Goal: Task Accomplishment & Management: Complete application form

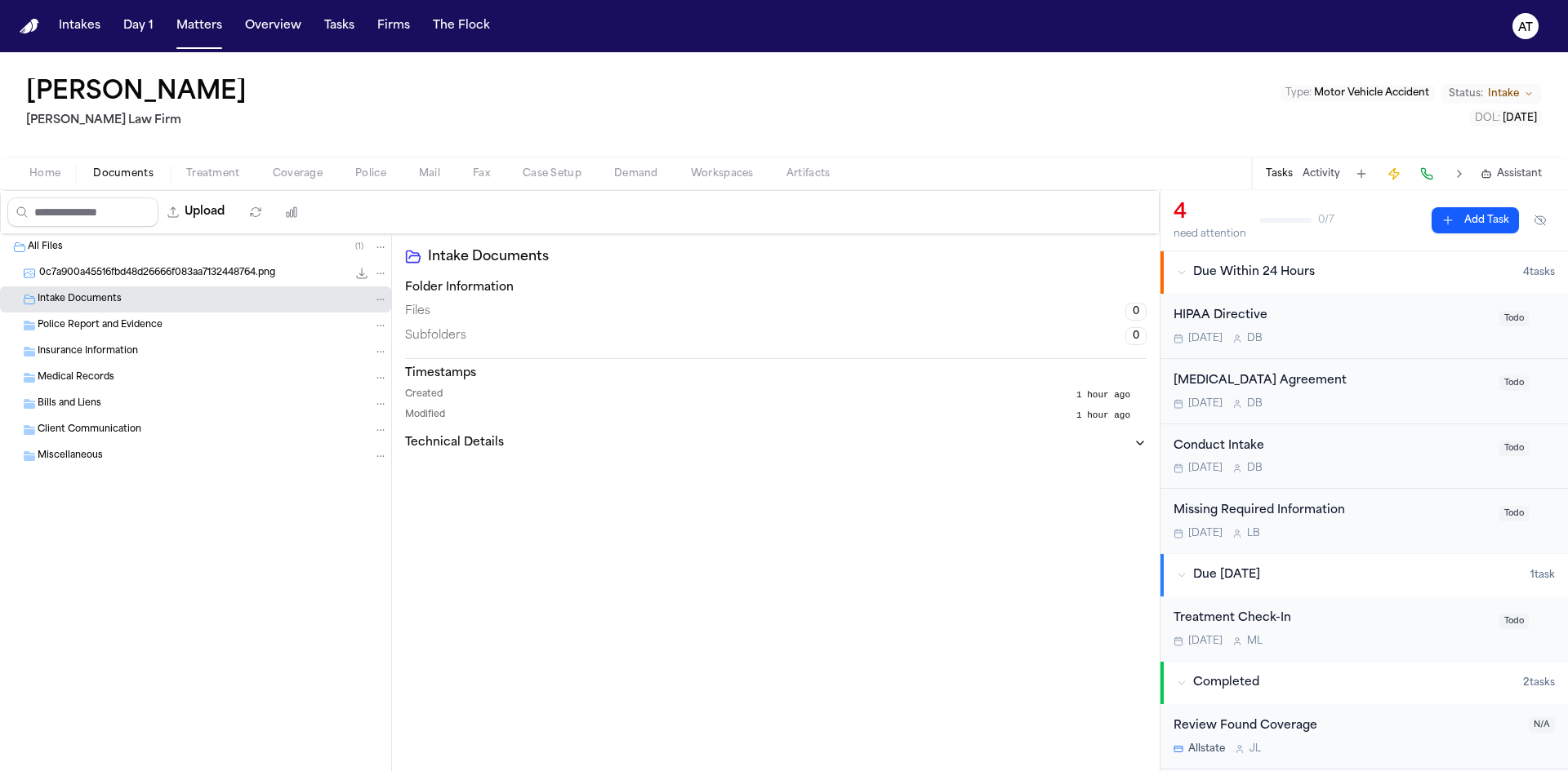
click at [405, 435] on button "Technical Details" at bounding box center [775, 442] width 742 height 16
drag, startPoint x: 233, startPoint y: 93, endPoint x: 25, endPoint y: 96, distance: 208.0
click at [25, 96] on div "Etoma Jennings Ruy Mireles Law Firm Type : Motor Vehicle Accident Status: Intak…" at bounding box center [784, 104] width 1568 height 104
copy h1 "Etoma Jennings"
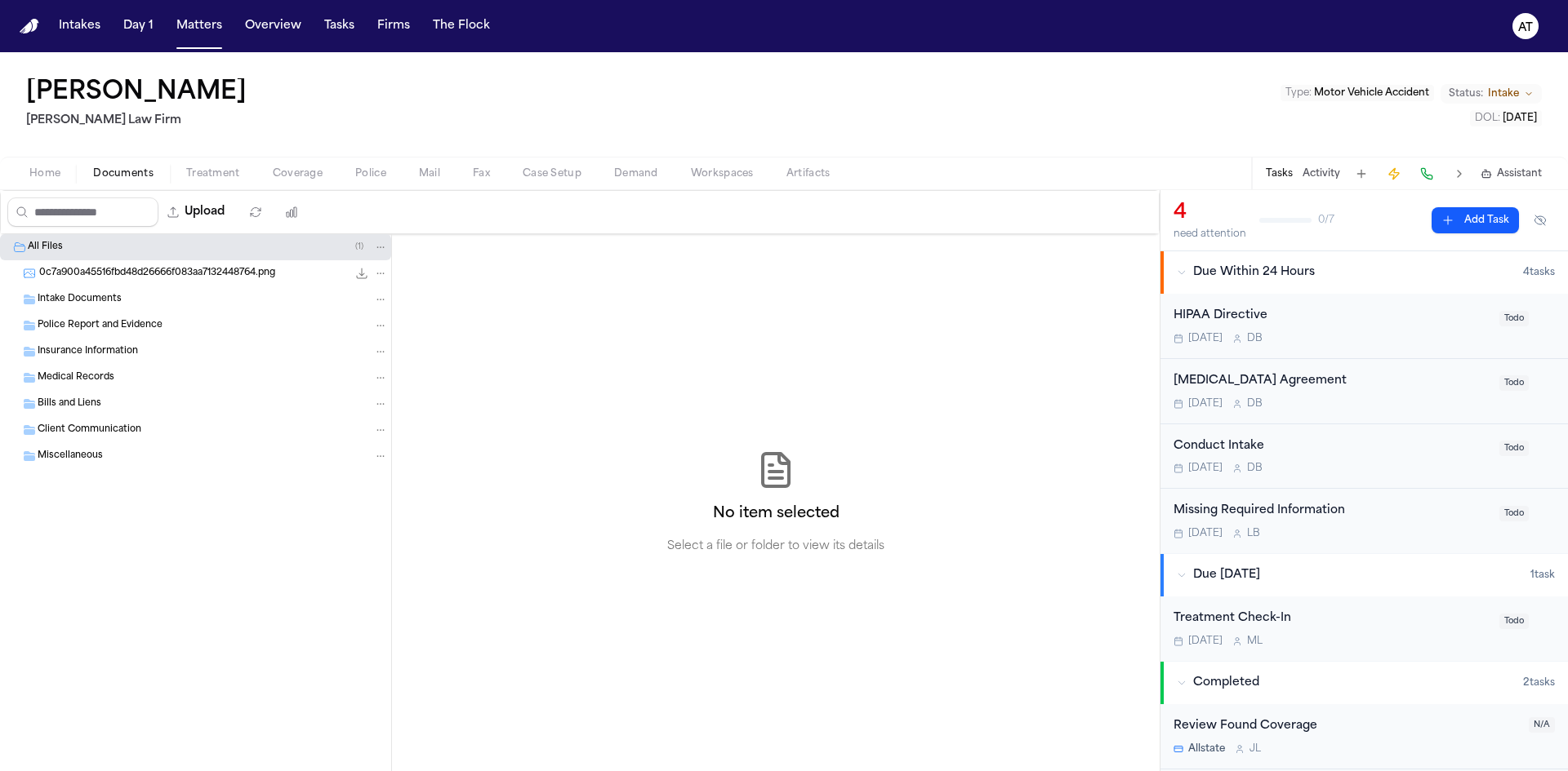
click at [176, 301] on div "Intake Documents" at bounding box center [212, 299] width 350 height 14
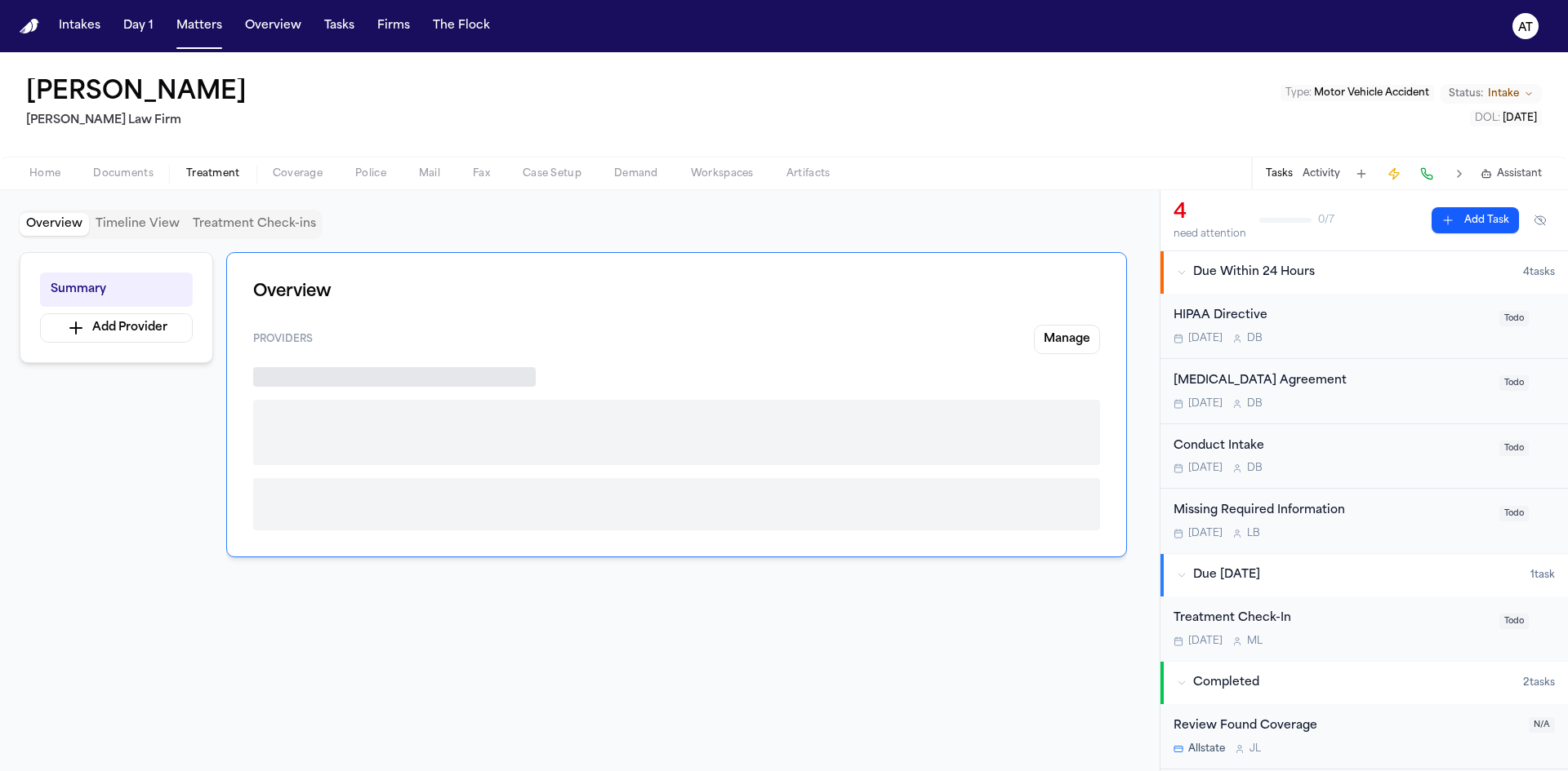
click at [221, 177] on span "Treatment" at bounding box center [213, 174] width 54 height 13
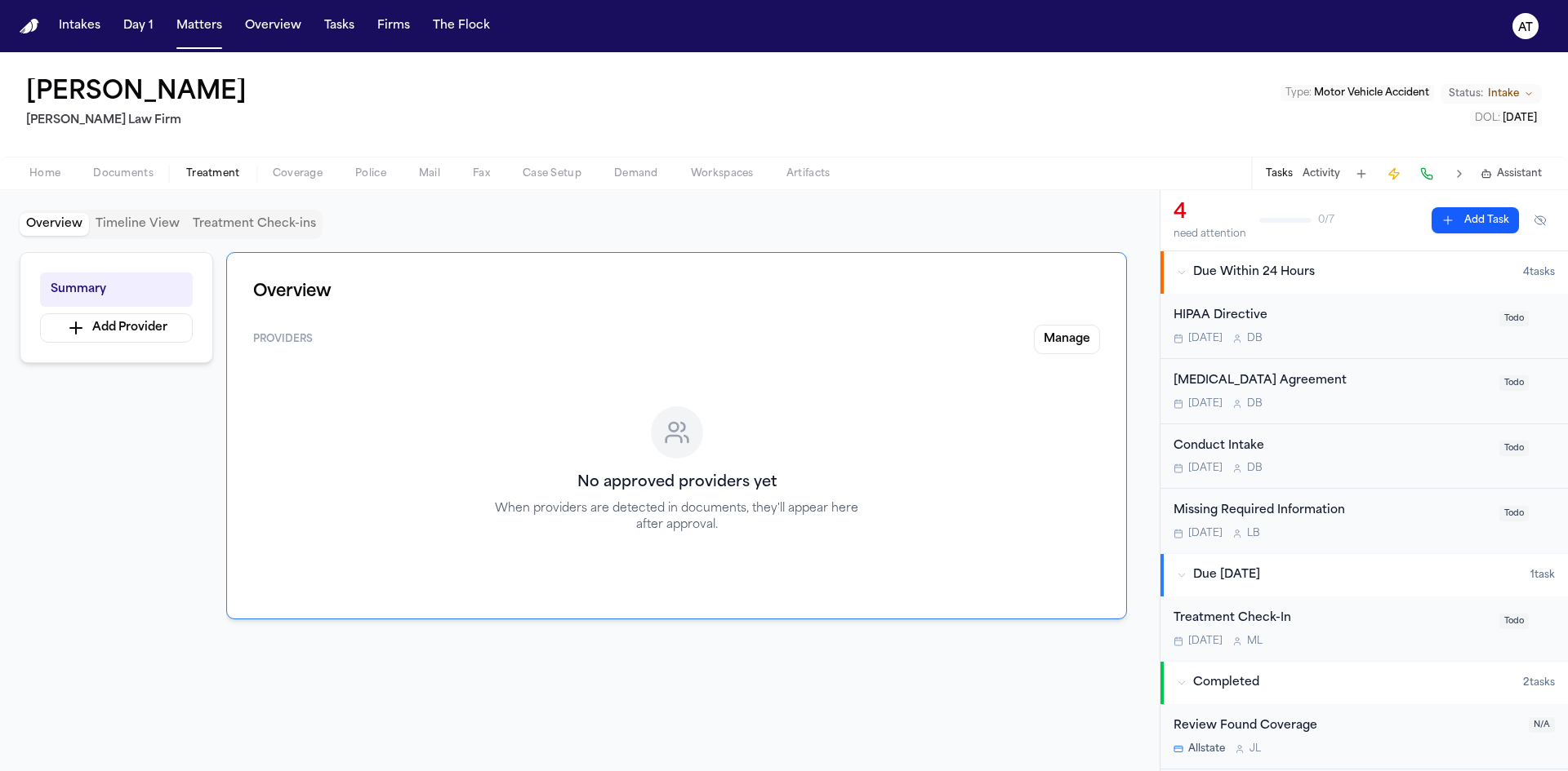
click at [46, 170] on span "Home" at bounding box center [44, 174] width 31 height 13
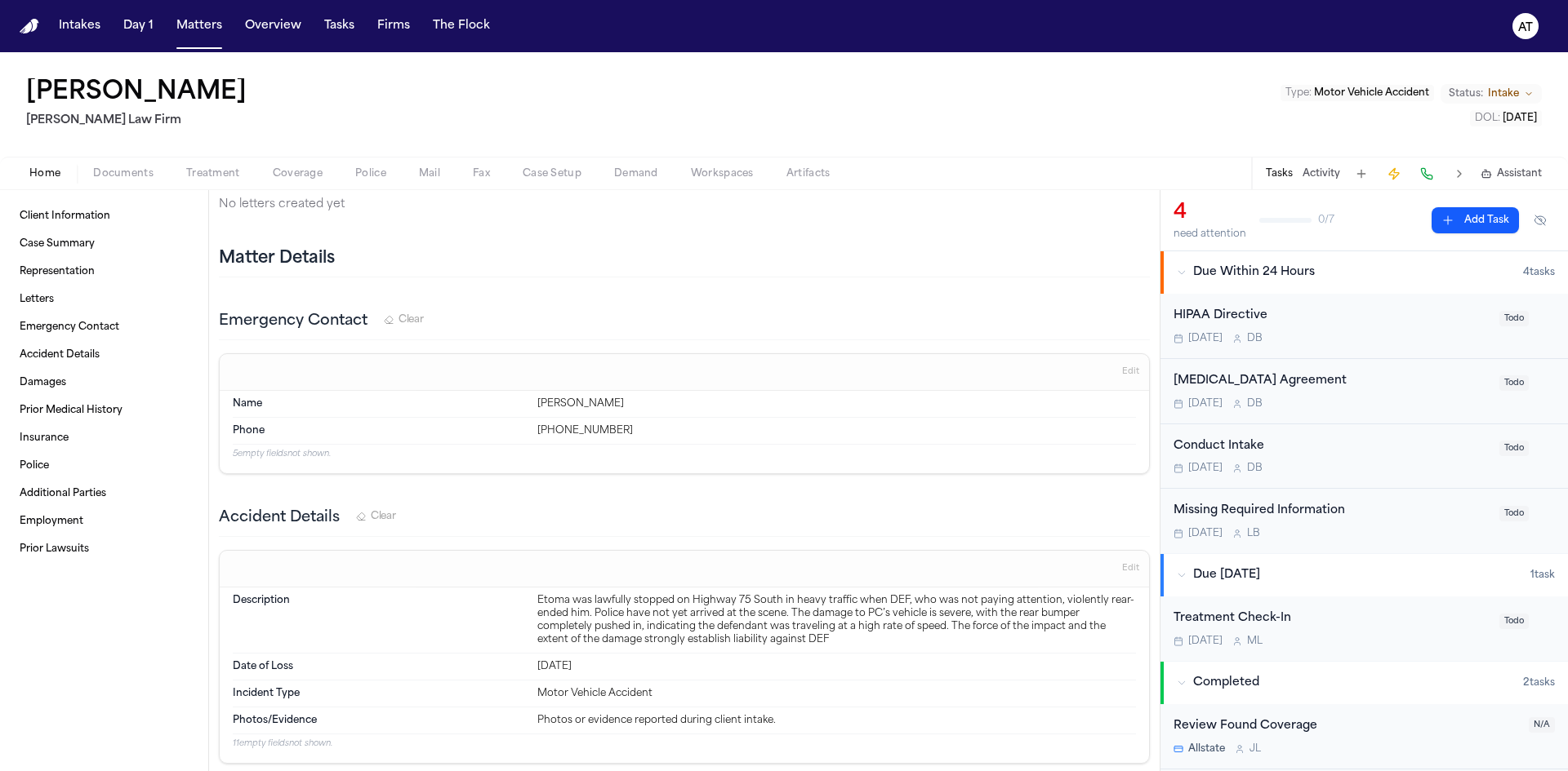
scroll to position [245, 0]
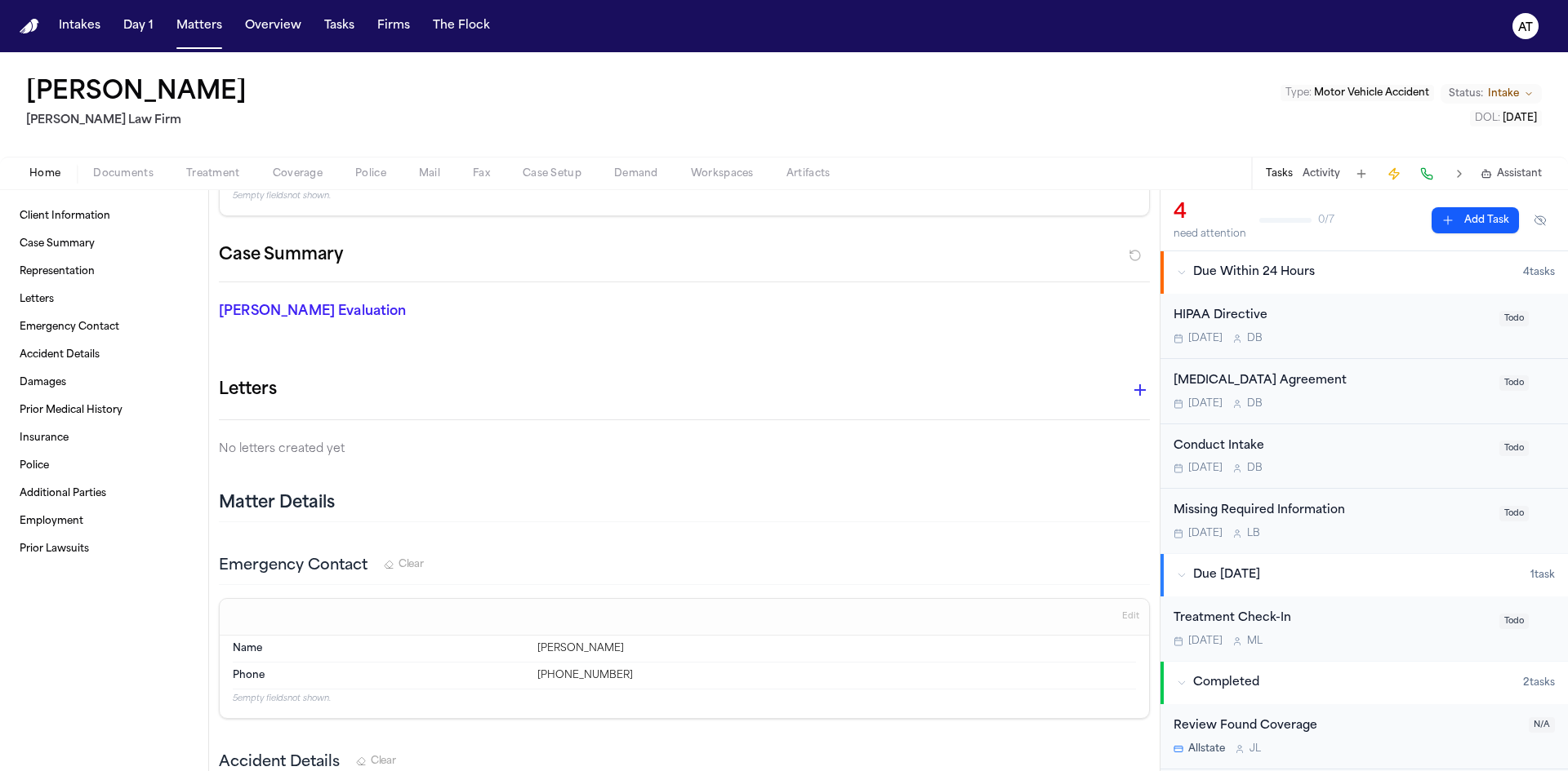
click at [134, 176] on span "Documents" at bounding box center [123, 174] width 61 height 13
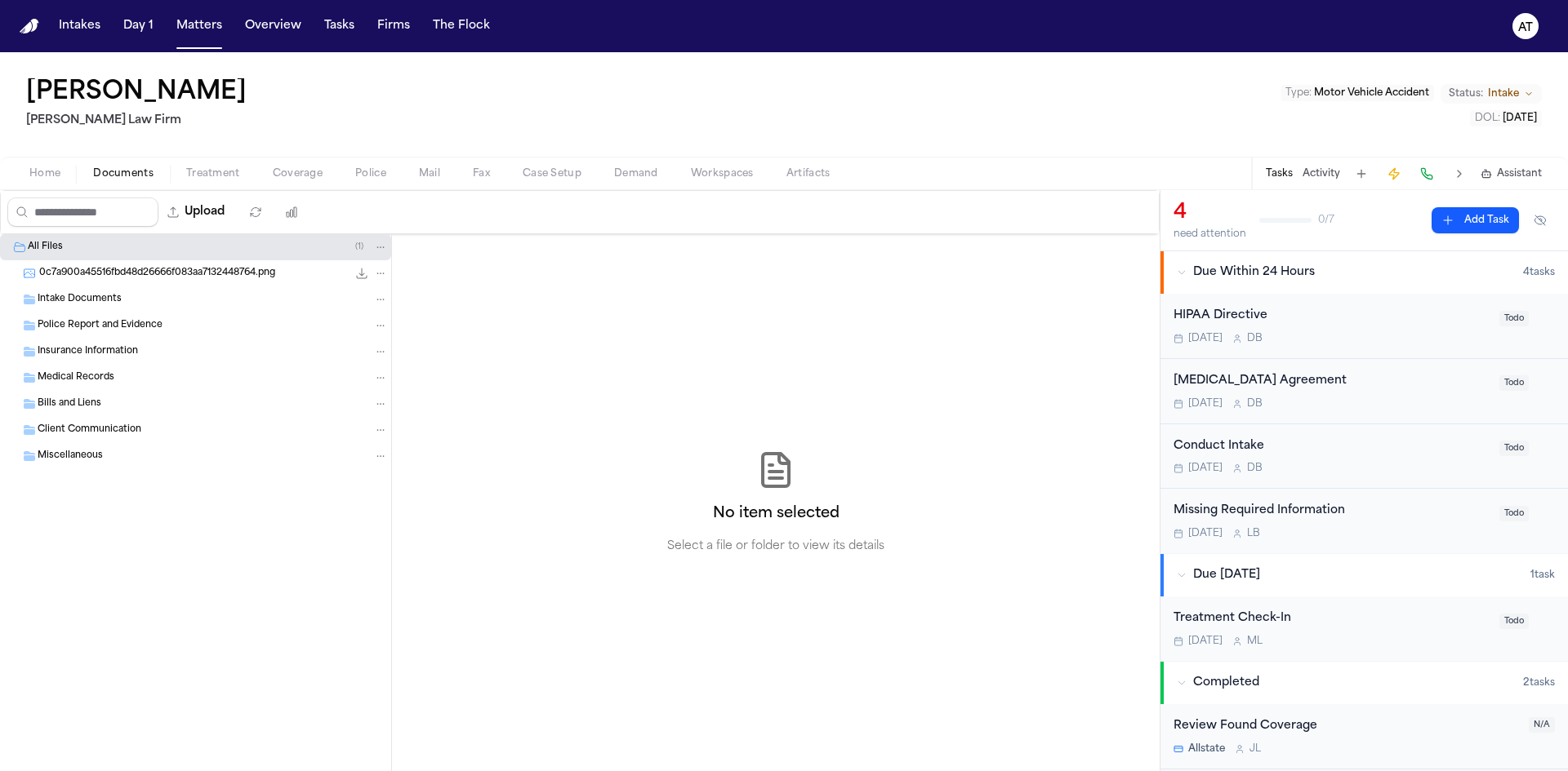
click at [138, 297] on div "Intake Documents" at bounding box center [212, 299] width 350 height 14
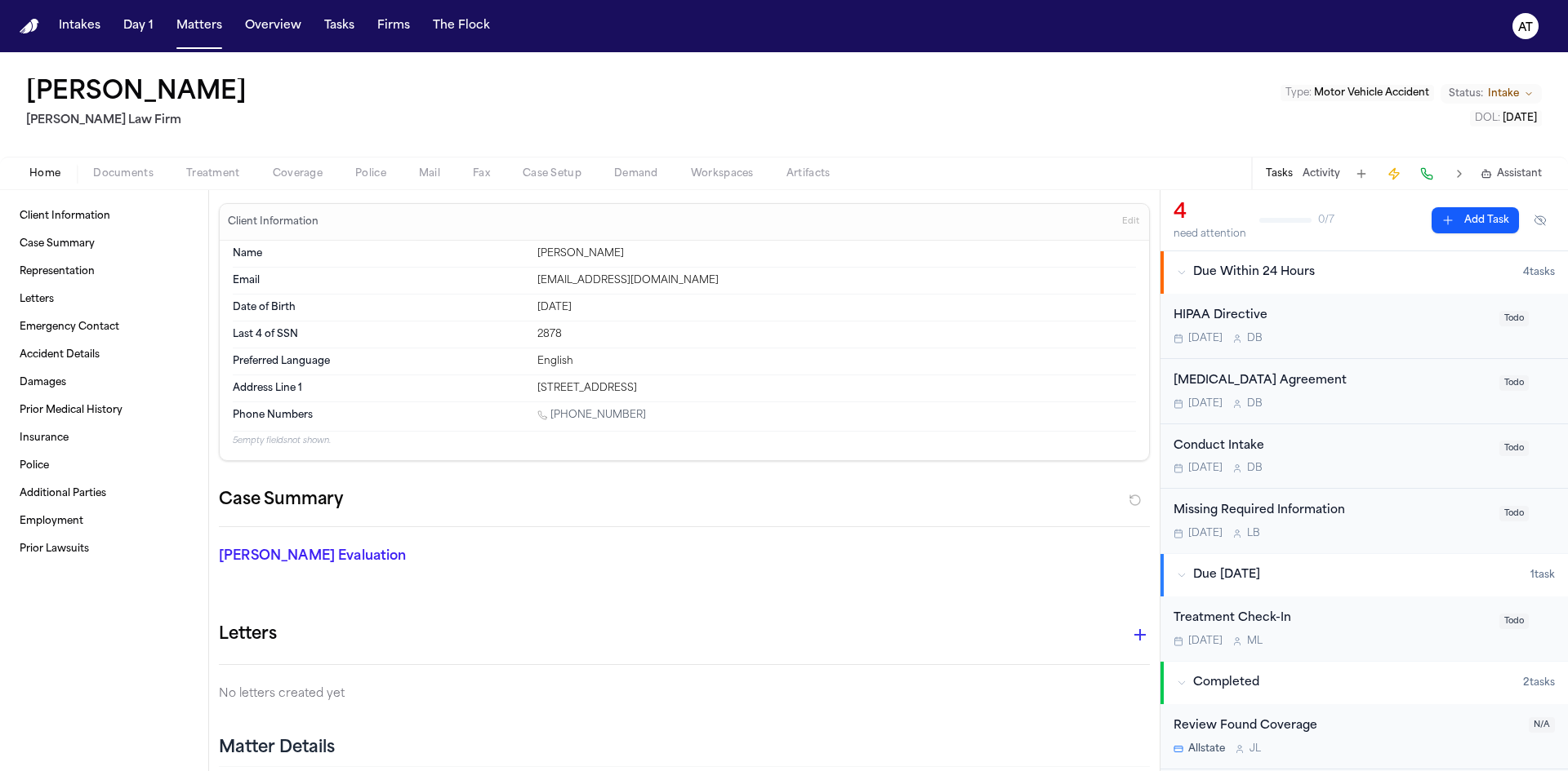
click at [69, 173] on button "Home" at bounding box center [45, 173] width 64 height 19
click at [1527, 95] on icon "Change status from Intake" at bounding box center [1528, 93] width 10 height 10
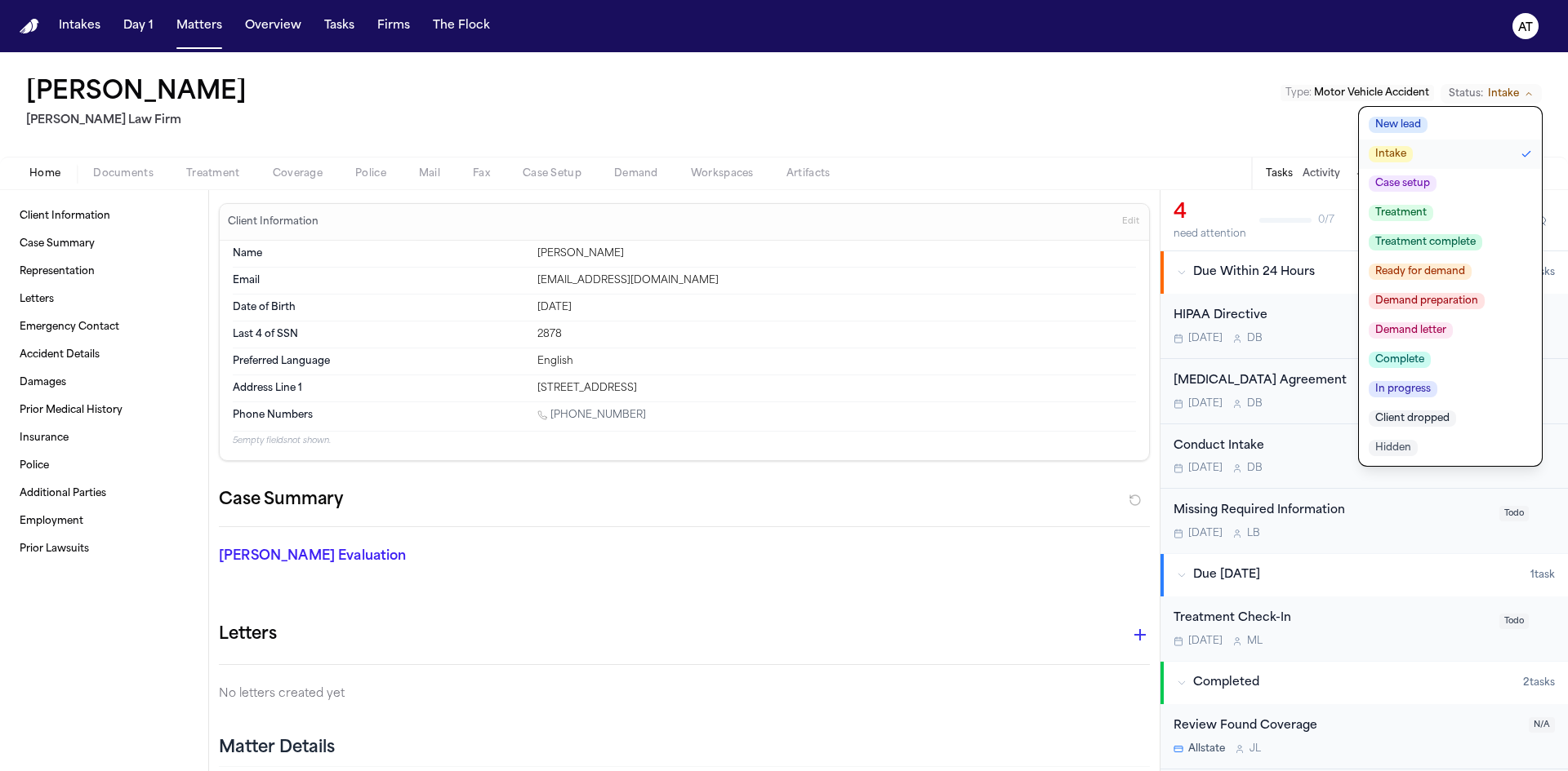
click at [1497, 127] on button "New lead" at bounding box center [1450, 124] width 183 height 29
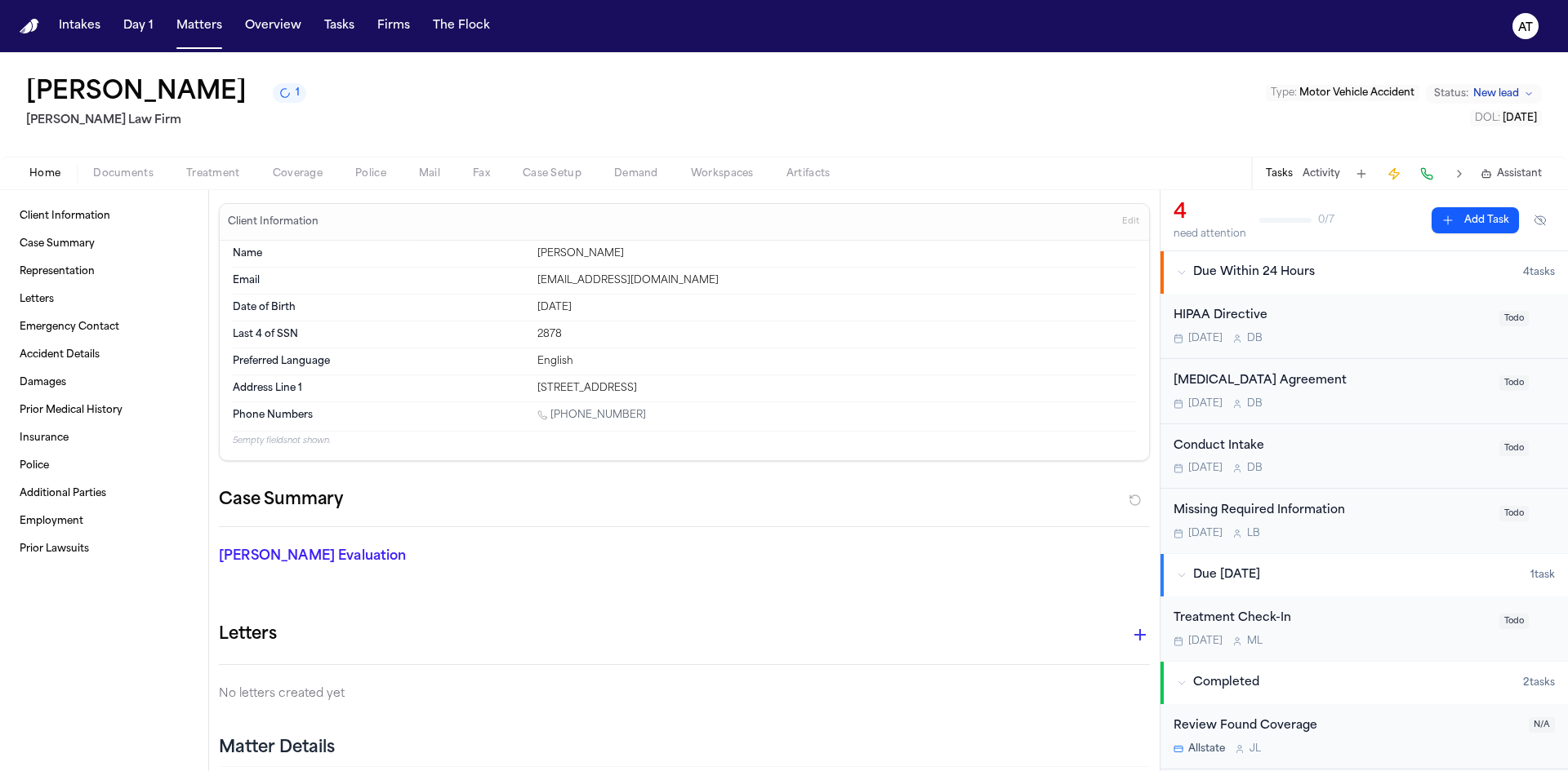
click at [151, 175] on span "Documents" at bounding box center [123, 174] width 61 height 13
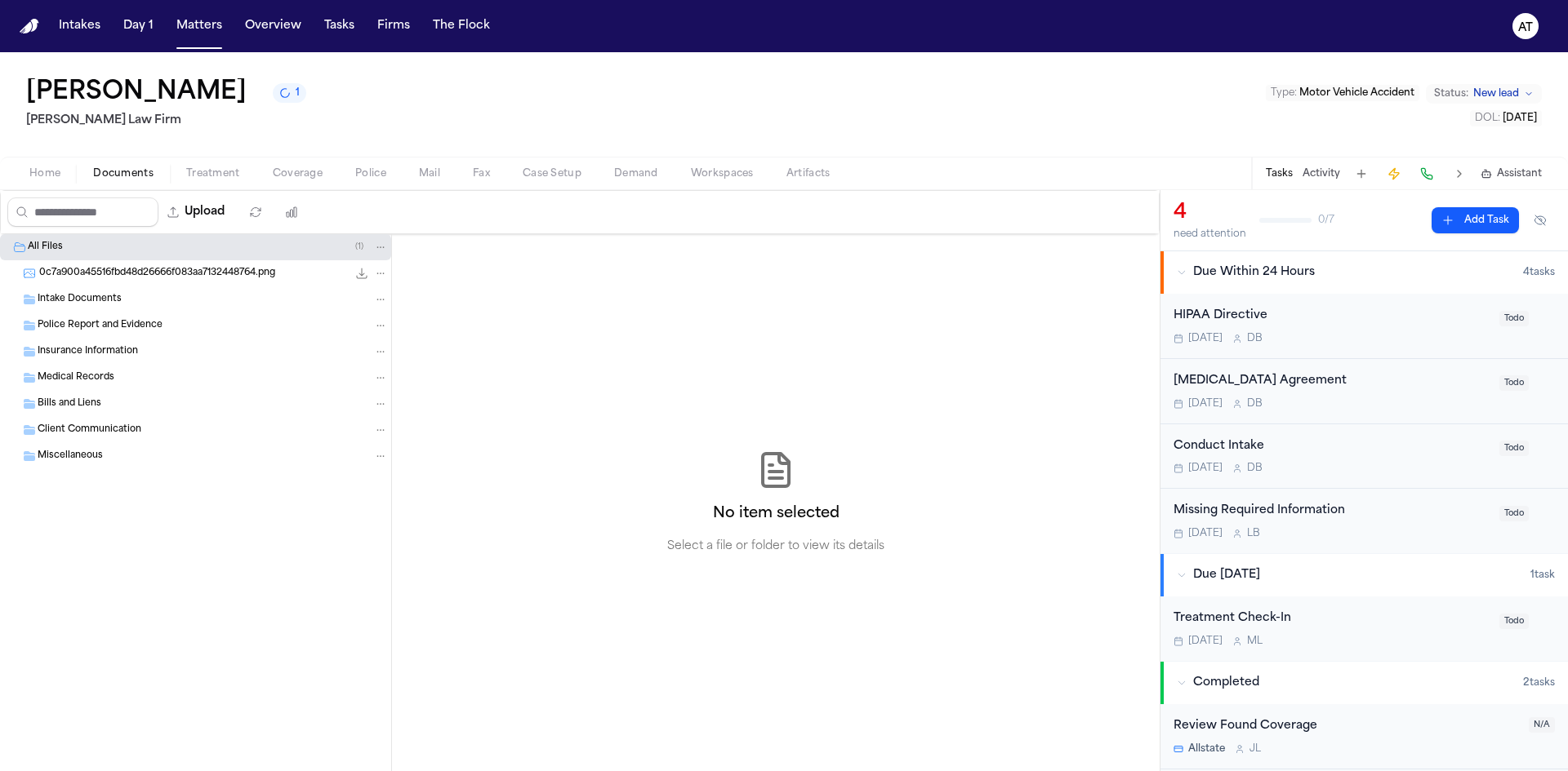
click at [163, 273] on span "0c7a900a45516fbd48d26666f083aa7132448764.png" at bounding box center [157, 274] width 236 height 13
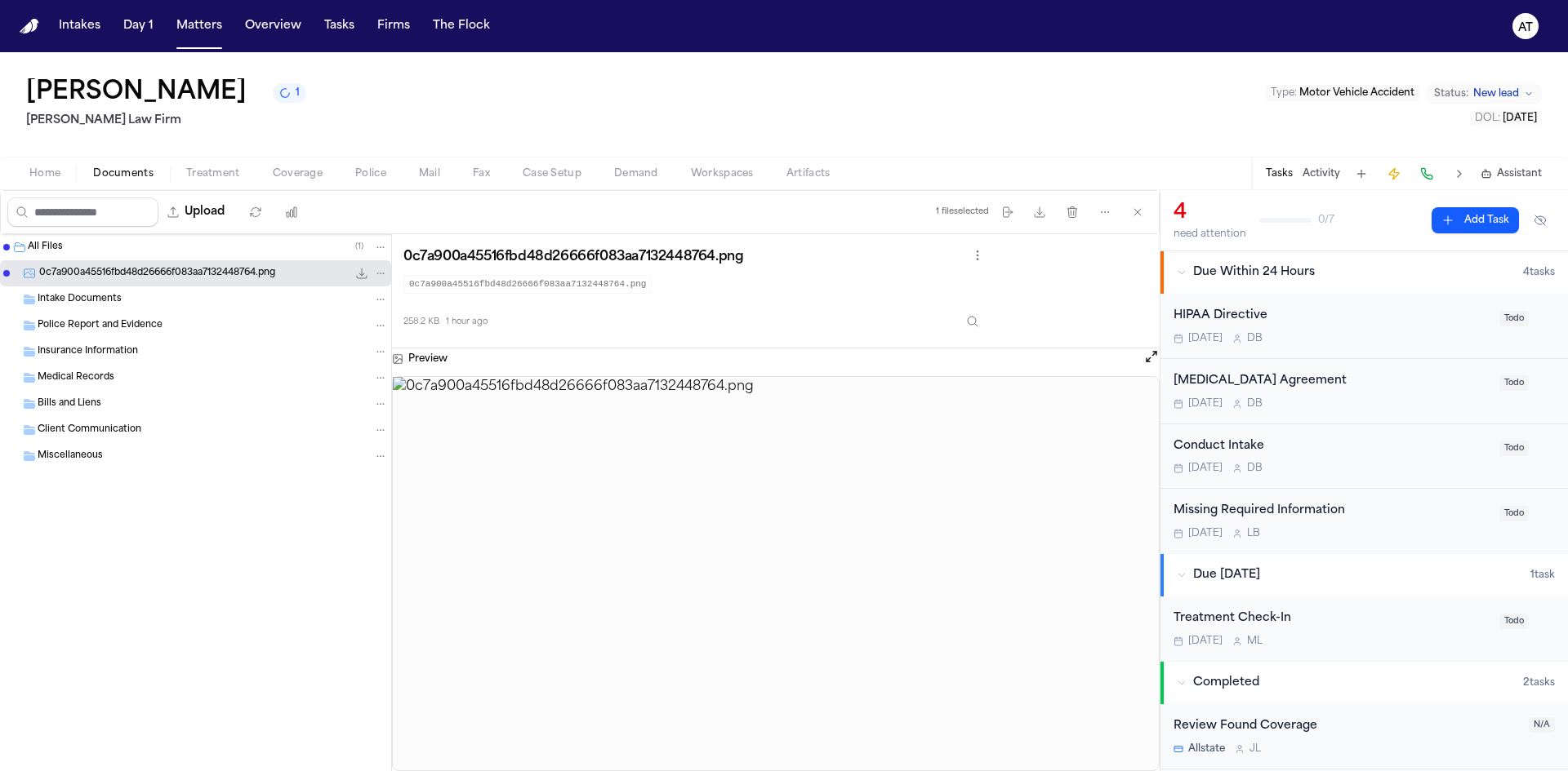
click at [163, 296] on div "Intake Documents" at bounding box center [212, 299] width 350 height 14
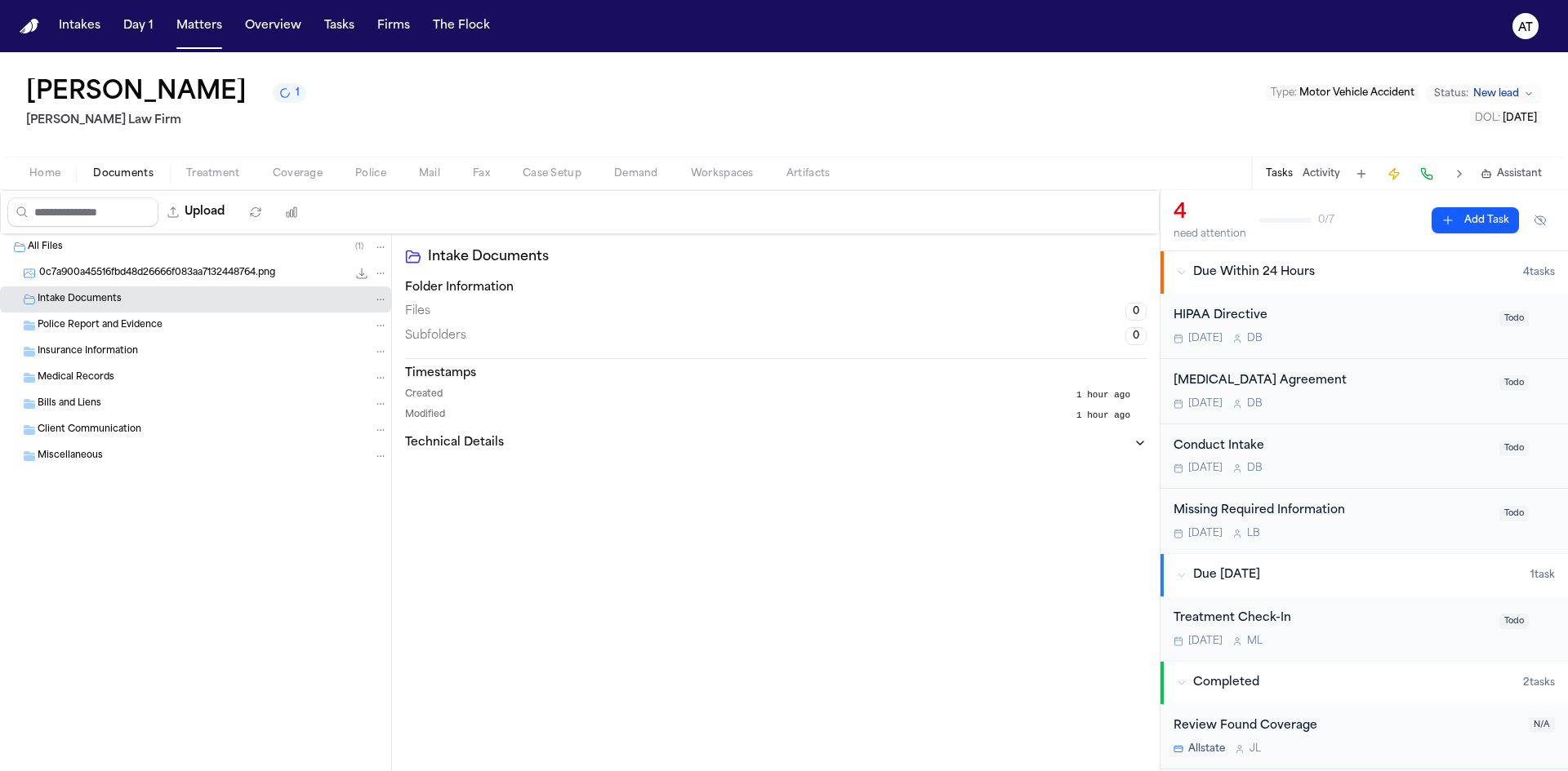
click at [163, 296] on div "Intake Documents" at bounding box center [212, 299] width 350 height 14
click at [211, 31] on button "Matters" at bounding box center [199, 26] width 59 height 29
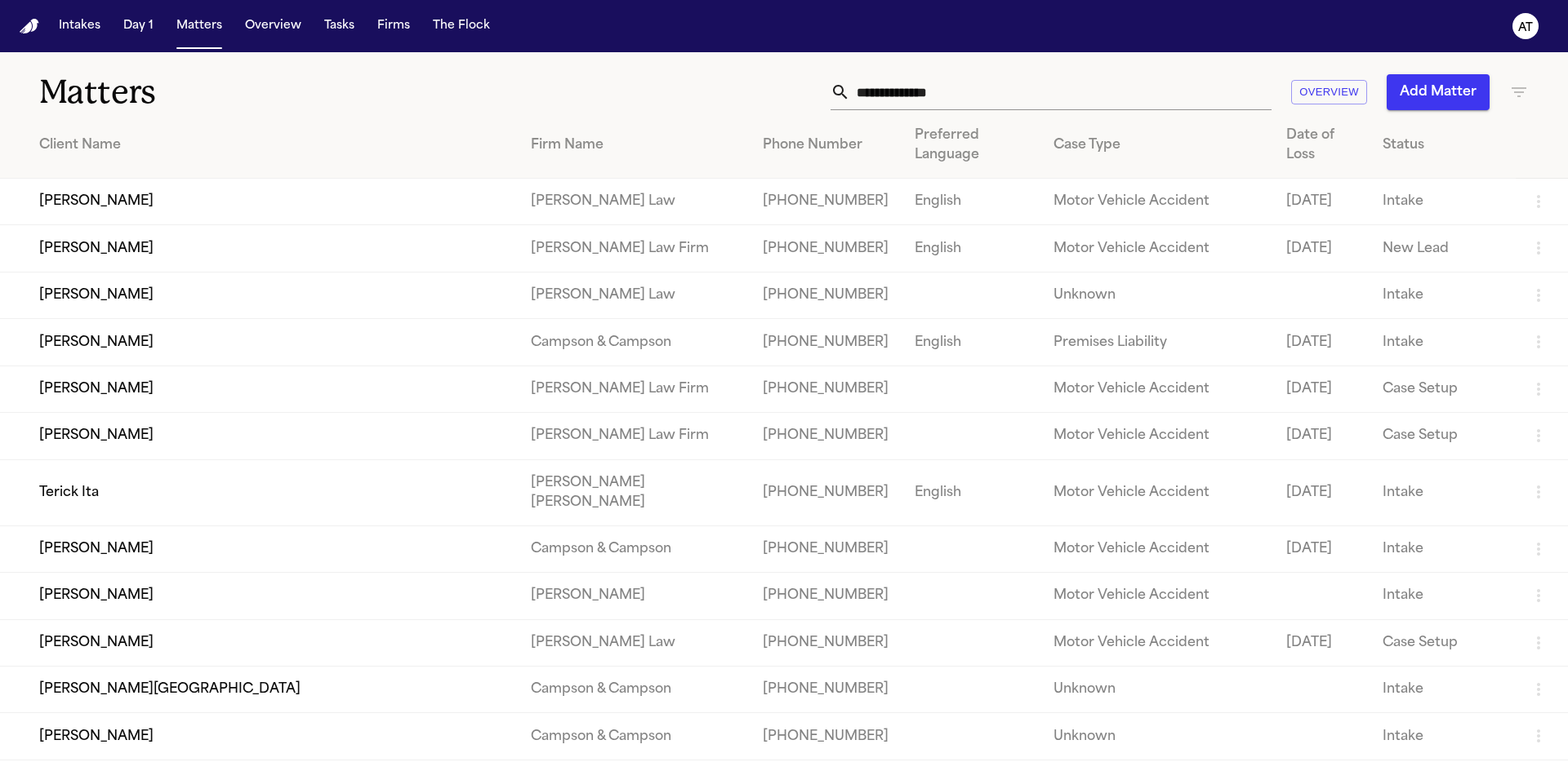
click at [254, 251] on td "Etoma Jennings" at bounding box center [258, 249] width 518 height 46
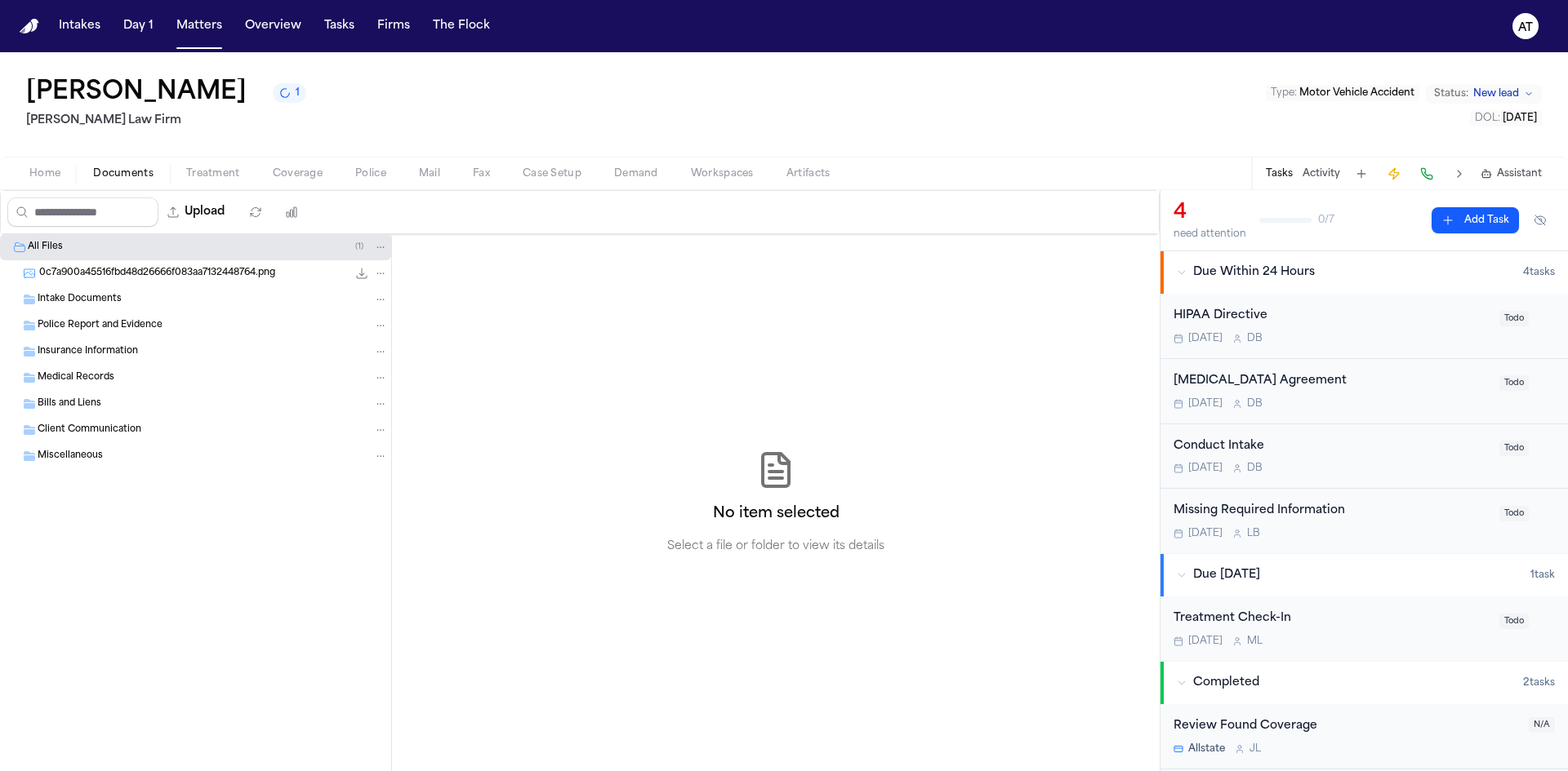
click at [161, 181] on button "Documents" at bounding box center [123, 173] width 94 height 19
click at [155, 295] on div "Intake Documents" at bounding box center [212, 299] width 350 height 14
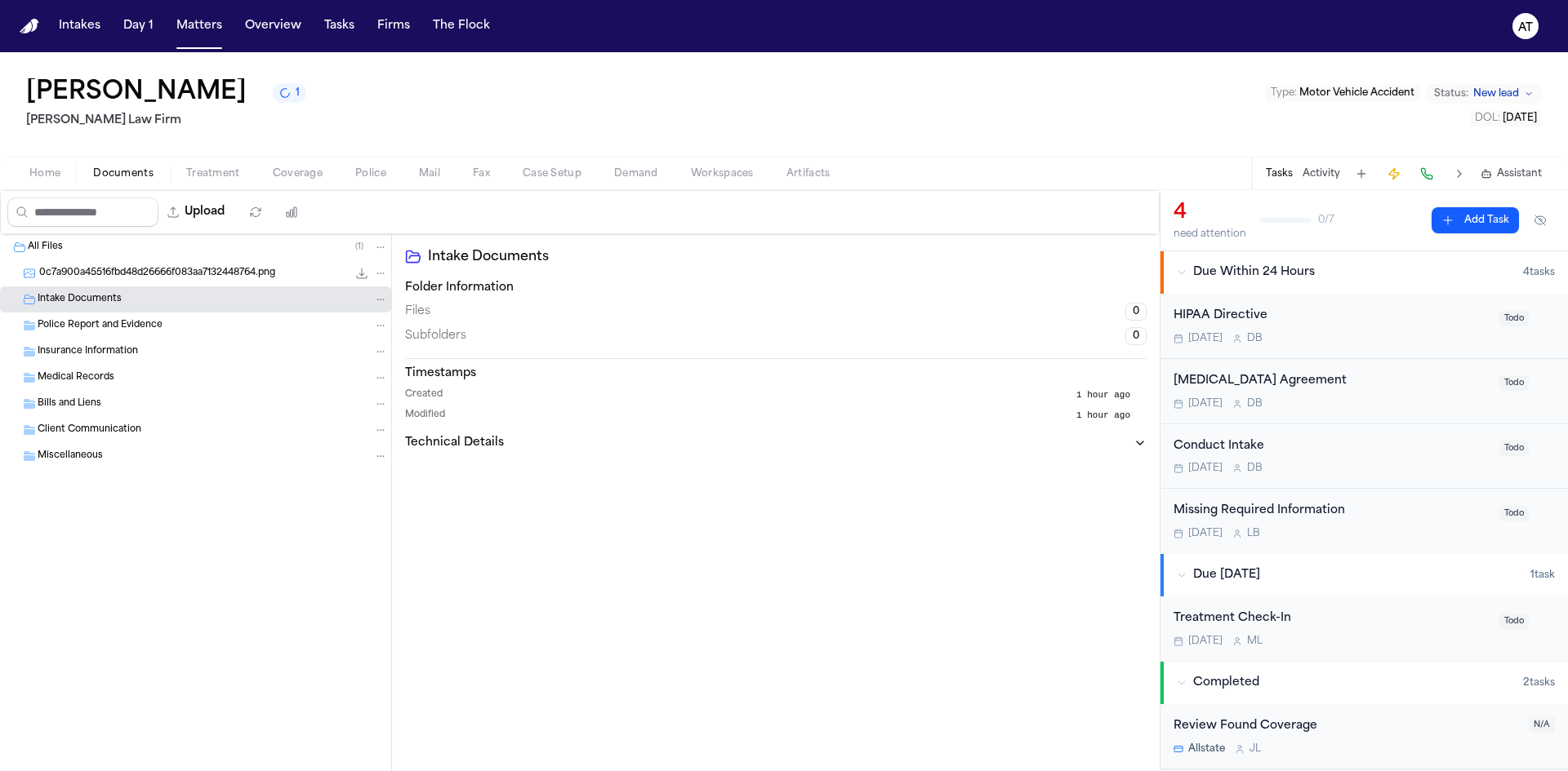
click at [161, 275] on span "0c7a900a45516fbd48d26666f083aa7132448764.png" at bounding box center [157, 274] width 236 height 13
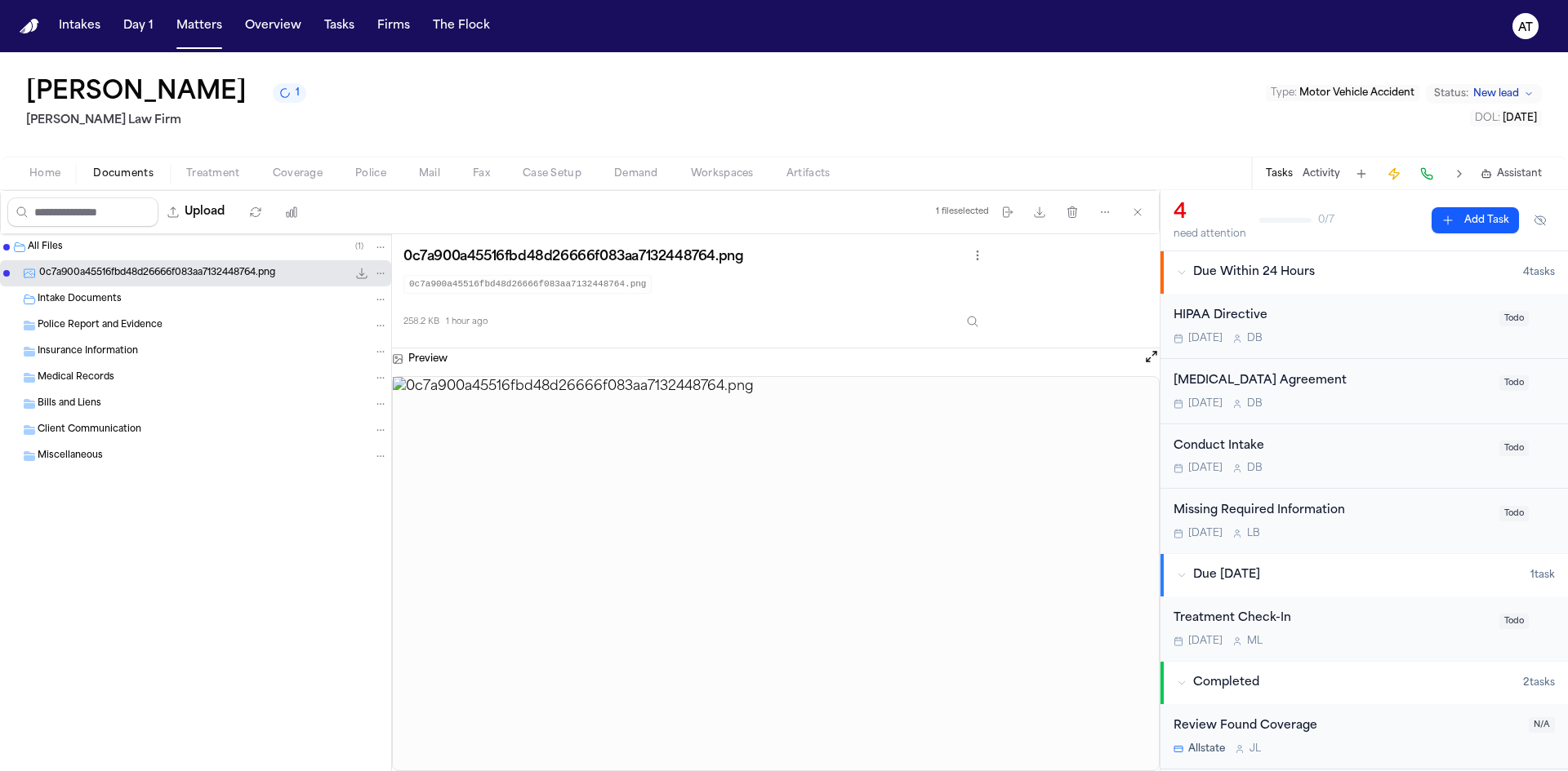
click at [163, 245] on div "All Files ( 1 )" at bounding box center [207, 247] width 360 height 14
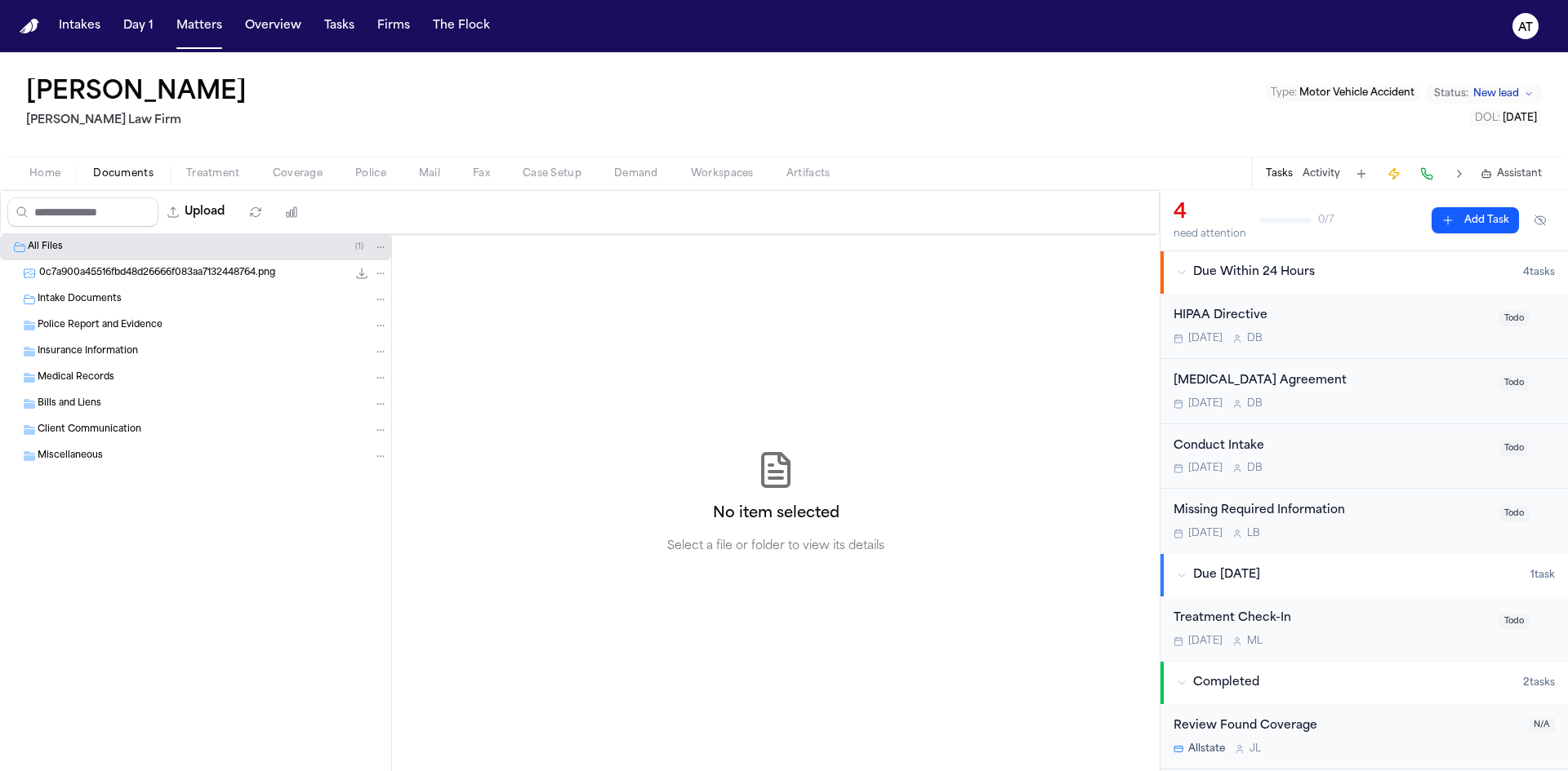
click at [55, 181] on button "Home" at bounding box center [45, 173] width 64 height 19
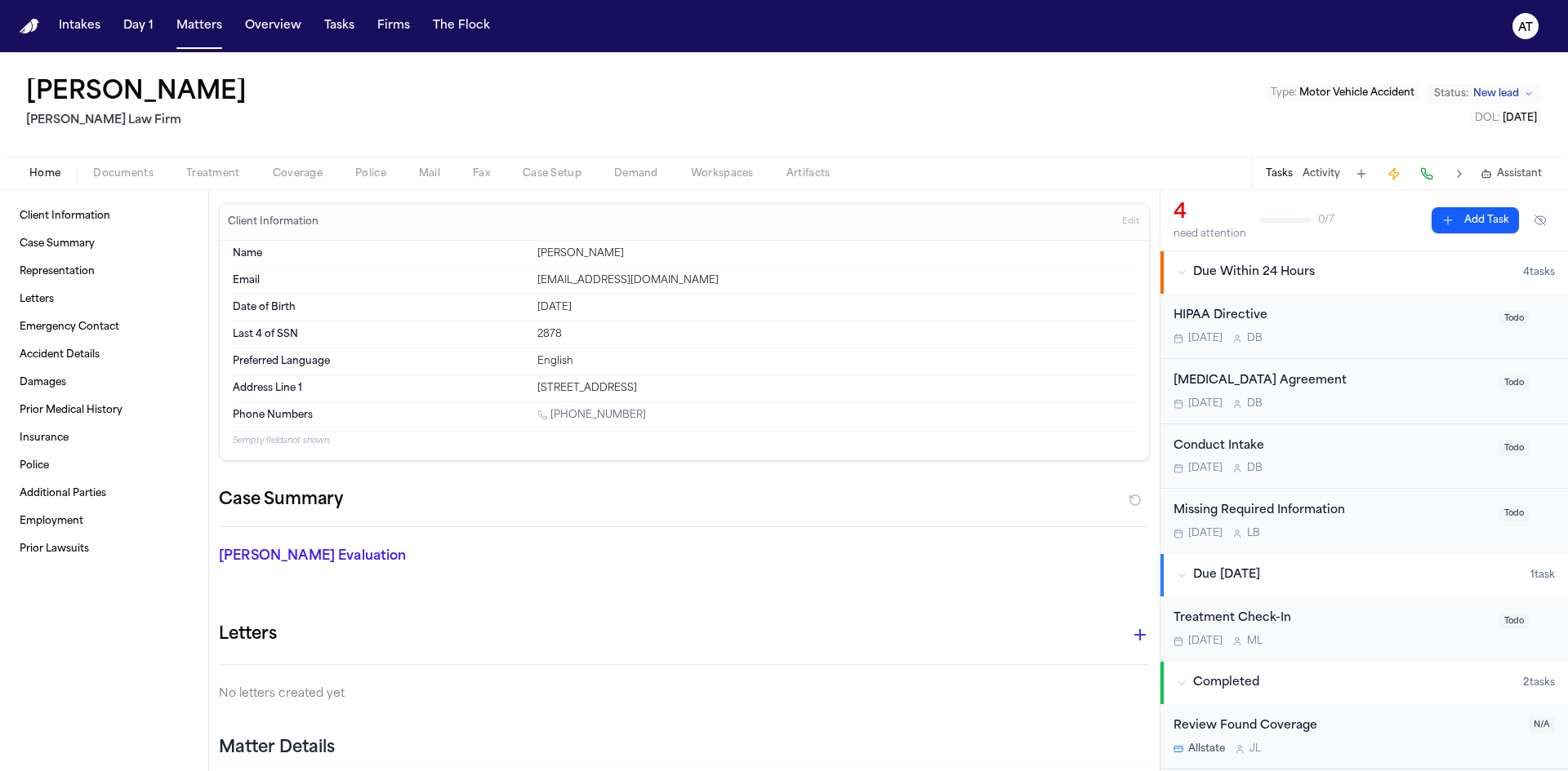
click at [115, 175] on span "Documents" at bounding box center [123, 174] width 61 height 13
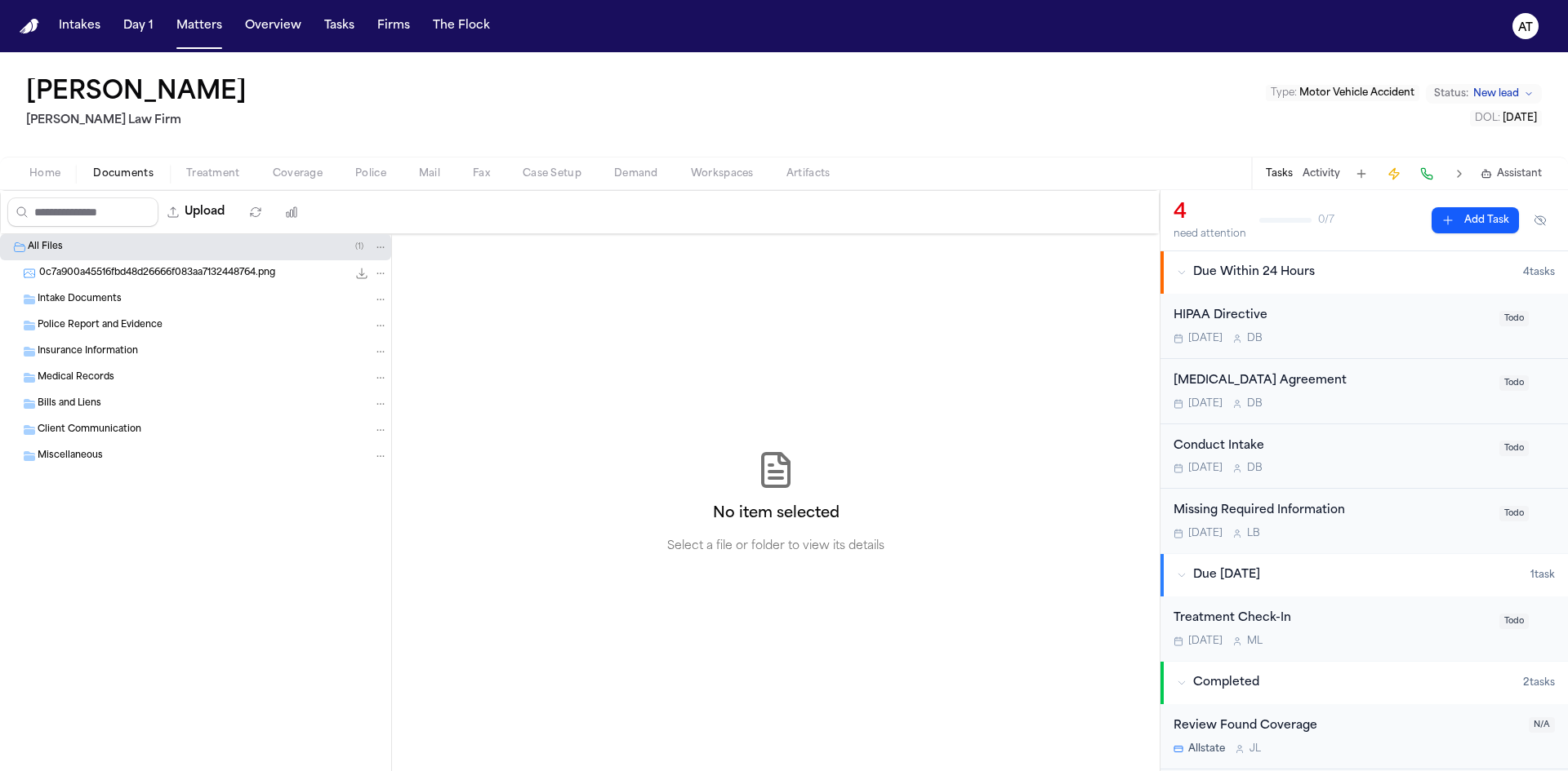
click at [164, 273] on span "0c7a900a45516fbd48d26666f083aa7132448764.png" at bounding box center [157, 274] width 236 height 13
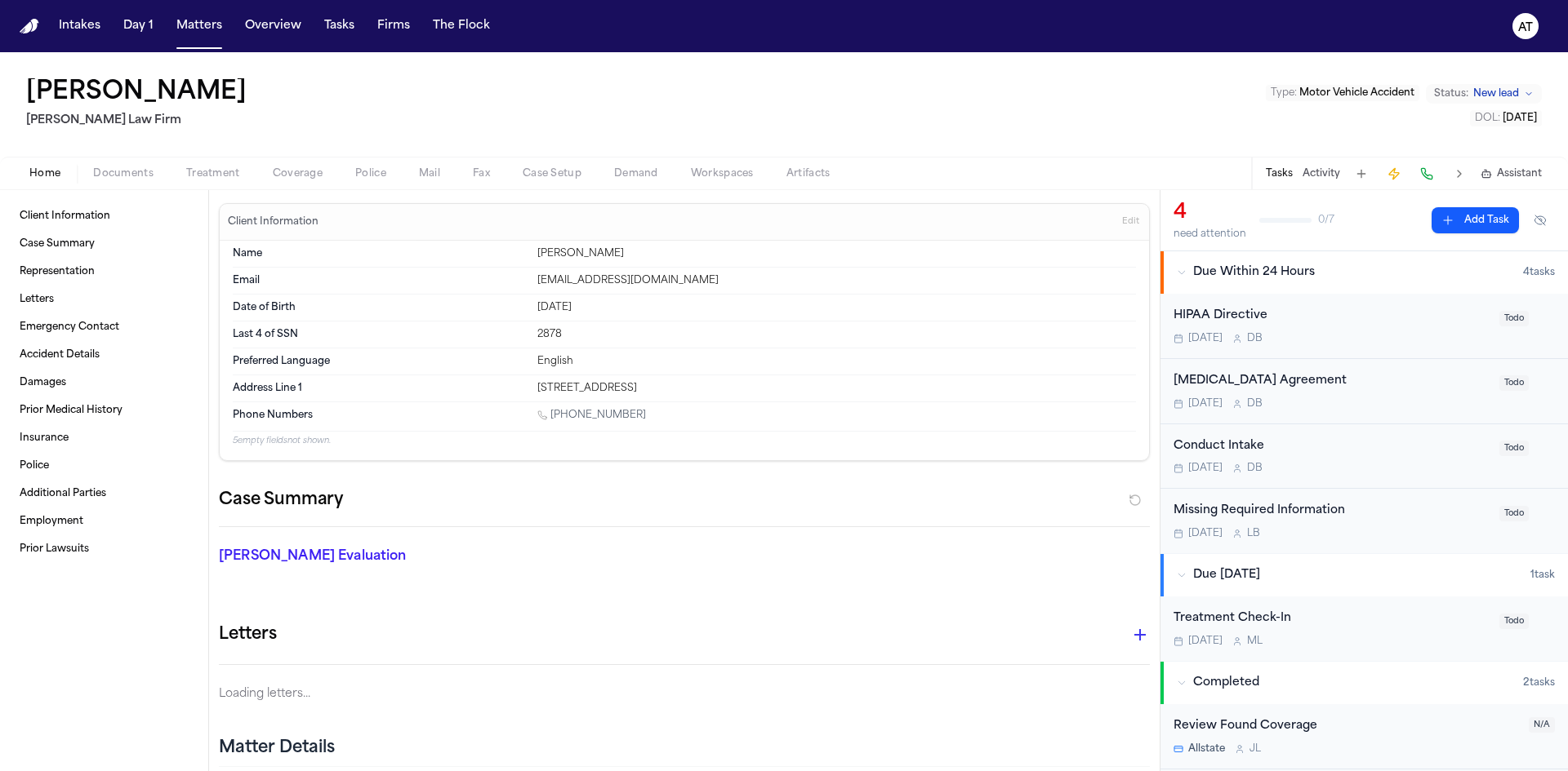
click at [37, 176] on span "Home" at bounding box center [44, 174] width 31 height 13
drag, startPoint x: 621, startPoint y: 412, endPoint x: 217, endPoint y: 216, distance: 449.0
copy div "Client Information Edit Name Etoma Jennings Email etomajenning7@gmail.com Date …"
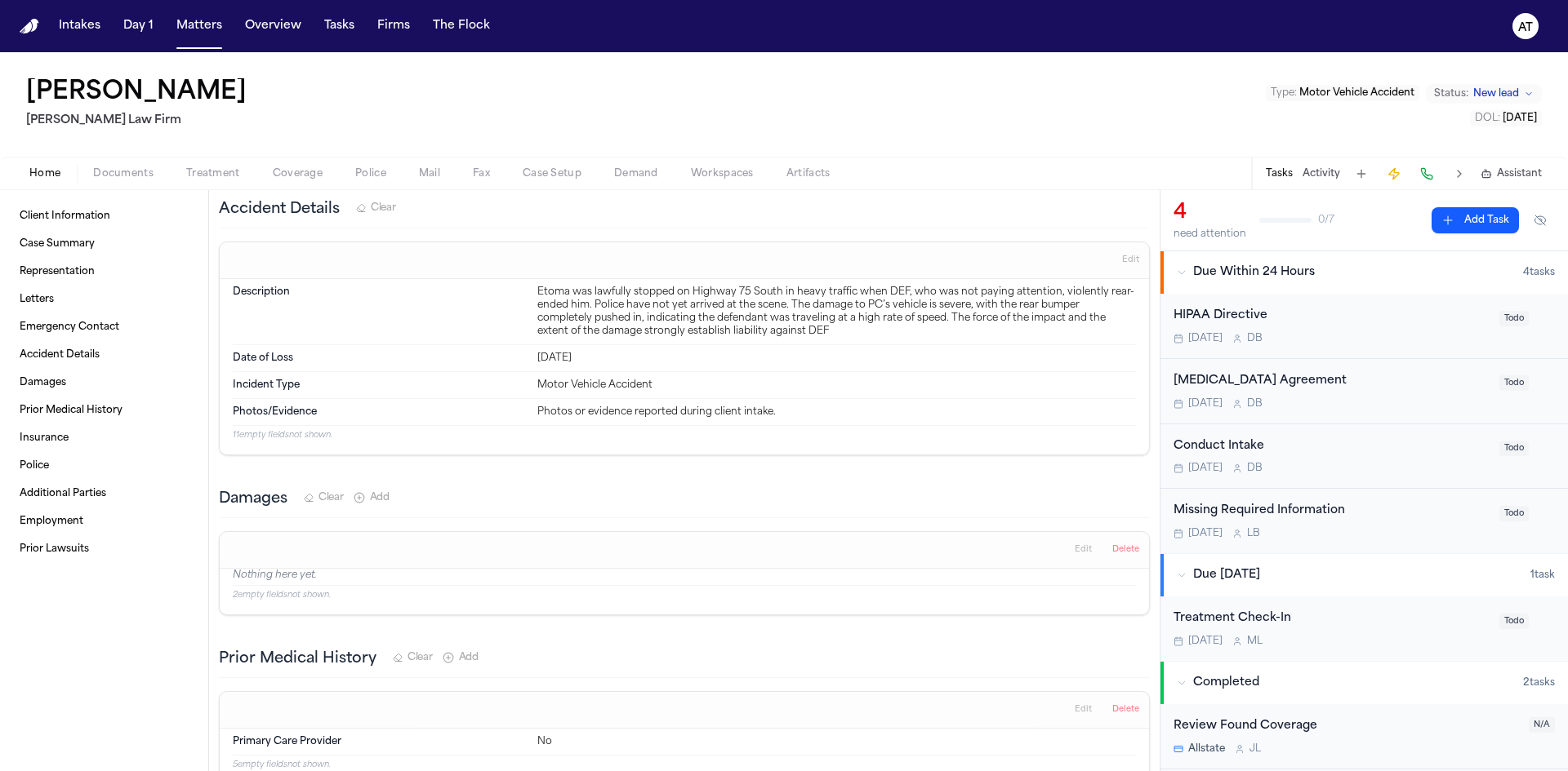
scroll to position [816, 0]
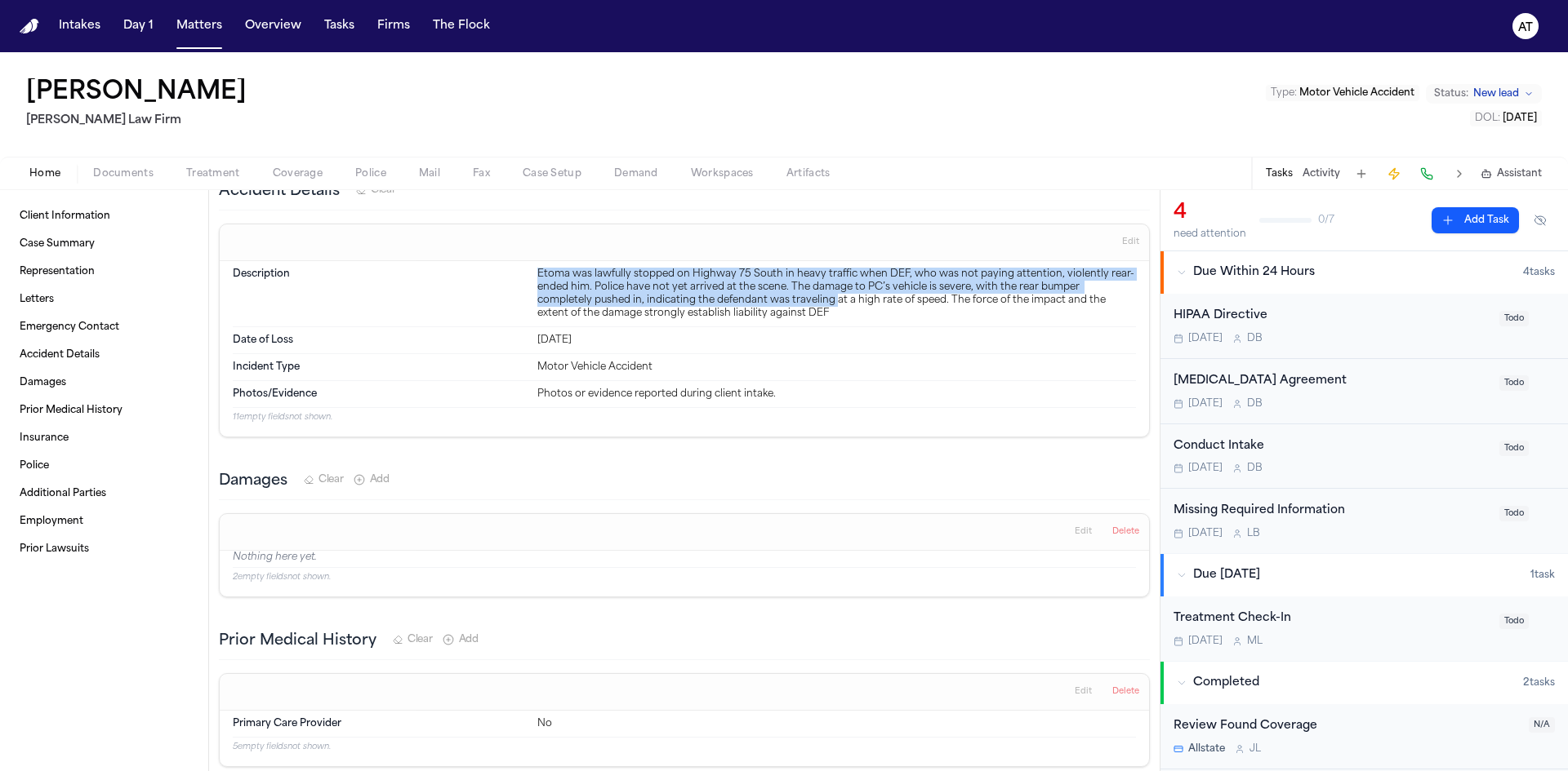
drag, startPoint x: 824, startPoint y: 306, endPoint x: 503, endPoint y: 275, distance: 322.5
click at [503, 275] on div "Description Etoma was lawfully stopped on Highway 75 South in heavy traffic whe…" at bounding box center [684, 294] width 904 height 66
drag, startPoint x: 559, startPoint y: 281, endPoint x: 489, endPoint y: 324, distance: 82.2
click at [489, 324] on div "Description Etoma was lawfully stopped on Highway 75 South in heavy traffic whe…" at bounding box center [684, 294] width 904 height 66
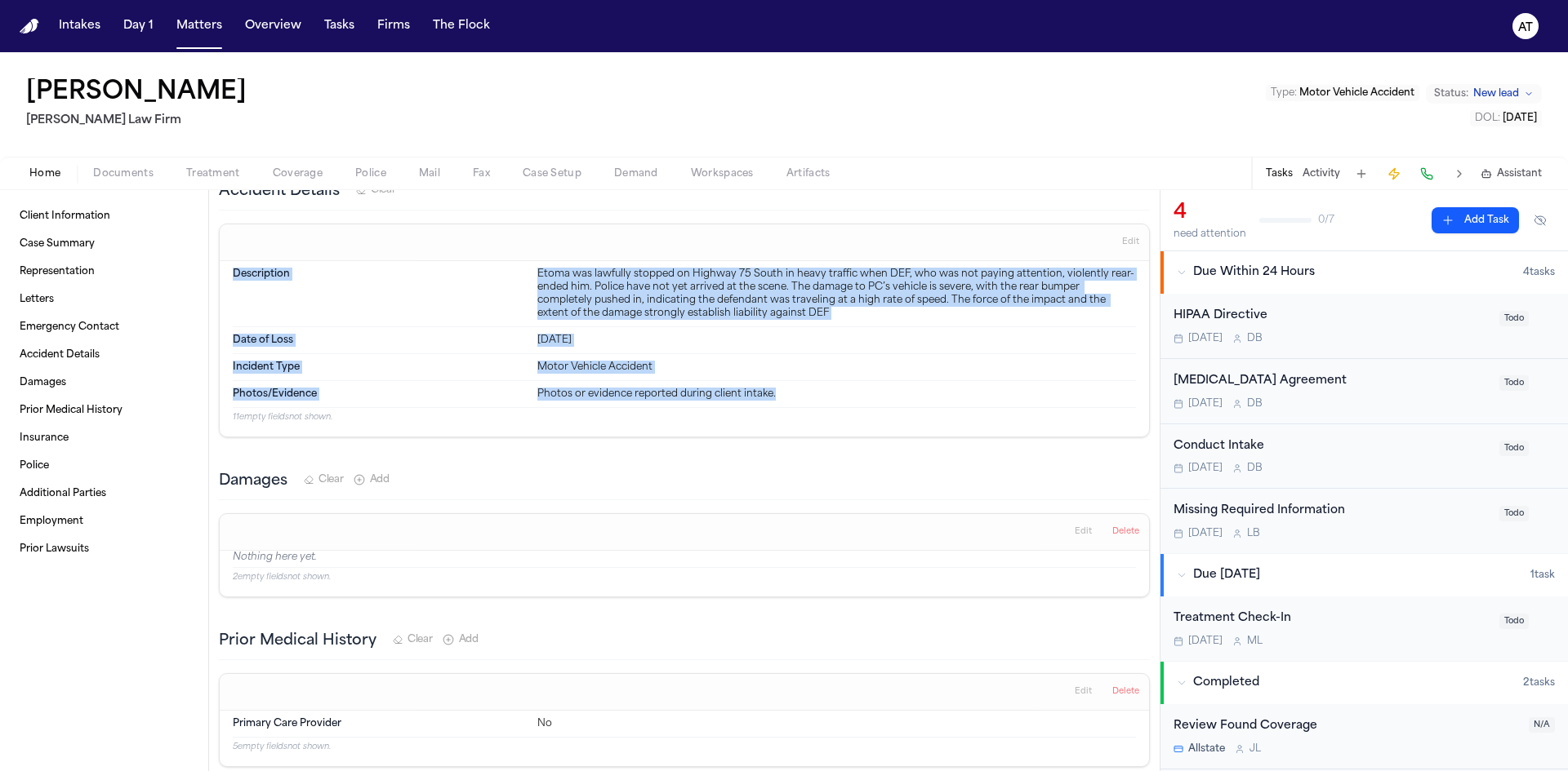
drag, startPoint x: 760, startPoint y: 397, endPoint x: 232, endPoint y: 279, distance: 541.0
click at [232, 279] on dl "Description Etoma was lawfully stopped on Highway 75 South in heavy traffic whe…" at bounding box center [684, 334] width 904 height 146
copy dl "Description Etoma was lawfully stopped on Highway 75 South in heavy traffic whe…"
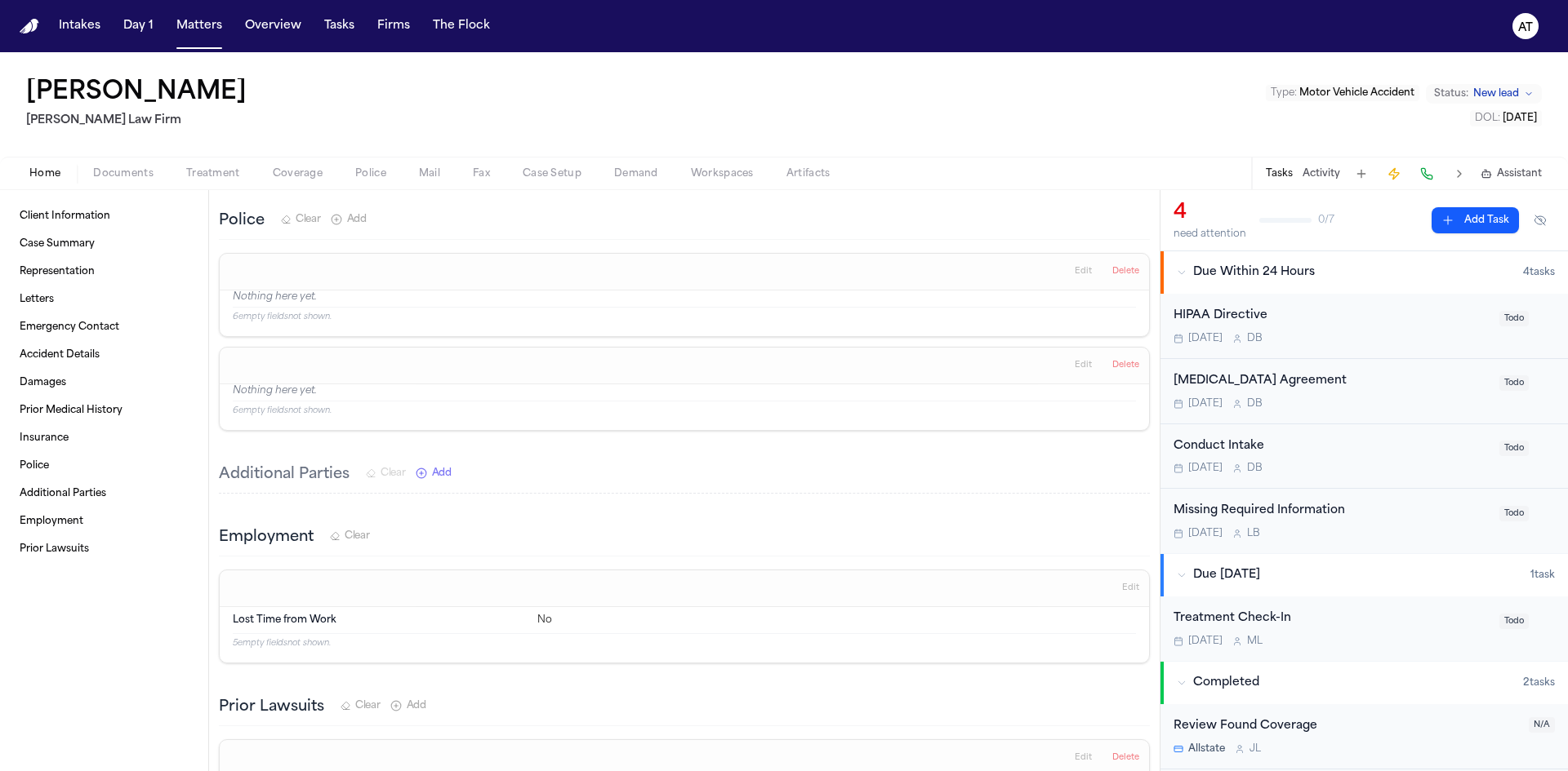
scroll to position [1877, 0]
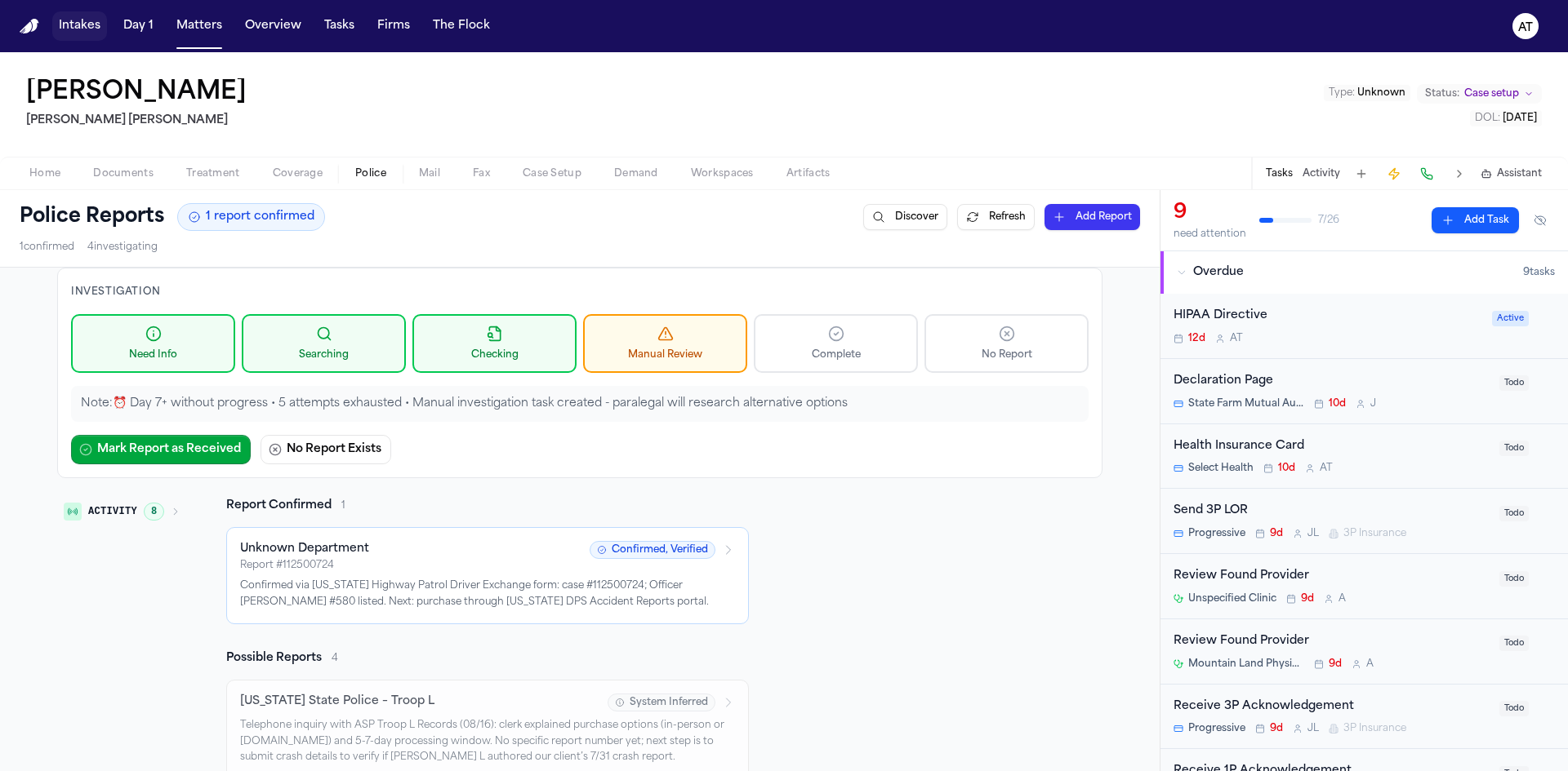
scroll to position [1142, 0]
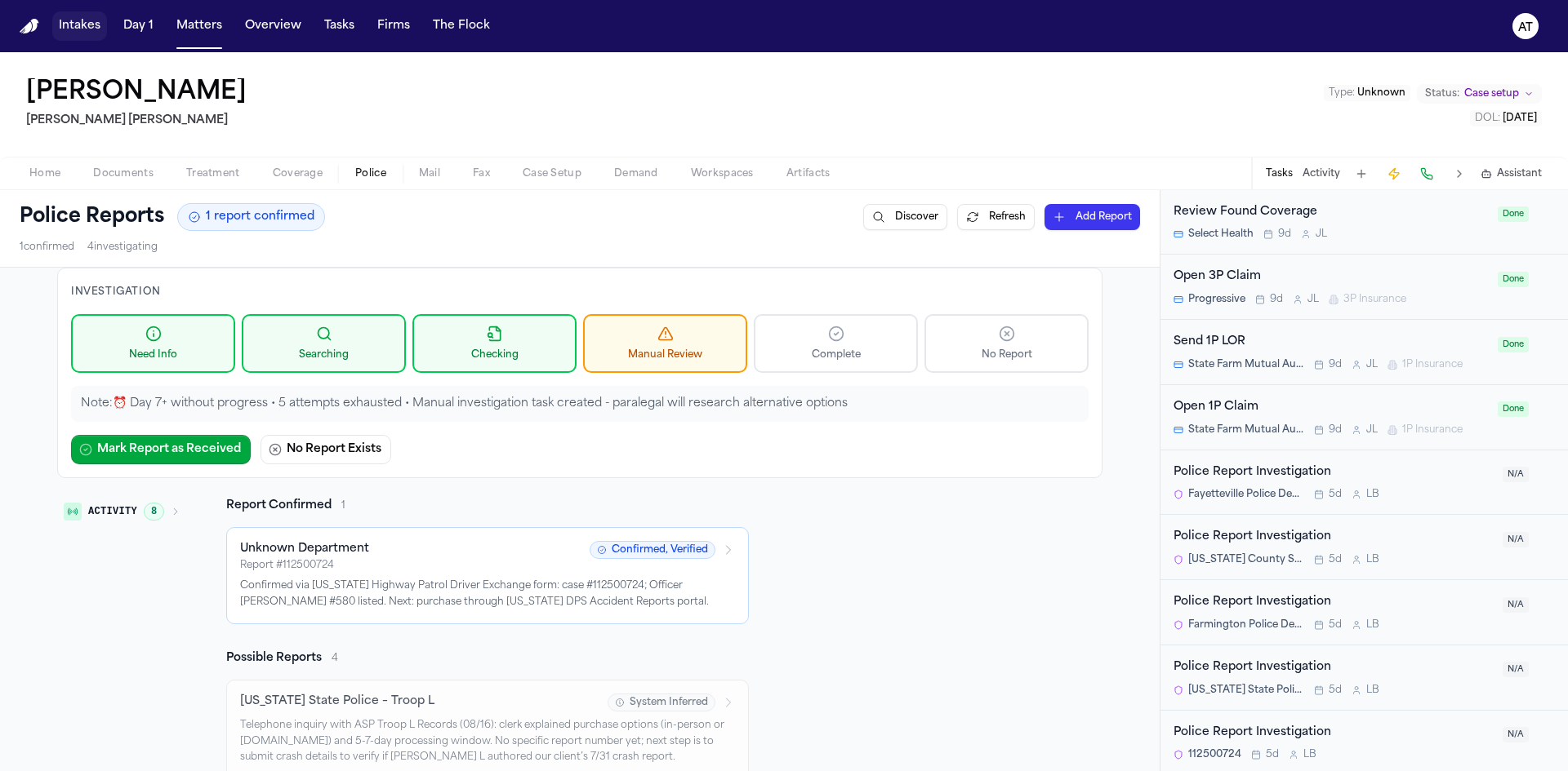
click at [87, 29] on button "Intakes" at bounding box center [79, 26] width 55 height 29
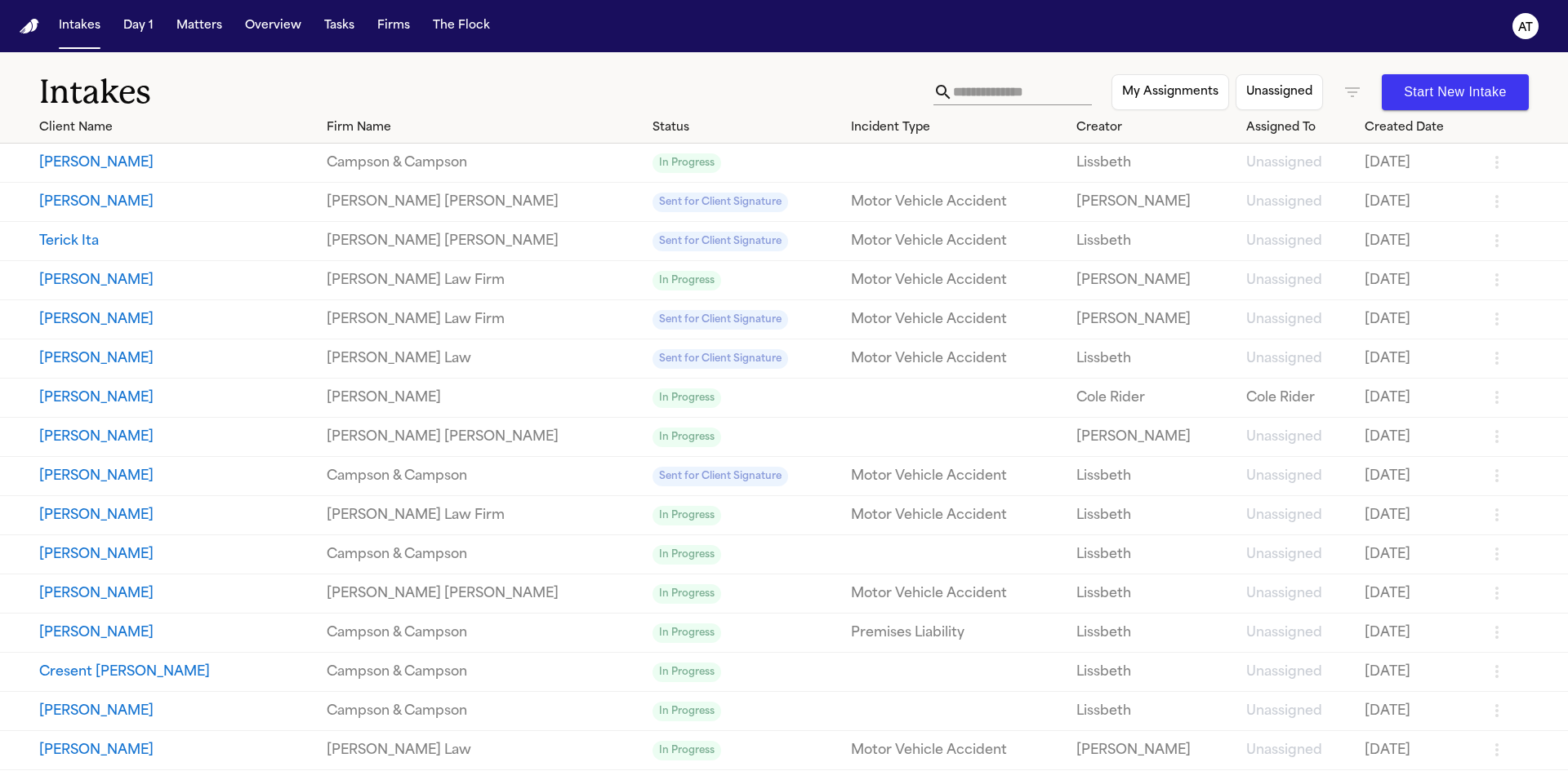
click at [992, 93] on input "text" at bounding box center [1022, 92] width 139 height 26
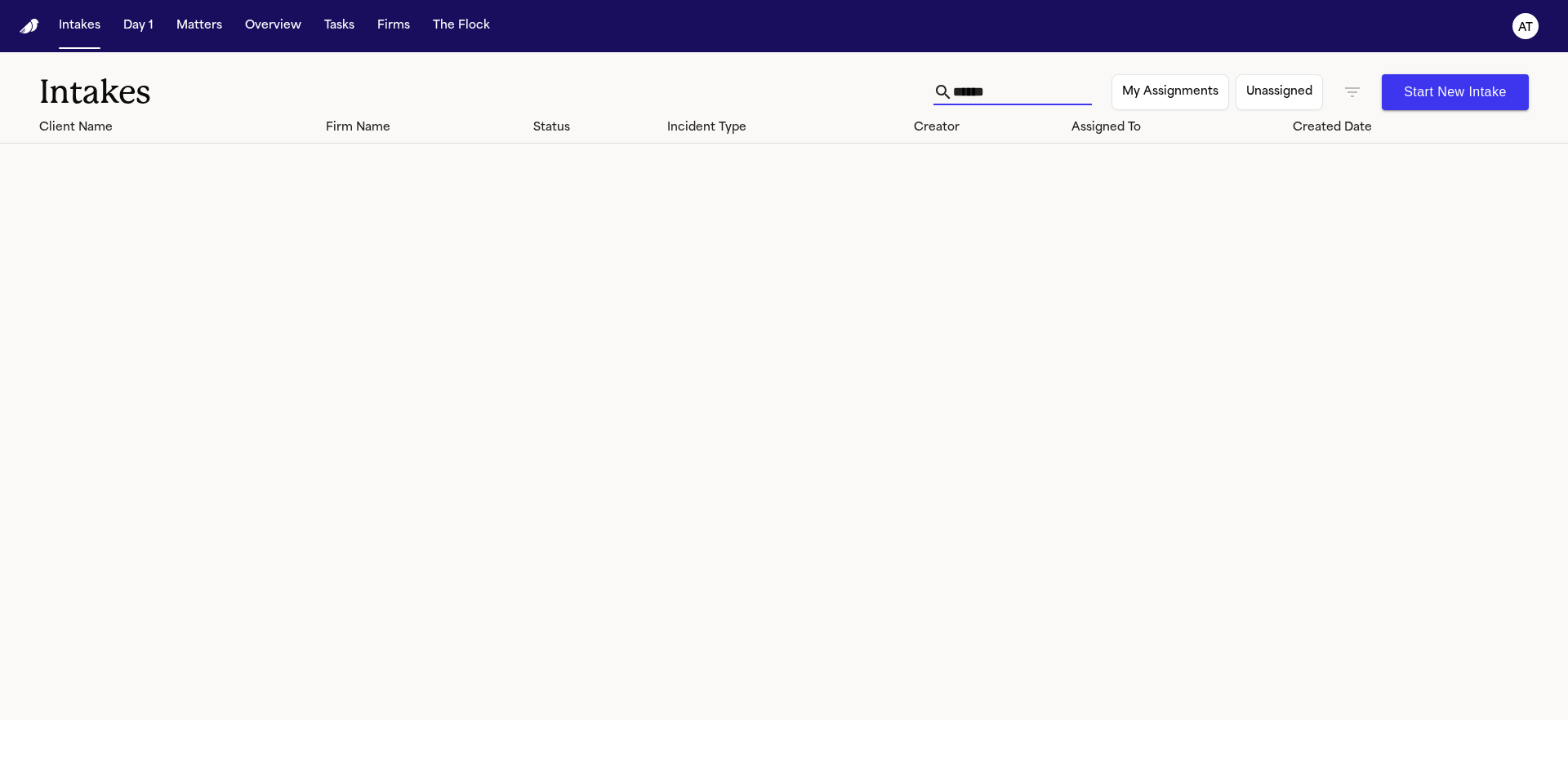
type input "******"
click at [210, 31] on button "Matters" at bounding box center [199, 26] width 59 height 29
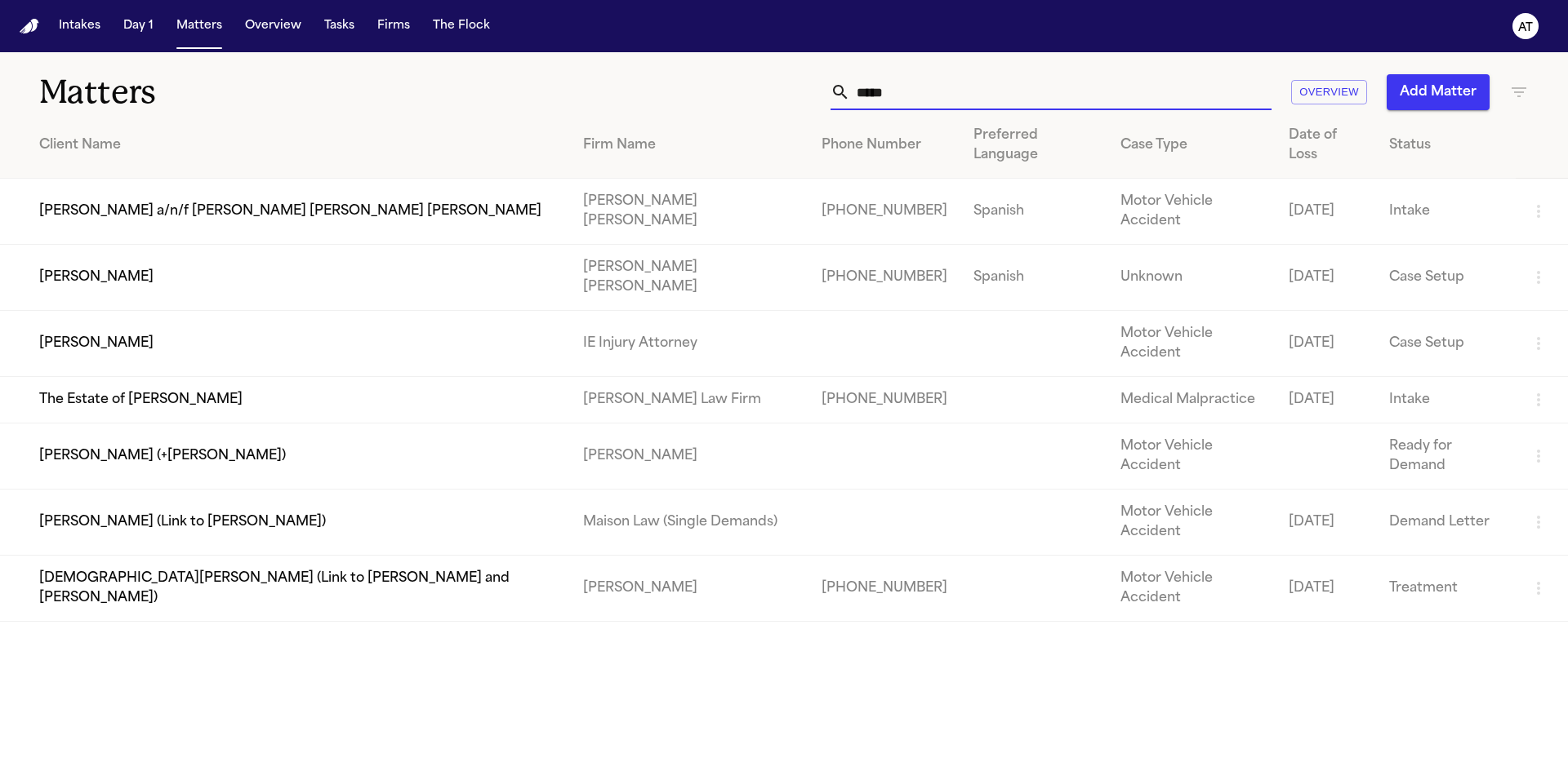
drag, startPoint x: 975, startPoint y: 103, endPoint x: 864, endPoint y: 105, distance: 111.0
click at [864, 105] on input "*****" at bounding box center [1060, 92] width 421 height 36
type input "*"
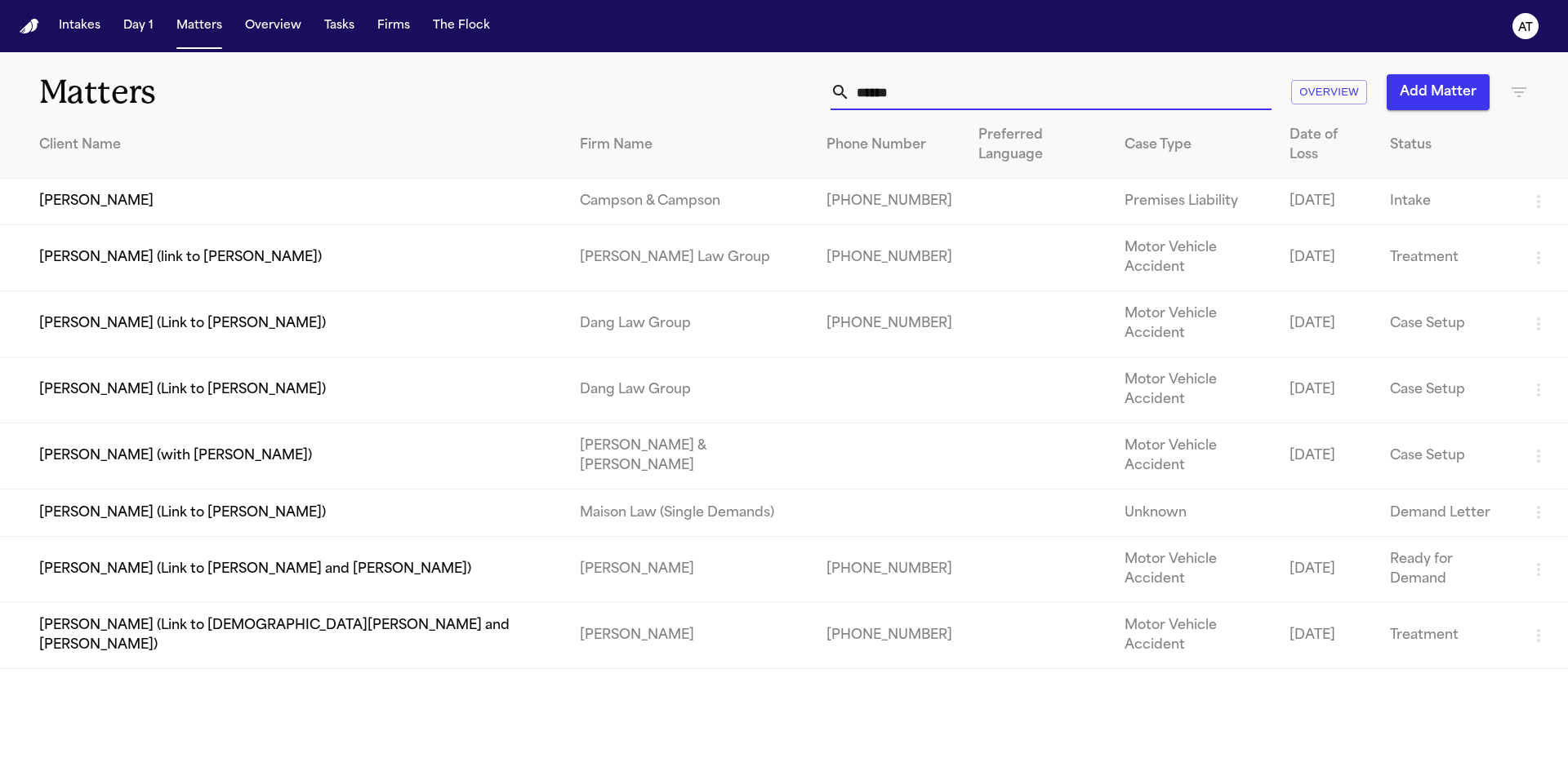
type input "******"
click at [226, 178] on td "Bonita Atkinson" at bounding box center [284, 201] width 567 height 46
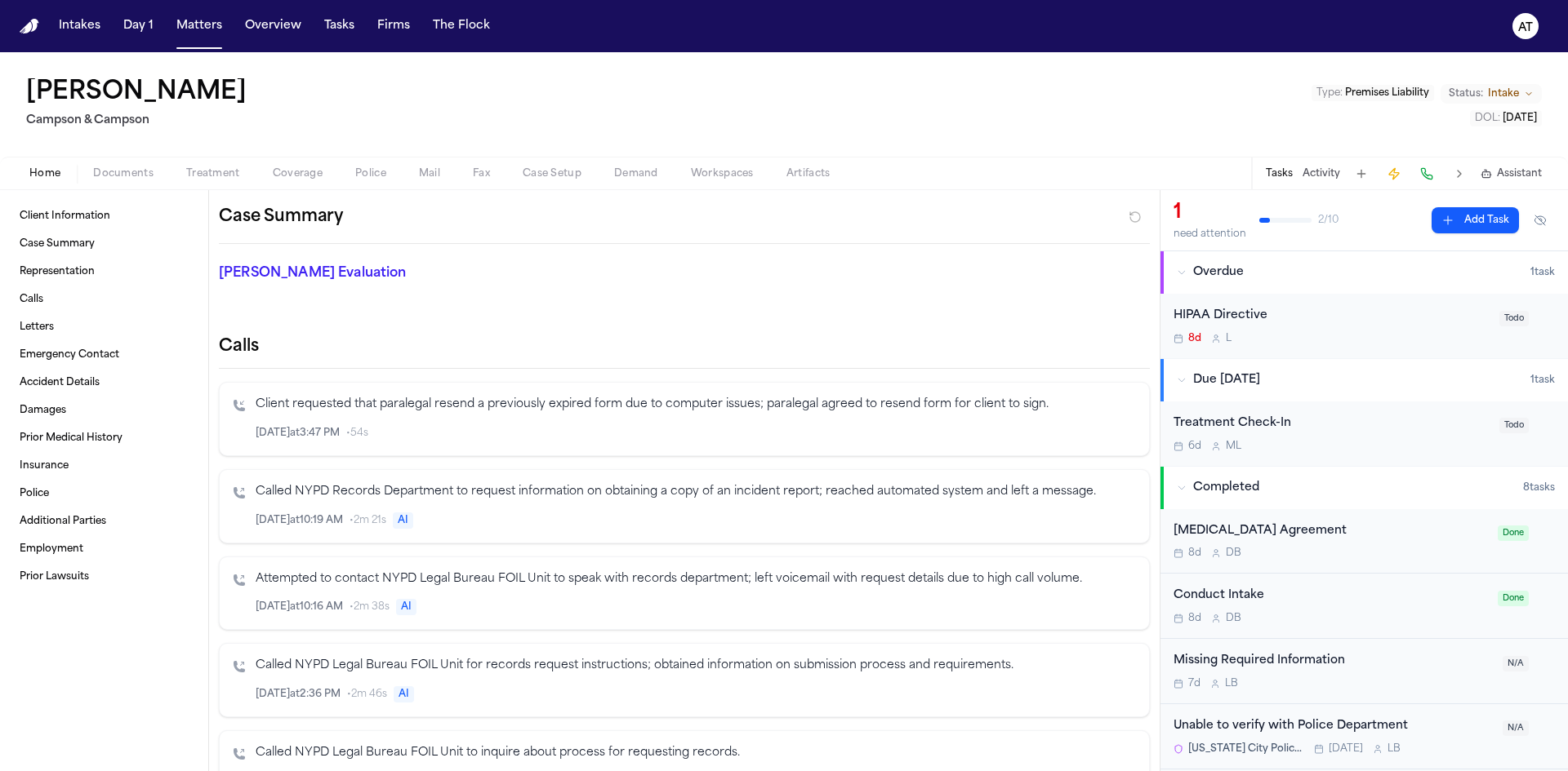
scroll to position [163, 0]
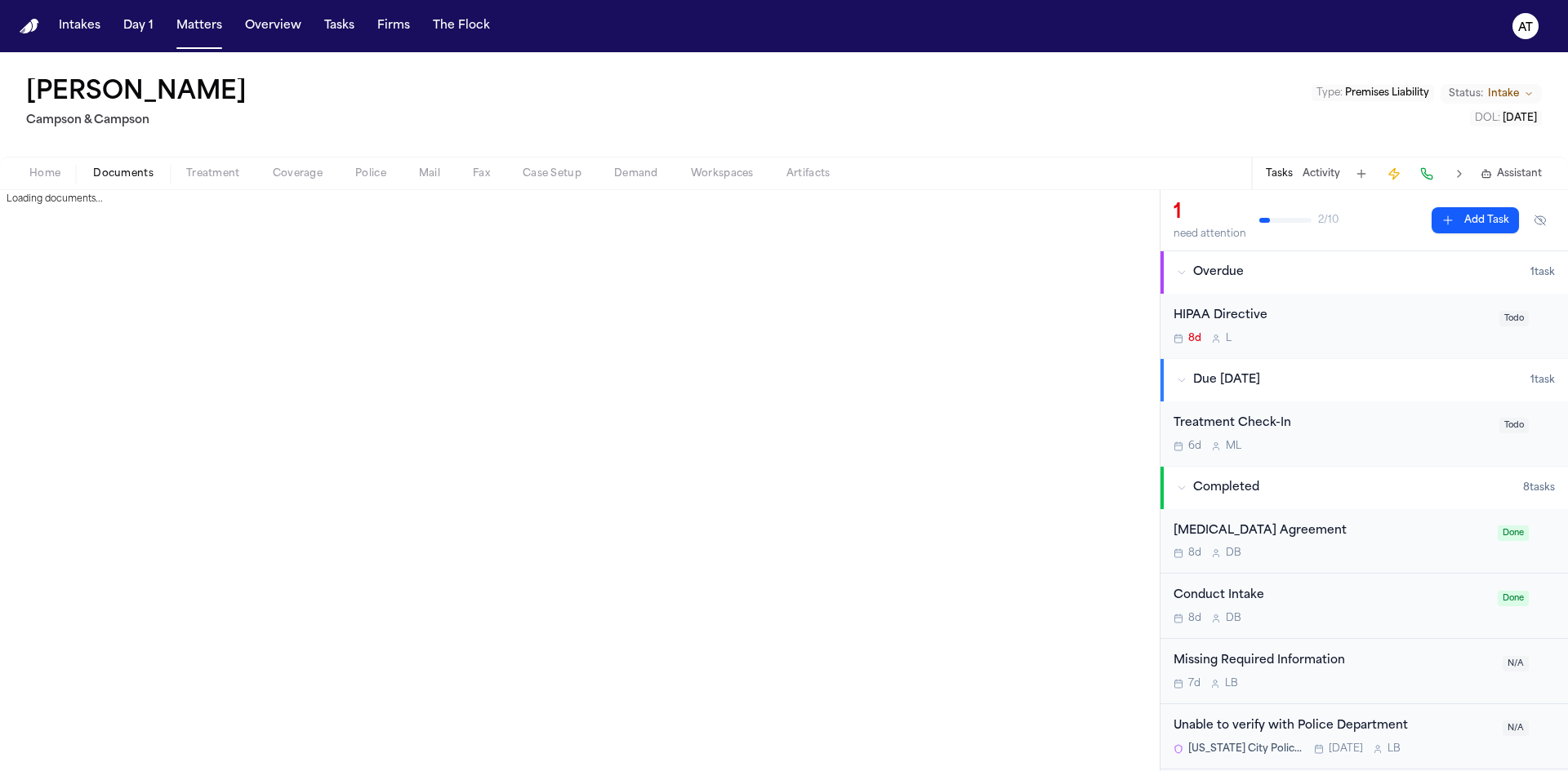
click at [123, 176] on span "Documents" at bounding box center [123, 174] width 61 height 13
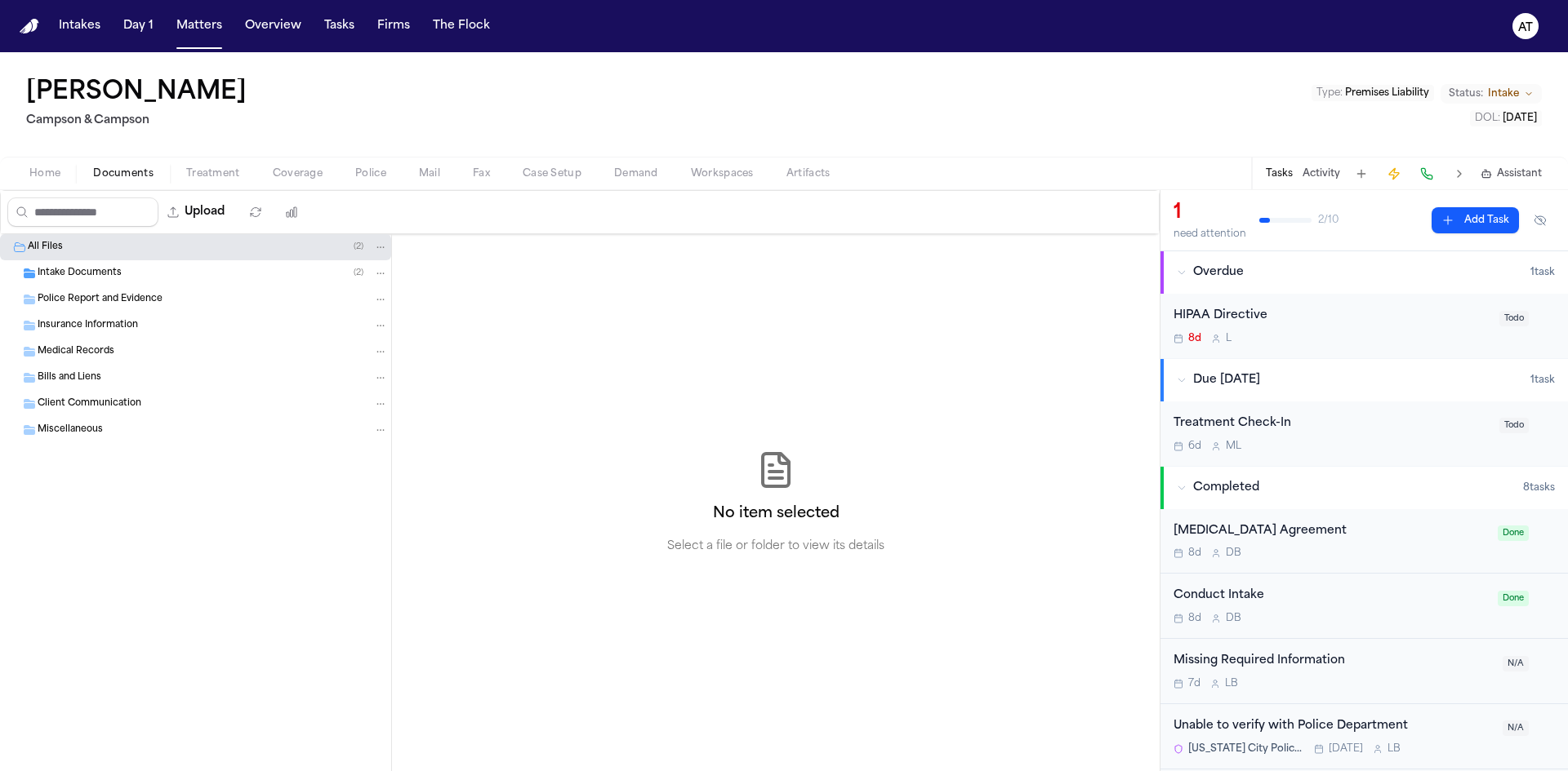
click at [52, 172] on span "Home" at bounding box center [44, 174] width 31 height 13
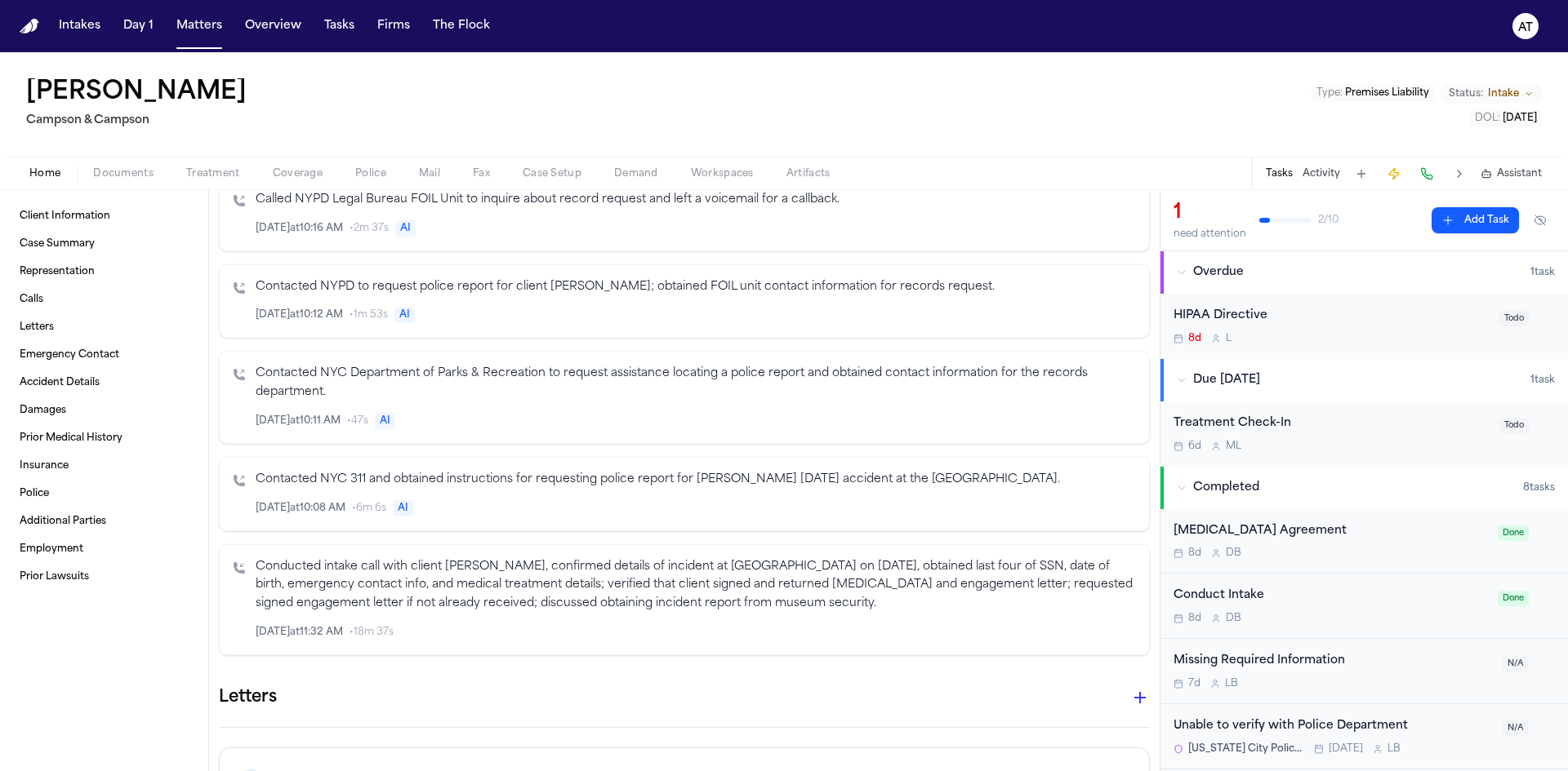
scroll to position [1224, 0]
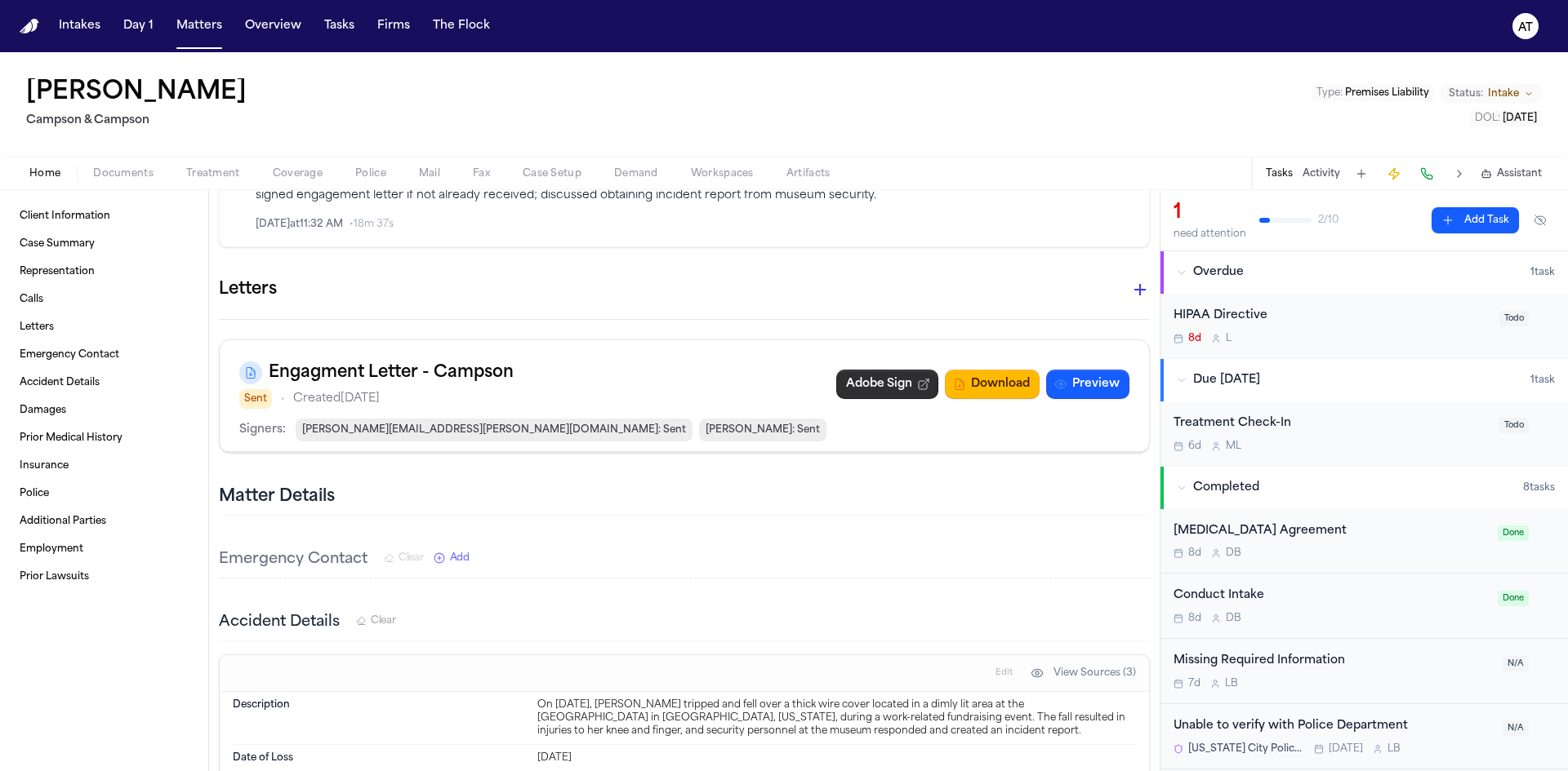
click at [840, 399] on link "Adobe Sign" at bounding box center [887, 385] width 102 height 29
click at [1029, 369] on div "Engagment Letter - Campson Sent • Created Aug 20, 2025 Adobe Sign Download Prev…" at bounding box center [685, 379] width 930 height 78
click at [894, 399] on link "Adobe Sign" at bounding box center [887, 385] width 102 height 29
click at [906, 516] on div "Matter Details" at bounding box center [684, 497] width 931 height 37
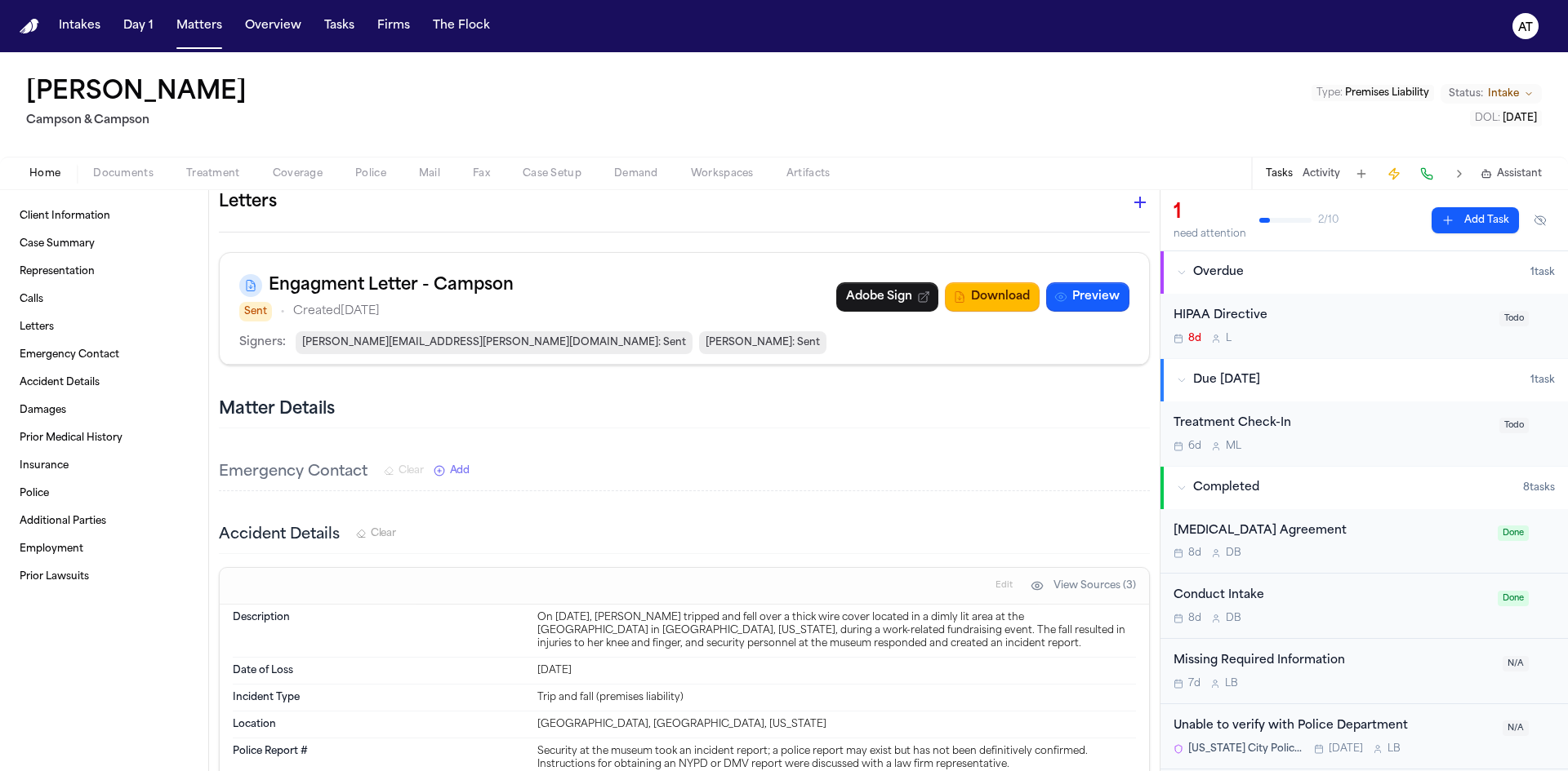
scroll to position [1306, 0]
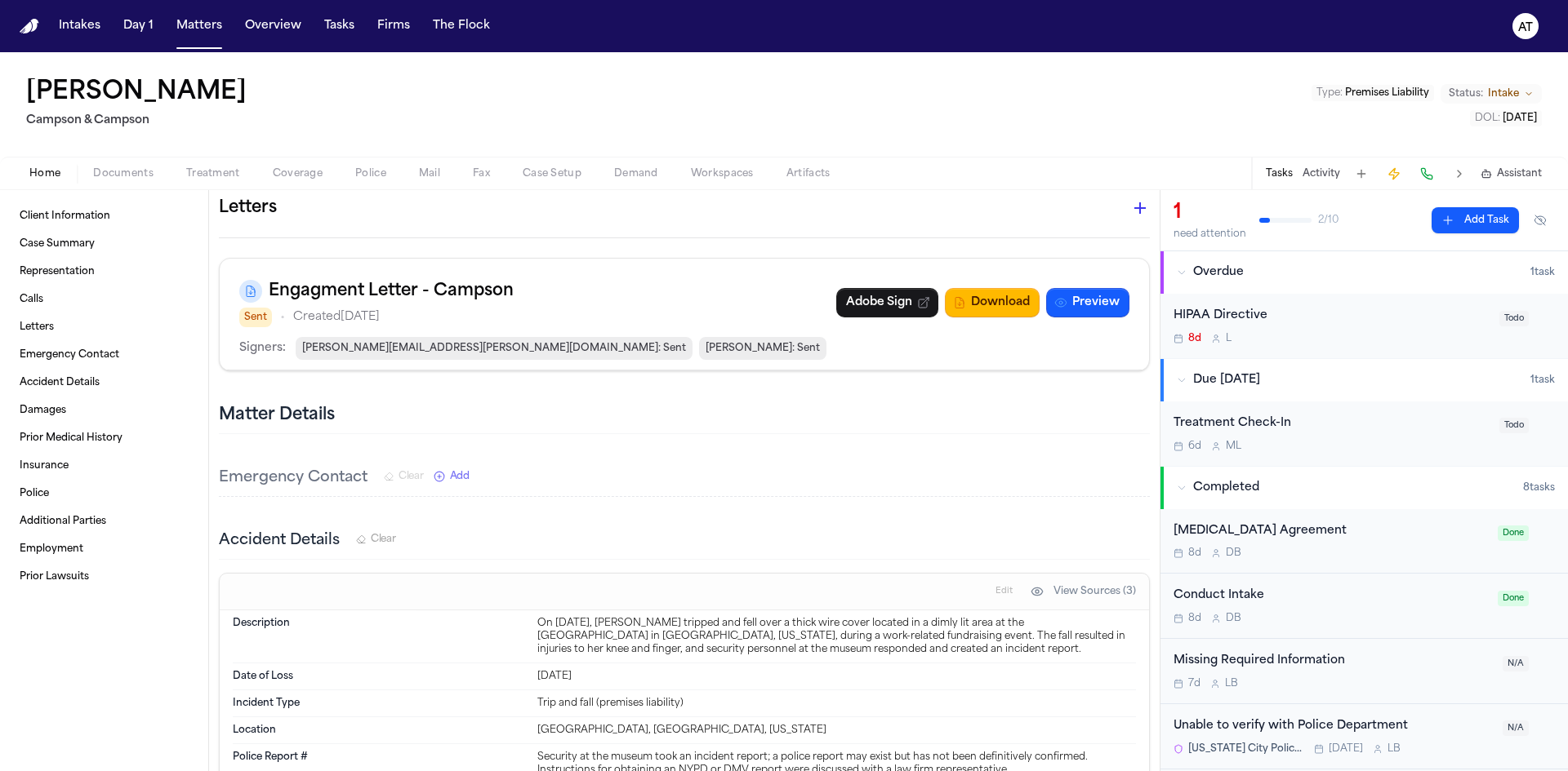
click at [1341, 541] on div "Retainer Agreement" at bounding box center [1331, 531] width 314 height 18
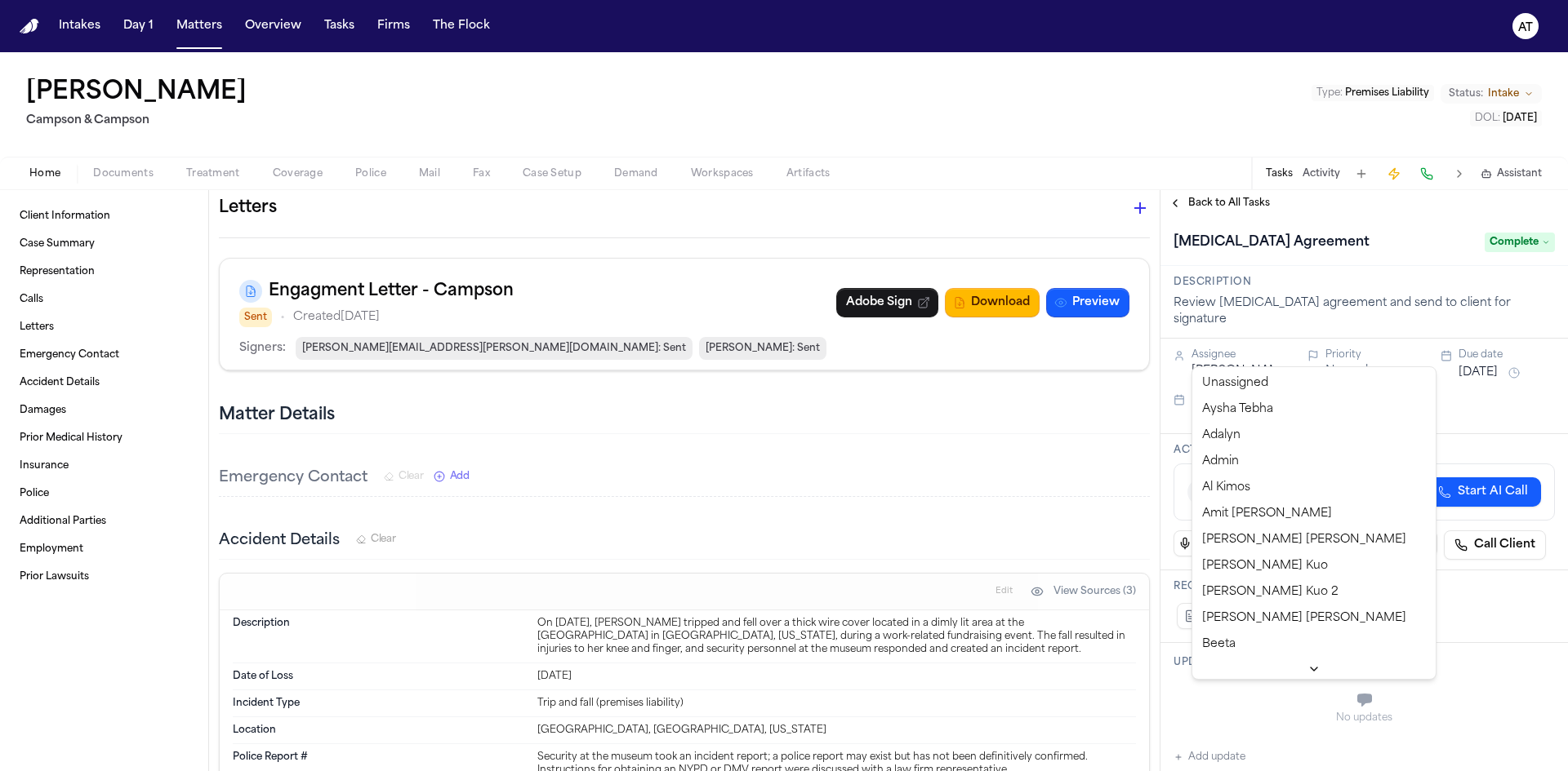
click at [1257, 351] on html "Intakes Day 1 Matters Overview Tasks Firms The Flock AT Bonita Atkinson Campson…" at bounding box center [784, 386] width 1568 height 771
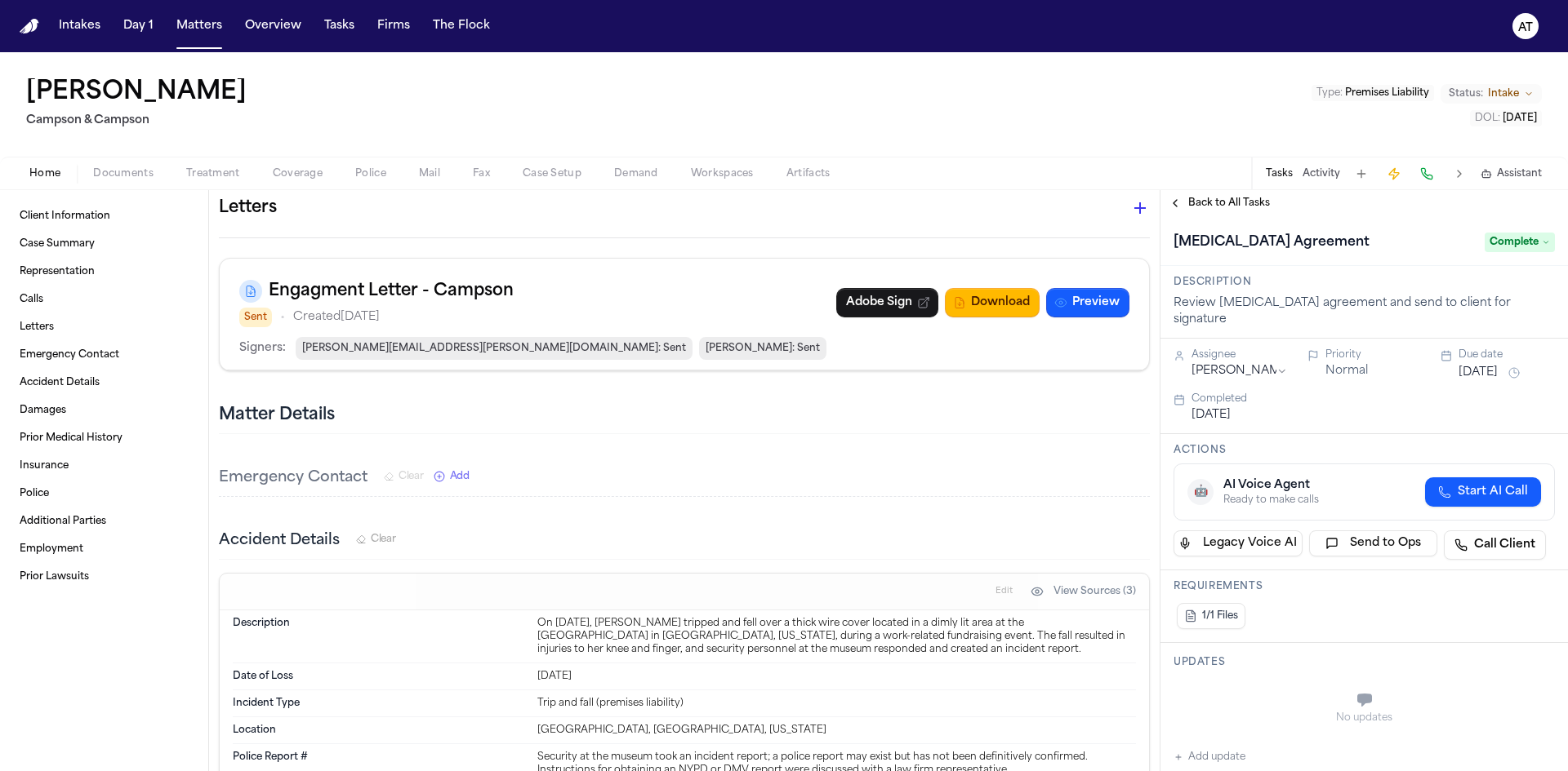
click at [1503, 242] on span "Complete" at bounding box center [1519, 242] width 70 height 19
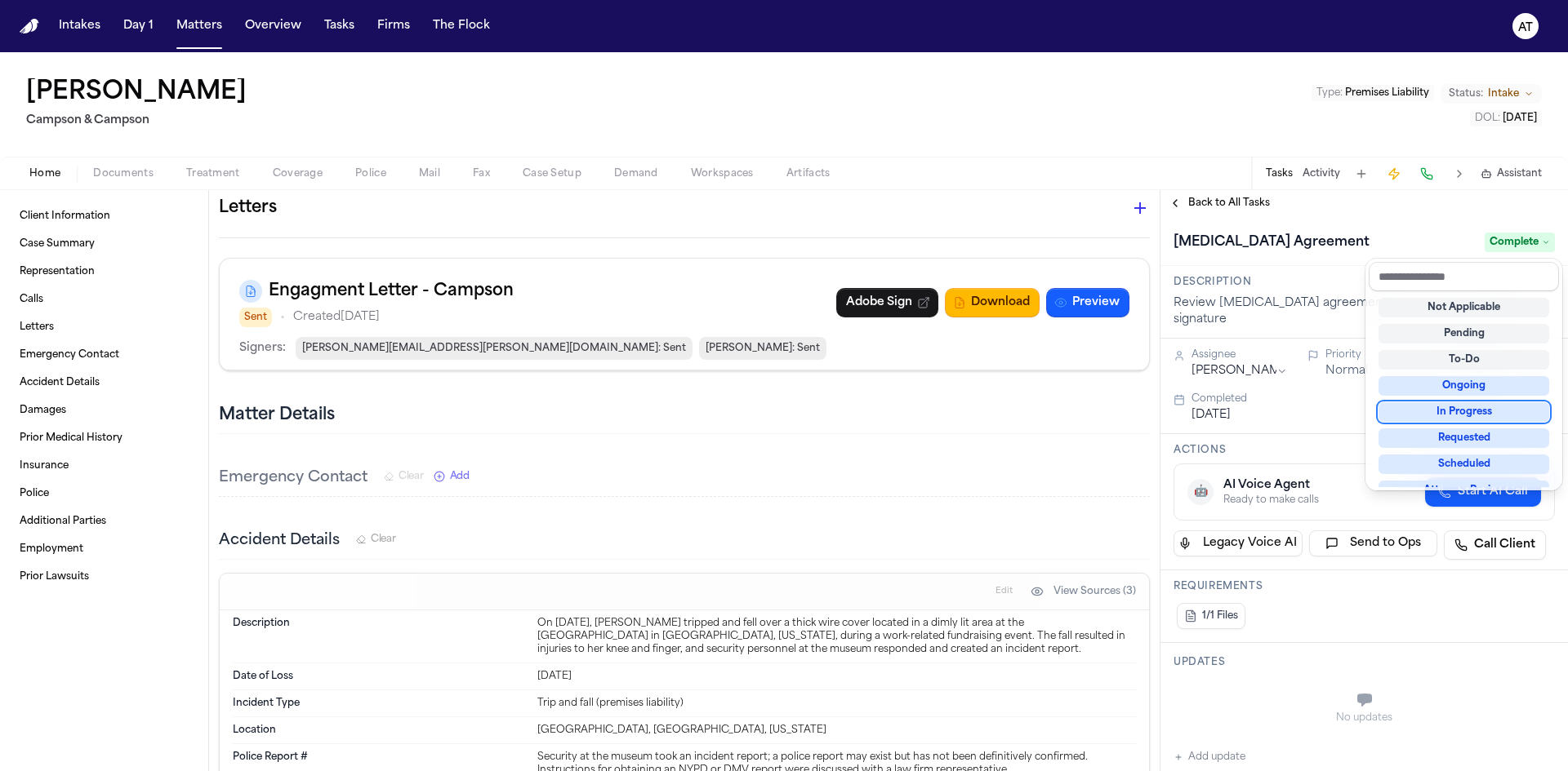
click at [1495, 404] on div "In Progress" at bounding box center [1463, 412] width 171 height 19
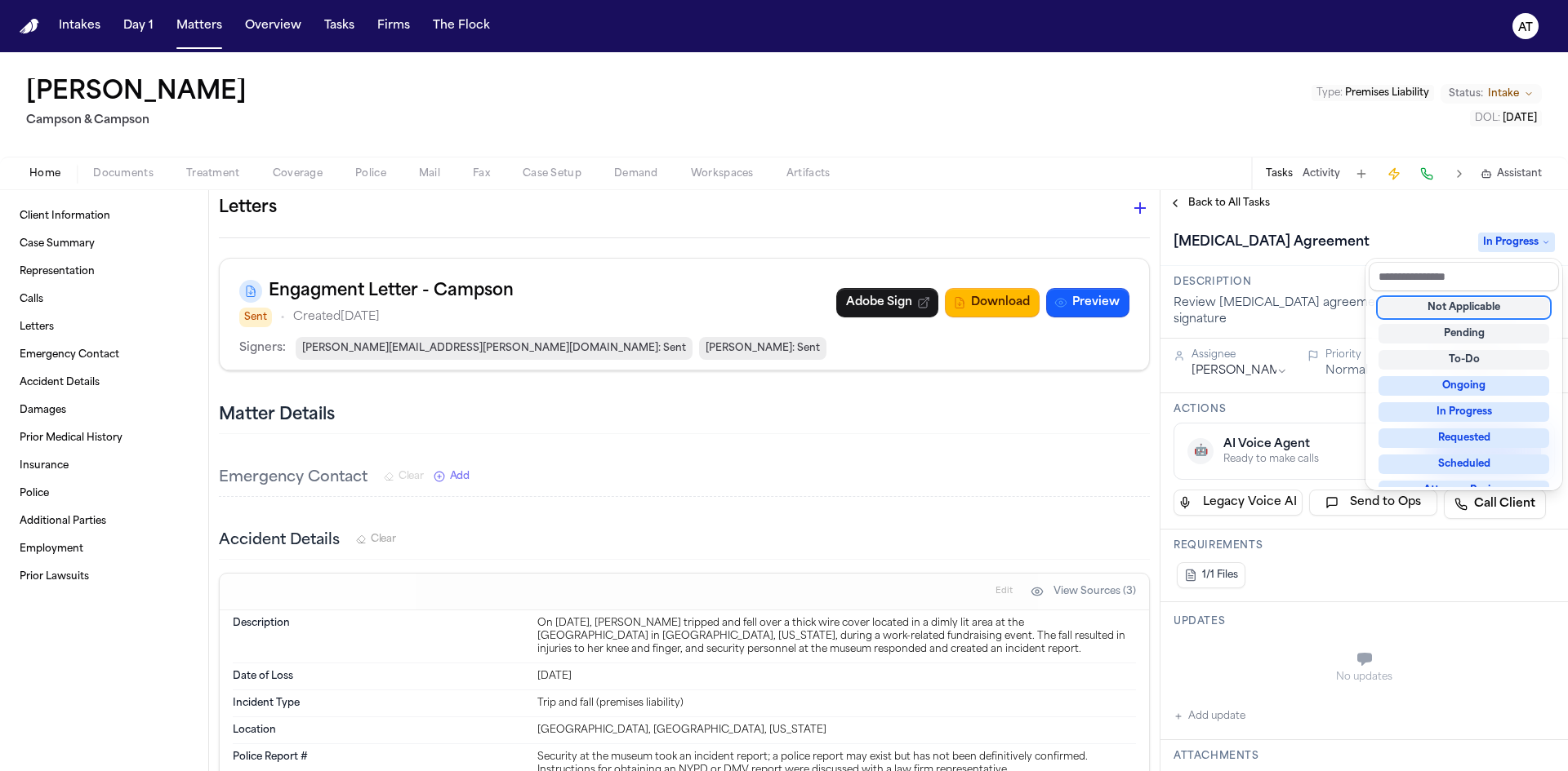
click at [1391, 221] on div "Retainer Agreement In Progress" at bounding box center [1364, 241] width 408 height 50
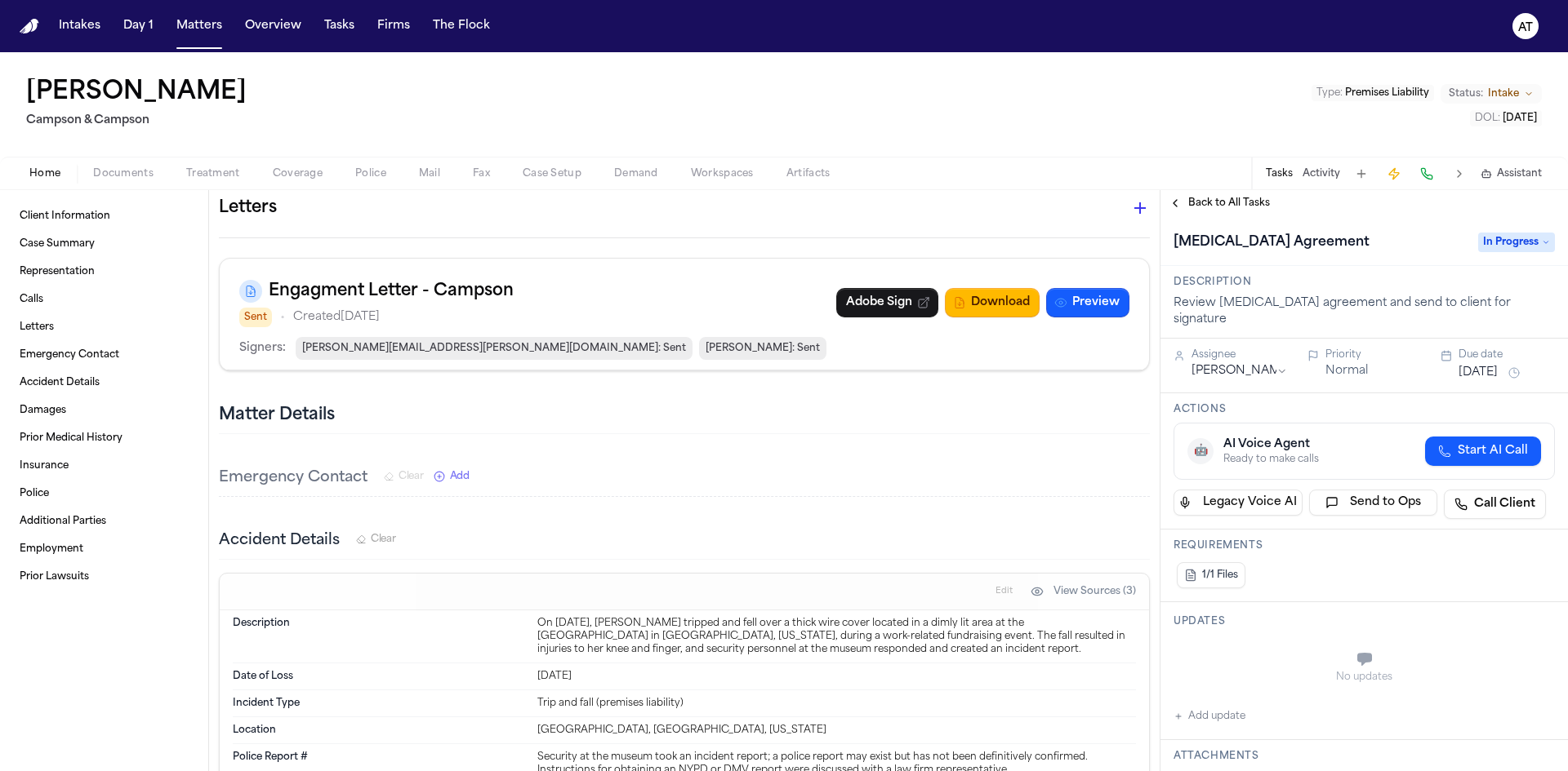
click at [919, 464] on div "Client Information Edit Name Bonita Atkinson Email bonita.atkinson@yahoo.com Ph…" at bounding box center [685, 492] width 951 height 3215
click at [922, 359] on div "Signers: bonita.atkinson@yahoo.com : Sent Paul Campson : Sent" at bounding box center [684, 349] width 890 height 23
click at [1028, 291] on div "Engagment Letter - Campson Sent • Created Aug 20, 2025 Adobe Sign Download Prev…" at bounding box center [685, 297] width 930 height 78
click at [262, 328] on span "Sent" at bounding box center [256, 317] width 33 height 19
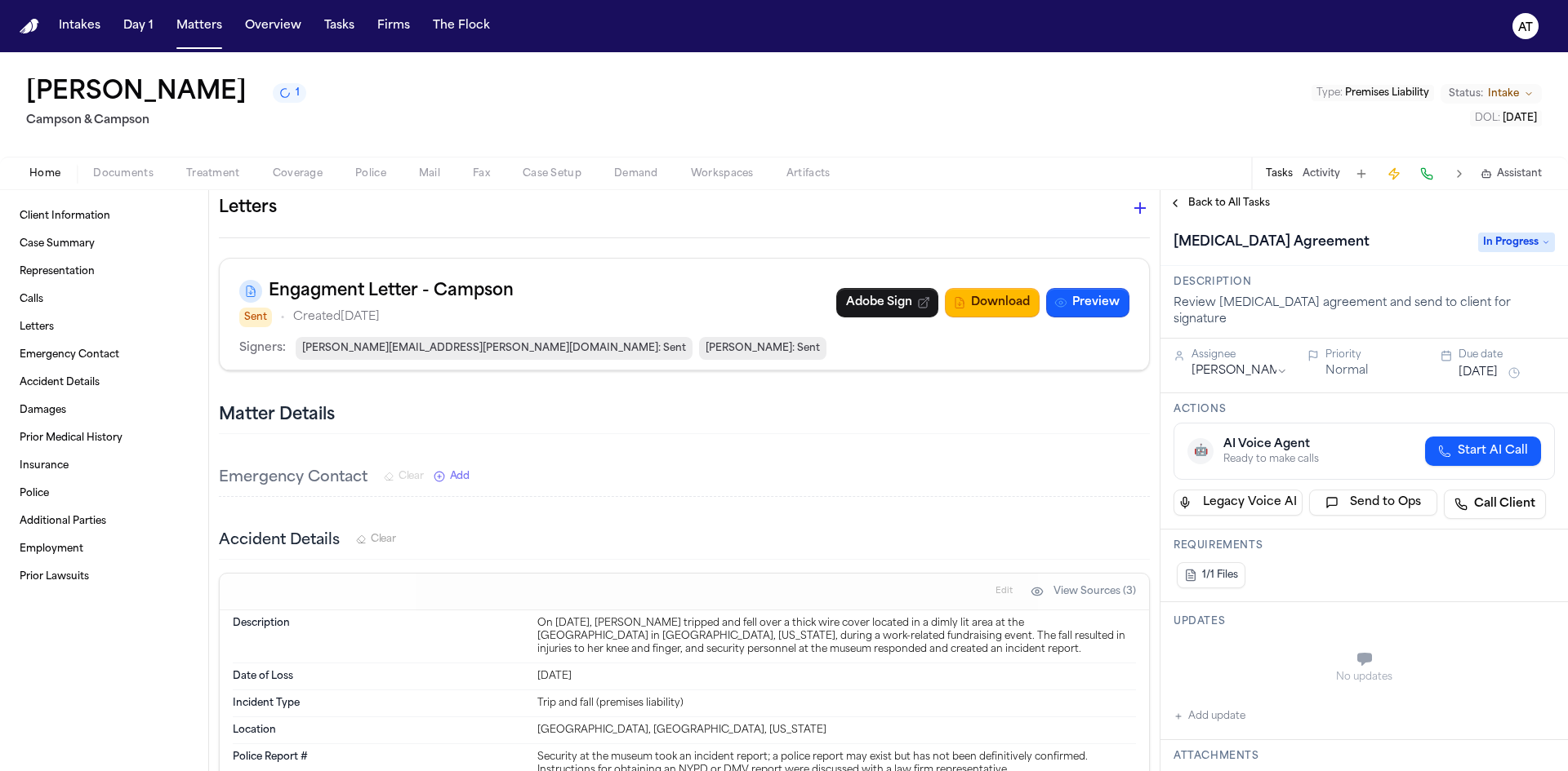
click at [258, 328] on span "Sent" at bounding box center [256, 317] width 33 height 19
click at [1193, 204] on span "Back to All Tasks" at bounding box center [1229, 203] width 82 height 13
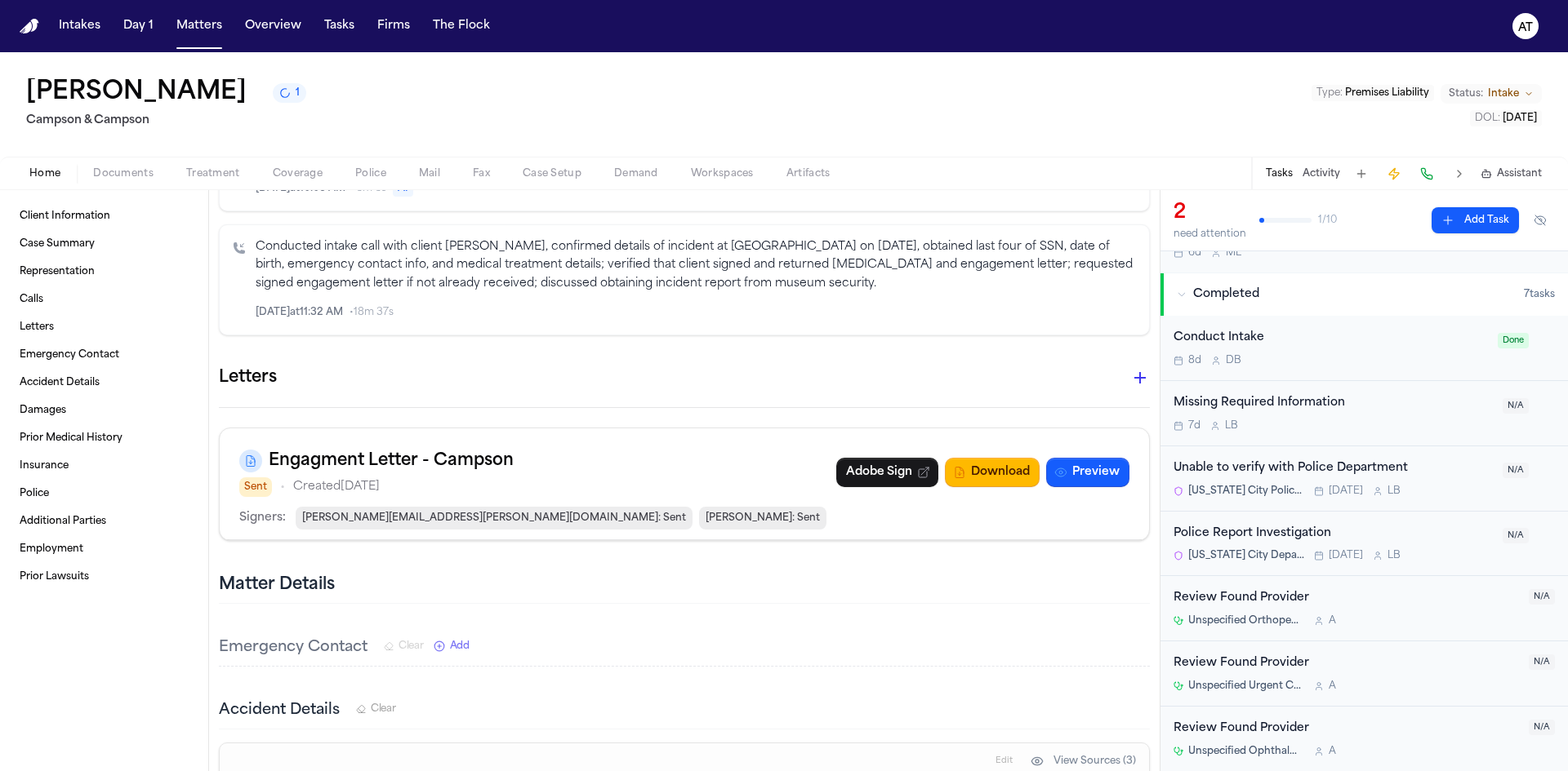
scroll to position [1224, 0]
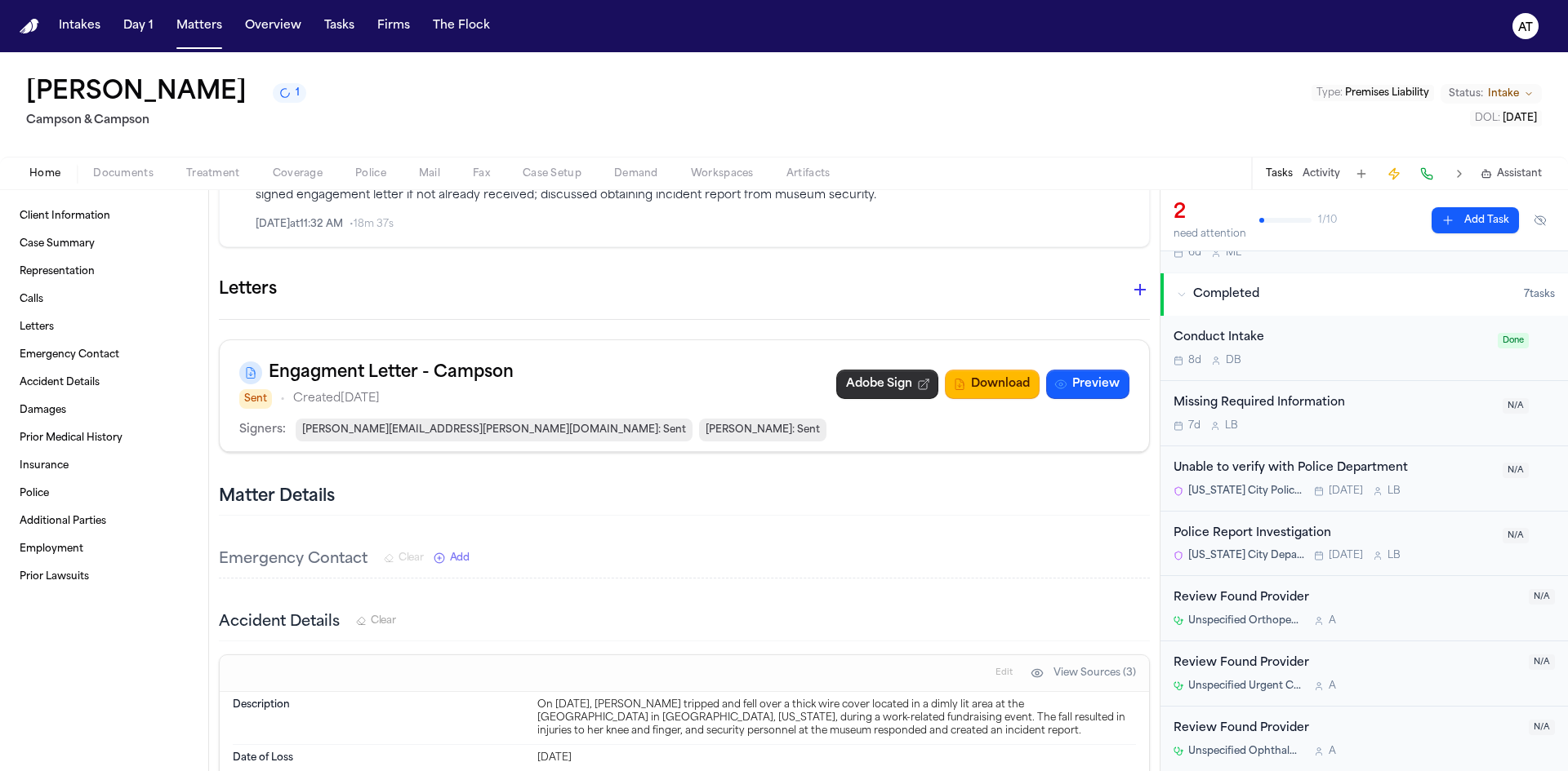
click at [881, 399] on link "Adobe Sign" at bounding box center [887, 385] width 102 height 29
click at [987, 393] on button "Download" at bounding box center [992, 385] width 95 height 29
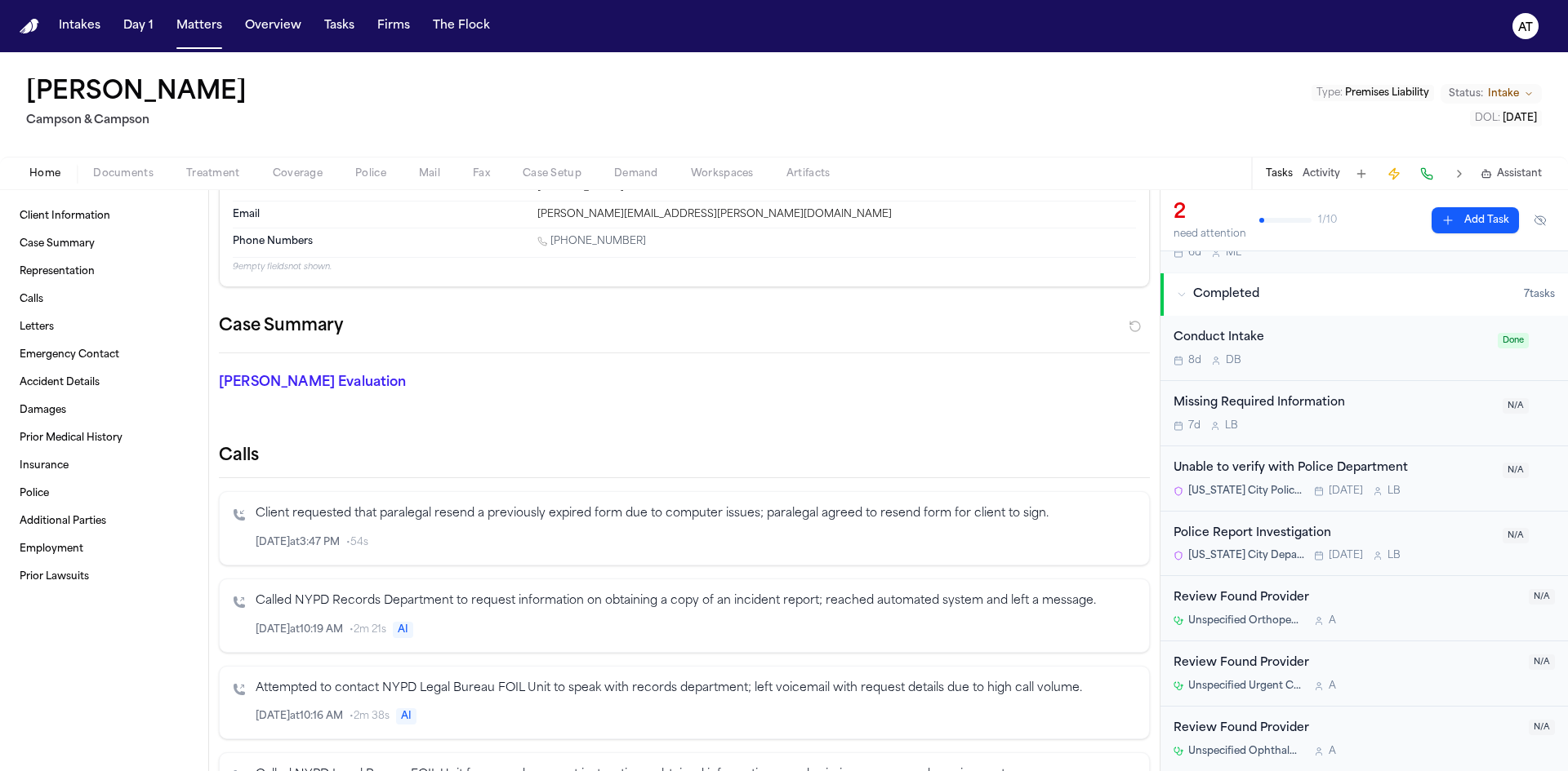
scroll to position [0, 0]
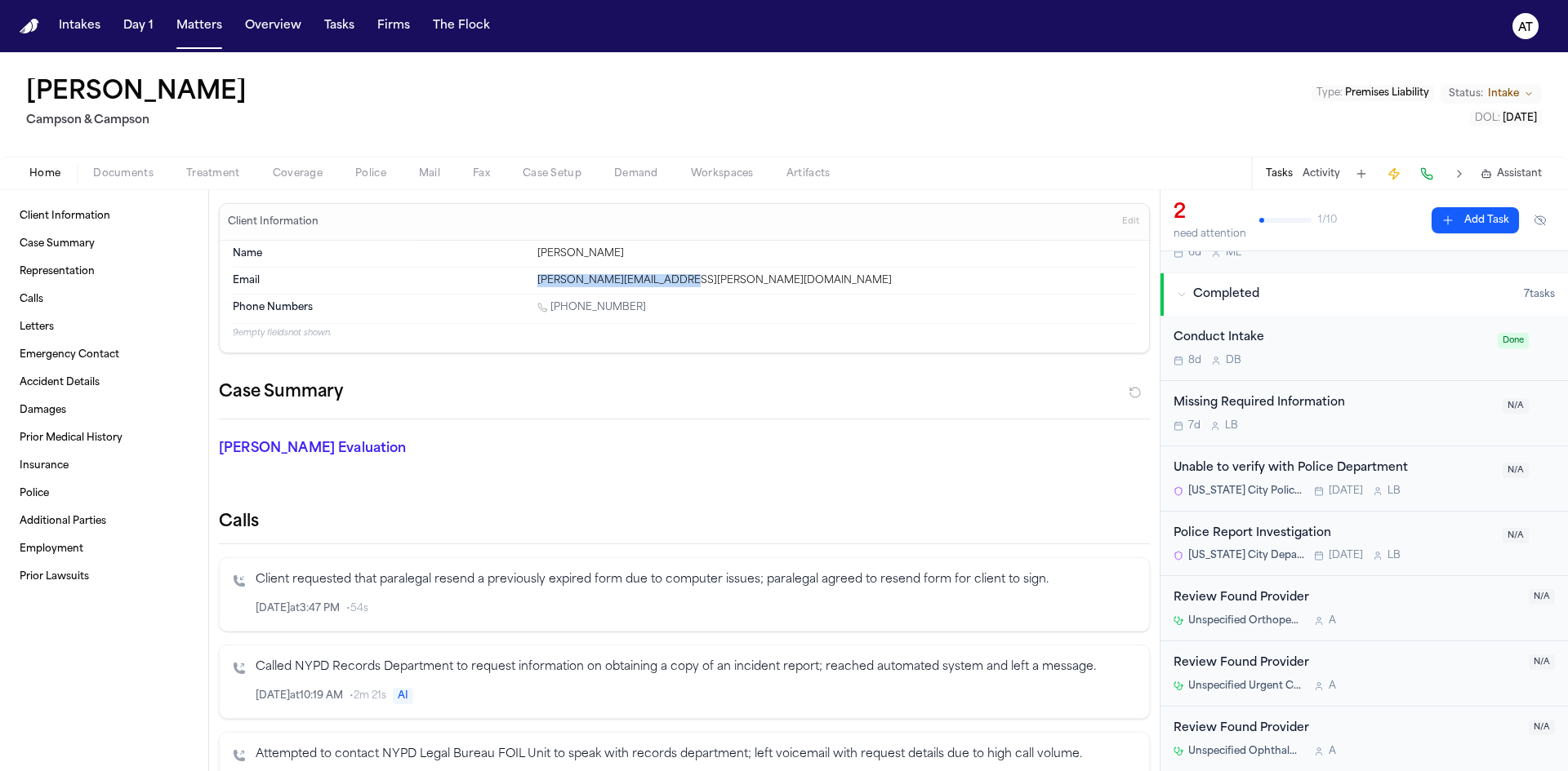
drag, startPoint x: 679, startPoint y: 275, endPoint x: 508, endPoint y: 285, distance: 171.3
click at [508, 285] on div "Email bonita.atkinson@yahoo.com" at bounding box center [684, 280] width 904 height 26
copy div "bonita.atkinson@yahoo.com"
drag, startPoint x: 640, startPoint y: 306, endPoint x: 543, endPoint y: 313, distance: 97.3
click at [543, 313] on div "1 (347) 822-8358" at bounding box center [836, 308] width 599 height 15
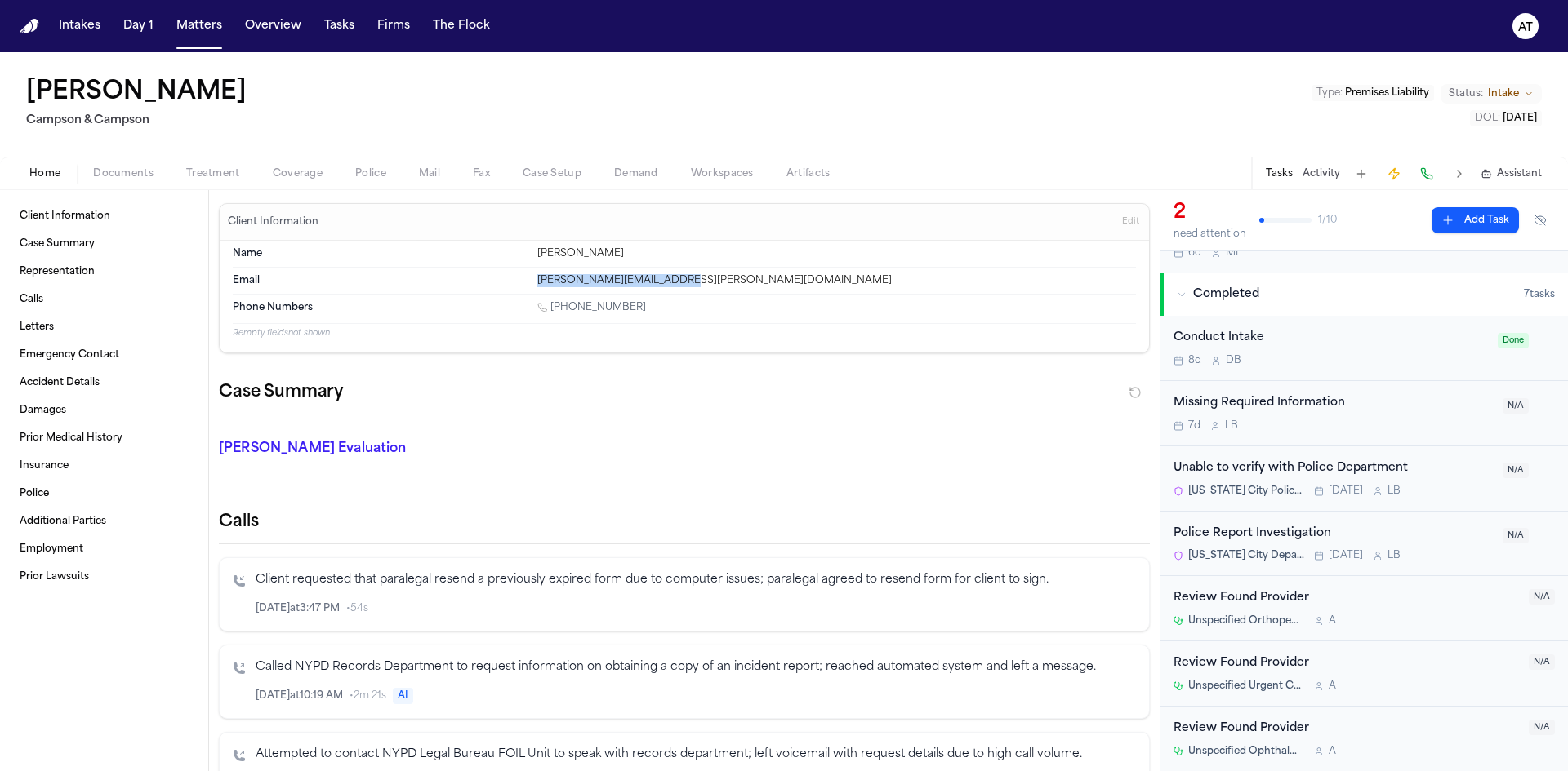
copy link "1 (347) 822-8358"
drag, startPoint x: 688, startPoint y: 273, endPoint x: 530, endPoint y: 289, distance: 158.8
click at [530, 289] on div "Email bonita.atkinson@yahoo.com" at bounding box center [684, 280] width 904 height 26
copy div "bonita.atkinson@yahoo.com"
drag, startPoint x: 635, startPoint y: 306, endPoint x: 554, endPoint y: 311, distance: 81.2
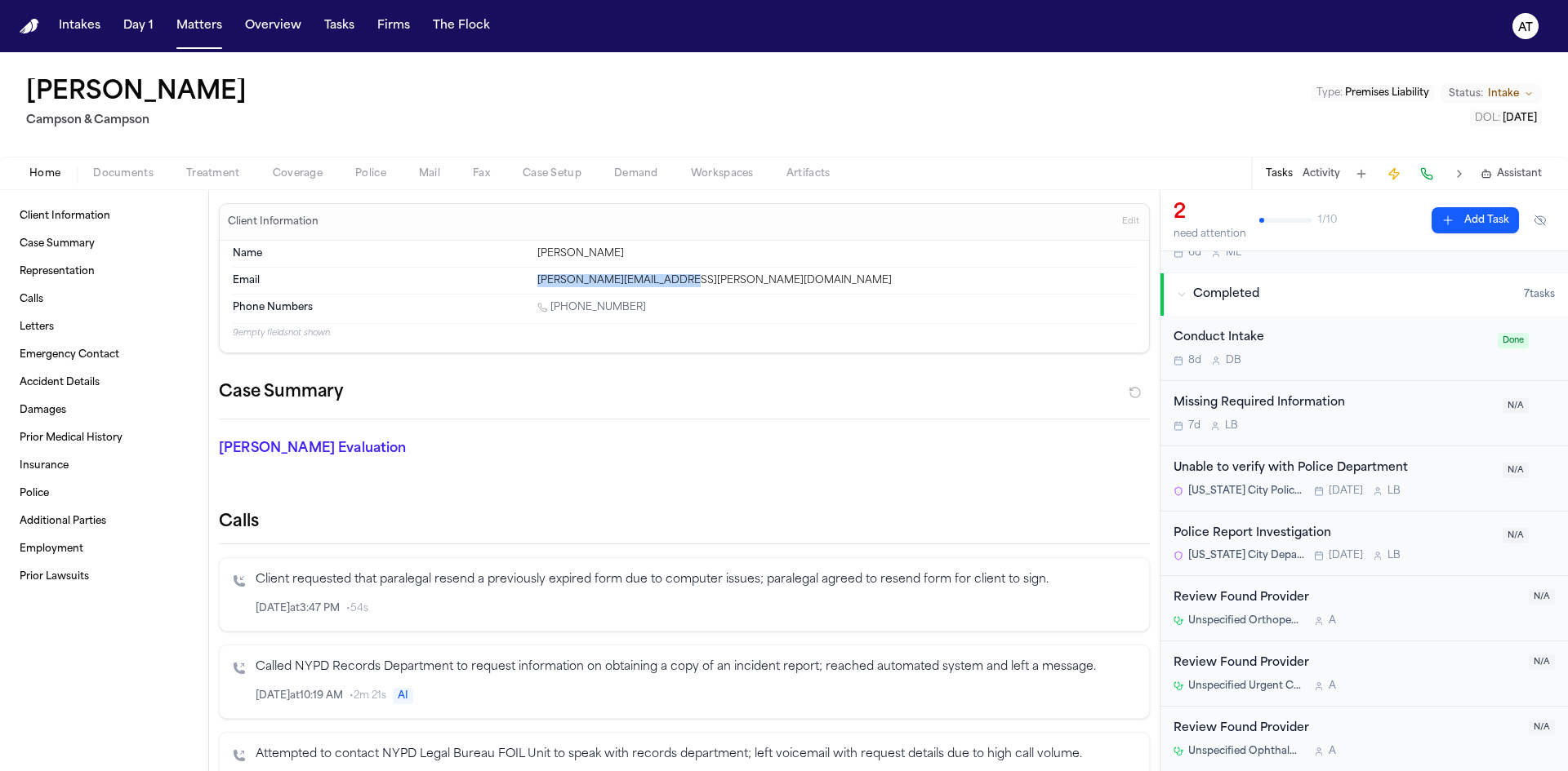
click at [554, 311] on div "1 (347) 822-8358" at bounding box center [836, 308] width 599 height 15
copy link "(347) 822-8358"
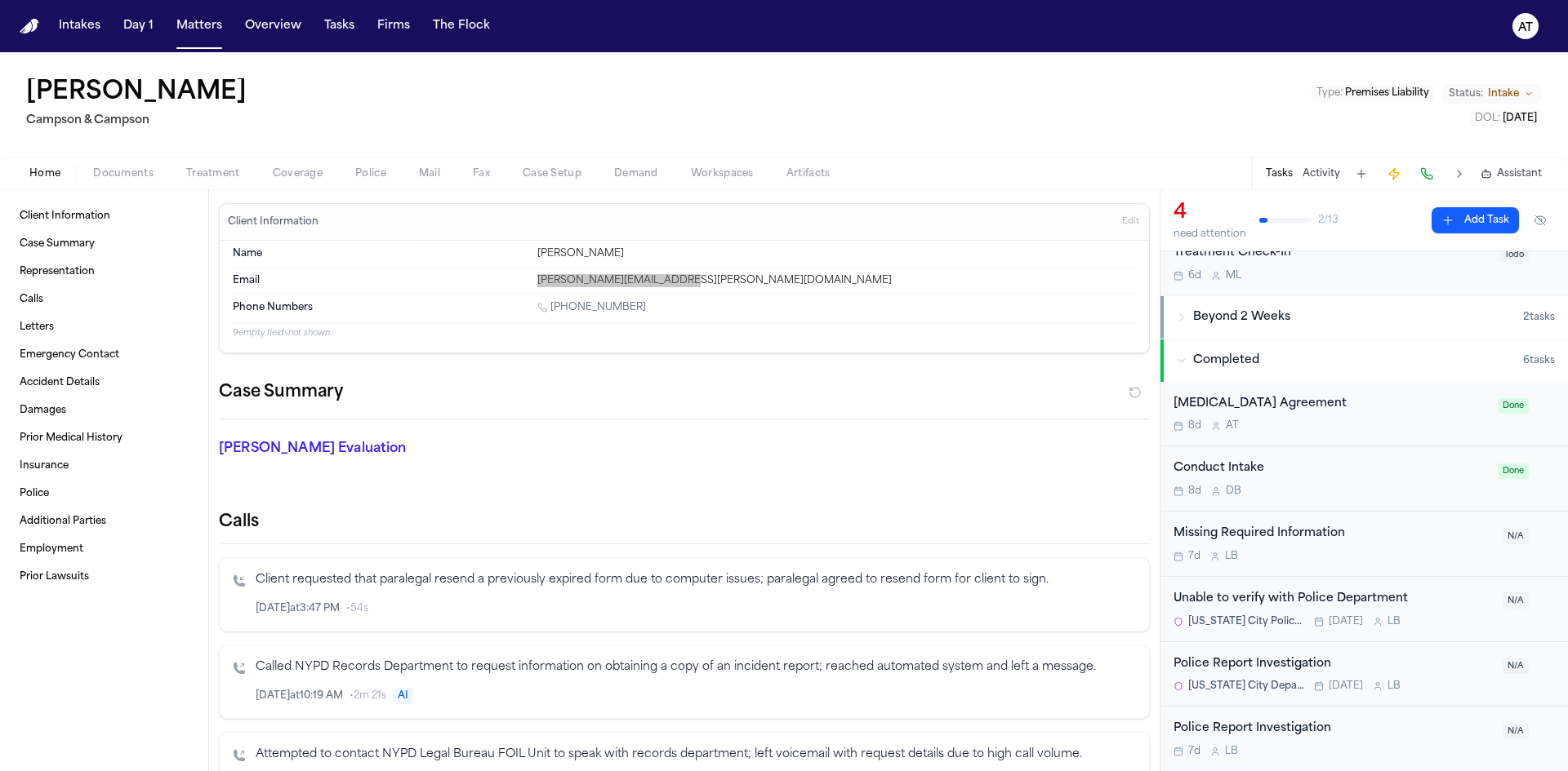
scroll to position [214, 0]
copy link "(347) 822-8358"
click at [336, 30] on button "Tasks" at bounding box center [338, 26] width 43 height 29
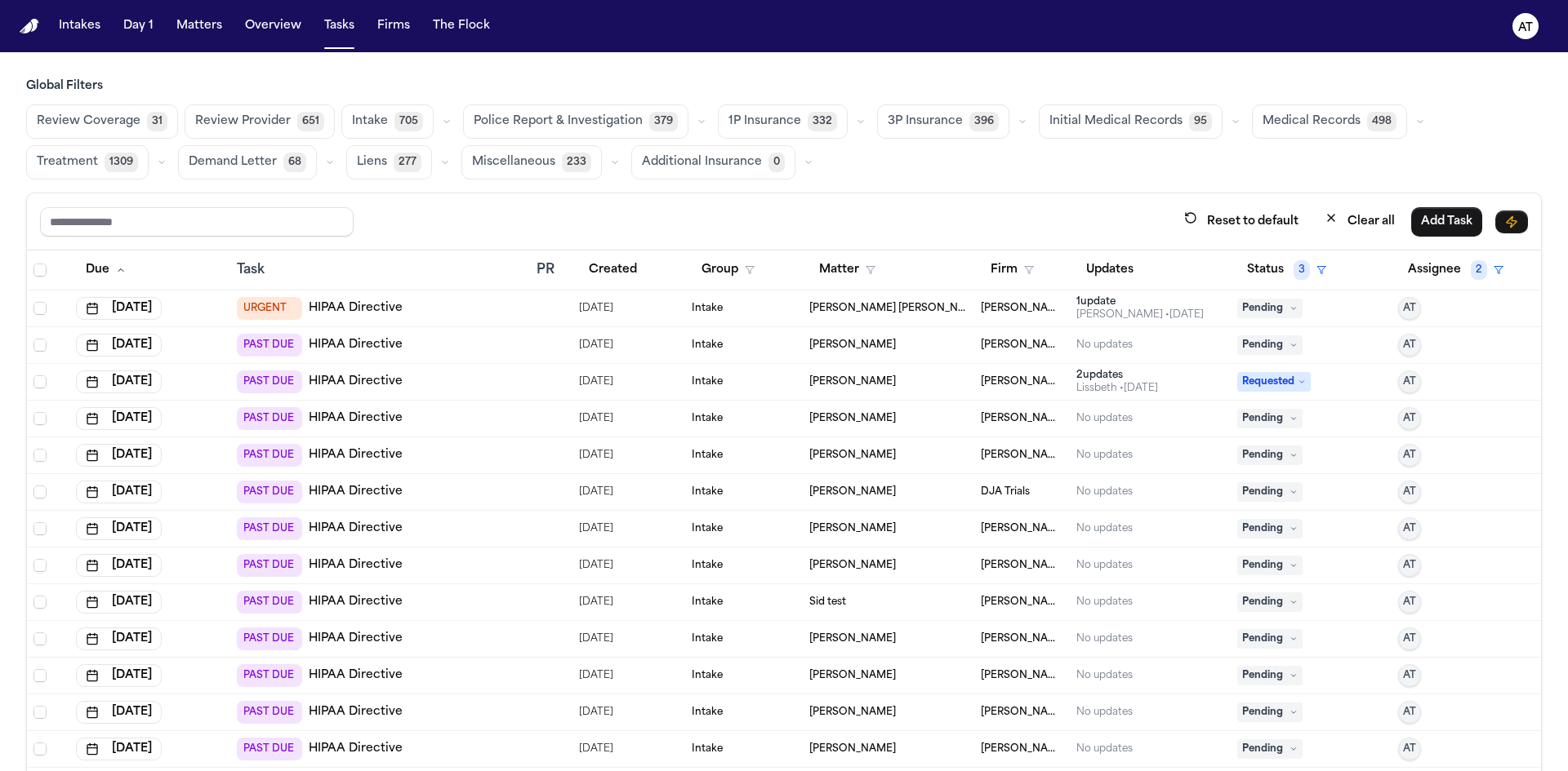
drag, startPoint x: 343, startPoint y: 307, endPoint x: 918, endPoint y: 310, distance: 575.0
click at [919, 310] on span "[PERSON_NAME] [PERSON_NAME] De [PERSON_NAME]" at bounding box center [888, 308] width 158 height 13
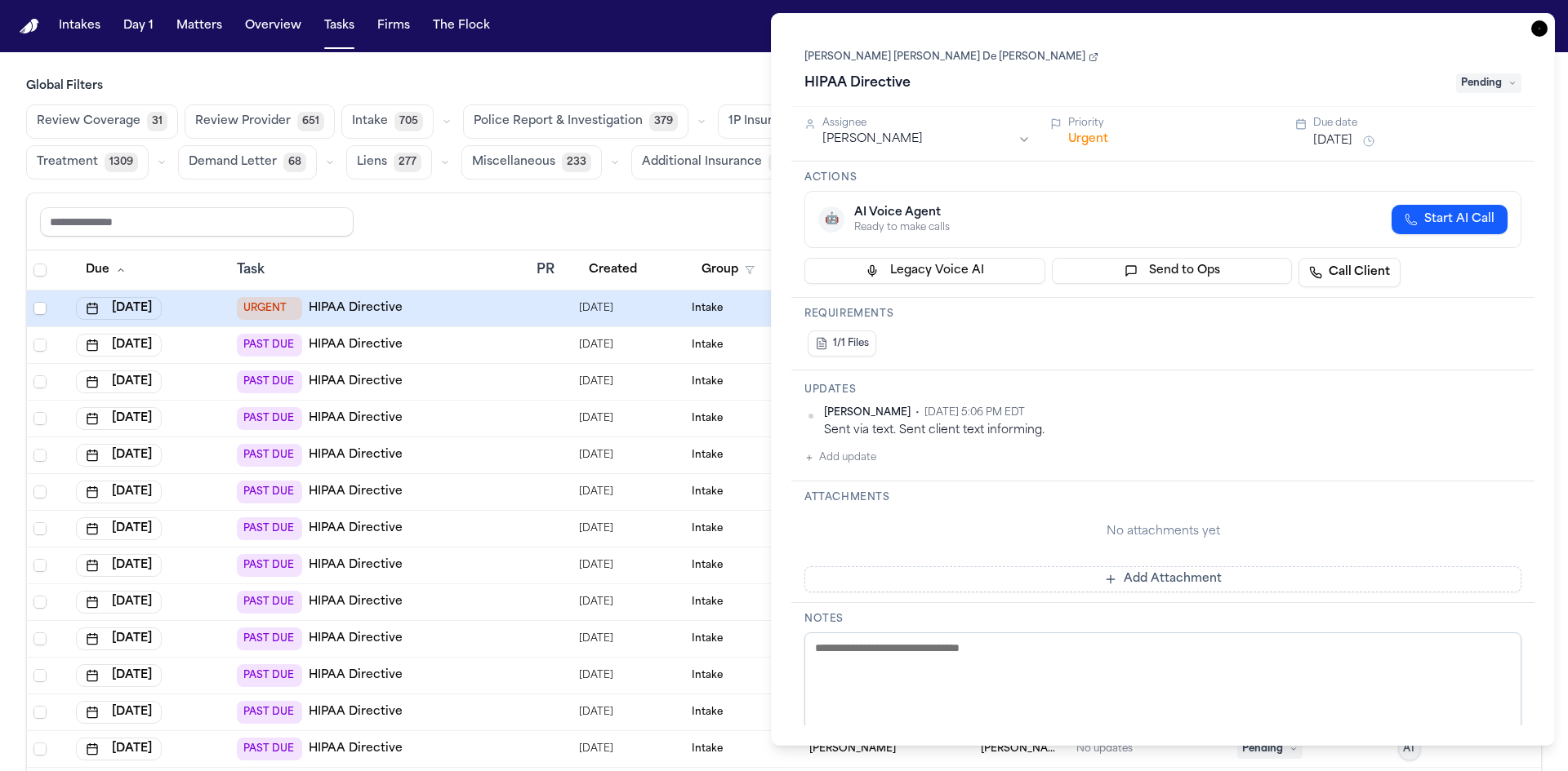
click at [1089, 62] on icon at bounding box center [1094, 57] width 10 height 10
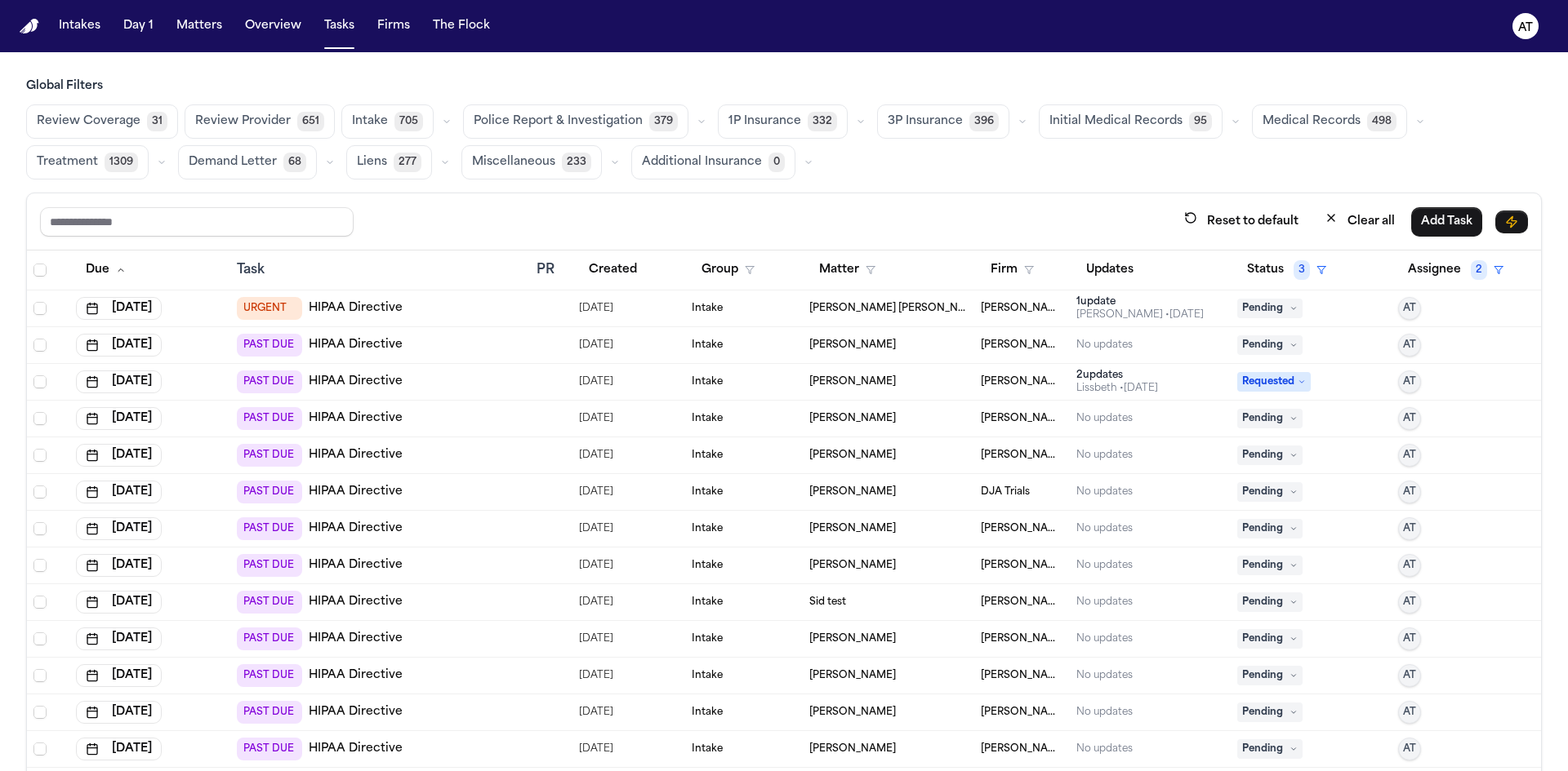
click at [710, 67] on main "Global Filters Review Coverage 31 Review Provider 651 Intake 705 Police Report …" at bounding box center [784, 412] width 1568 height 719
click at [1266, 311] on span "Pending" at bounding box center [1270, 308] width 66 height 19
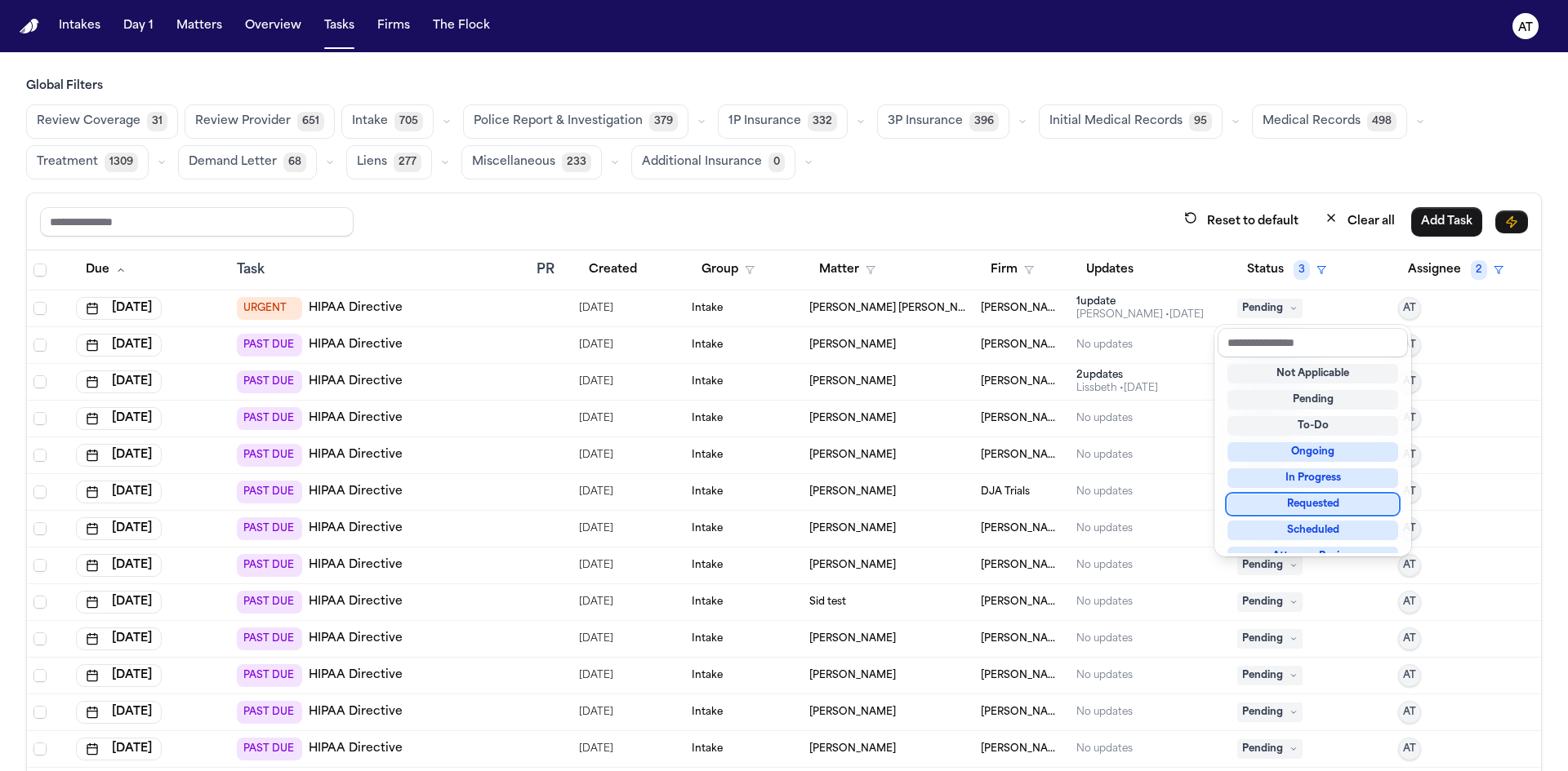
click at [1330, 498] on div "Requested" at bounding box center [1312, 504] width 171 height 19
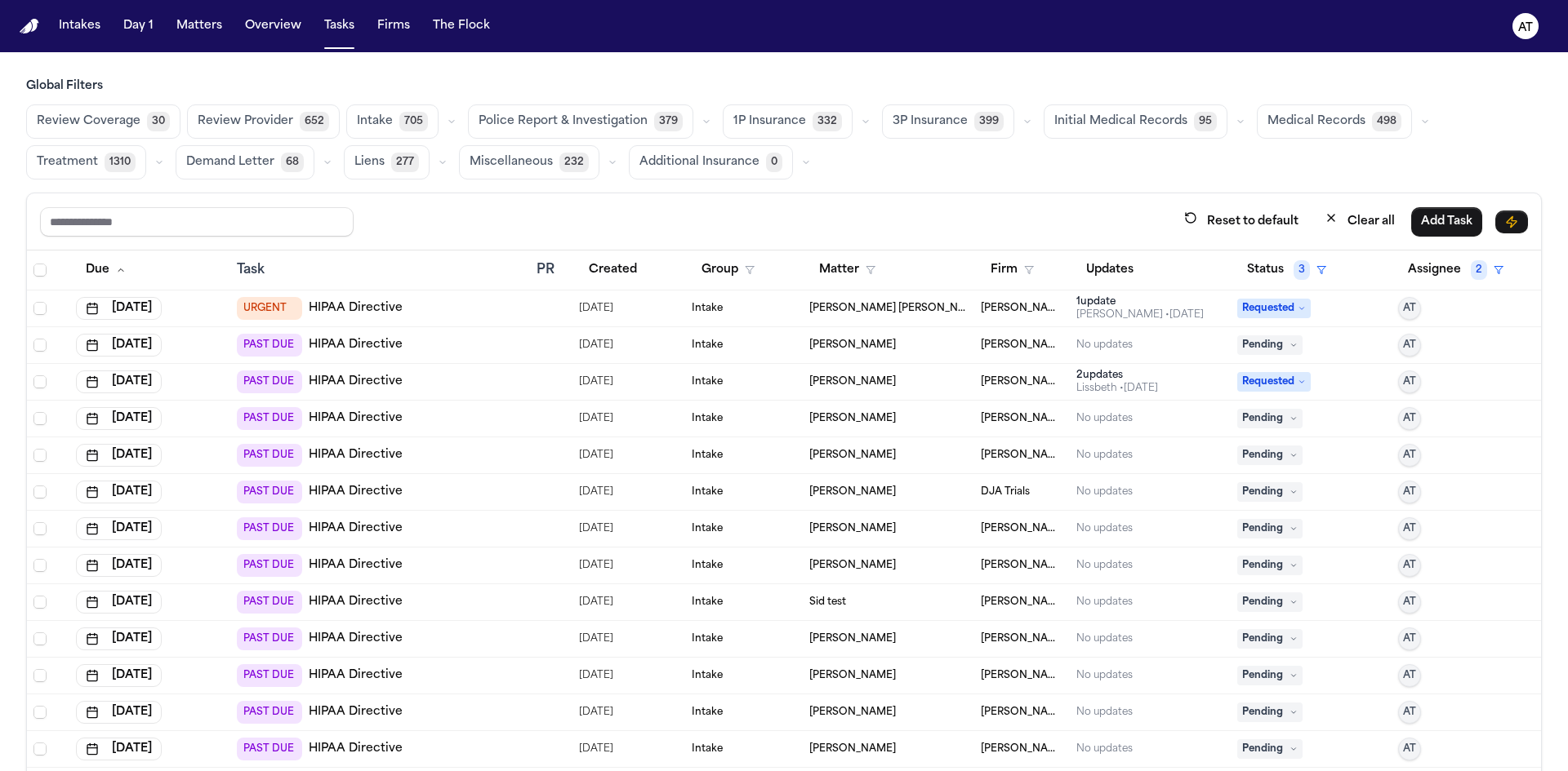
drag, startPoint x: 387, startPoint y: 339, endPoint x: 819, endPoint y: 344, distance: 432.0
drag, startPoint x: 819, startPoint y: 344, endPoint x: 751, endPoint y: 224, distance: 137.9
click at [750, 224] on div "Reset to default Clear all Add Task" at bounding box center [783, 221] width 1488 height 30
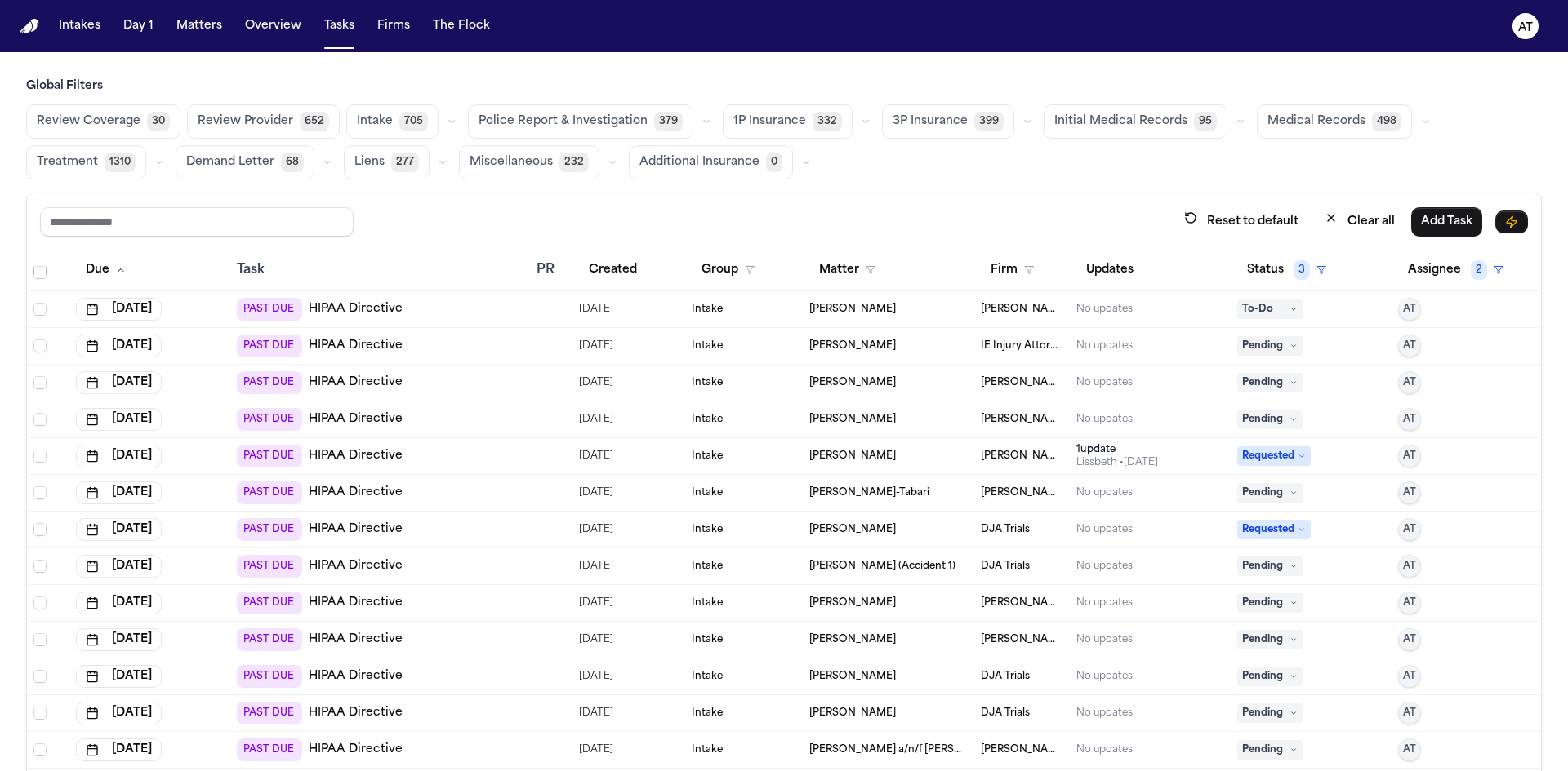
drag, startPoint x: 839, startPoint y: 308, endPoint x: 822, endPoint y: 306, distance: 17.1
click at [822, 306] on span "[PERSON_NAME]" at bounding box center [852, 309] width 87 height 13
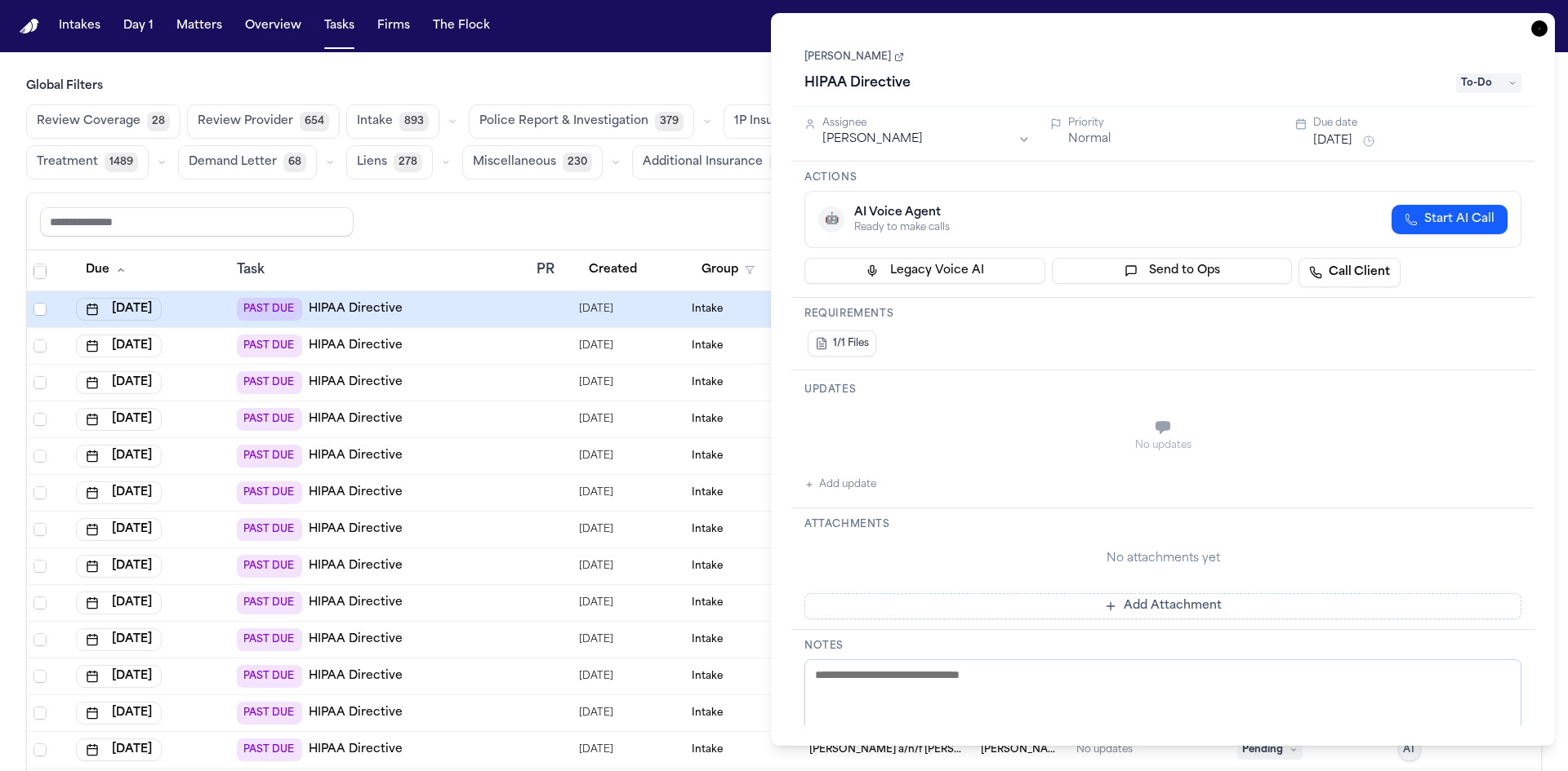
click at [873, 62] on link "[PERSON_NAME]" at bounding box center [853, 57] width 99 height 13
click at [745, 75] on main "Global Filters Review Coverage 28 Review Provider 654 Intake 893 Police Report …" at bounding box center [784, 412] width 1568 height 719
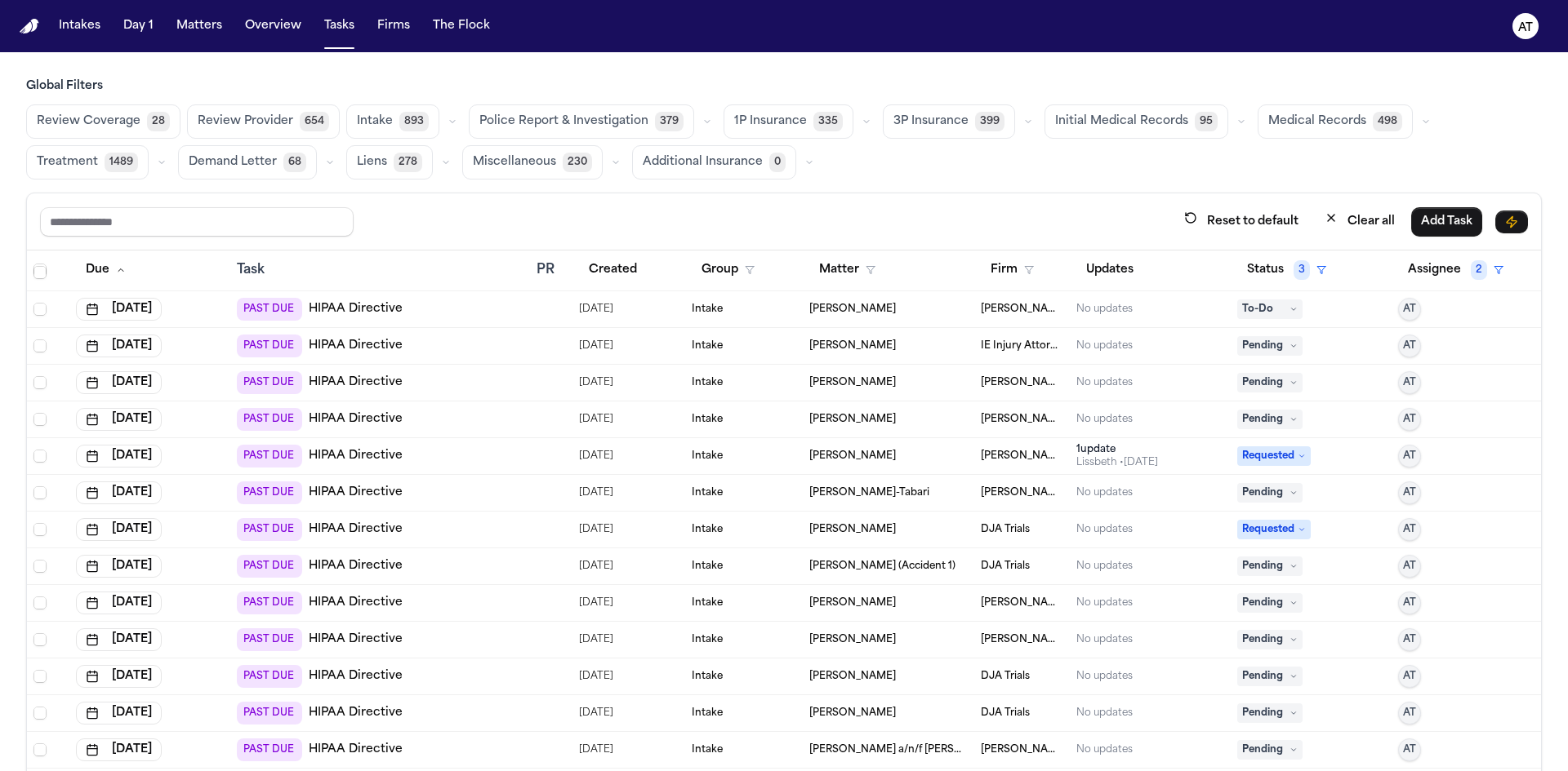
click at [1269, 308] on span "To-Do" at bounding box center [1270, 309] width 66 height 19
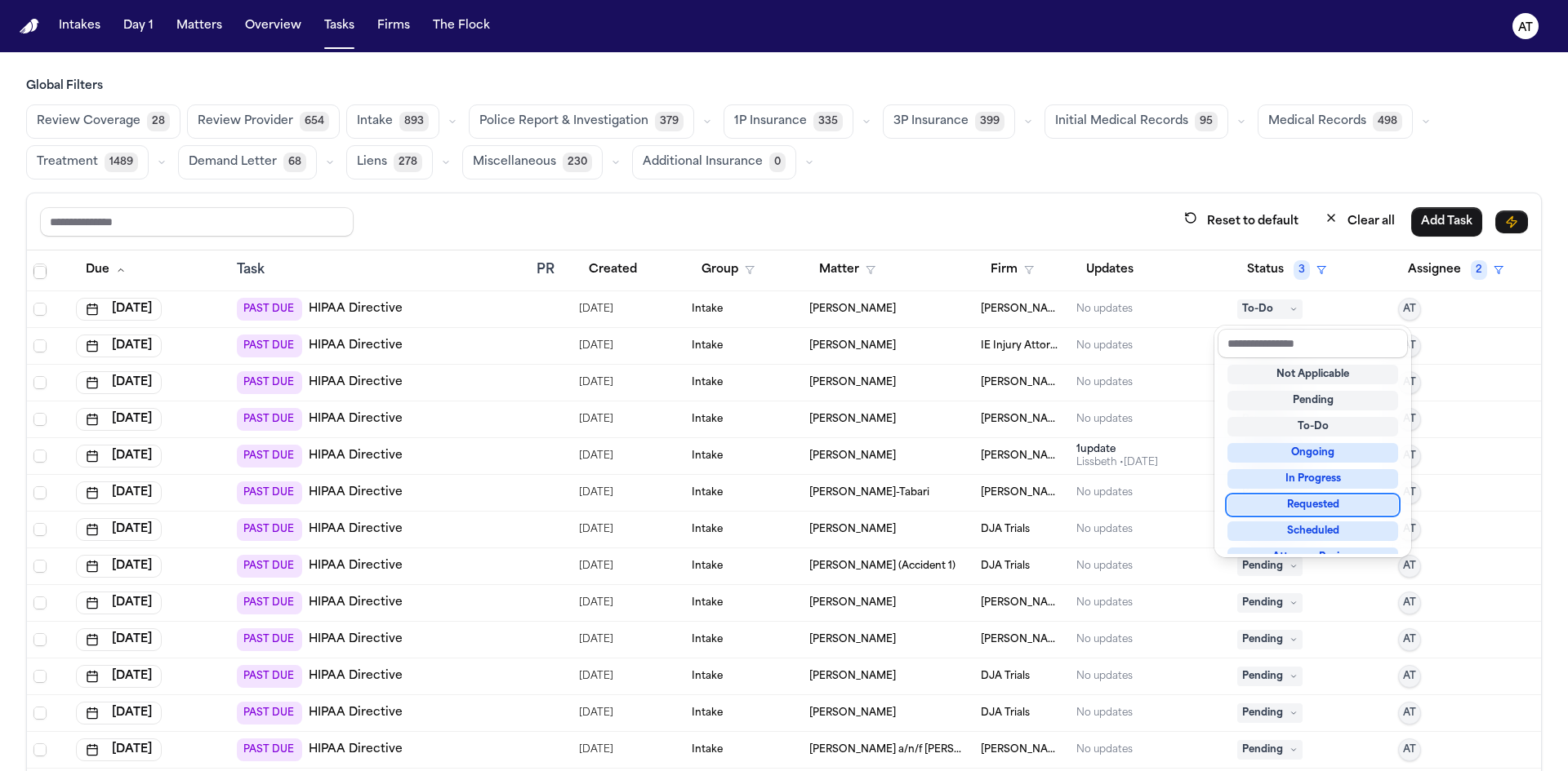
click at [1308, 502] on div "Requested" at bounding box center [1312, 505] width 171 height 19
click at [1341, 497] on div "Requested" at bounding box center [1312, 505] width 171 height 19
click at [1311, 503] on div "Requested" at bounding box center [1312, 505] width 171 height 19
click at [1267, 511] on div "Requested" at bounding box center [1312, 505] width 171 height 19
click at [1179, 283] on table "Due Task PR Created Group Matter Firm Updates Status 3 Assignee 2 Aug 5, 2025 P…" at bounding box center [784, 51] width 1514 height 1582
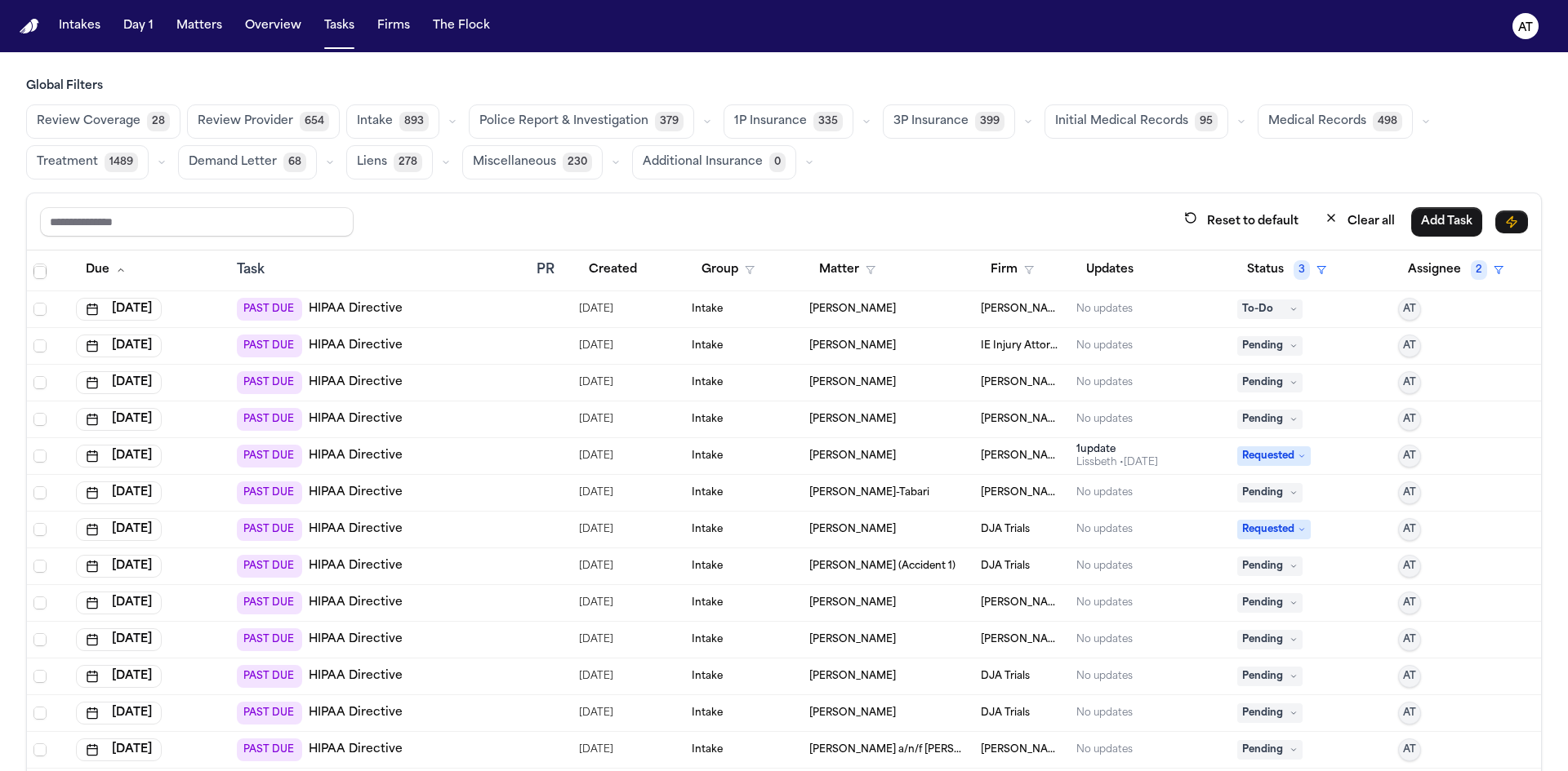
click at [1260, 313] on span "To-Do" at bounding box center [1270, 309] width 66 height 19
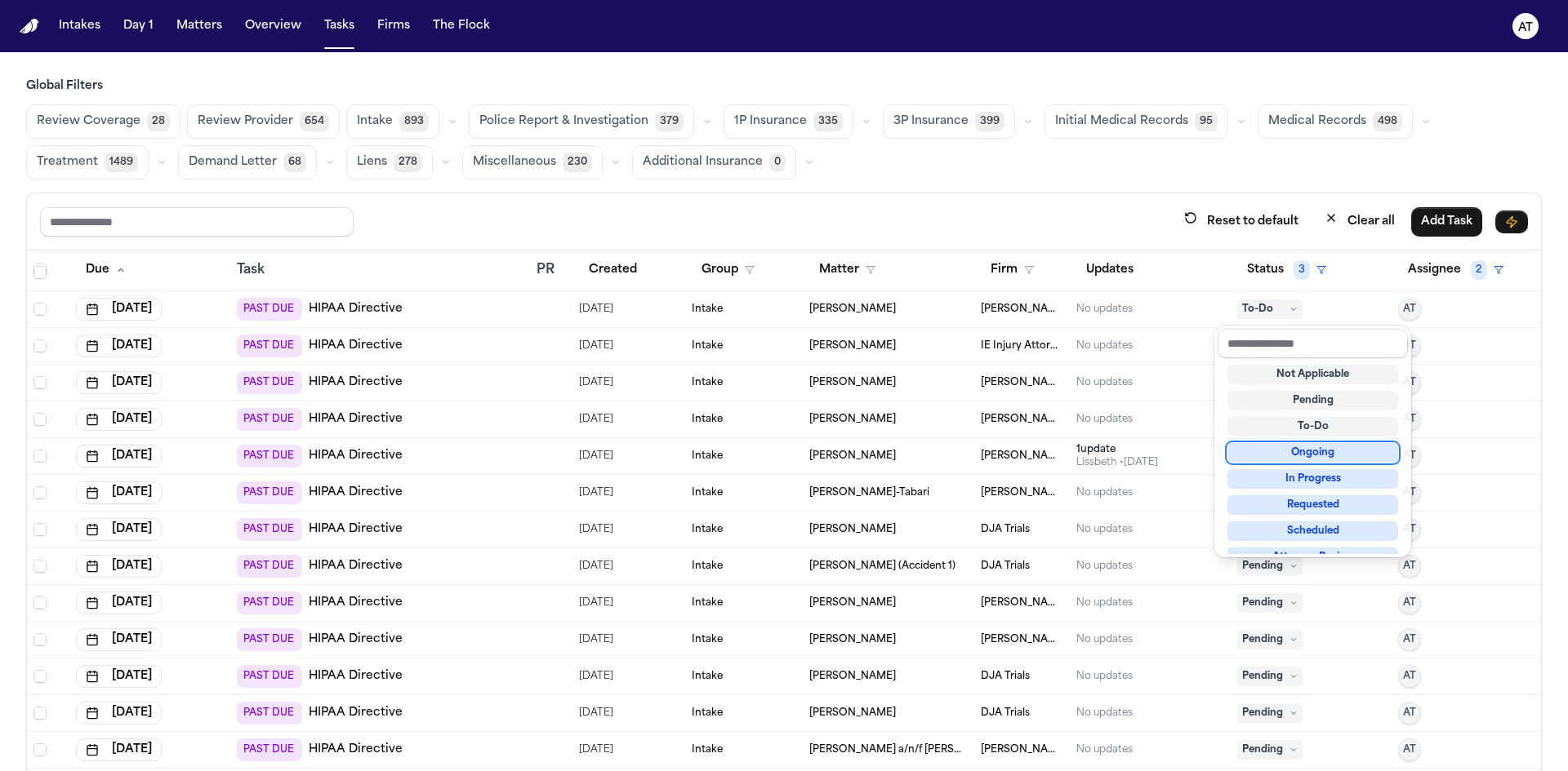
click at [1283, 453] on div "Ongoing" at bounding box center [1312, 453] width 171 height 19
click at [1313, 433] on div "To-Do" at bounding box center [1312, 427] width 171 height 19
click at [1308, 378] on div "Not Applicable" at bounding box center [1312, 374] width 171 height 19
click at [1185, 280] on table "Due Task PR Created Group Matter Firm Updates Status 3 Assignee 2 Aug 5, 2025 P…" at bounding box center [784, 51] width 1514 height 1582
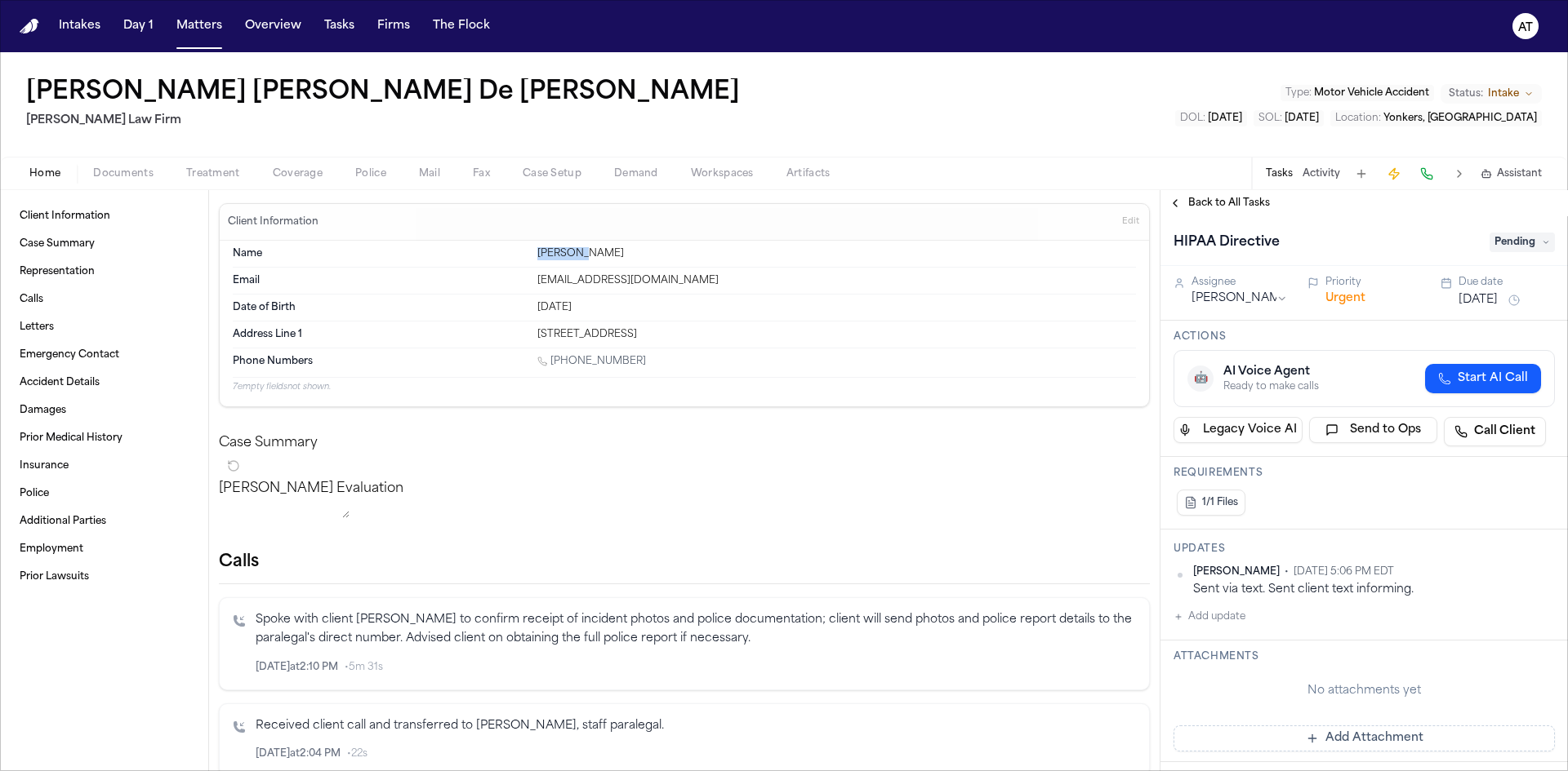
drag, startPoint x: 571, startPoint y: 252, endPoint x: 533, endPoint y: 247, distance: 38.3
click at [533, 247] on div "Name [PERSON_NAME]" at bounding box center [684, 254] width 904 height 27
copy div "[PERSON_NAME]"
drag, startPoint x: 614, startPoint y: 254, endPoint x: 573, endPoint y: 255, distance: 41.0
click at [573, 255] on div "[PERSON_NAME]" at bounding box center [836, 254] width 599 height 13
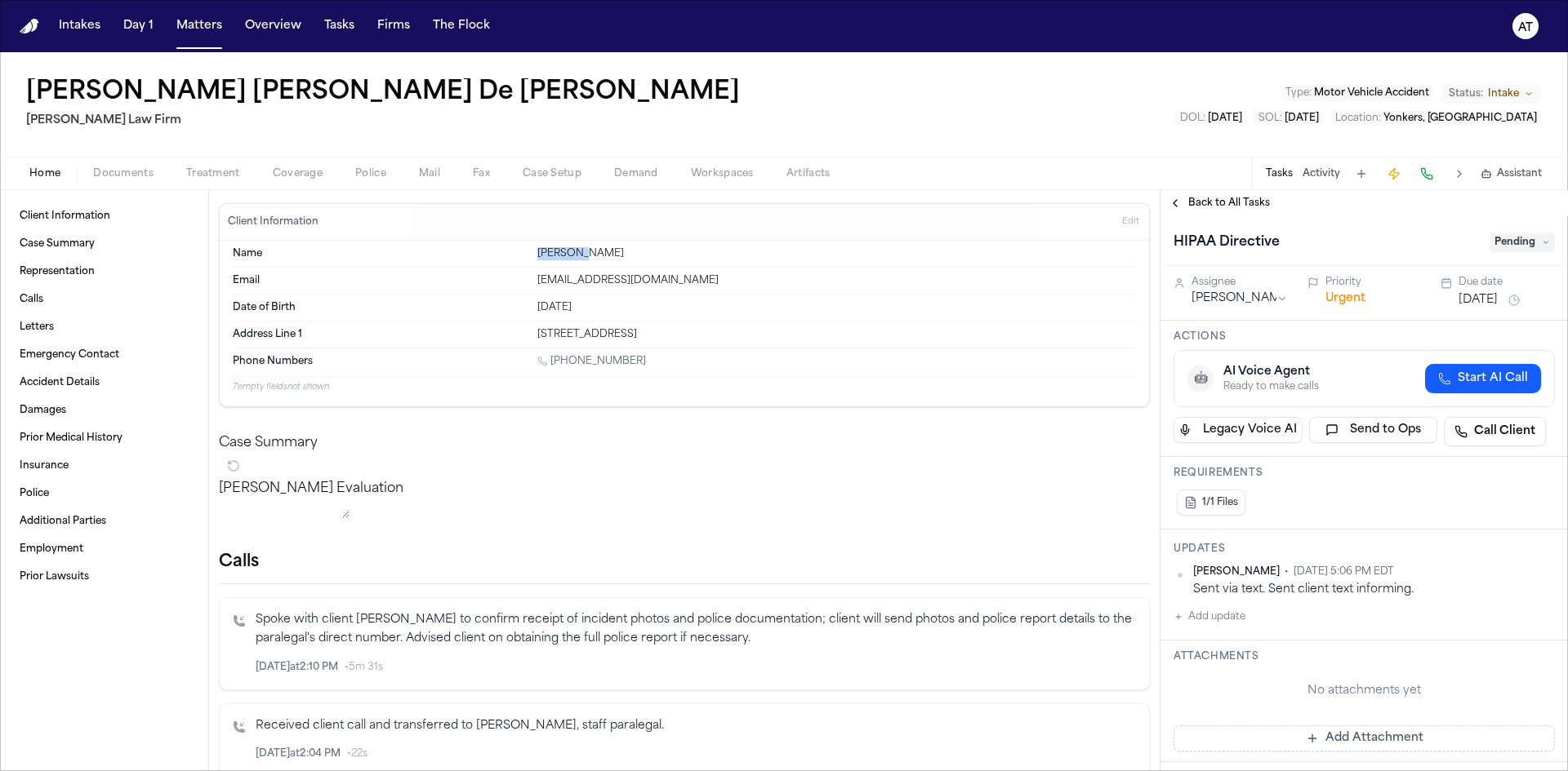
copy div "De [PERSON_NAME]"
drag, startPoint x: 693, startPoint y: 285, endPoint x: 535, endPoint y: 285, distance: 158.0
click at [537, 285] on div "[EMAIL_ADDRESS][DOMAIN_NAME]" at bounding box center [836, 281] width 599 height 13
copy div "[EMAIL_ADDRESS][DOMAIN_NAME]"
drag, startPoint x: 636, startPoint y: 358, endPoint x: 554, endPoint y: 361, distance: 82.1
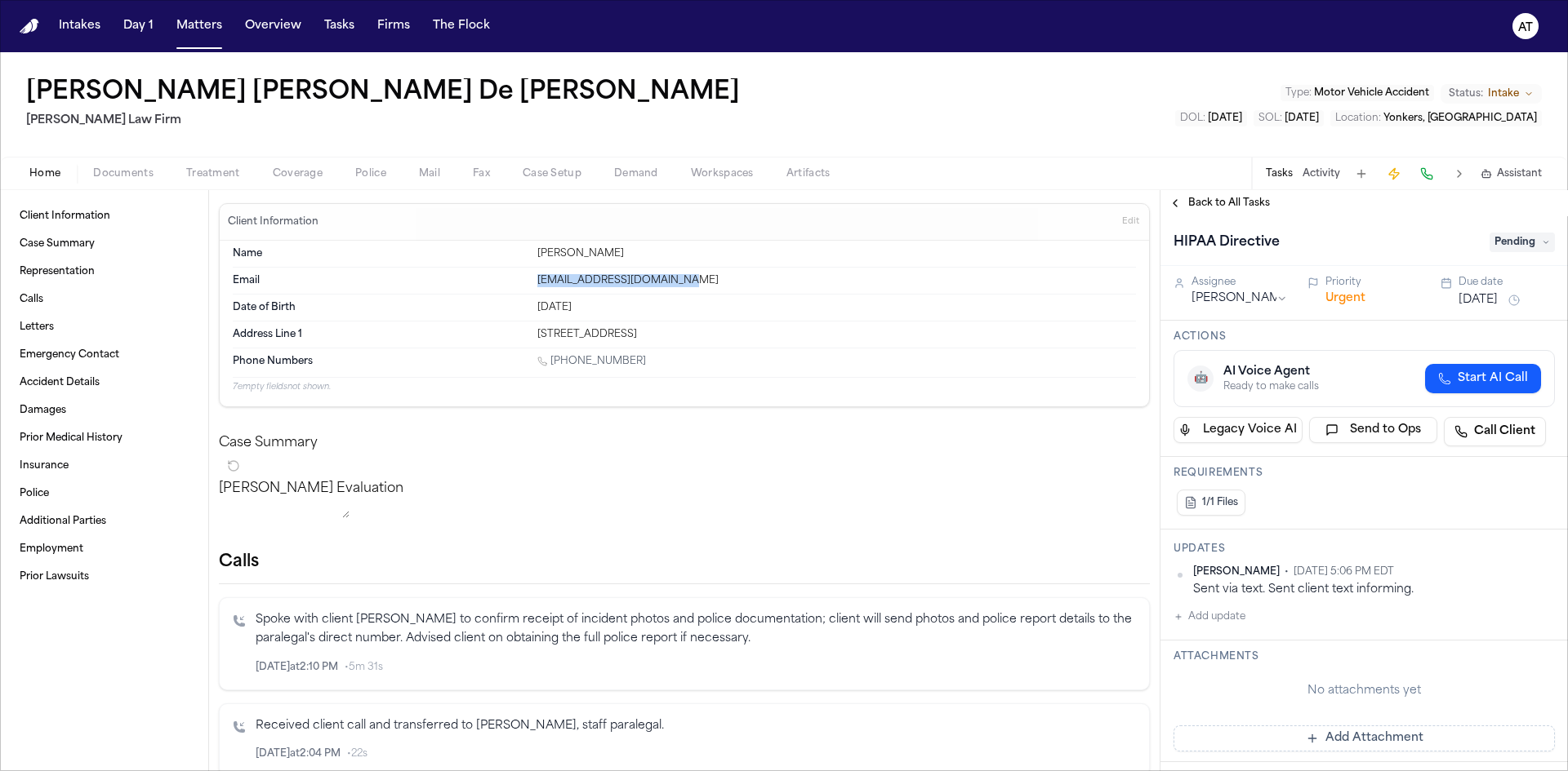
click at [554, 361] on div "[PHONE_NUMBER]" at bounding box center [836, 362] width 599 height 15
copy link "[PHONE_NUMBER]"
drag, startPoint x: 716, startPoint y: 329, endPoint x: 674, endPoint y: 334, distance: 42.3
click at [674, 334] on div "[STREET_ADDRESS]" at bounding box center [836, 334] width 599 height 13
copy div "10704"
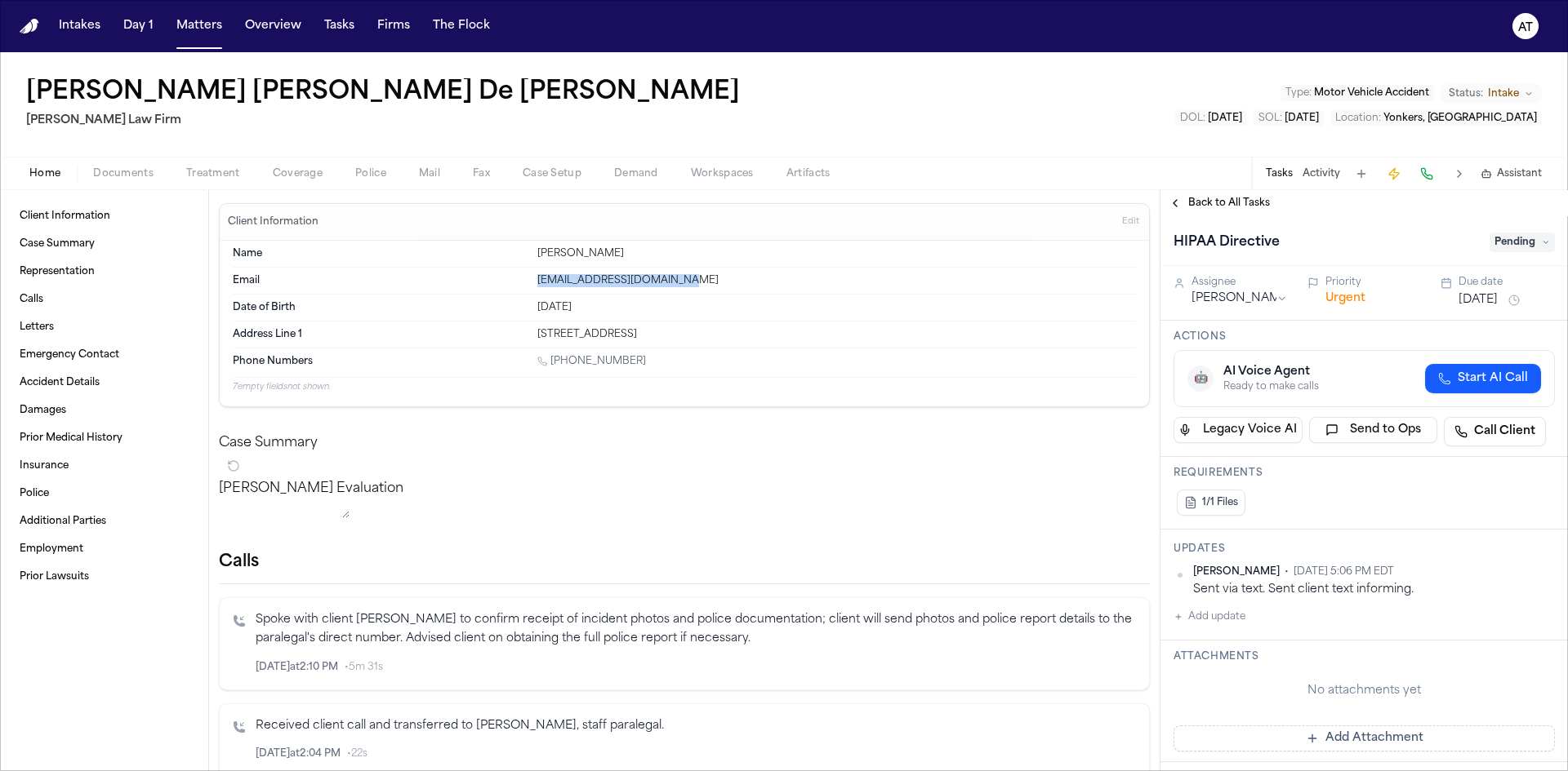
drag, startPoint x: 655, startPoint y: 332, endPoint x: 617, endPoint y: 327, distance: 38.3
click at [617, 327] on div "Address Line [GEOGRAPHIC_DATA][STREET_ADDRESS]" at bounding box center [684, 334] width 904 height 26
copy div "Yonkers"
drag, startPoint x: 612, startPoint y: 333, endPoint x: 530, endPoint y: 336, distance: 82.1
click at [530, 336] on div "Address Line [GEOGRAPHIC_DATA][STREET_ADDRESS]" at bounding box center [684, 334] width 904 height 26
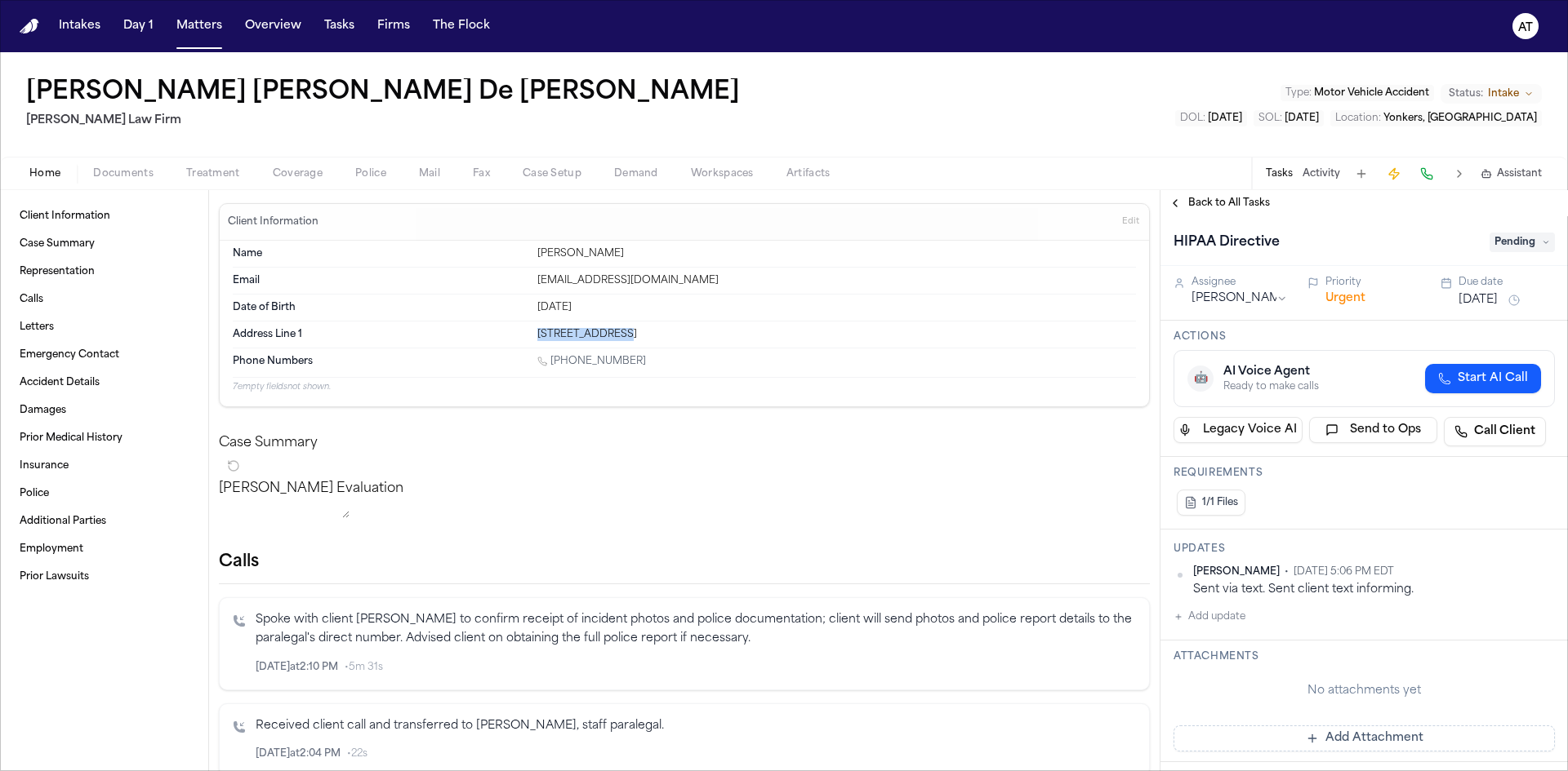
copy div "[STREET_ADDRESS]"
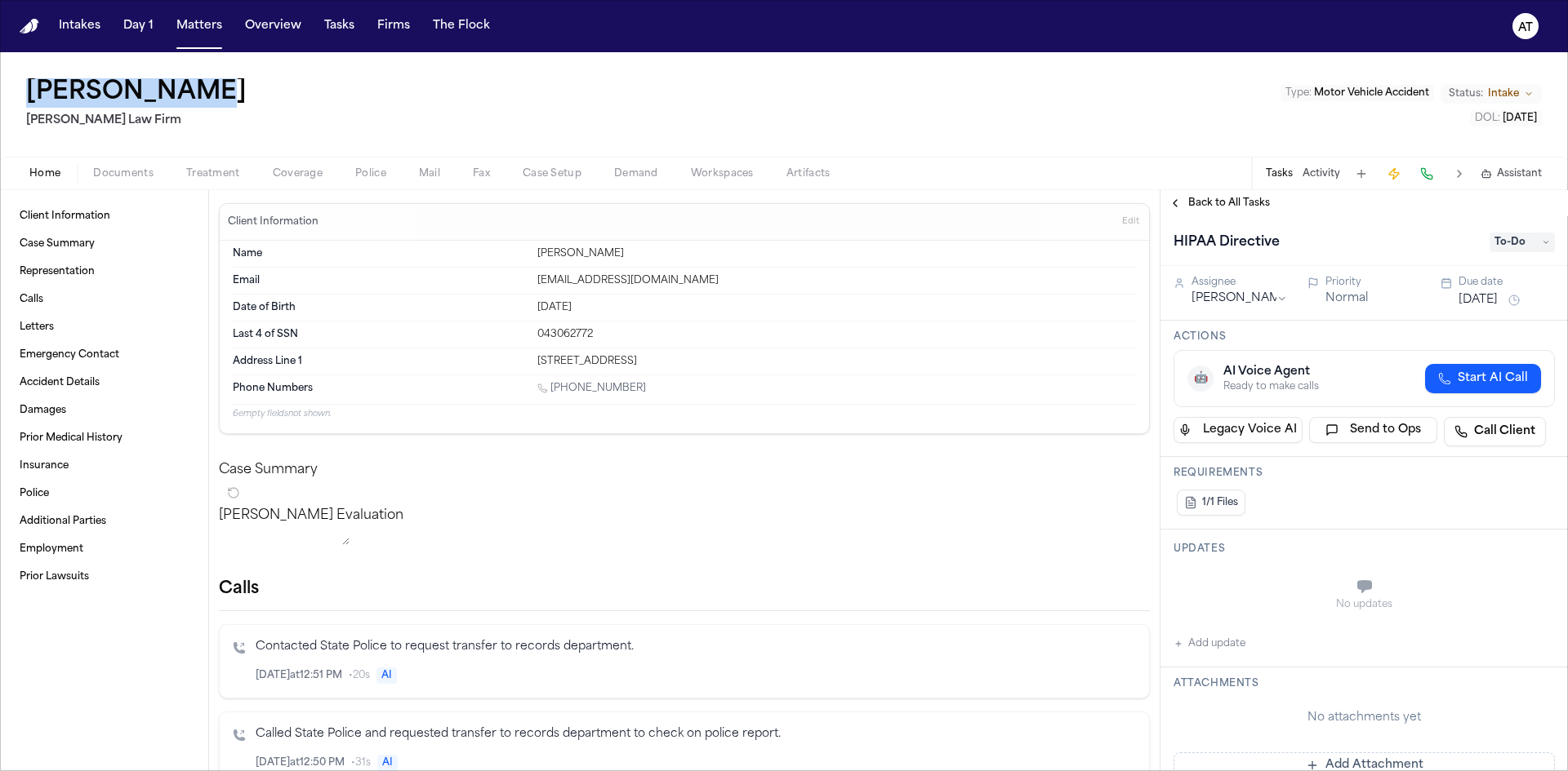
drag, startPoint x: 245, startPoint y: 88, endPoint x: 21, endPoint y: 98, distance: 224.2
click at [21, 98] on div "Marilu Jeton Martello Law Firm Type : Motor Vehicle Accident Status: Intake DOL…" at bounding box center [784, 104] width 1568 height 104
copy h1 "[PERSON_NAME]"
drag, startPoint x: 668, startPoint y: 276, endPoint x: 527, endPoint y: 275, distance: 141.0
click at [527, 275] on div "Email Marilufjetton@gmail.com" at bounding box center [684, 281] width 904 height 27
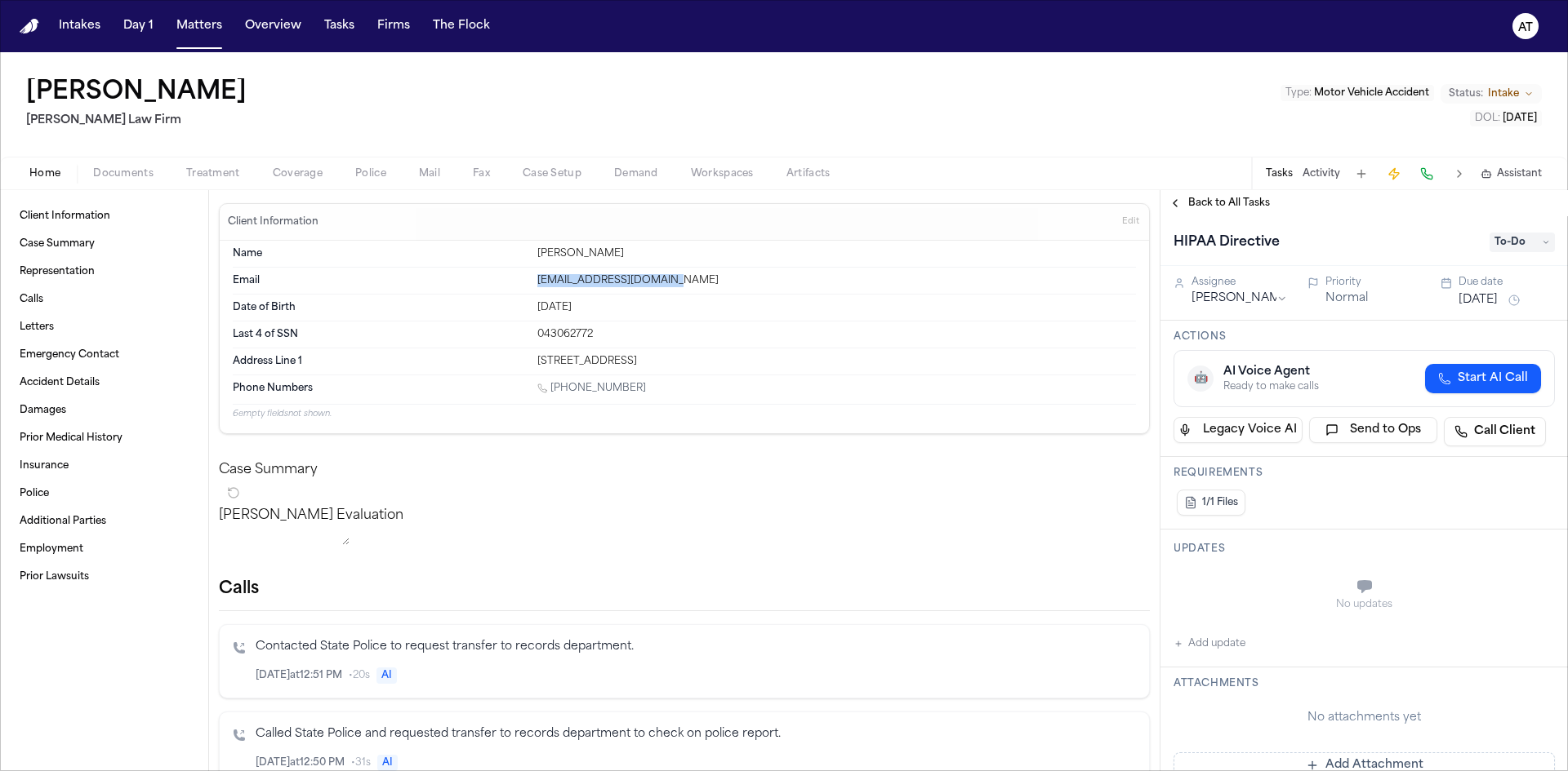
copy div "Marilufjetton@gmail.com"
drag, startPoint x: 594, startPoint y: 332, endPoint x: 565, endPoint y: 332, distance: 29.0
click at [565, 332] on div "043062772" at bounding box center [836, 334] width 599 height 13
copy div "2772"
drag, startPoint x: 641, startPoint y: 359, endPoint x: 486, endPoint y: 361, distance: 155.0
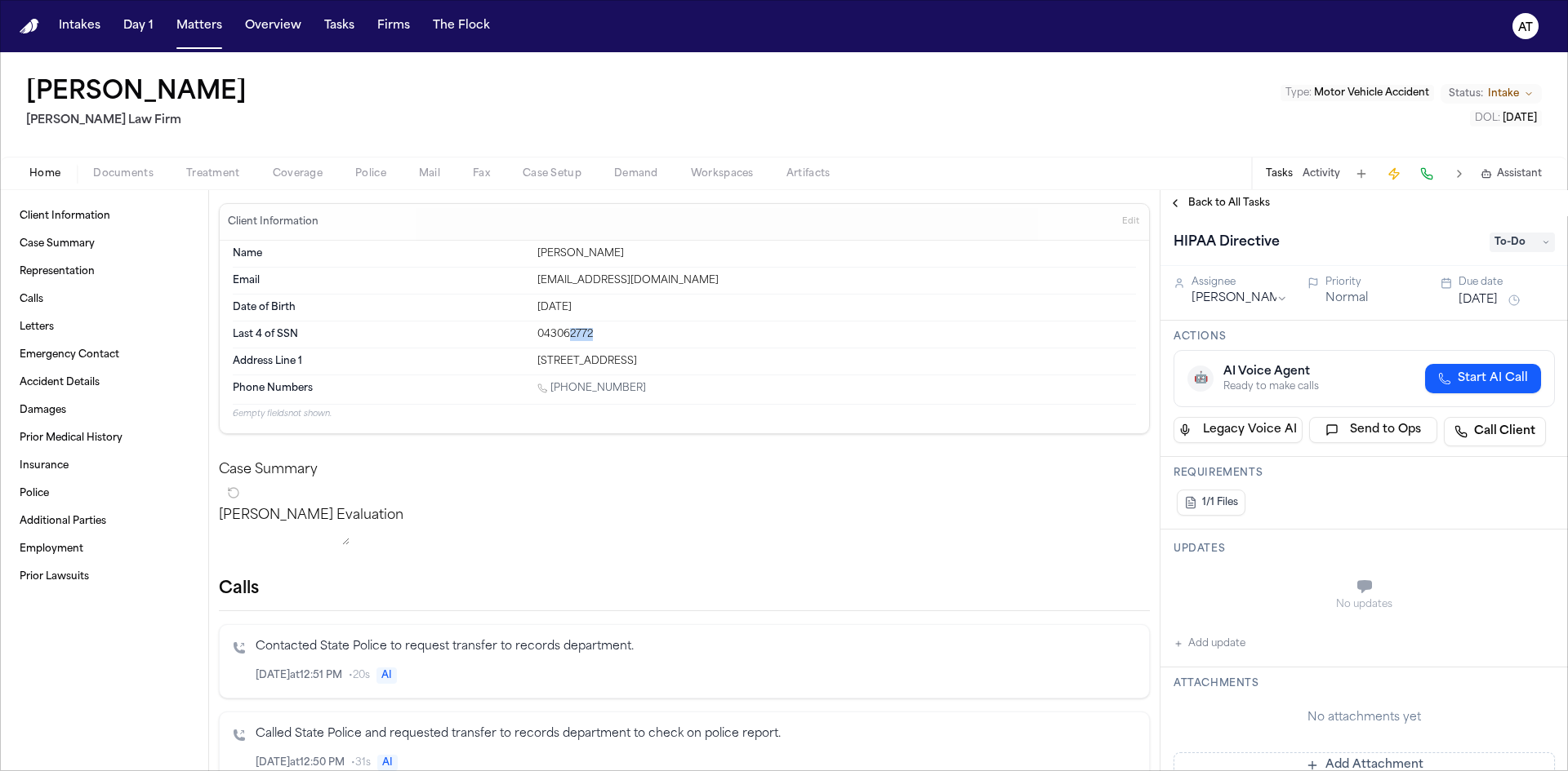
click at [486, 361] on div "Address Line 1 36 Weed Road Bethel, CT 06801" at bounding box center [684, 361] width 904 height 26
copy div "36 Weed Road Bethel,"
drag, startPoint x: 693, startPoint y: 354, endPoint x: 662, endPoint y: 359, distance: 31.4
click at [662, 359] on div "Address Line 1 36 Weed Road Bethel, CT 06801" at bounding box center [684, 361] width 904 height 26
copy div "06801"
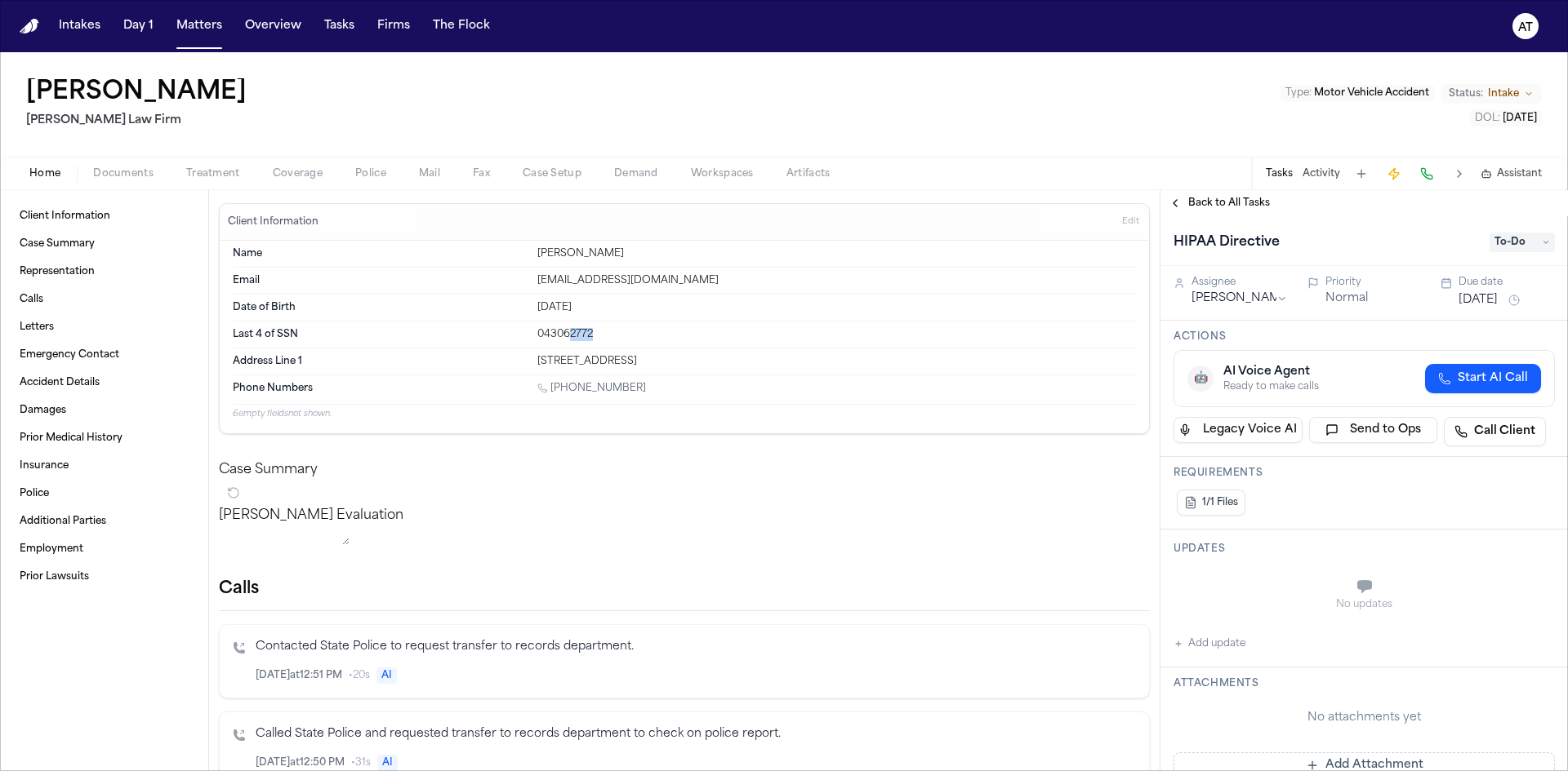
drag, startPoint x: 639, startPoint y: 383, endPoint x: 562, endPoint y: 401, distance: 79.1
click at [553, 393] on div "1 (203) 942-5339" at bounding box center [836, 389] width 599 height 15
copy link "(203) 942-5339"
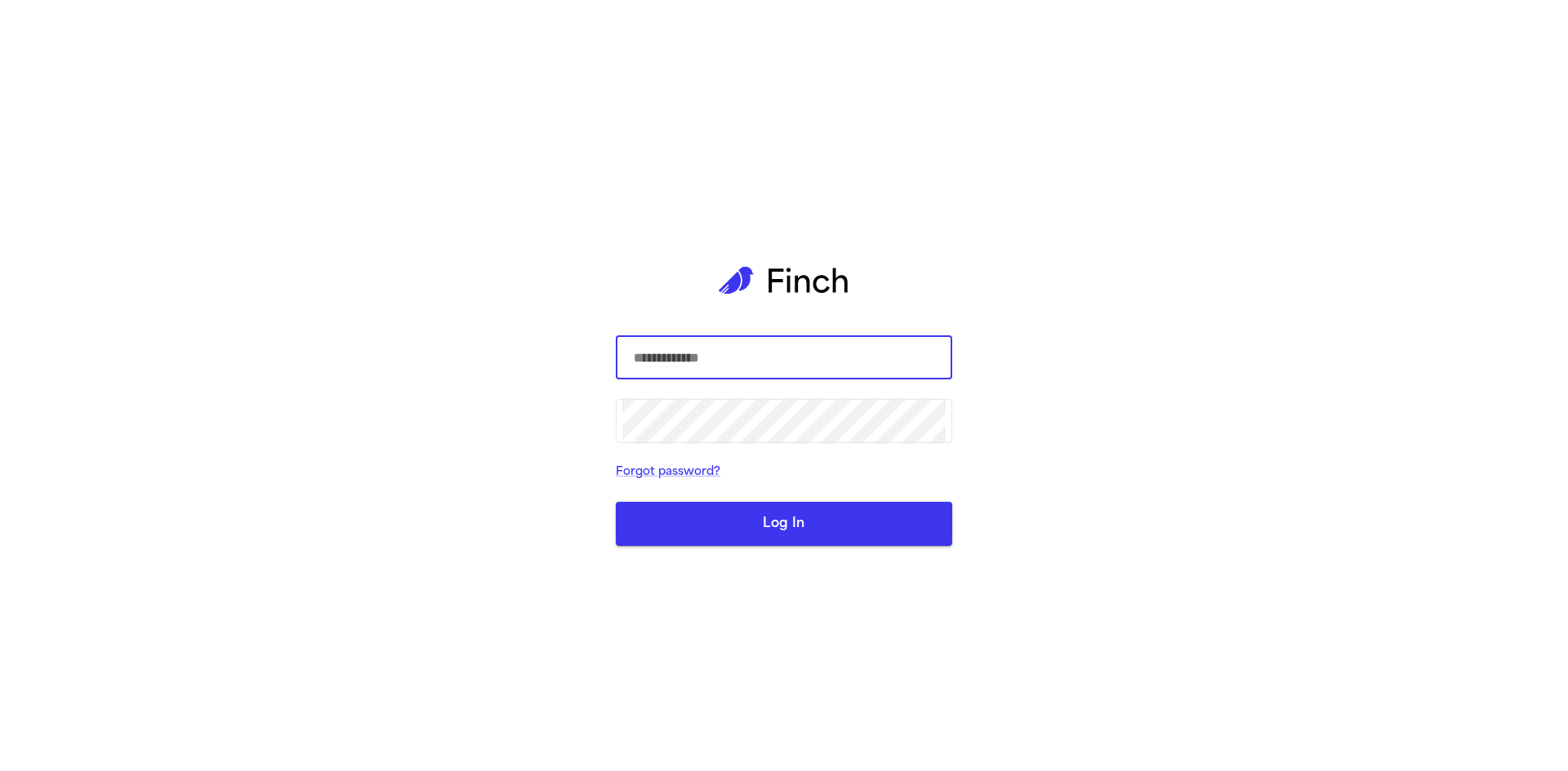
type input "**********"
click at [736, 518] on button "Log In" at bounding box center [783, 524] width 337 height 44
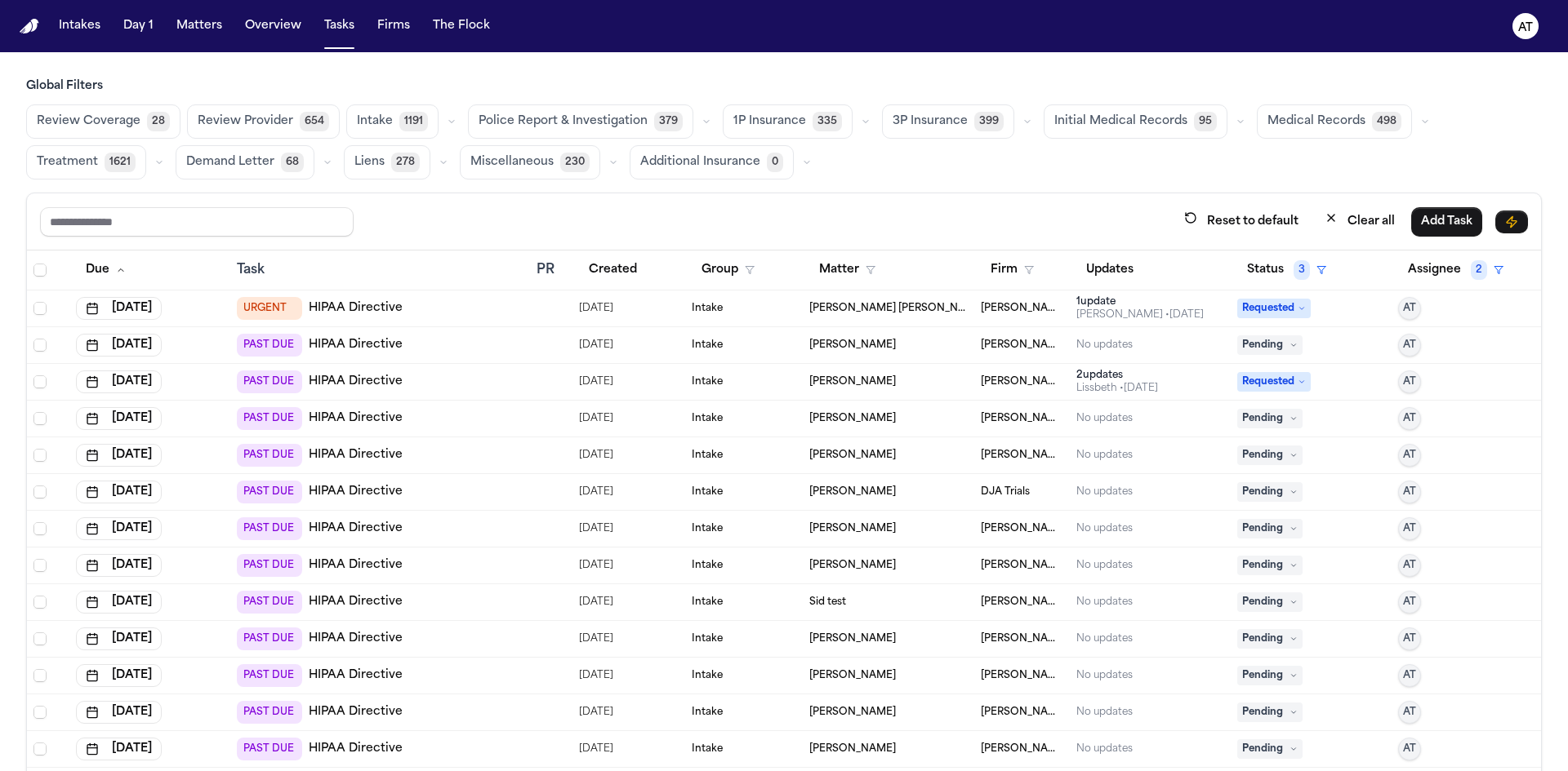
click at [1237, 346] on span "Pending" at bounding box center [1270, 345] width 66 height 19
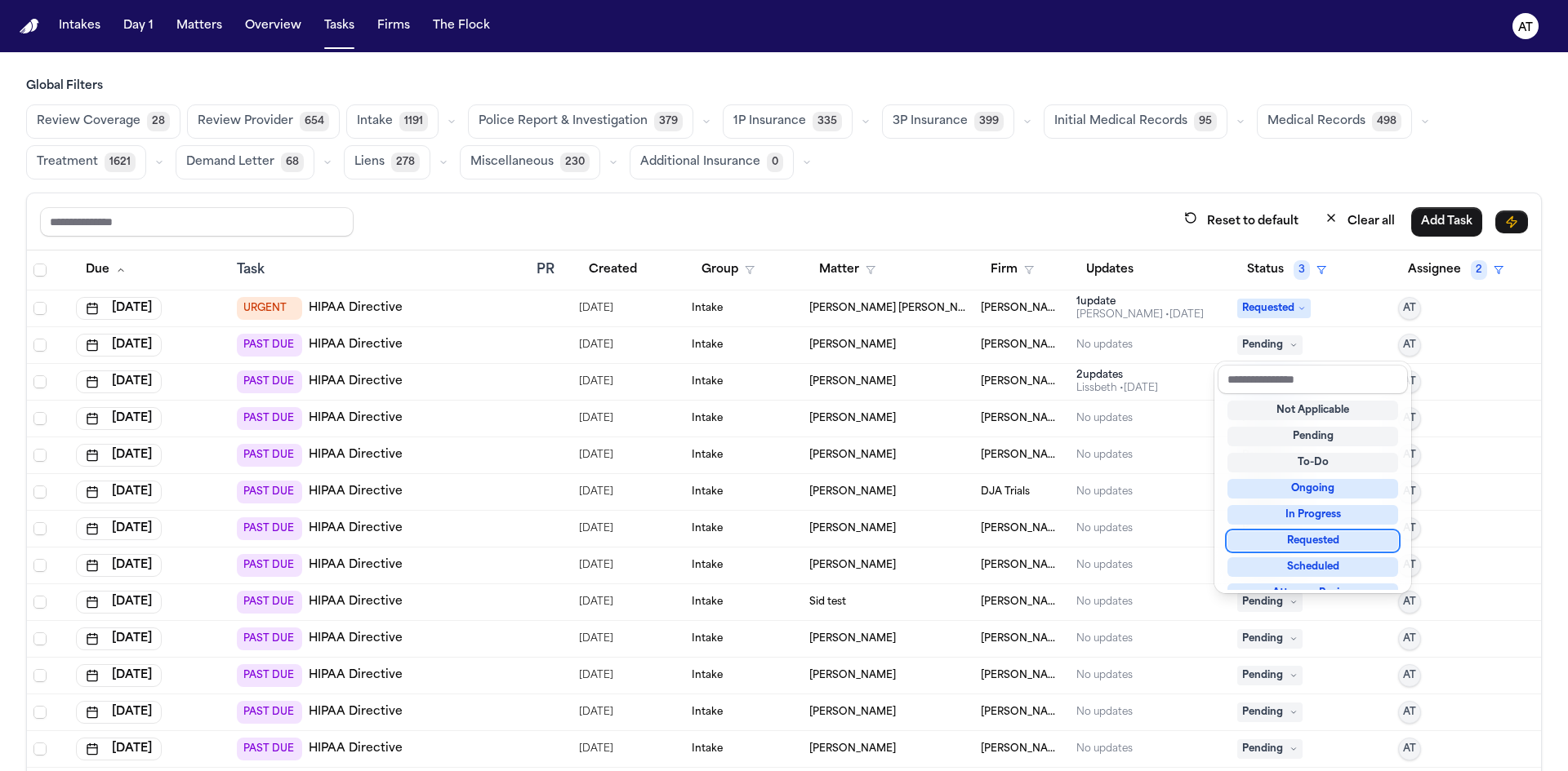
click at [1276, 541] on div "Requested" at bounding box center [1312, 541] width 171 height 19
click at [1272, 545] on div "Requested" at bounding box center [1312, 541] width 171 height 19
click at [1270, 545] on div "Requested" at bounding box center [1312, 541] width 171 height 19
click at [1169, 240] on div "Reset to default Clear all Add Task Due Task PR Created Group Matter Firm Updat…" at bounding box center [784, 518] width 1516 height 651
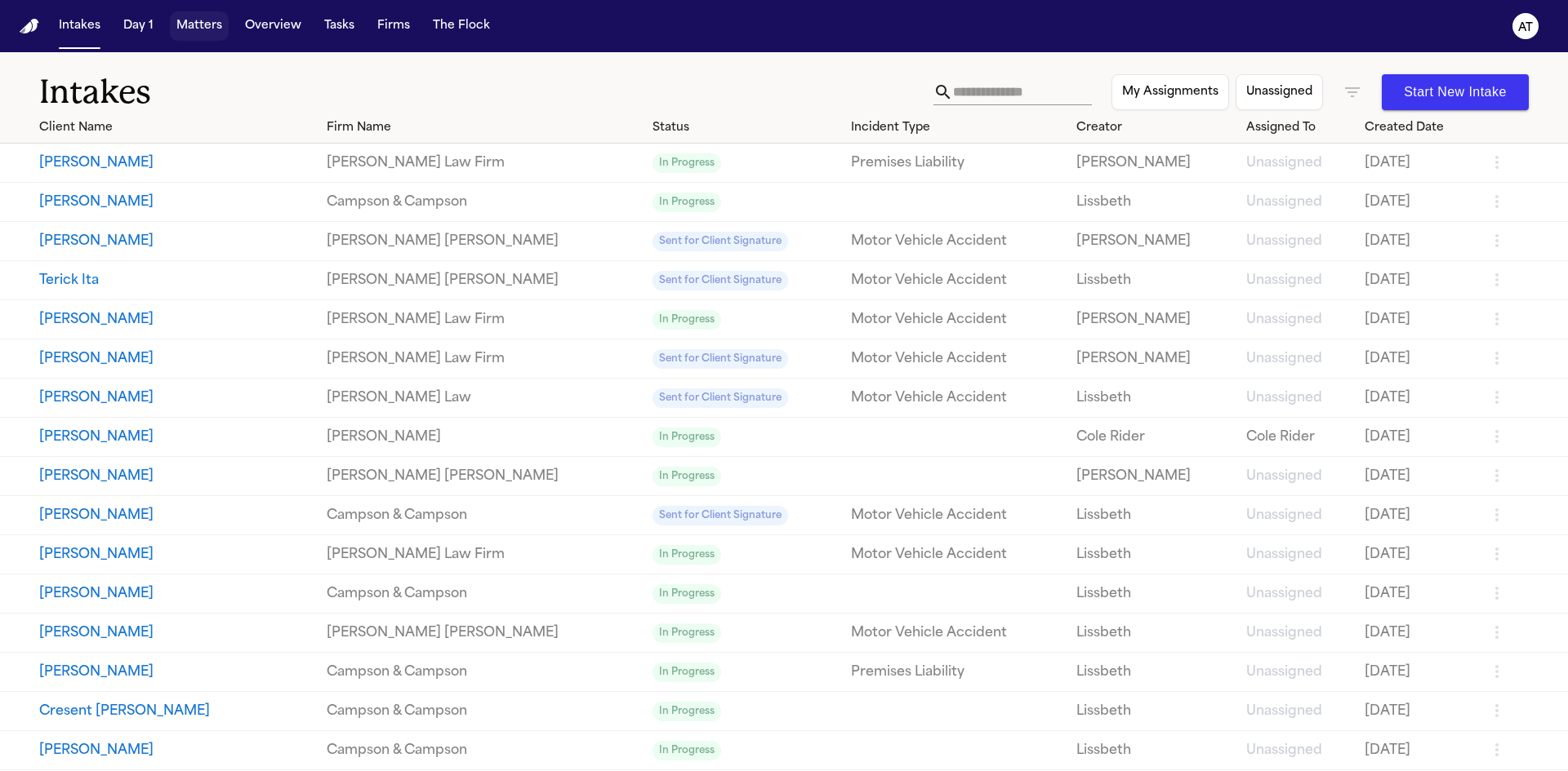
click at [217, 30] on button "Matters" at bounding box center [199, 26] width 59 height 29
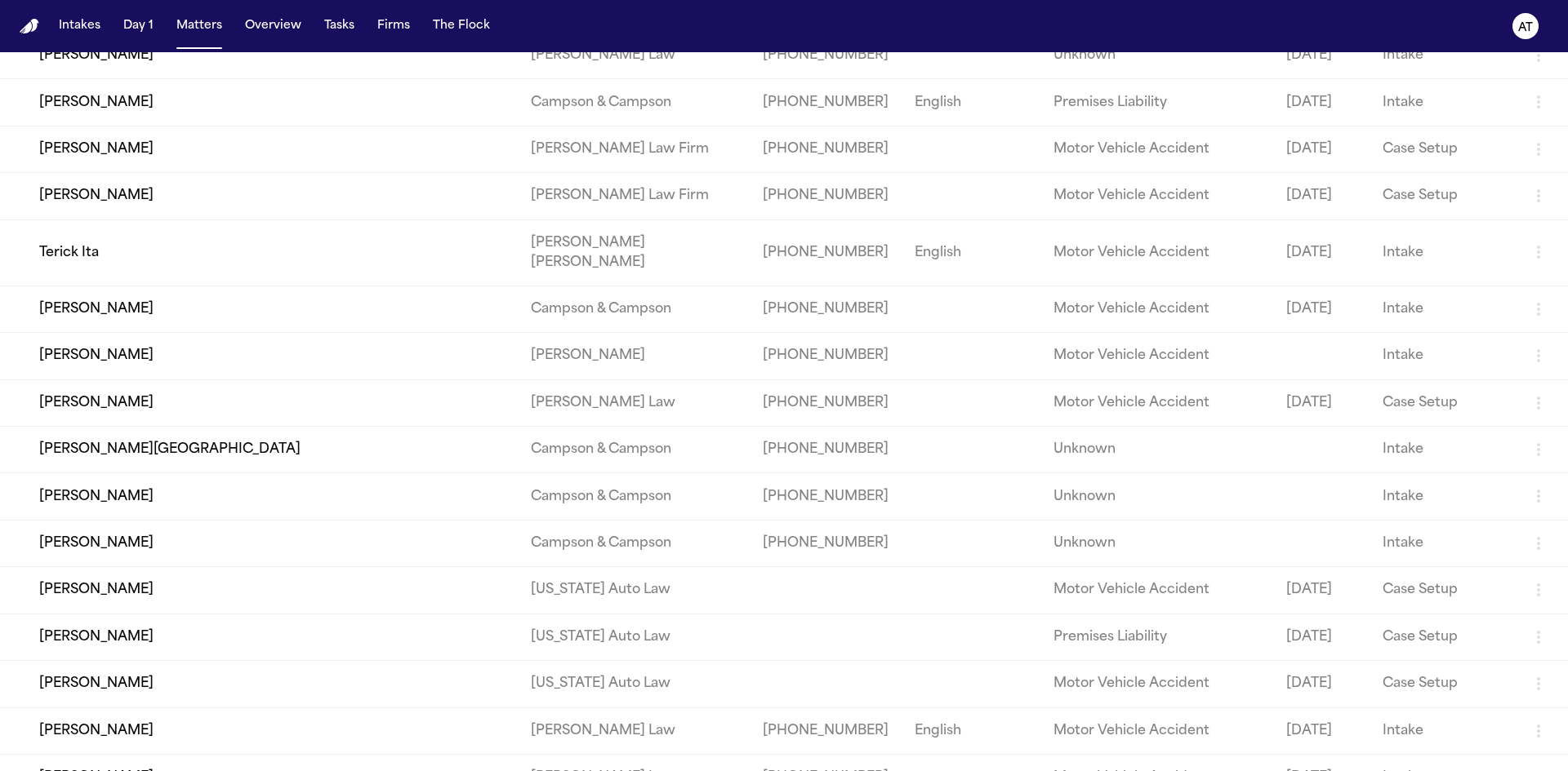
scroll to position [245, 0]
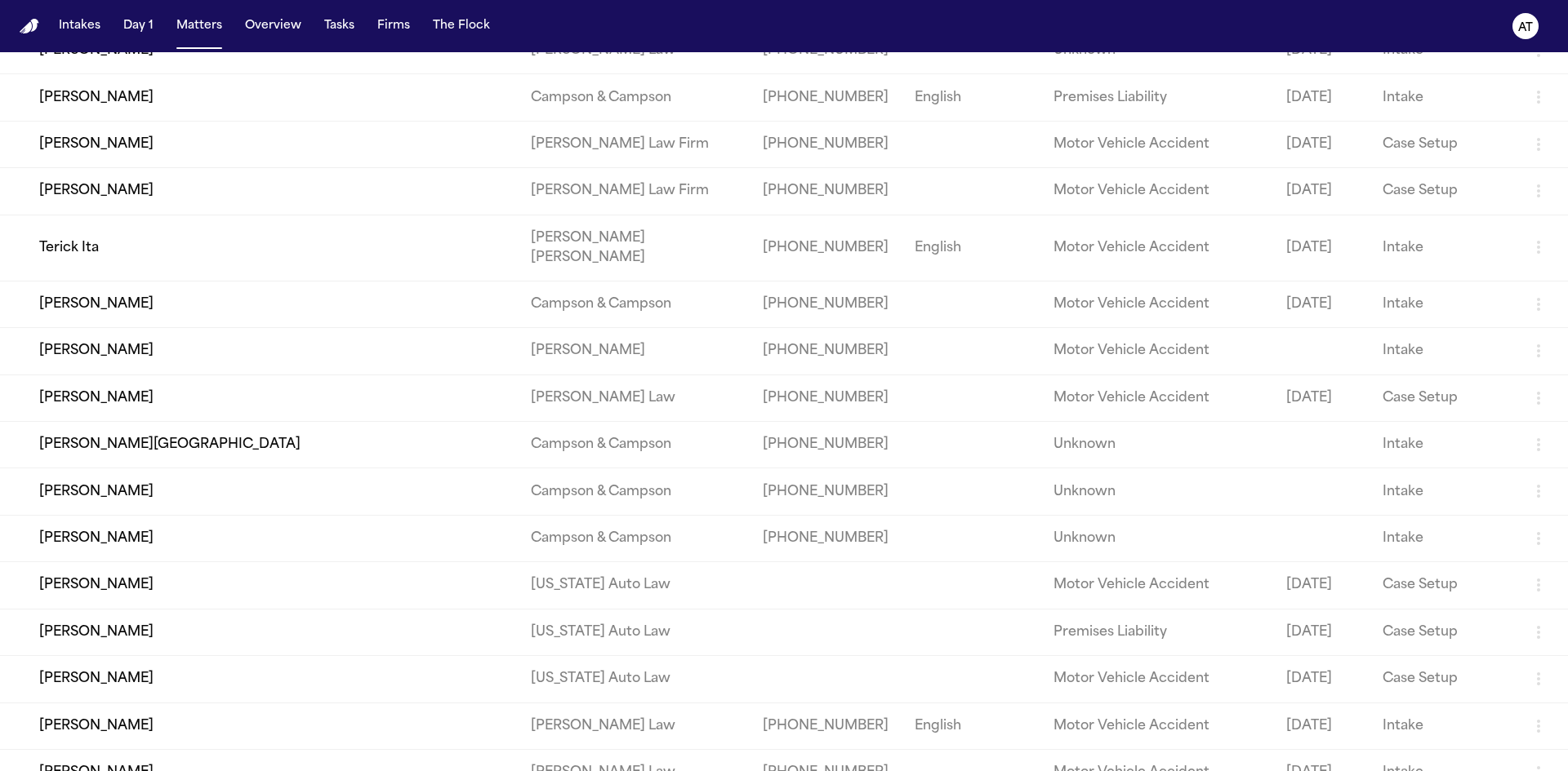
click at [125, 421] on td "Vernice Maitland" at bounding box center [258, 444] width 518 height 46
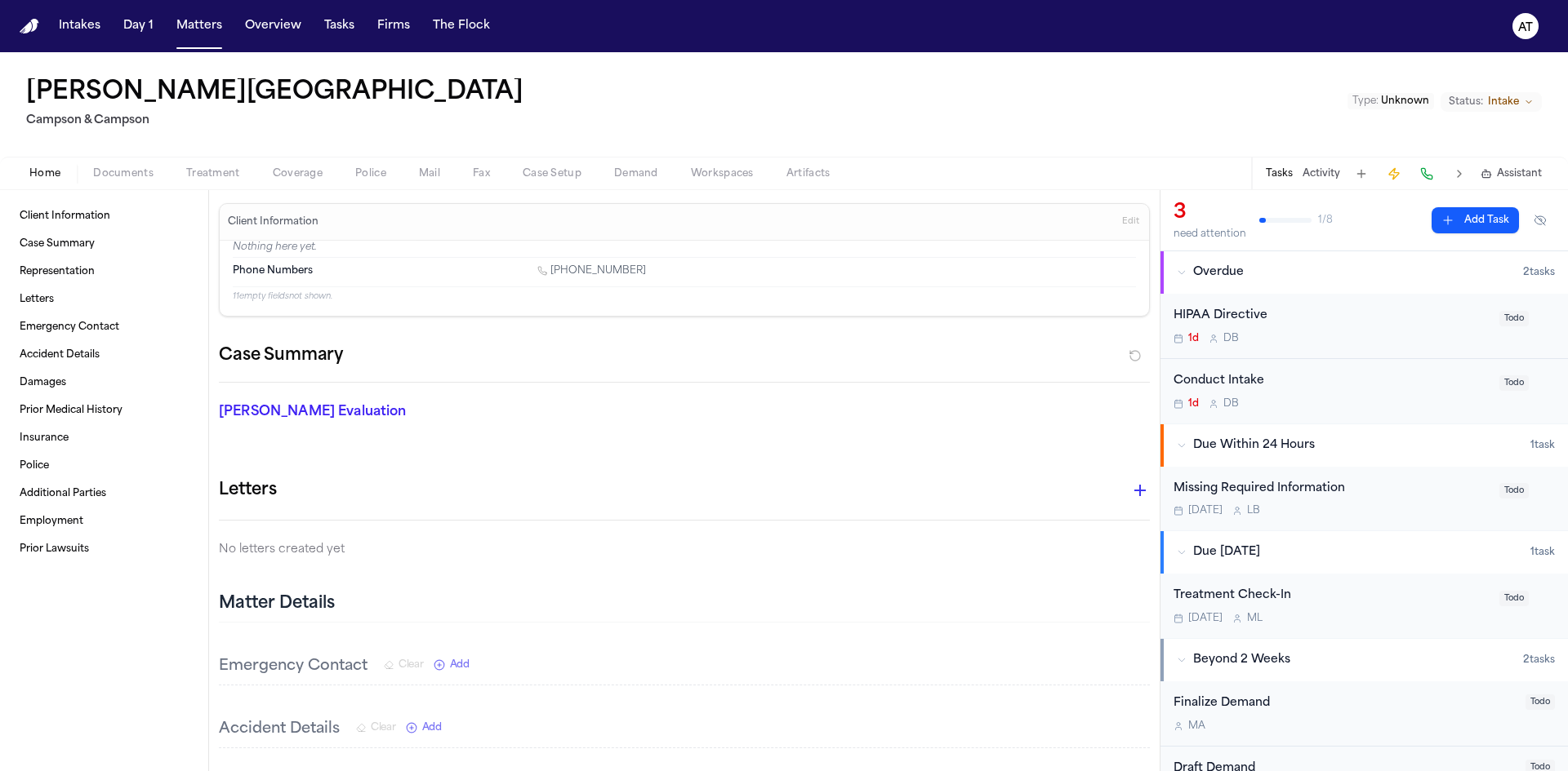
click at [163, 173] on button "Documents" at bounding box center [123, 173] width 94 height 19
click at [45, 179] on span "Home" at bounding box center [44, 174] width 31 height 13
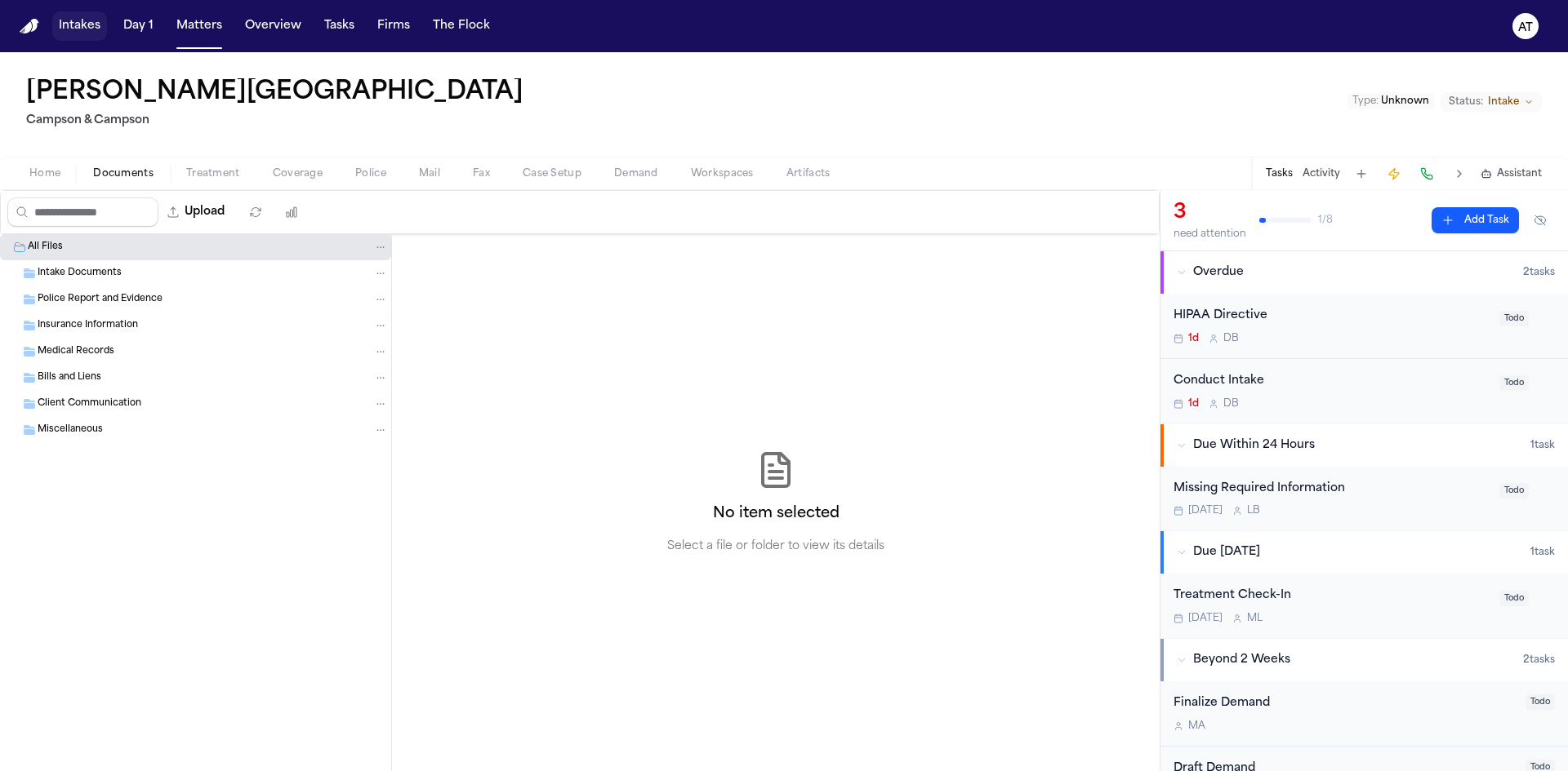
click at [83, 30] on button "Intakes" at bounding box center [79, 26] width 55 height 29
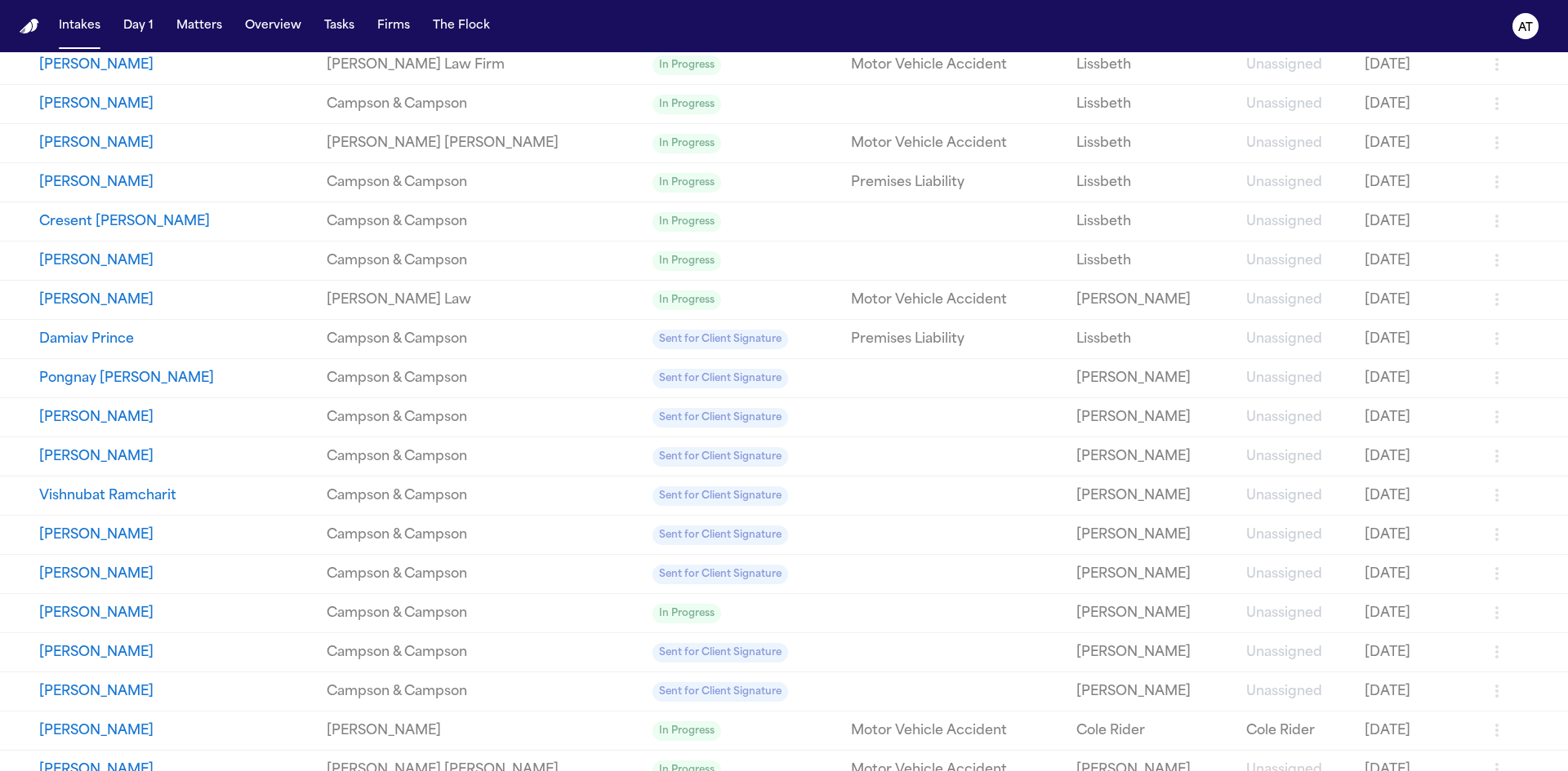
scroll to position [734, 0]
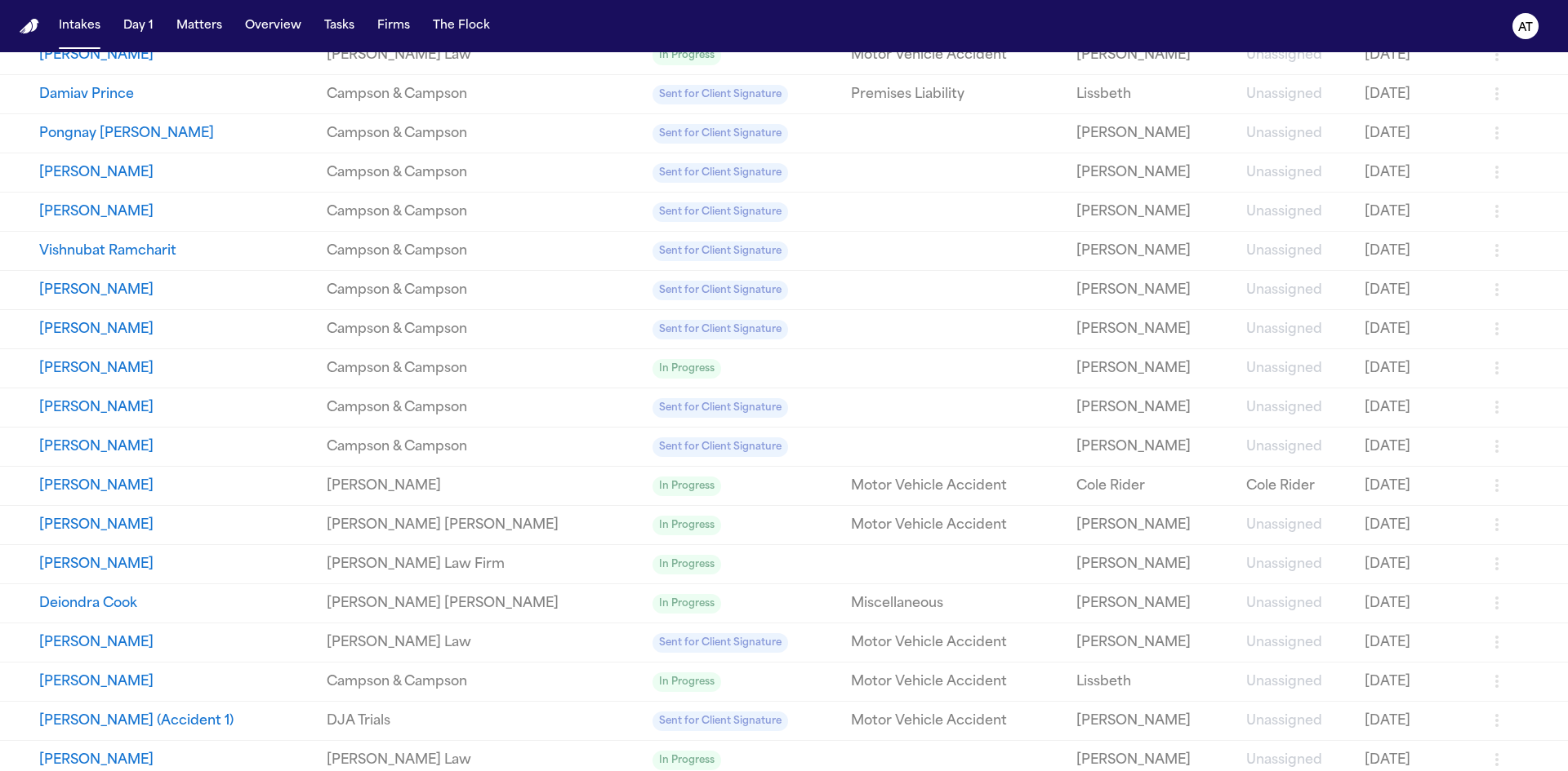
click at [88, 296] on button "Deborah Zapata" at bounding box center [176, 290] width 275 height 19
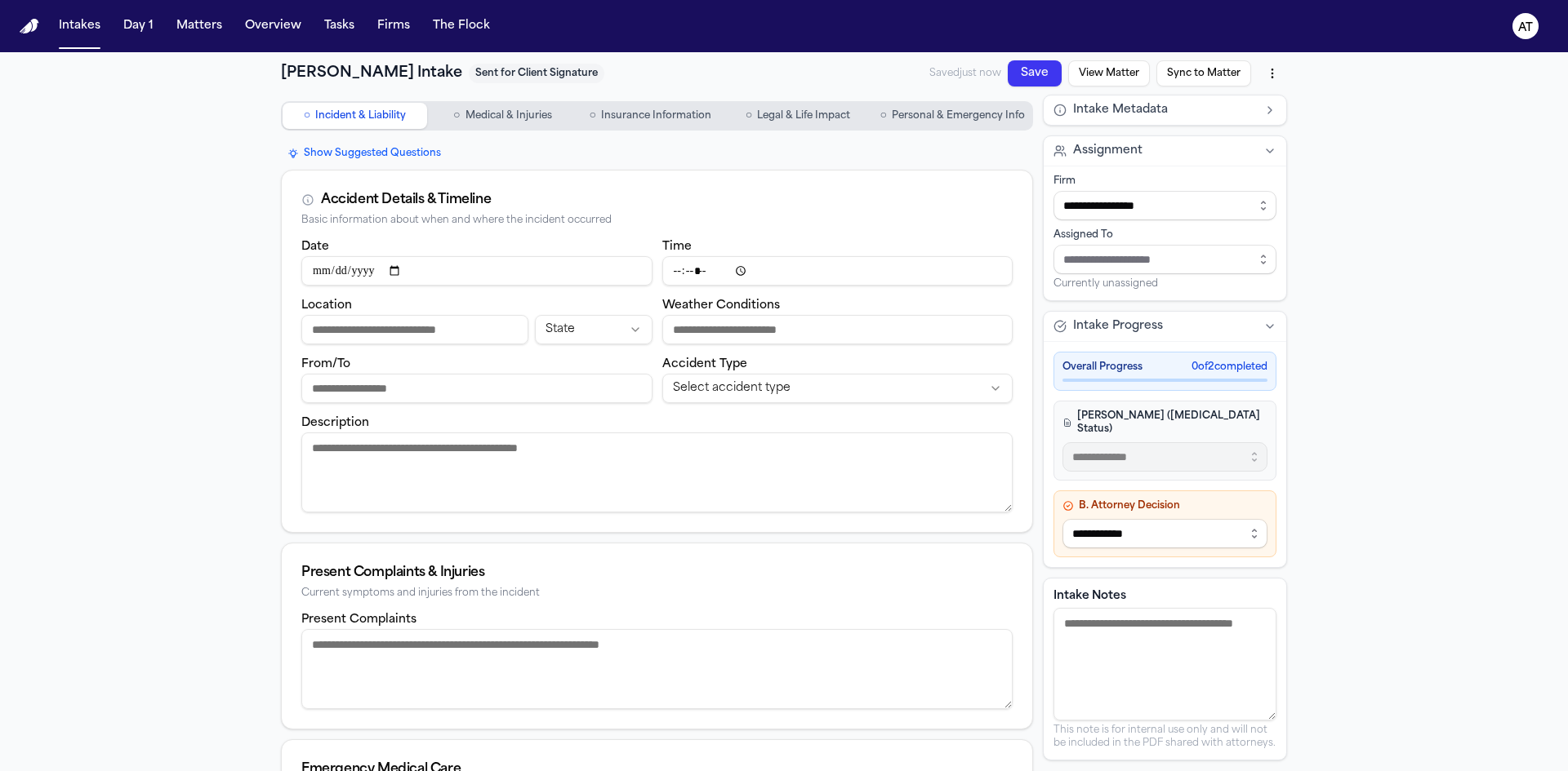
click at [965, 114] on span "Personal & Emergency Info" at bounding box center [959, 116] width 133 height 13
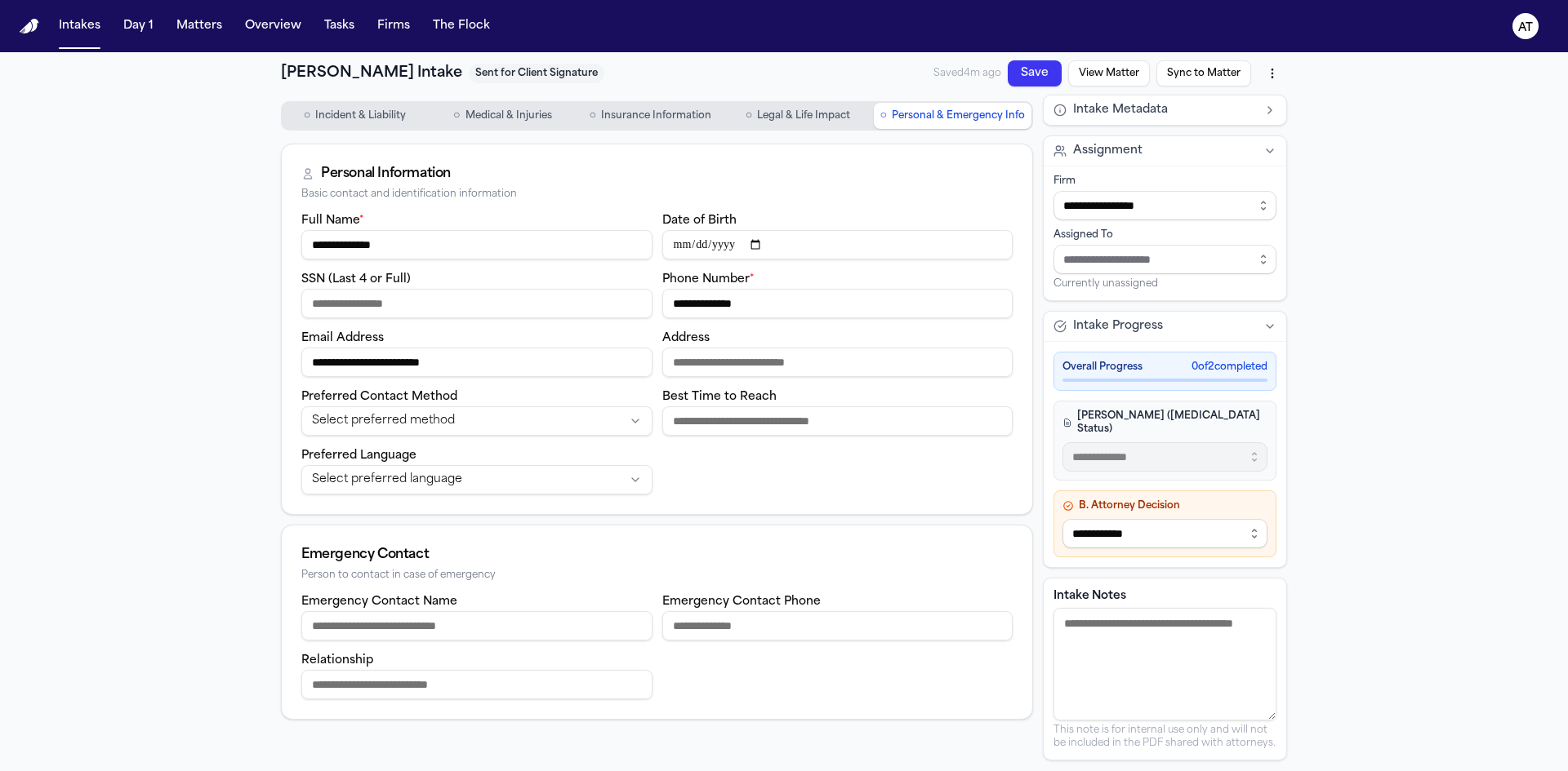
click at [1089, 78] on button "View Matter" at bounding box center [1109, 73] width 82 height 26
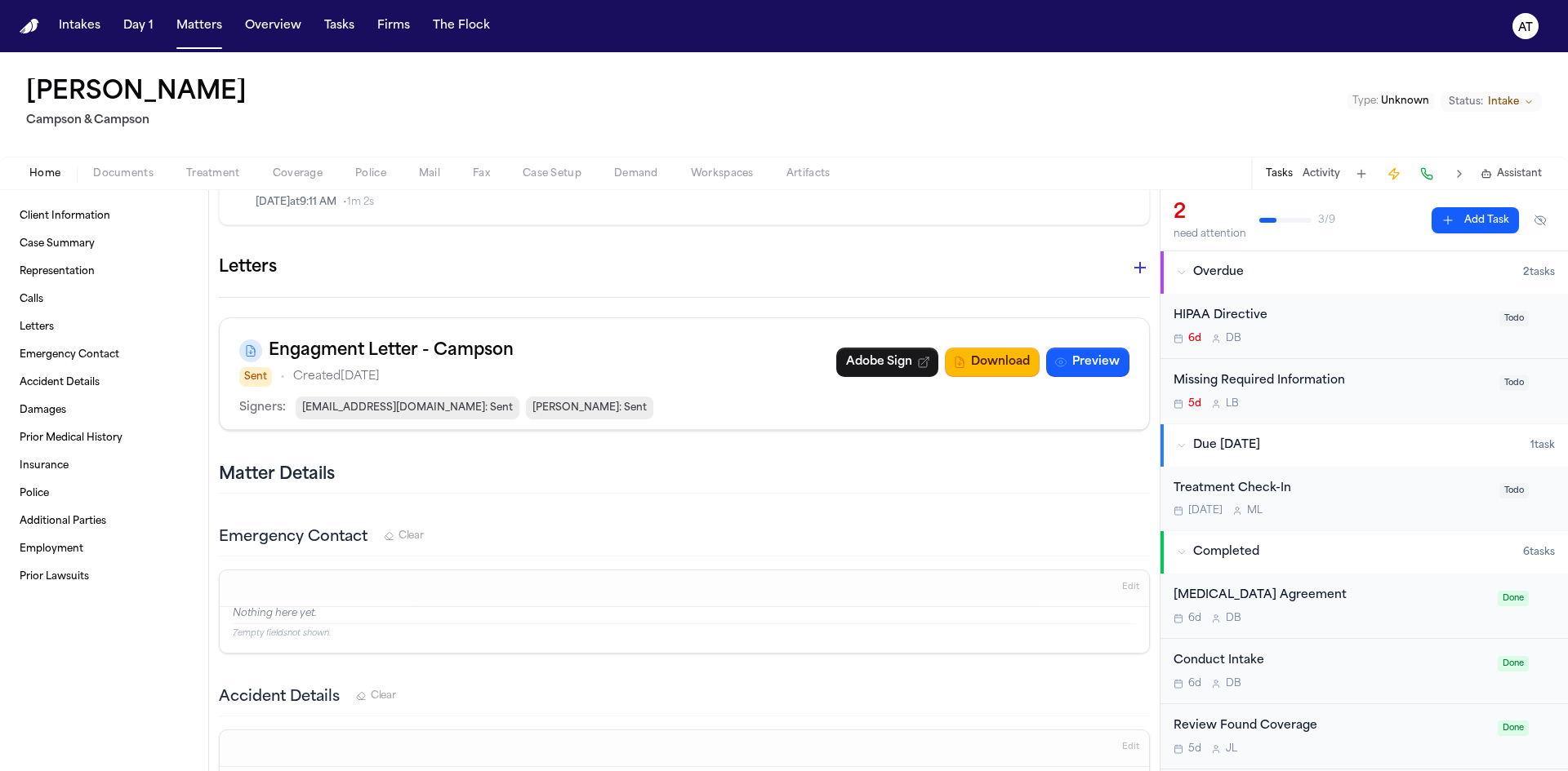
scroll to position [572, 0]
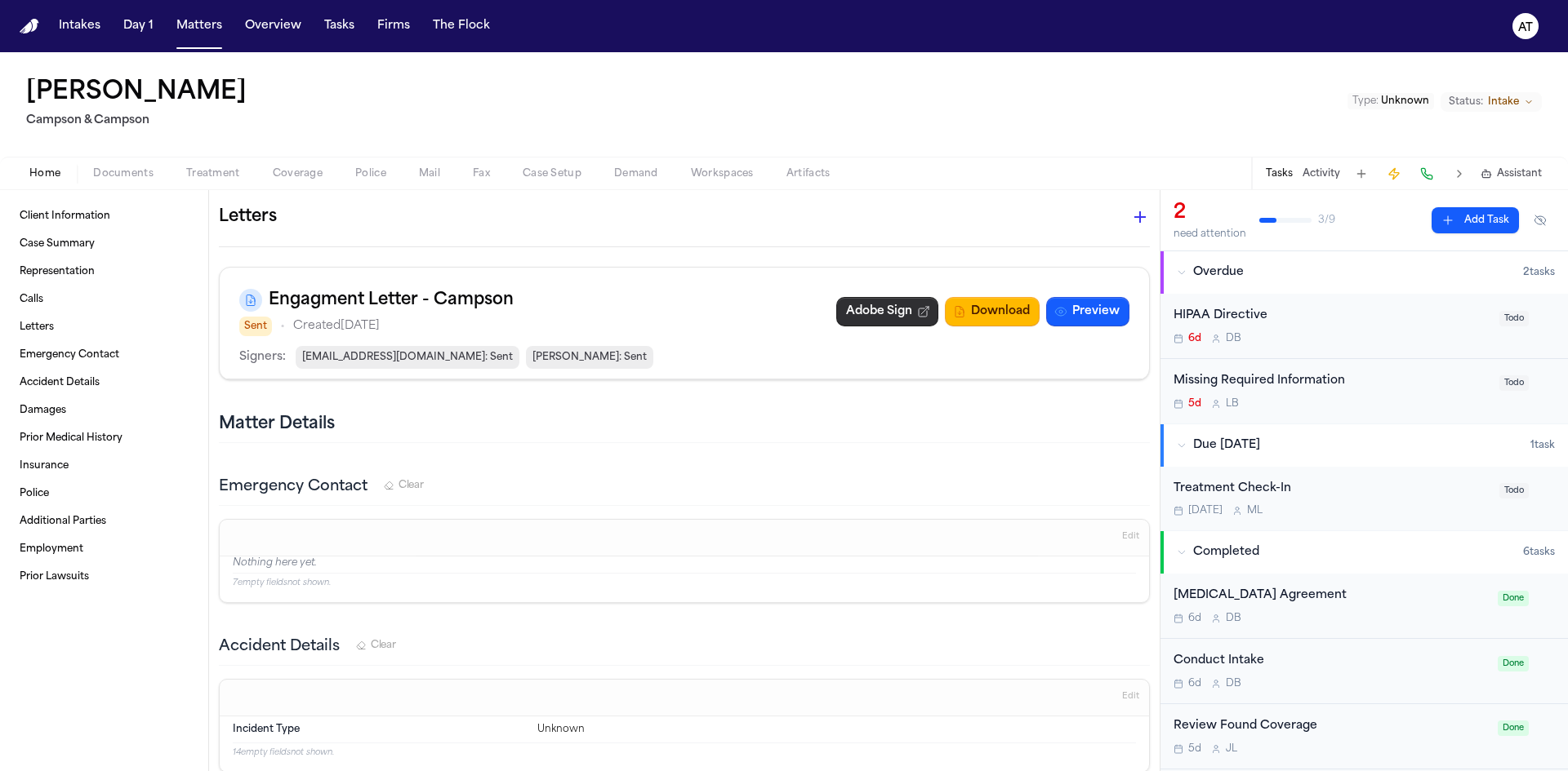
click at [877, 309] on link "Adobe Sign" at bounding box center [887, 311] width 102 height 29
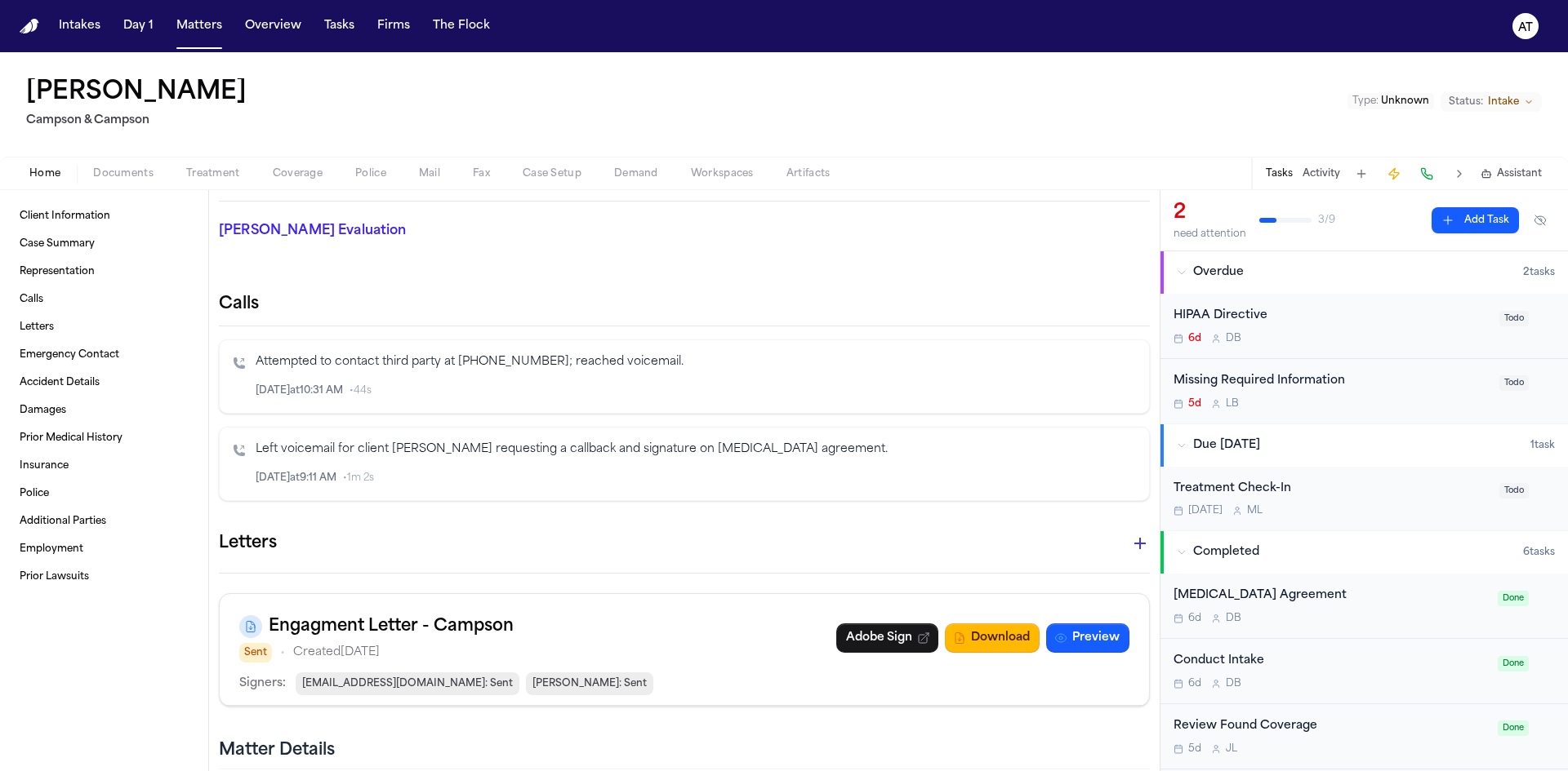
scroll to position [0, 0]
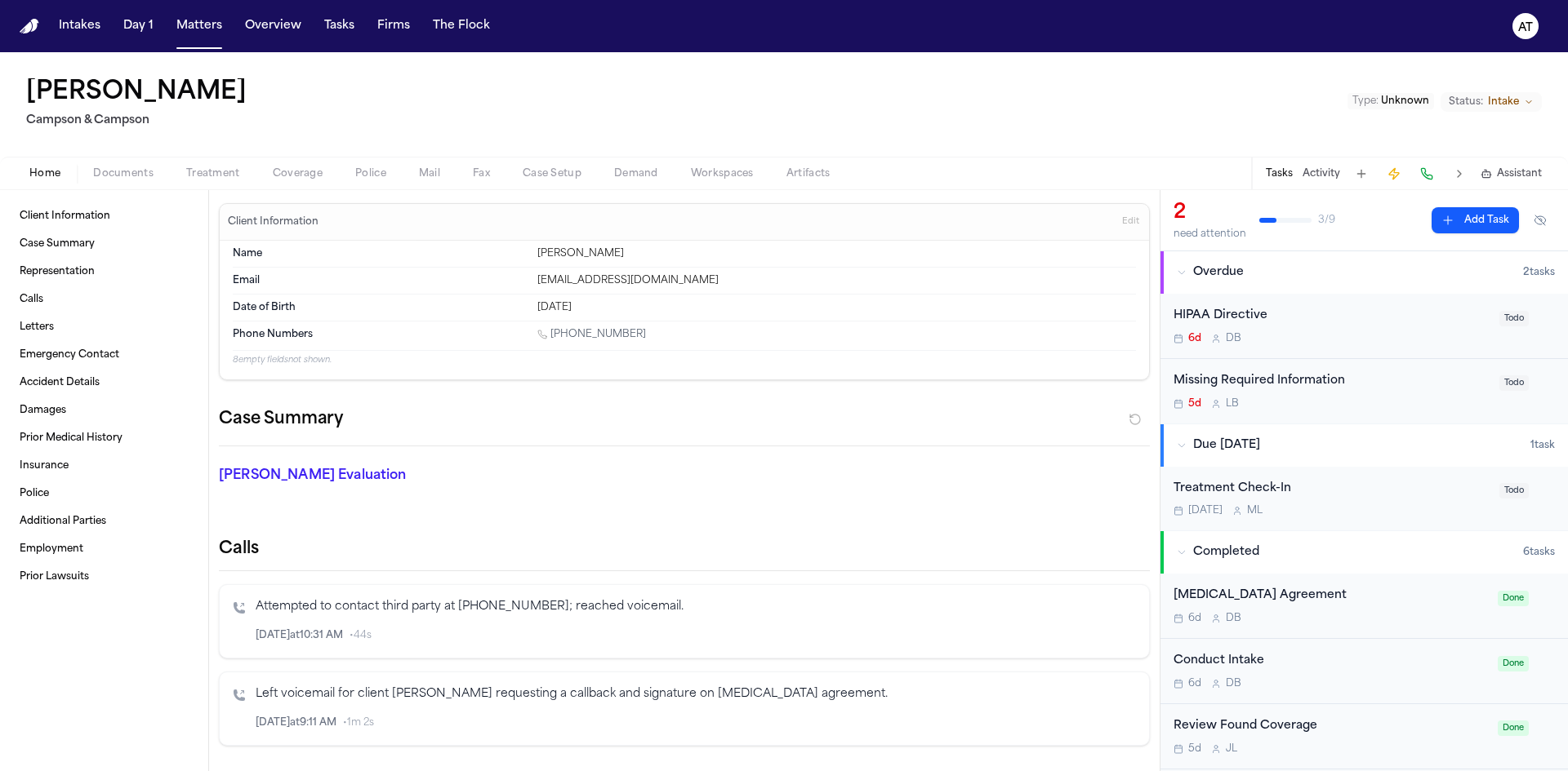
click at [1012, 102] on div "Deborah Zapata Campson & Campson Type : Unknown Status: Intake" at bounding box center [784, 104] width 1568 height 104
click at [83, 29] on button "Intakes" at bounding box center [79, 26] width 55 height 29
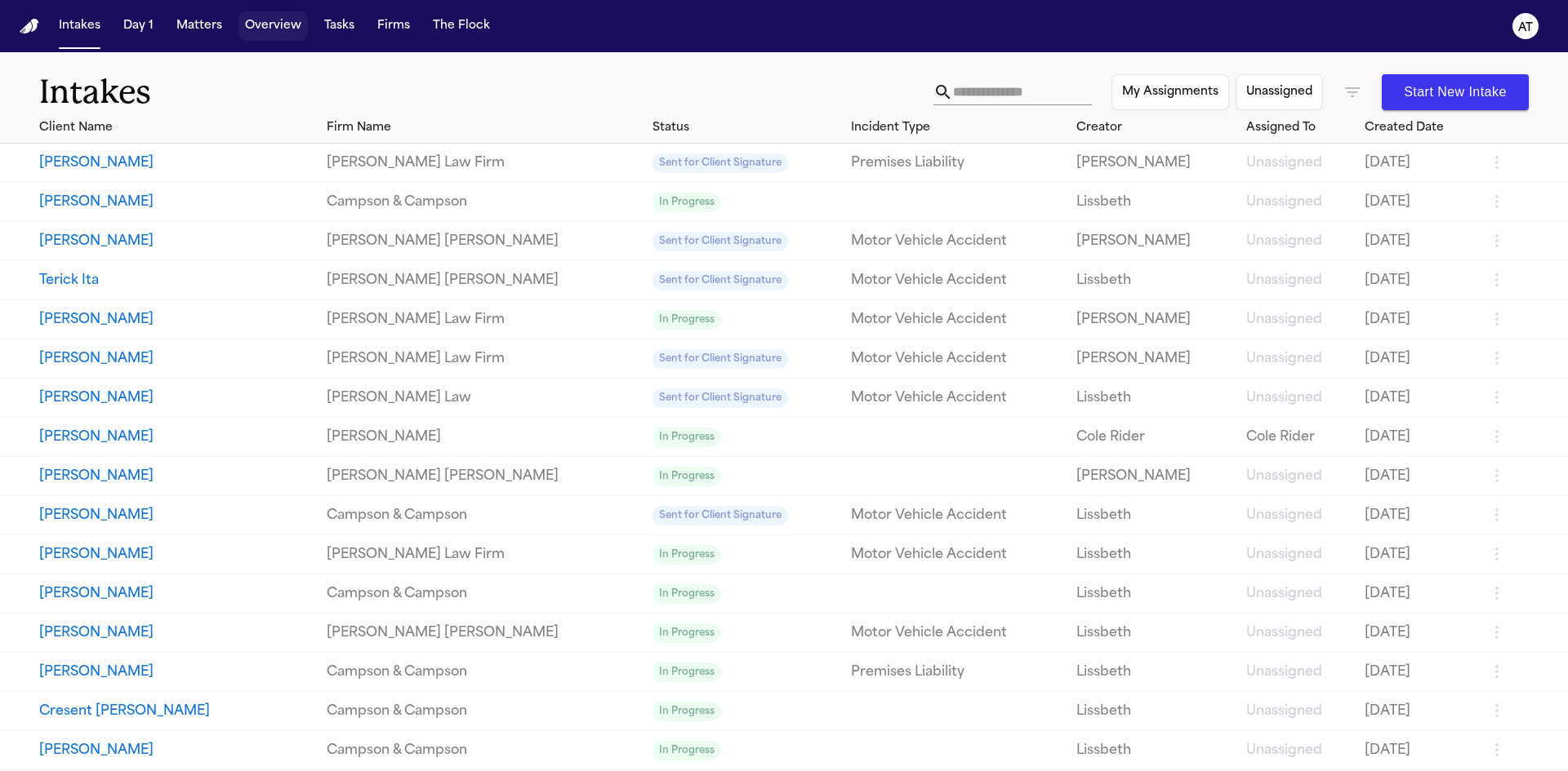
click at [265, 31] on button "Overview" at bounding box center [273, 26] width 69 height 29
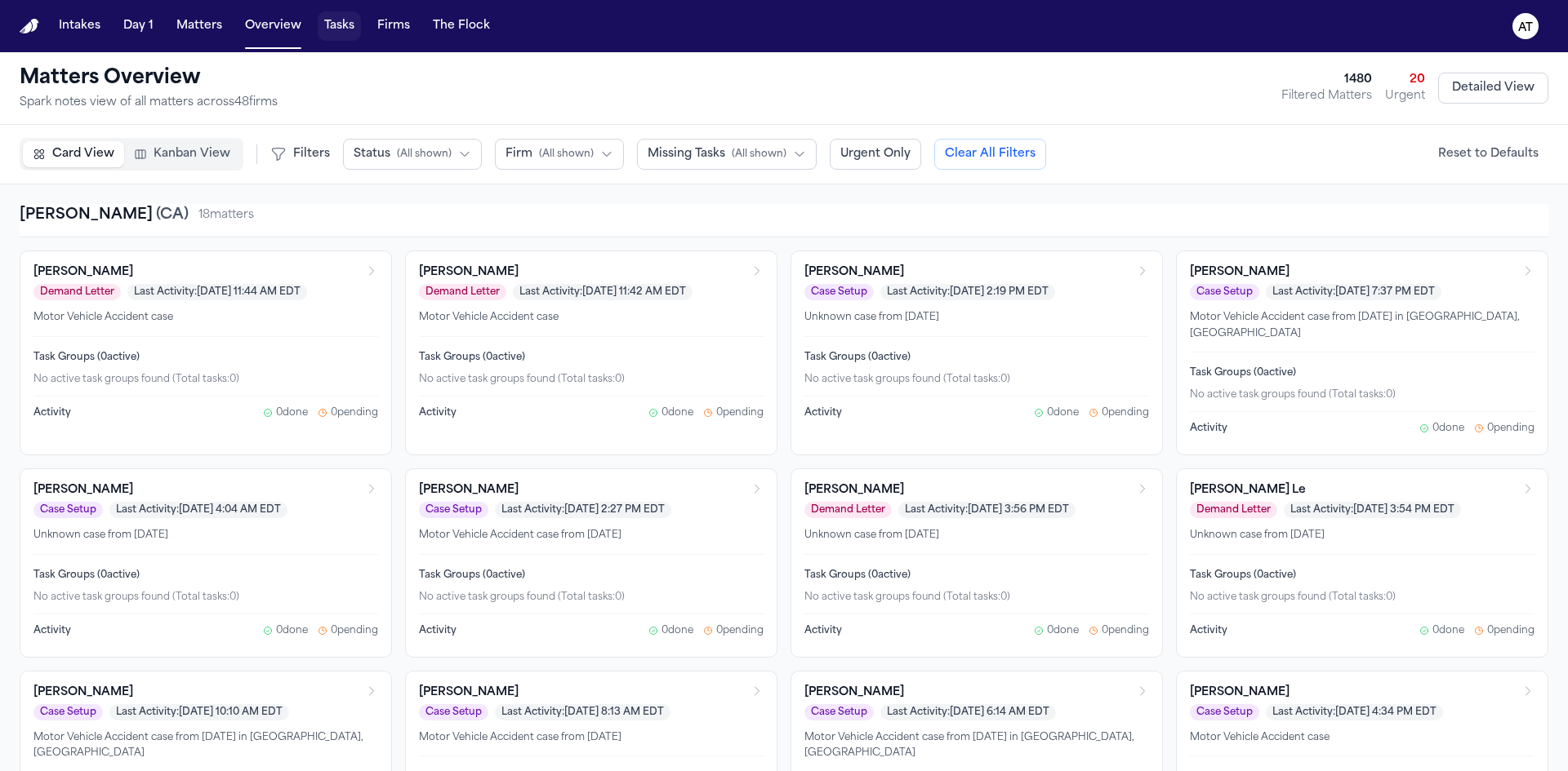
click at [347, 33] on button "Tasks" at bounding box center [338, 26] width 43 height 29
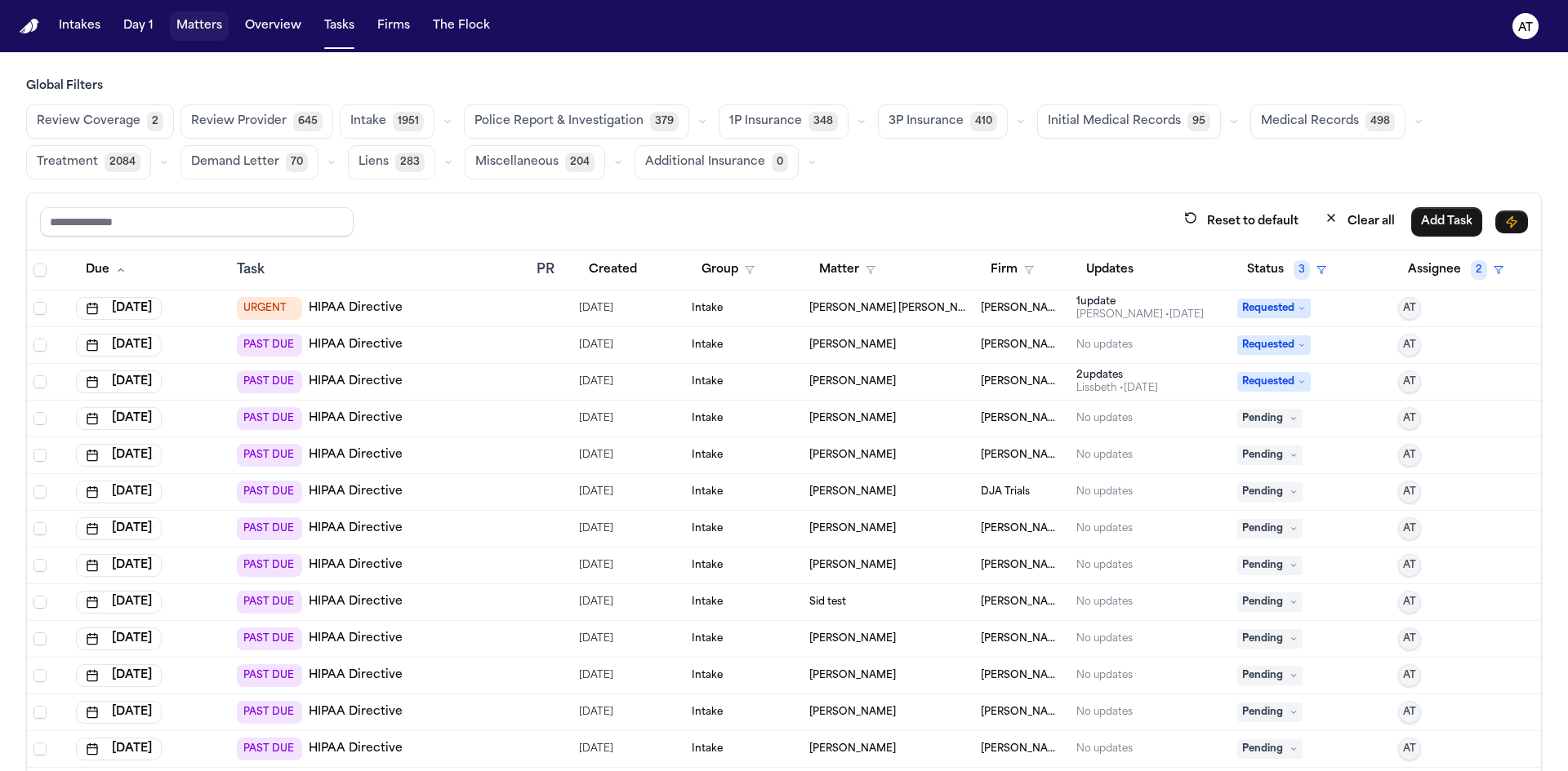
click at [210, 31] on button "Matters" at bounding box center [199, 26] width 59 height 29
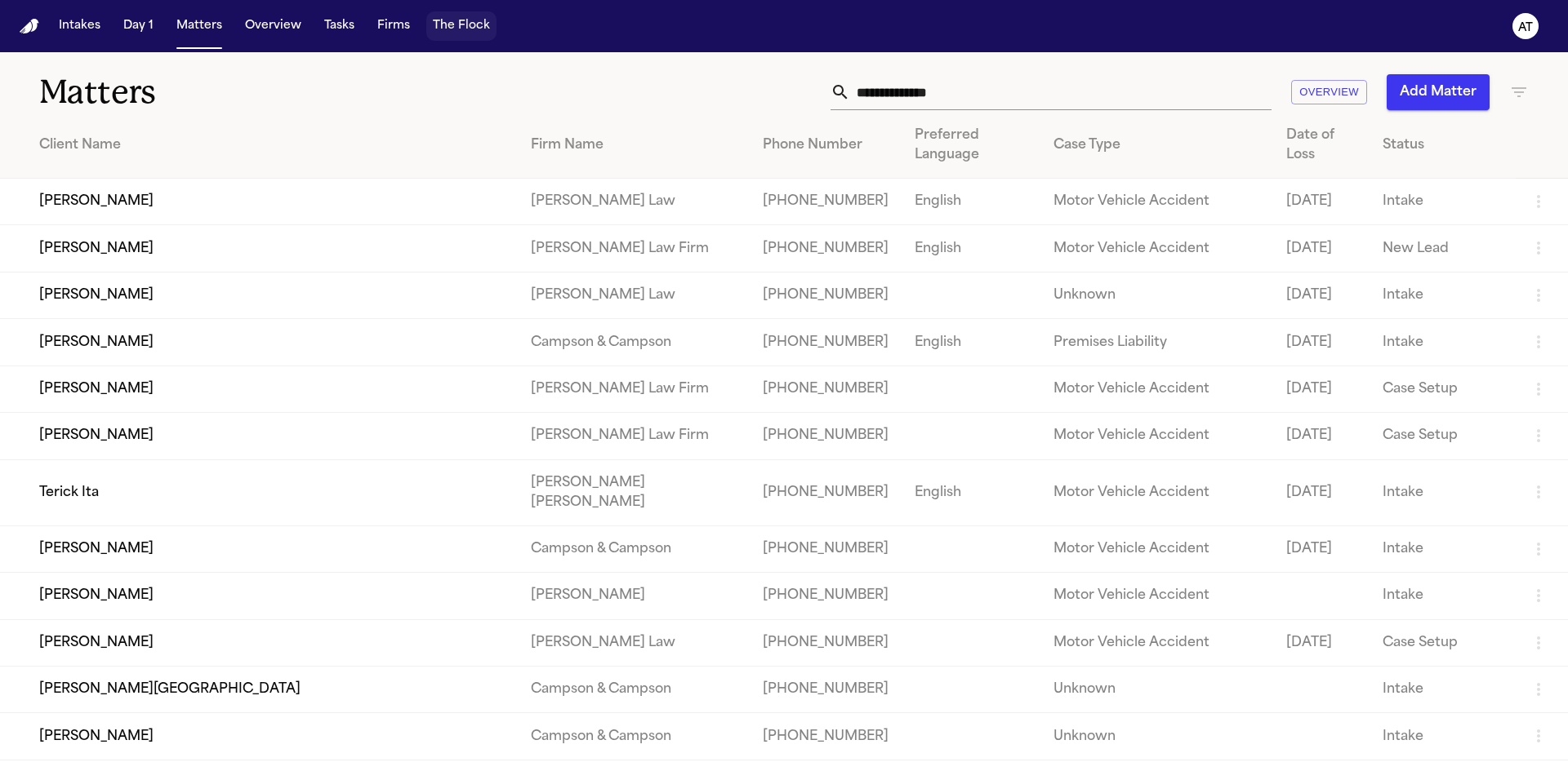
click at [475, 29] on button "The Flock" at bounding box center [461, 26] width 70 height 29
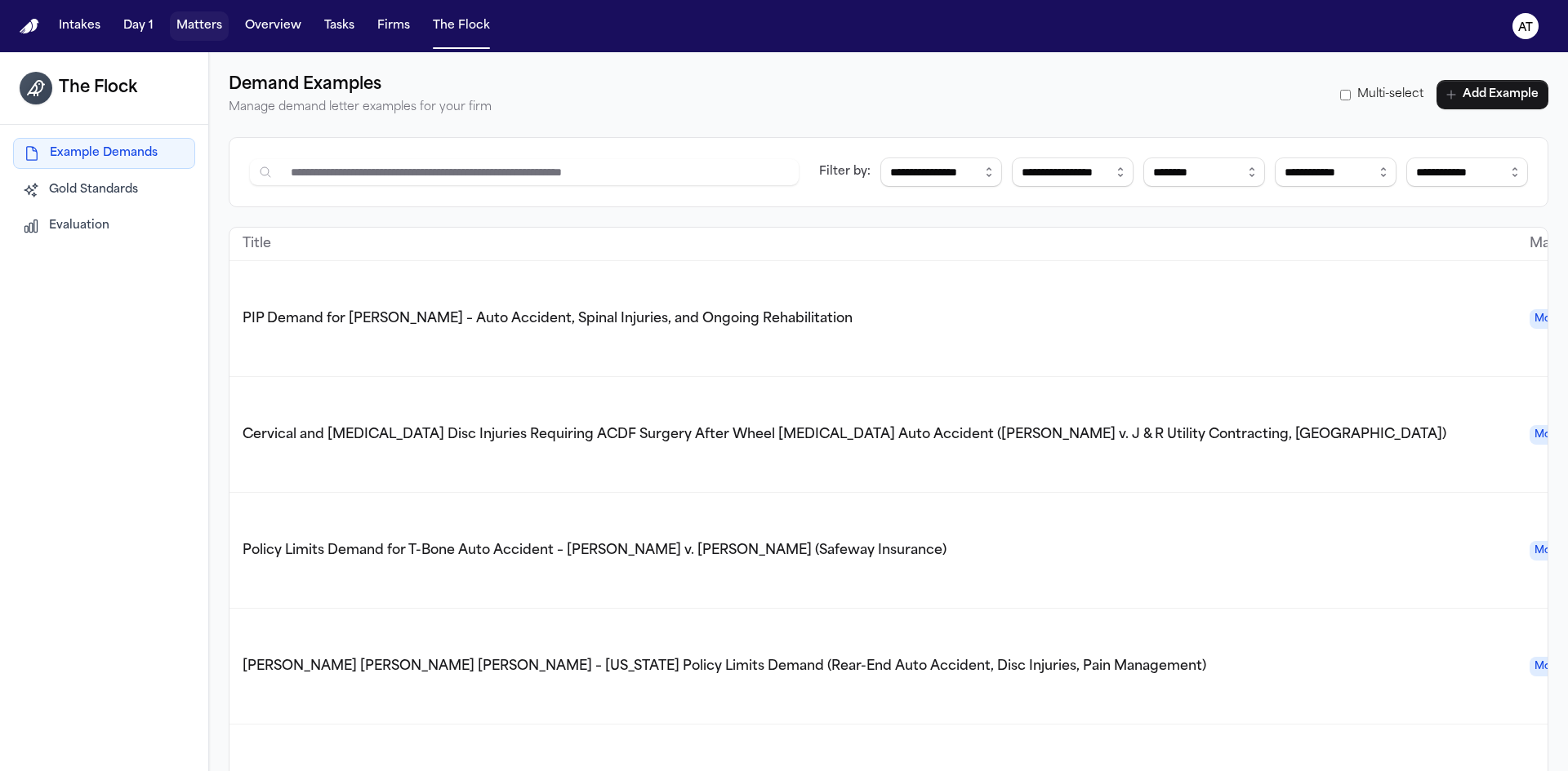
click at [196, 24] on button "Matters" at bounding box center [199, 26] width 59 height 29
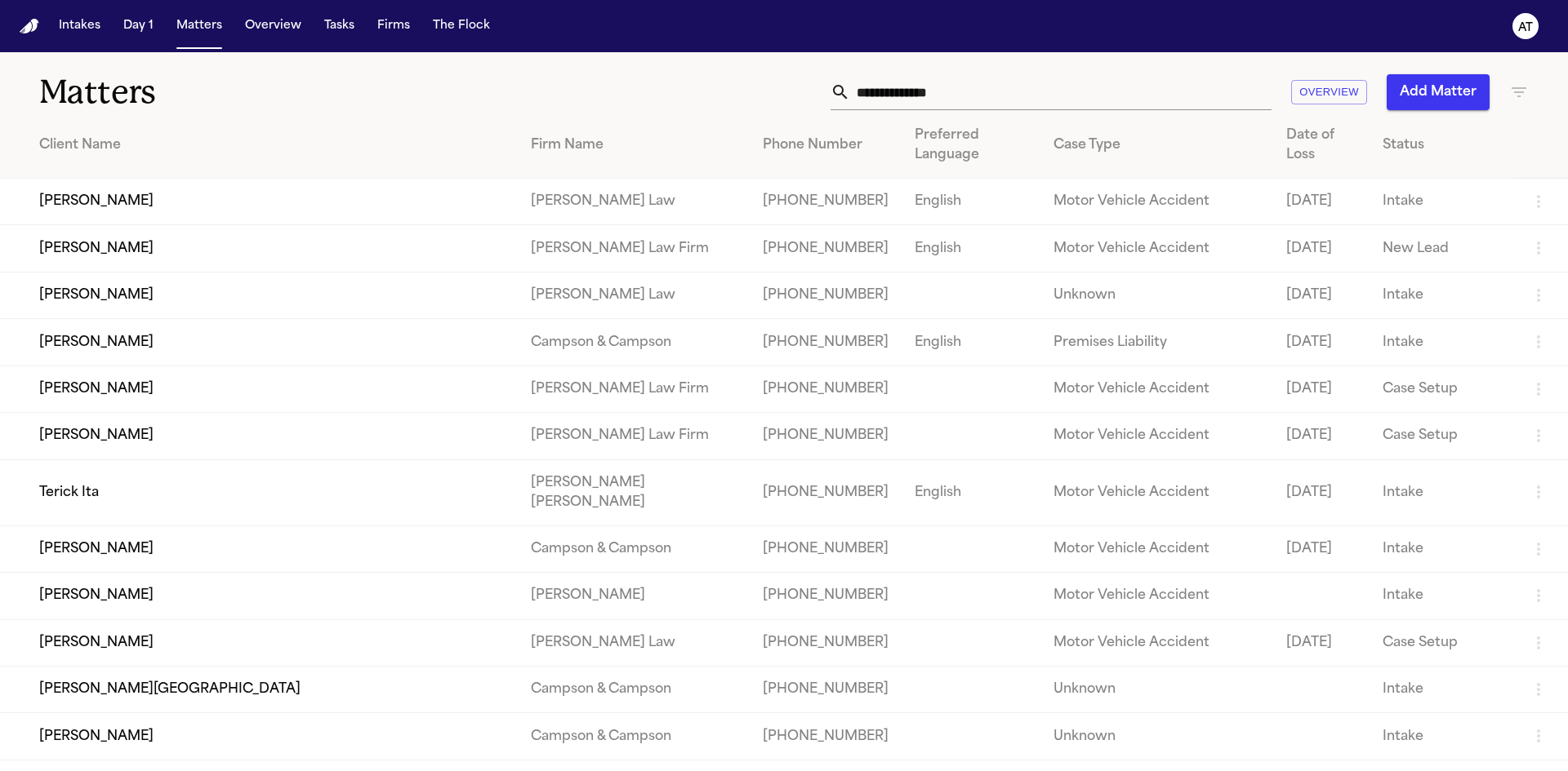
click at [1521, 91] on div "Matters Overview Add Matter" at bounding box center [784, 82] width 1568 height 61
click at [1509, 95] on icon "button" at bounding box center [1519, 93] width 19 height 19
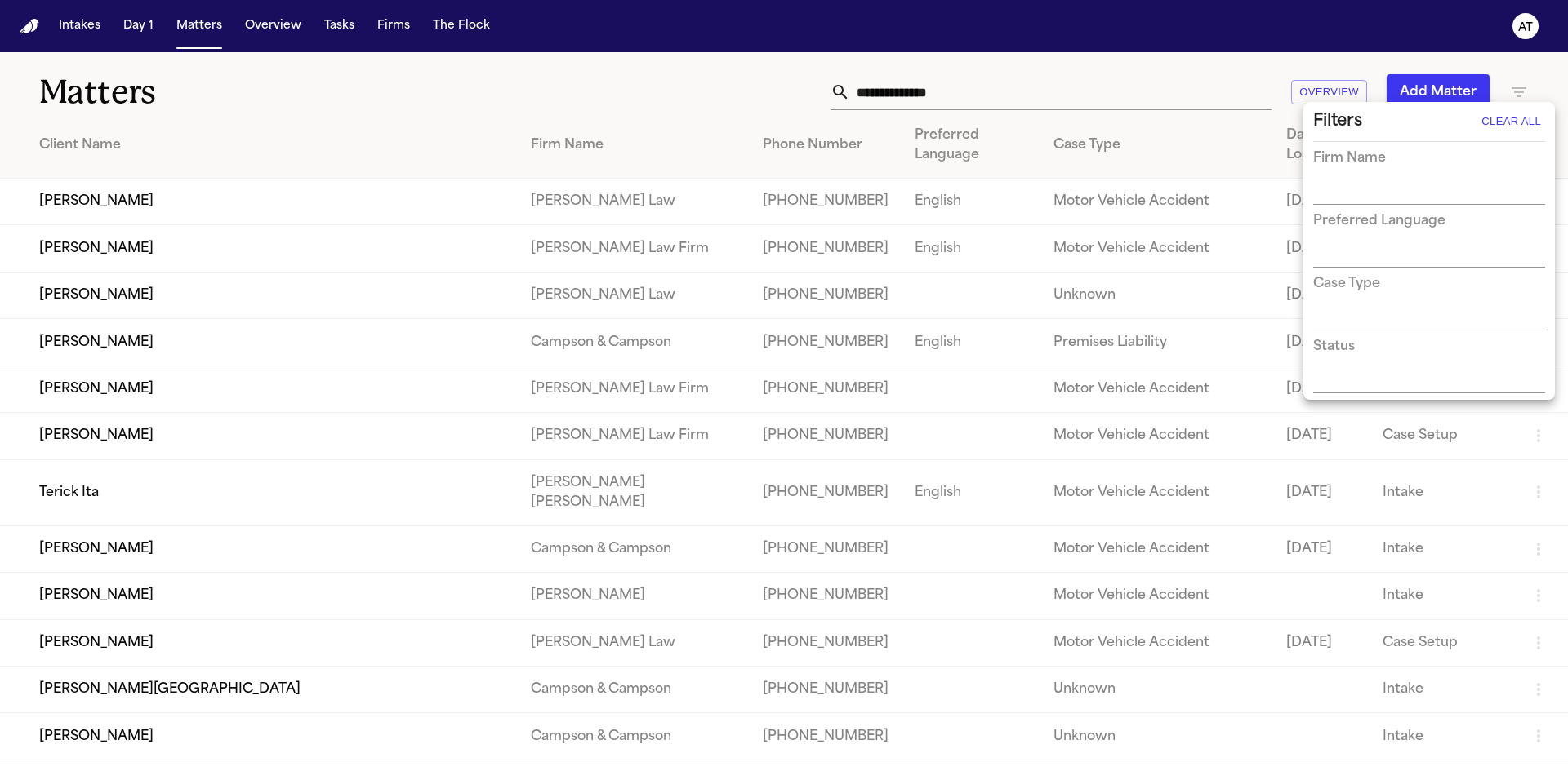
click at [1230, 75] on div at bounding box center [784, 386] width 1568 height 771
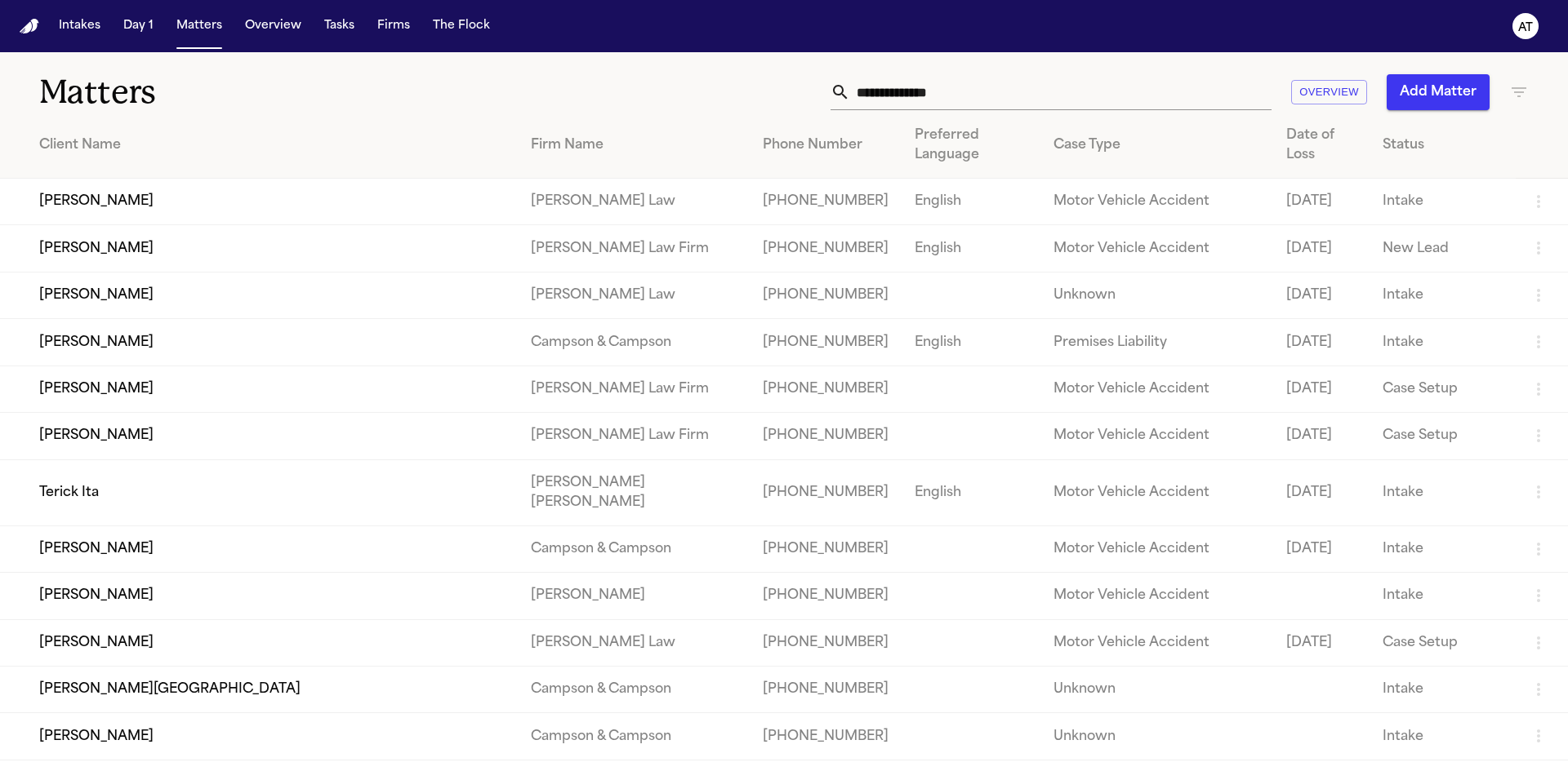
click at [1383, 151] on div "Status" at bounding box center [1443, 146] width 120 height 19
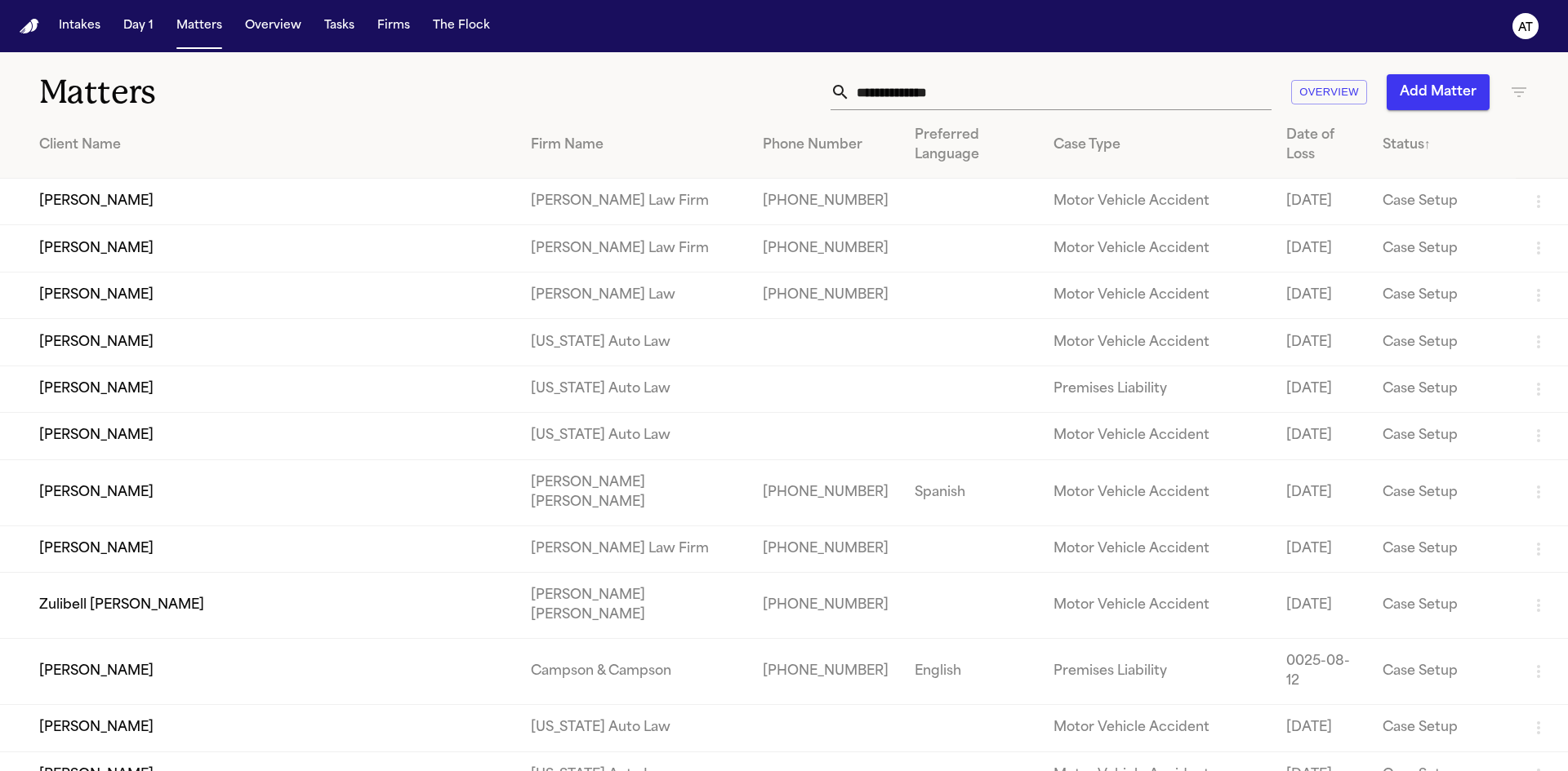
click at [1383, 144] on div "Status ↑" at bounding box center [1443, 146] width 120 height 19
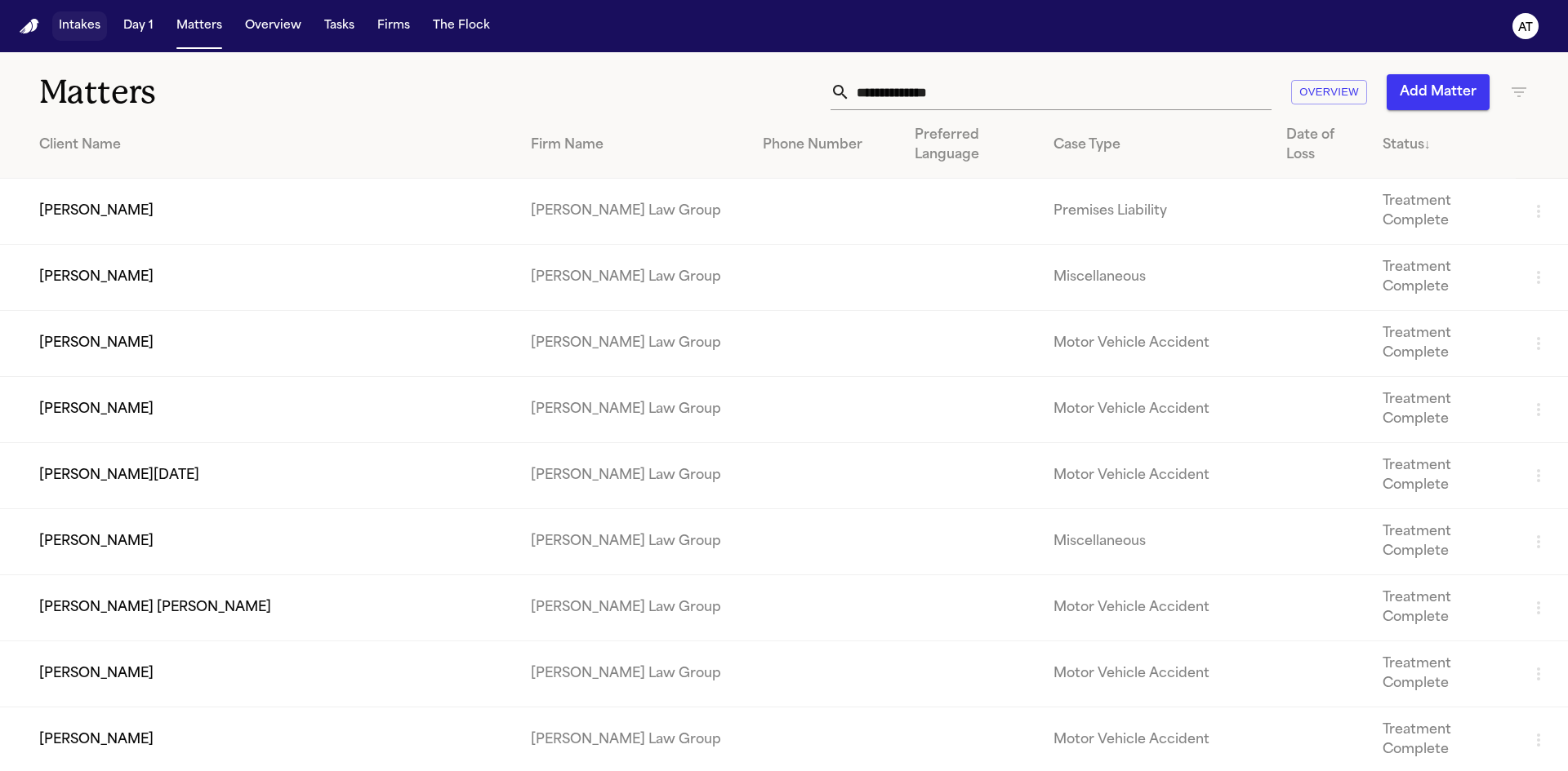
click at [16, 29] on nav "Intakes Day 1 Matters Overview Tasks Firms The Flock AT" at bounding box center [784, 26] width 1568 height 52
click at [78, 13] on button "Intakes" at bounding box center [79, 26] width 55 height 29
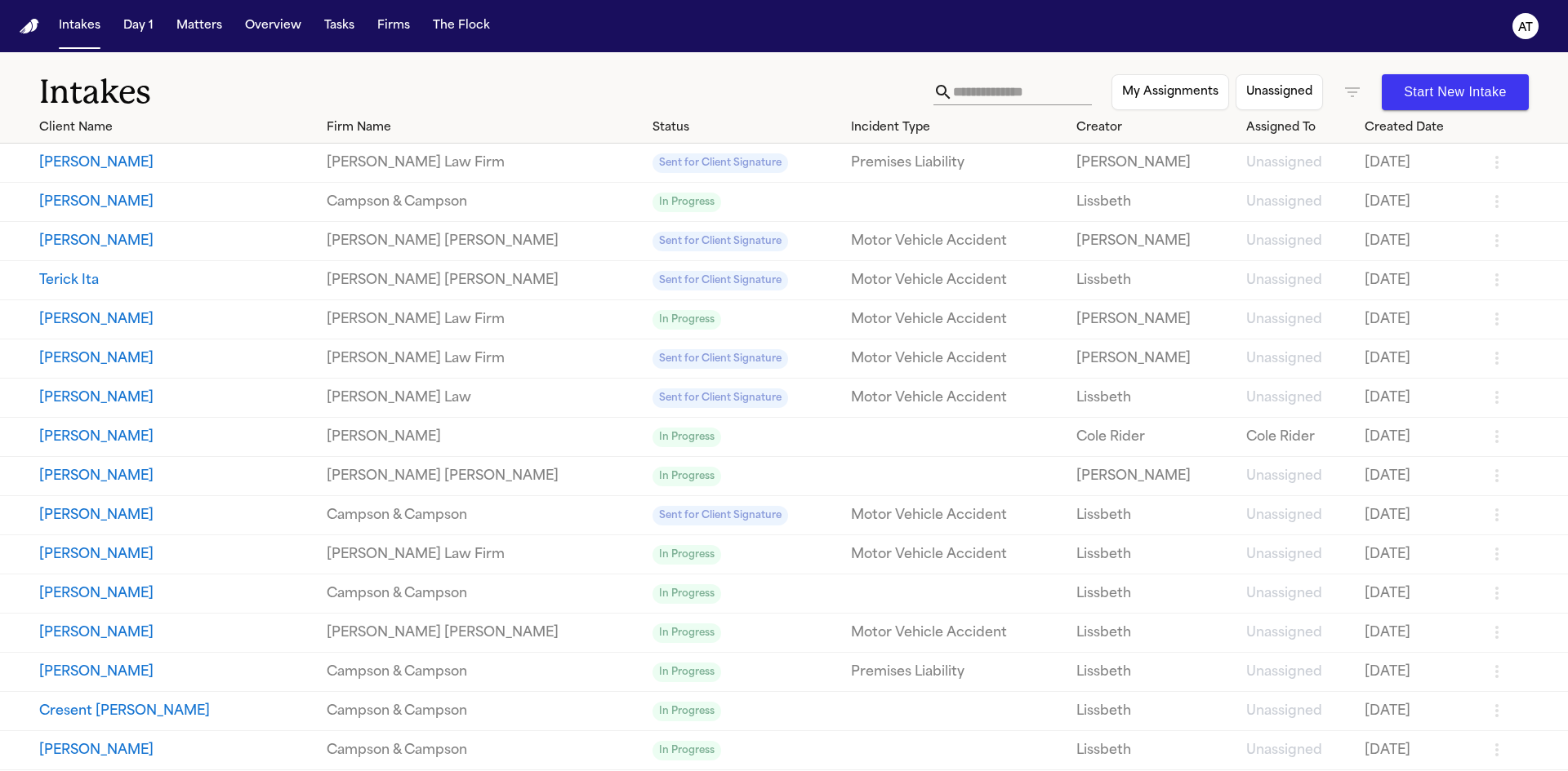
click at [1407, 87] on button "Start New Intake" at bounding box center [1455, 92] width 147 height 36
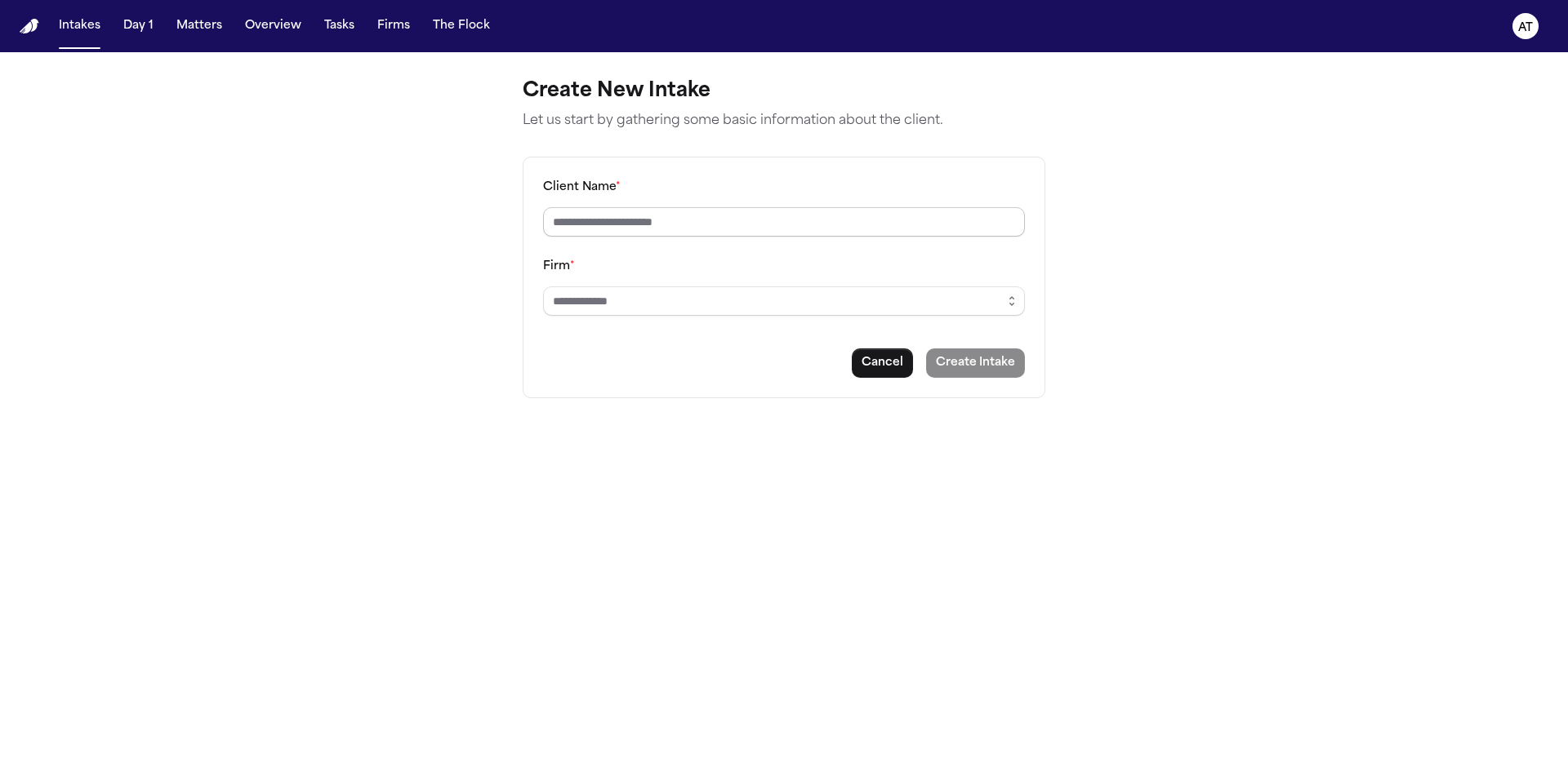
click at [850, 218] on input "Client Name *" at bounding box center [784, 222] width 482 height 29
click at [713, 222] on input "Client Name *" at bounding box center [784, 222] width 482 height 29
click at [765, 226] on input "Client Name *" at bounding box center [784, 222] width 482 height 29
paste input "**********"
type input "**********"
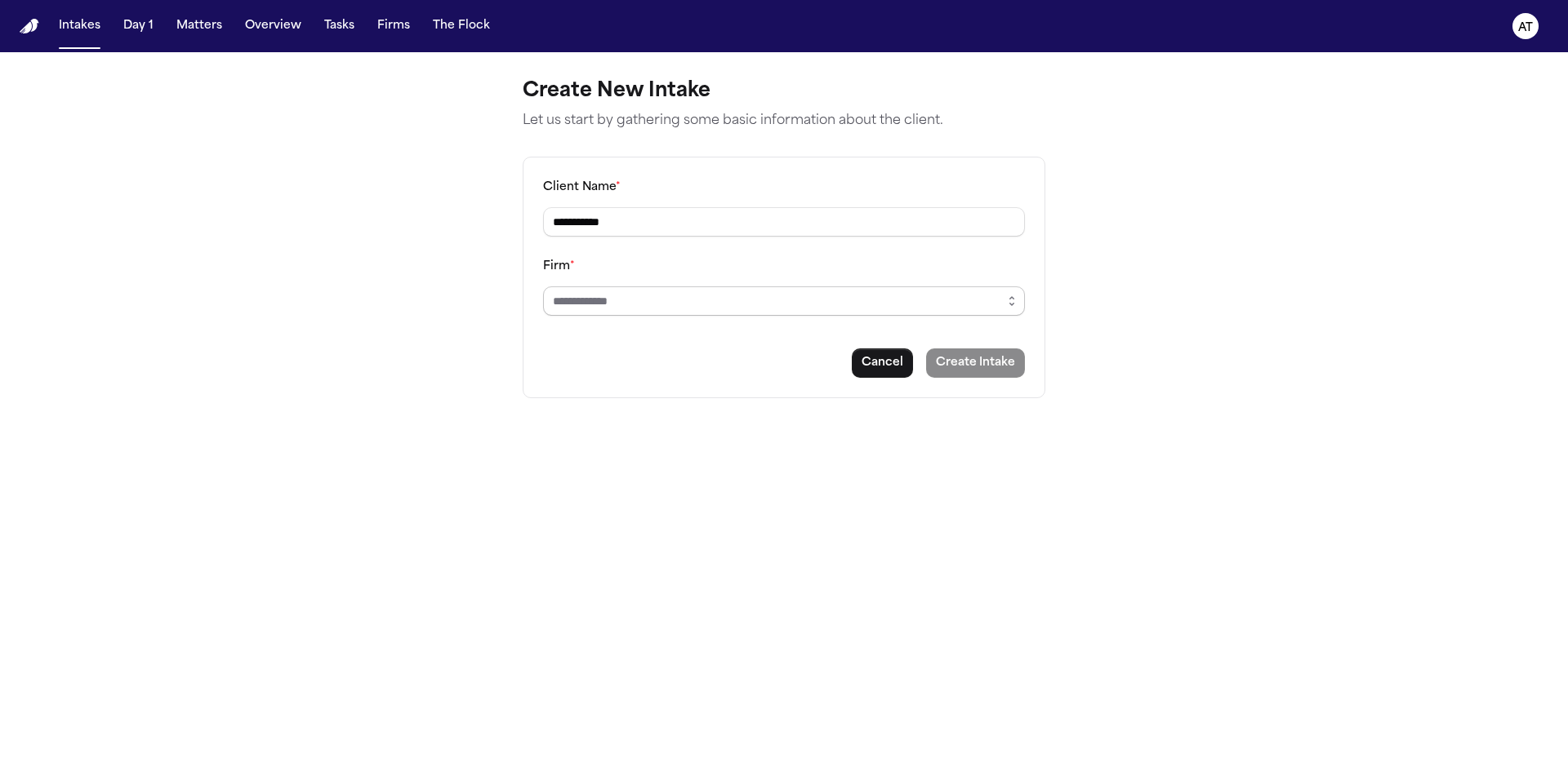
click at [712, 310] on input "Firm *" at bounding box center [784, 301] width 482 height 29
click at [1015, 306] on icon "button" at bounding box center [1012, 302] width 14 height 13
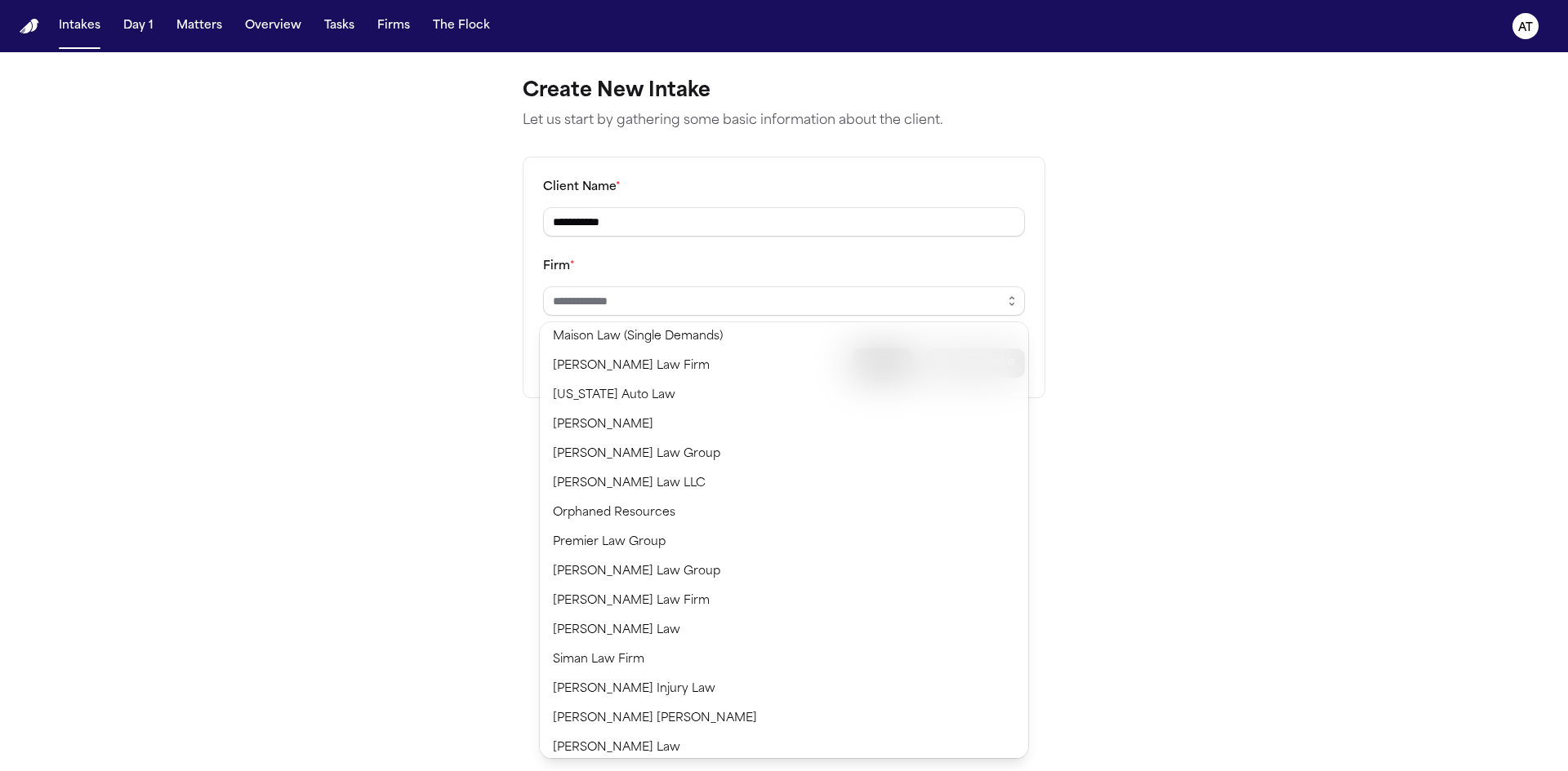
scroll to position [1128, 0]
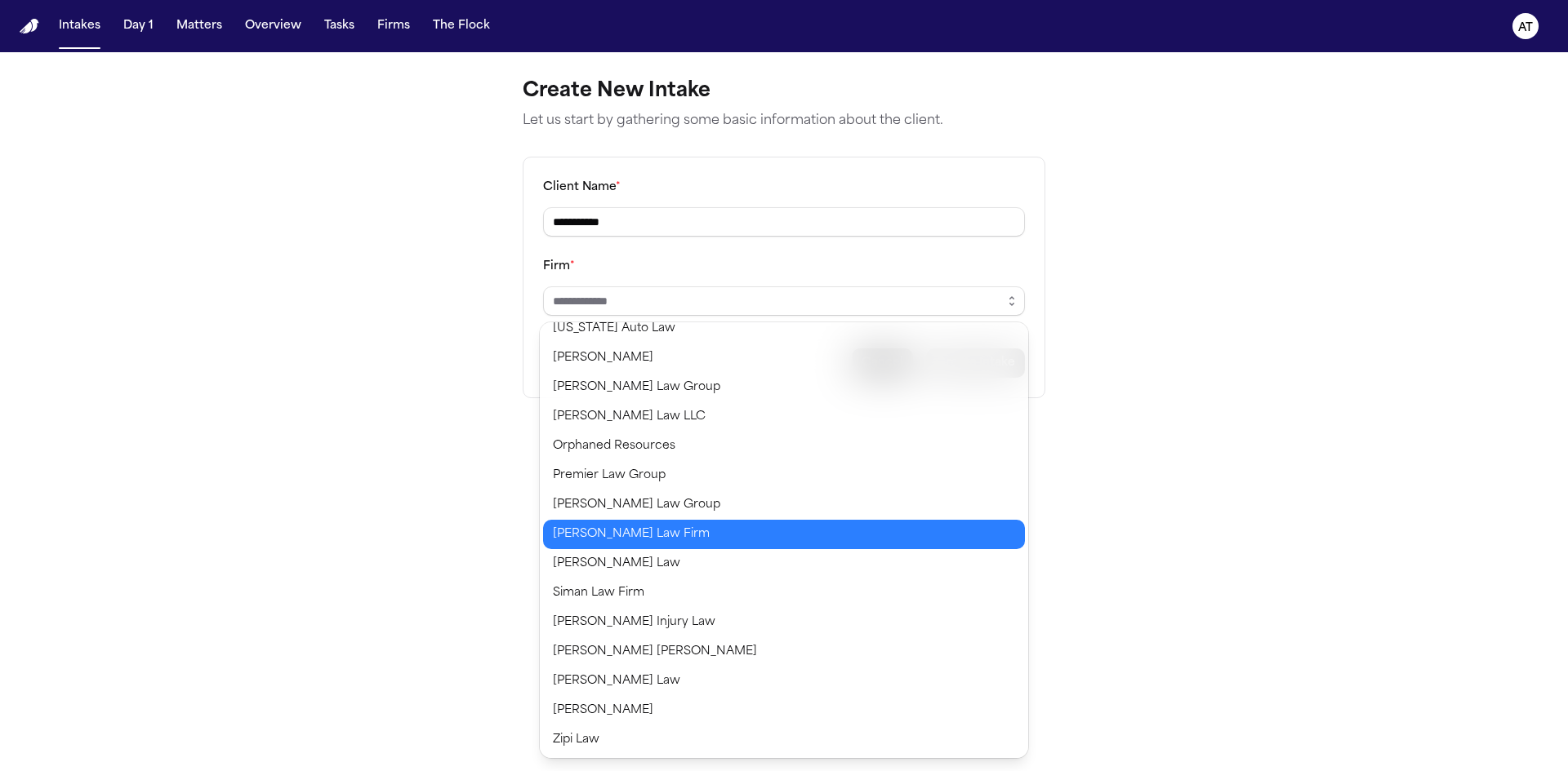
type input "**********"
click at [677, 531] on body "**********" at bounding box center [784, 386] width 1568 height 771
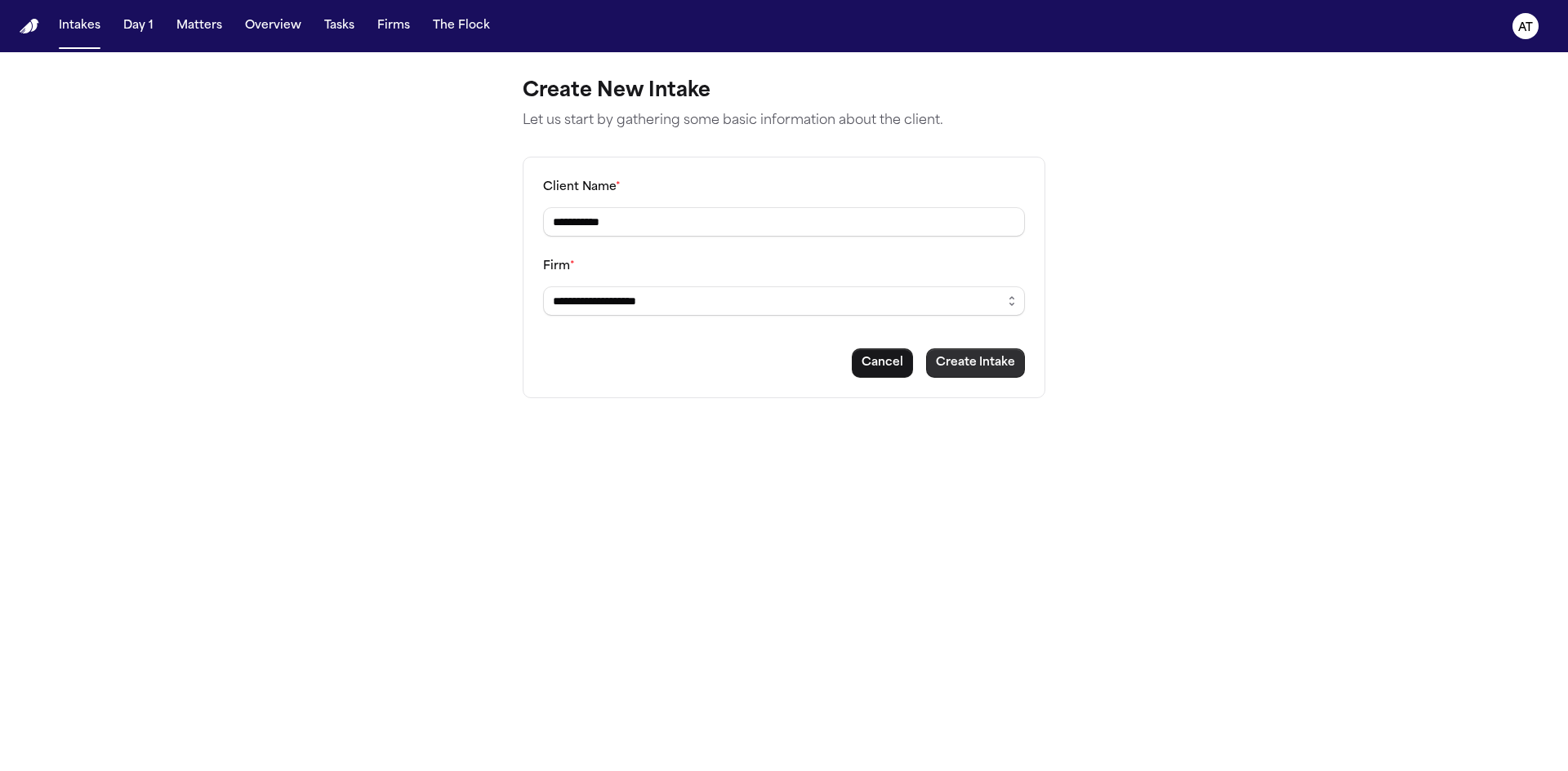
click at [1005, 369] on button "Create Intake" at bounding box center [975, 363] width 98 height 29
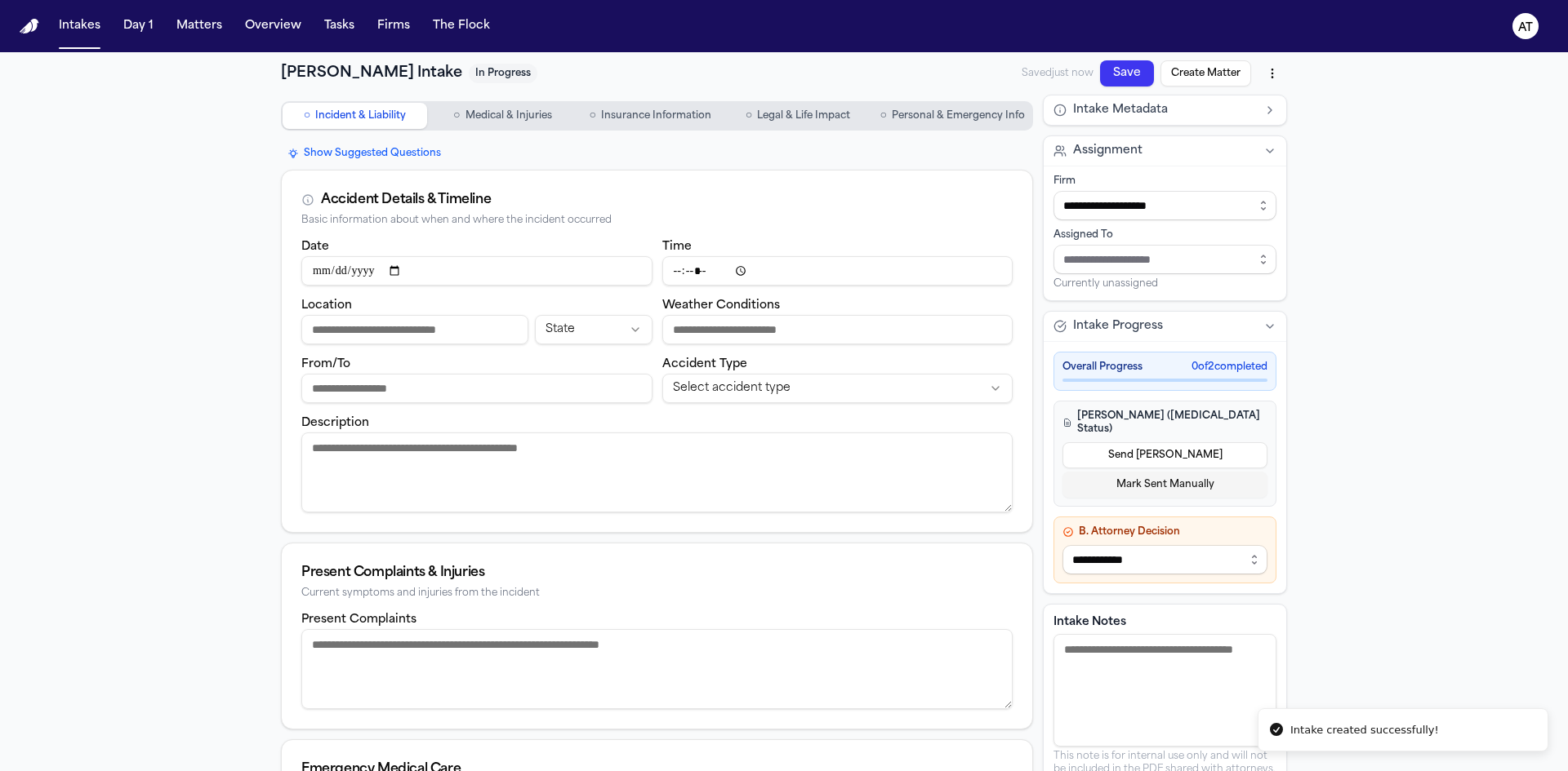
click at [965, 120] on span "Personal & Emergency Info" at bounding box center [959, 116] width 133 height 13
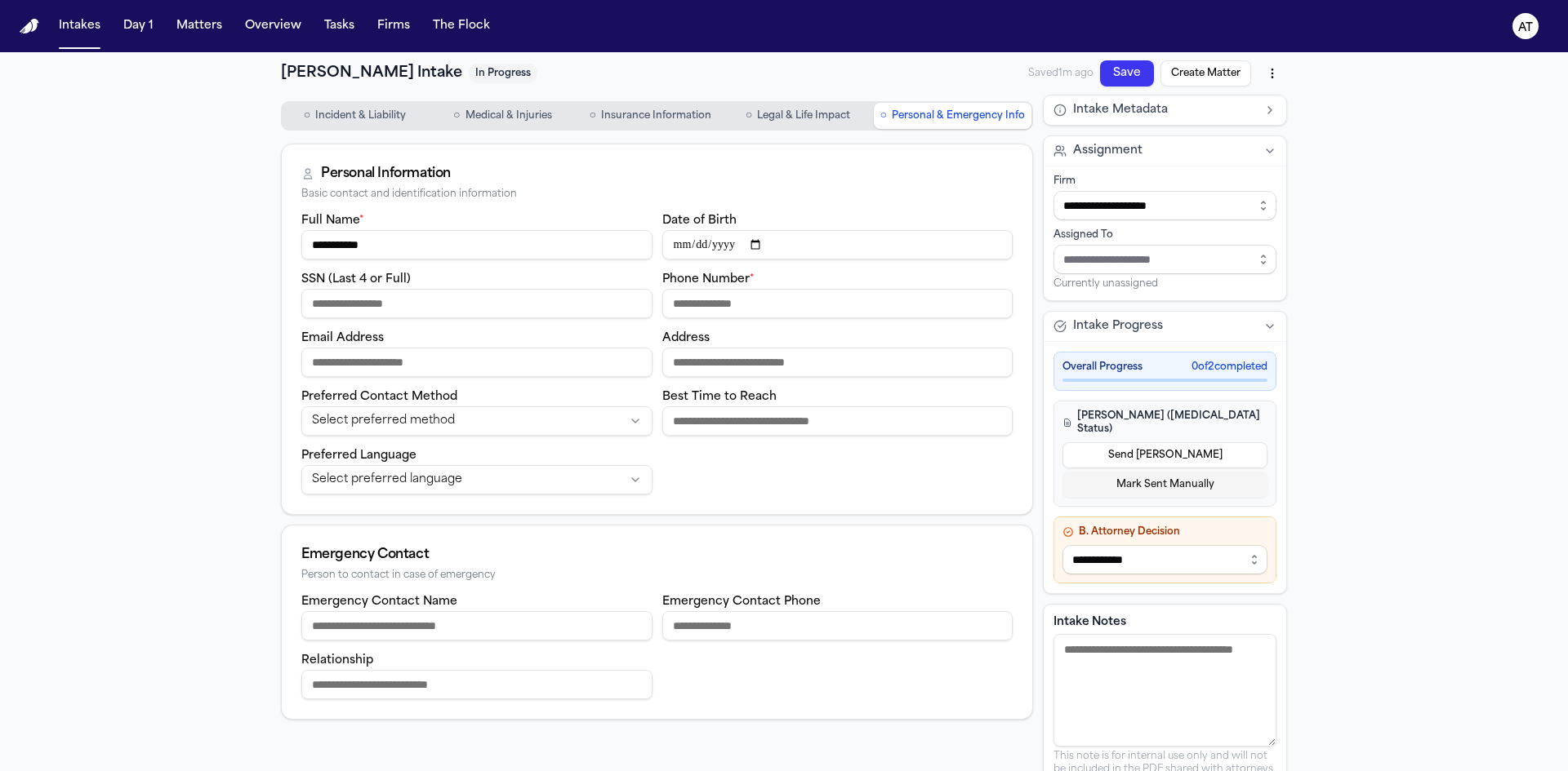
click at [382, 301] on input "SSN (Last 4 or Full)" at bounding box center [476, 304] width 351 height 29
type input "****"
click at [681, 312] on input "Phone Number *" at bounding box center [838, 304] width 351 height 29
paste input "**********"
type input "**********"
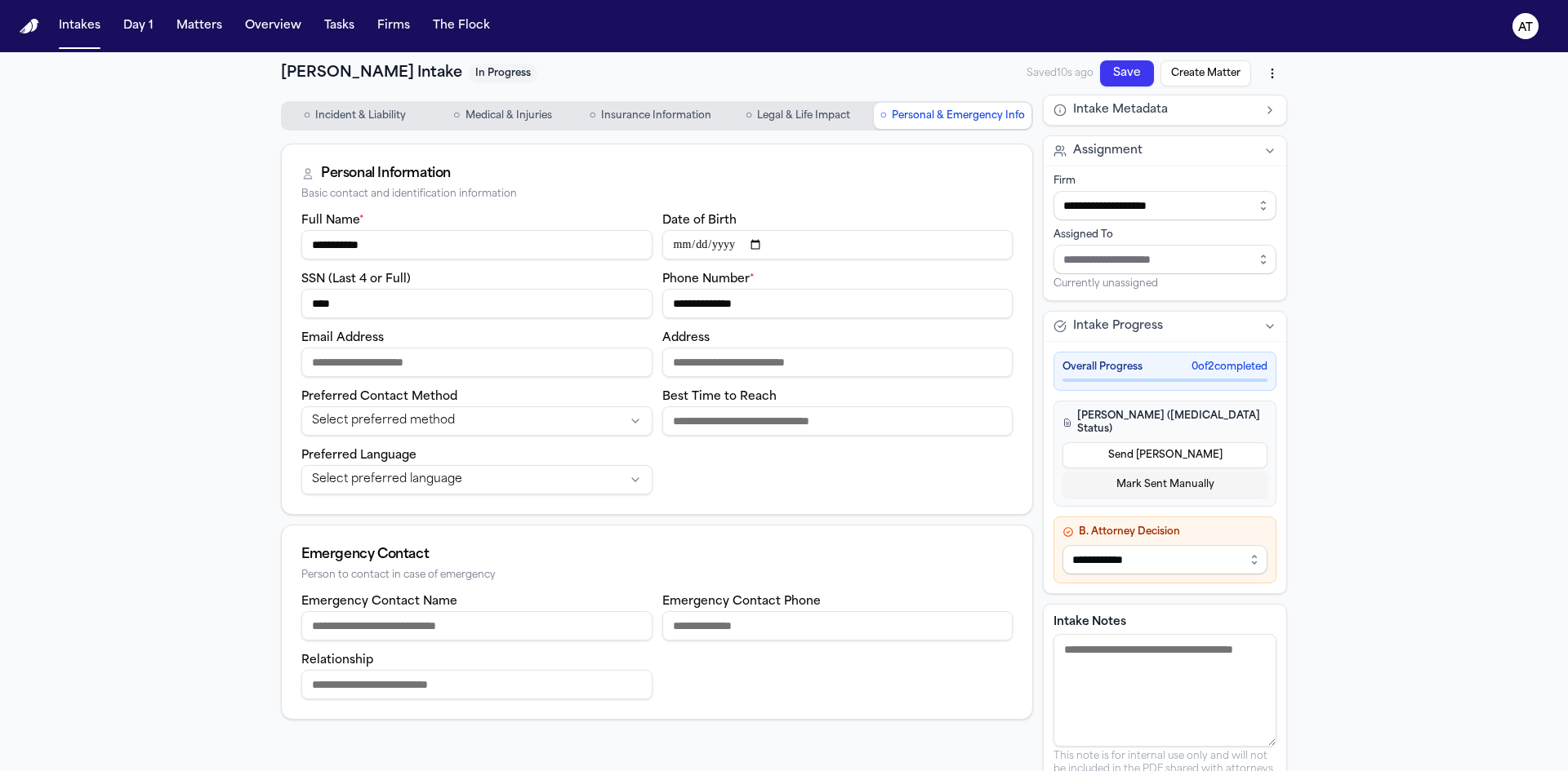
click at [514, 365] on input "Email Address" at bounding box center [476, 362] width 351 height 29
click at [558, 482] on html "**********" at bounding box center [784, 386] width 1568 height 771
click at [463, 427] on html "**********" at bounding box center [784, 386] width 1568 height 771
click at [420, 636] on input "Emergency Contact Name" at bounding box center [476, 625] width 351 height 29
click at [381, 628] on input "Emergency Contact Name" at bounding box center [476, 625] width 351 height 29
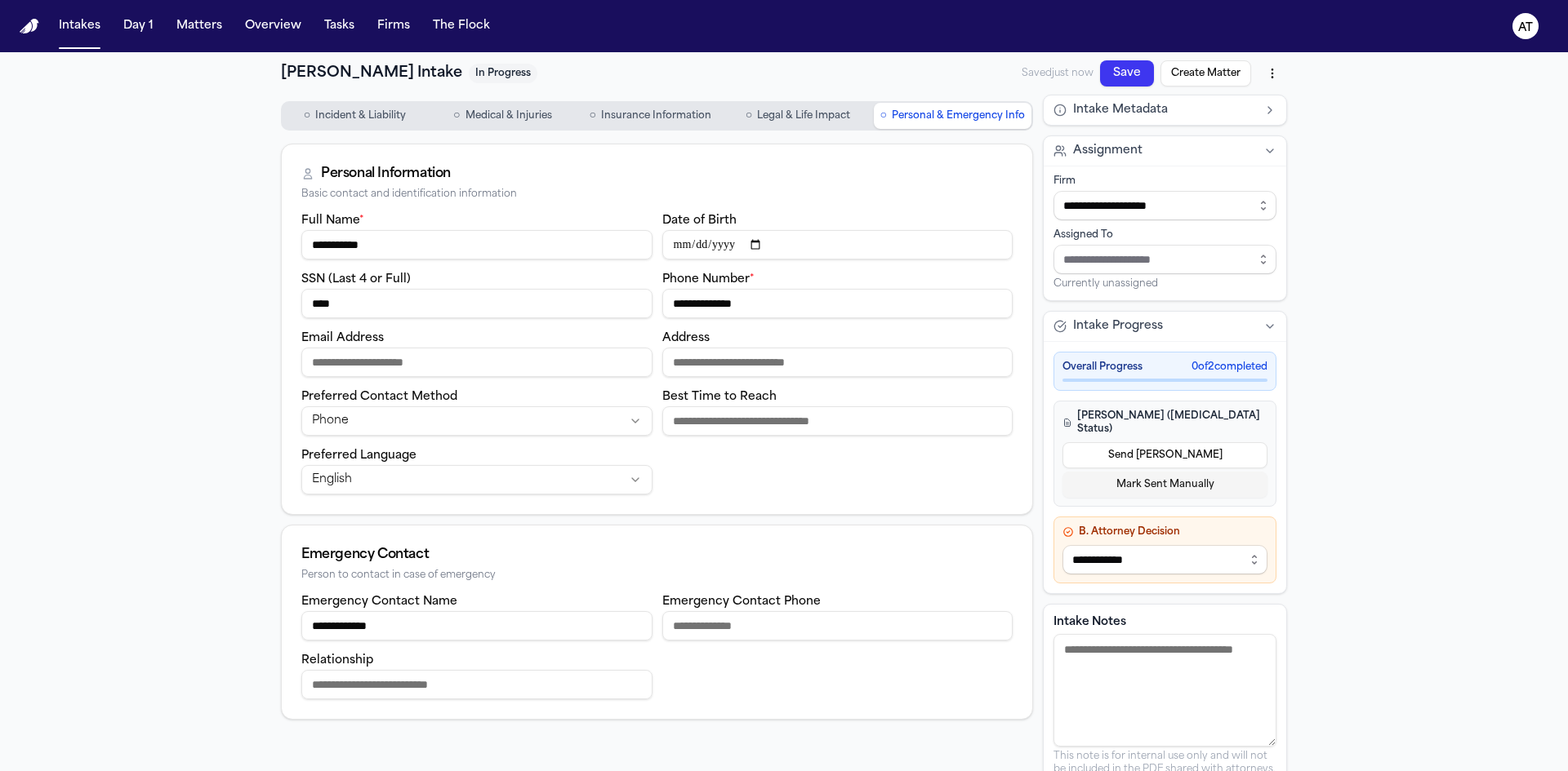
type input "**********"
click at [685, 623] on input "Emergency Contact Phone" at bounding box center [838, 625] width 351 height 29
type input "**********"
click at [369, 356] on input "Email Address" at bounding box center [476, 362] width 351 height 29
click at [387, 360] on input "Email Address" at bounding box center [476, 362] width 351 height 29
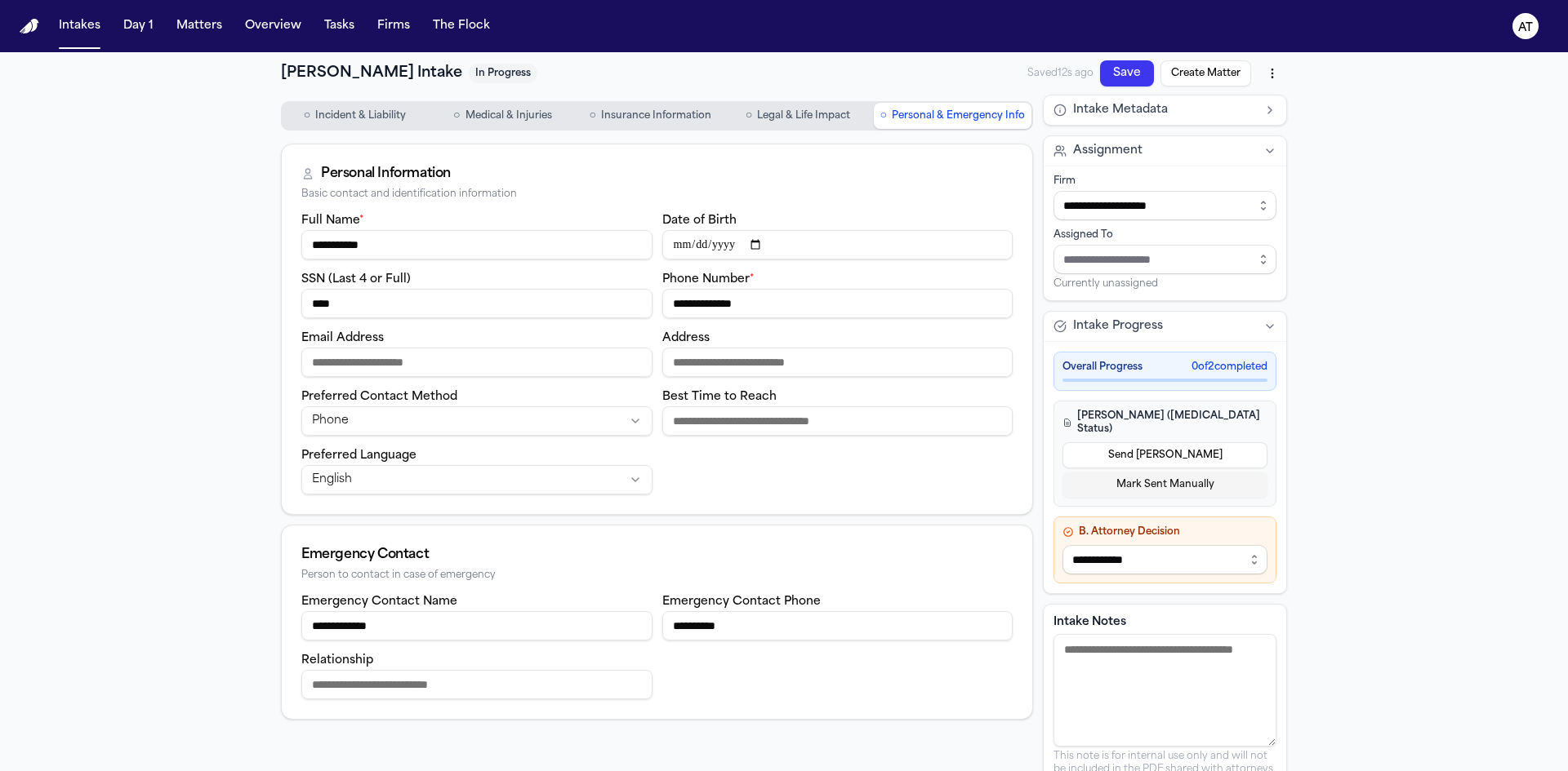
paste input "**********"
type input "**********"
click at [748, 357] on input "Address" at bounding box center [838, 362] width 351 height 29
click at [752, 364] on input "Address" at bounding box center [838, 362] width 351 height 29
paste input "**********"
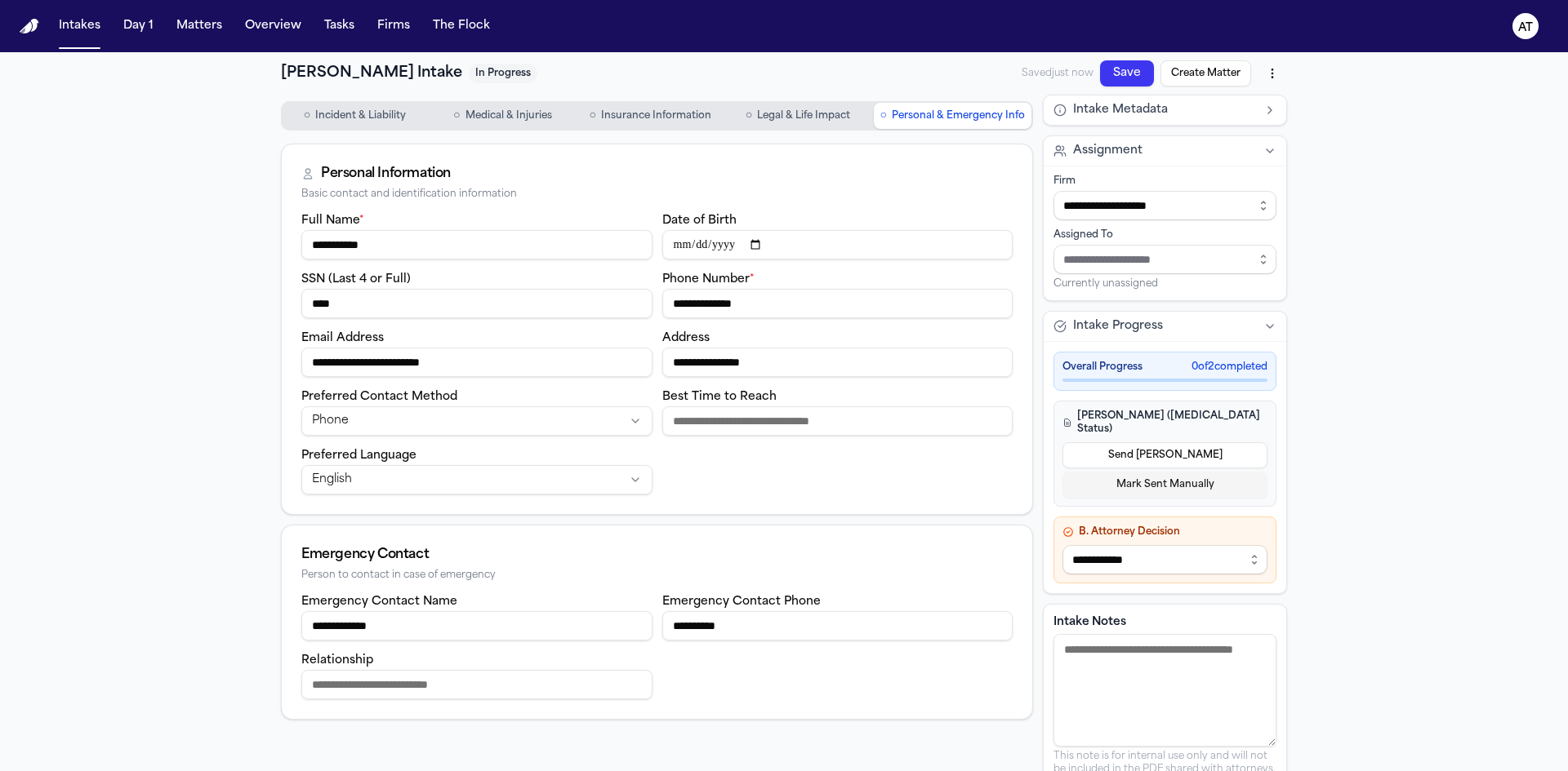
click at [839, 365] on input "**********" at bounding box center [838, 362] width 351 height 29
paste input "*******"
click at [832, 365] on input "**********" at bounding box center [838, 362] width 351 height 29
paste input "***"
click at [895, 359] on input "**********" at bounding box center [838, 362] width 351 height 29
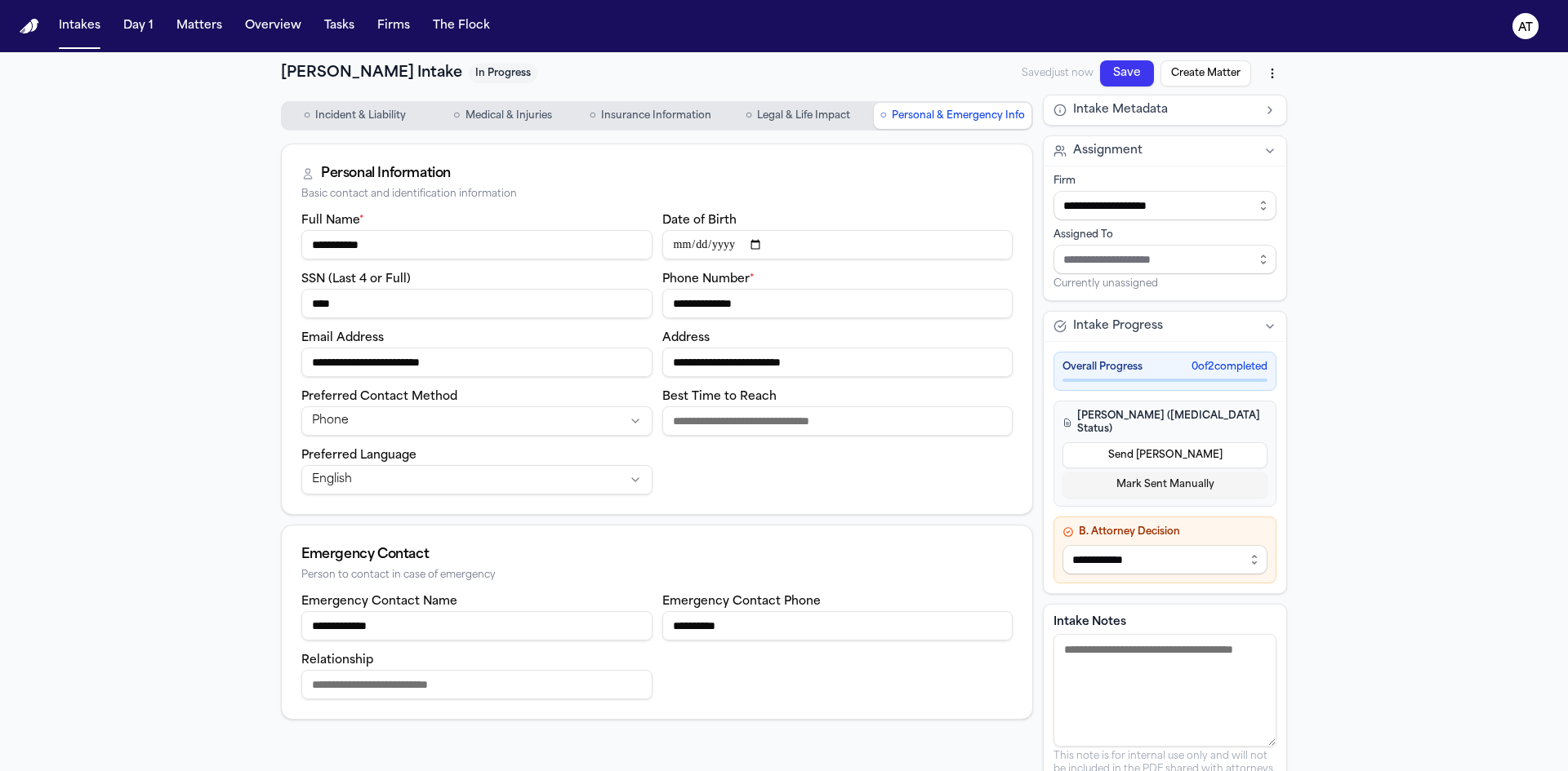
paste input "******"
type input "**********"
click at [855, 429] on input "Best Time to Reach" at bounding box center [838, 421] width 351 height 29
type input "****"
click at [1100, 71] on button "Save" at bounding box center [1127, 73] width 54 height 26
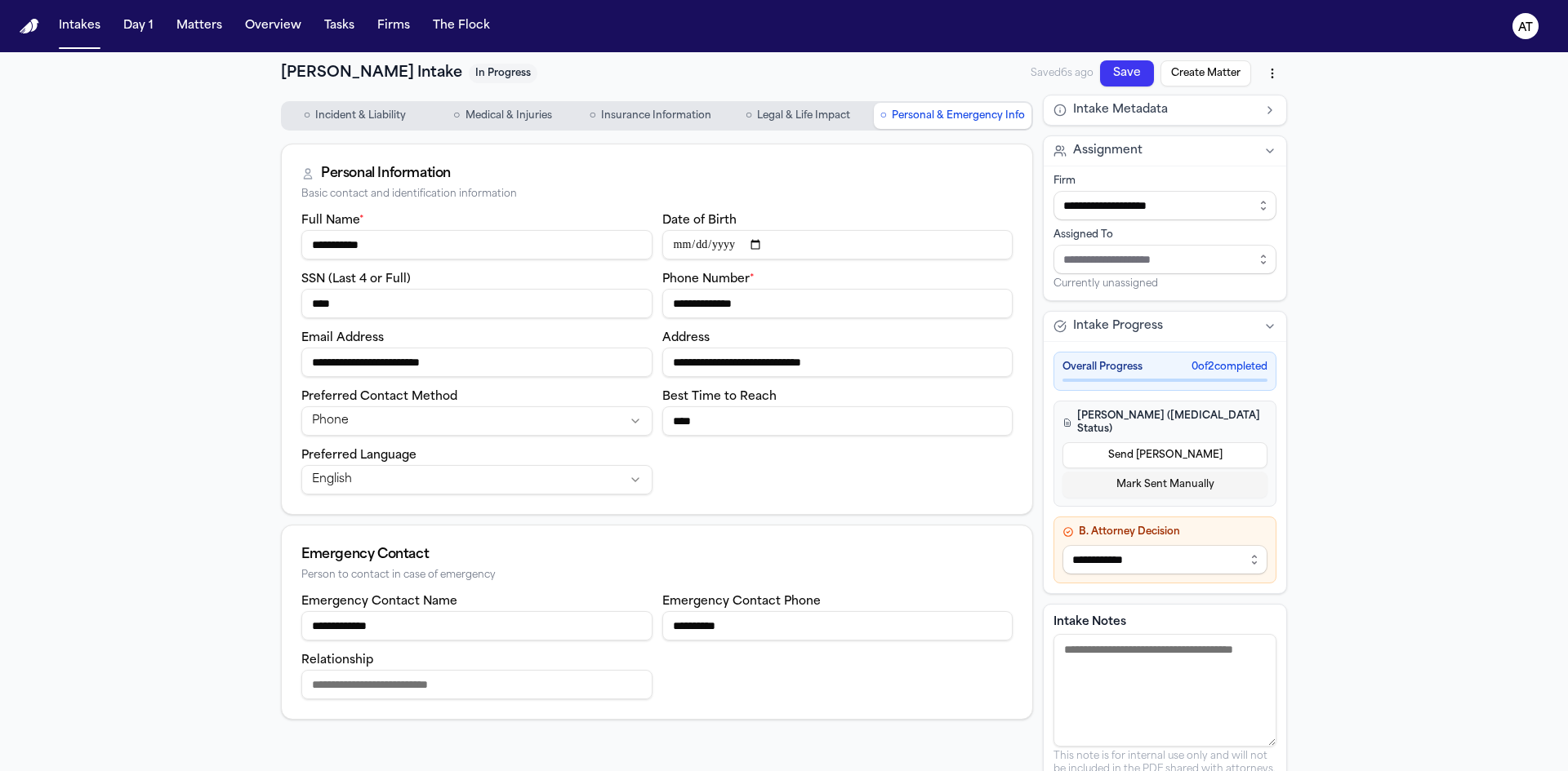
click at [317, 114] on span "Incident & Liability" at bounding box center [361, 116] width 91 height 13
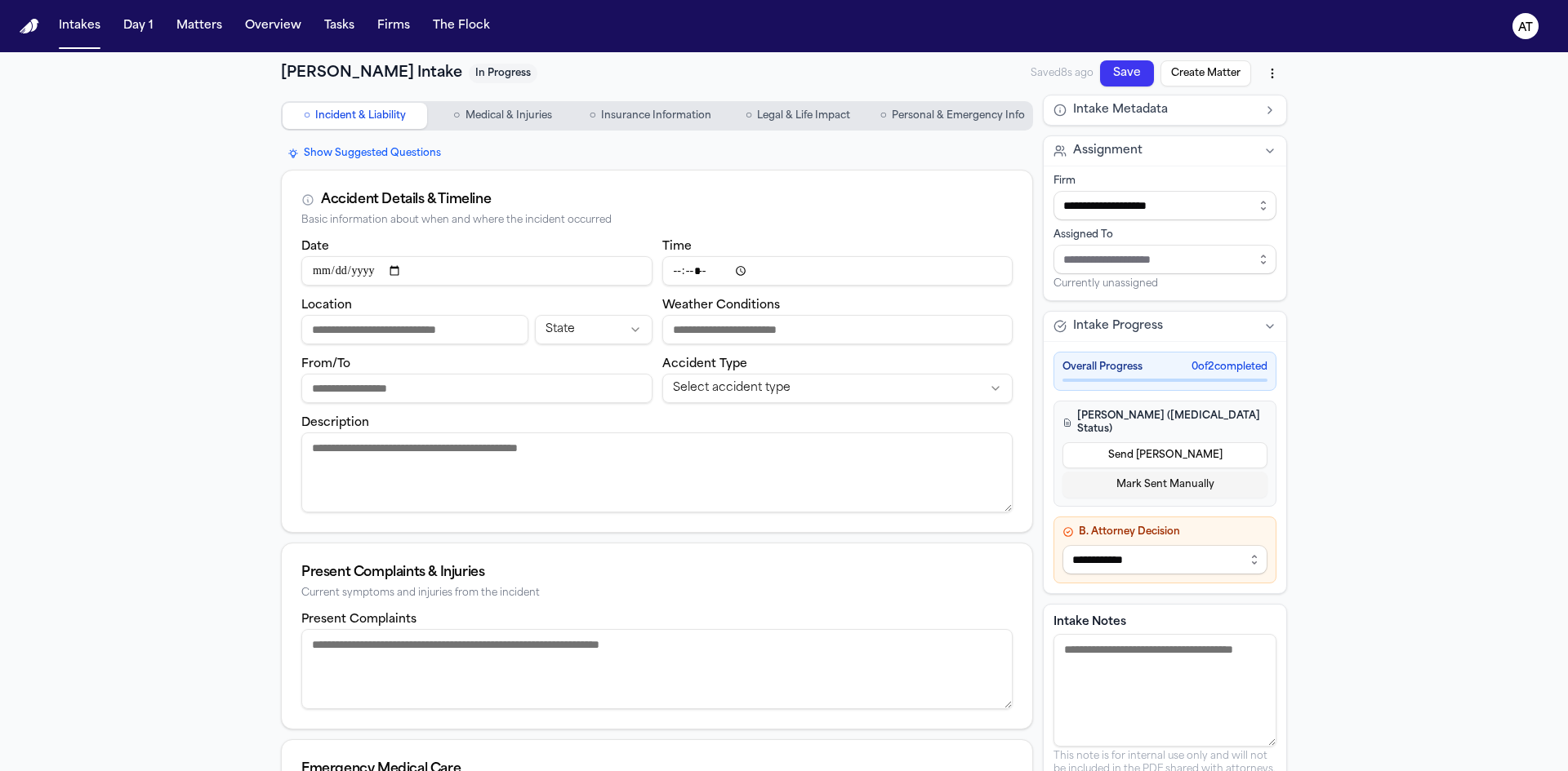
click at [355, 268] on input "Date" at bounding box center [476, 271] width 351 height 29
click at [398, 273] on input "Date" at bounding box center [476, 271] width 351 height 29
click at [407, 275] on input "Date" at bounding box center [476, 271] width 351 height 29
type input "**********"
click at [339, 339] on input "Location" at bounding box center [414, 330] width 227 height 29
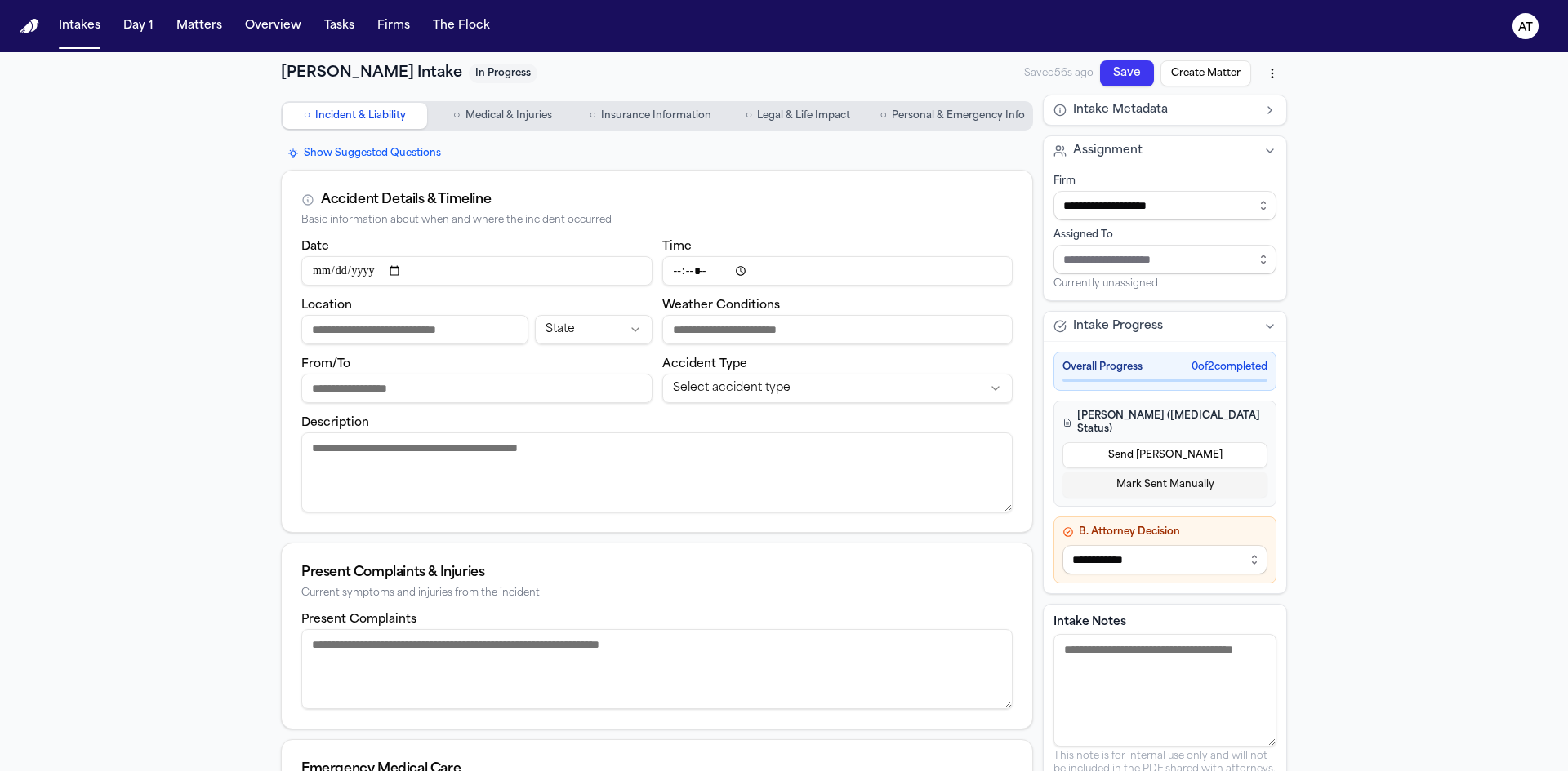
click at [372, 328] on input "Location" at bounding box center [414, 330] width 227 height 29
paste input "**********"
type input "**********"
click at [754, 382] on html "**********" at bounding box center [784, 386] width 1568 height 771
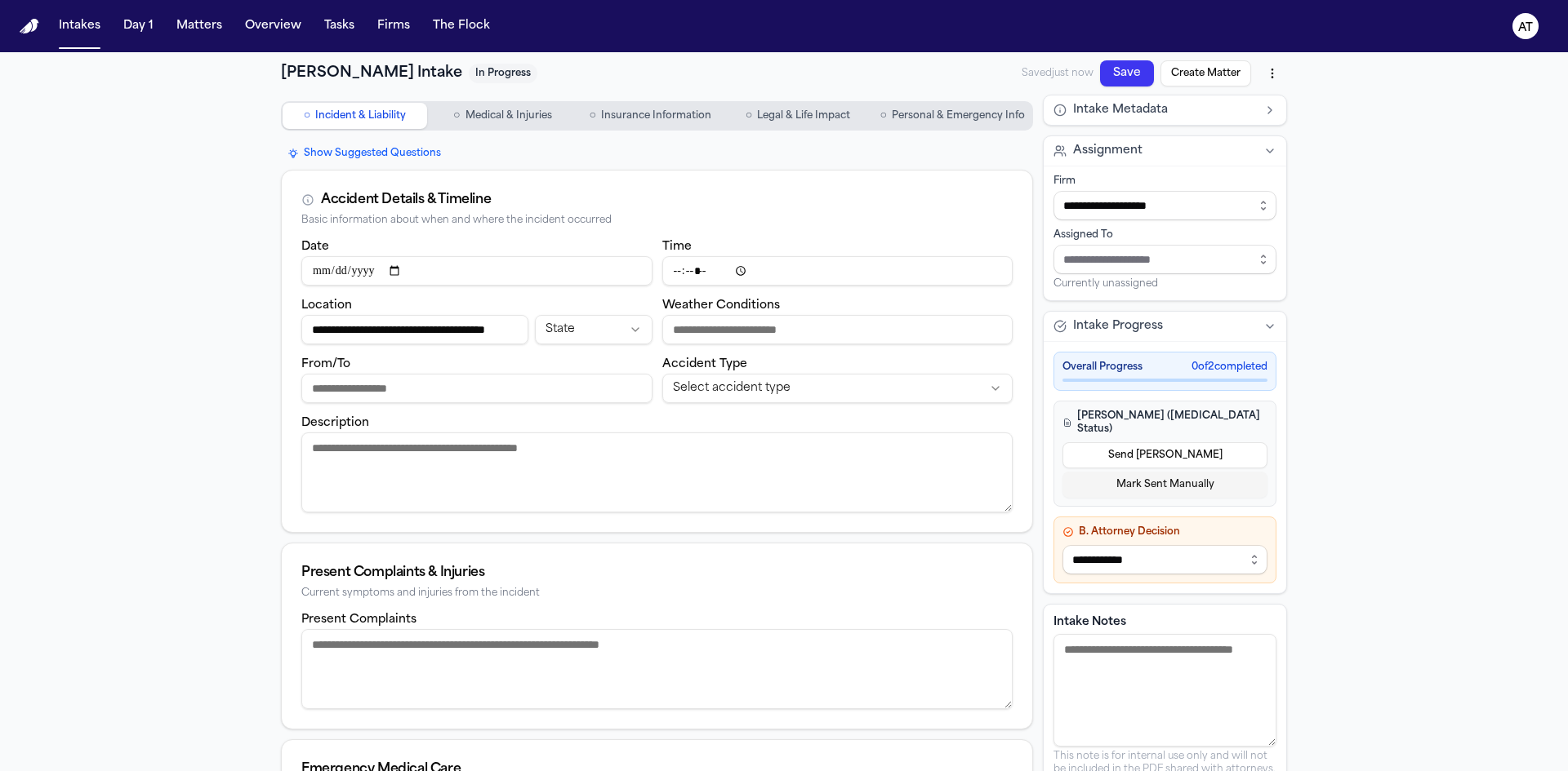
scroll to position [0, 0]
click at [406, 451] on textarea "Description" at bounding box center [657, 472] width 712 height 80
click at [451, 459] on textarea "Description" at bounding box center [657, 472] width 712 height 80
paste textarea "**********"
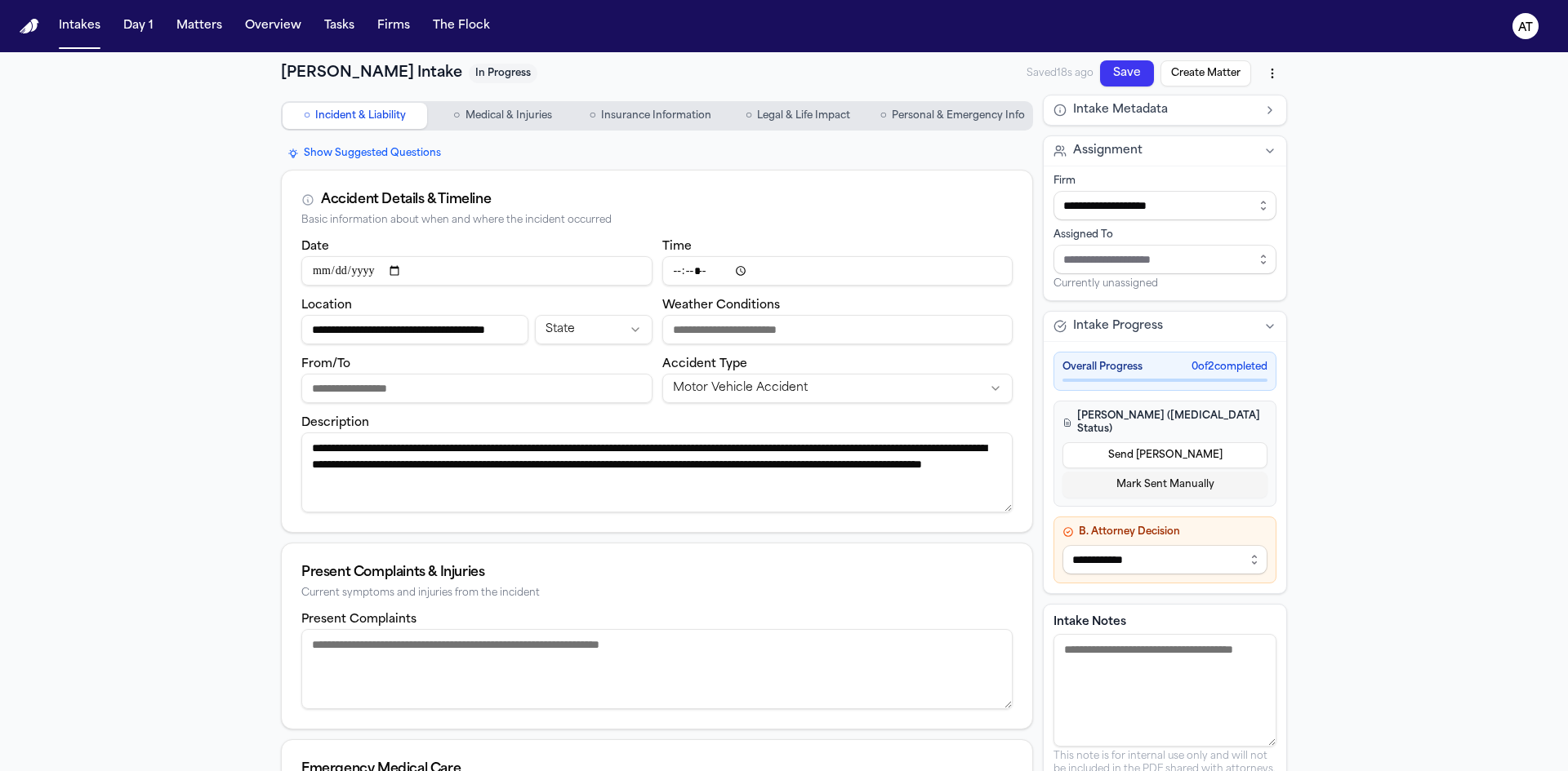
click at [351, 444] on textarea "**********" at bounding box center [657, 472] width 712 height 80
click at [983, 464] on textarea "**********" at bounding box center [657, 472] width 712 height 80
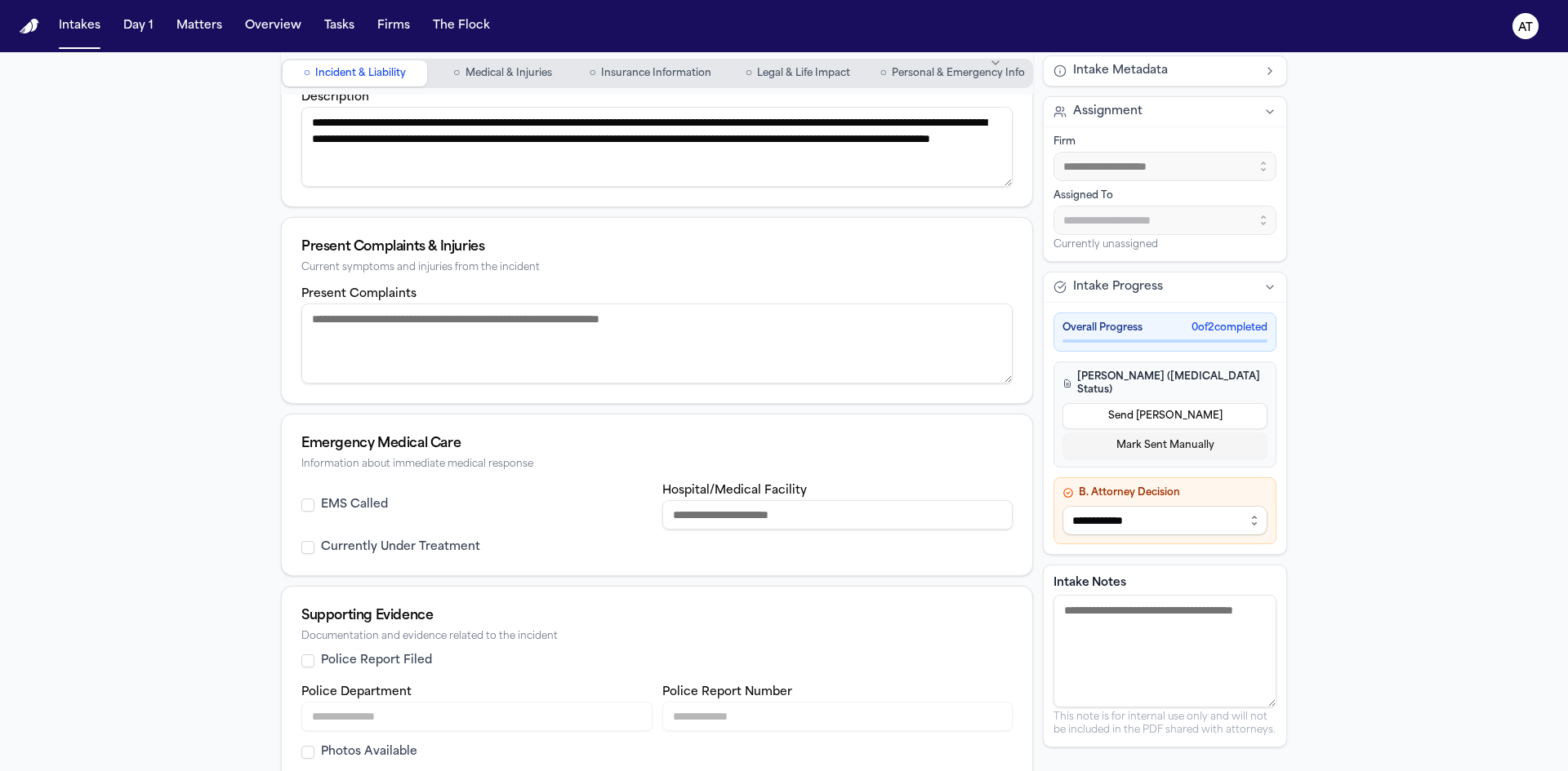
scroll to position [327, 0]
type textarea "**********"
click at [420, 332] on textarea "Present Complaints" at bounding box center [657, 342] width 712 height 80
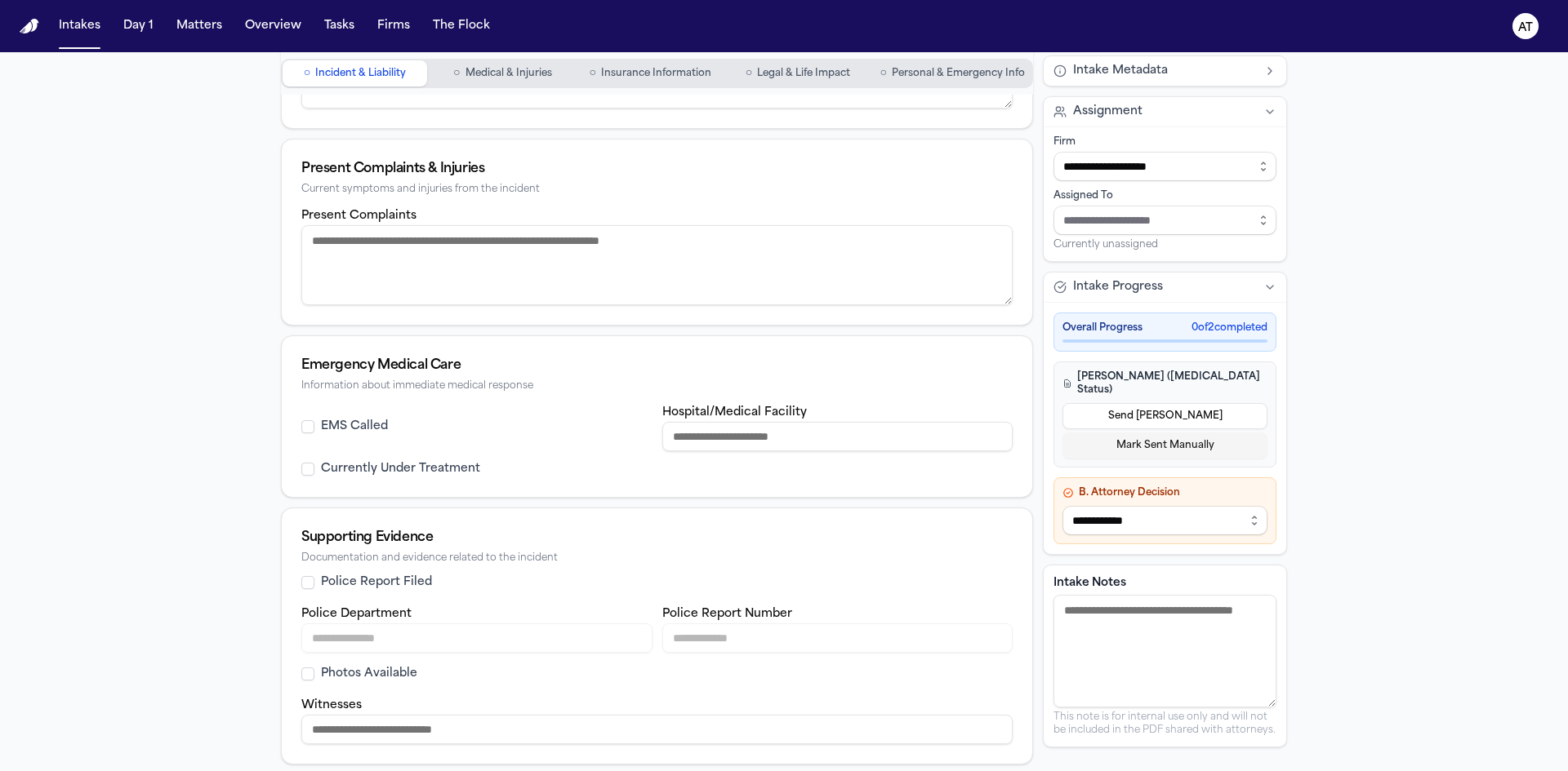
click at [306, 585] on button "Police Report Filed" at bounding box center [308, 583] width 14 height 13
click at [301, 675] on button "Photos Available" at bounding box center [308, 675] width 14 height 13
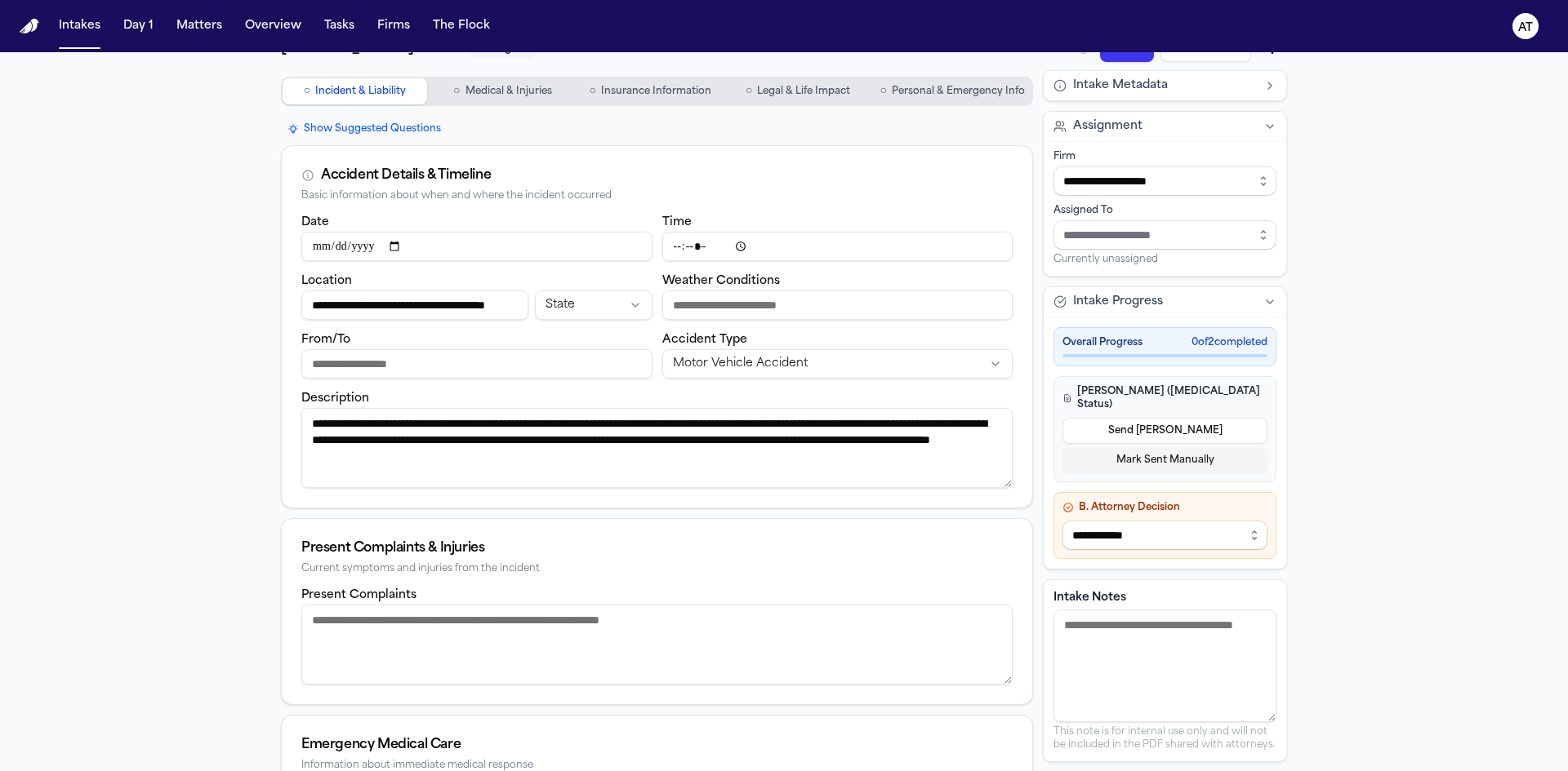
scroll to position [0, 0]
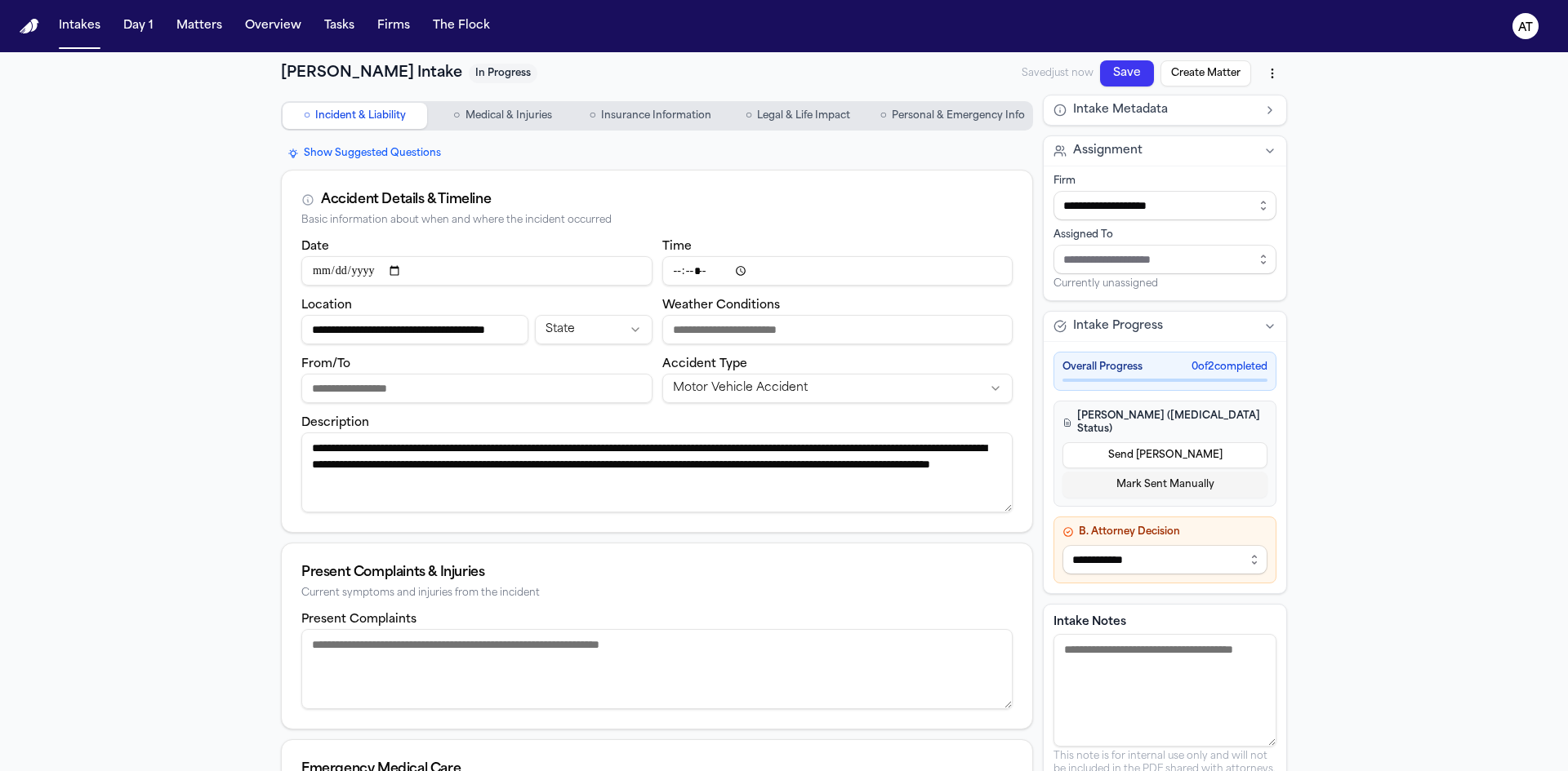
click at [484, 113] on span "Medical & Injuries" at bounding box center [509, 116] width 87 height 13
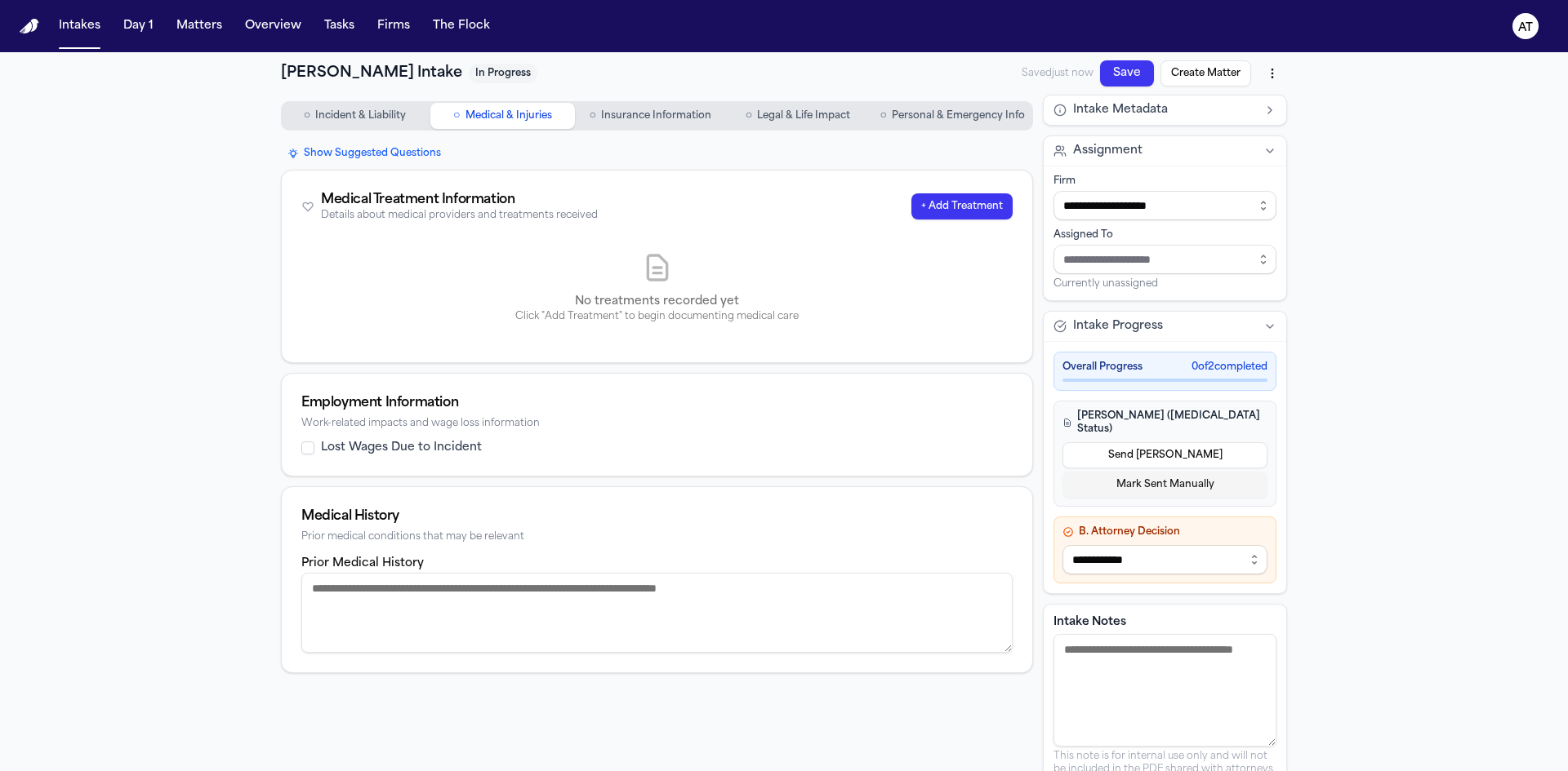
click at [610, 122] on button "○ Insurance Information" at bounding box center [651, 116] width 145 height 26
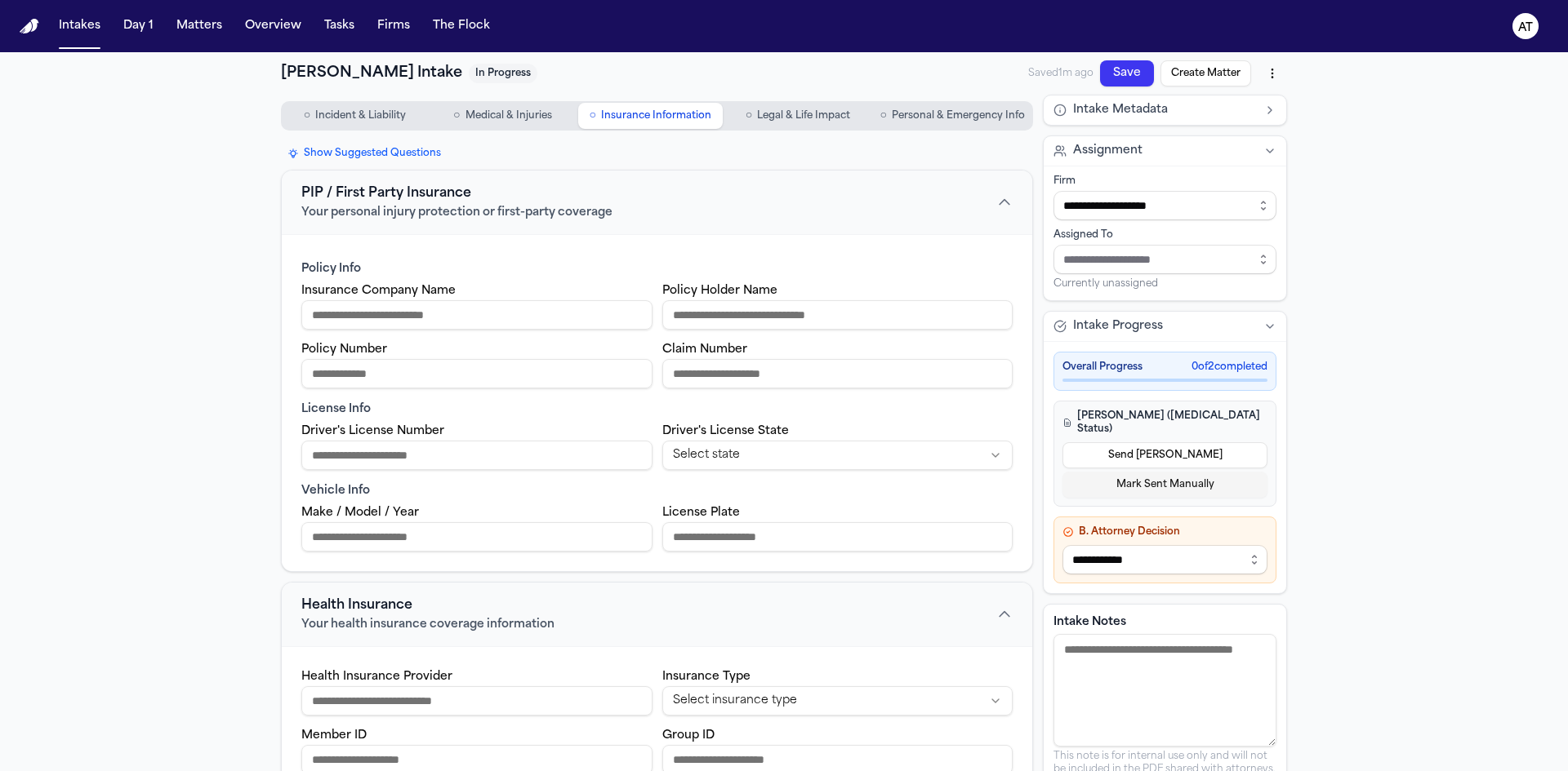
click at [359, 537] on input "Make / Model / Year" at bounding box center [476, 537] width 351 height 29
click at [315, 536] on input "Make / Model / Year" at bounding box center [476, 537] width 351 height 29
click at [346, 537] on input "Make / Model / Year" at bounding box center [476, 537] width 351 height 29
paste input "**********"
type input "**********"
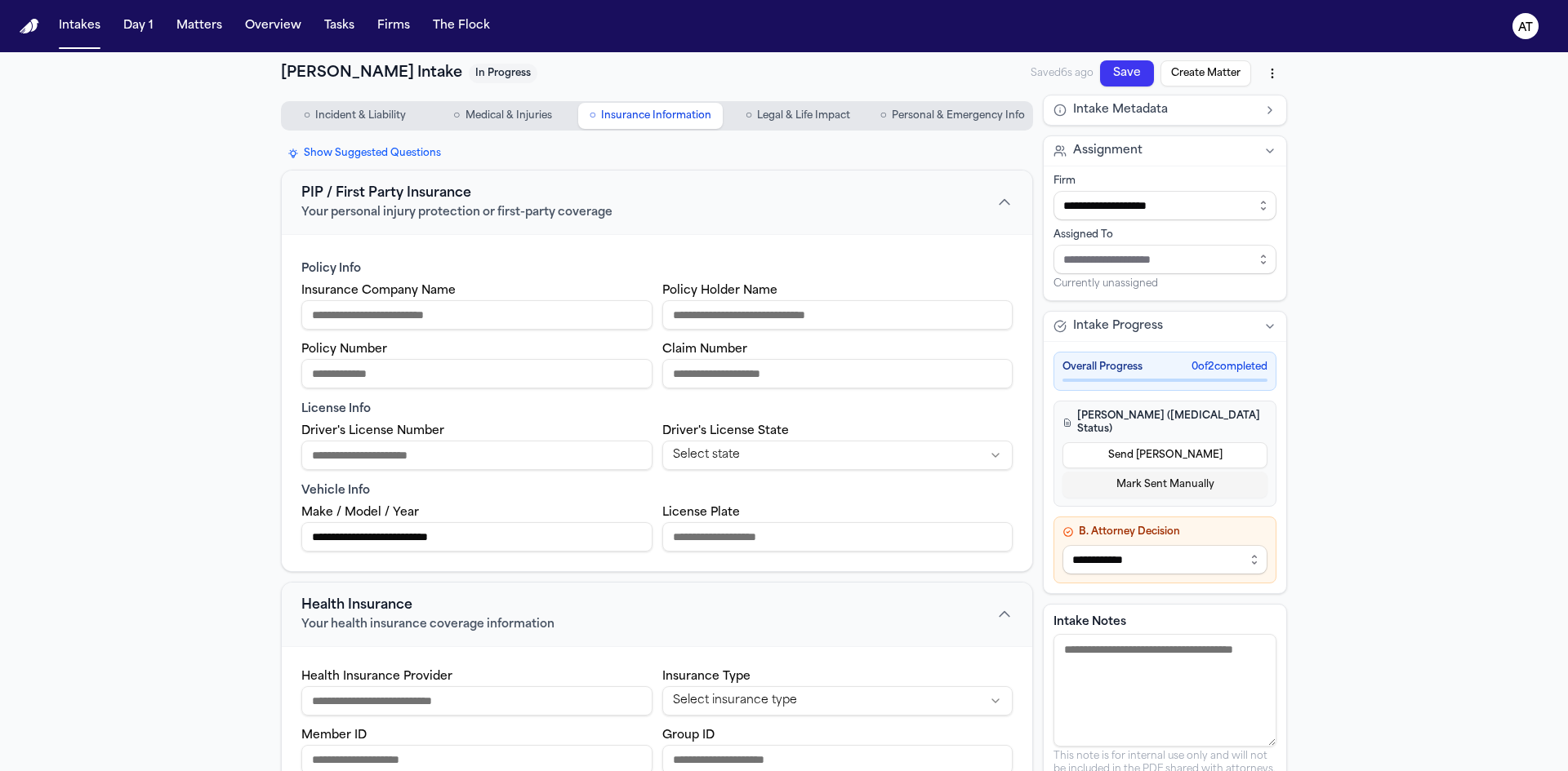
click at [349, 112] on span "Incident & Liability" at bounding box center [361, 116] width 91 height 13
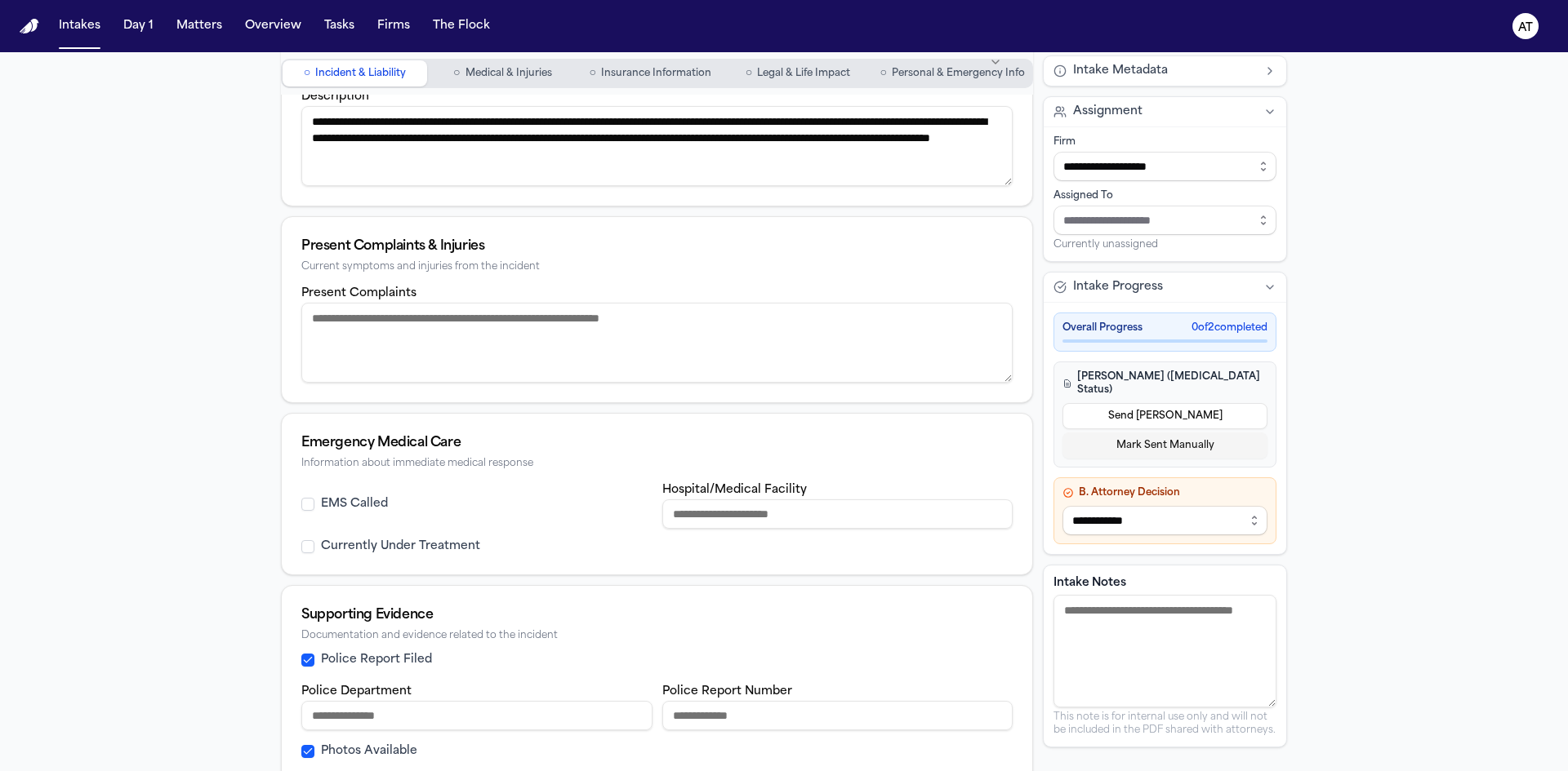
scroll to position [404, 0]
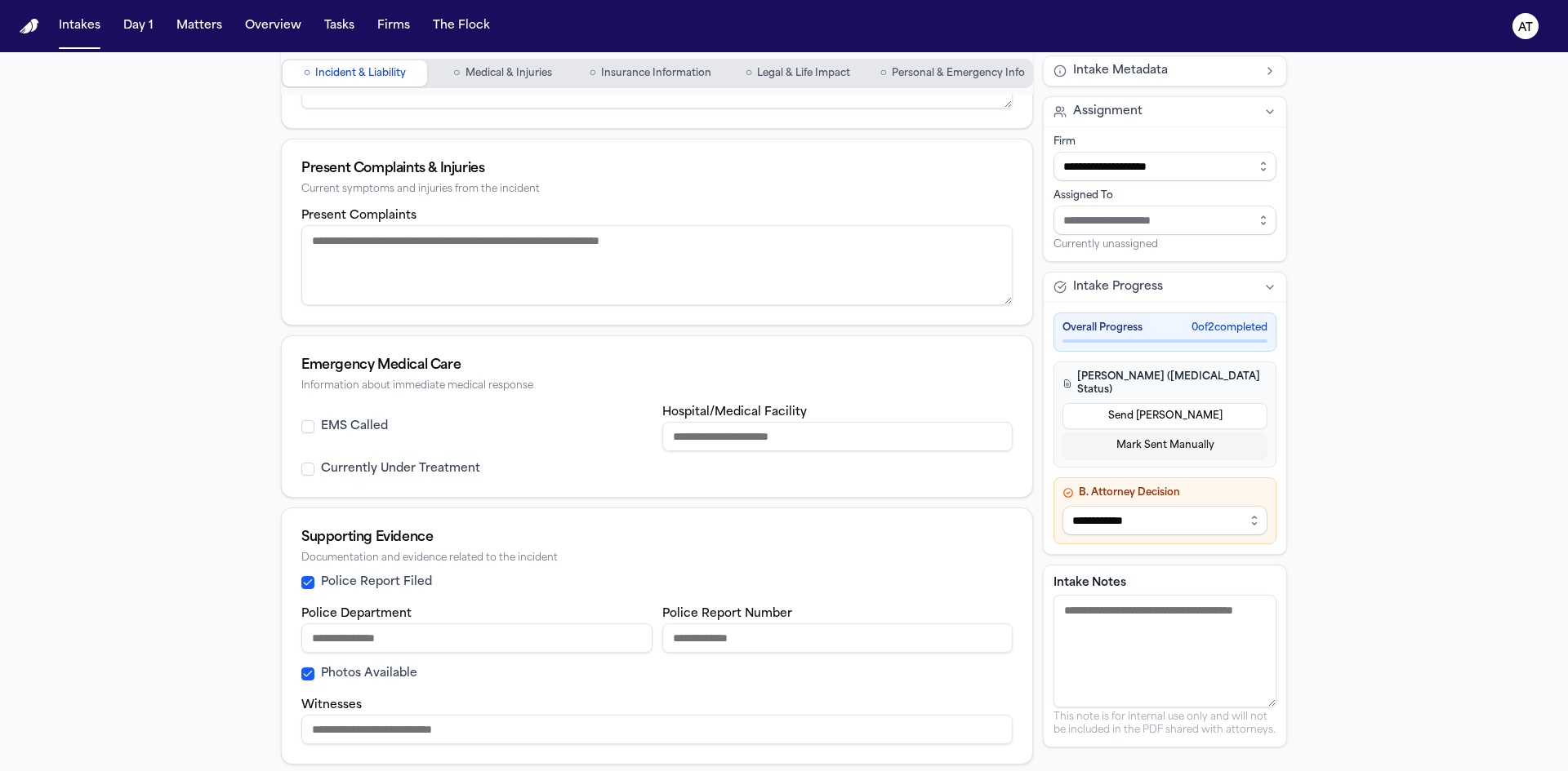
click at [709, 639] on input "Police Report Number" at bounding box center [838, 638] width 351 height 29
paste input "**********"
type input "**********"
click at [514, 624] on input "Police Department" at bounding box center [476, 638] width 351 height 29
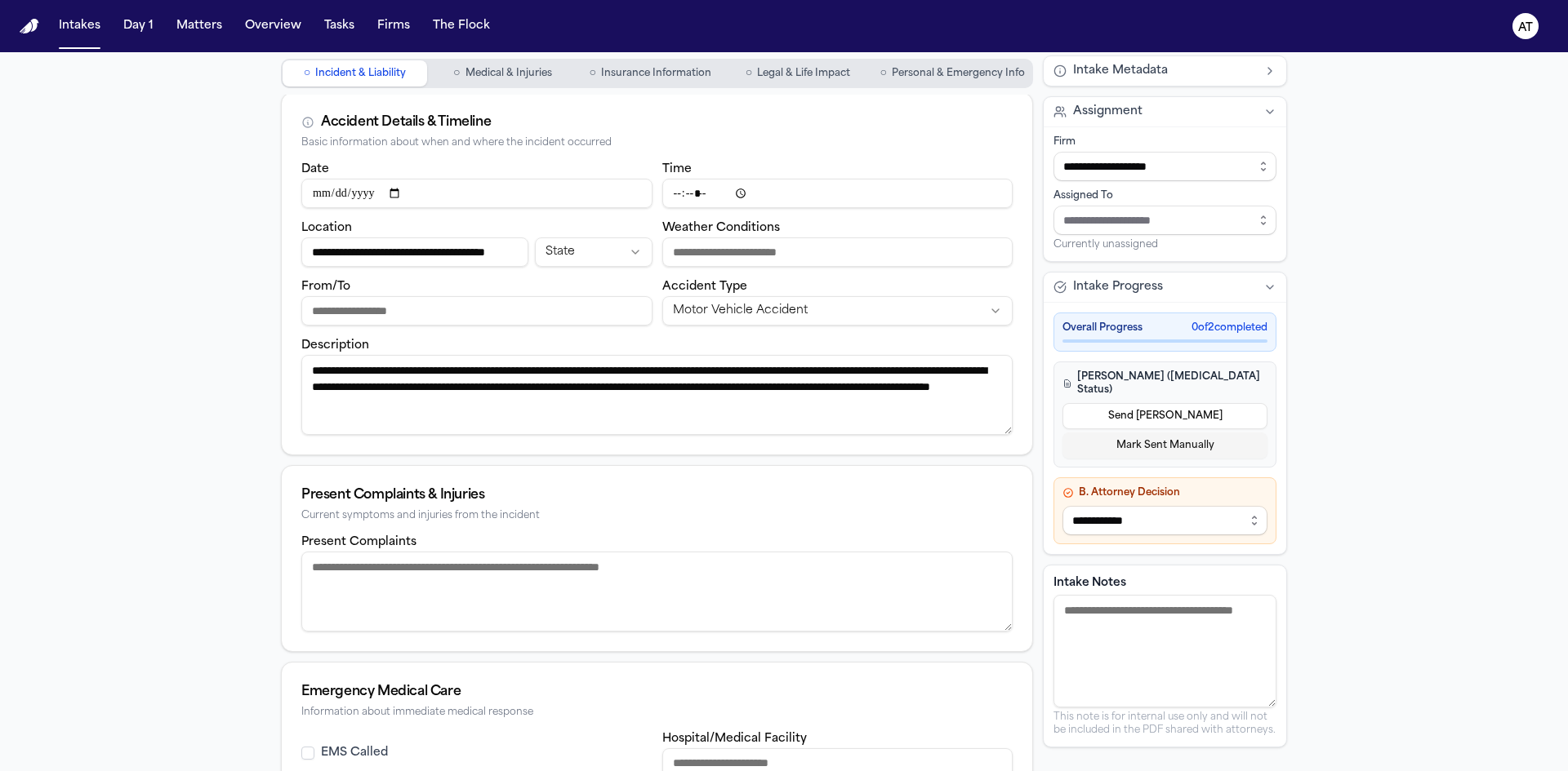
scroll to position [0, 0]
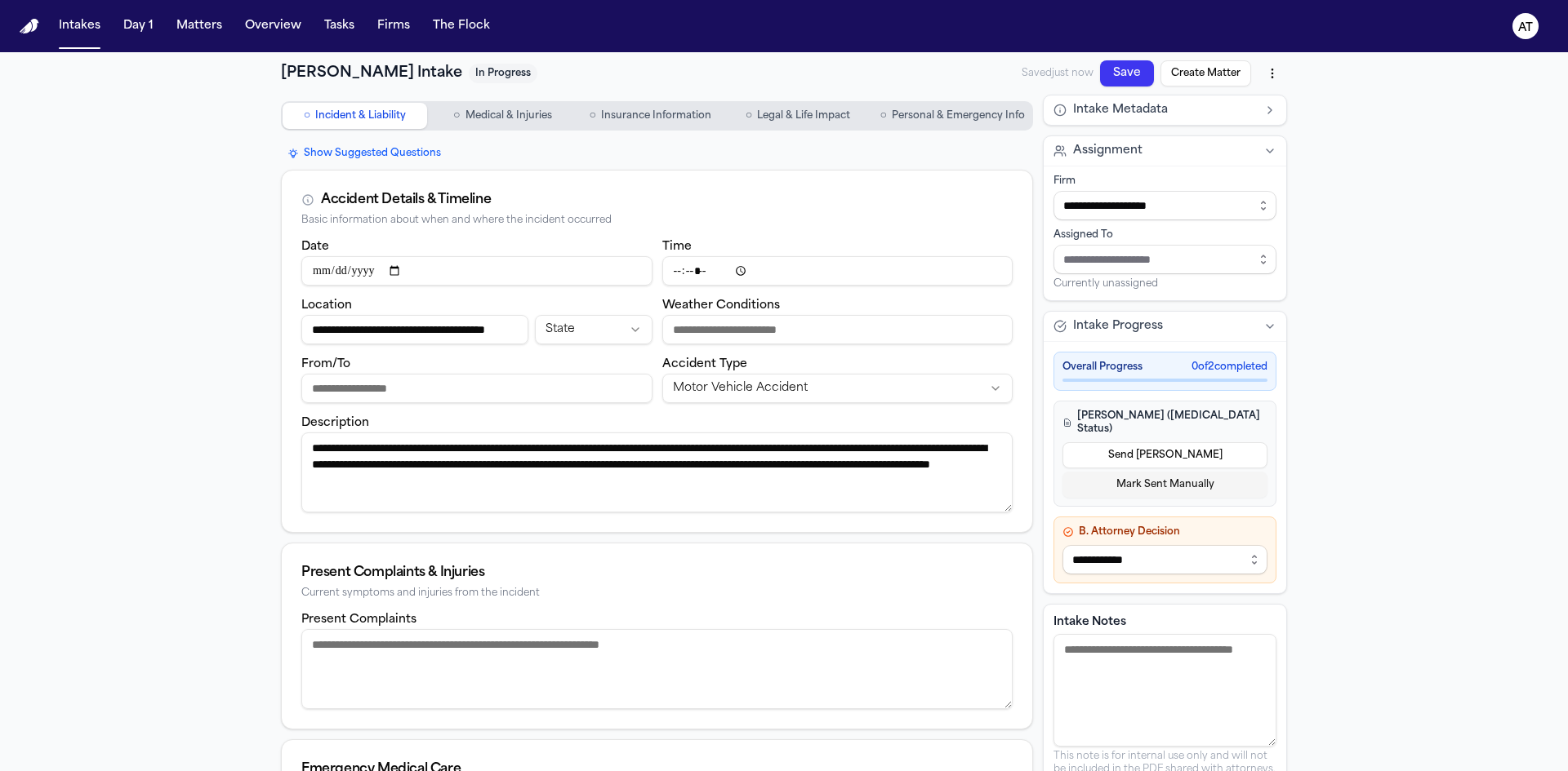
click at [485, 109] on button "○ Medical & Injuries" at bounding box center [502, 116] width 145 height 26
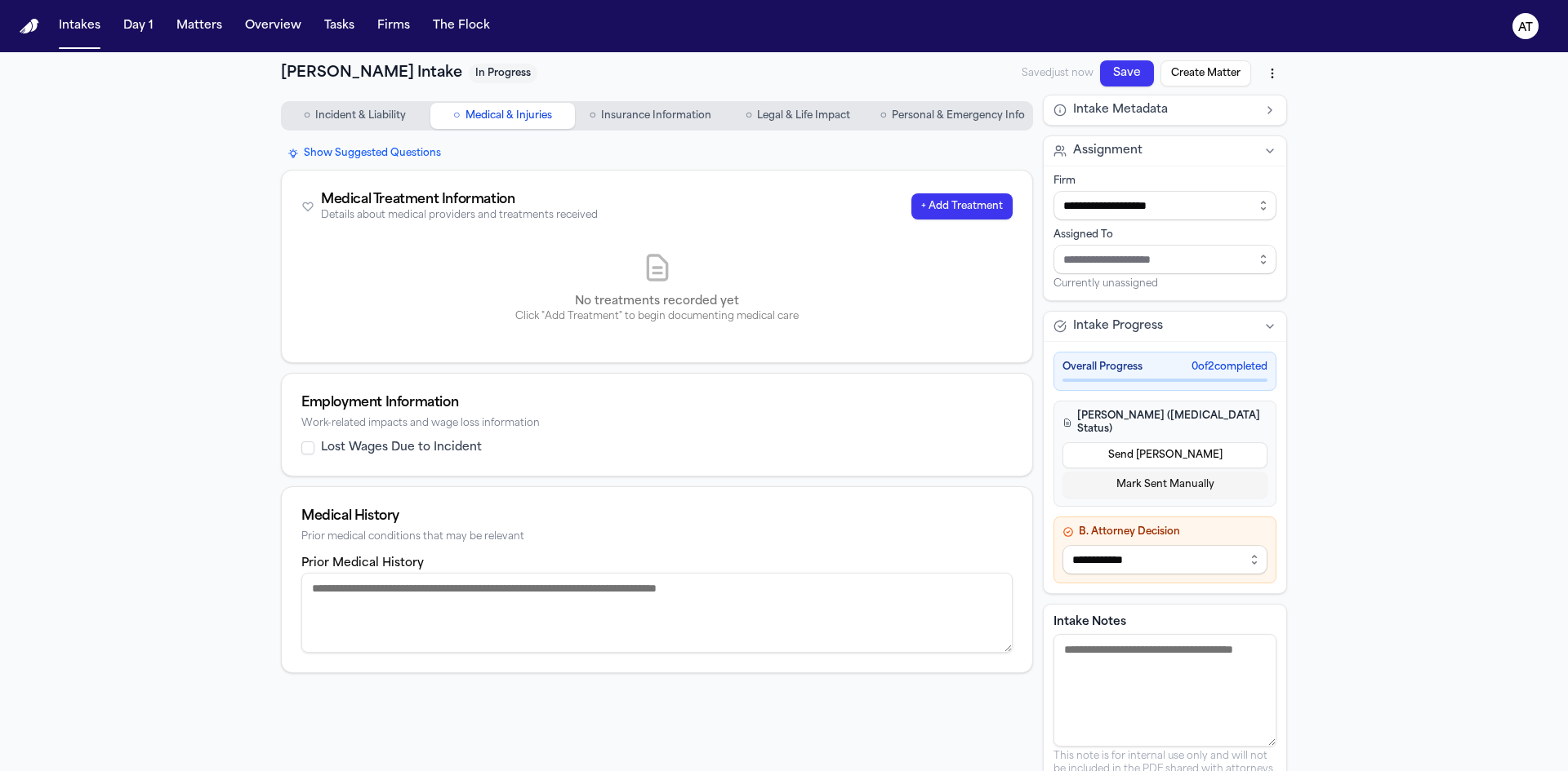
click at [623, 105] on button "○ Insurance Information" at bounding box center [651, 116] width 145 height 26
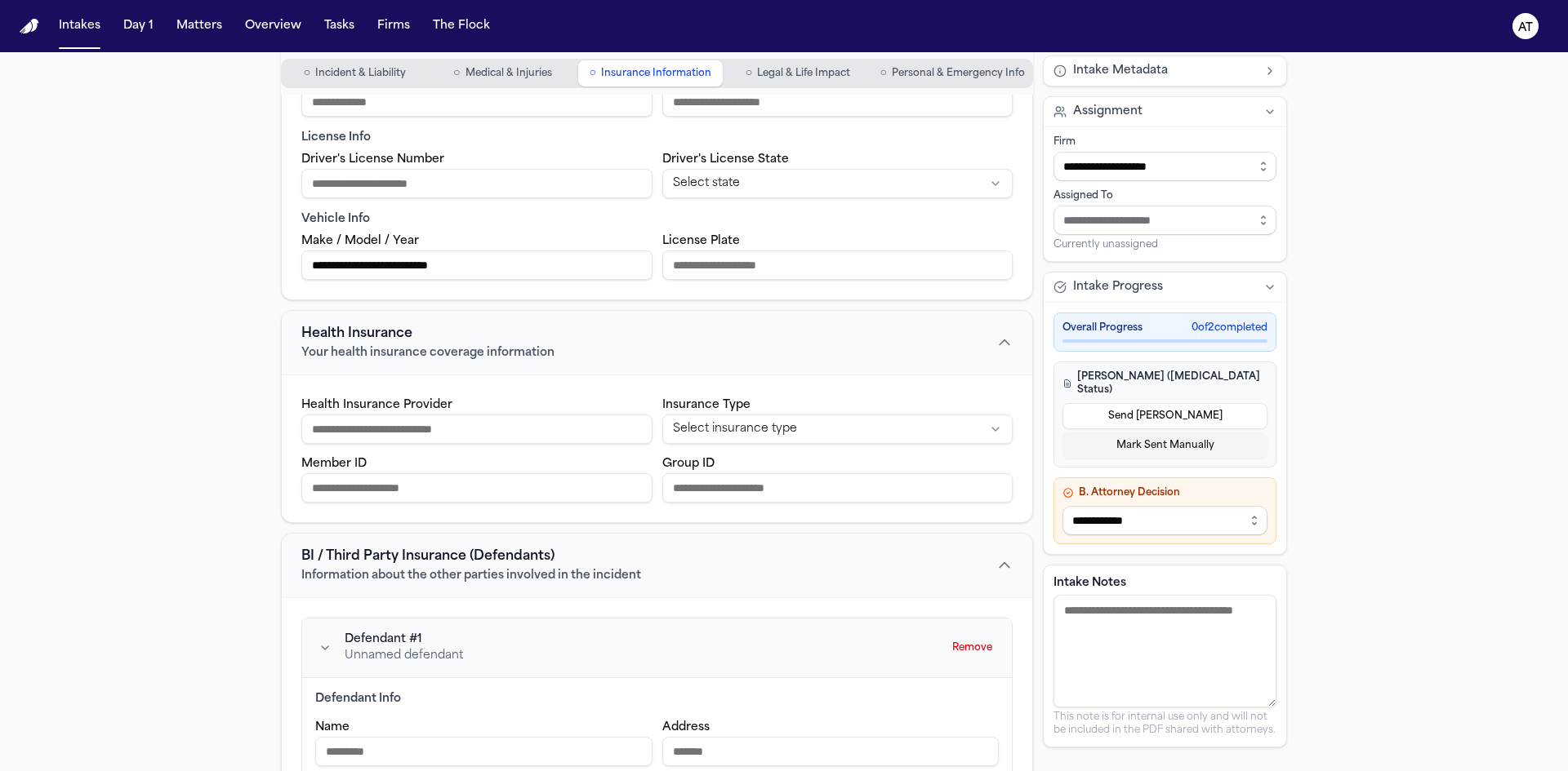
scroll to position [30, 0]
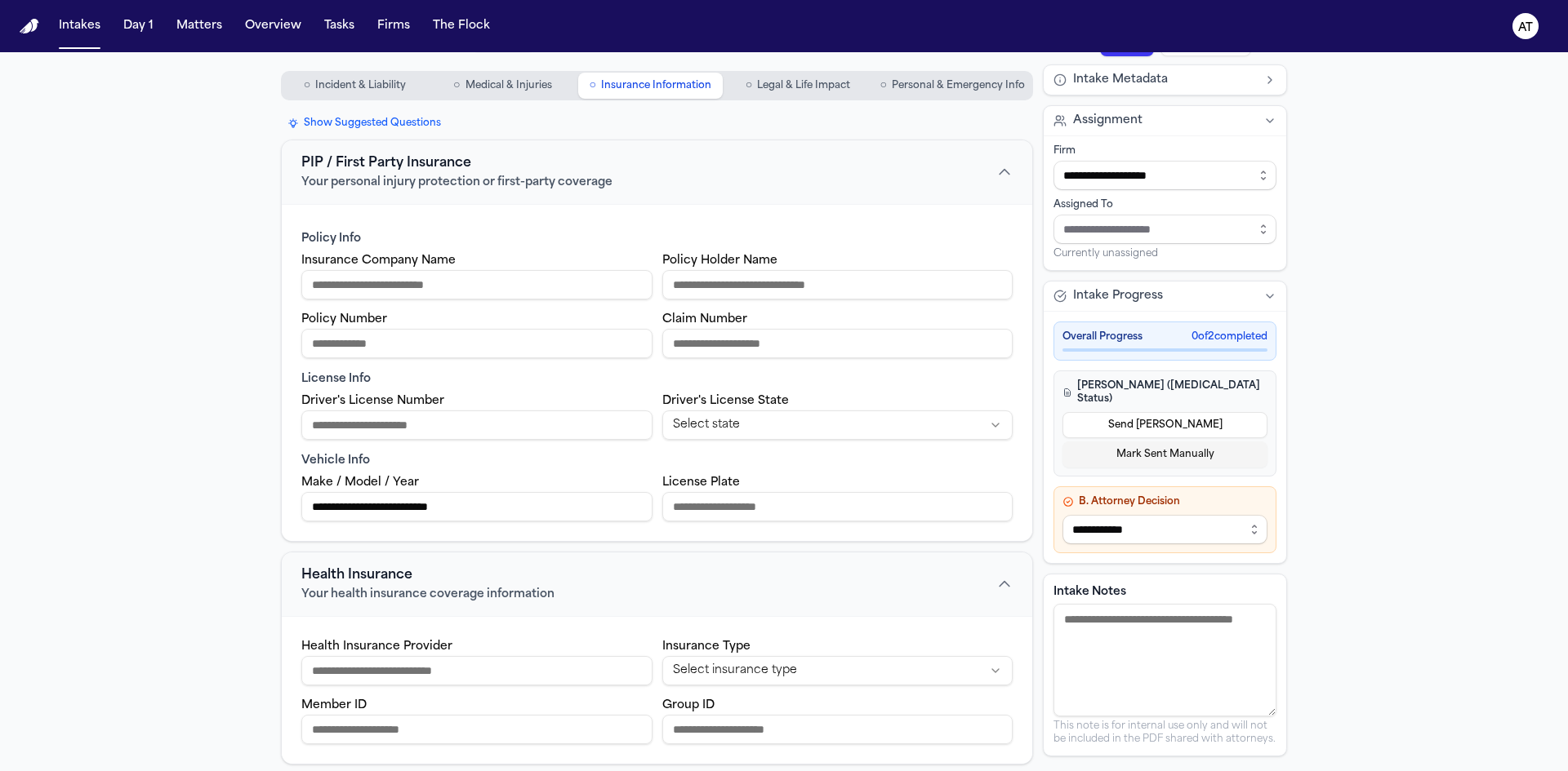
click at [795, 84] on span "Legal & Life Impact" at bounding box center [803, 86] width 94 height 13
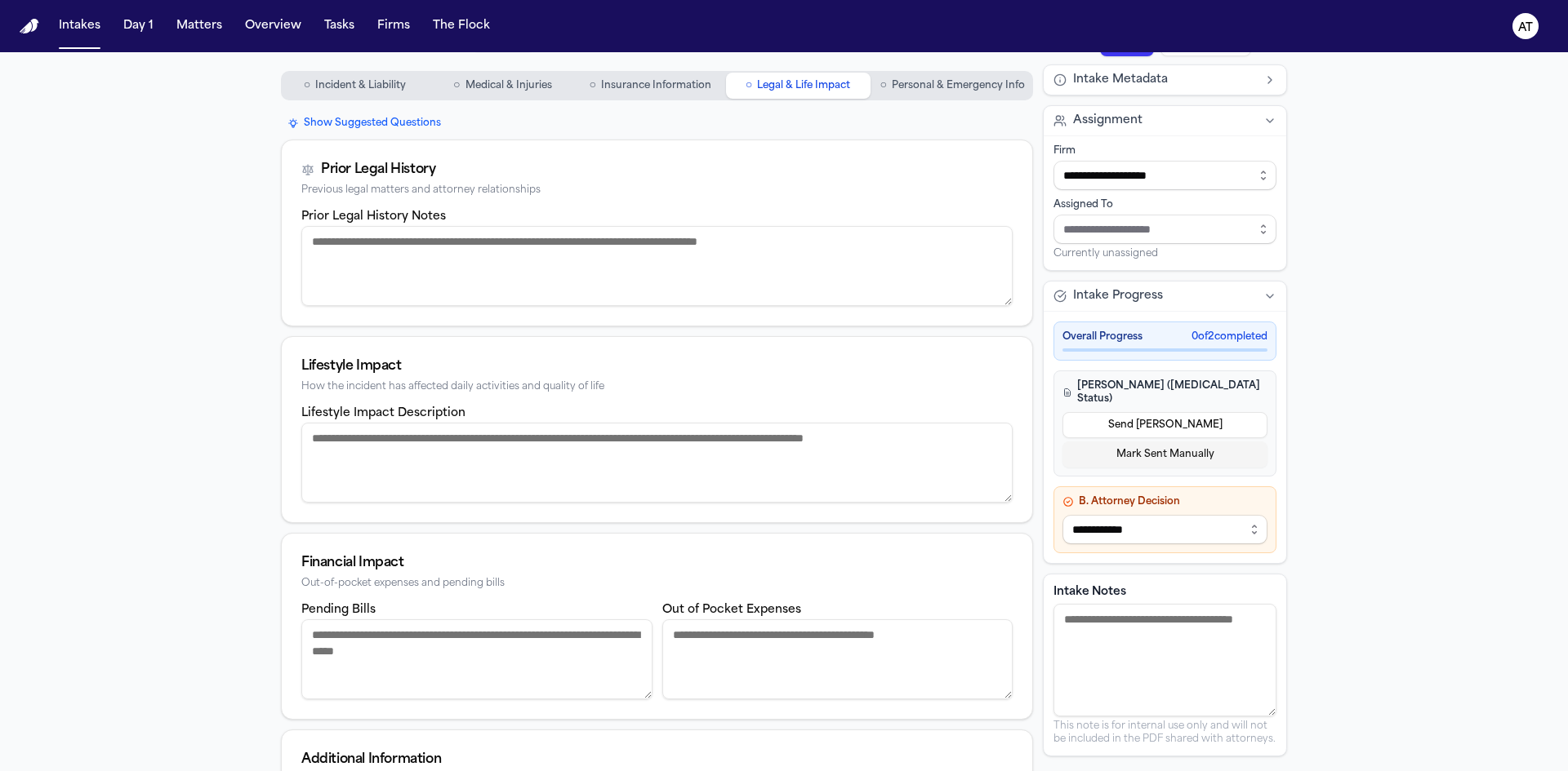
click at [906, 81] on span "Personal & Emergency Info" at bounding box center [959, 86] width 133 height 13
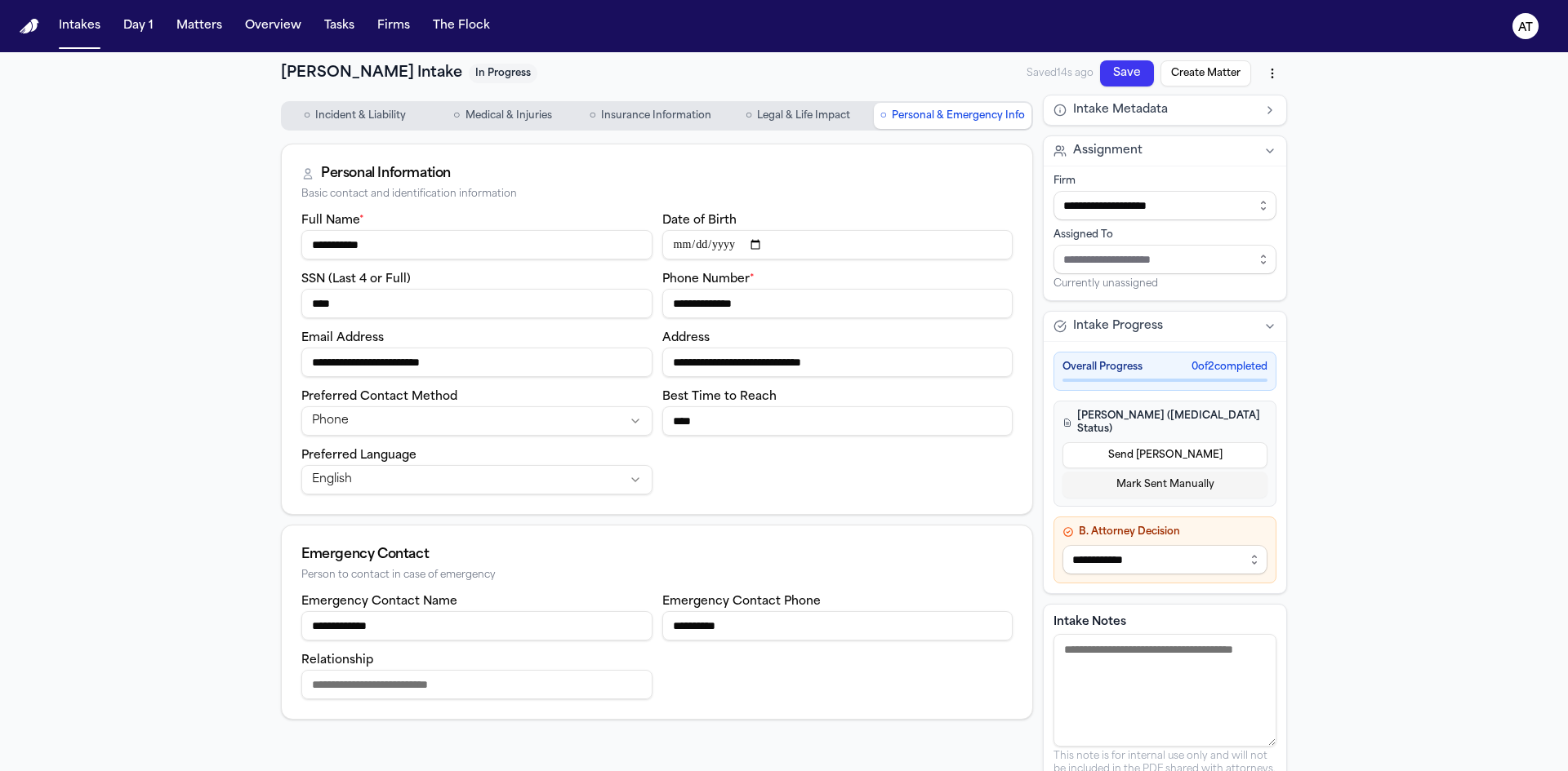
click at [1130, 76] on button "Save" at bounding box center [1127, 73] width 54 height 26
click at [1274, 66] on html "**********" at bounding box center [784, 386] width 1568 height 771
click at [1255, 103] on div "Export to PDF" at bounding box center [1229, 108] width 96 height 26
click at [1168, 477] on button "Mark Sent Manually" at bounding box center [1165, 484] width 205 height 26
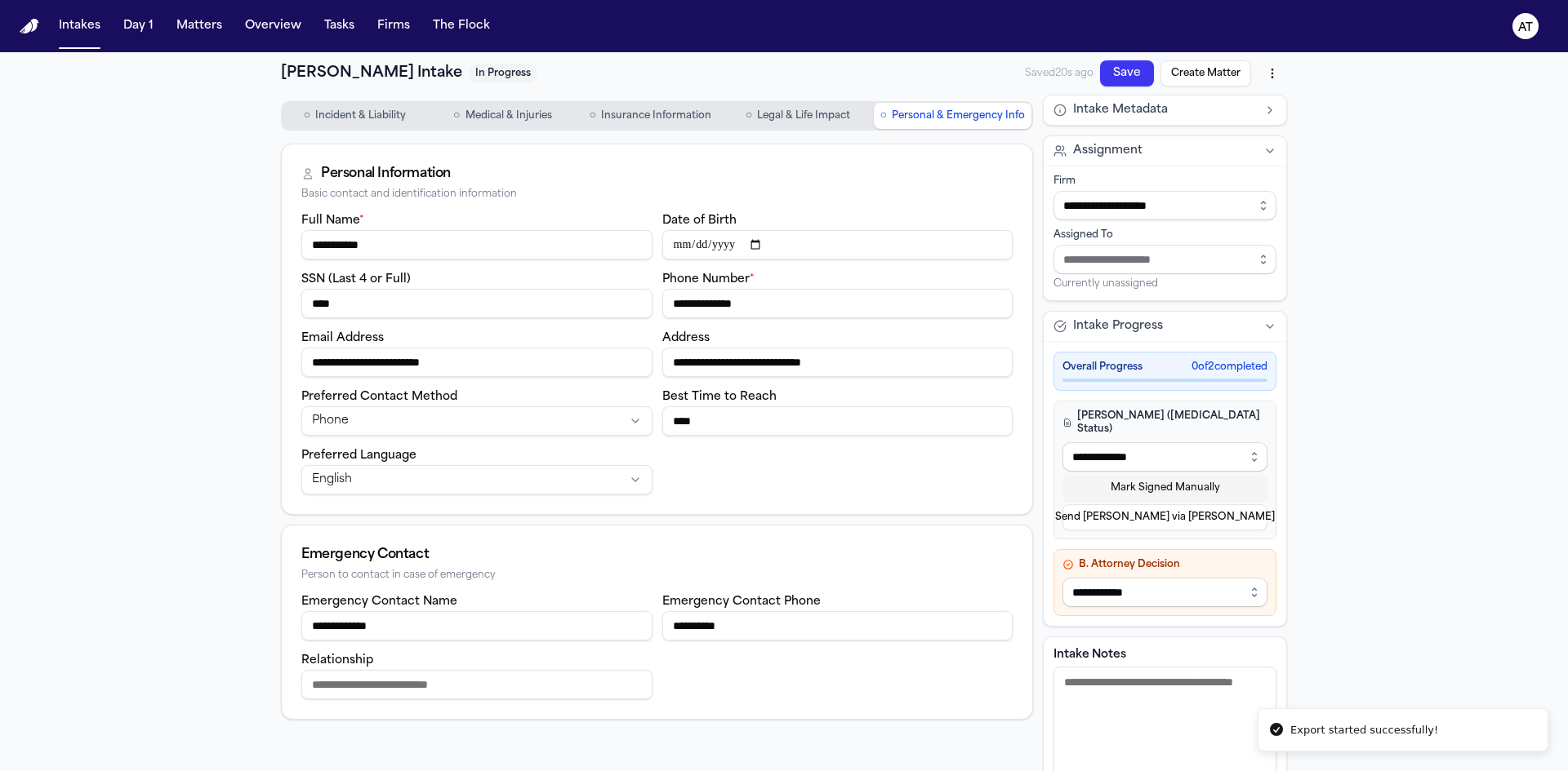
click at [1157, 475] on button "Mark Signed Manually" at bounding box center [1165, 488] width 205 height 26
select select "**********"
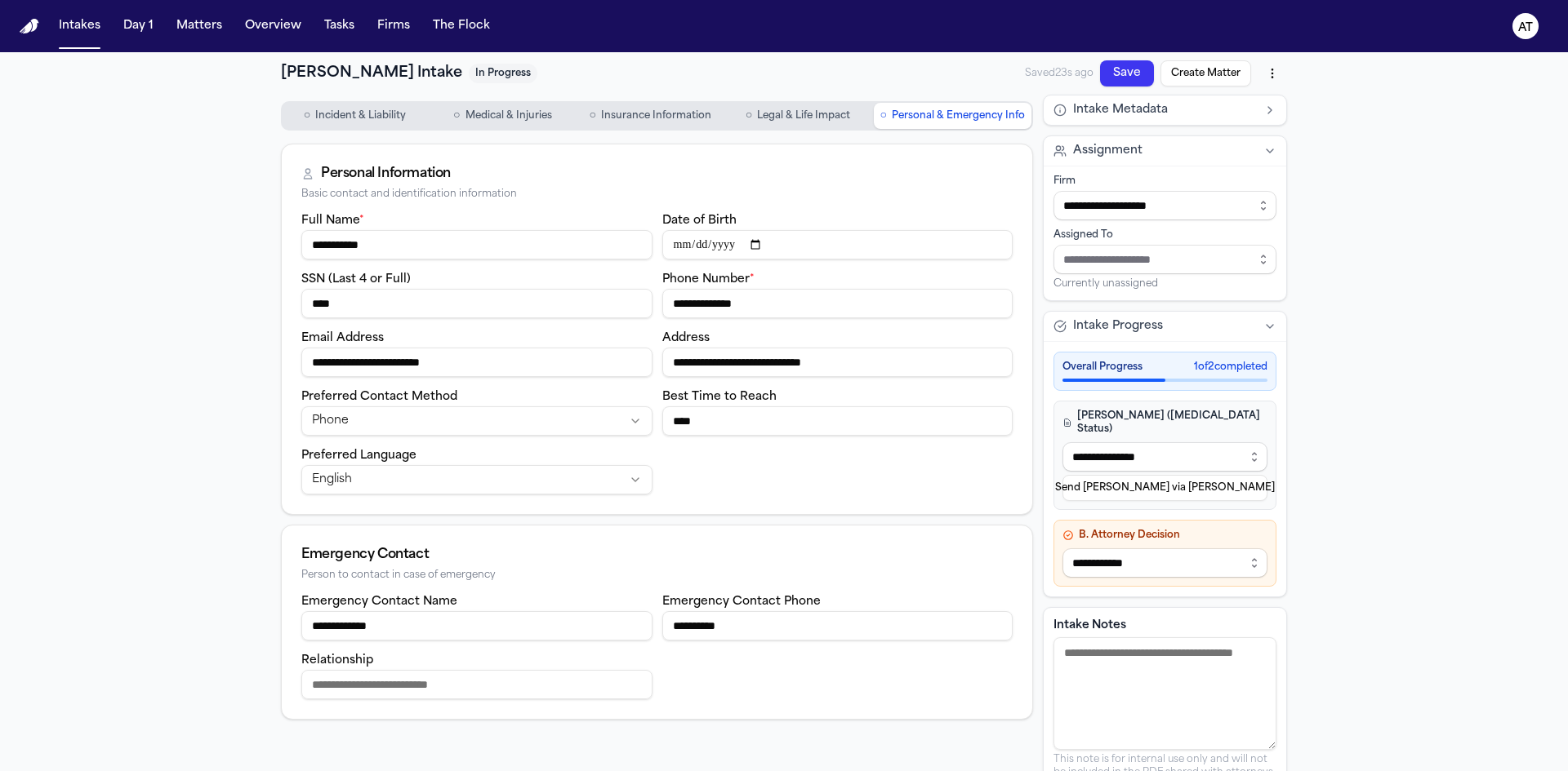
click at [1106, 486] on button "Send LOE via Finch" at bounding box center [1165, 488] width 205 height 26
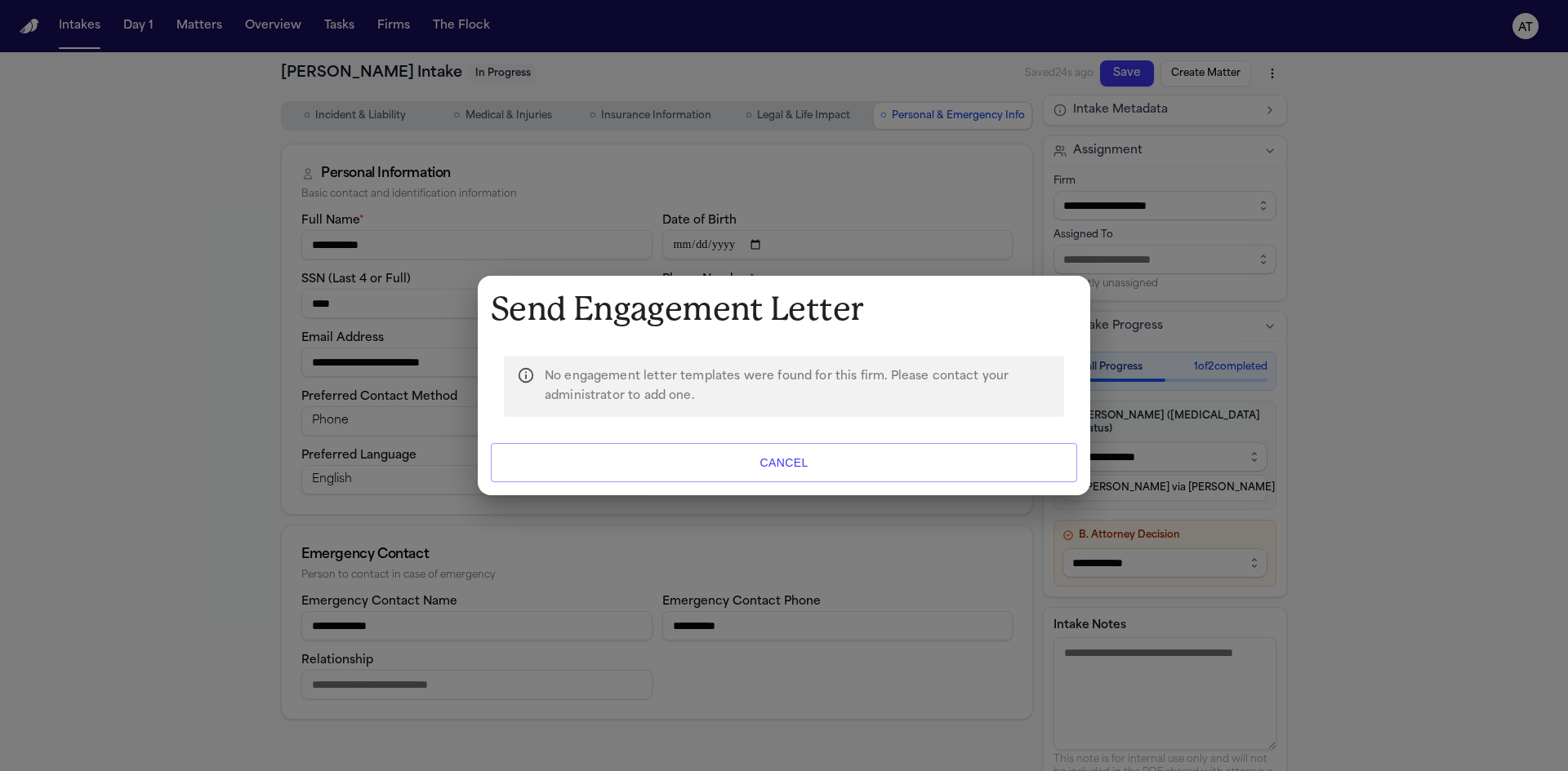
click at [744, 462] on button "Cancel" at bounding box center [784, 463] width 586 height 40
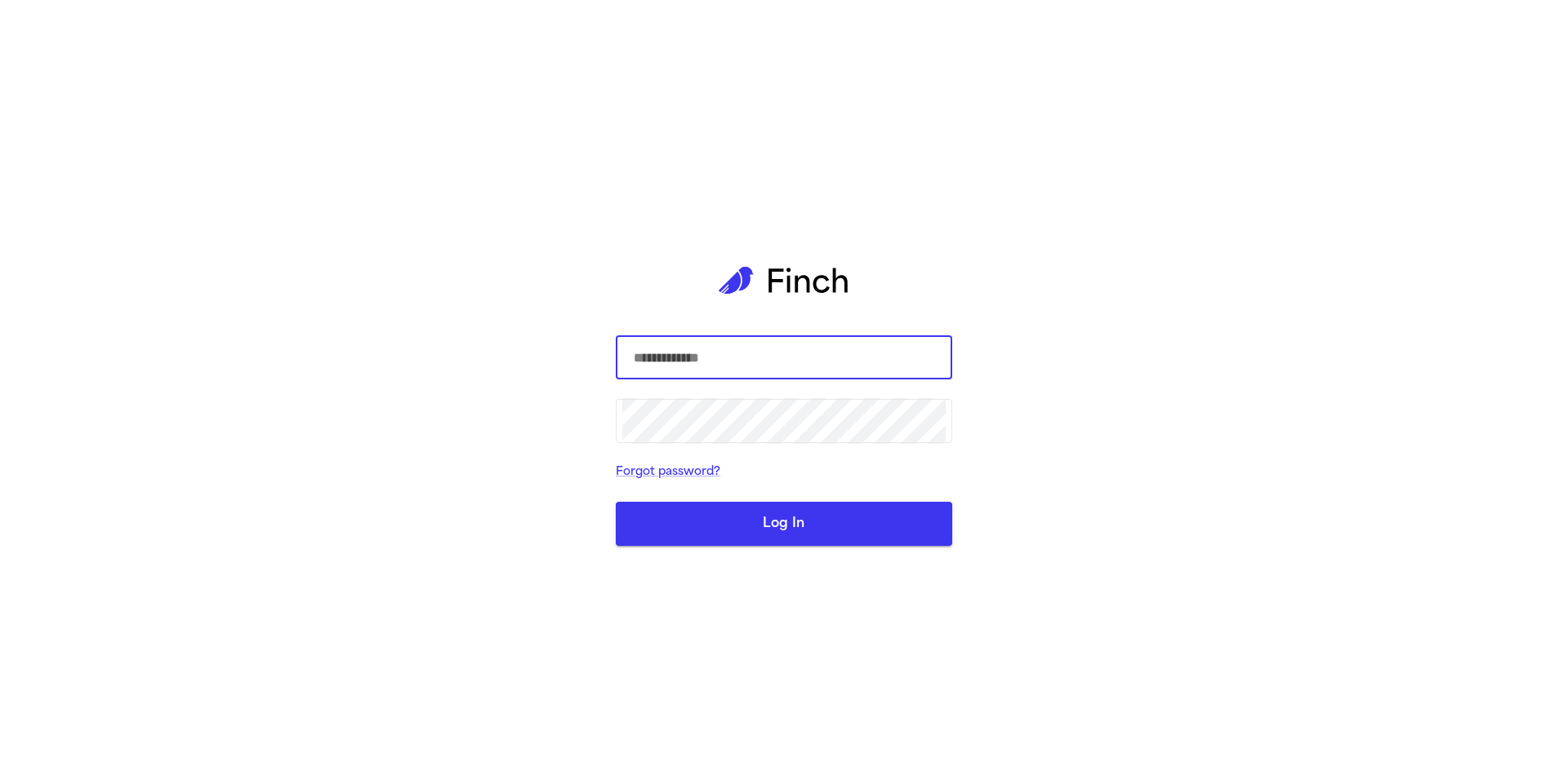
select select "**********"
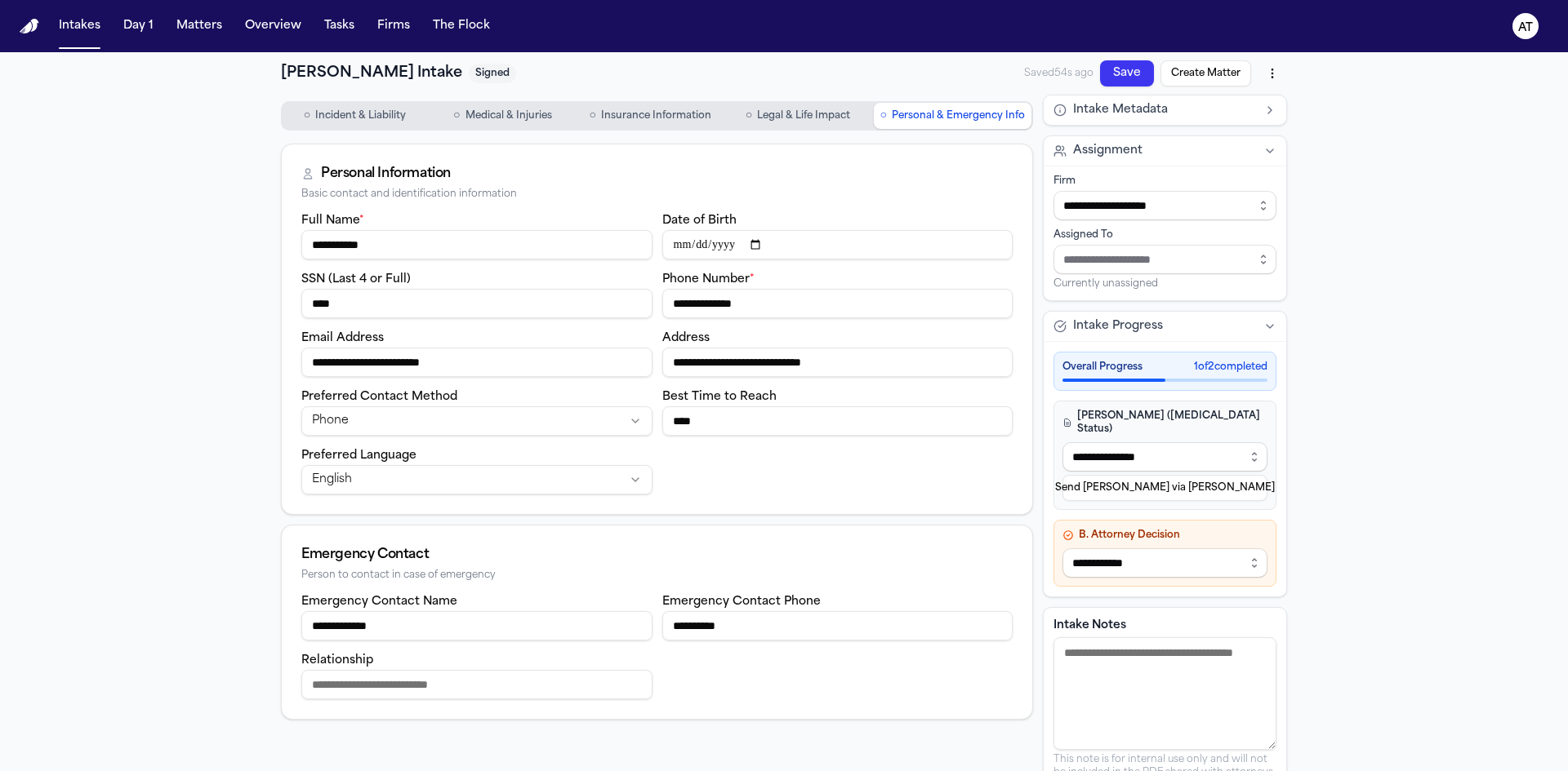
click at [332, 109] on span "Incident & Liability" at bounding box center [361, 116] width 91 height 13
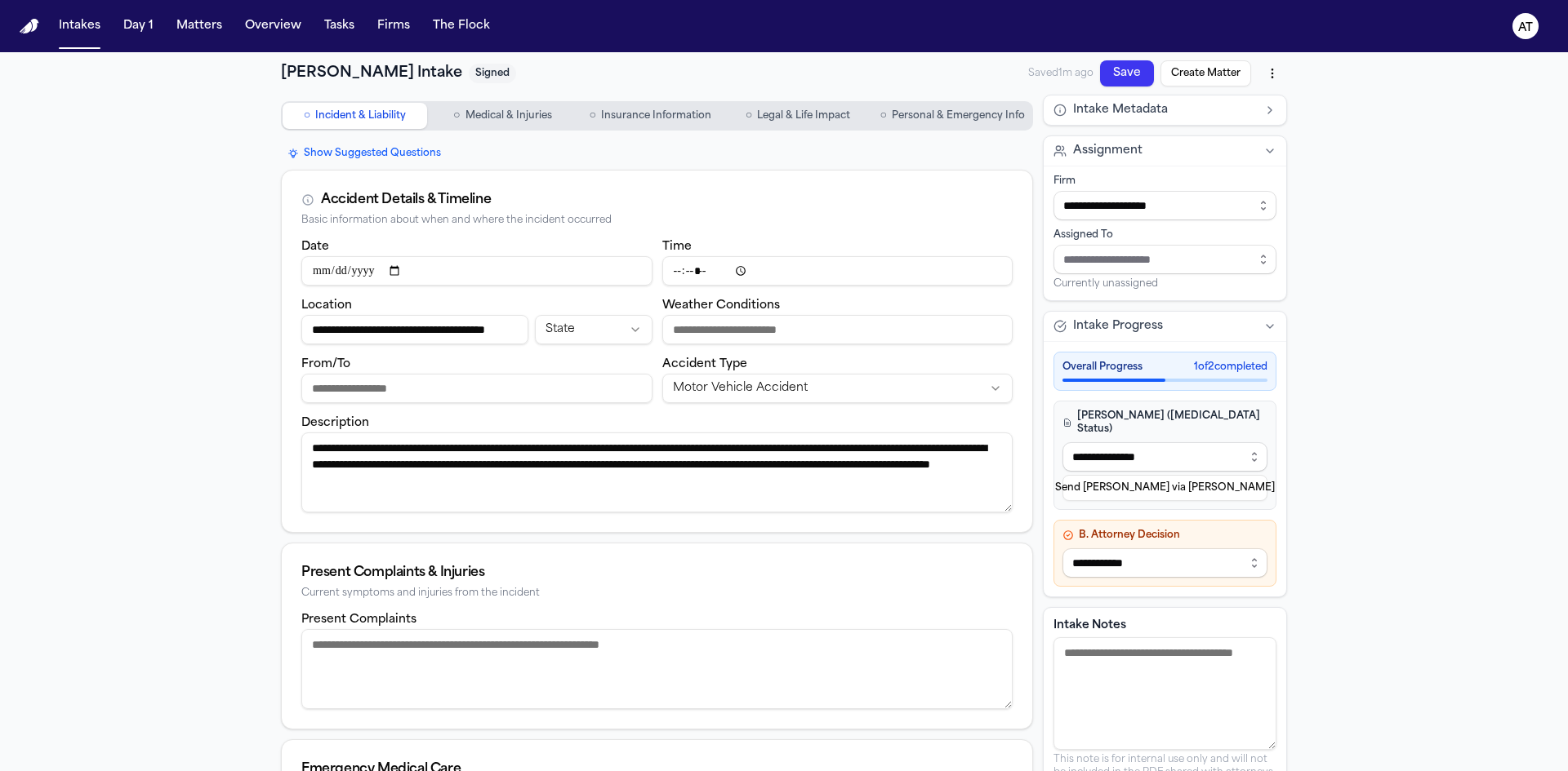
click at [1122, 79] on button "Save" at bounding box center [1127, 73] width 54 height 26
click at [1181, 71] on button "Create Matter" at bounding box center [1205, 73] width 91 height 26
click at [1216, 72] on button "Sync to Matter" at bounding box center [1203, 73] width 95 height 26
click at [1119, 70] on button "View Matter" at bounding box center [1109, 73] width 82 height 26
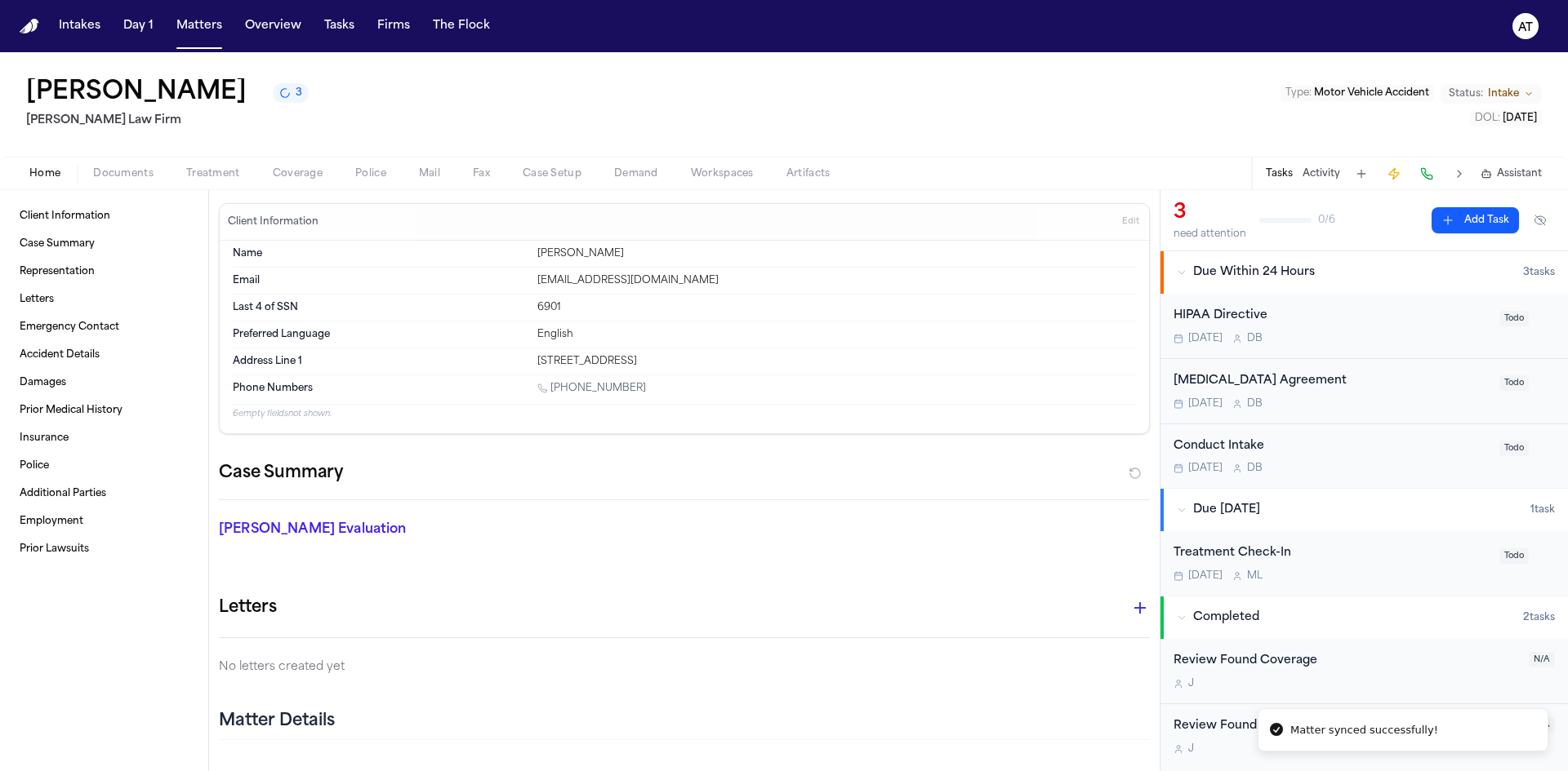
click at [106, 173] on span "Documents" at bounding box center [123, 174] width 61 height 13
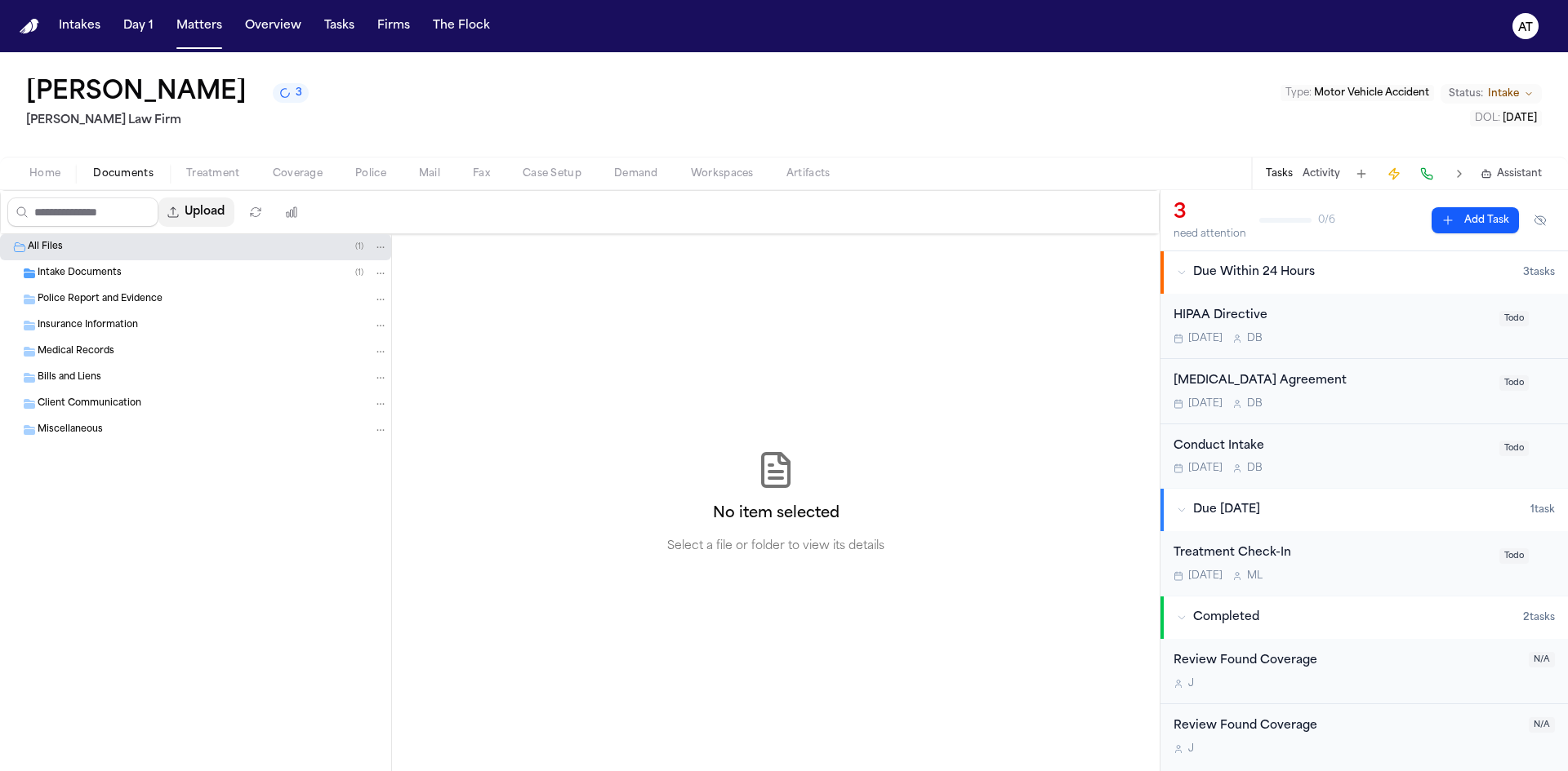
click at [231, 216] on button "Upload" at bounding box center [196, 212] width 76 height 29
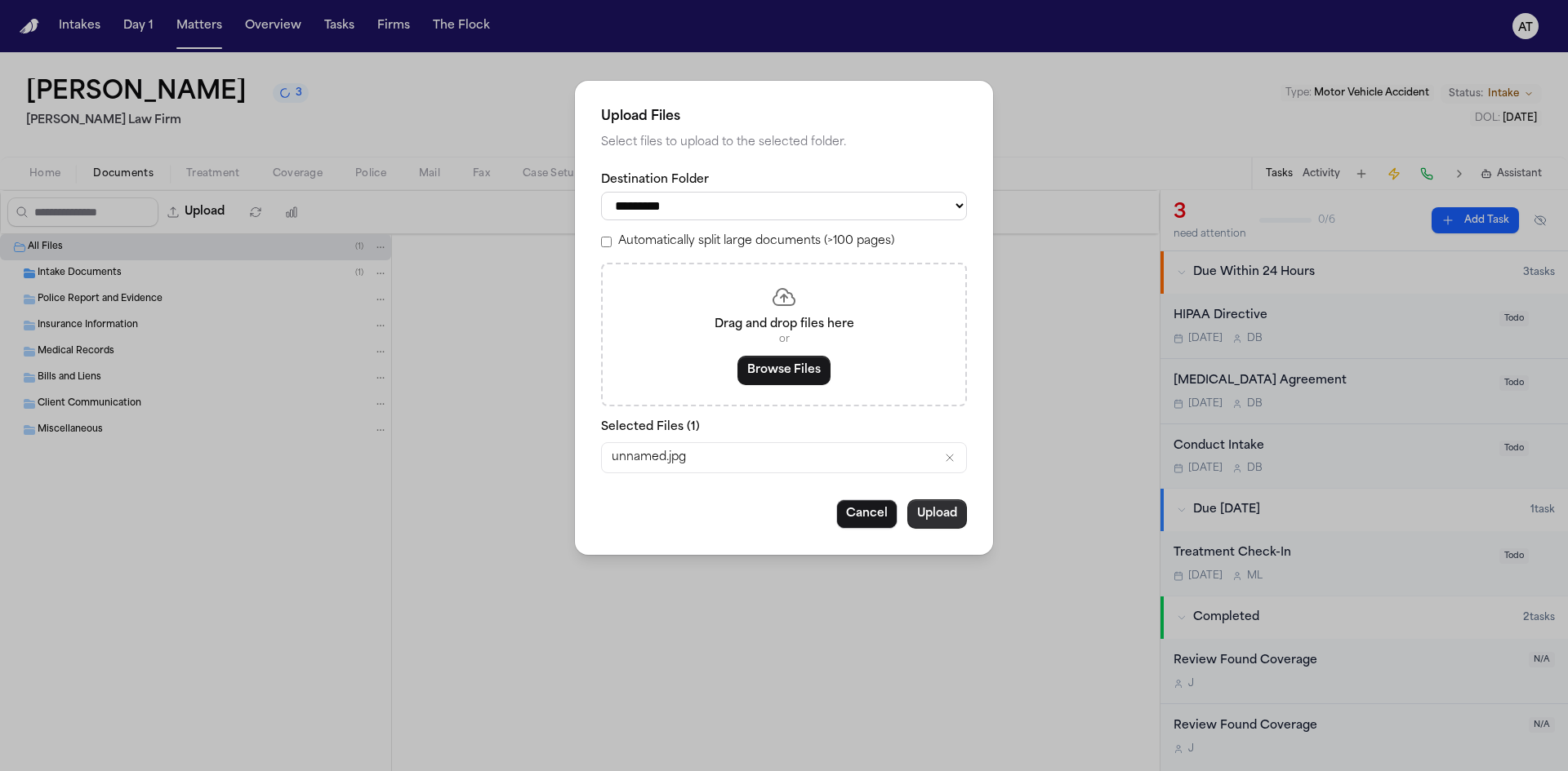
click at [935, 512] on button "Upload" at bounding box center [937, 514] width 60 height 29
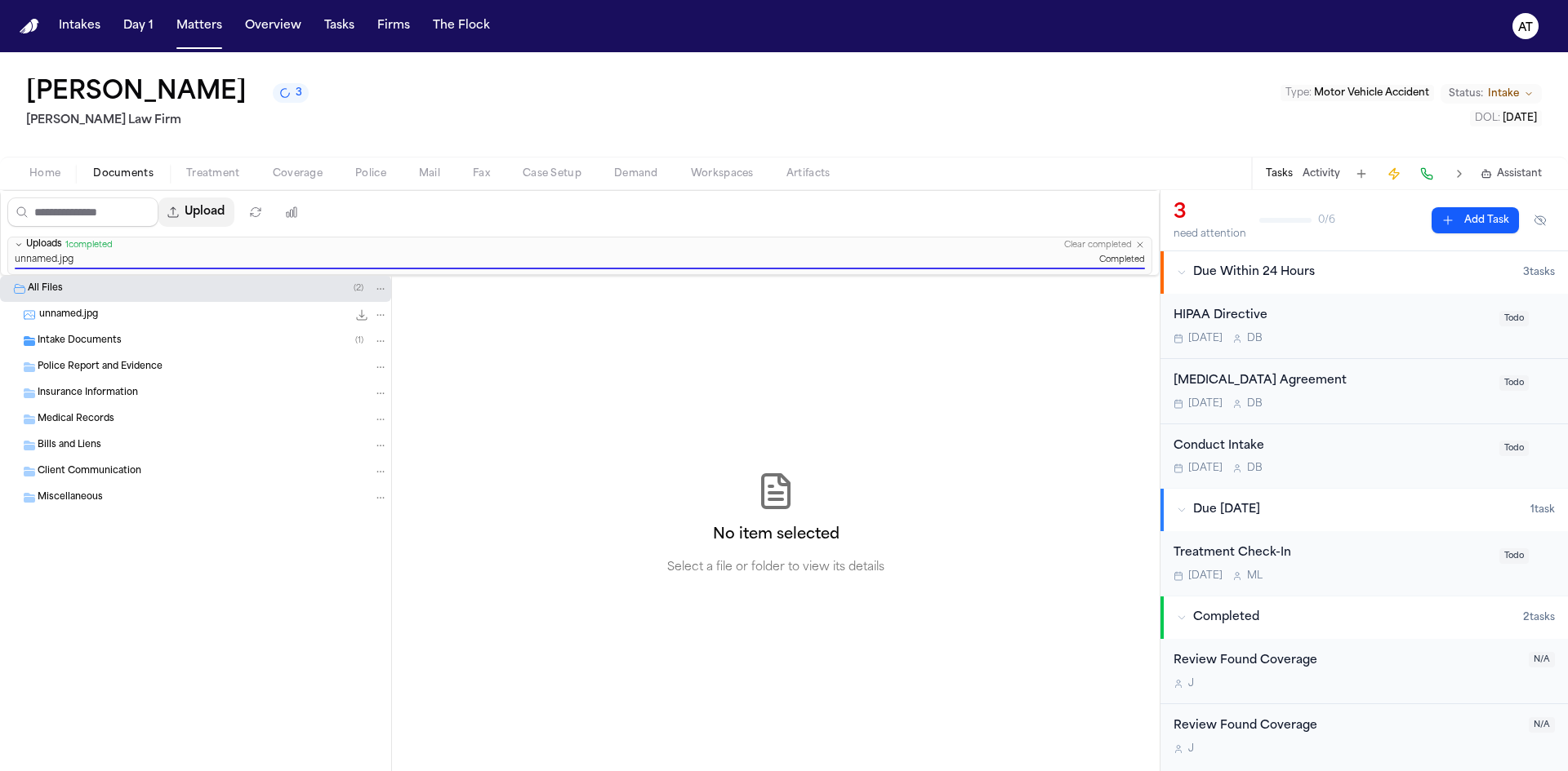
click at [214, 210] on button "Upload" at bounding box center [196, 212] width 76 height 29
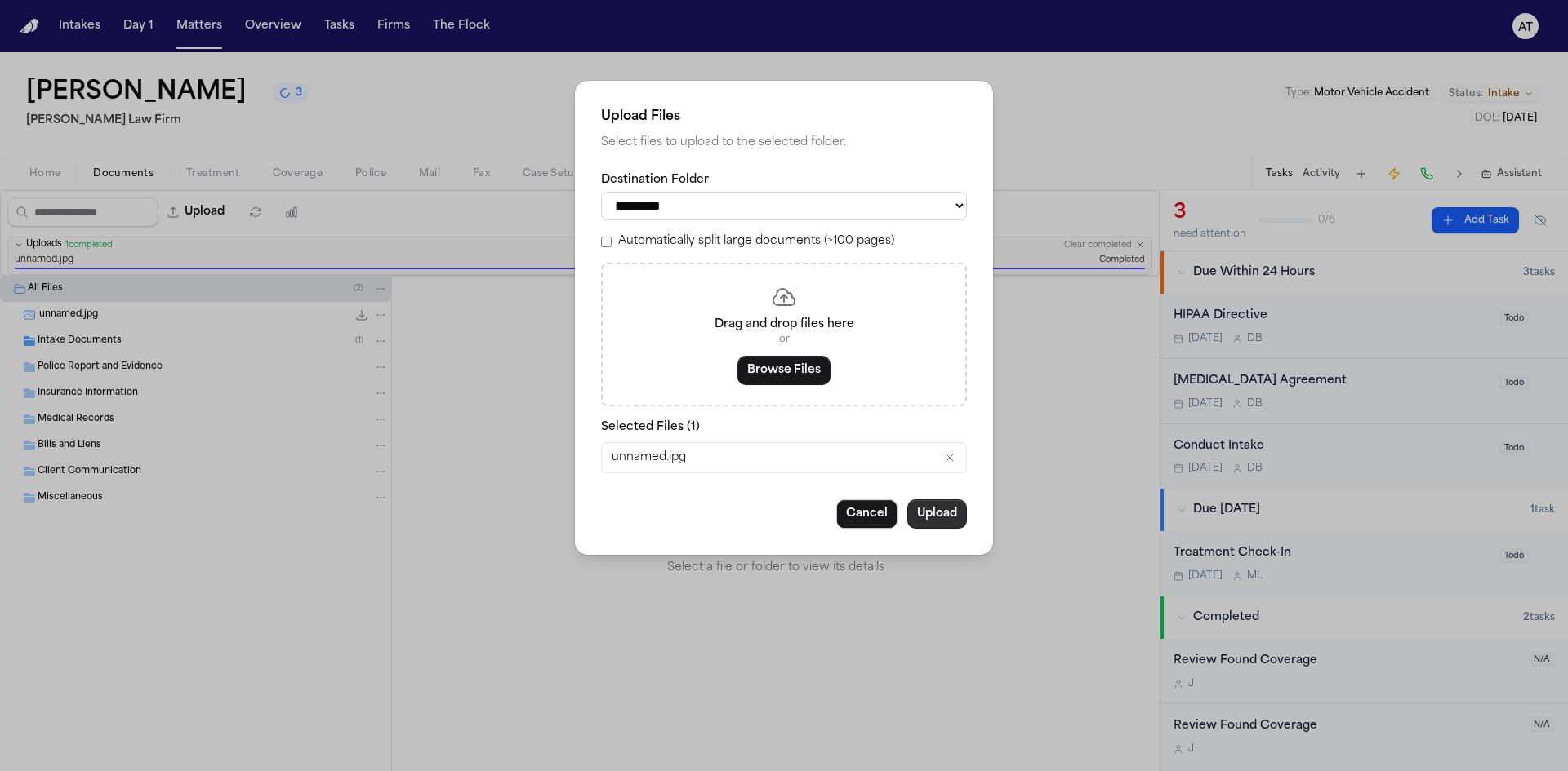
click at [930, 507] on button "Upload" at bounding box center [937, 514] width 60 height 29
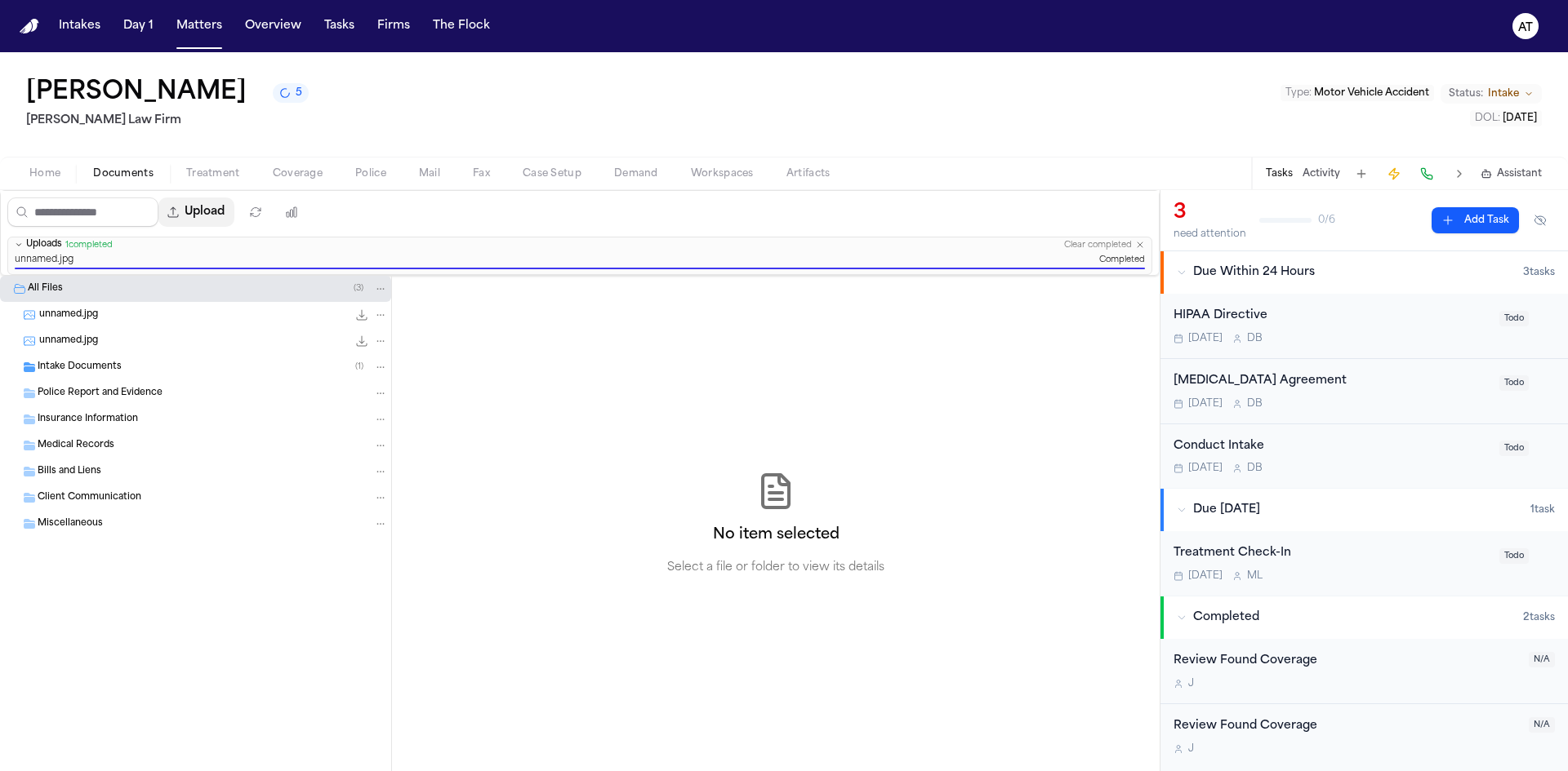
click at [214, 213] on button "Upload" at bounding box center [196, 212] width 76 height 29
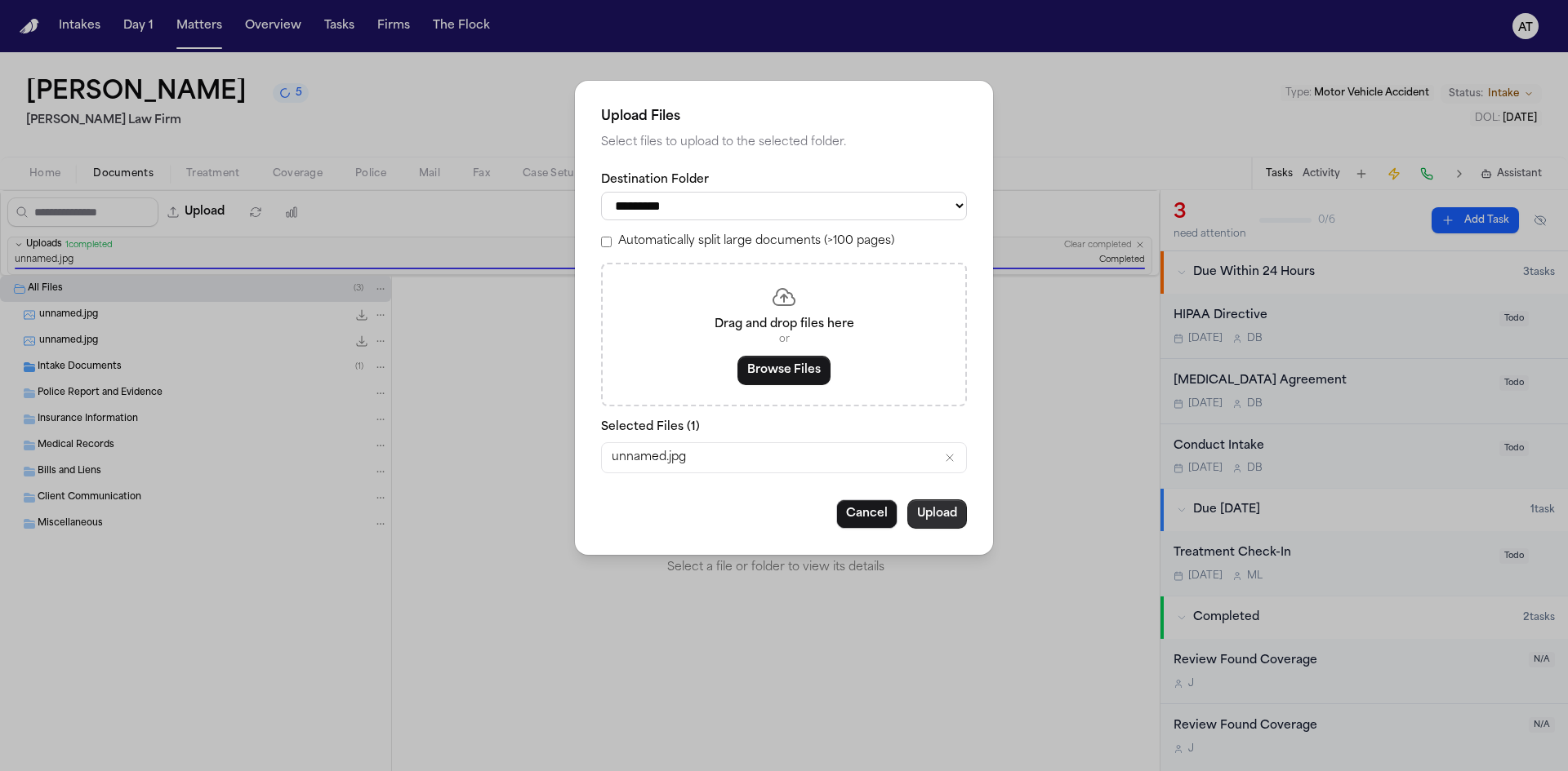
click at [934, 513] on button "Upload" at bounding box center [937, 514] width 60 height 29
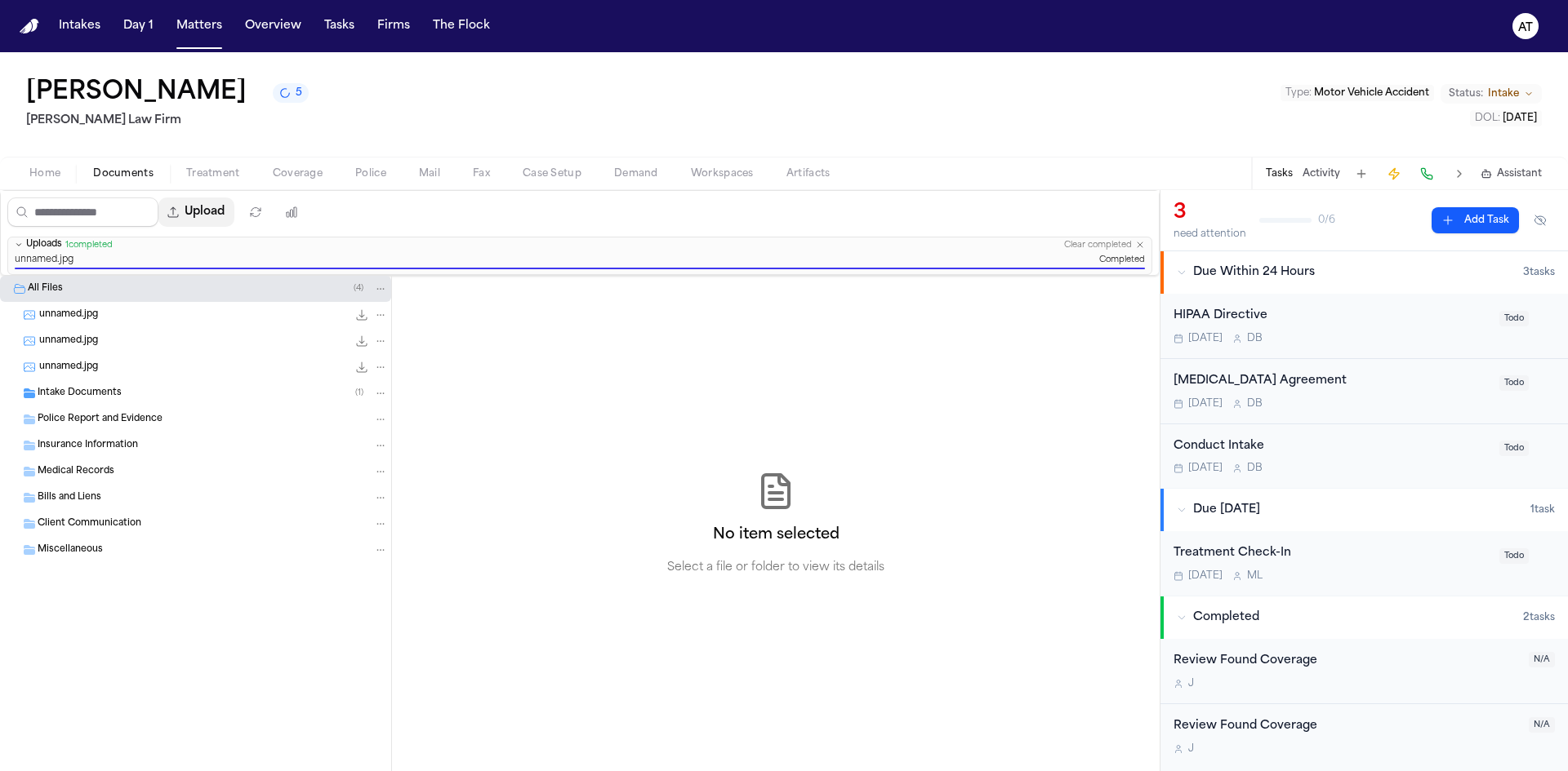
click at [234, 216] on button "Upload" at bounding box center [196, 212] width 76 height 29
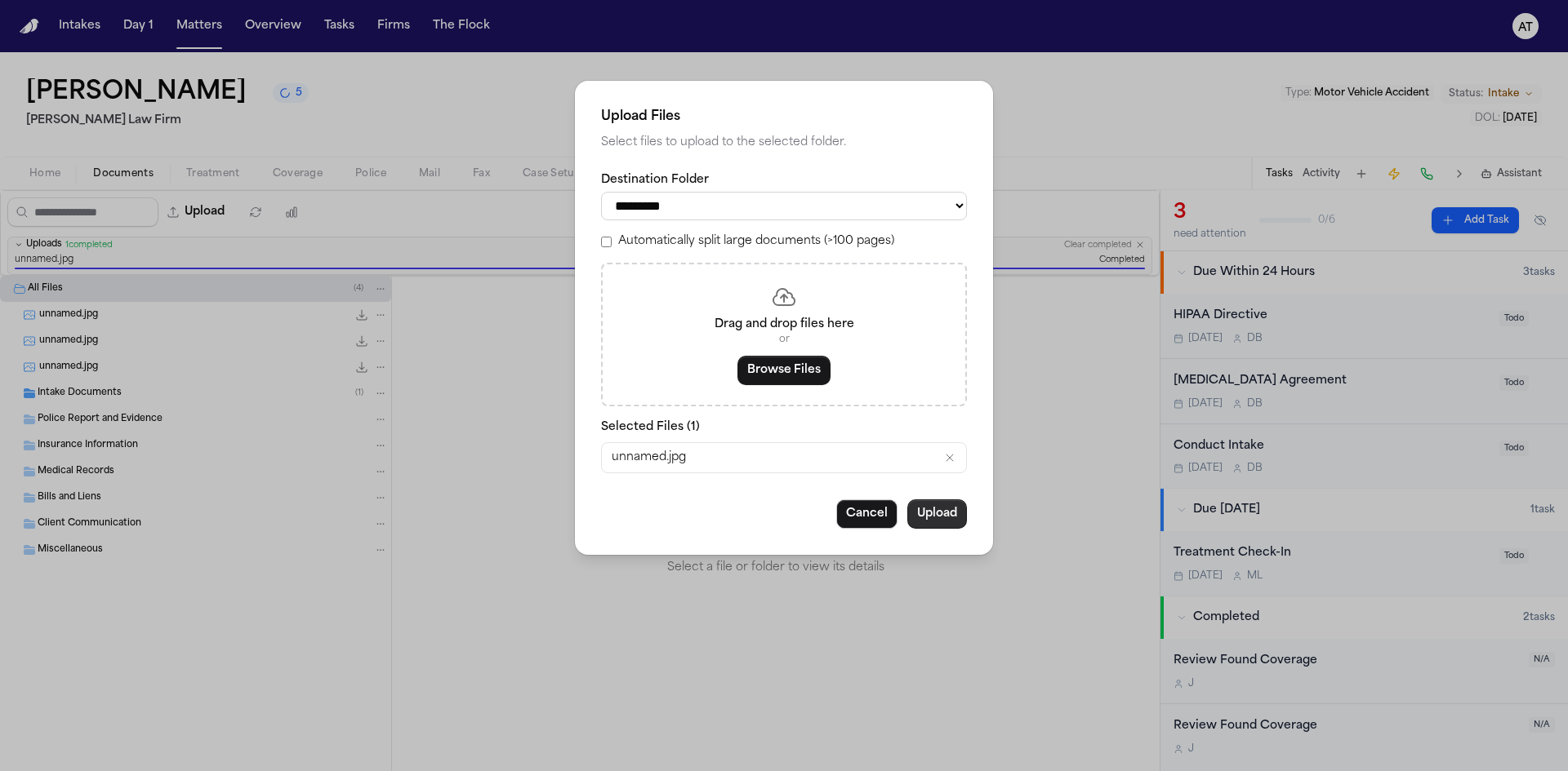
click at [945, 510] on button "Upload" at bounding box center [937, 514] width 60 height 29
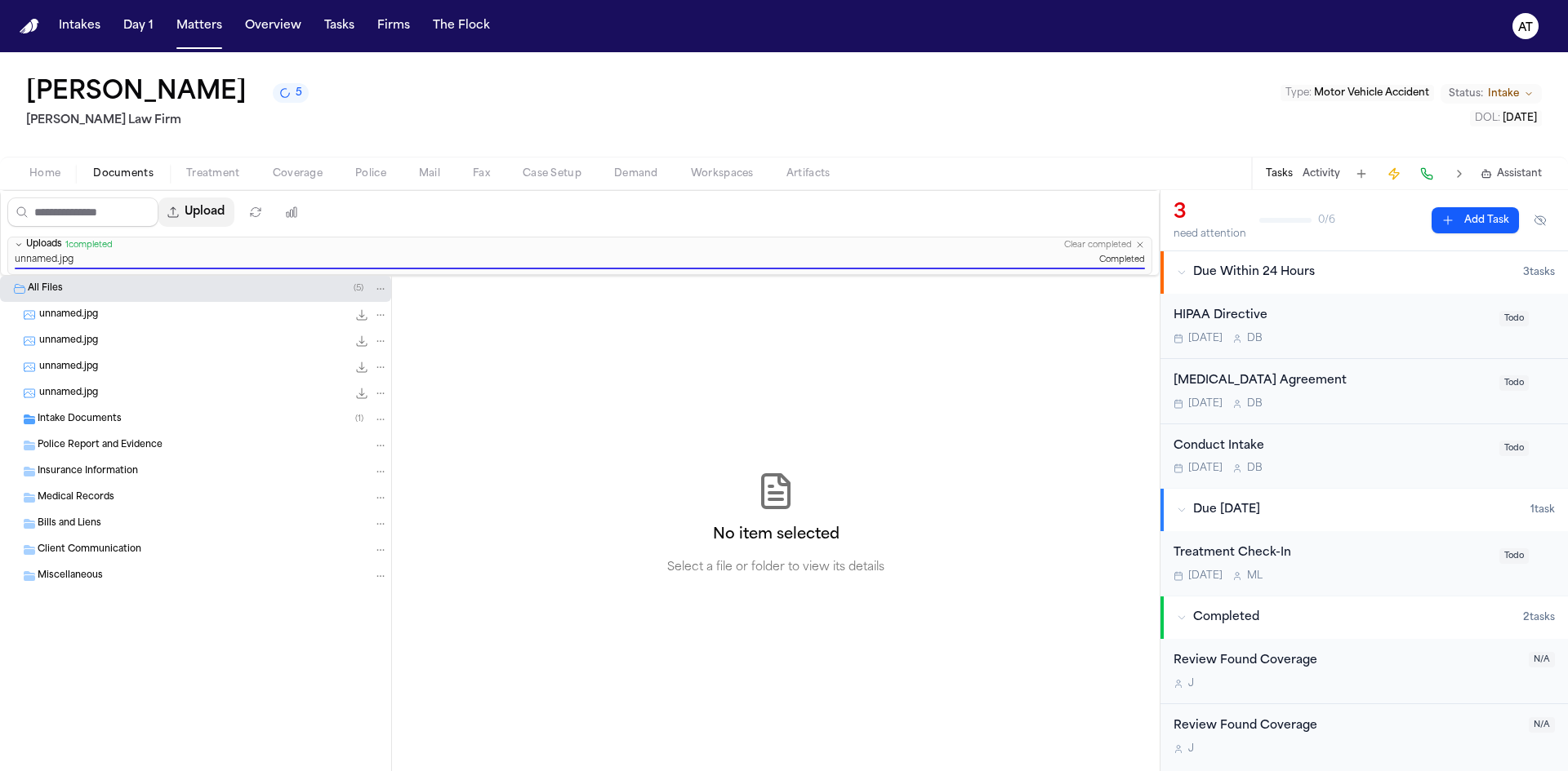
click at [225, 216] on button "Upload" at bounding box center [196, 212] width 76 height 29
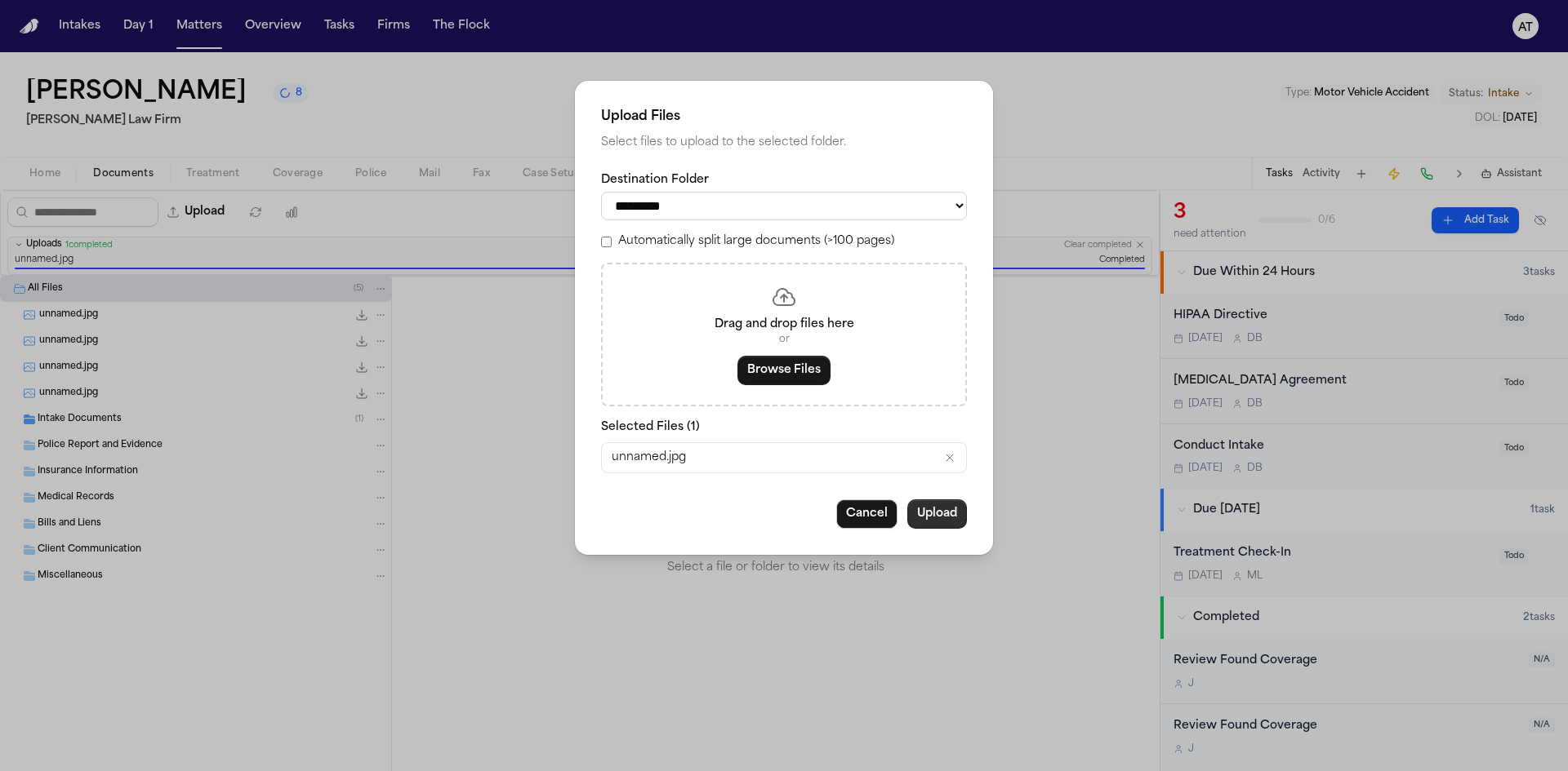
click at [940, 518] on button "Upload" at bounding box center [937, 514] width 60 height 29
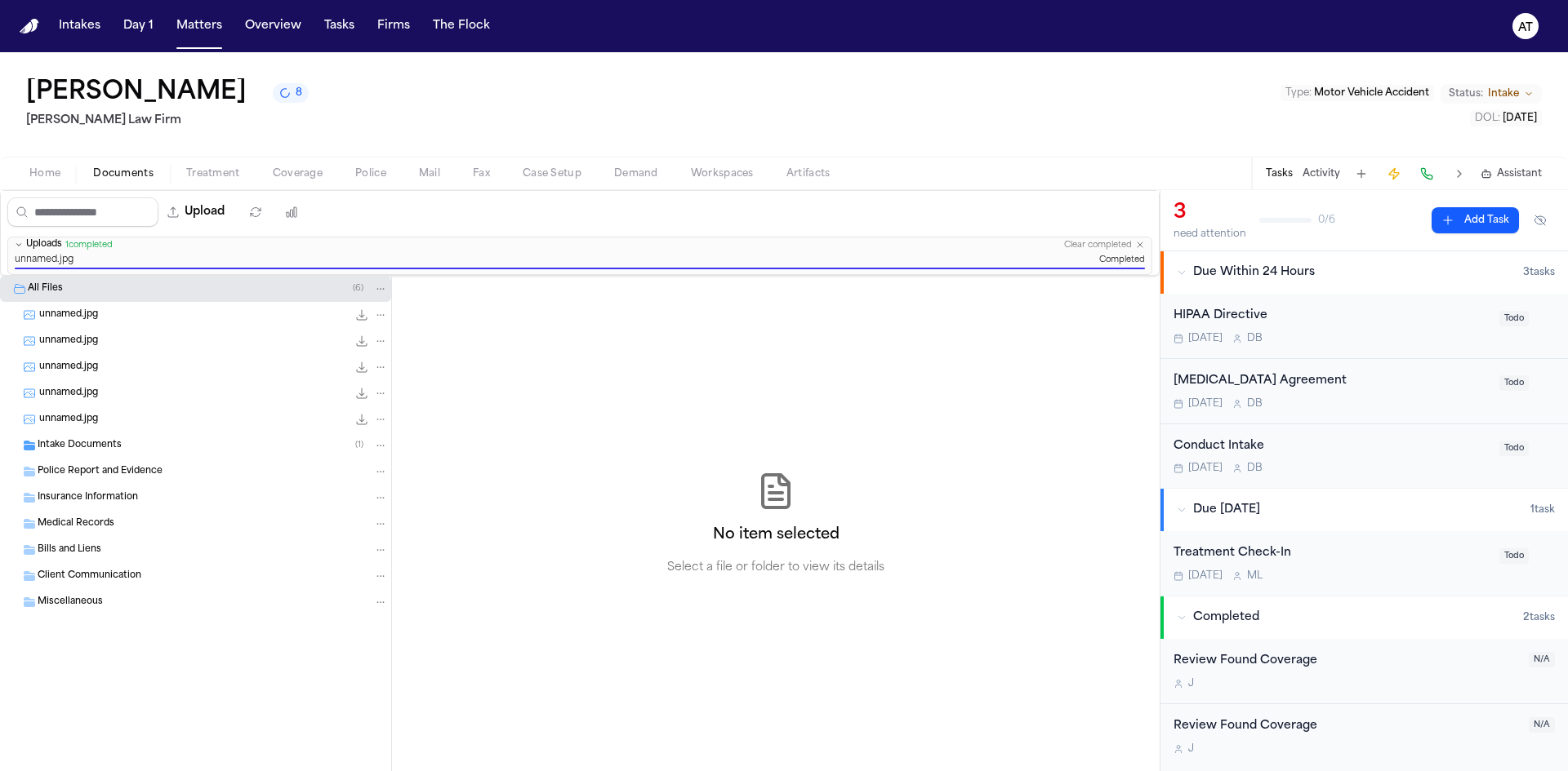
click at [61, 167] on button "Home" at bounding box center [45, 173] width 64 height 19
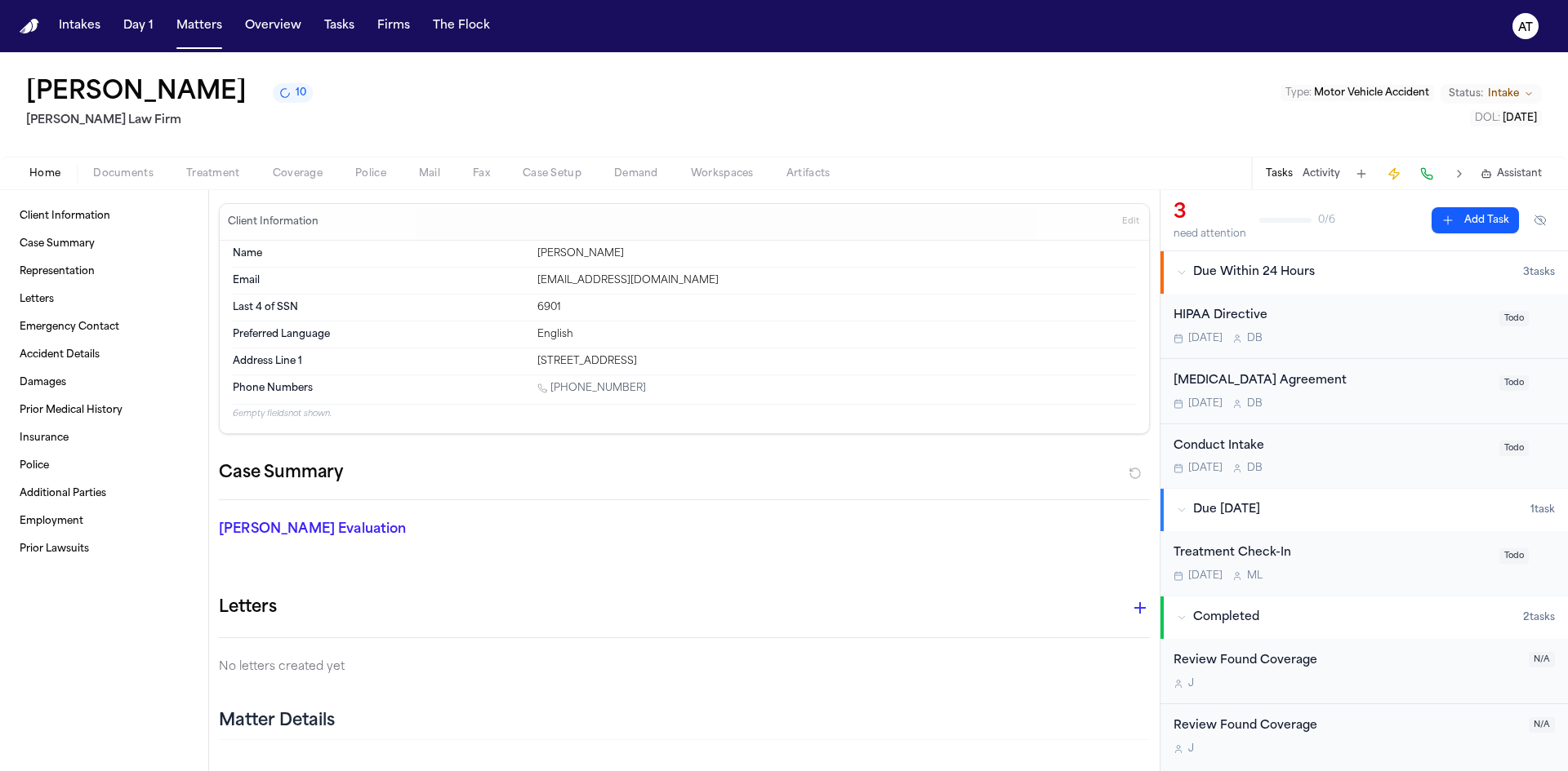
click at [130, 175] on span "Documents" at bounding box center [123, 174] width 61 height 13
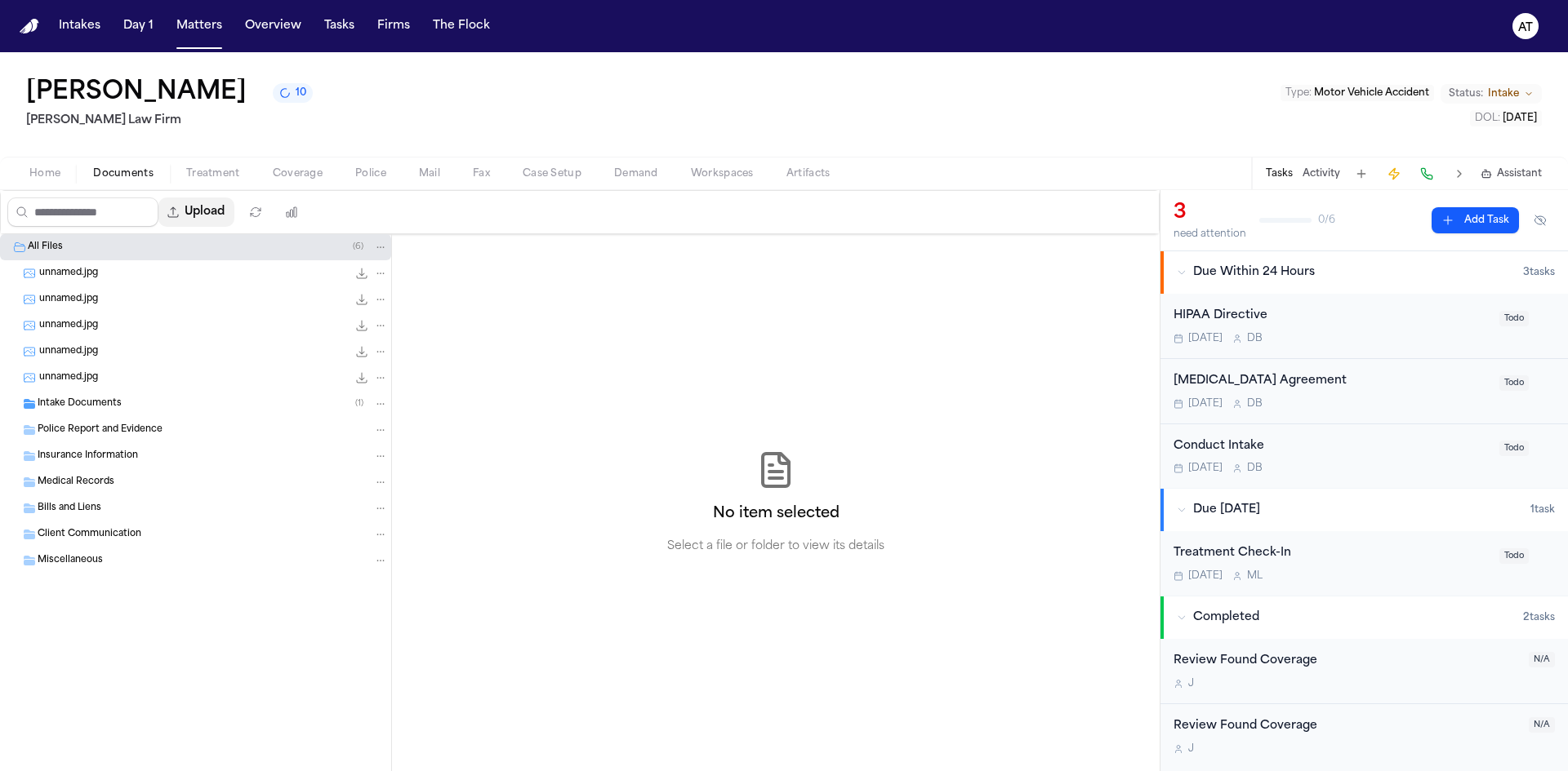
click at [221, 221] on button "Upload" at bounding box center [196, 212] width 76 height 29
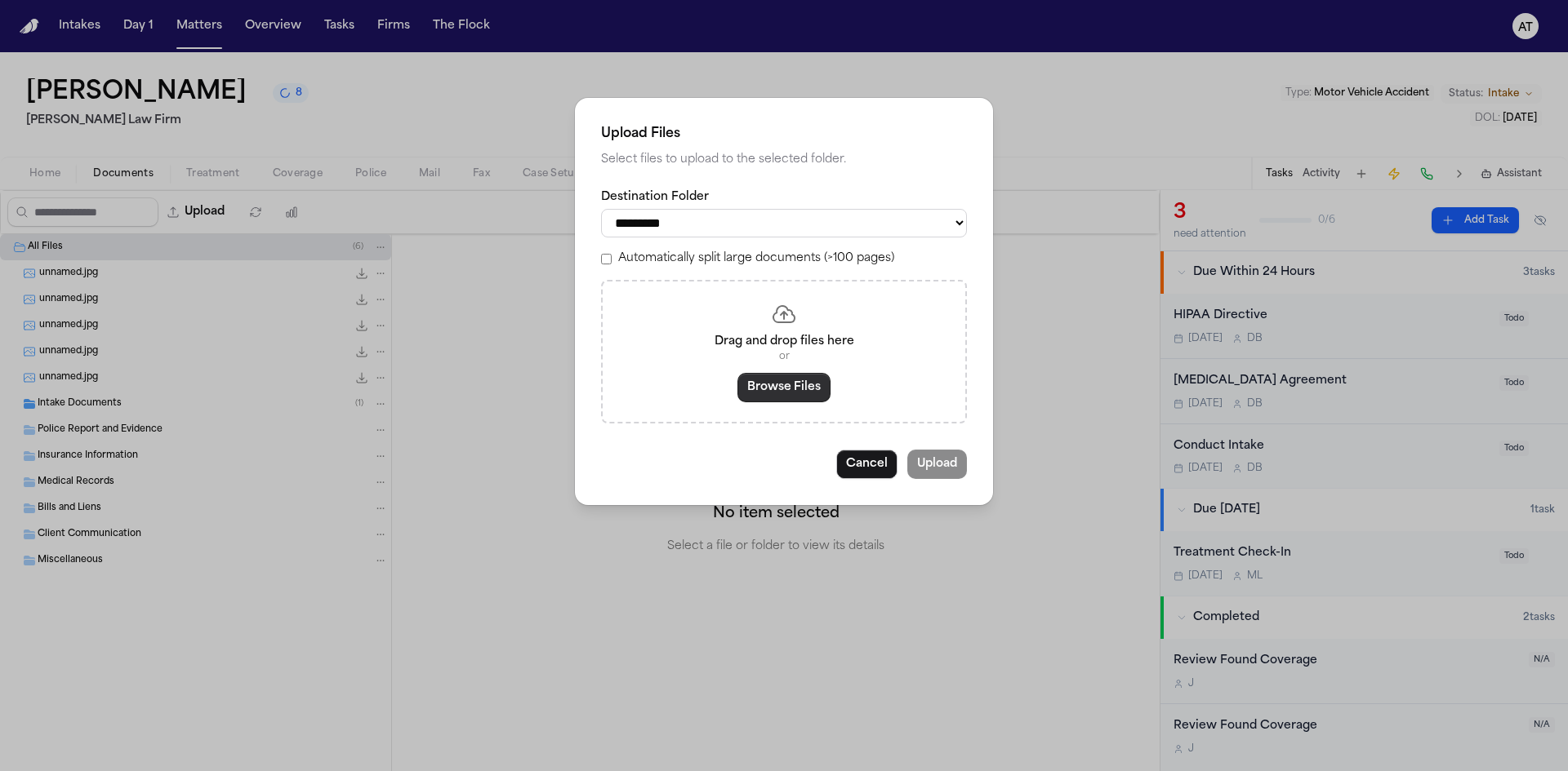
click at [818, 387] on button "Browse Files" at bounding box center [784, 387] width 94 height 29
click at [879, 466] on button "Cancel" at bounding box center [867, 465] width 62 height 29
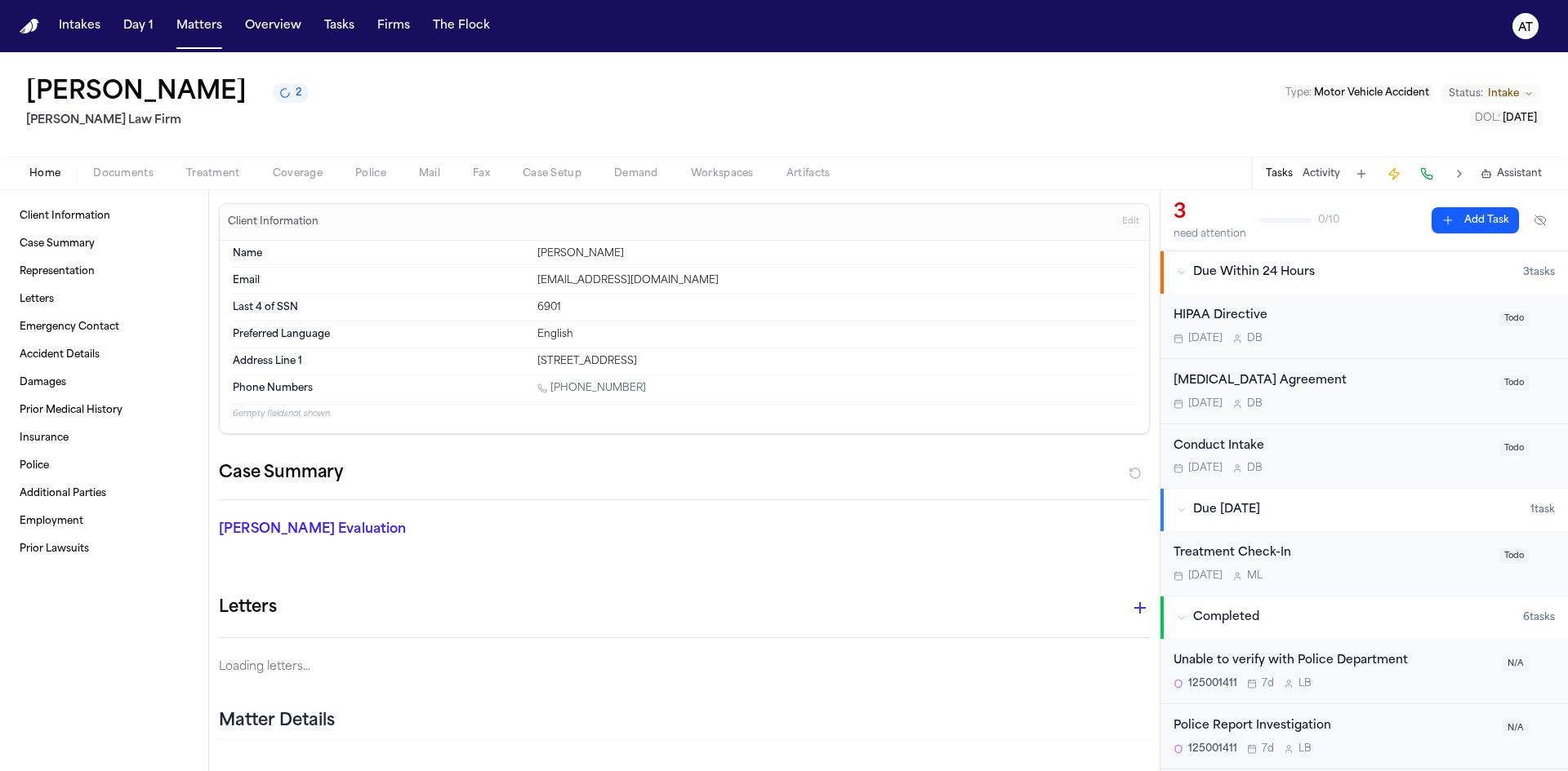
click at [50, 174] on span "Home" at bounding box center [44, 174] width 31 height 13
click at [126, 162] on div "Home Documents Treatment Coverage Police Mail Fax Case Setup Demand Workspaces …" at bounding box center [784, 173] width 1568 height 33
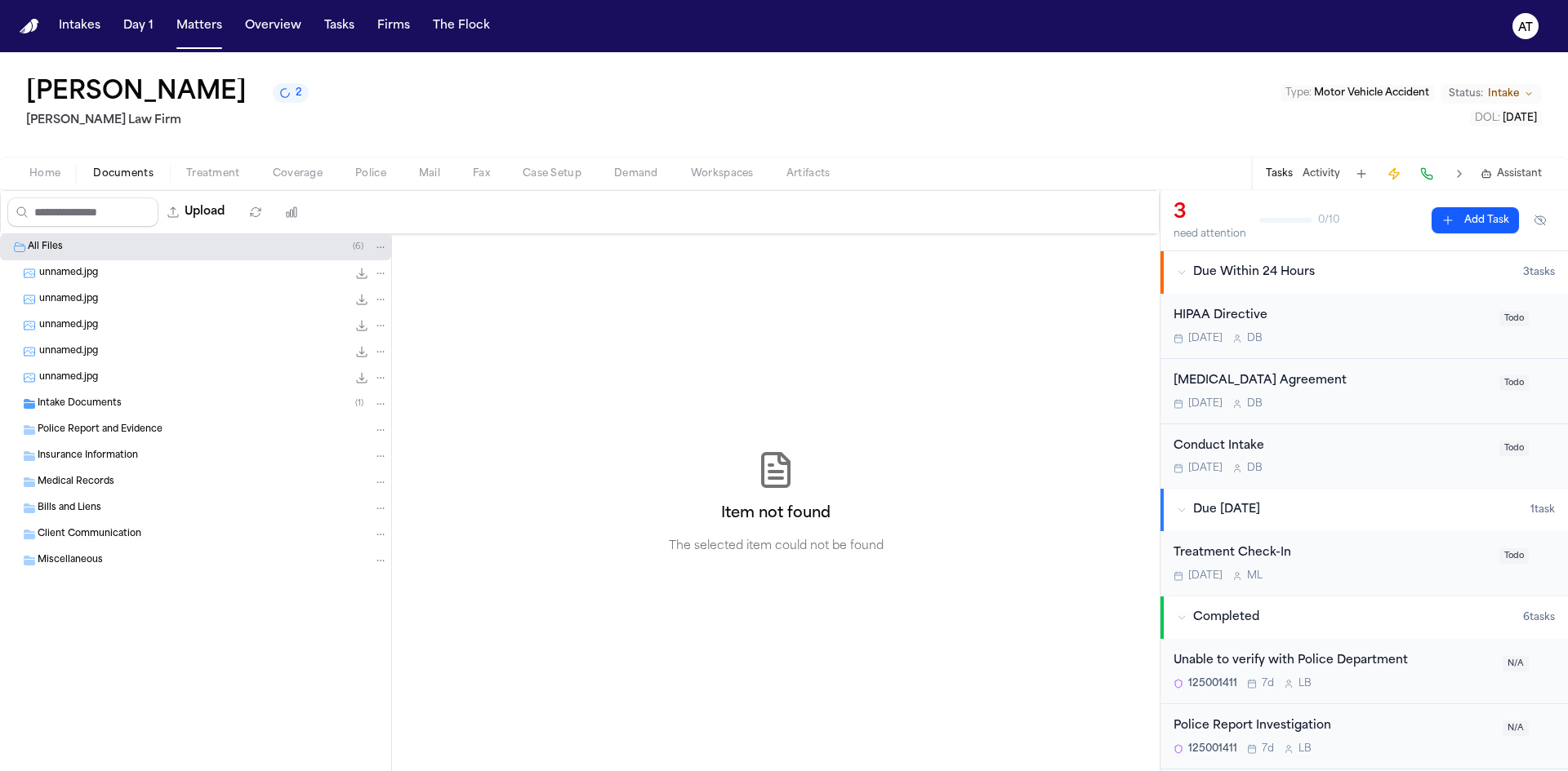
click at [125, 173] on span "Documents" at bounding box center [123, 174] width 61 height 13
click at [123, 398] on div "Intake Documents ( 1 )" at bounding box center [212, 404] width 350 height 14
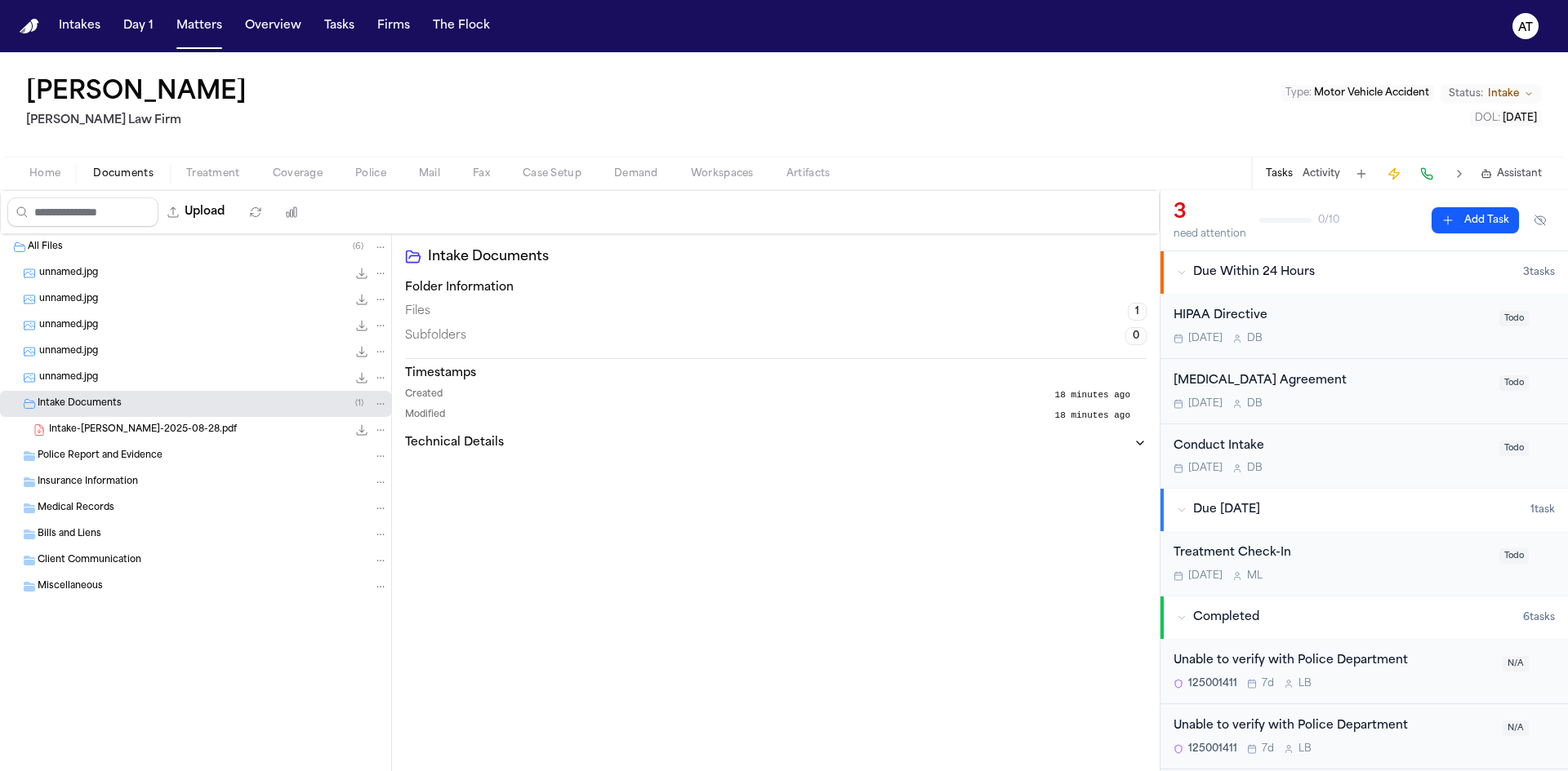
click at [452, 305] on div "Files 1" at bounding box center [775, 311] width 742 height 18
click at [336, 410] on div "Intake Documents ( 1 )" at bounding box center [212, 404] width 350 height 14
click at [296, 402] on div "Intake Documents ( 1 )" at bounding box center [212, 404] width 350 height 14
click at [235, 424] on div "Intake-NOEMI SALAS-2025-08-28.pdf 22.8 KB • PDF" at bounding box center [218, 430] width 338 height 16
click at [234, 425] on div "Intake-NOEMI SALAS-2025-08-28.pdf 22.8 KB • PDF" at bounding box center [218, 430] width 338 height 16
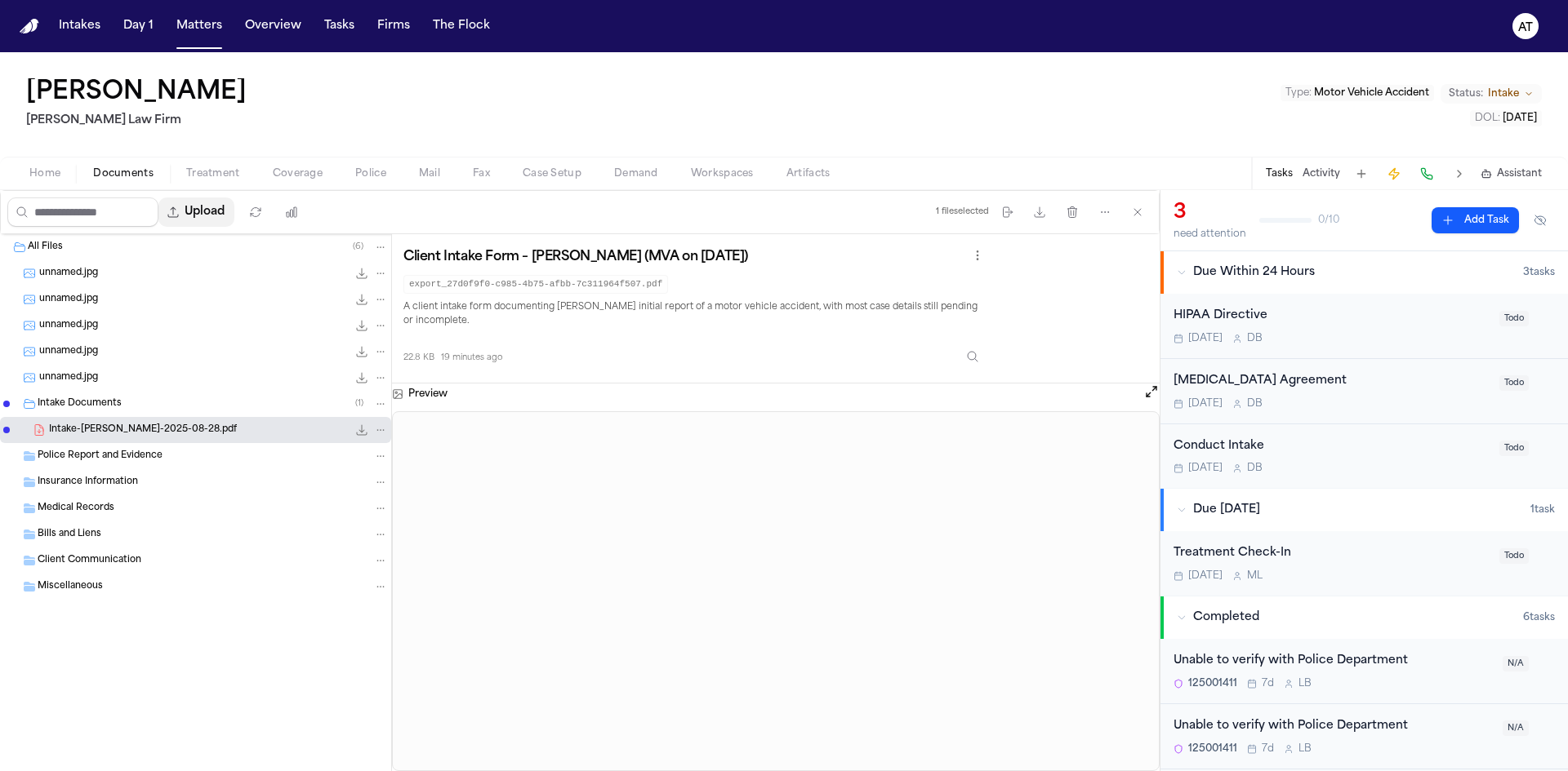
click at [209, 213] on button "Upload" at bounding box center [196, 212] width 76 height 29
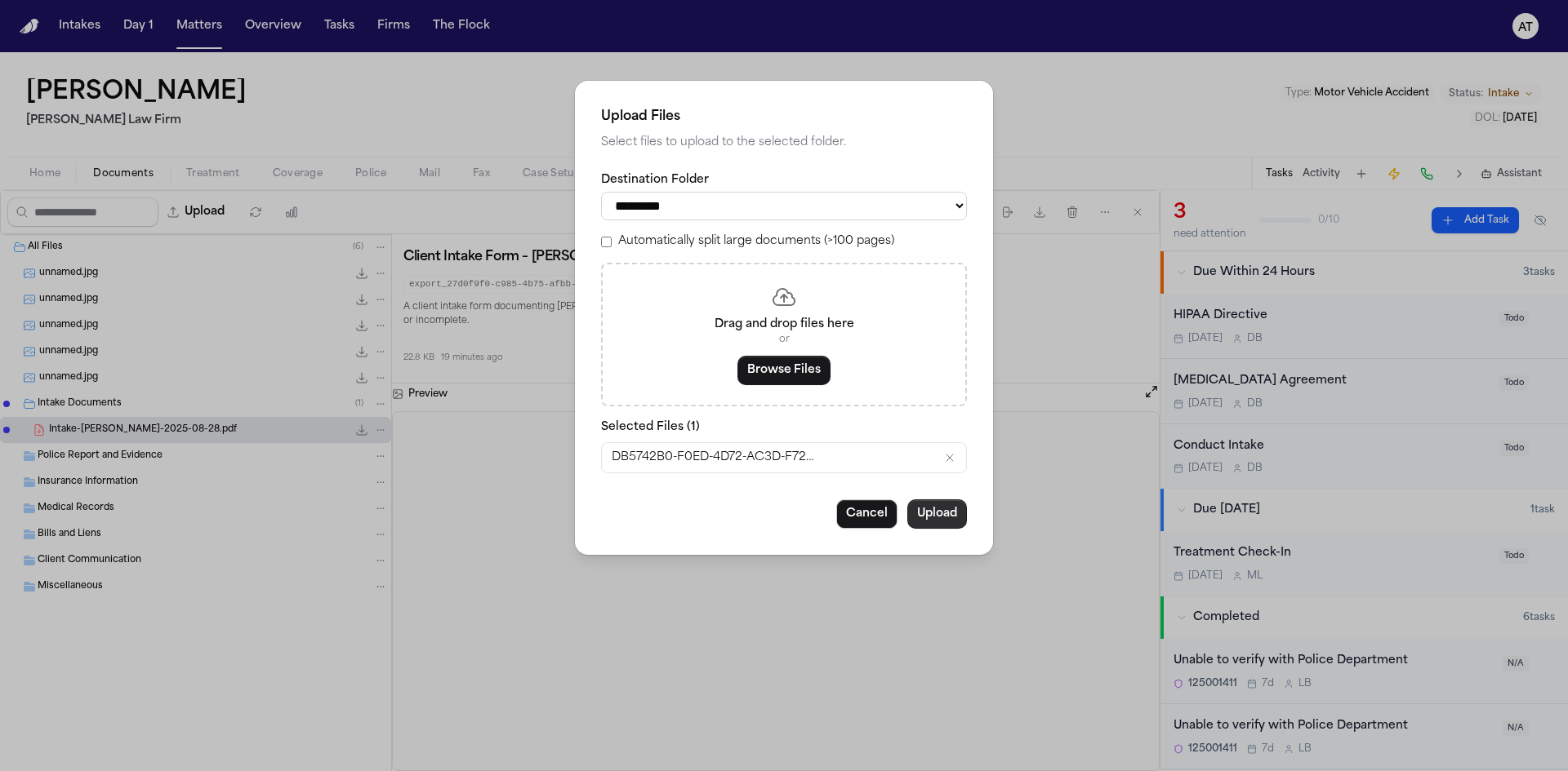
click at [951, 517] on button "Upload" at bounding box center [937, 514] width 60 height 29
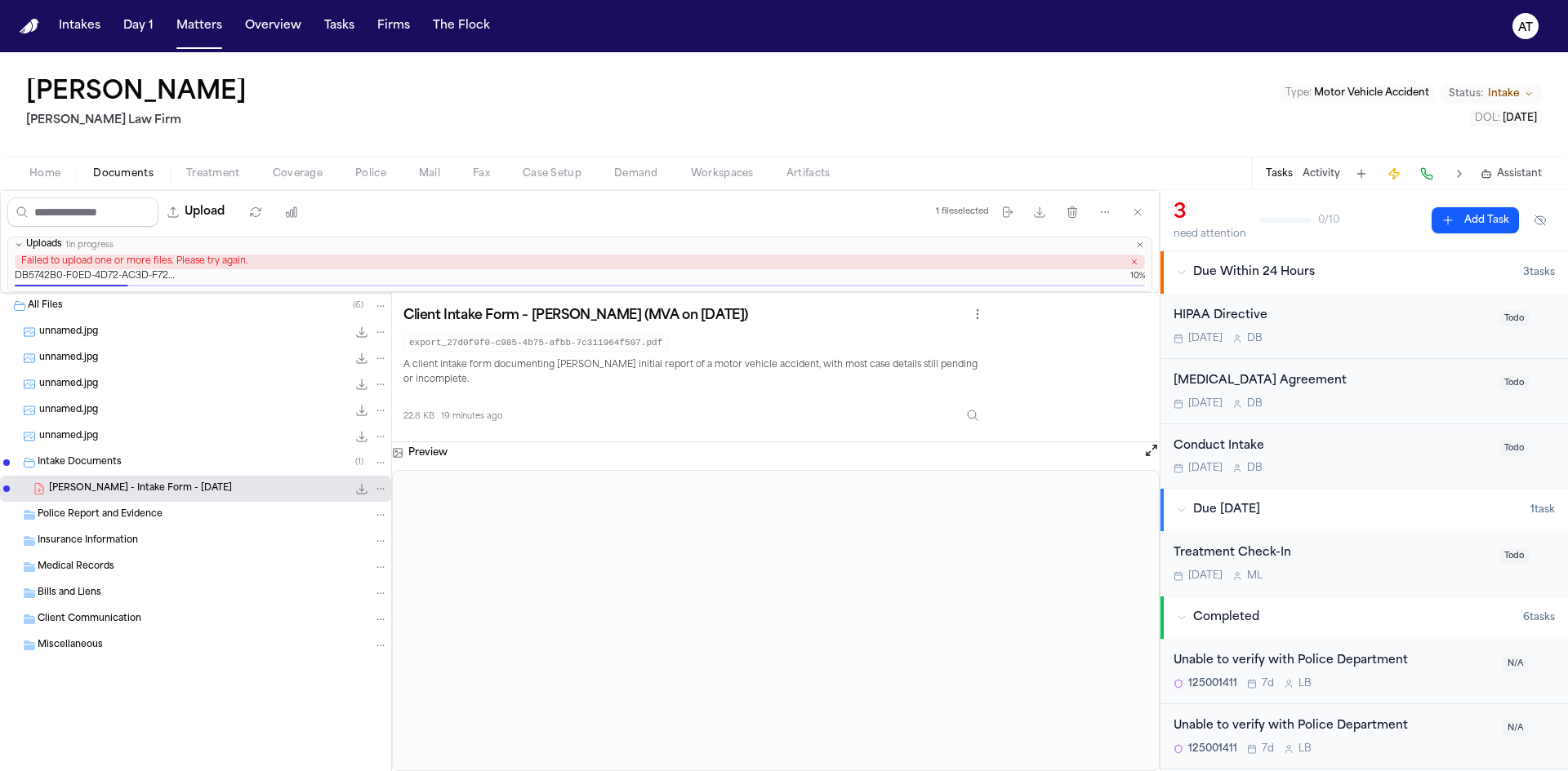
click at [1141, 248] on icon "button" at bounding box center [1140, 245] width 10 height 10
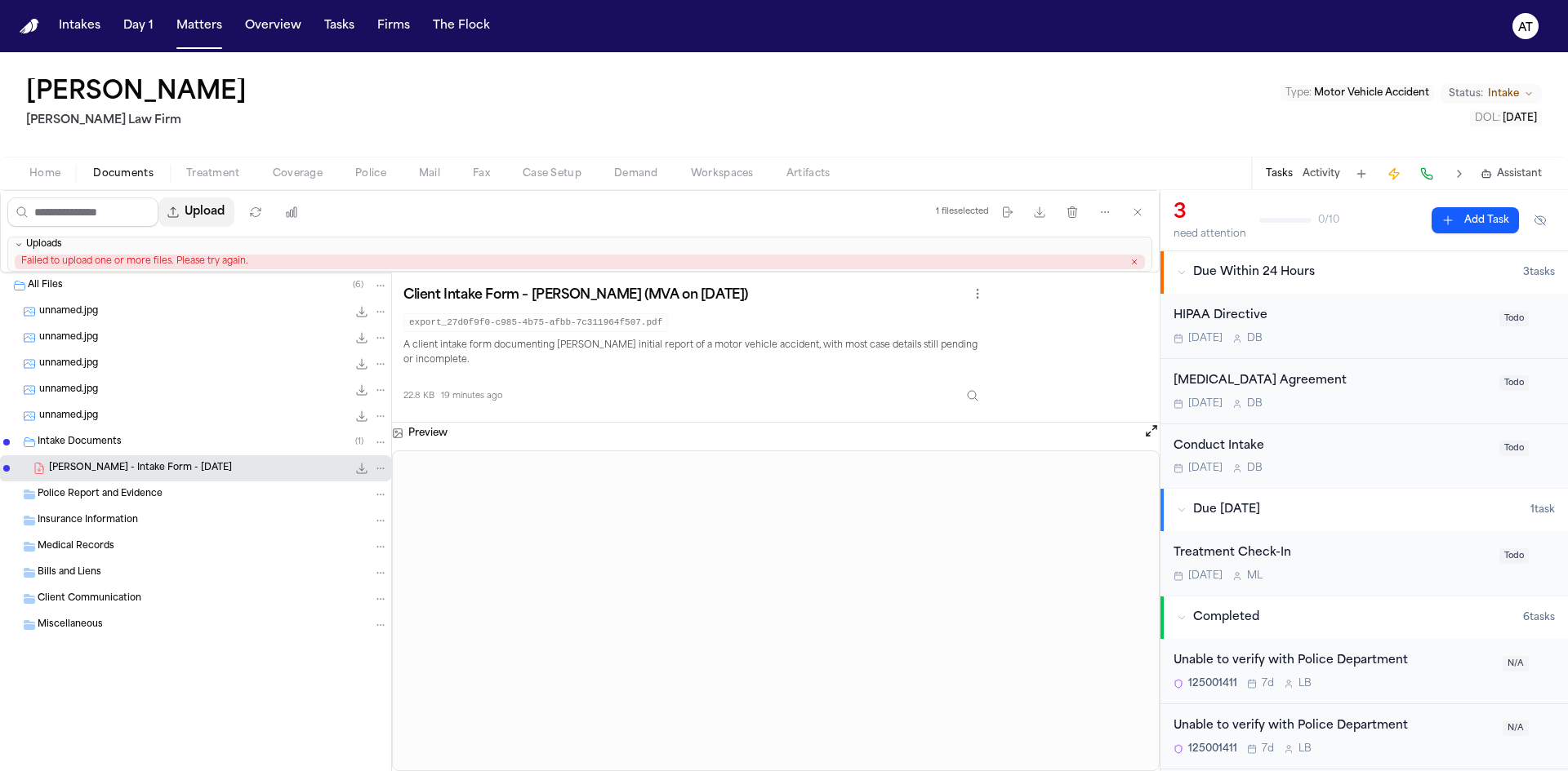
click at [227, 213] on button "Upload" at bounding box center [196, 212] width 76 height 29
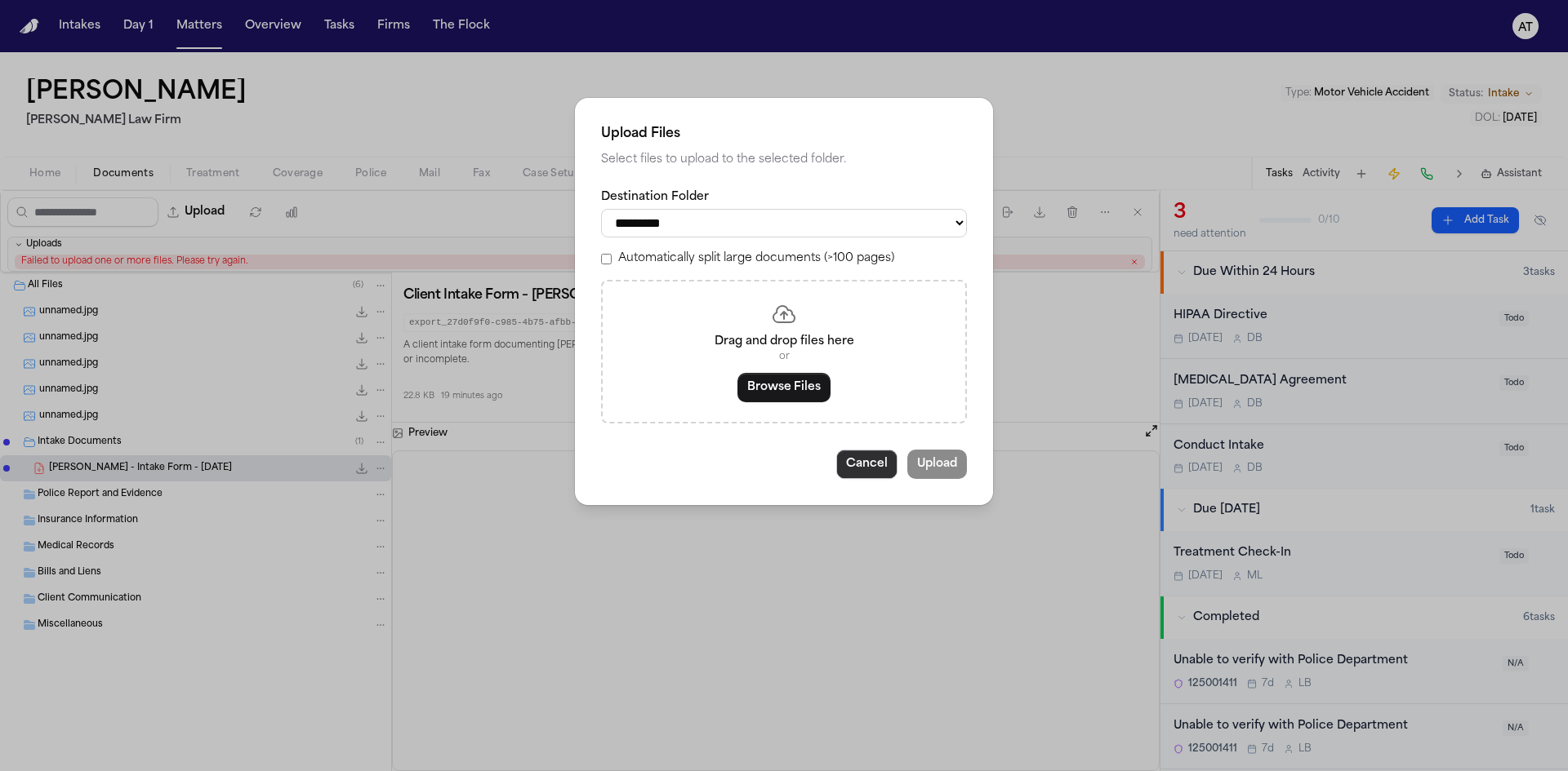
click at [866, 463] on button "Cancel" at bounding box center [867, 465] width 62 height 29
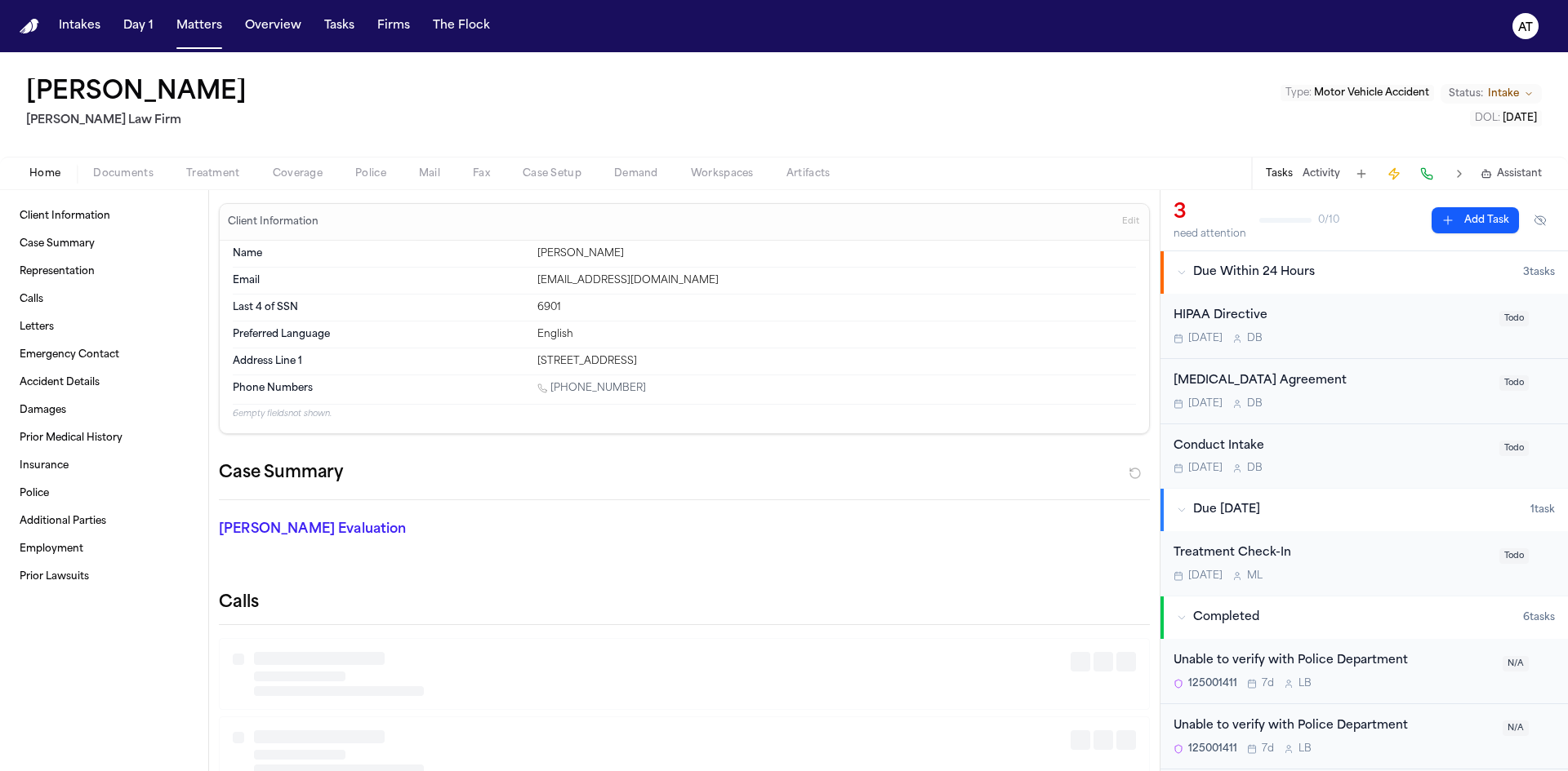
click at [56, 176] on span "Home" at bounding box center [44, 174] width 31 height 13
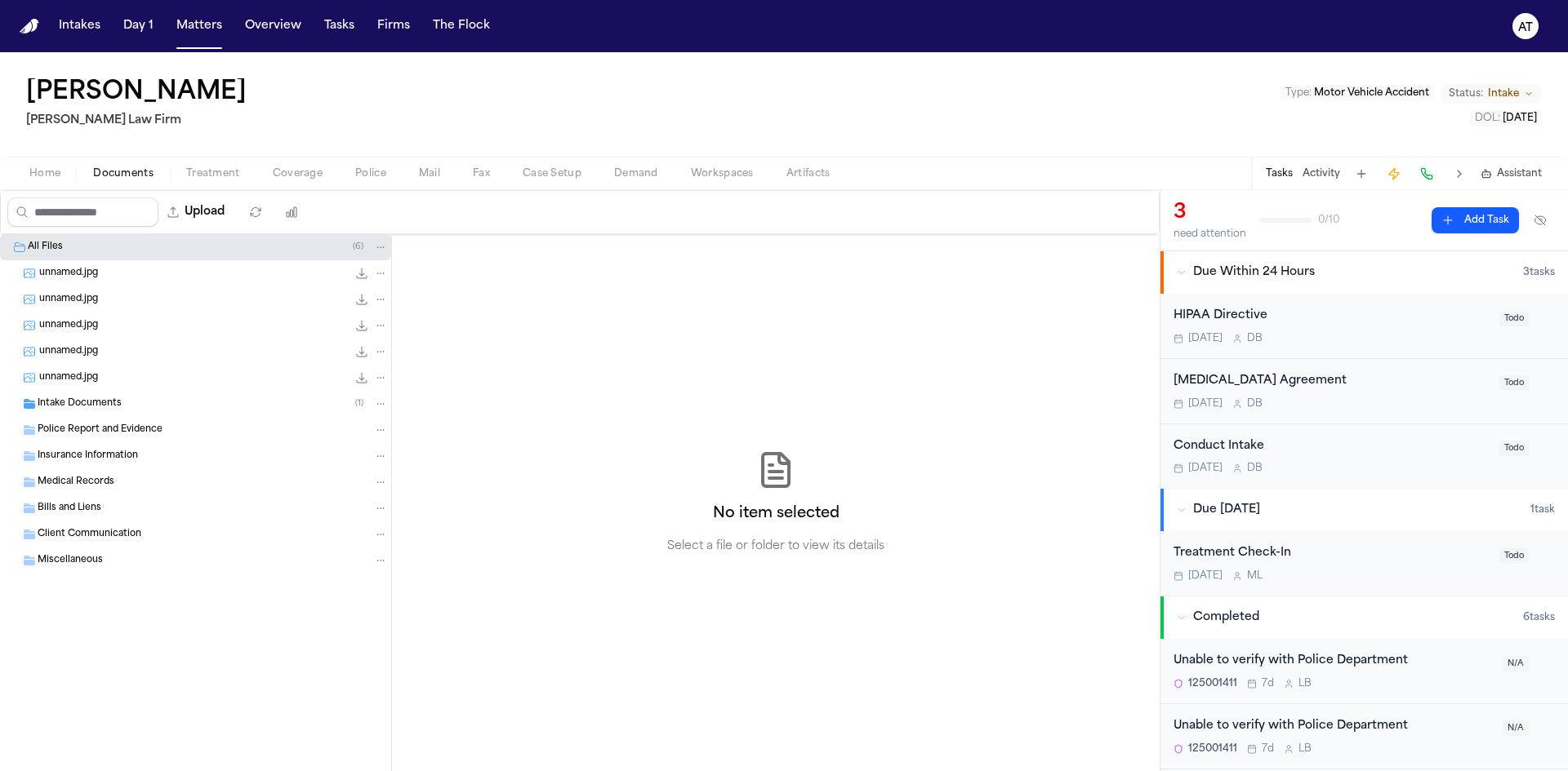
click at [105, 175] on span "Documents" at bounding box center [123, 174] width 61 height 13
click at [231, 217] on button "Upload" at bounding box center [196, 212] width 76 height 29
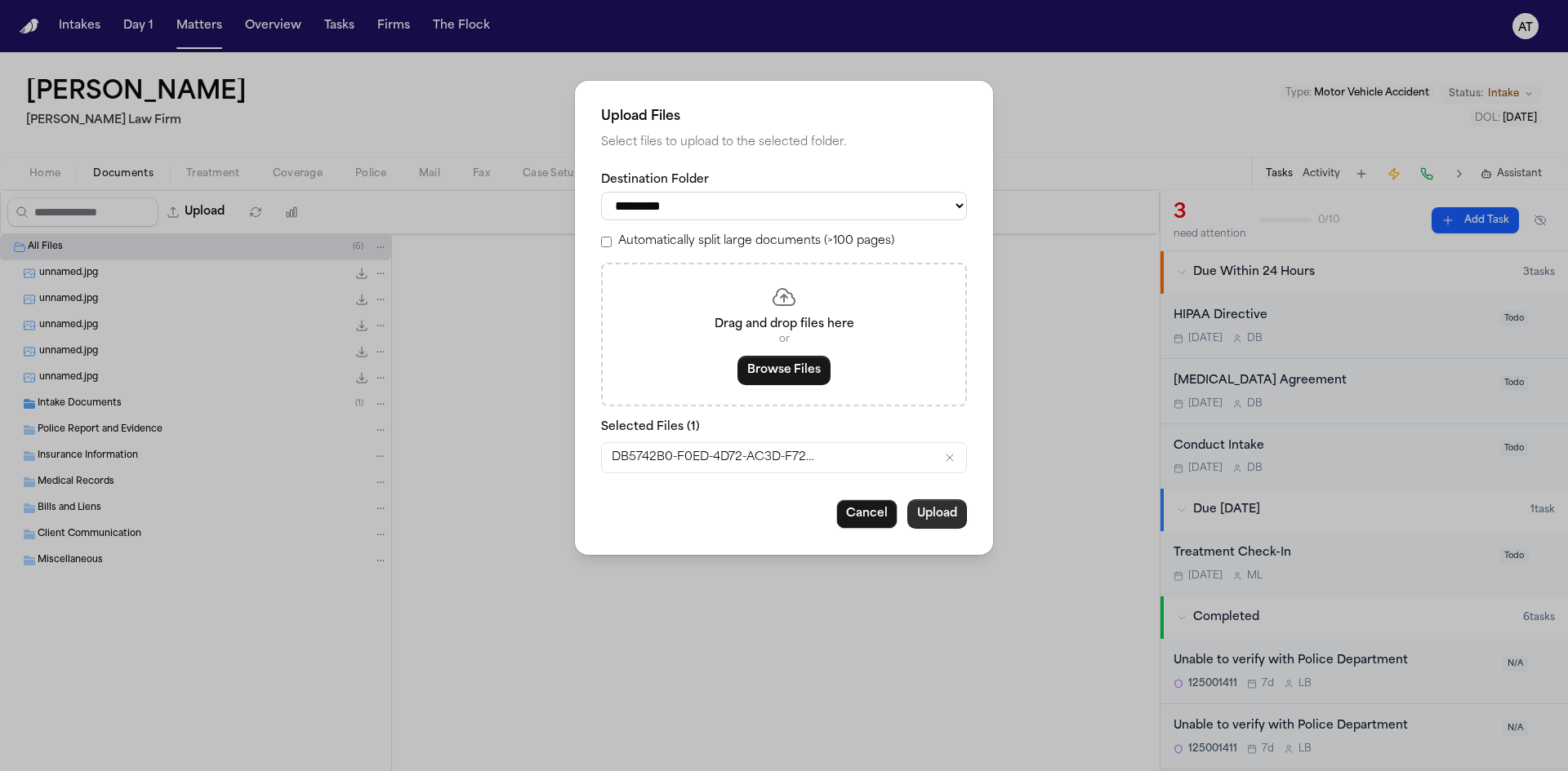
click at [955, 517] on button "Upload" at bounding box center [937, 514] width 60 height 29
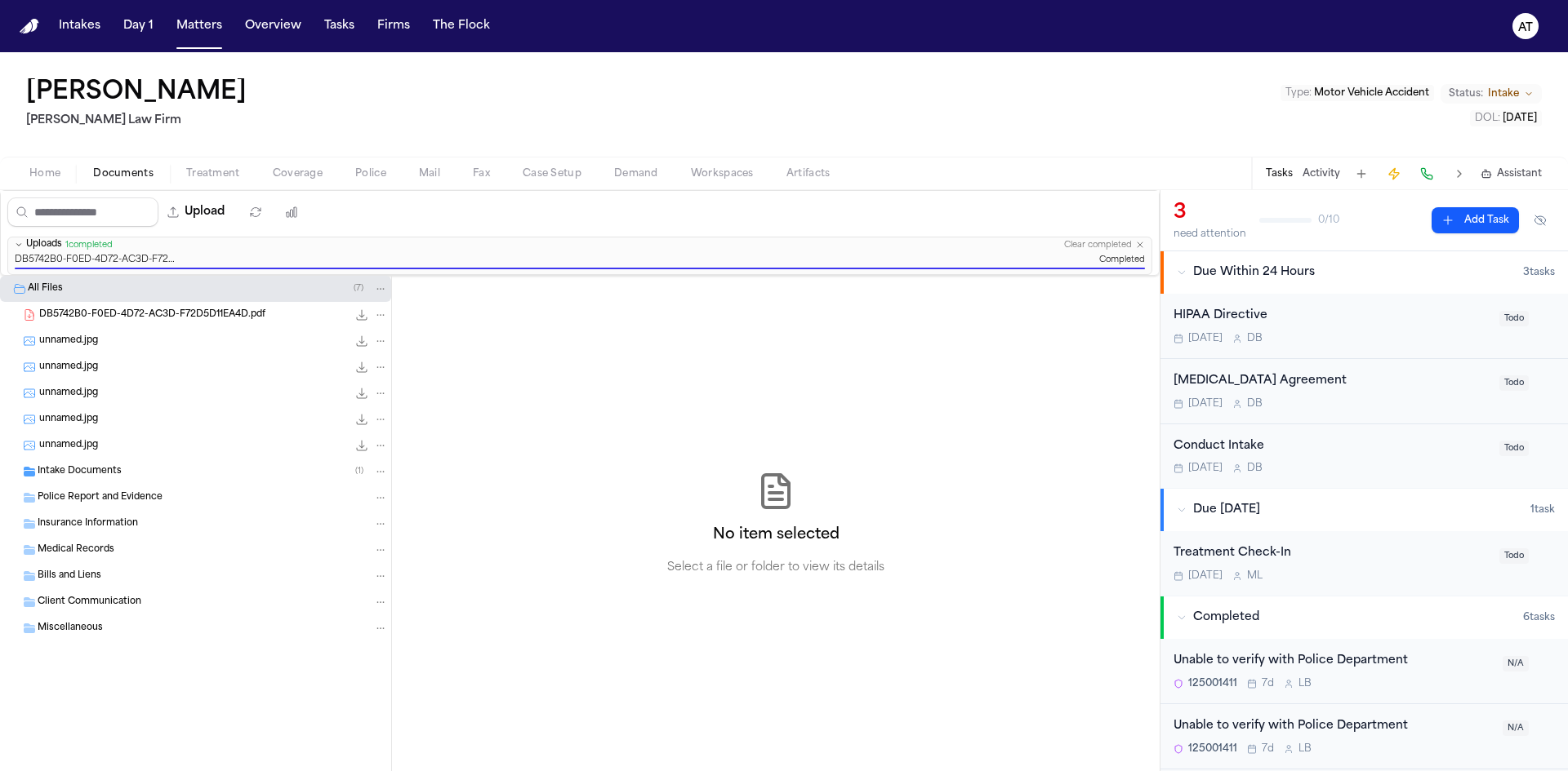
click at [177, 311] on span "DB5742B0-F0ED-4D72-AC3D-F72D5D11EA4D.pdf" at bounding box center [152, 315] width 227 height 13
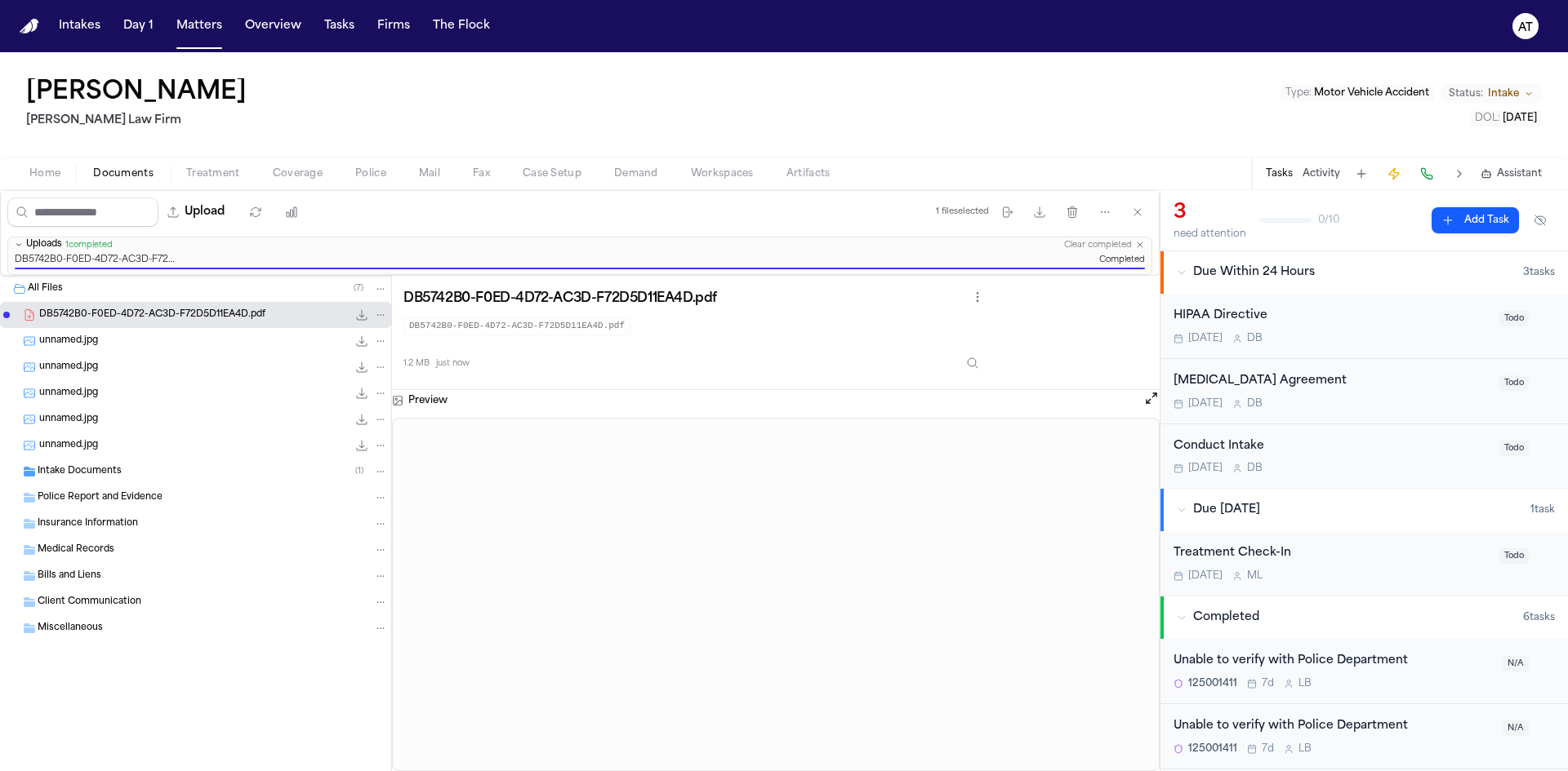
click at [116, 473] on span "Intake Documents" at bounding box center [79, 472] width 84 height 13
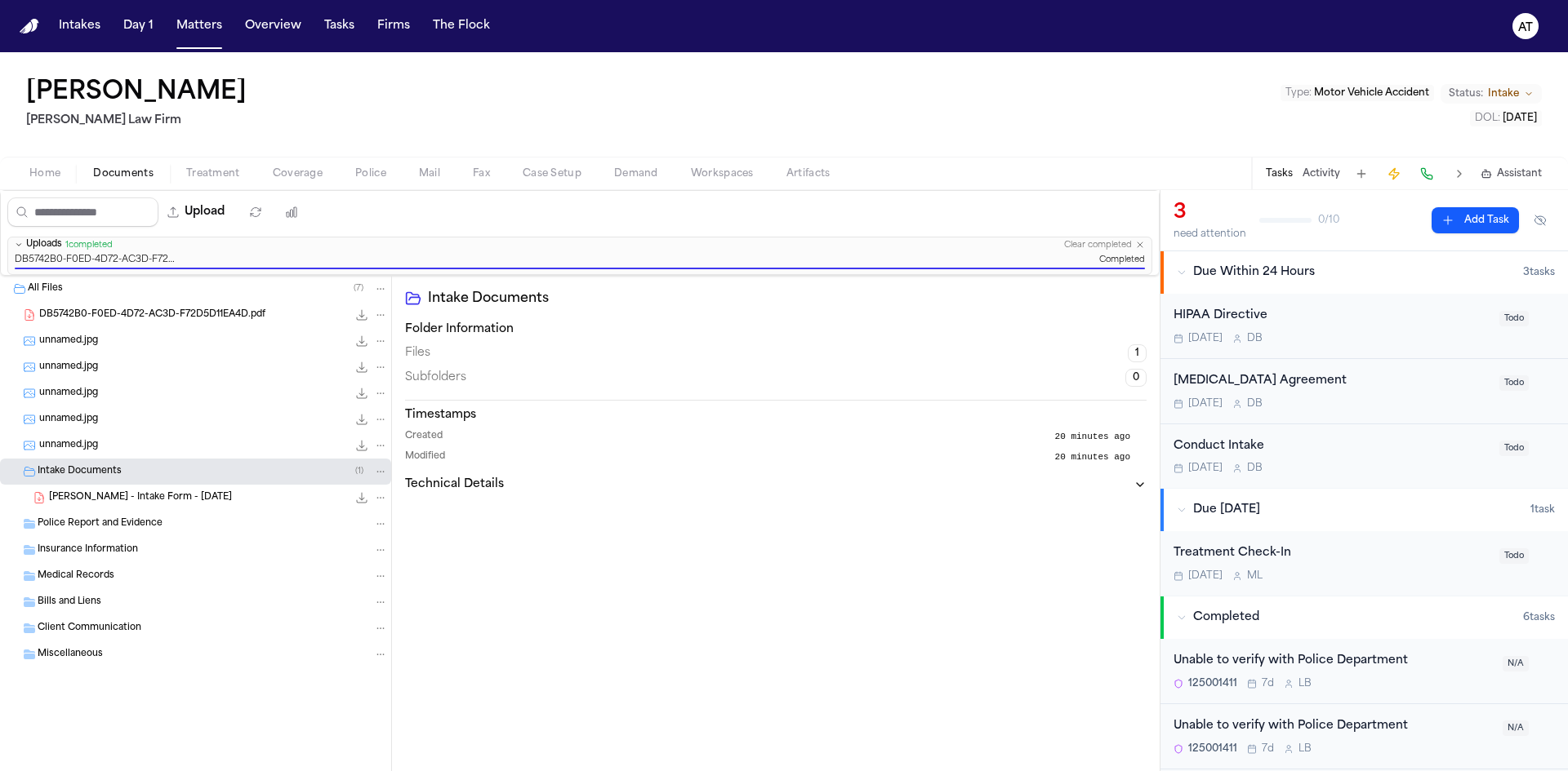
click at [127, 503] on span "N. Salas - Intake Form - 8.28.25" at bounding box center [141, 498] width 183 height 13
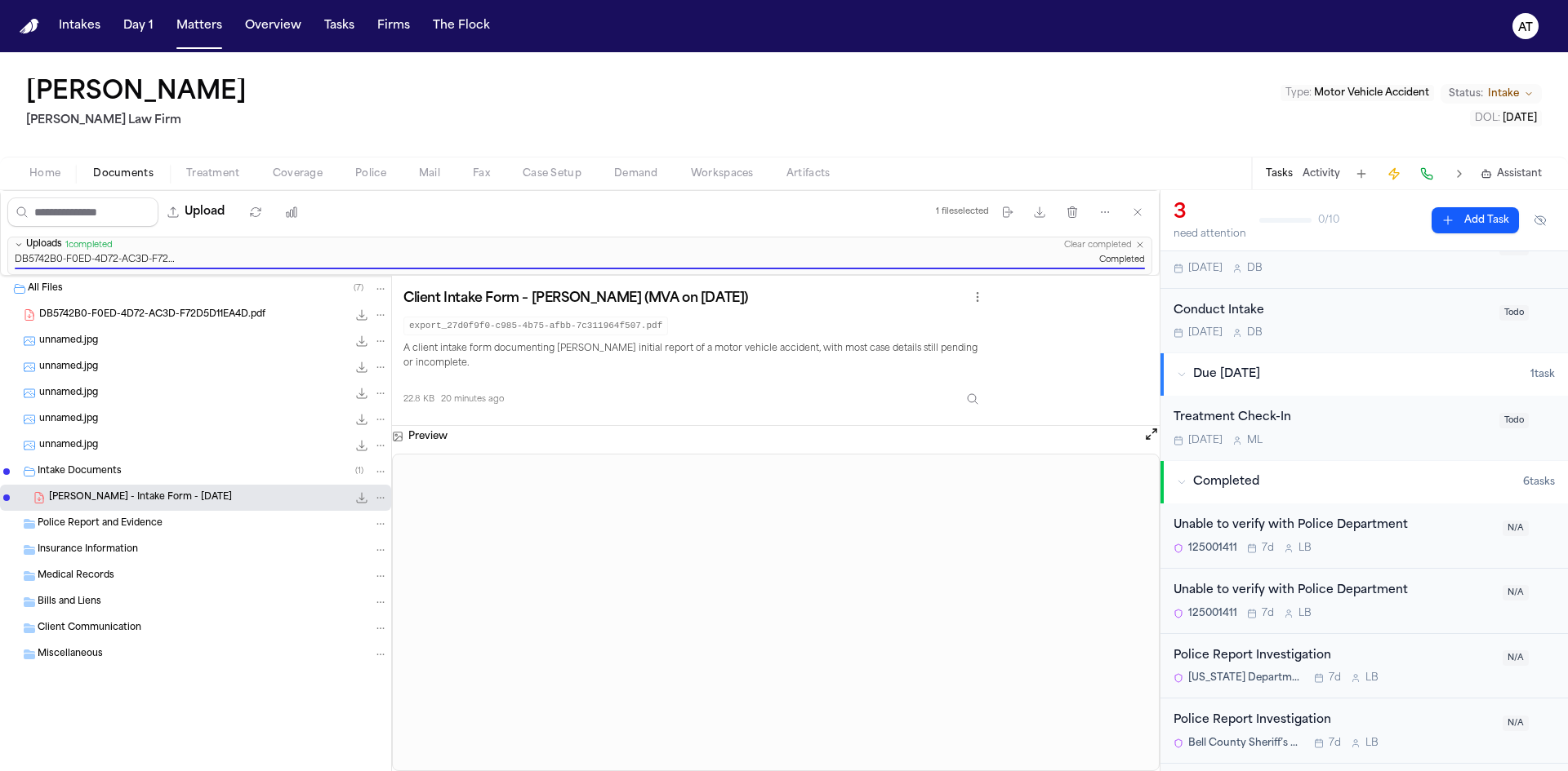
scroll to position [58, 0]
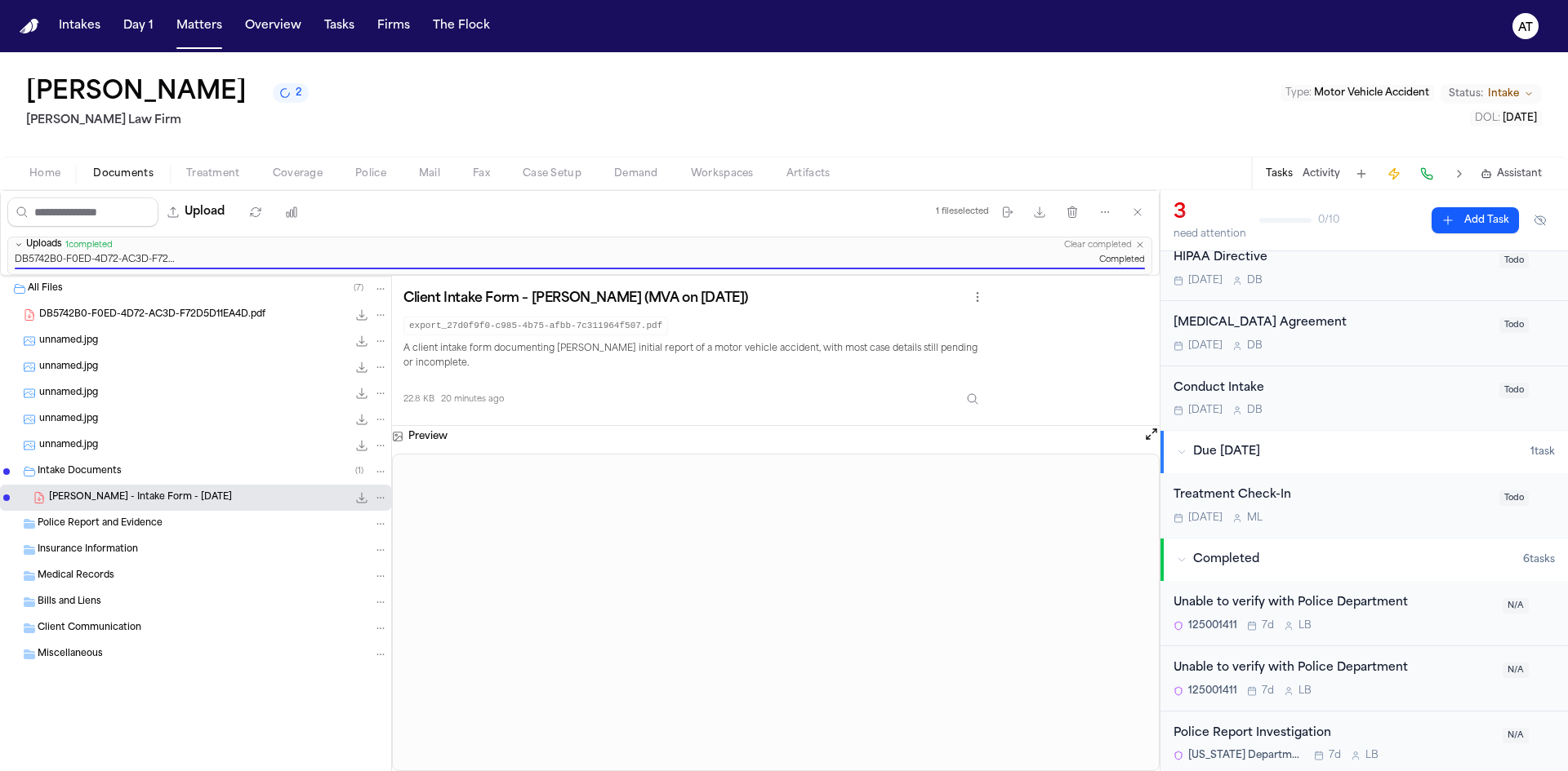
click at [666, 105] on div "NOEMI SALAS 2 Ruy Mireles Law Firm Type : Motor Vehicle Accident Status: Intake…" at bounding box center [784, 104] width 1568 height 104
click at [197, 26] on button "Matters" at bounding box center [199, 26] width 59 height 29
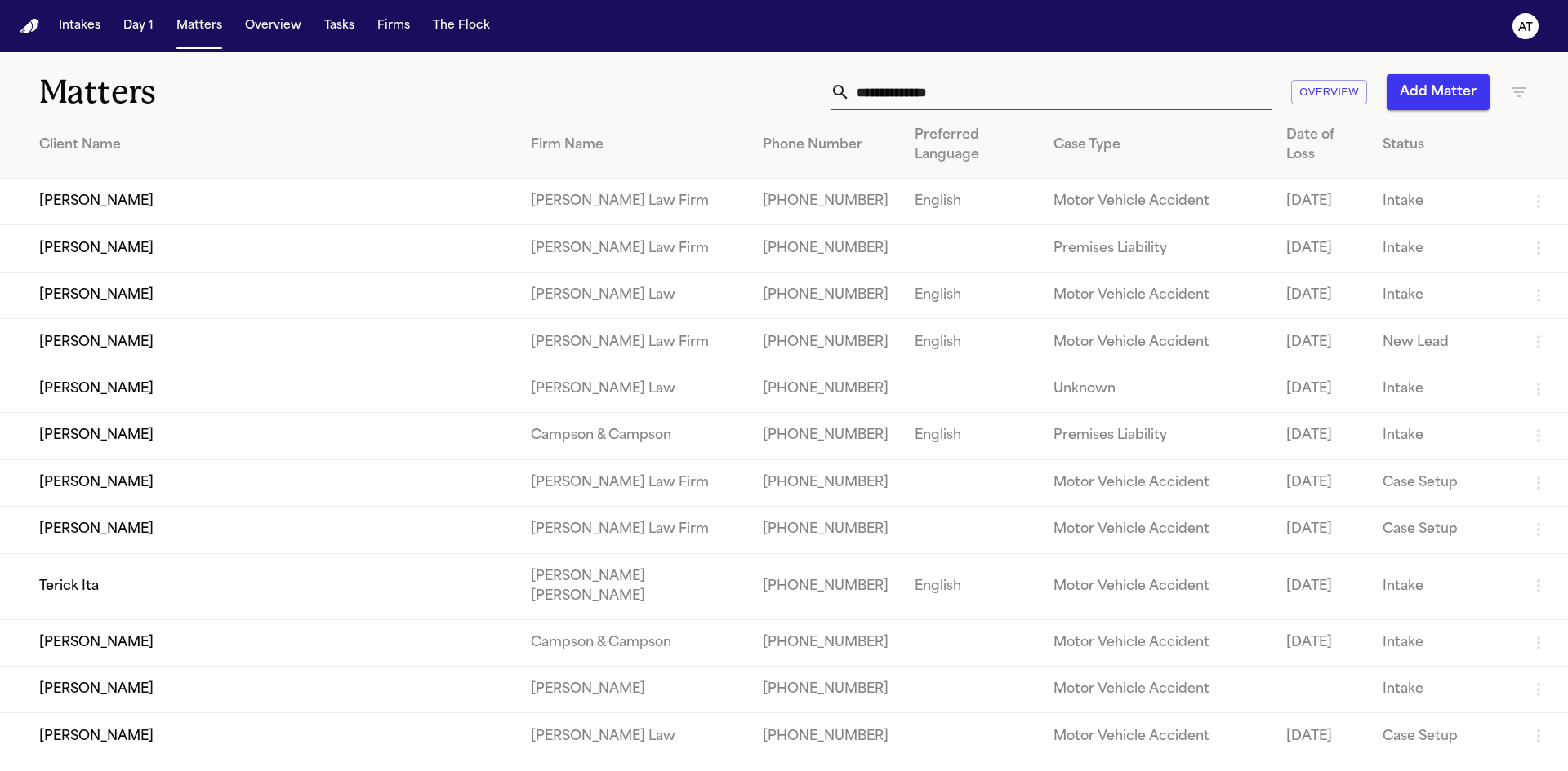
click at [921, 91] on input "text" at bounding box center [1060, 92] width 421 height 36
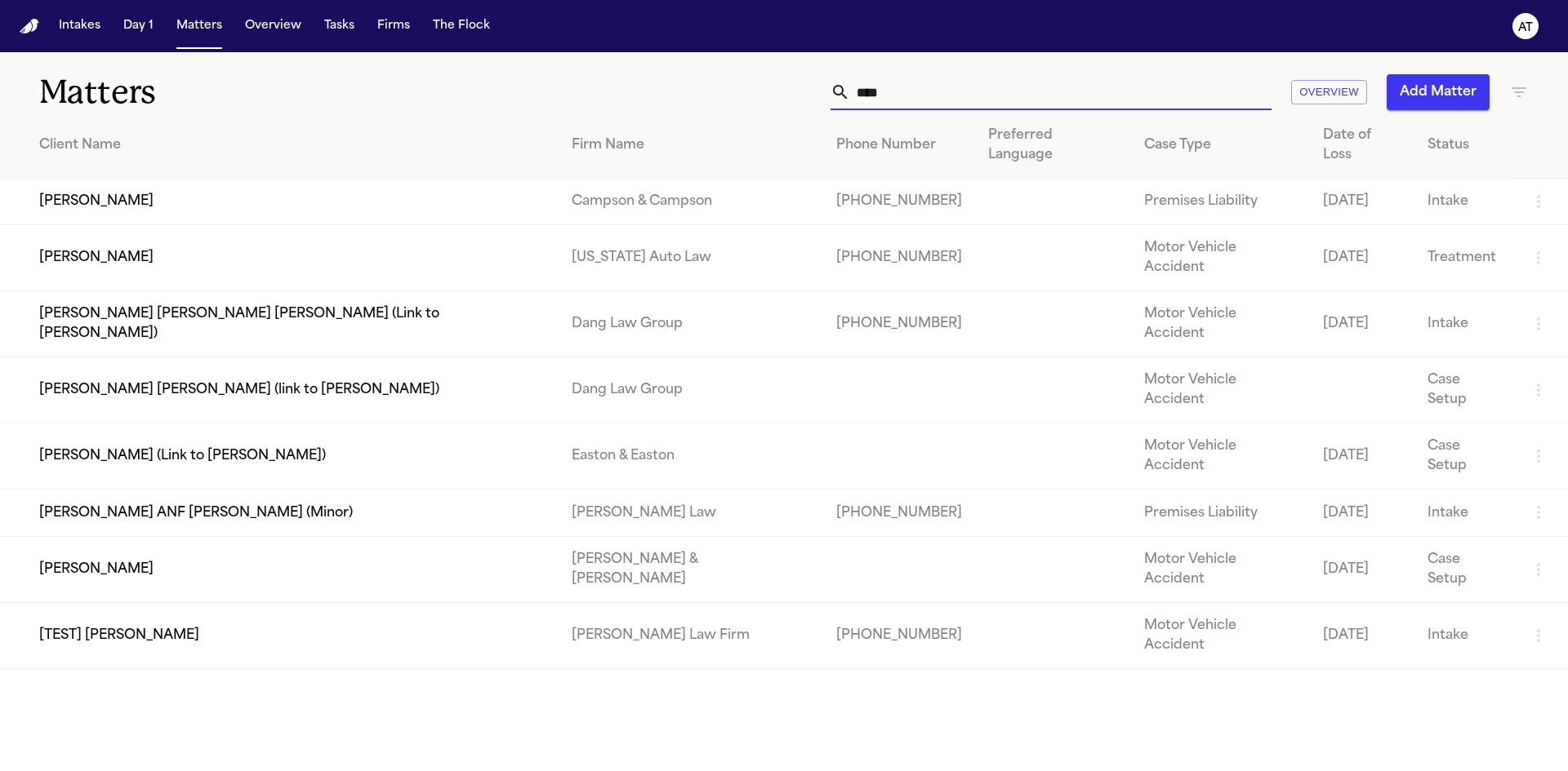
type input "****"
click at [189, 179] on td "Franklyn Johnson" at bounding box center [279, 201] width 558 height 46
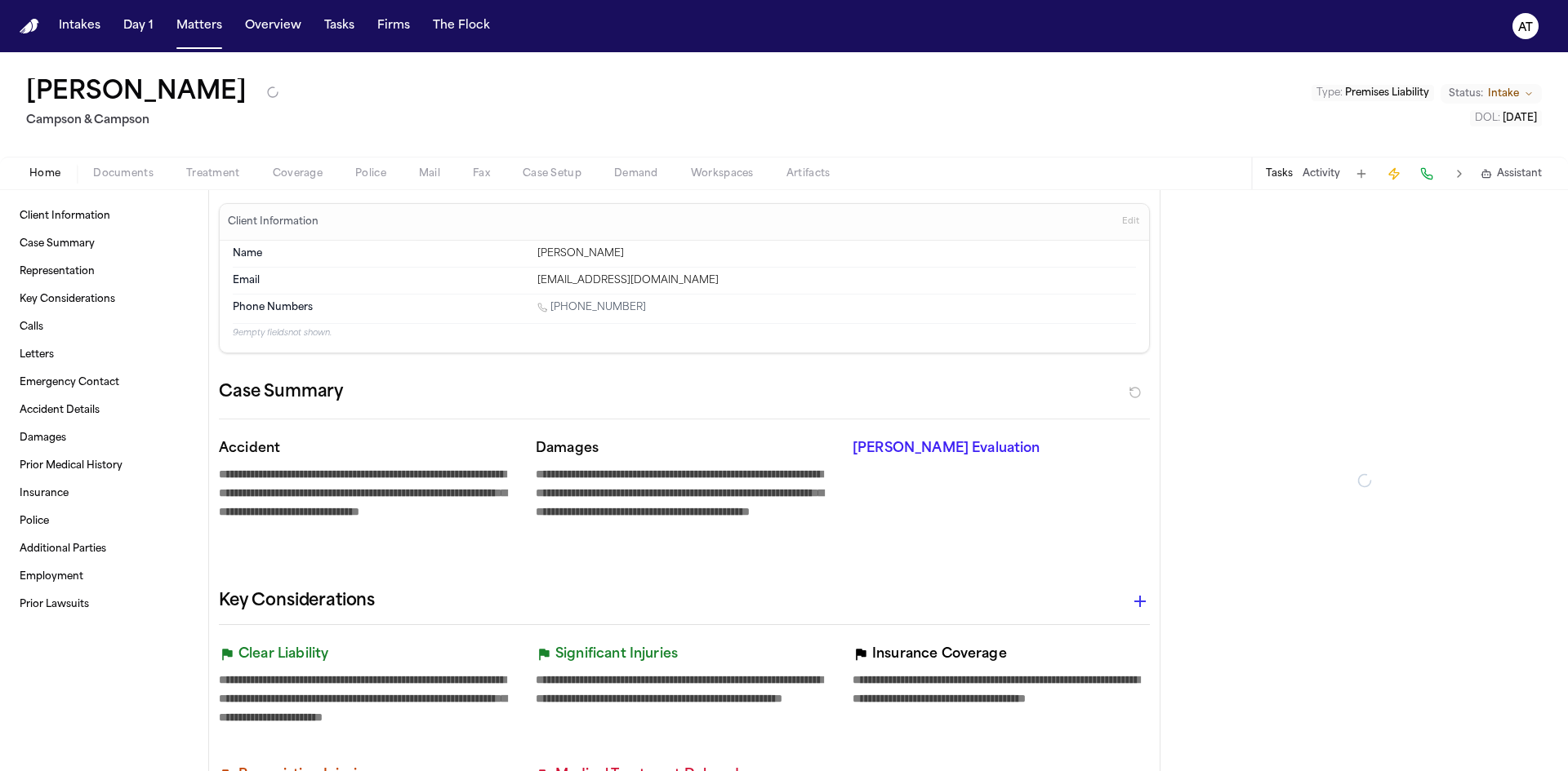
type textarea "*"
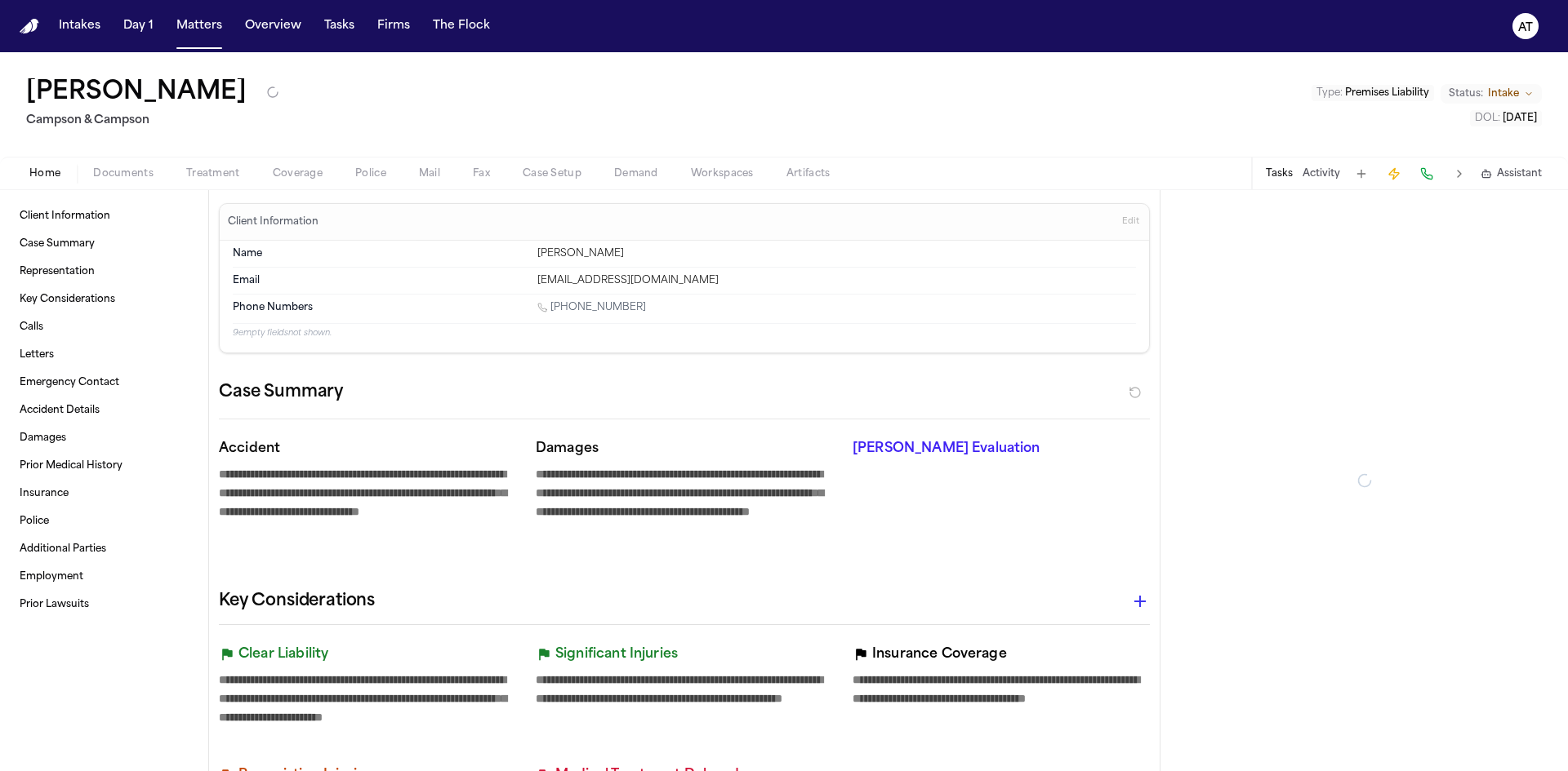
type textarea "*"
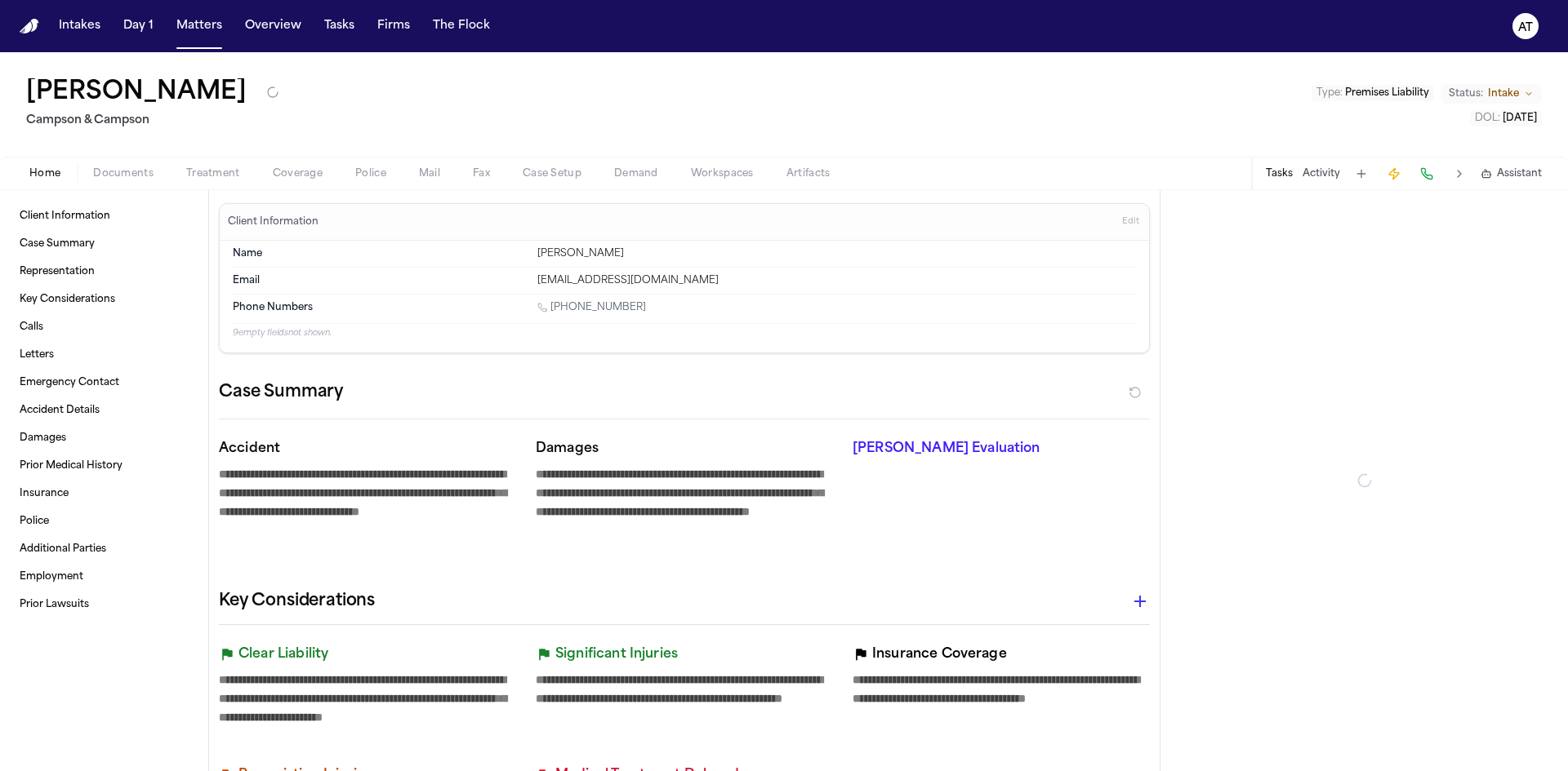
type textarea "*"
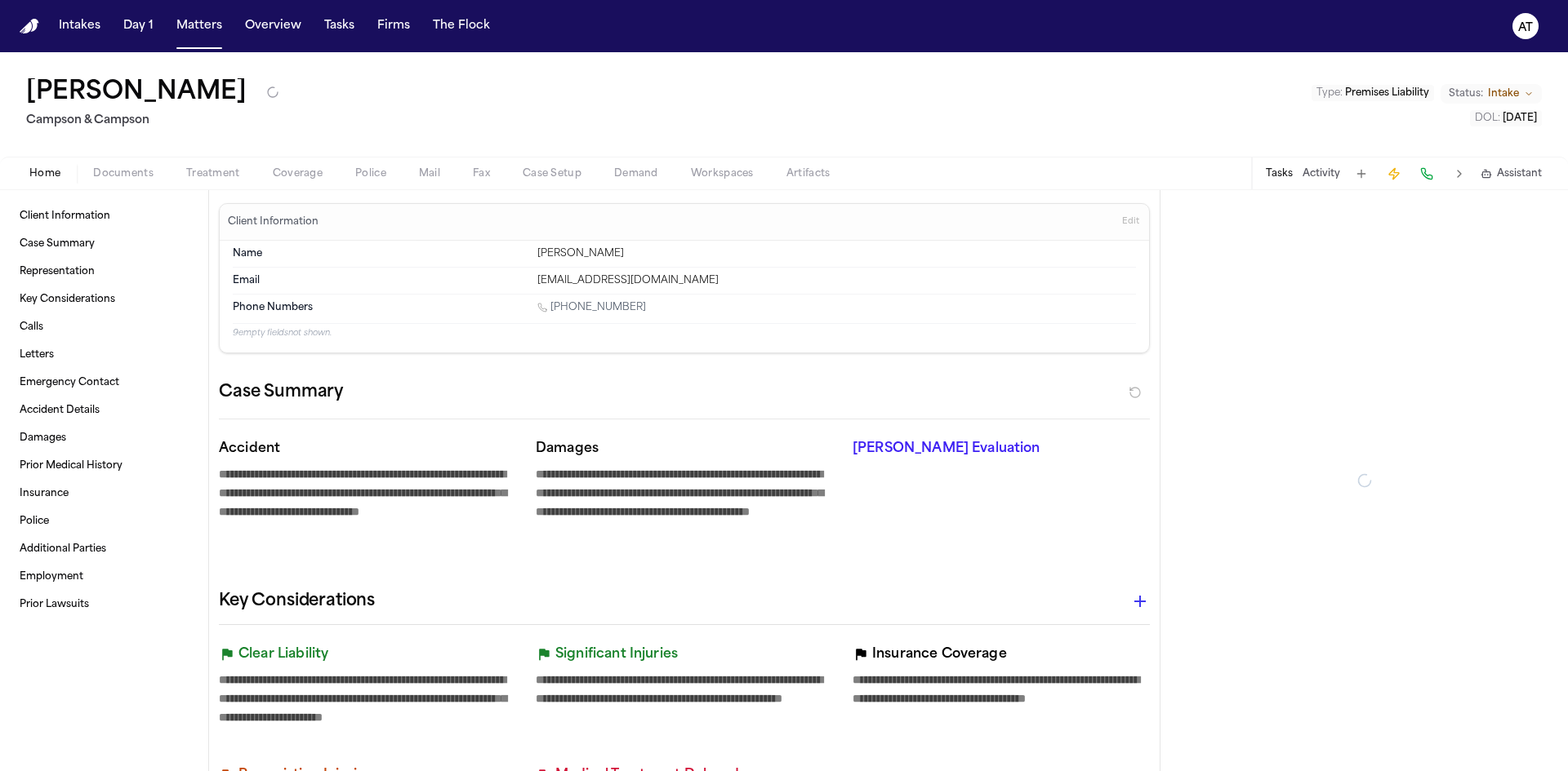
type textarea "*"
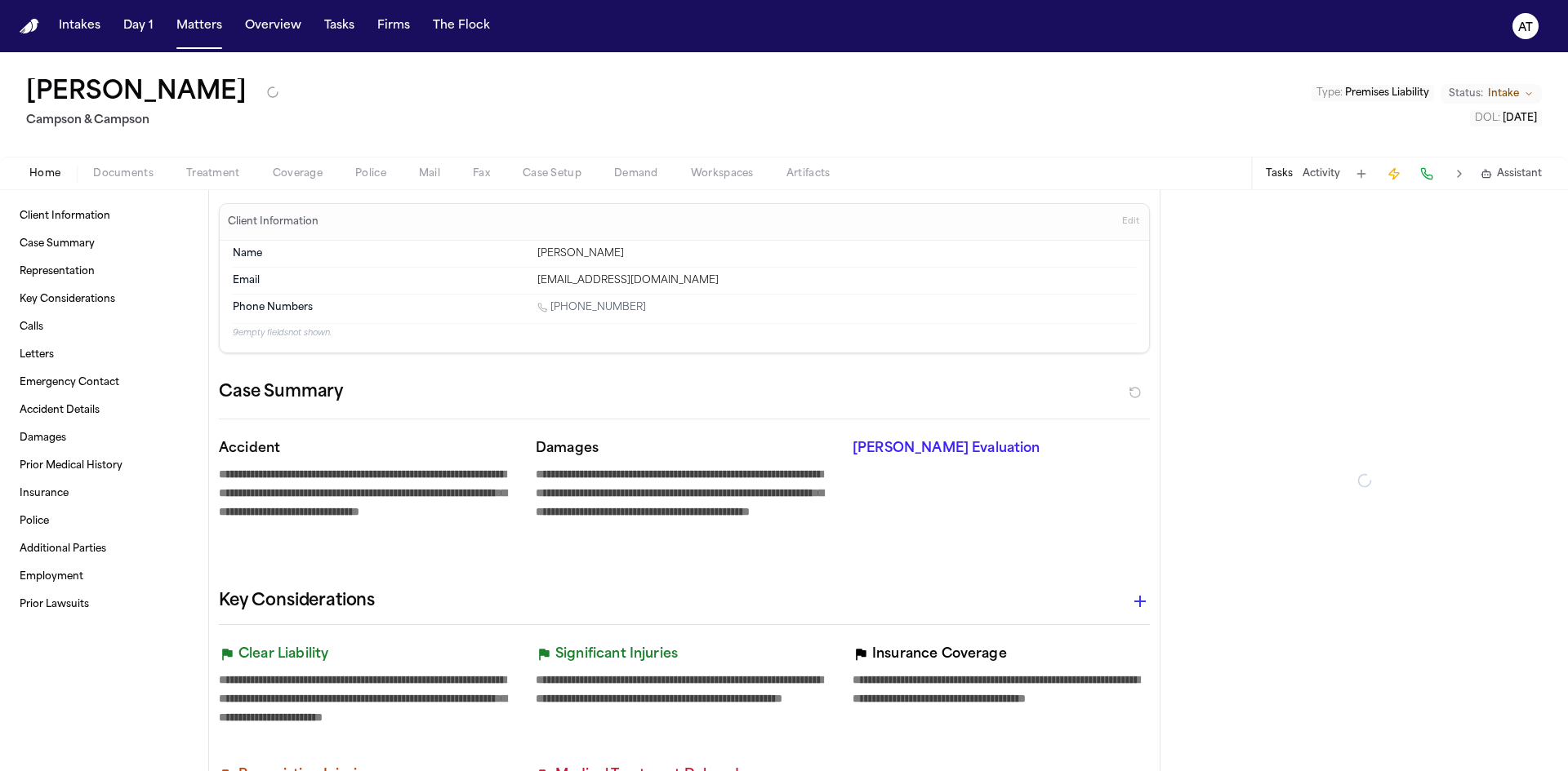
type textarea "*"
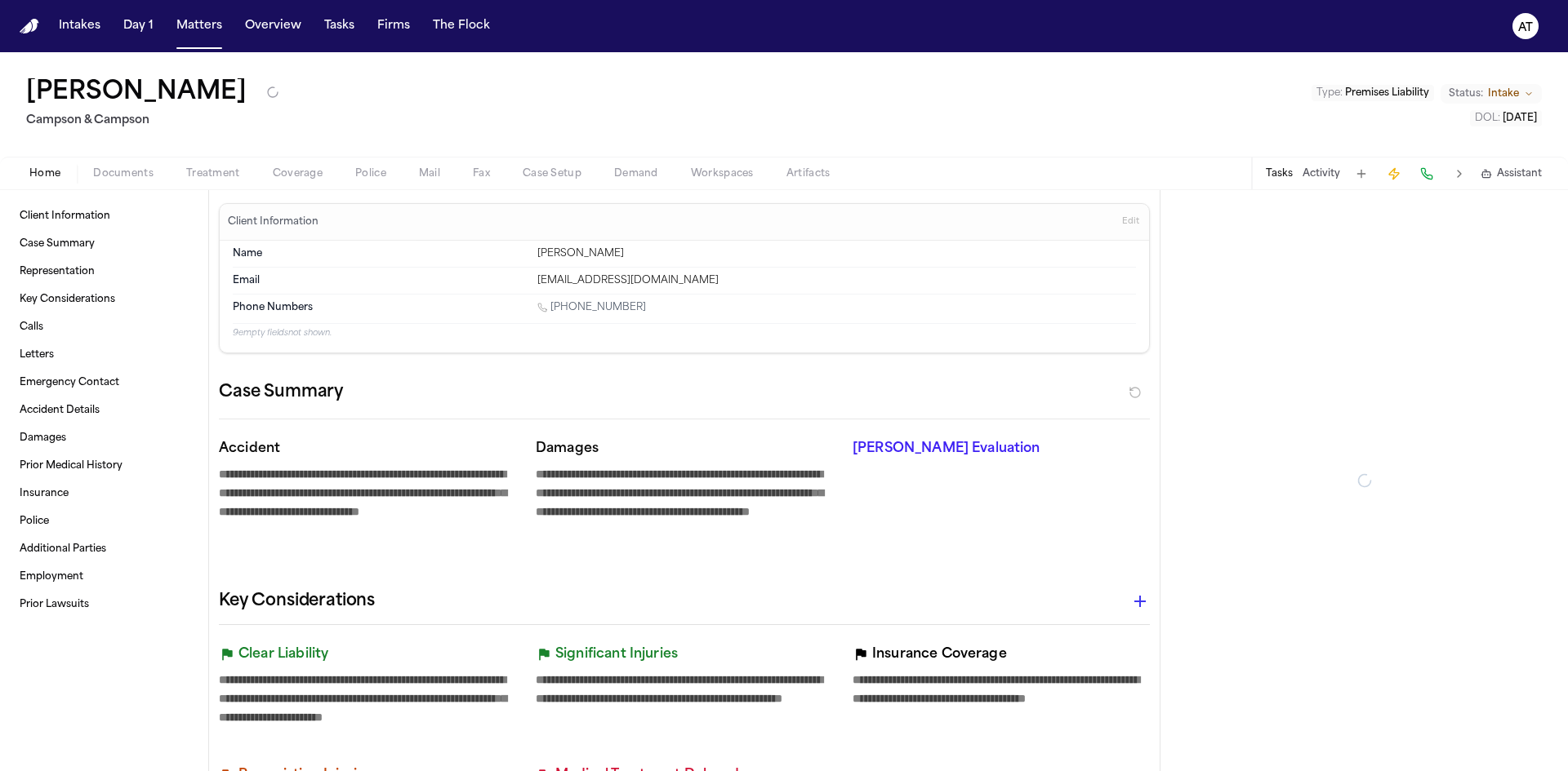
type textarea "*"
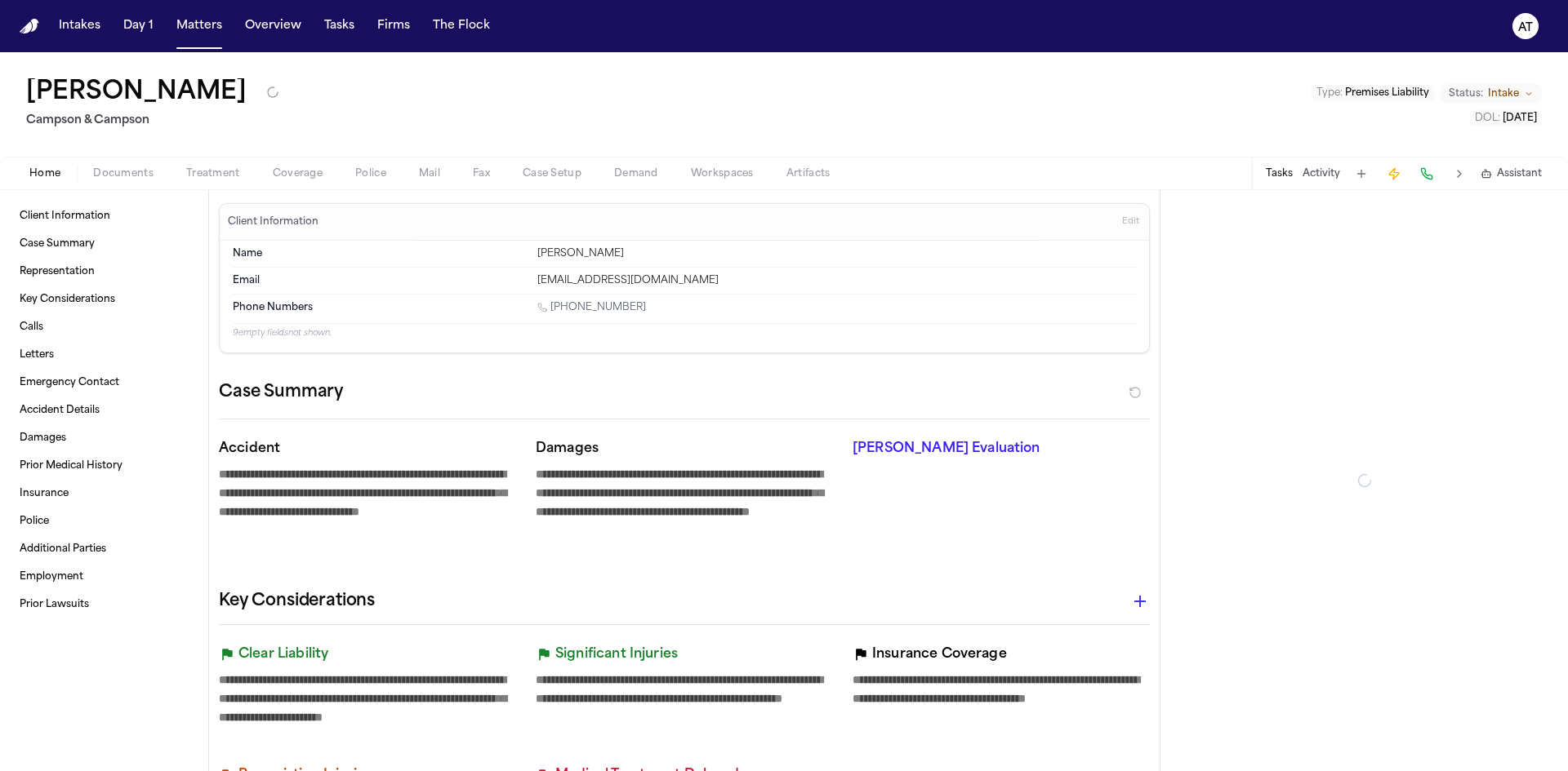
type textarea "*"
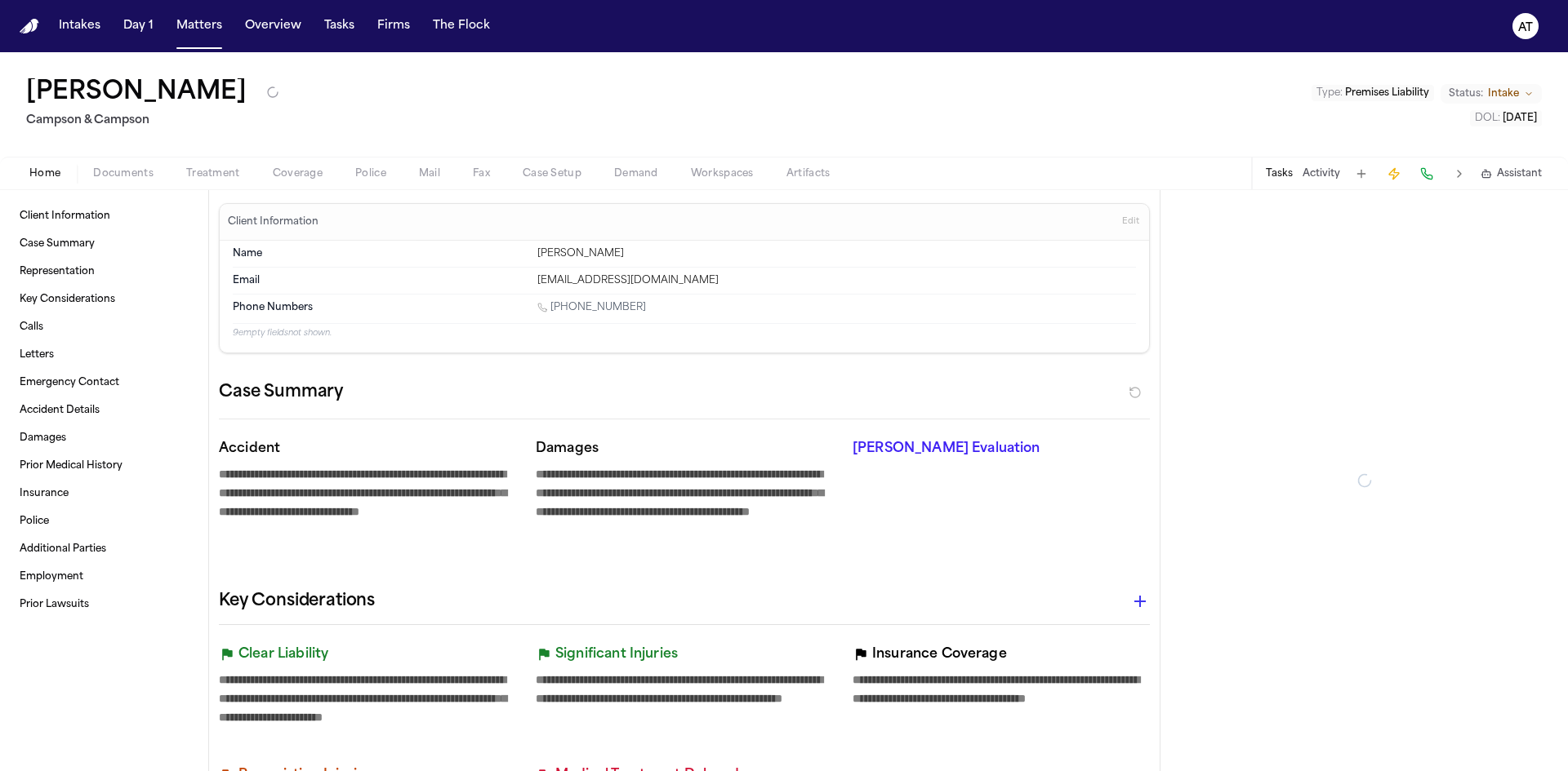
type textarea "*"
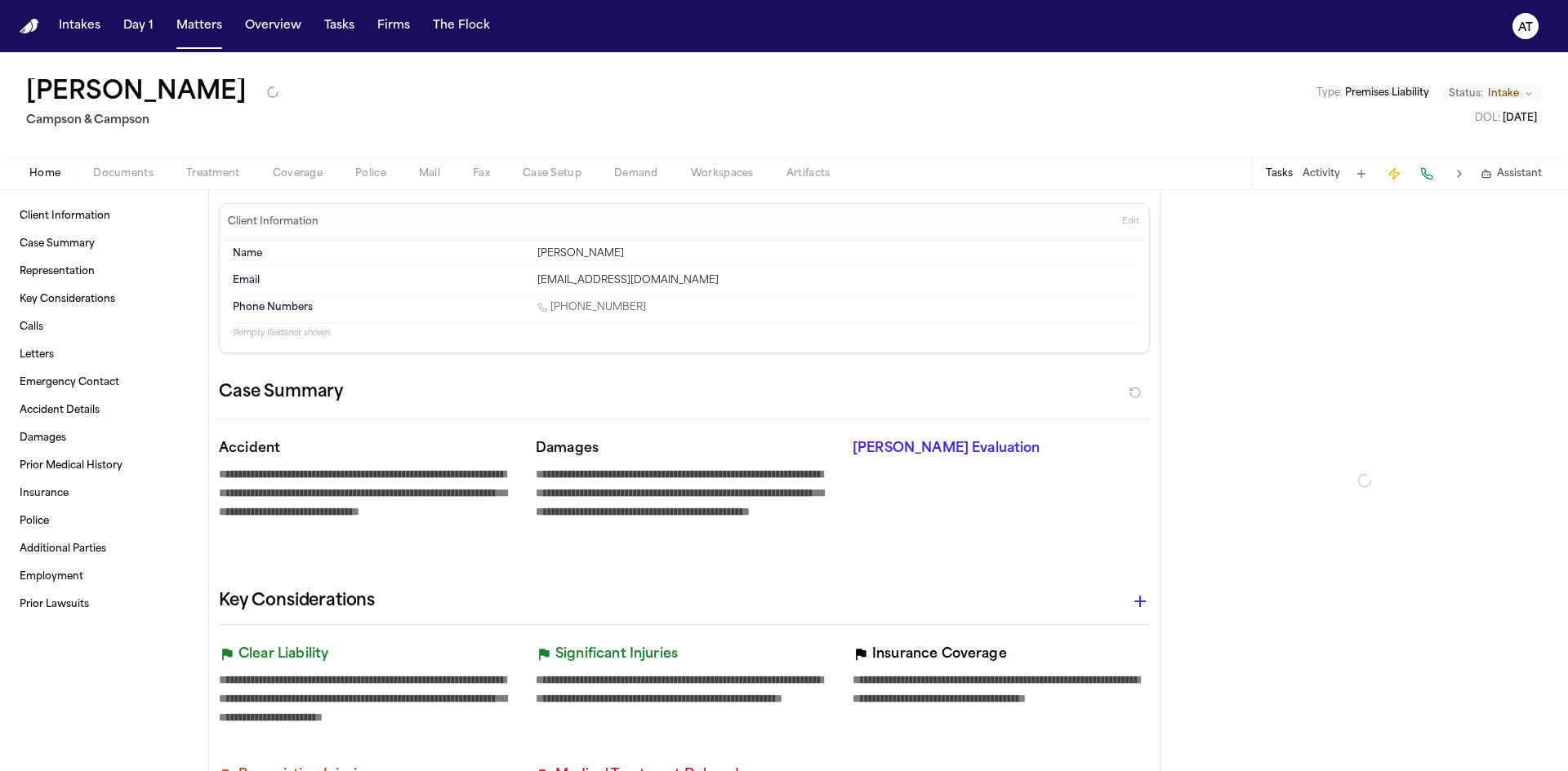
type textarea "*"
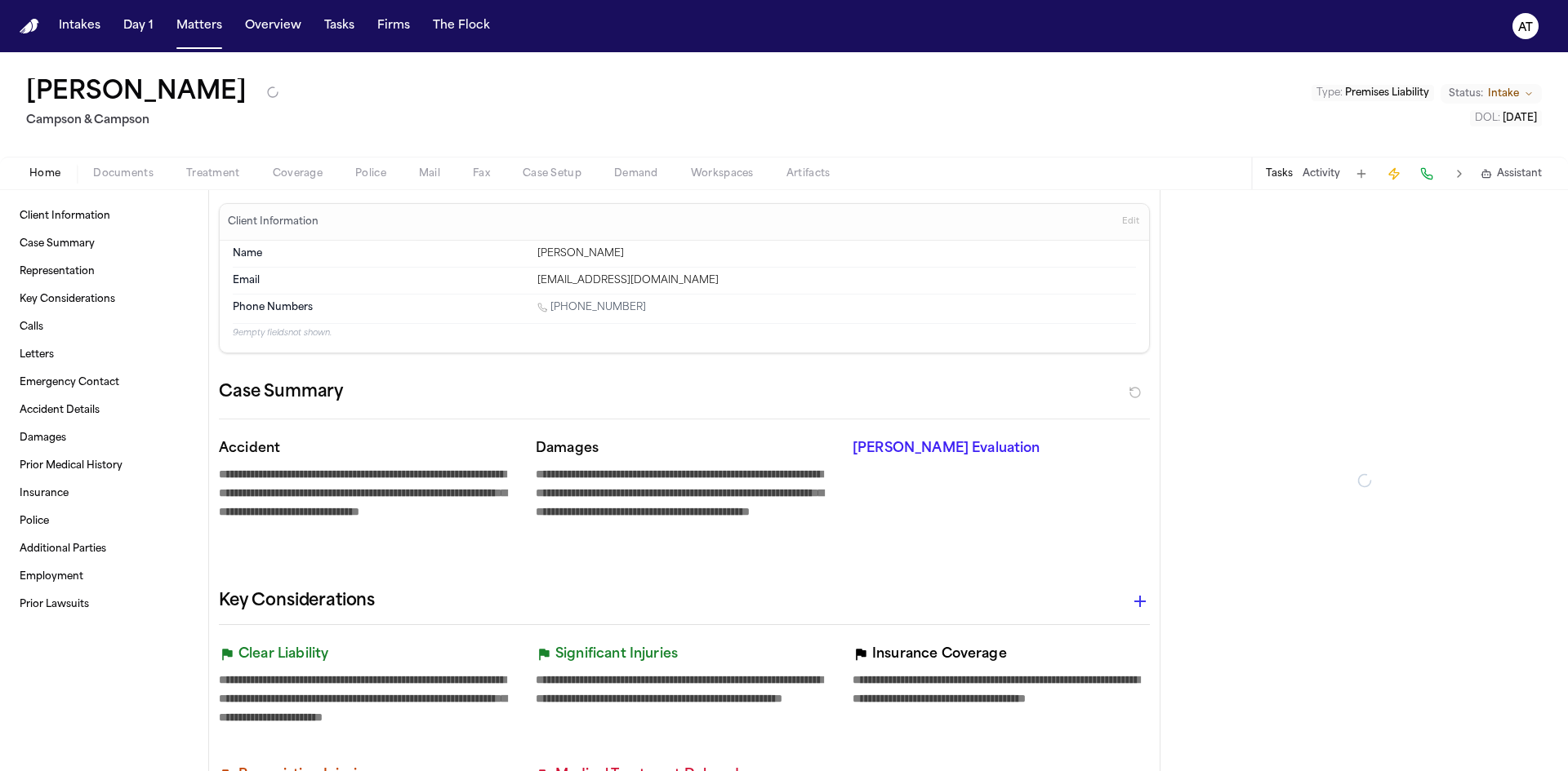
type textarea "*"
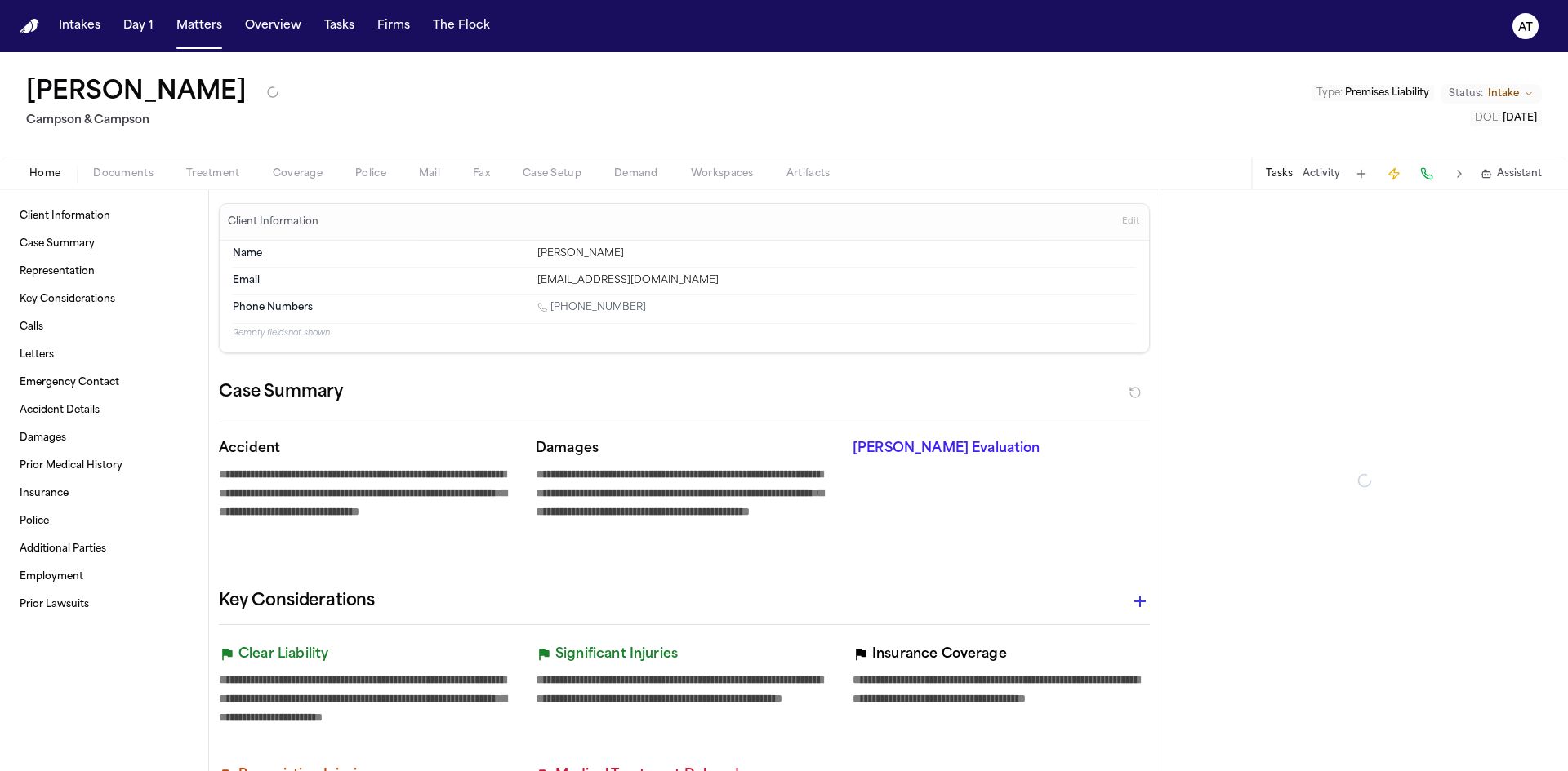
type textarea "*"
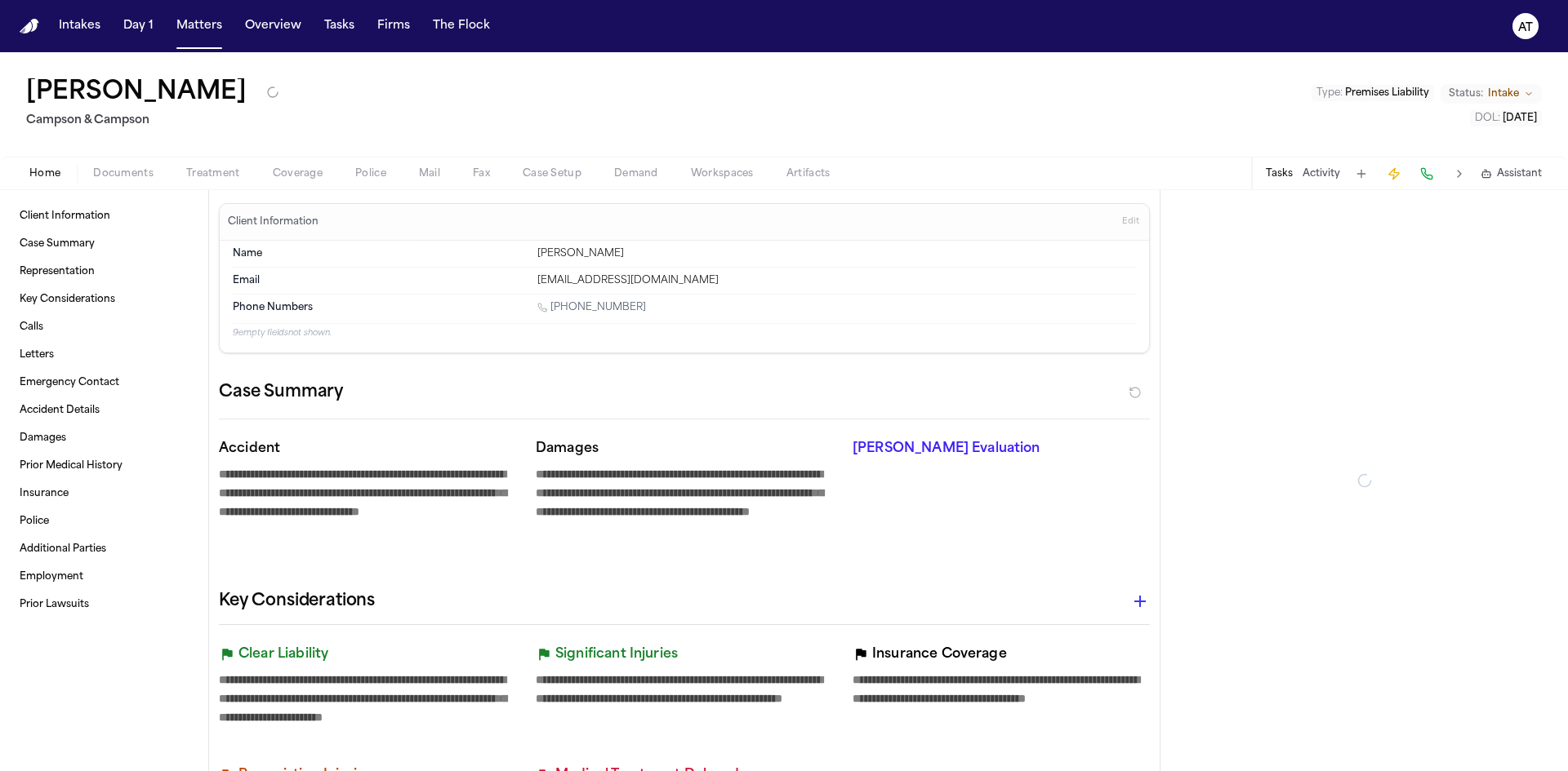
type textarea "*"
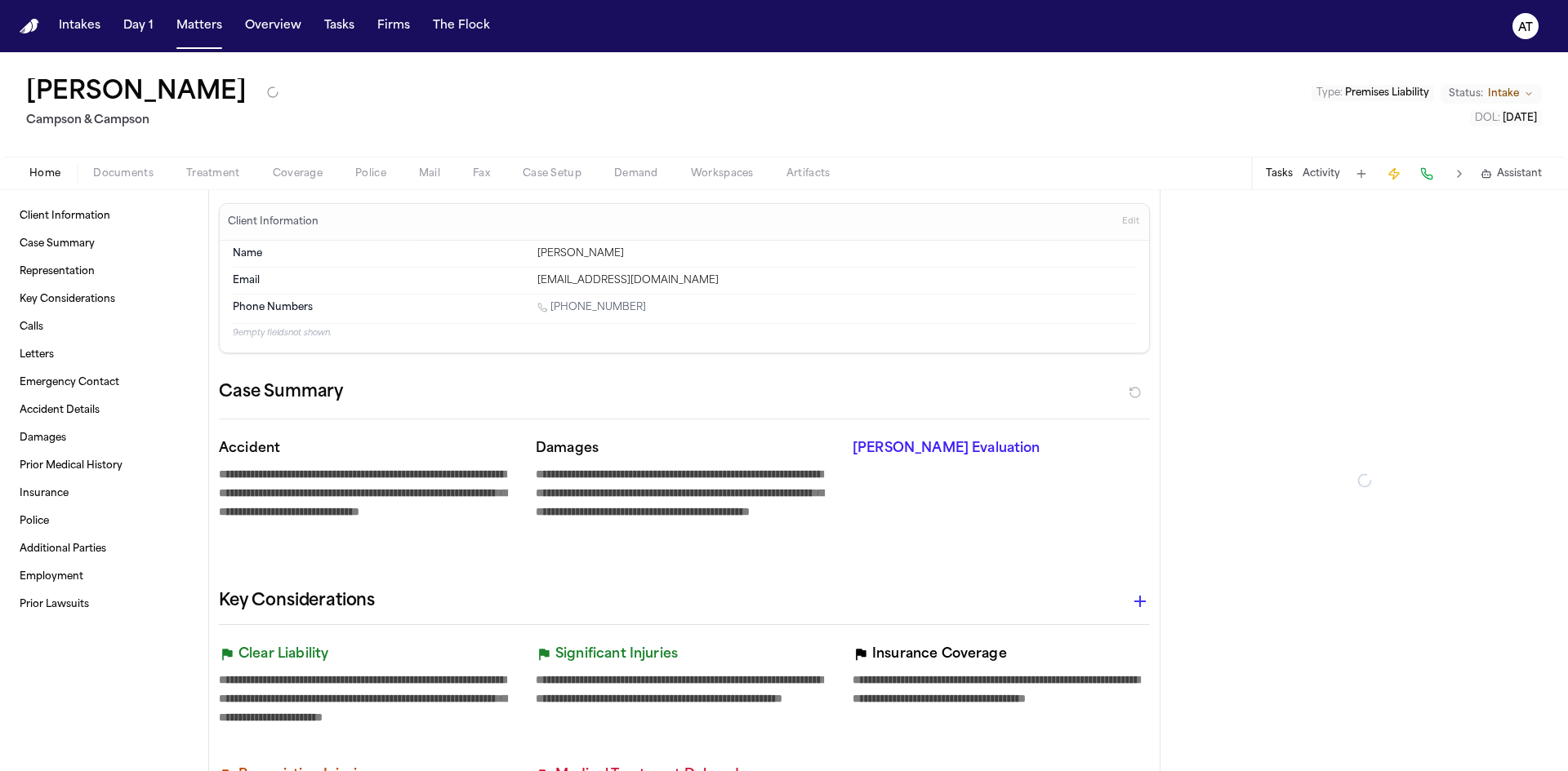
type textarea "*"
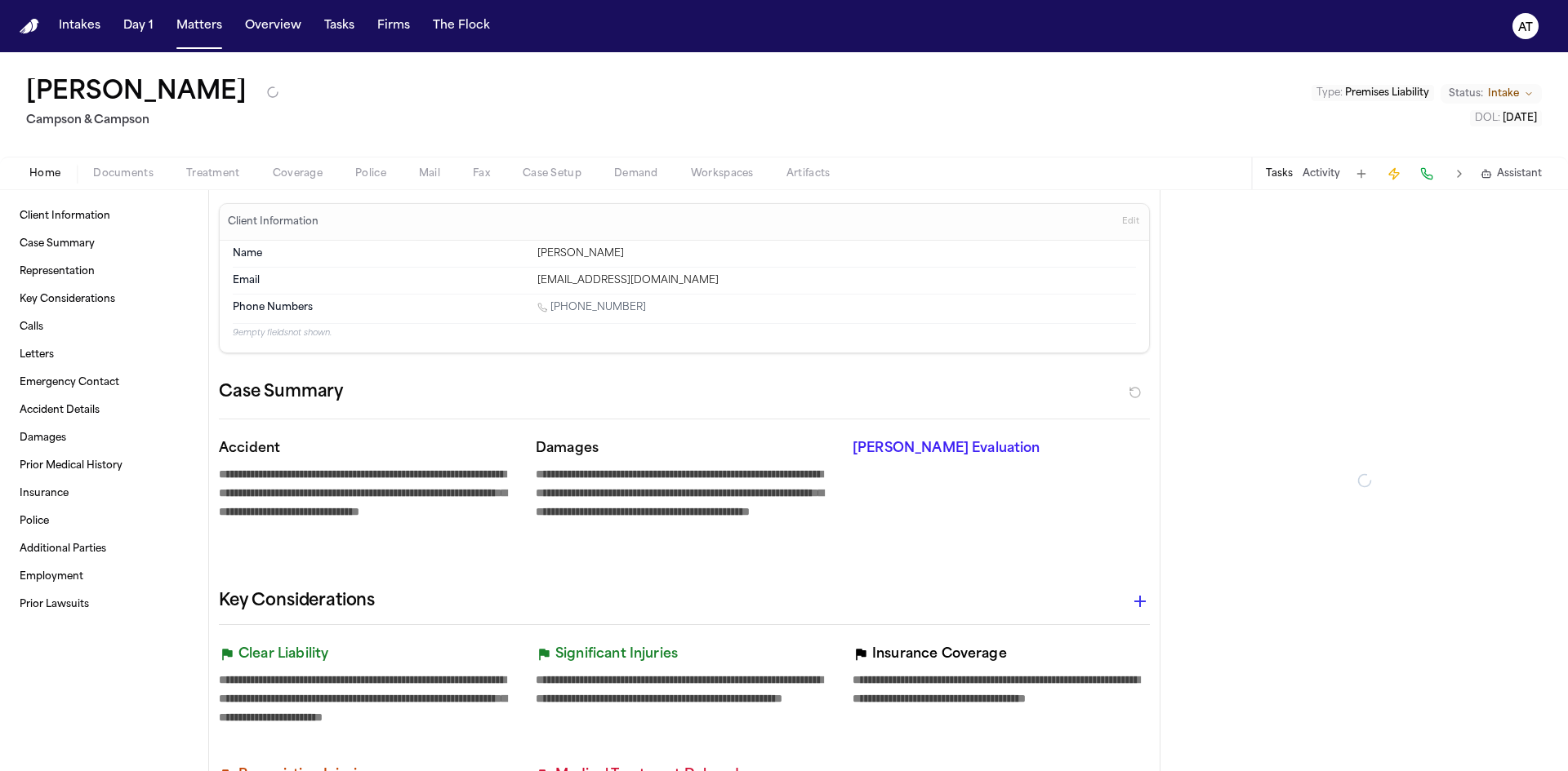
type textarea "*"
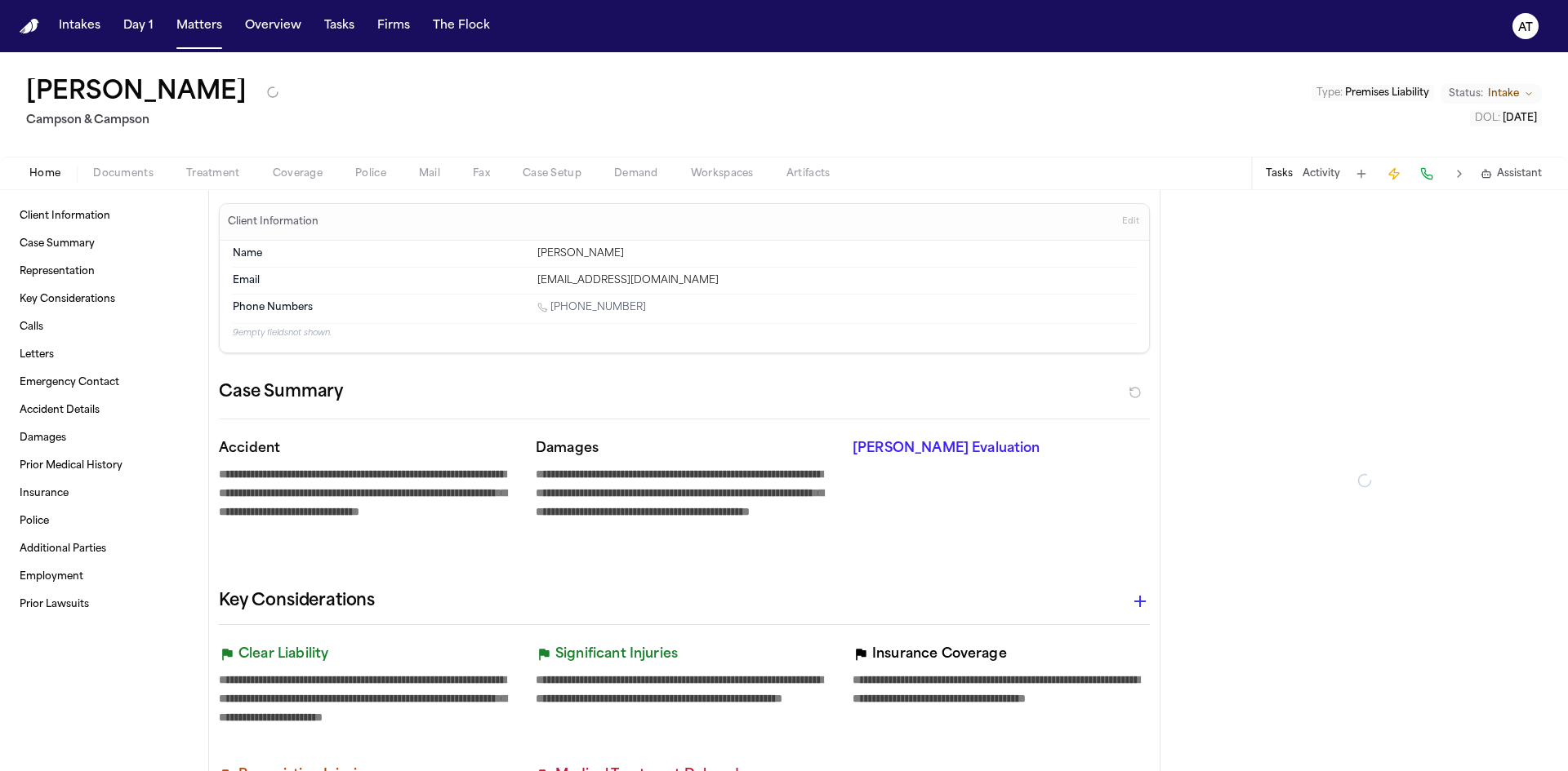
type textarea "*"
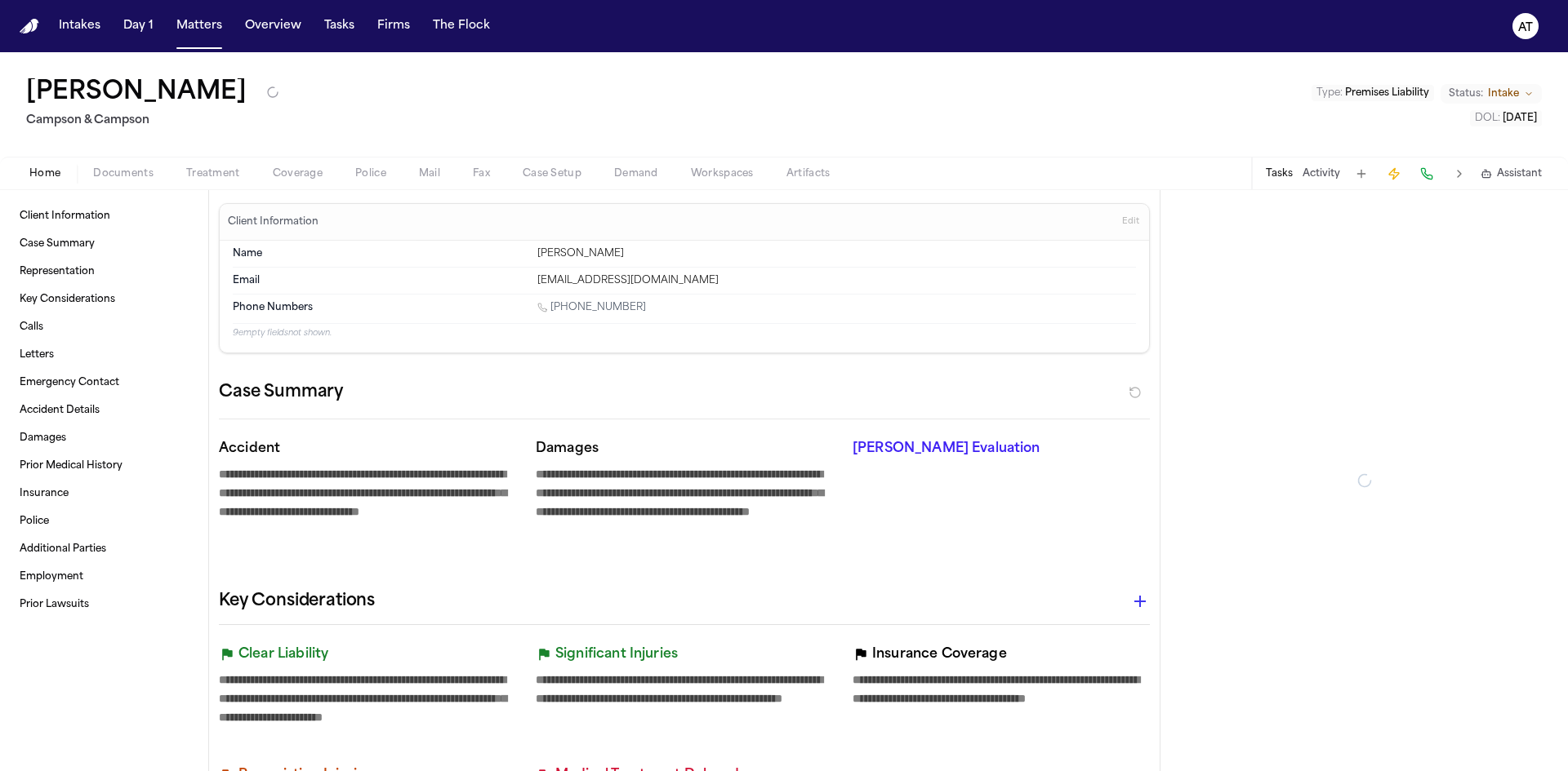
type textarea "*"
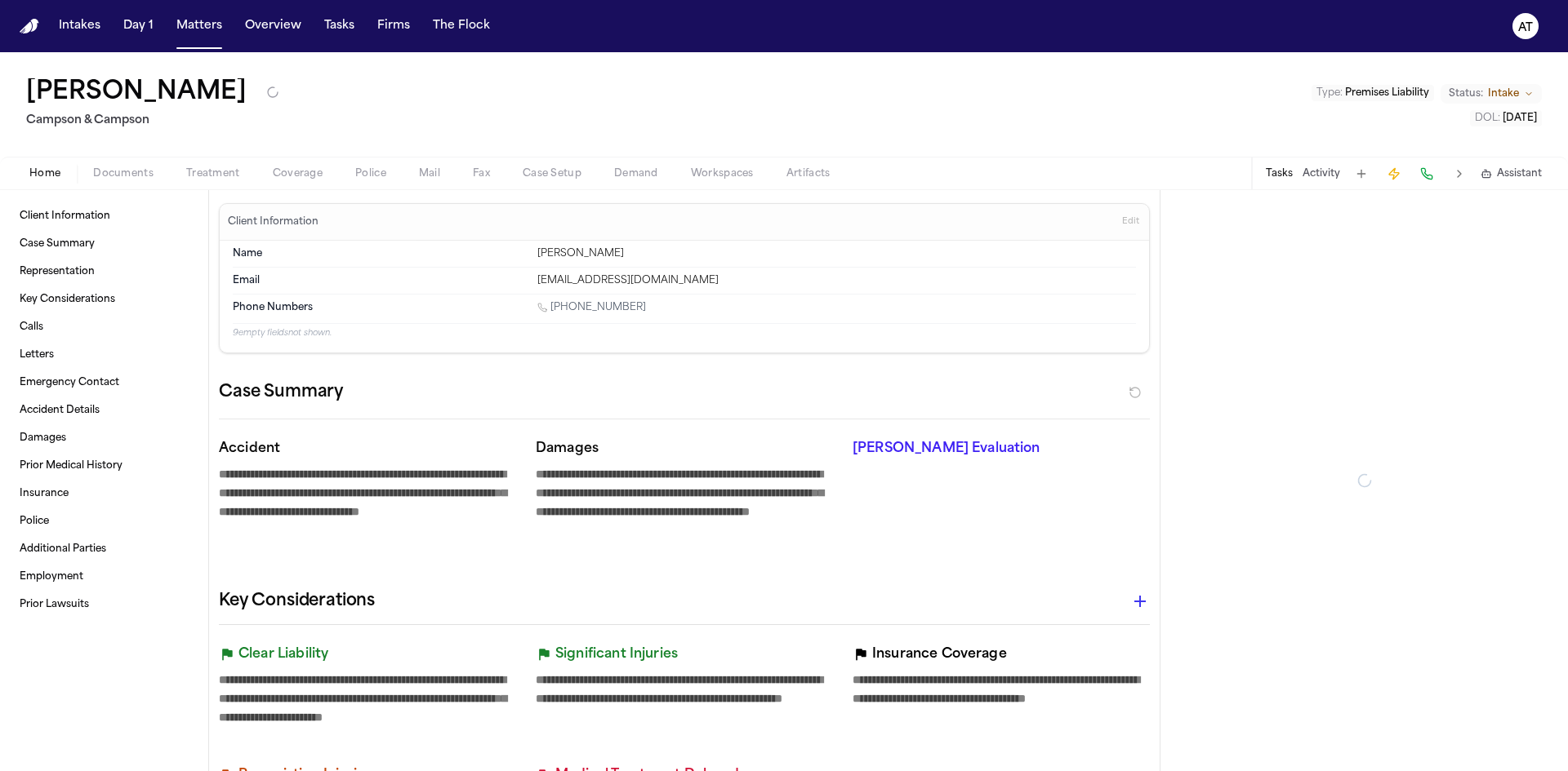
type textarea "*"
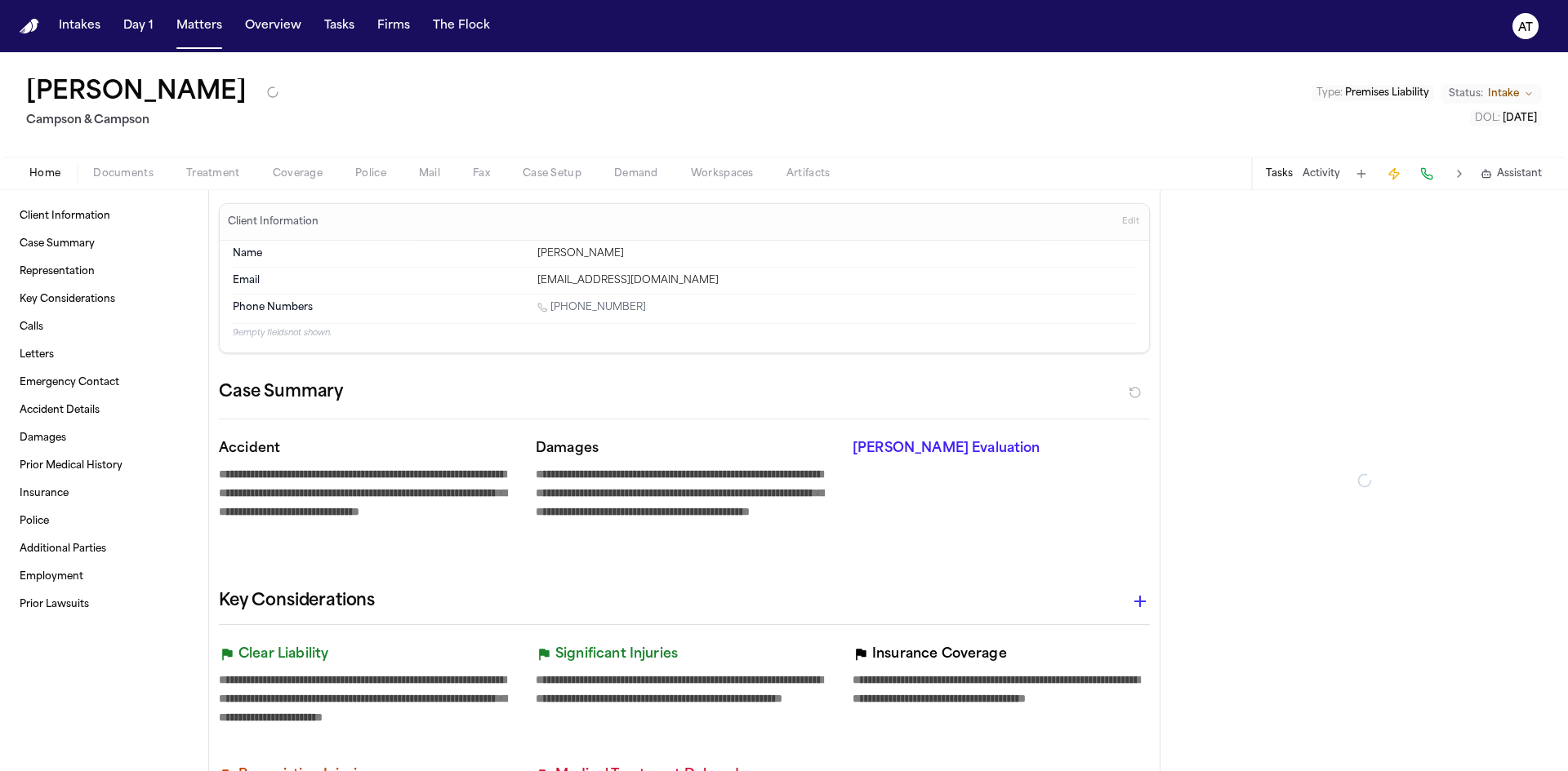
type textarea "*"
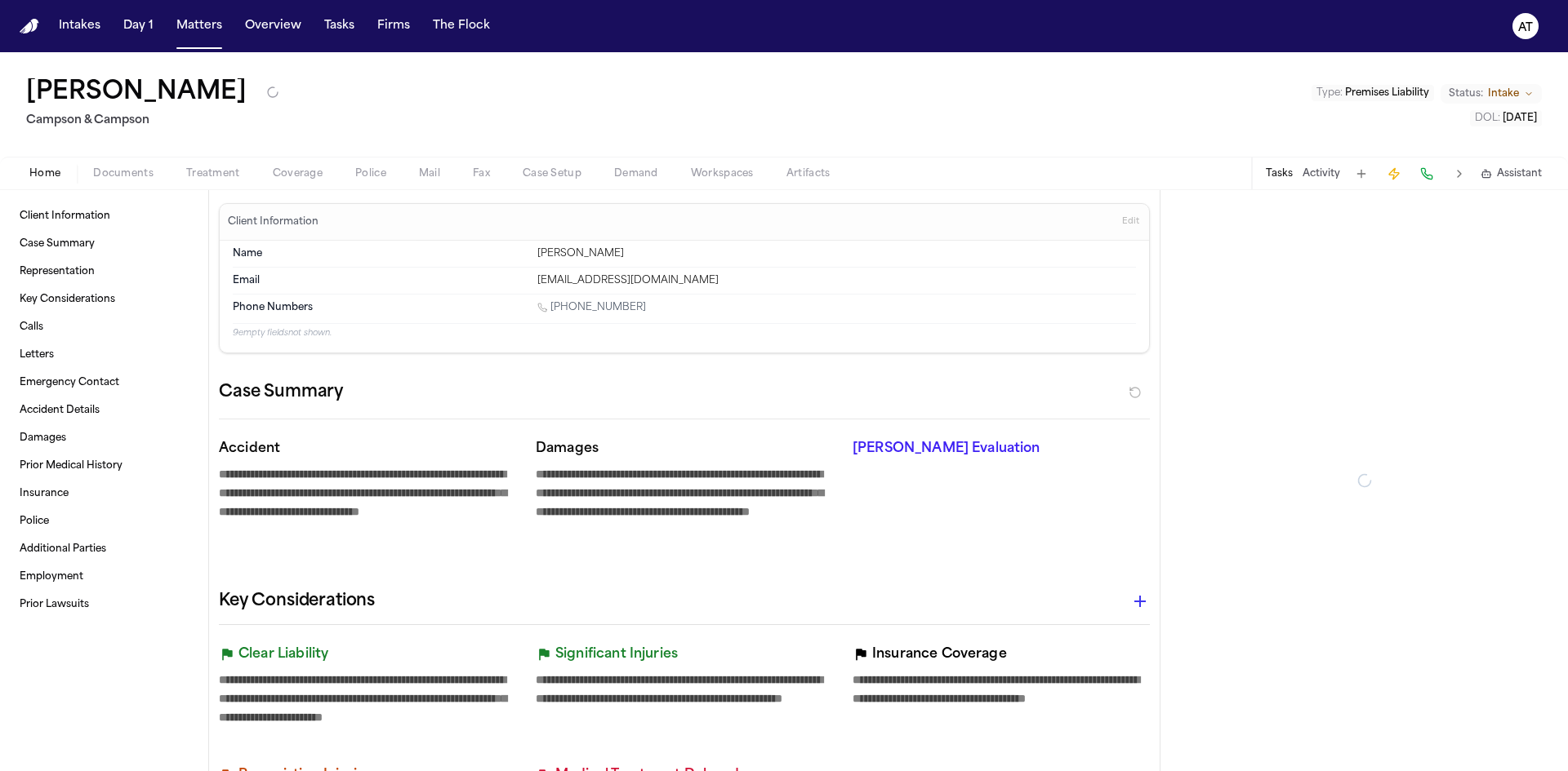
type textarea "*"
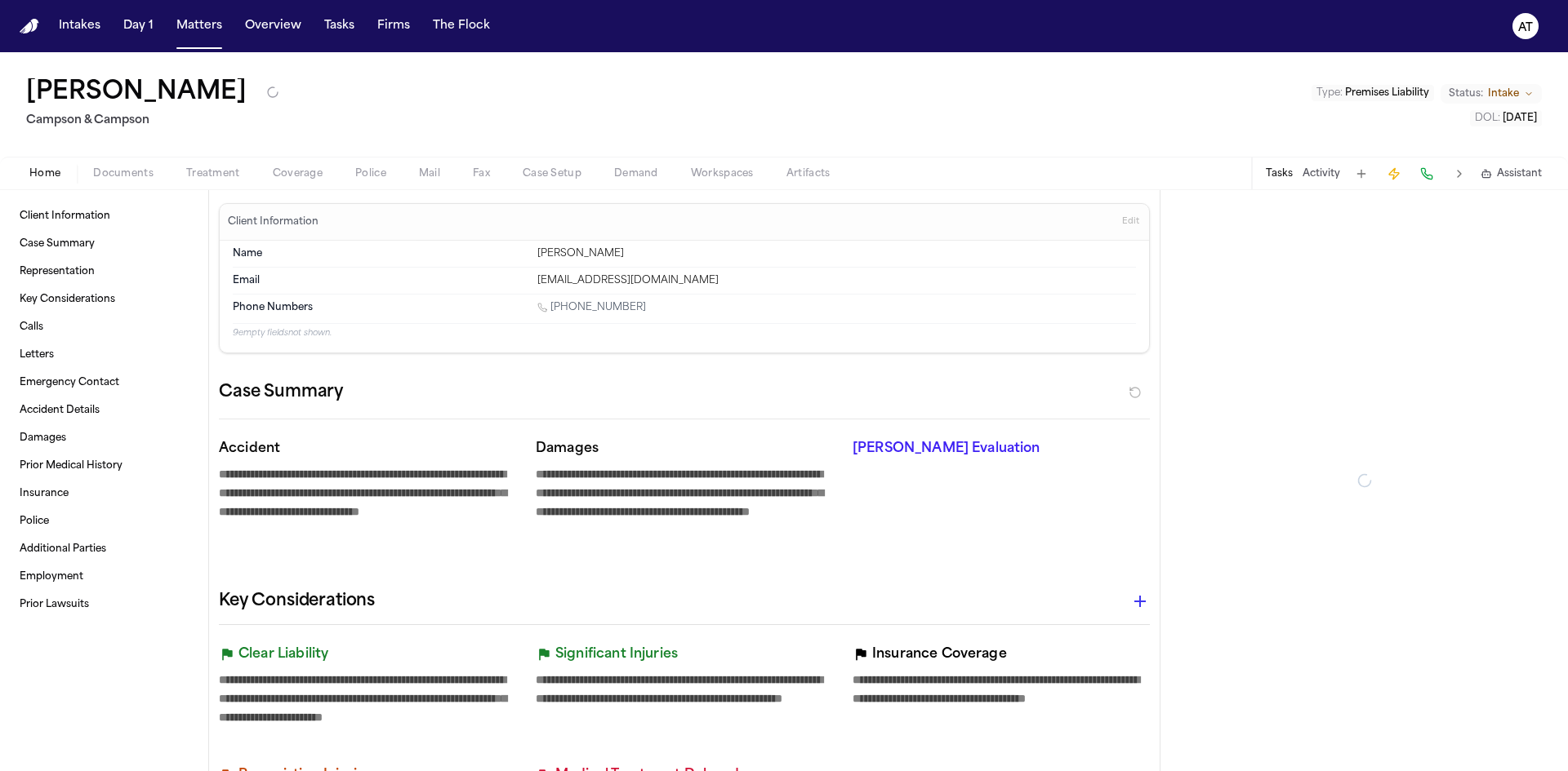
type textarea "*"
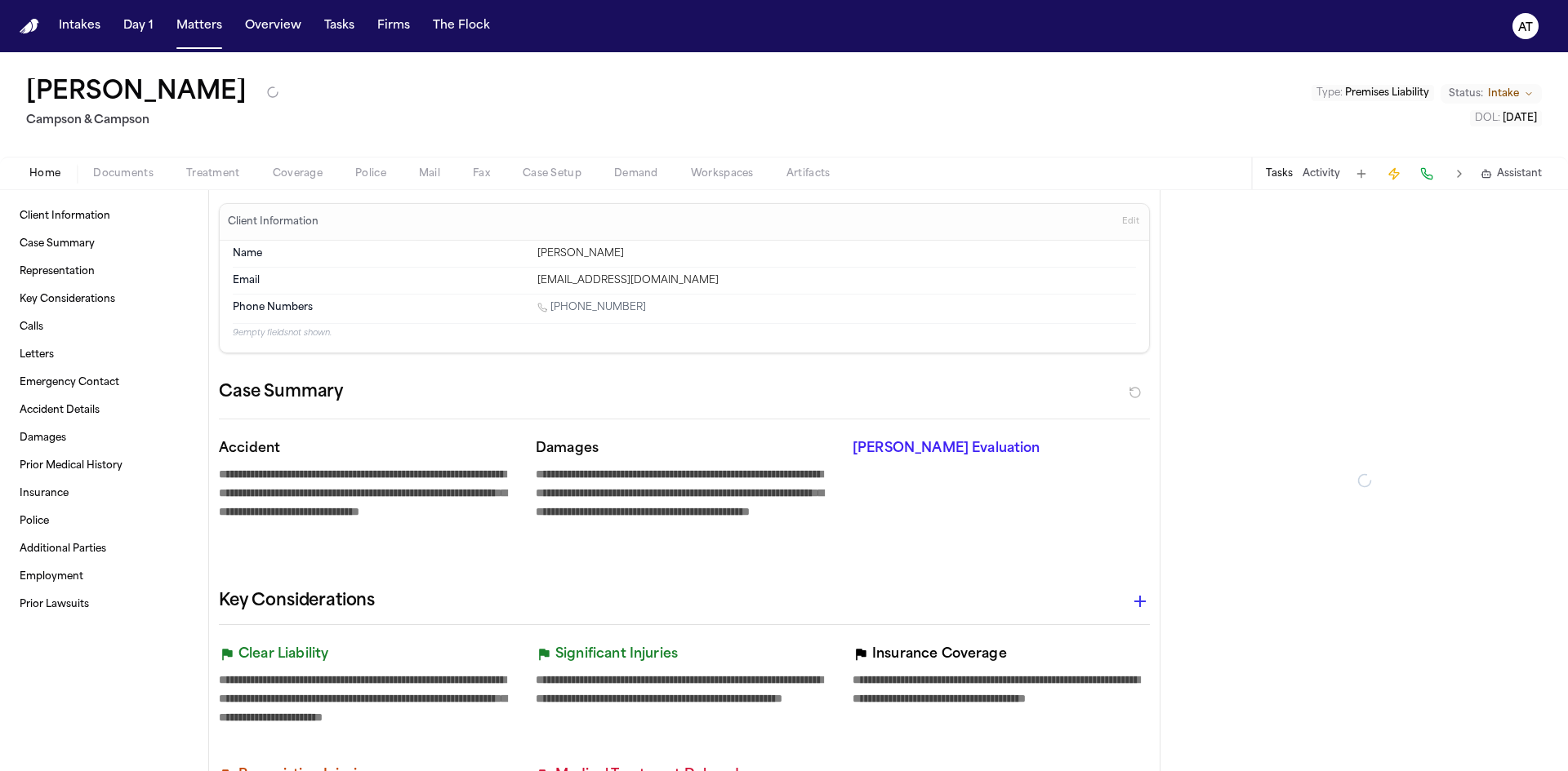
type textarea "*"
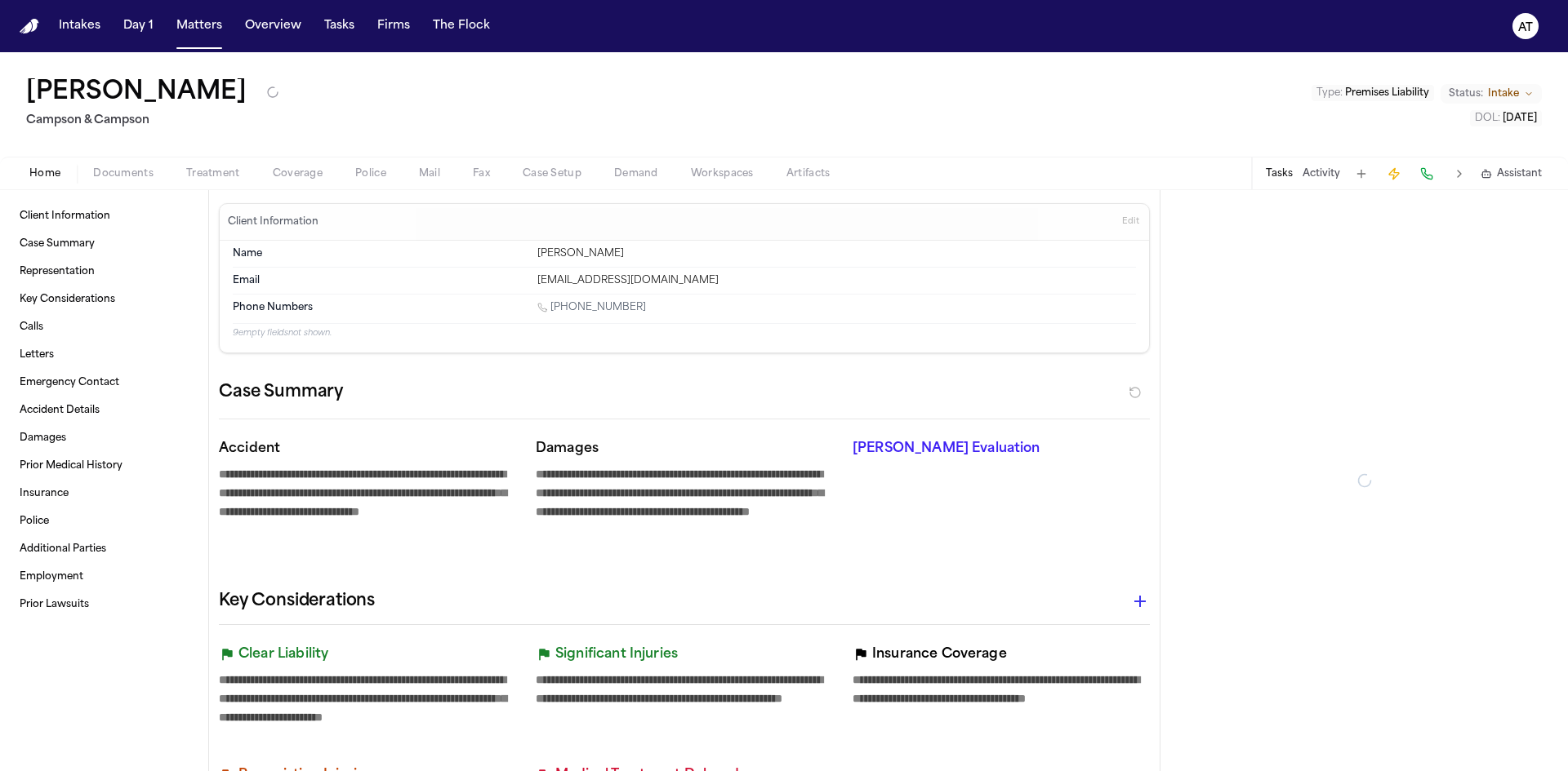
type textarea "*"
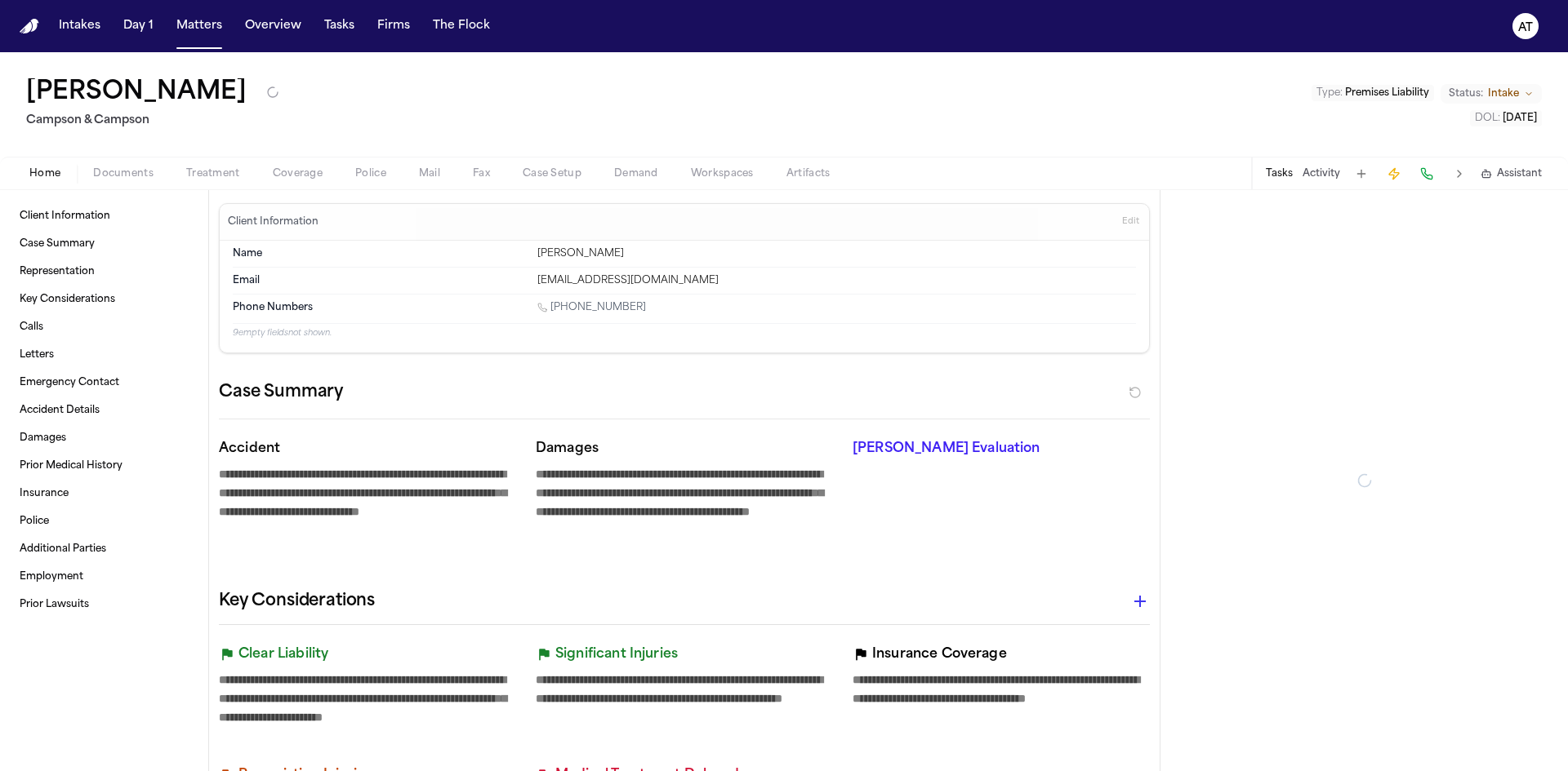
type textarea "*"
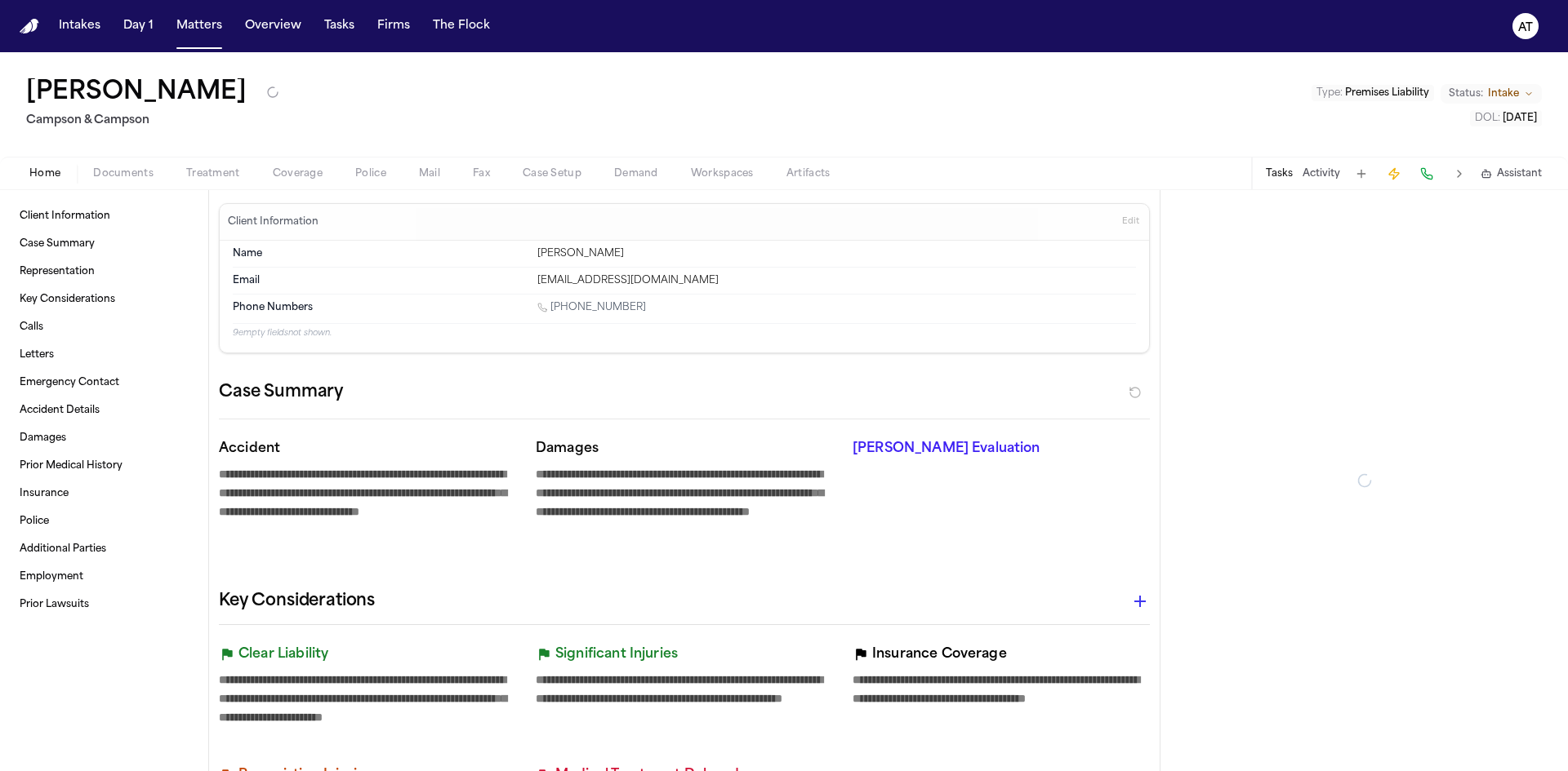
type textarea "*"
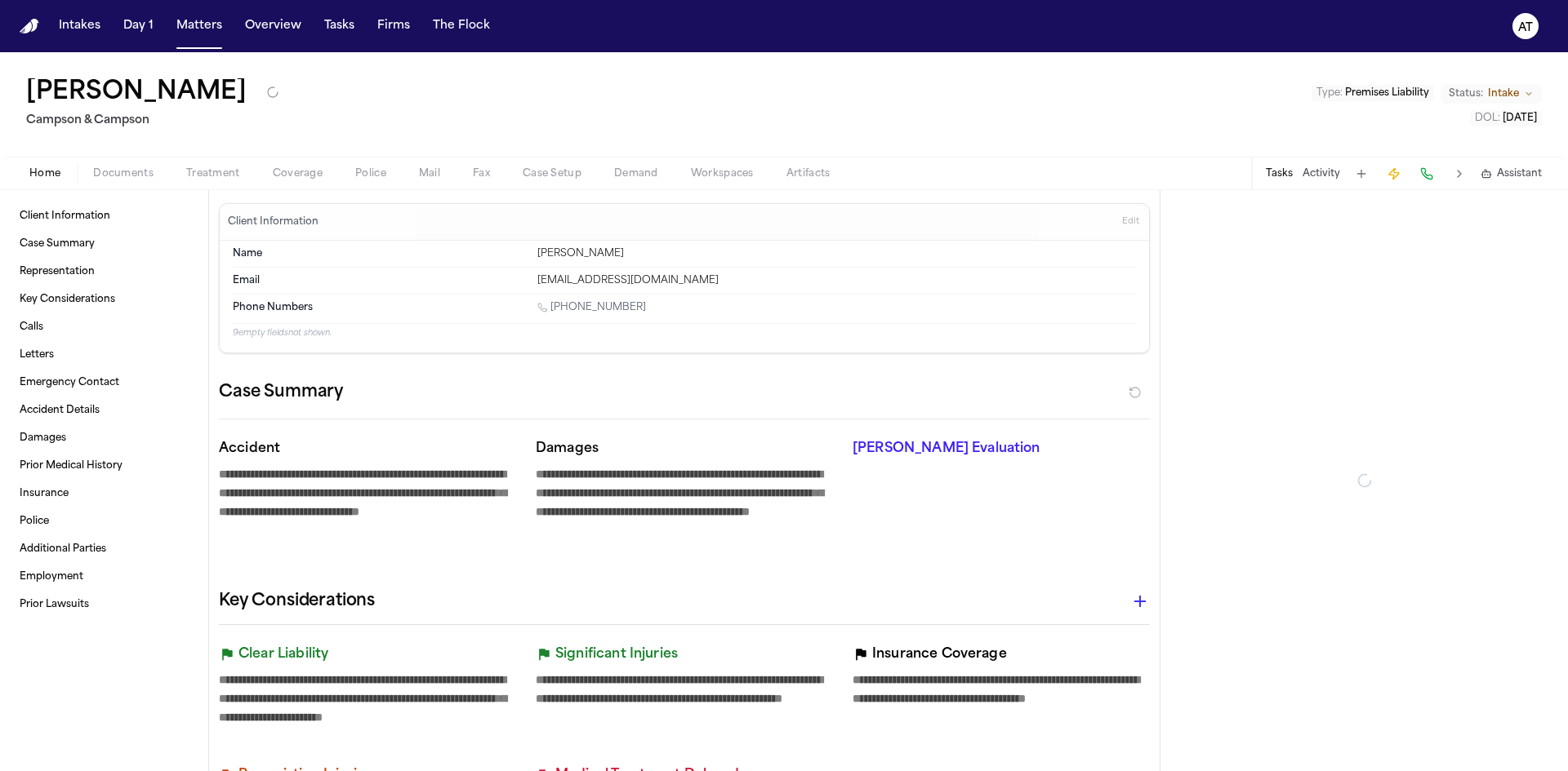
type textarea "*"
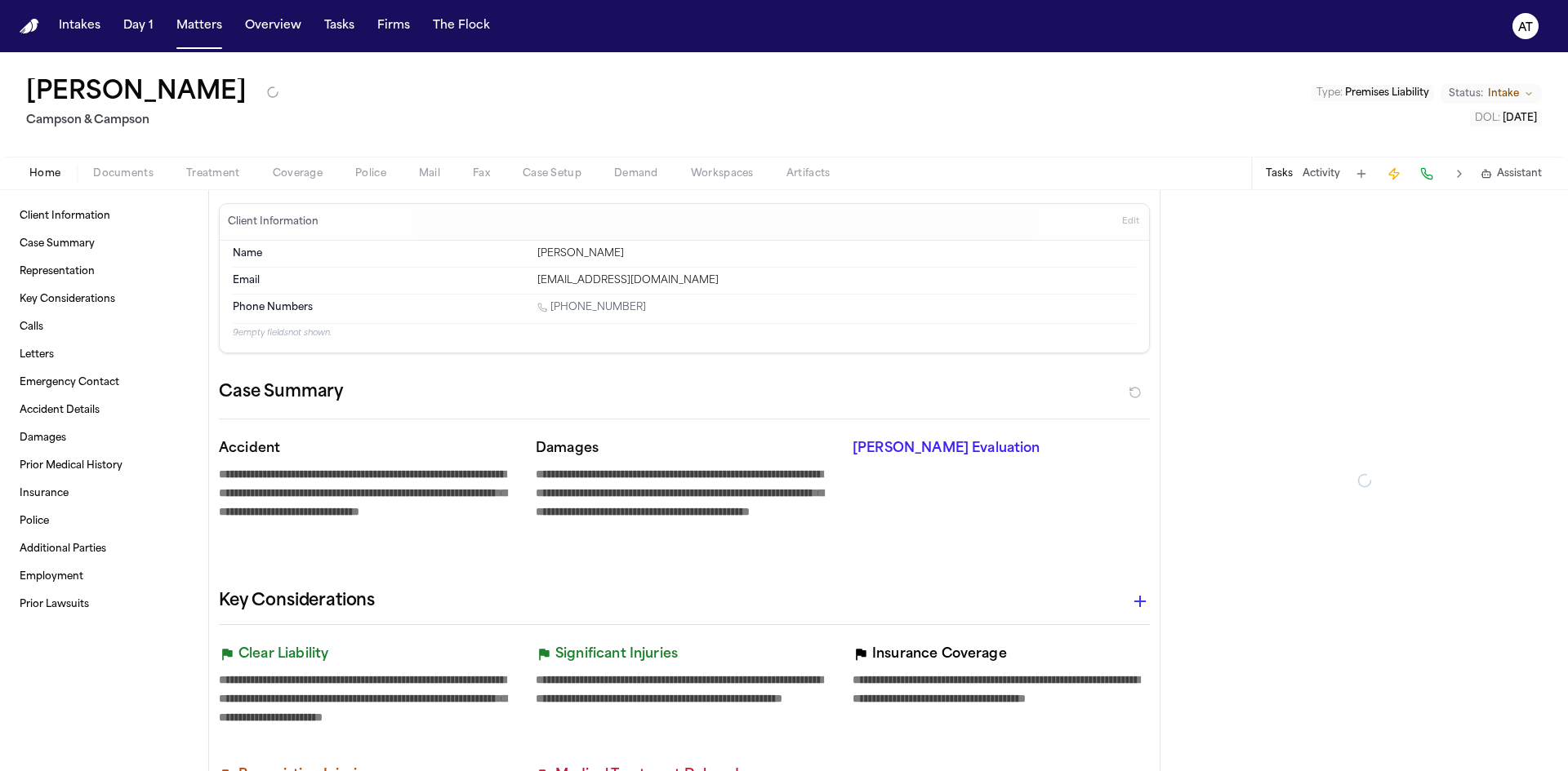
type textarea "*"
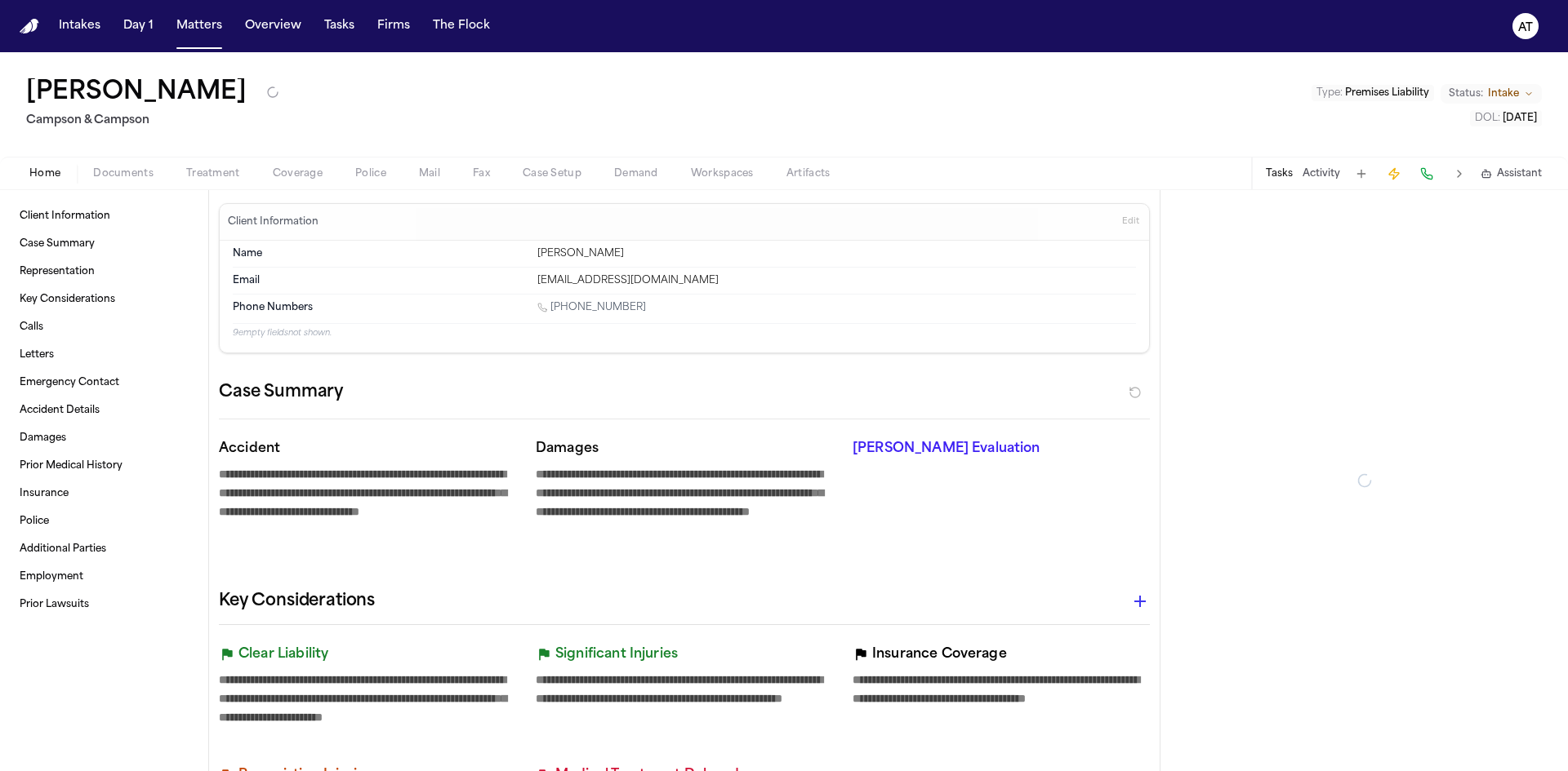
type textarea "*"
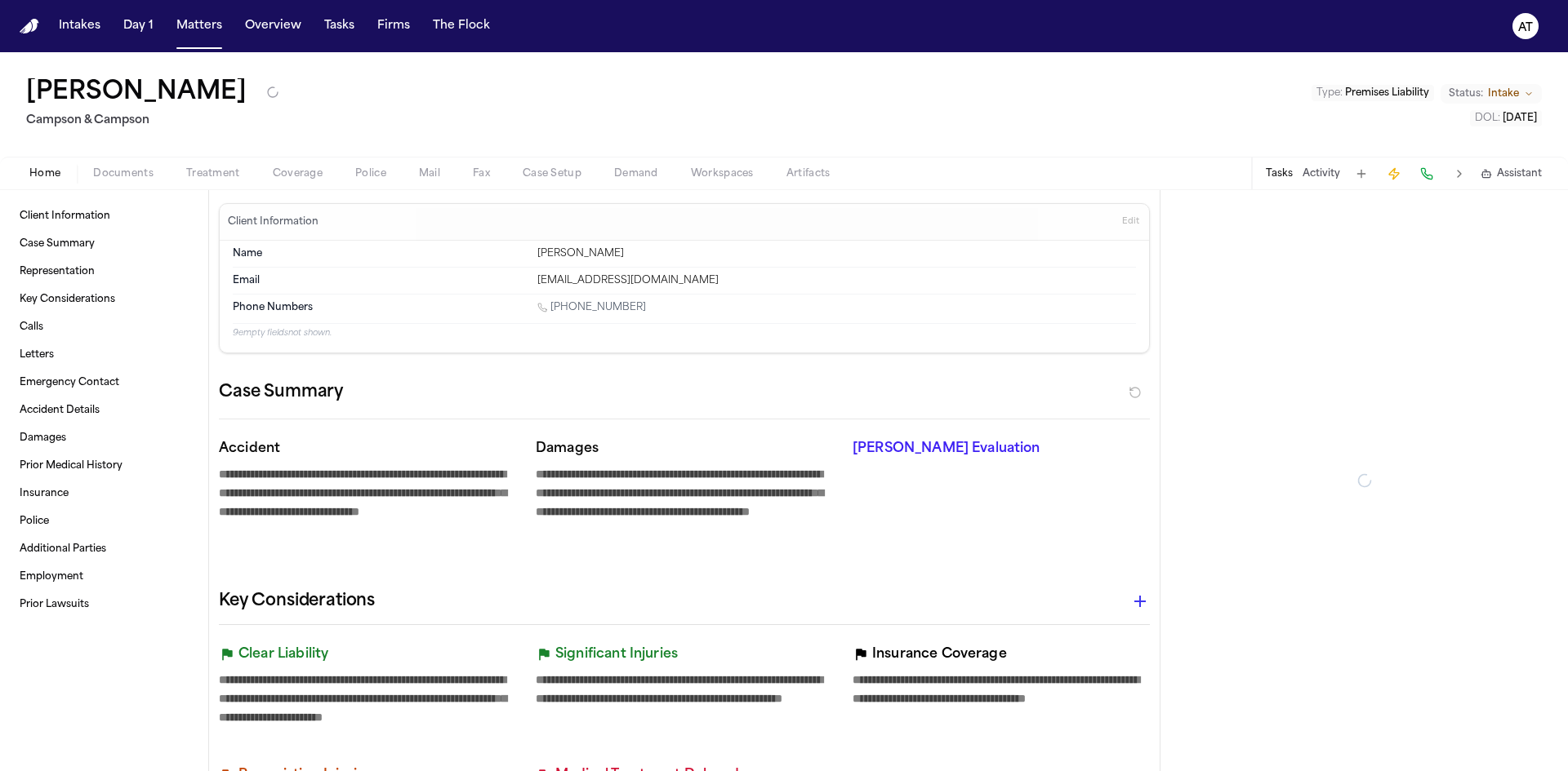
type textarea "*"
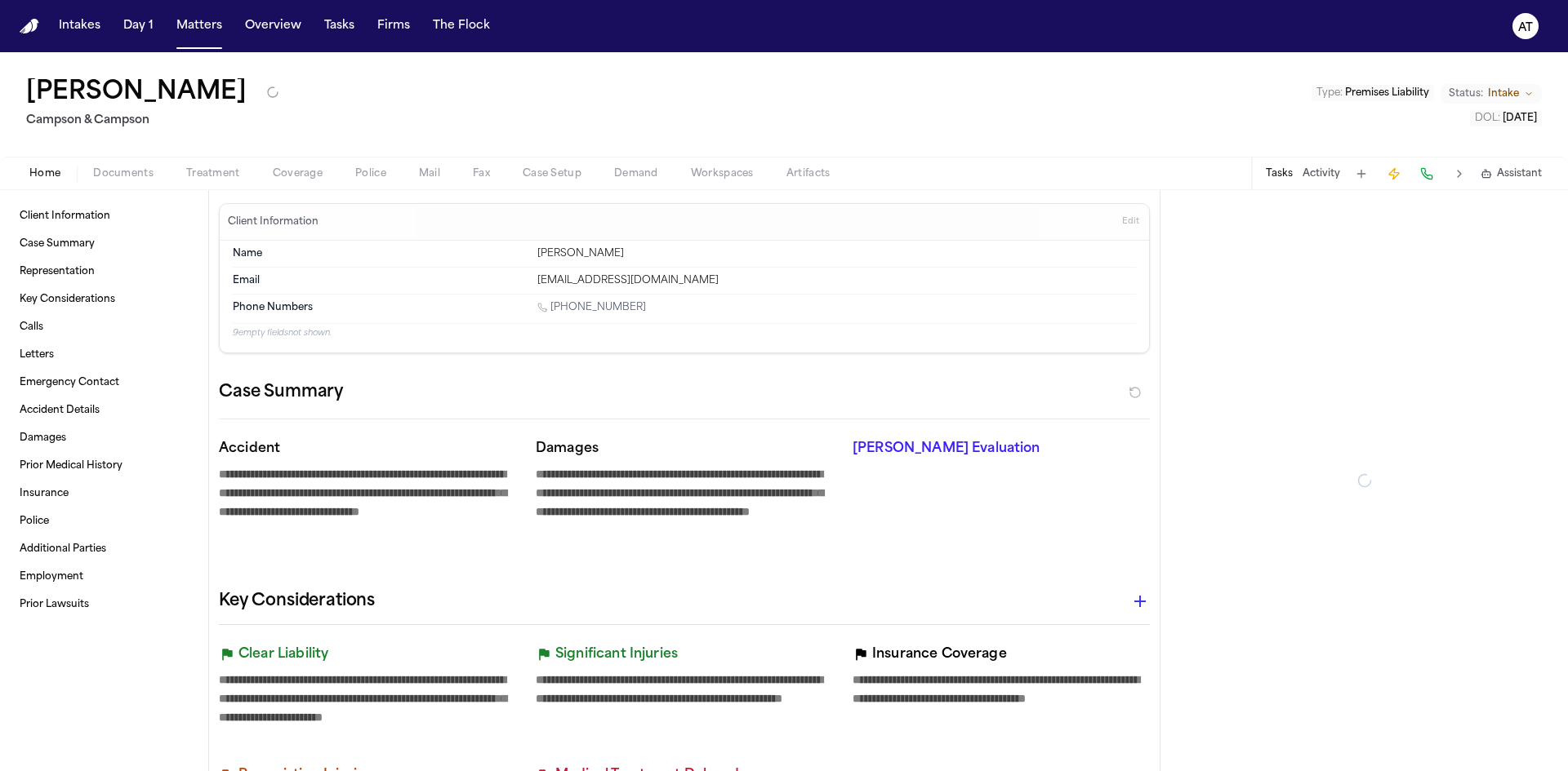
type textarea "*"
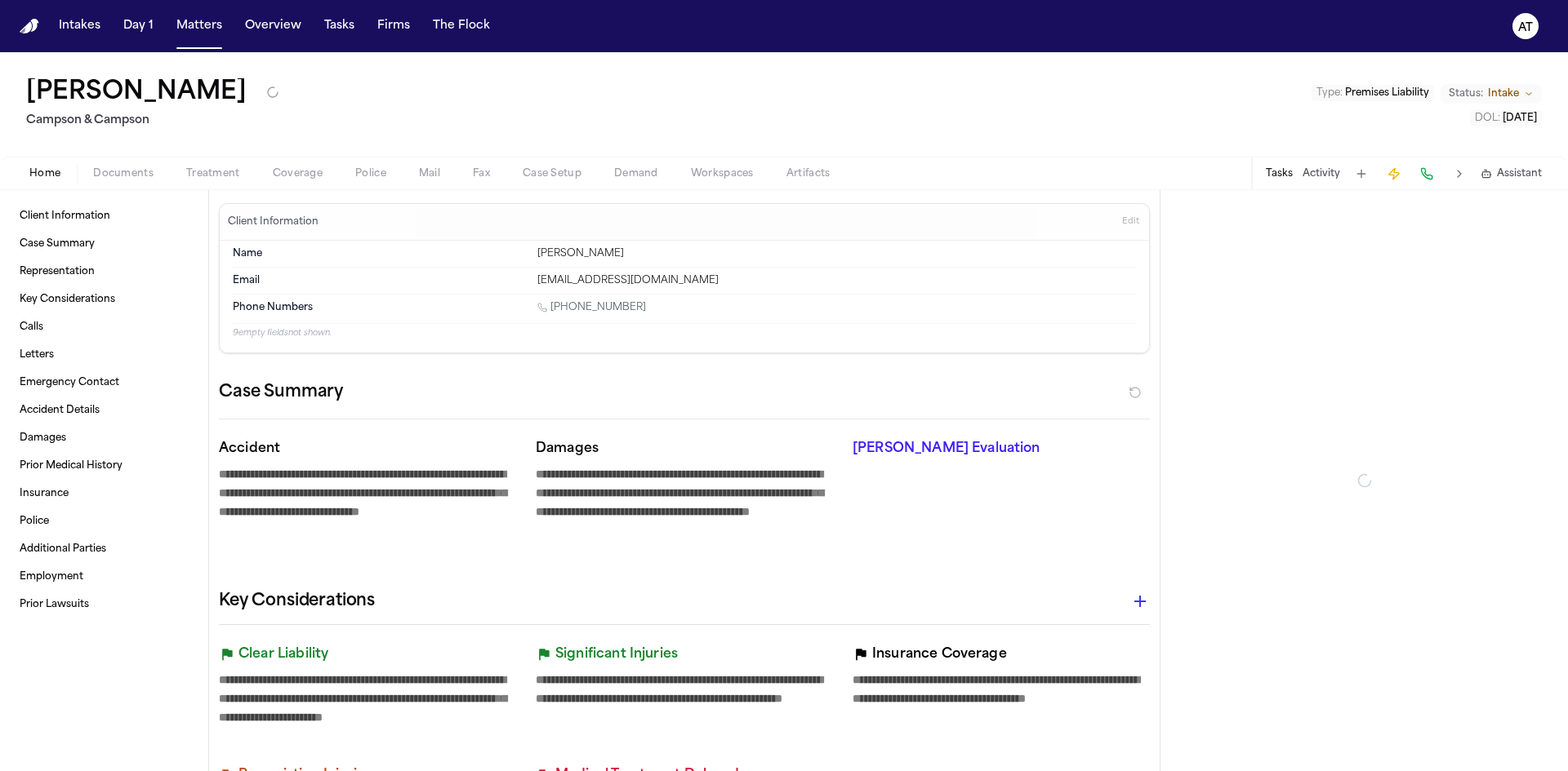
type textarea "*"
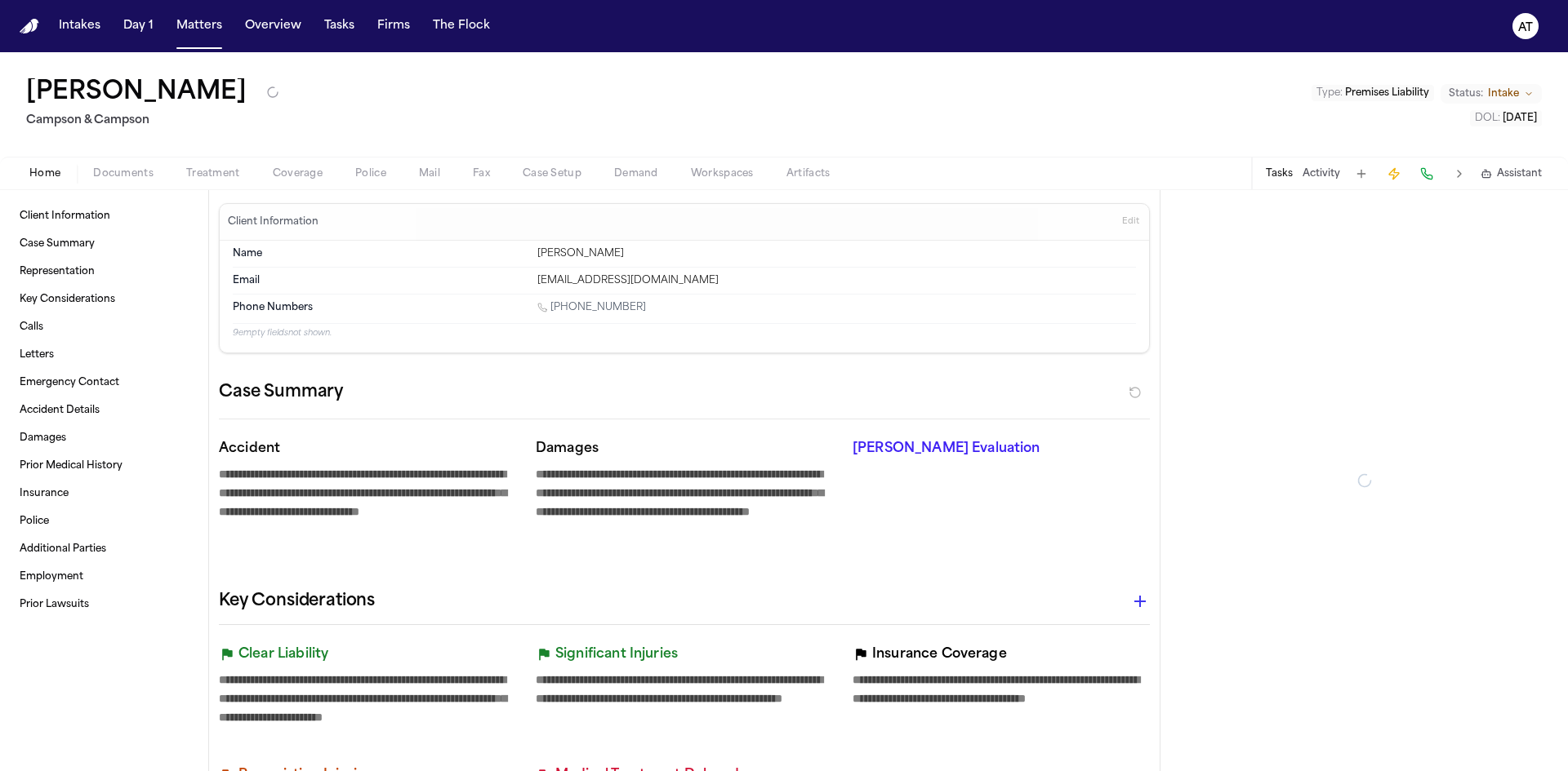
type textarea "*"
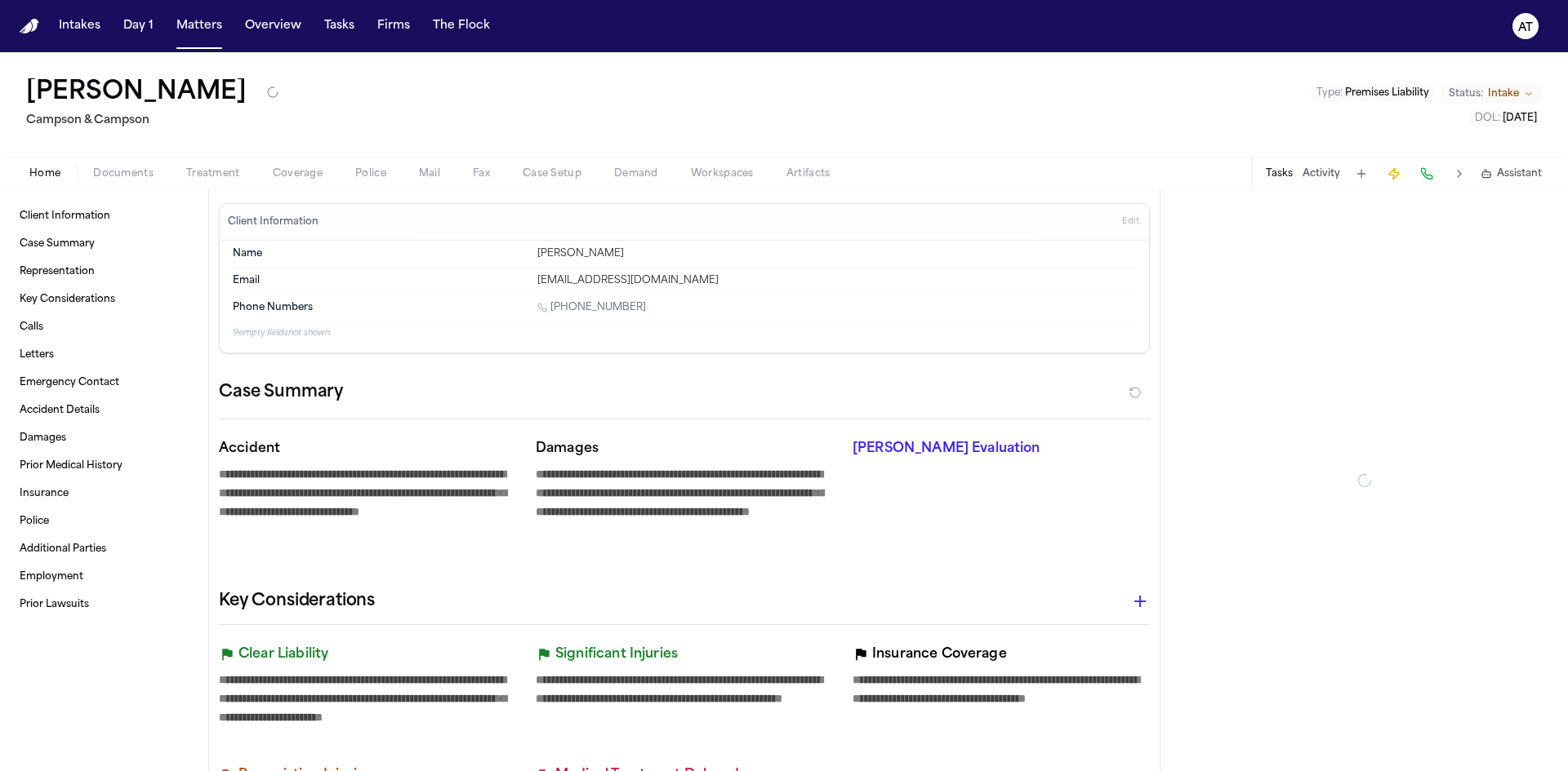
type textarea "*"
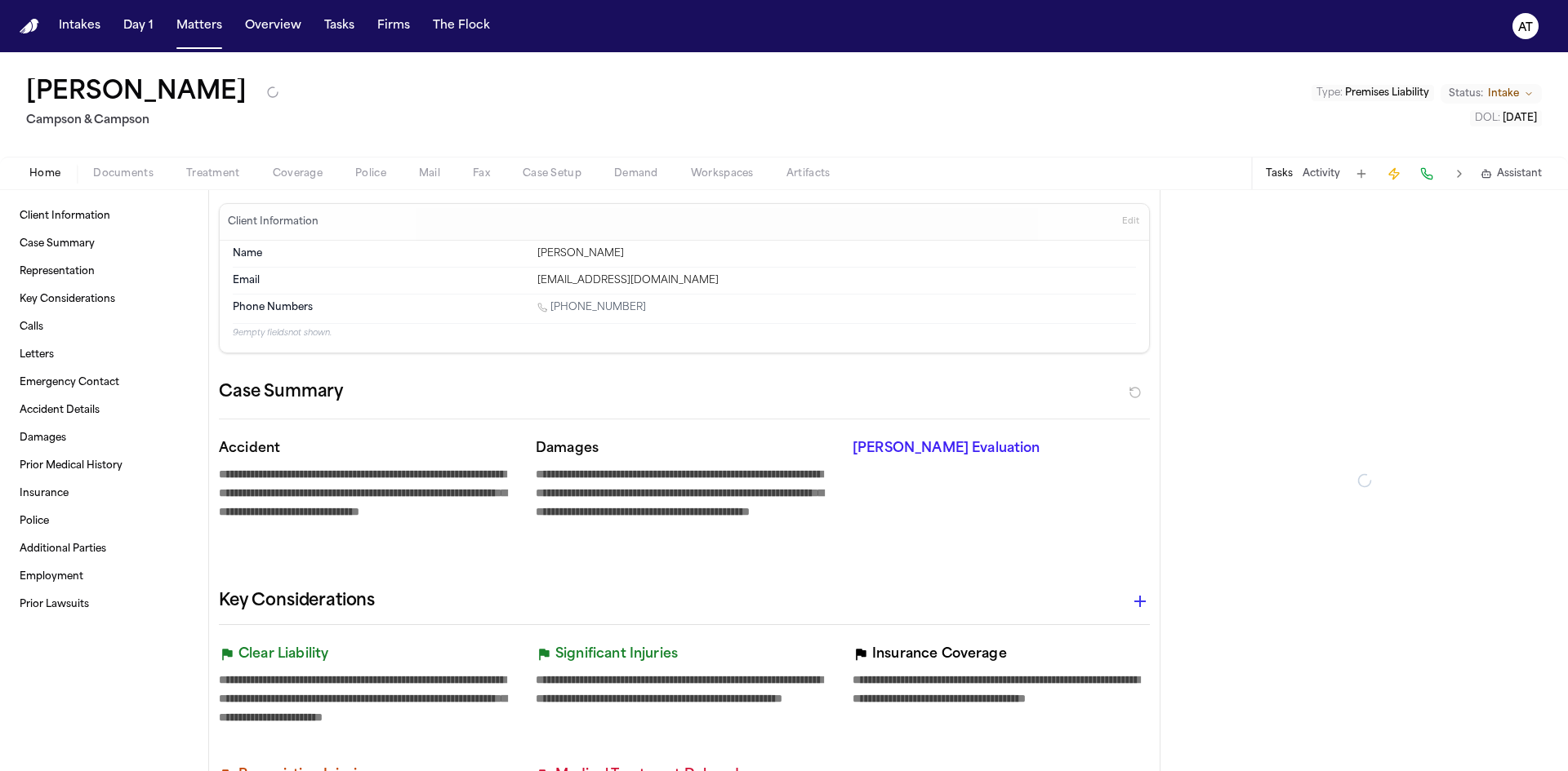
type textarea "*"
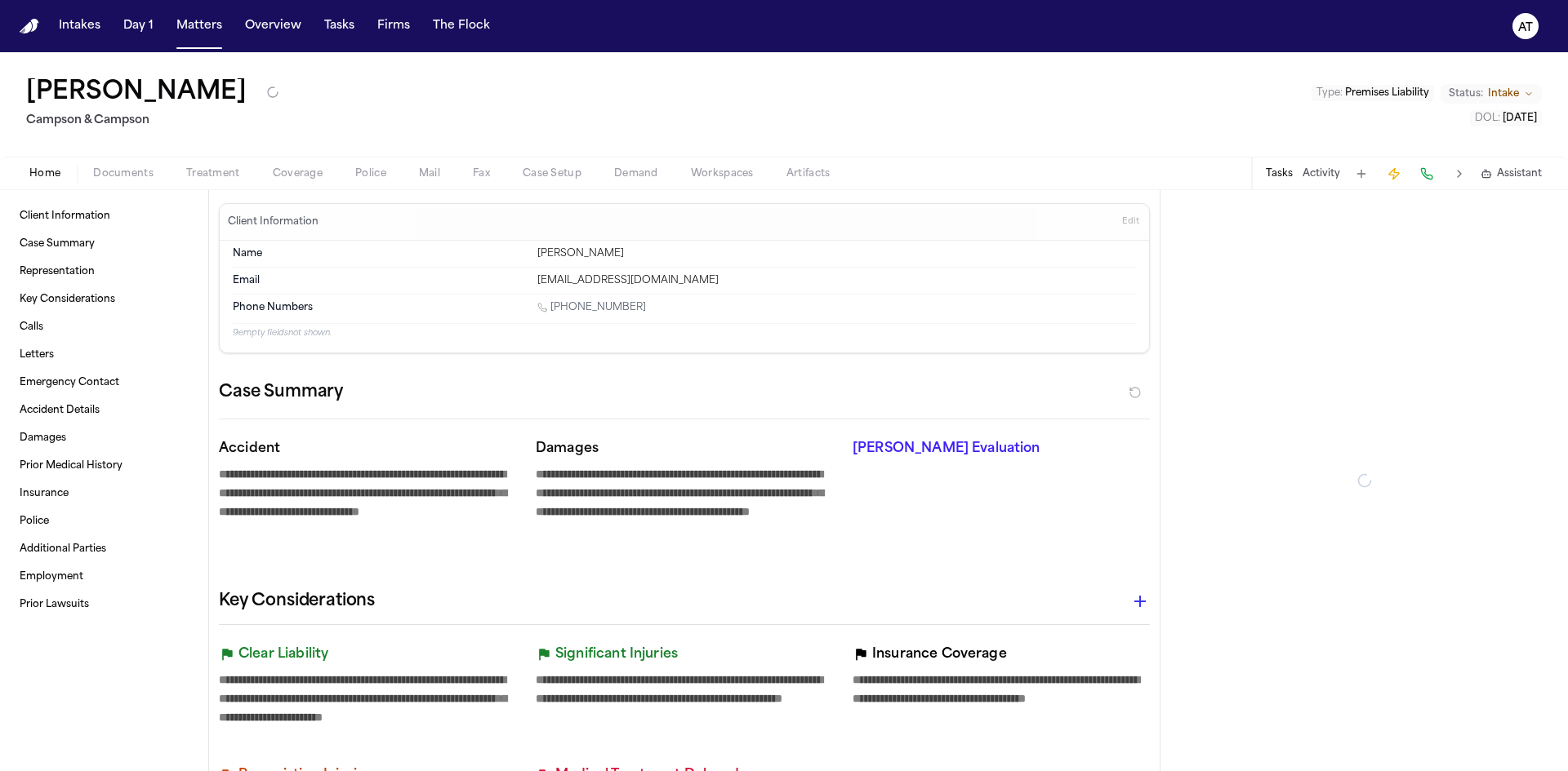
type textarea "*"
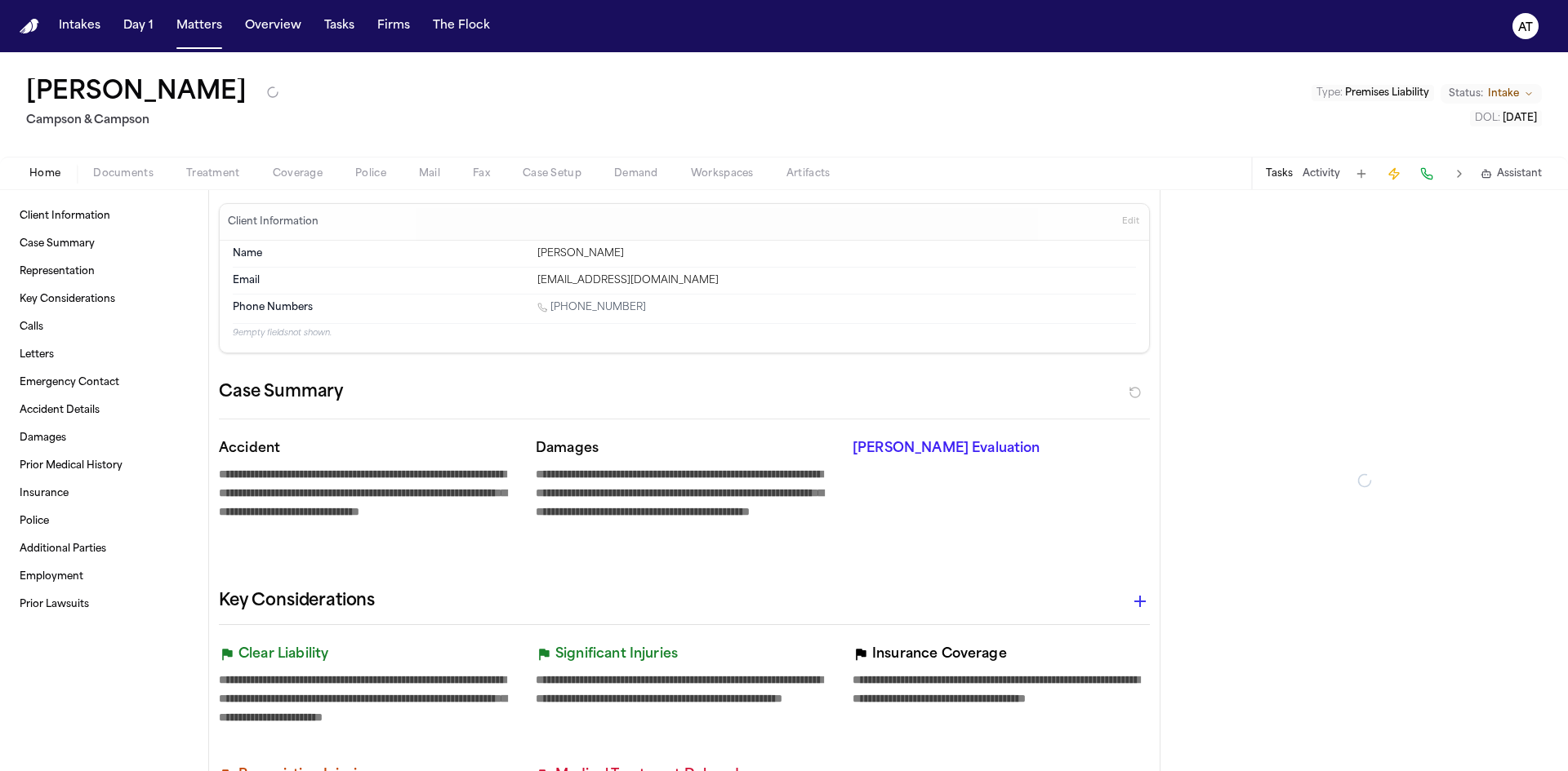
type textarea "*"
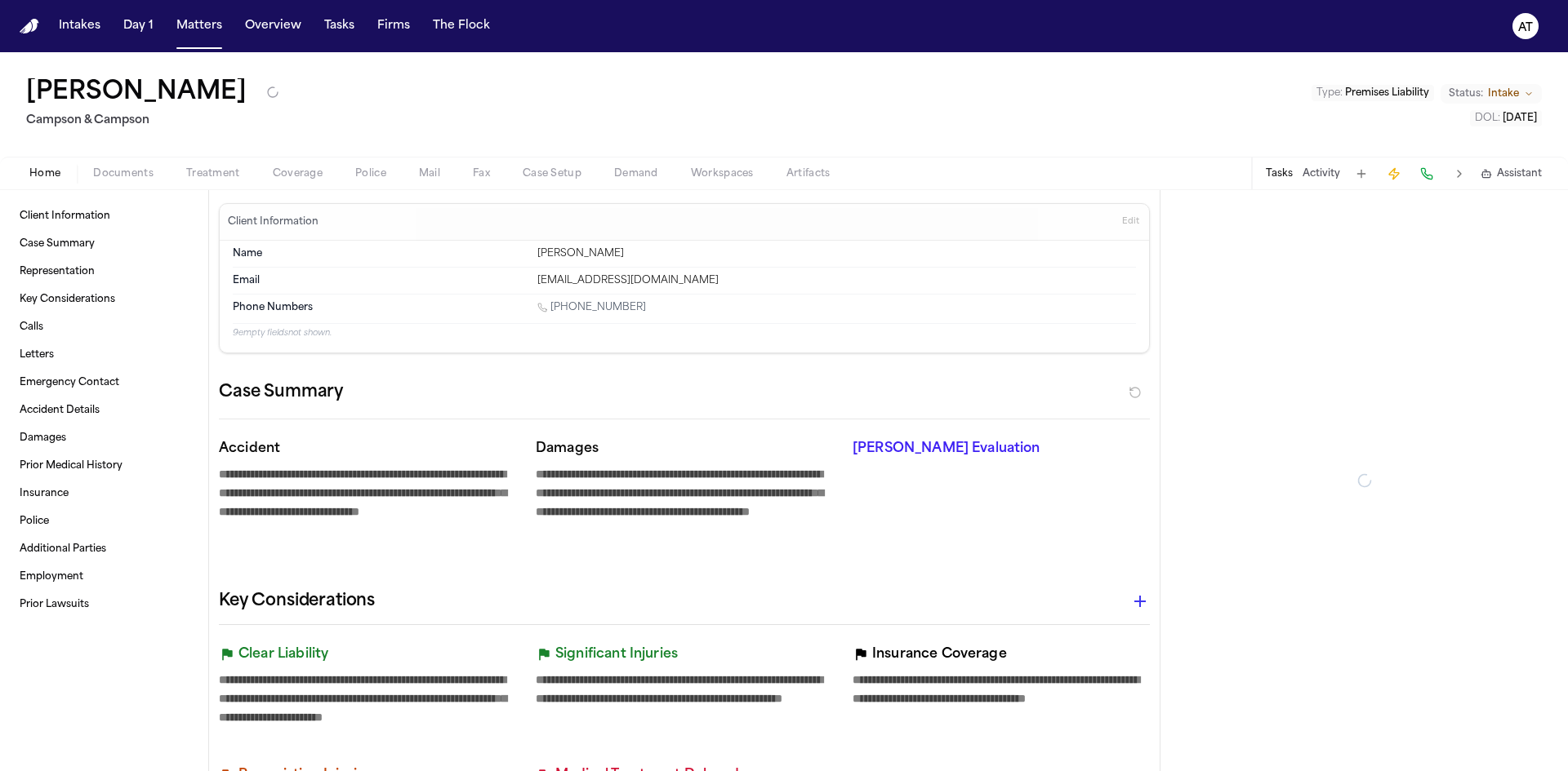
type textarea "*"
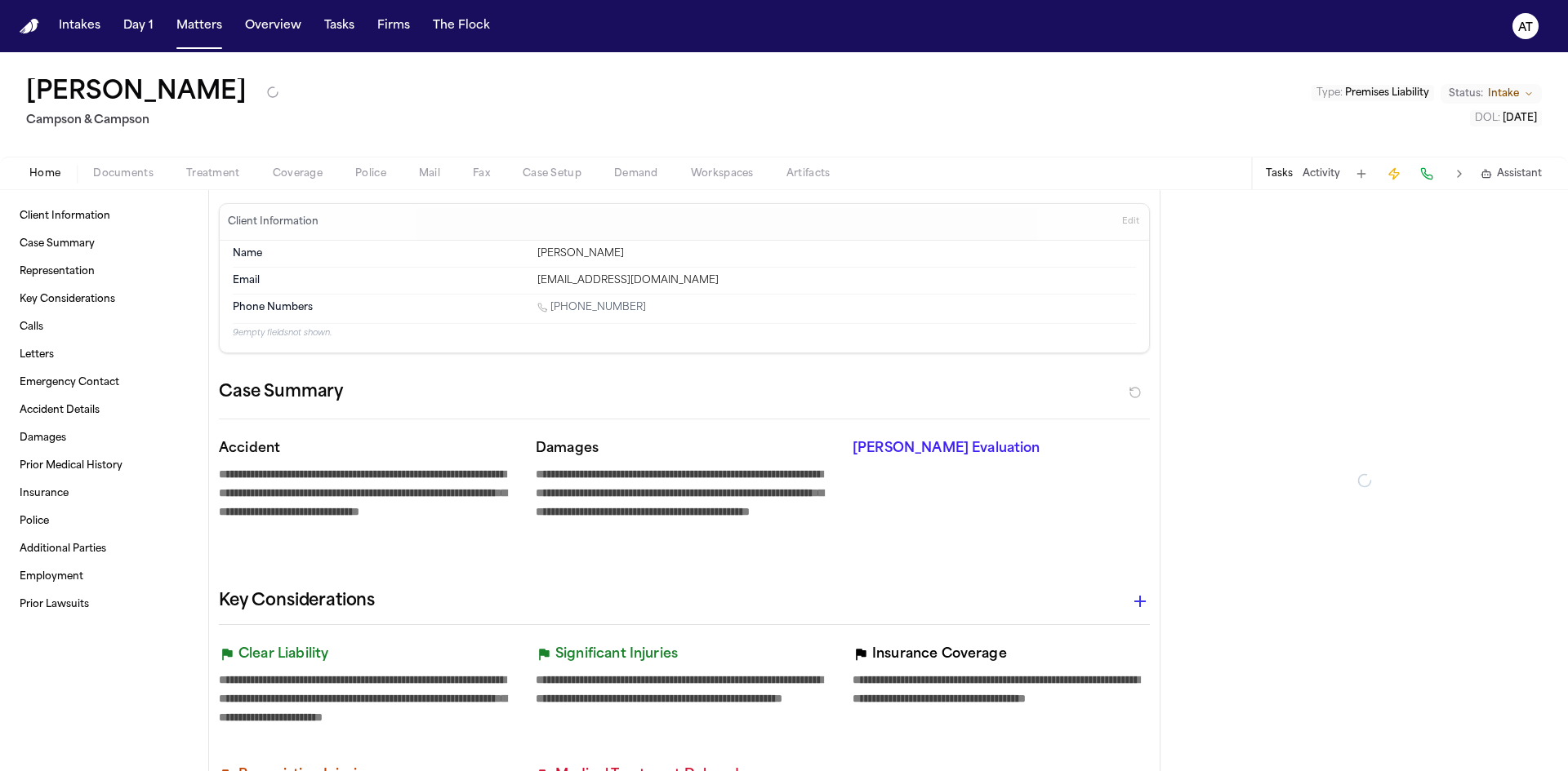
type textarea "*"
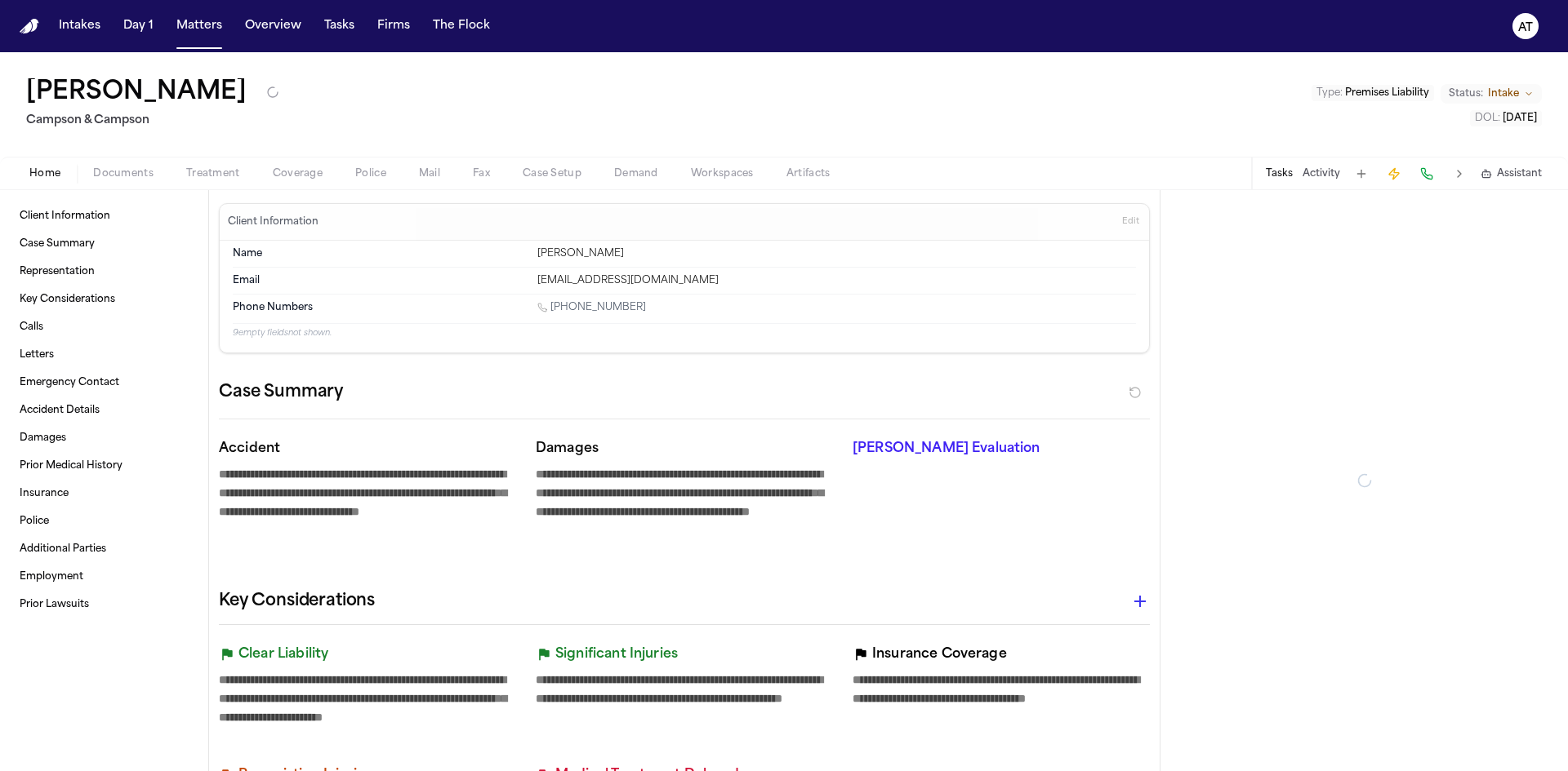
type textarea "*"
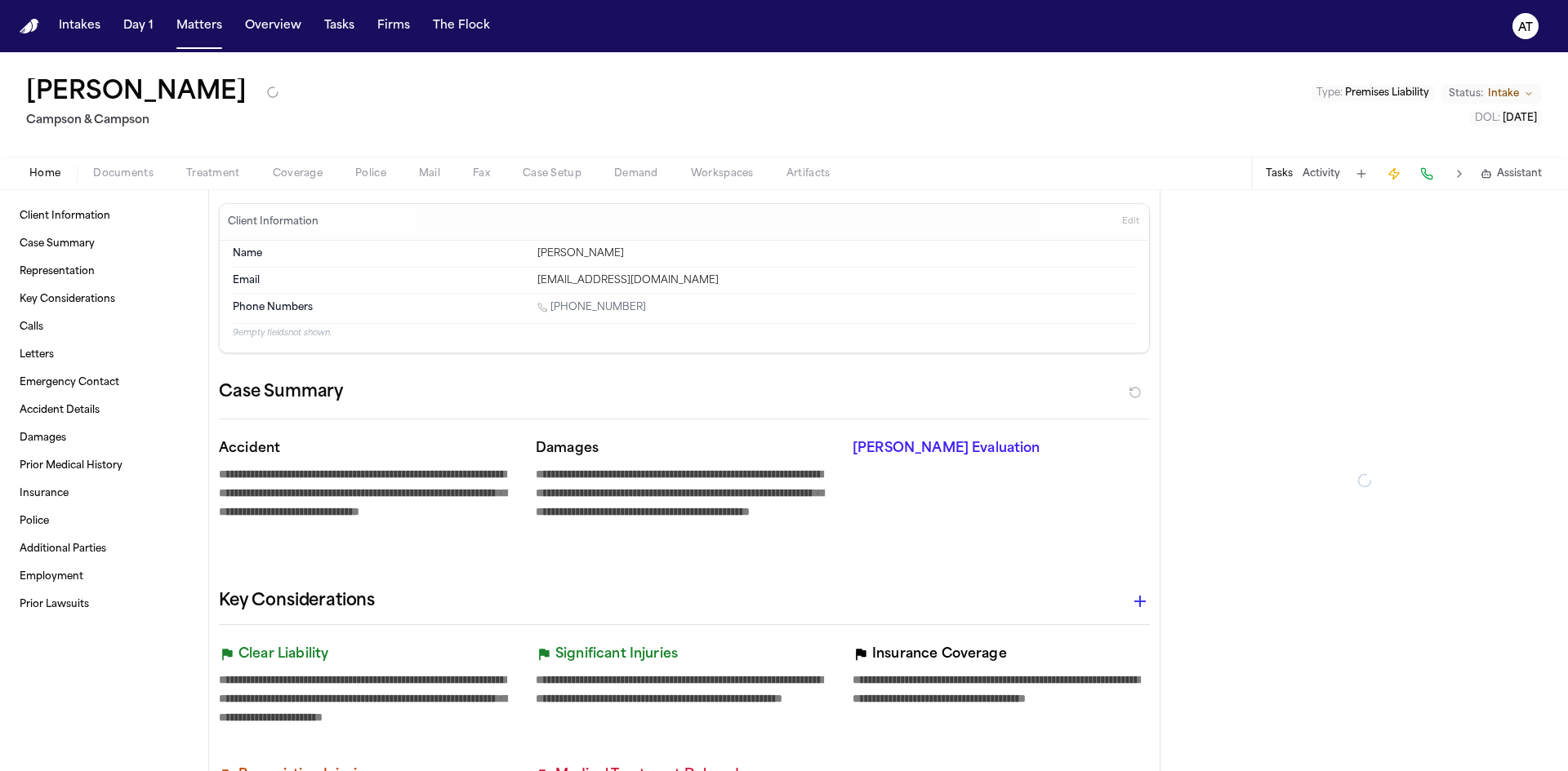
type textarea "*"
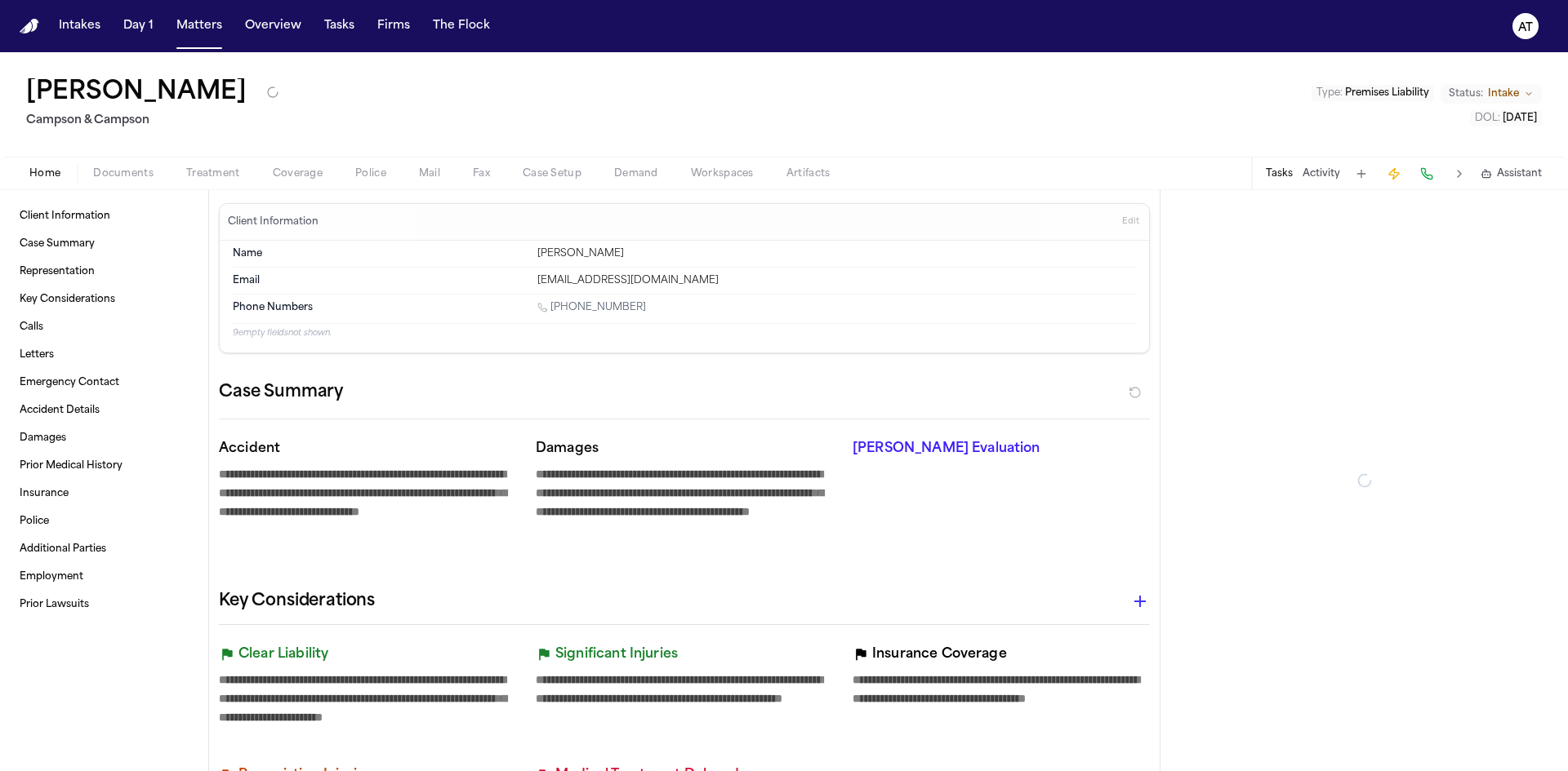
type textarea "*"
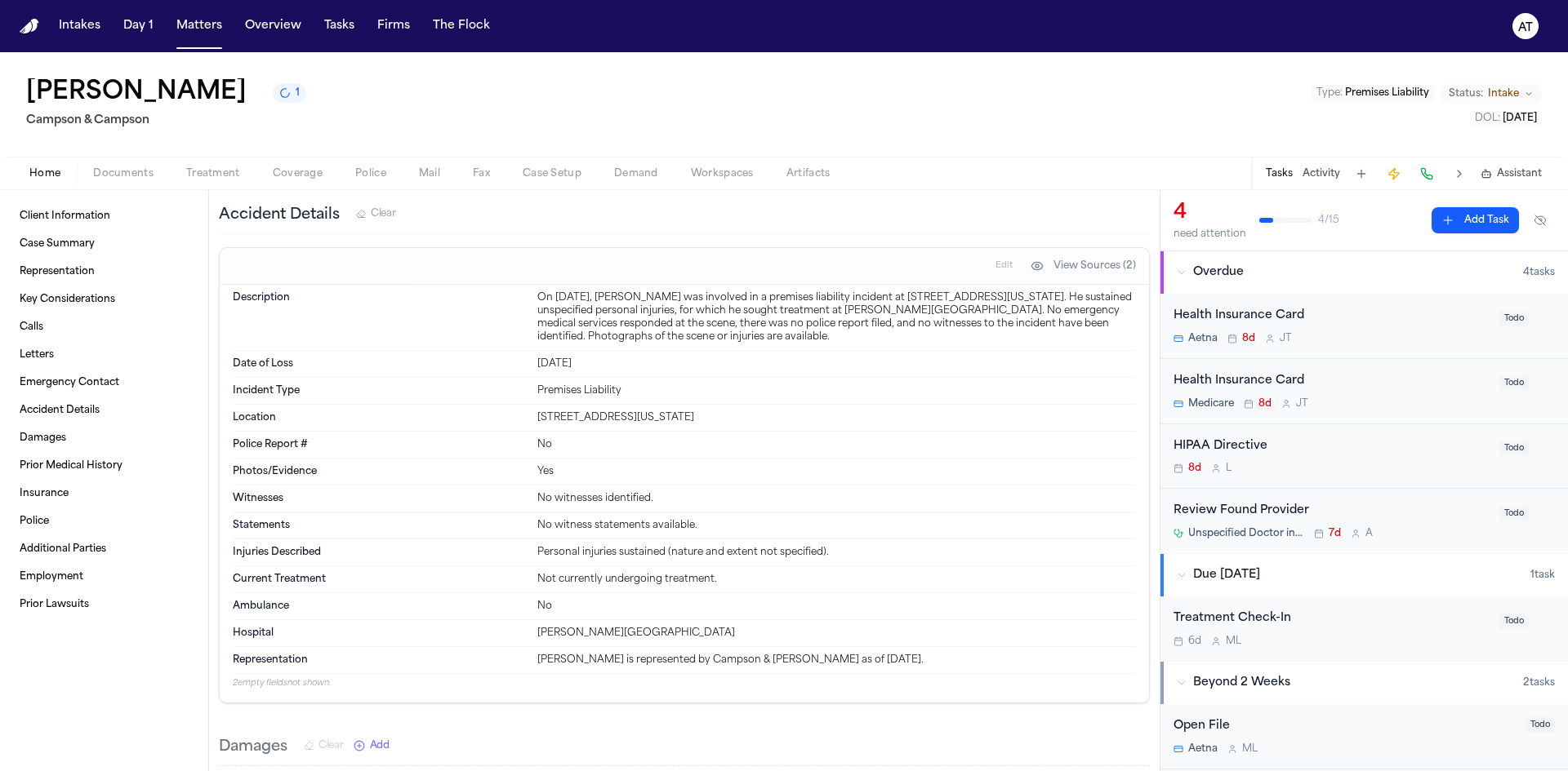
scroll to position [1061, 0]
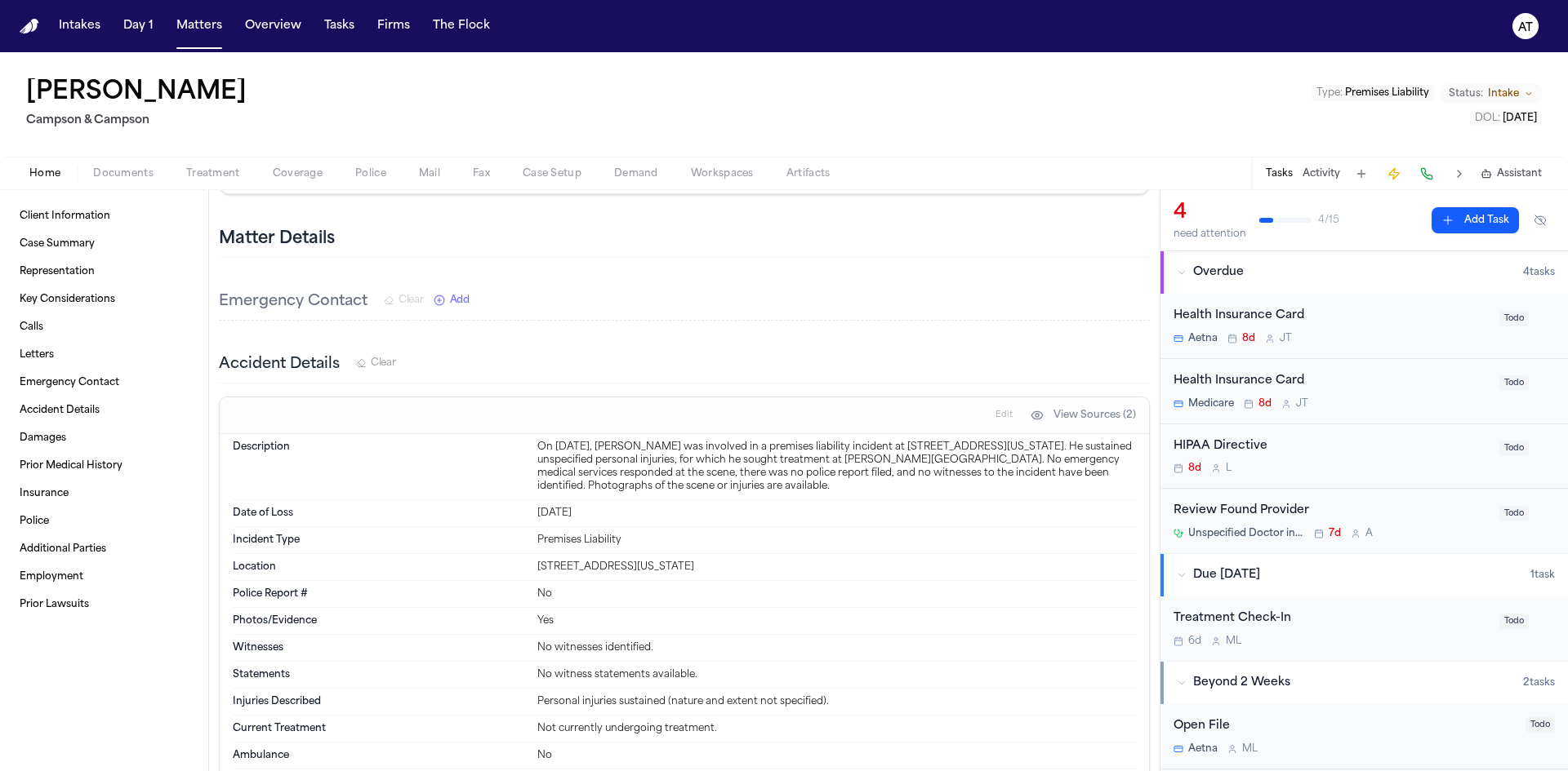
drag, startPoint x: 261, startPoint y: 88, endPoint x: 19, endPoint y: 93, distance: 242.1
click at [20, 93] on div "Franklyn Johnson Campson & Campson Type : Premises Liability Status: Intake DOL…" at bounding box center [784, 104] width 1568 height 104
copy h1 "Franklyn Johnson"
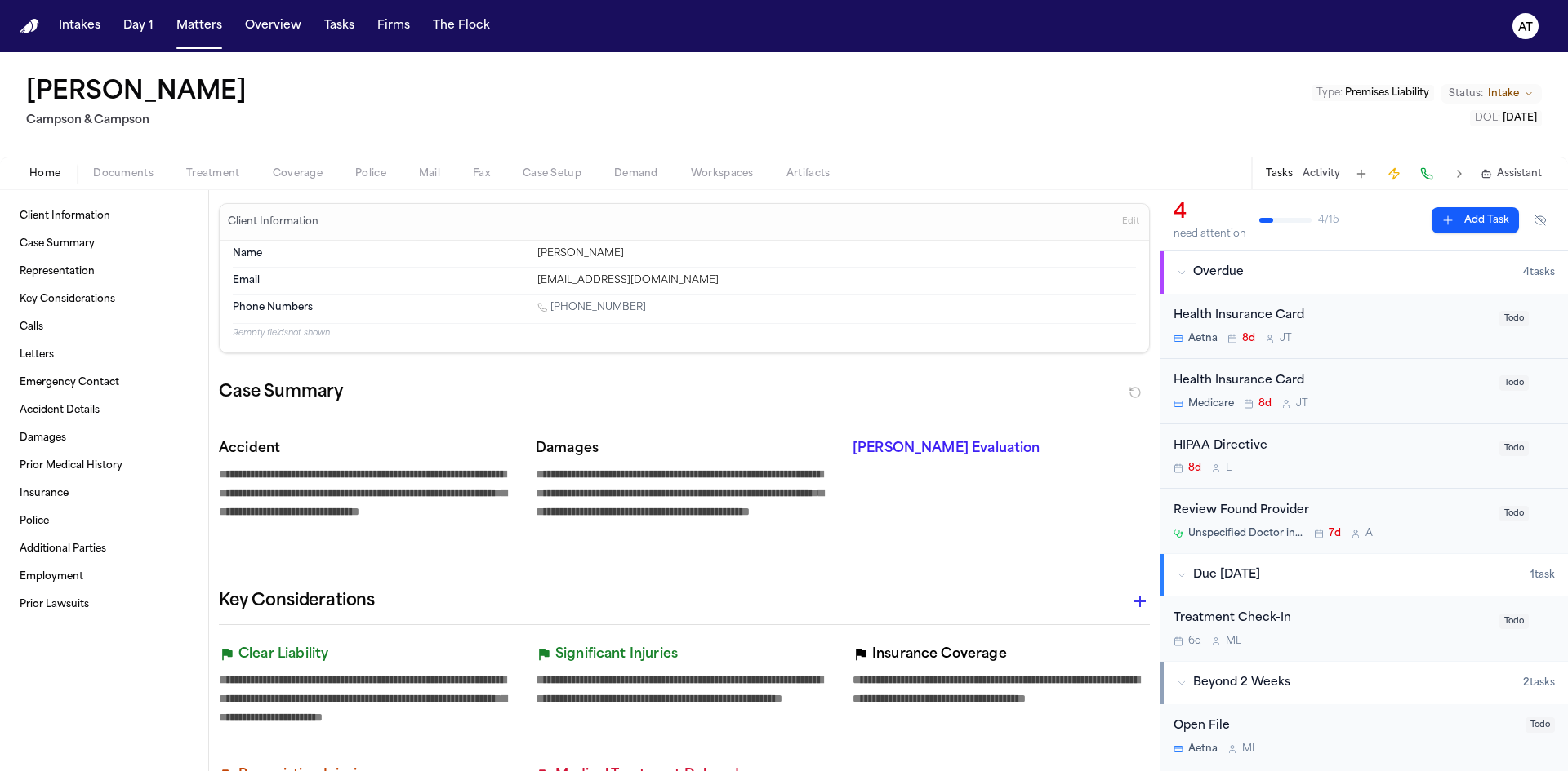
scroll to position [1061, 0]
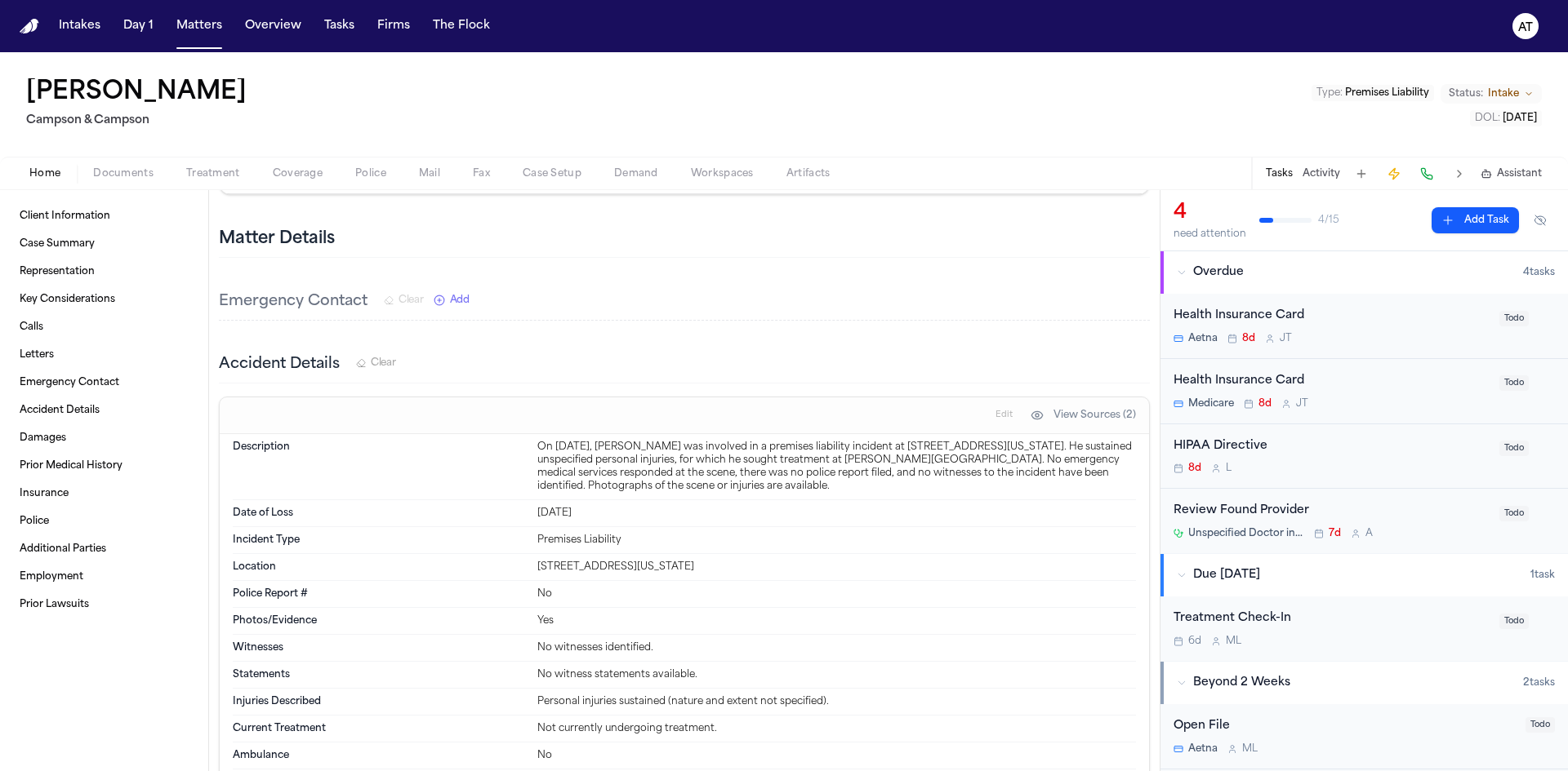
click at [796, 116] on div "[PERSON_NAME] [PERSON_NAME] & [PERSON_NAME] Type : Premises Liability Status: I…" at bounding box center [784, 104] width 1568 height 104
click at [351, 19] on button "Tasks" at bounding box center [338, 26] width 43 height 29
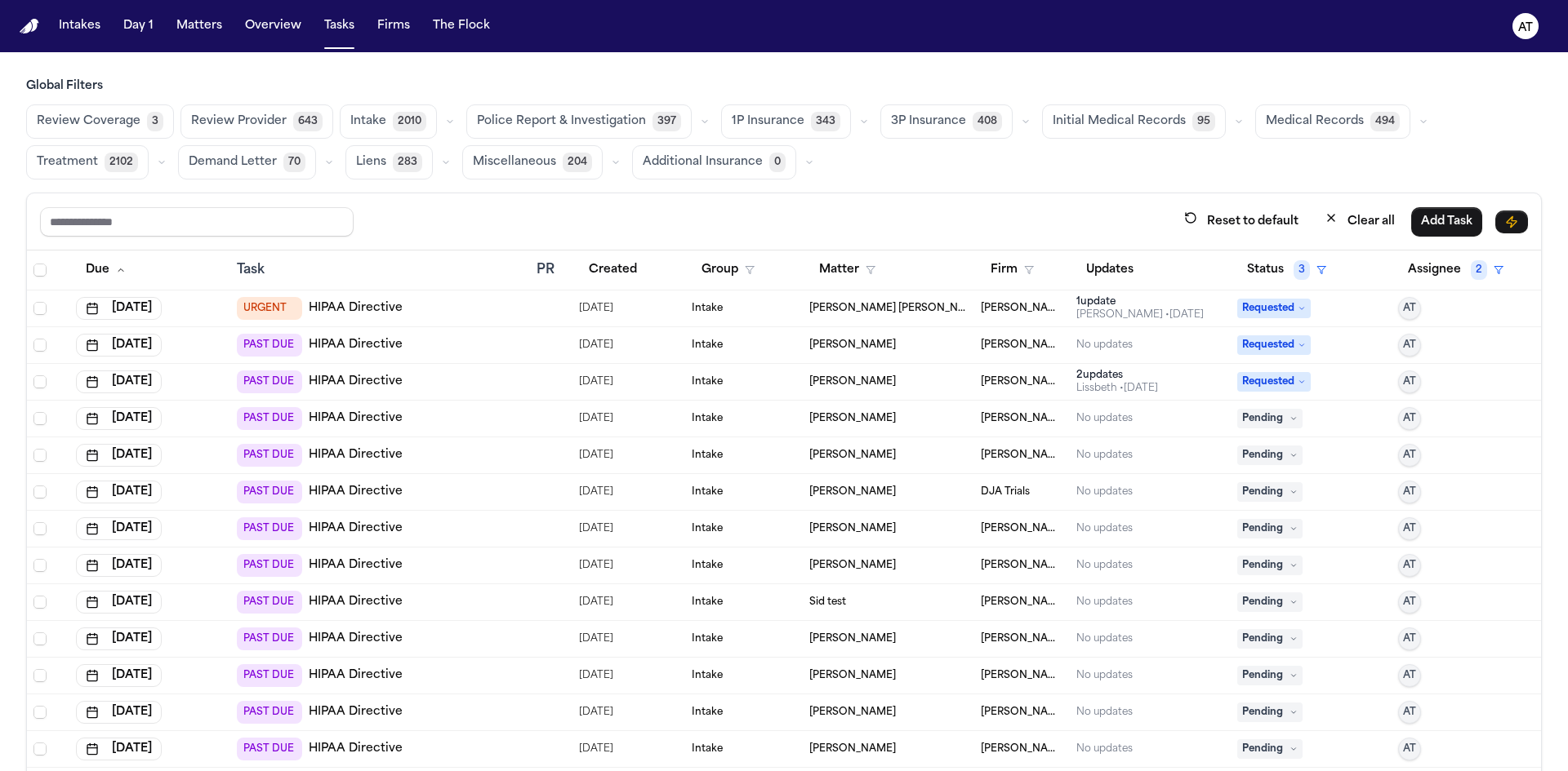
click at [819, 418] on span "[PERSON_NAME]" at bounding box center [852, 419] width 87 height 13
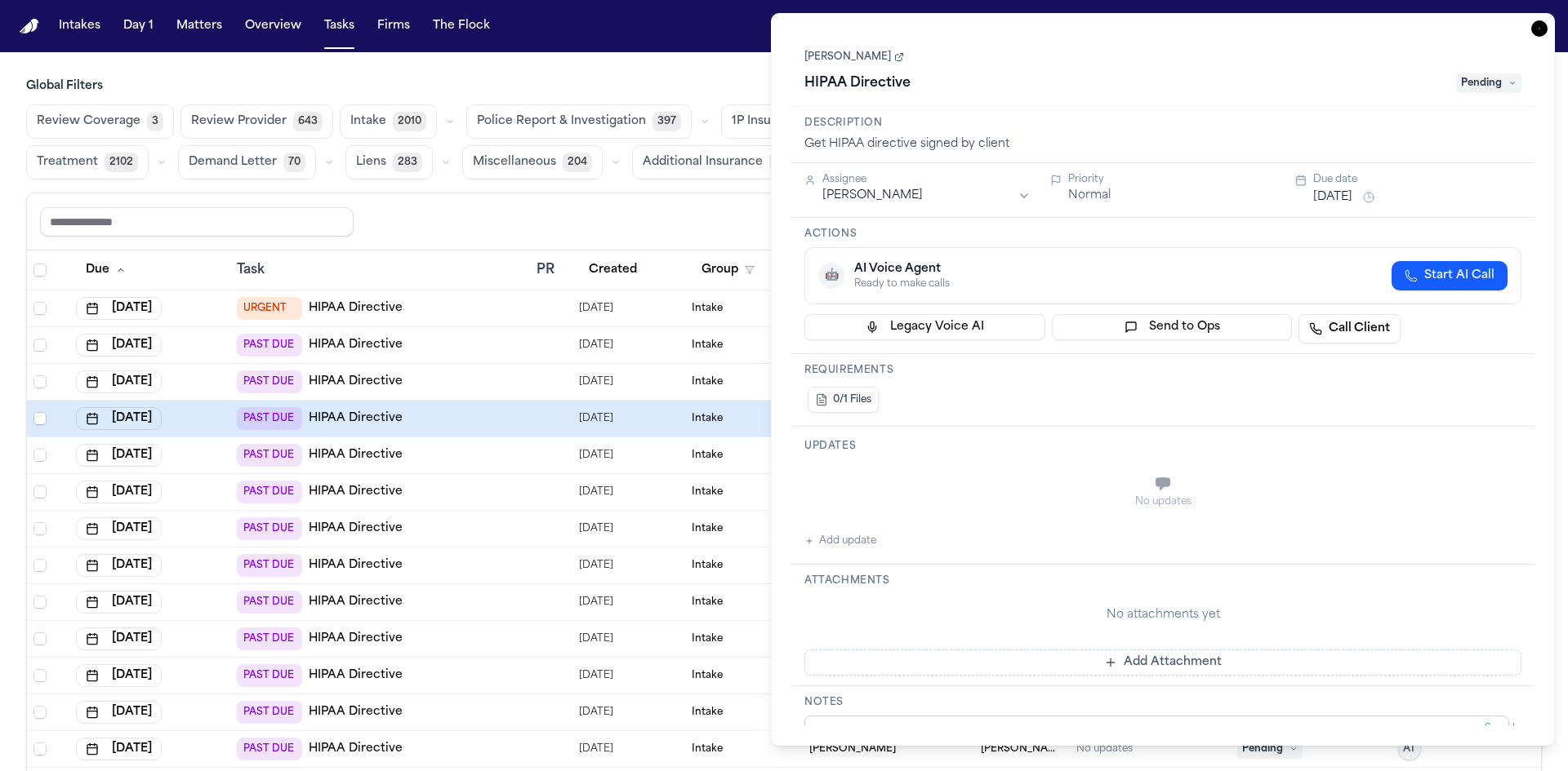
click at [894, 53] on icon at bounding box center [899, 57] width 10 height 10
click at [723, 34] on nav "Intakes Day 1 Matters Overview Tasks Firms The Flock AT" at bounding box center [784, 26] width 1568 height 52
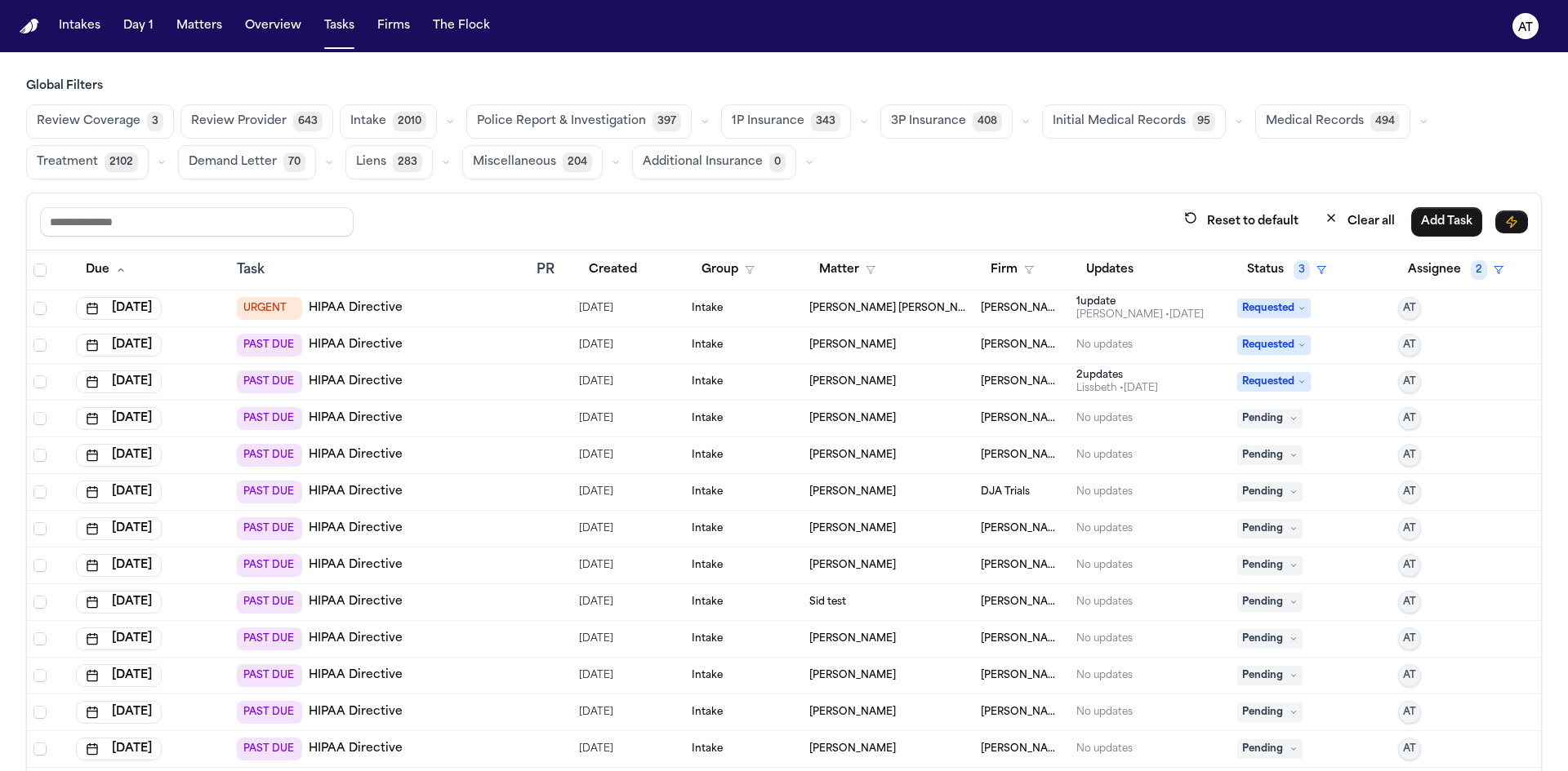
click at [1289, 418] on icon at bounding box center [1293, 418] width 8 height 8
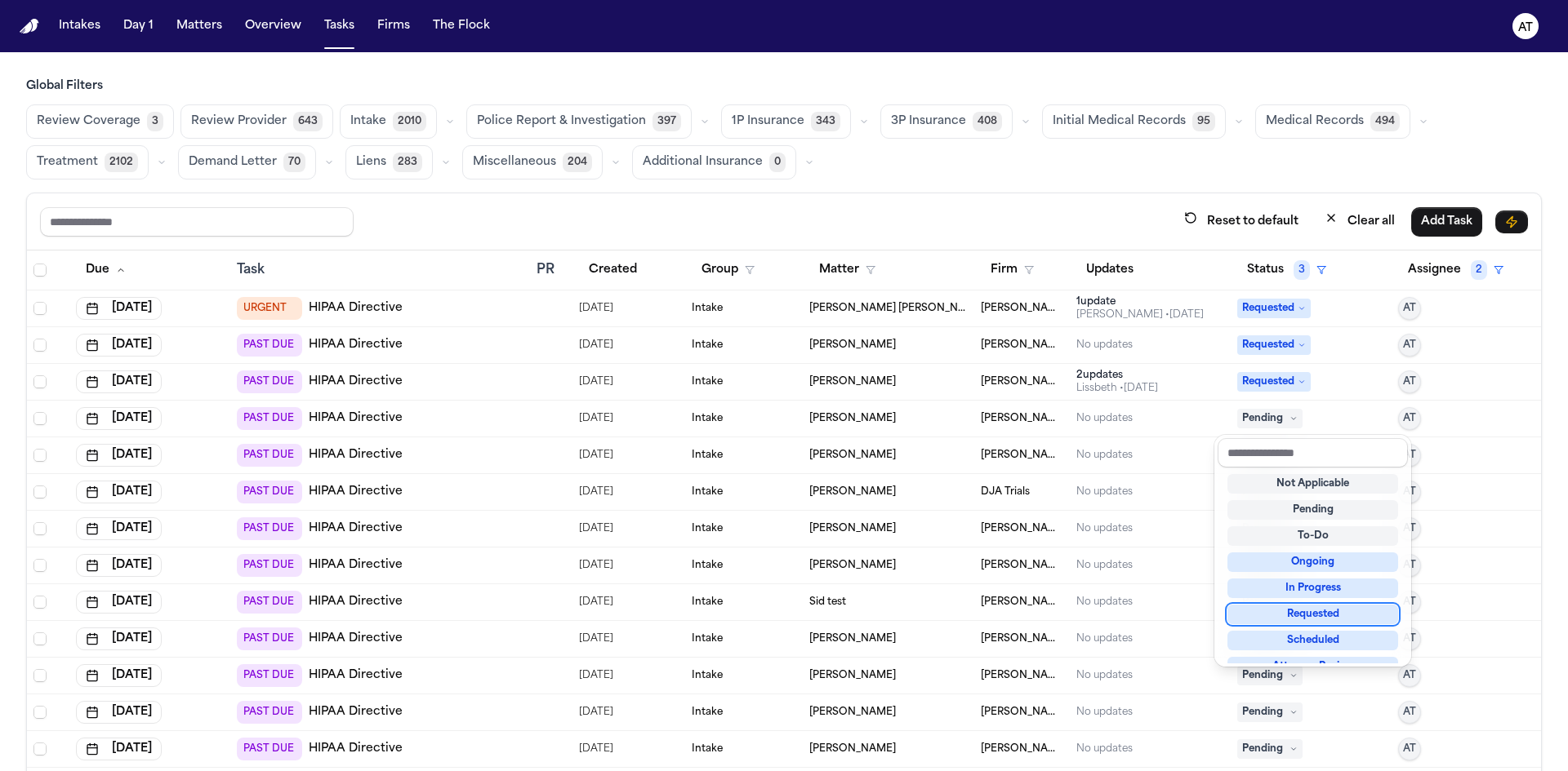
click at [1311, 623] on div "Requested" at bounding box center [1312, 614] width 171 height 19
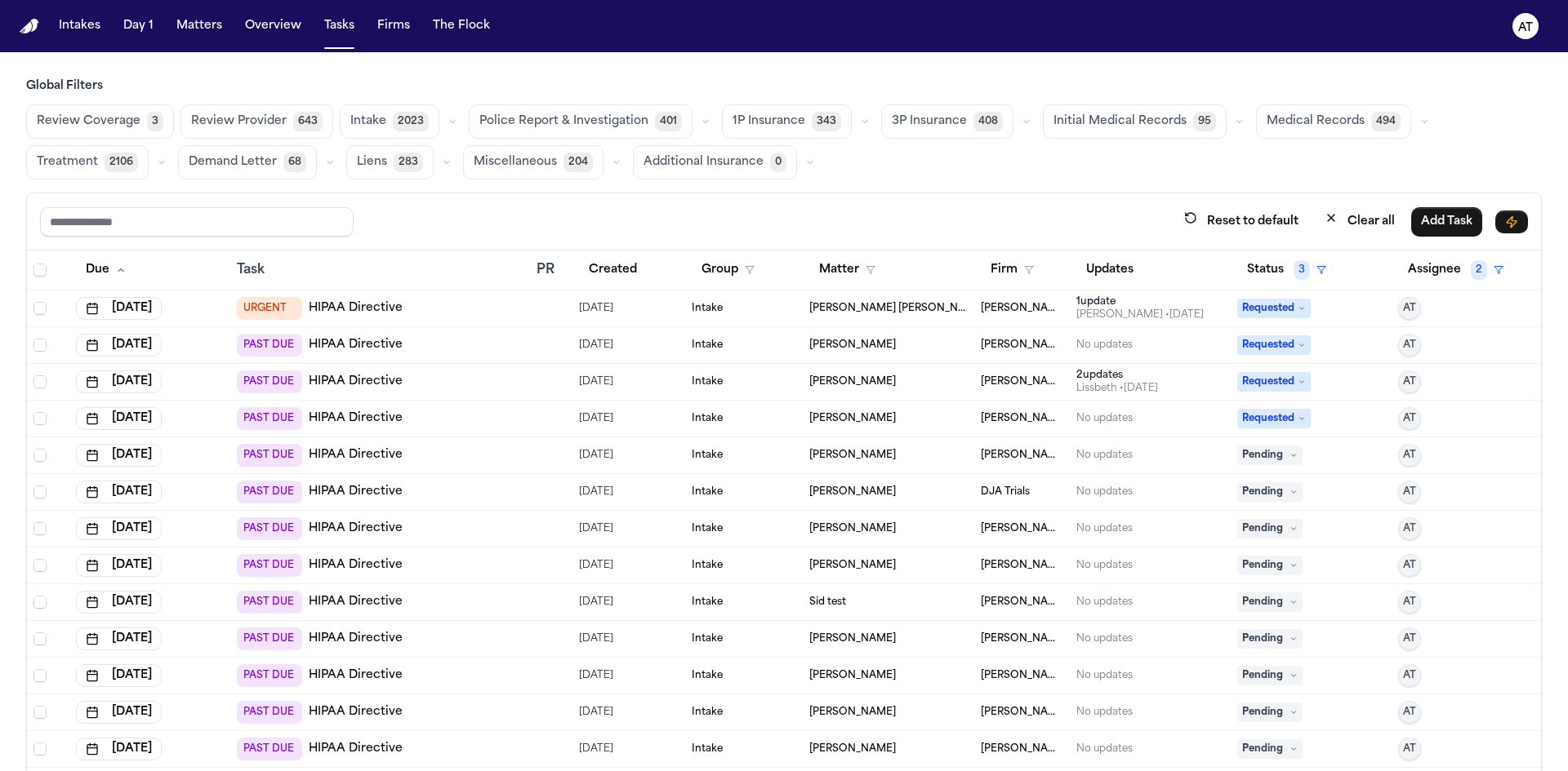
click at [825, 455] on span "[PERSON_NAME]" at bounding box center [852, 456] width 87 height 13
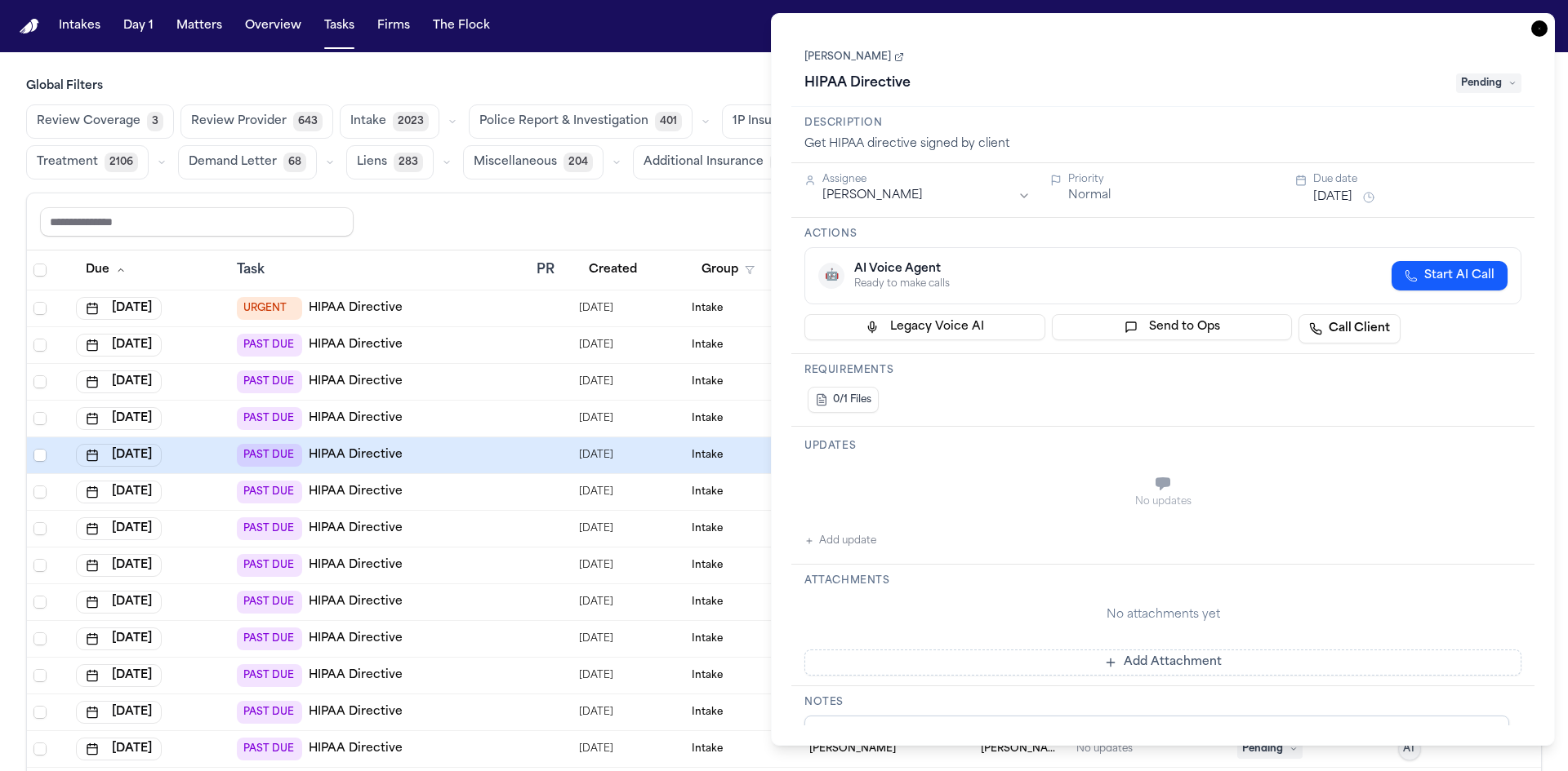
click at [894, 56] on icon at bounding box center [899, 57] width 10 height 10
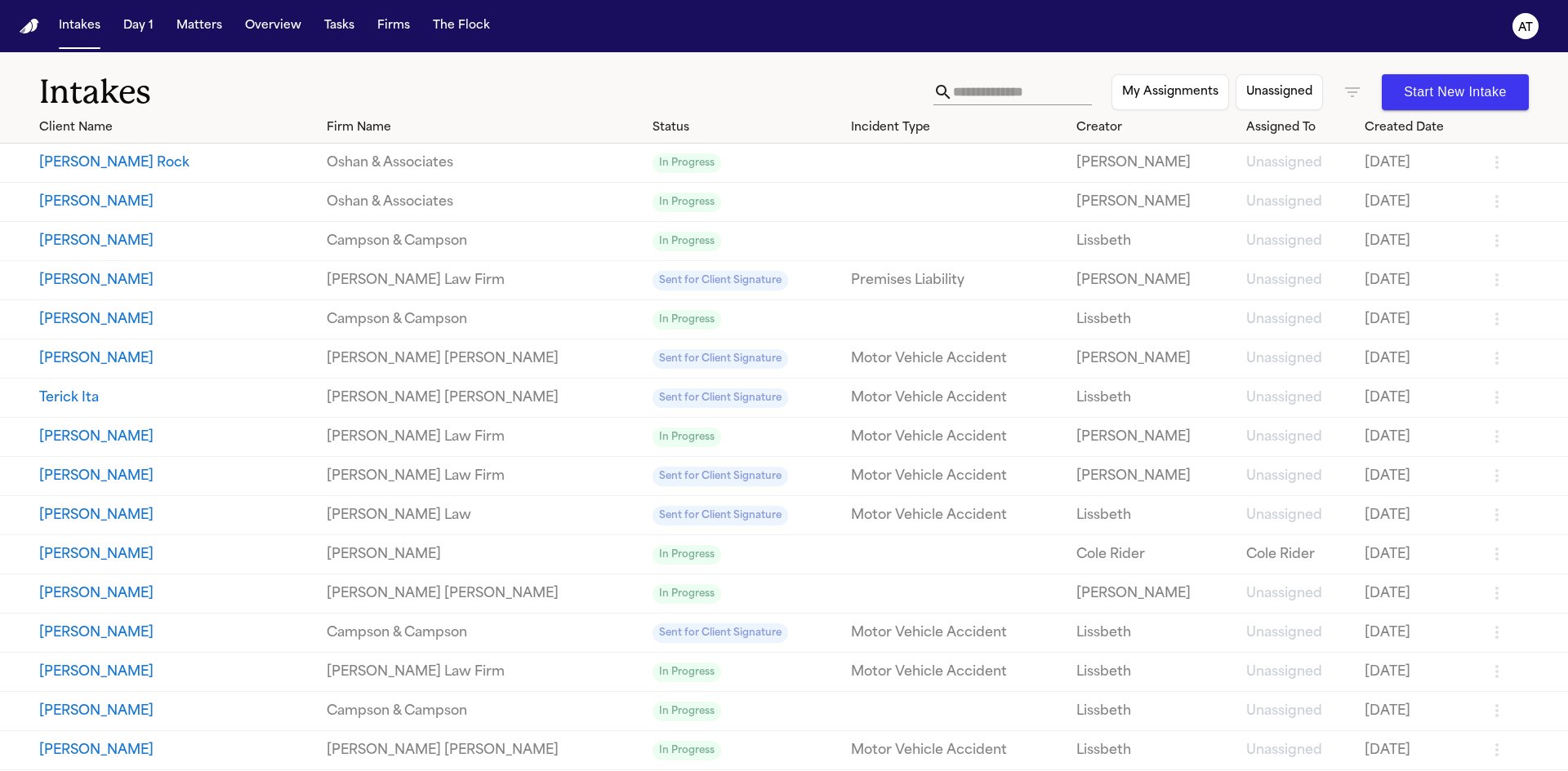
click at [975, 92] on input "text" at bounding box center [1022, 92] width 139 height 26
paste input "**********"
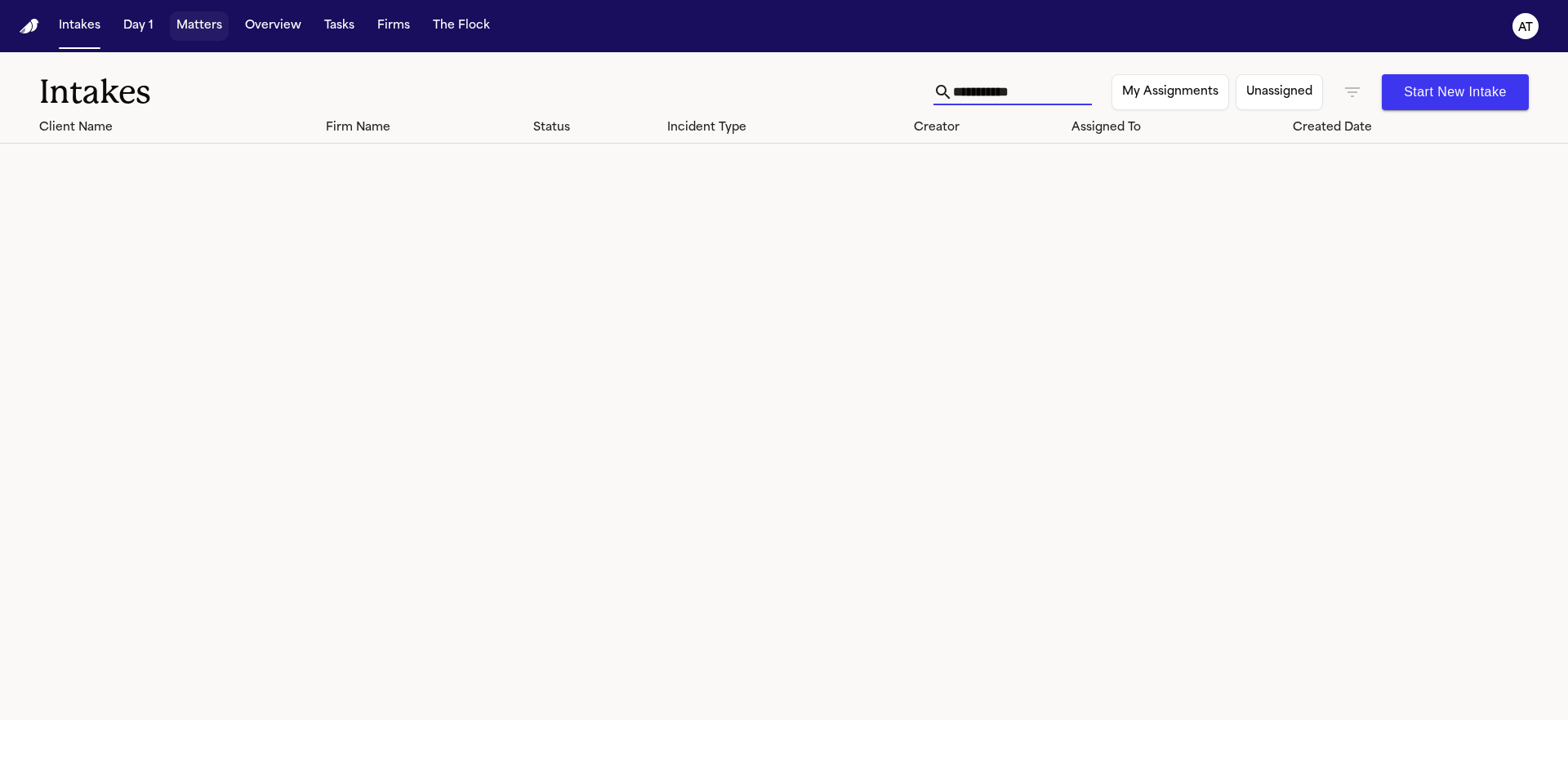
type input "**********"
click at [211, 24] on button "Matters" at bounding box center [199, 26] width 59 height 29
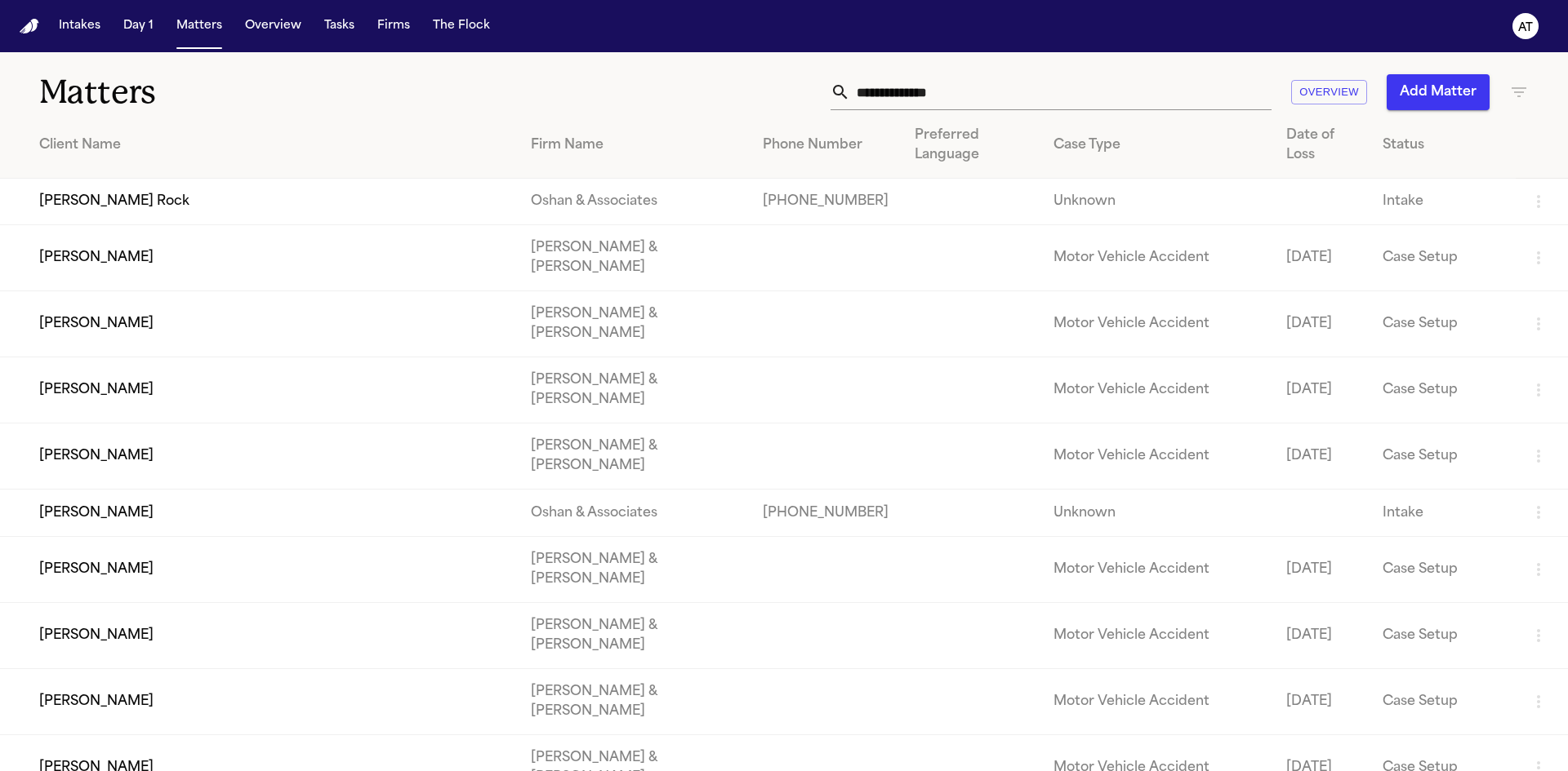
click at [1136, 106] on input "text" at bounding box center [1060, 92] width 421 height 36
paste input "**********"
type input "**********"
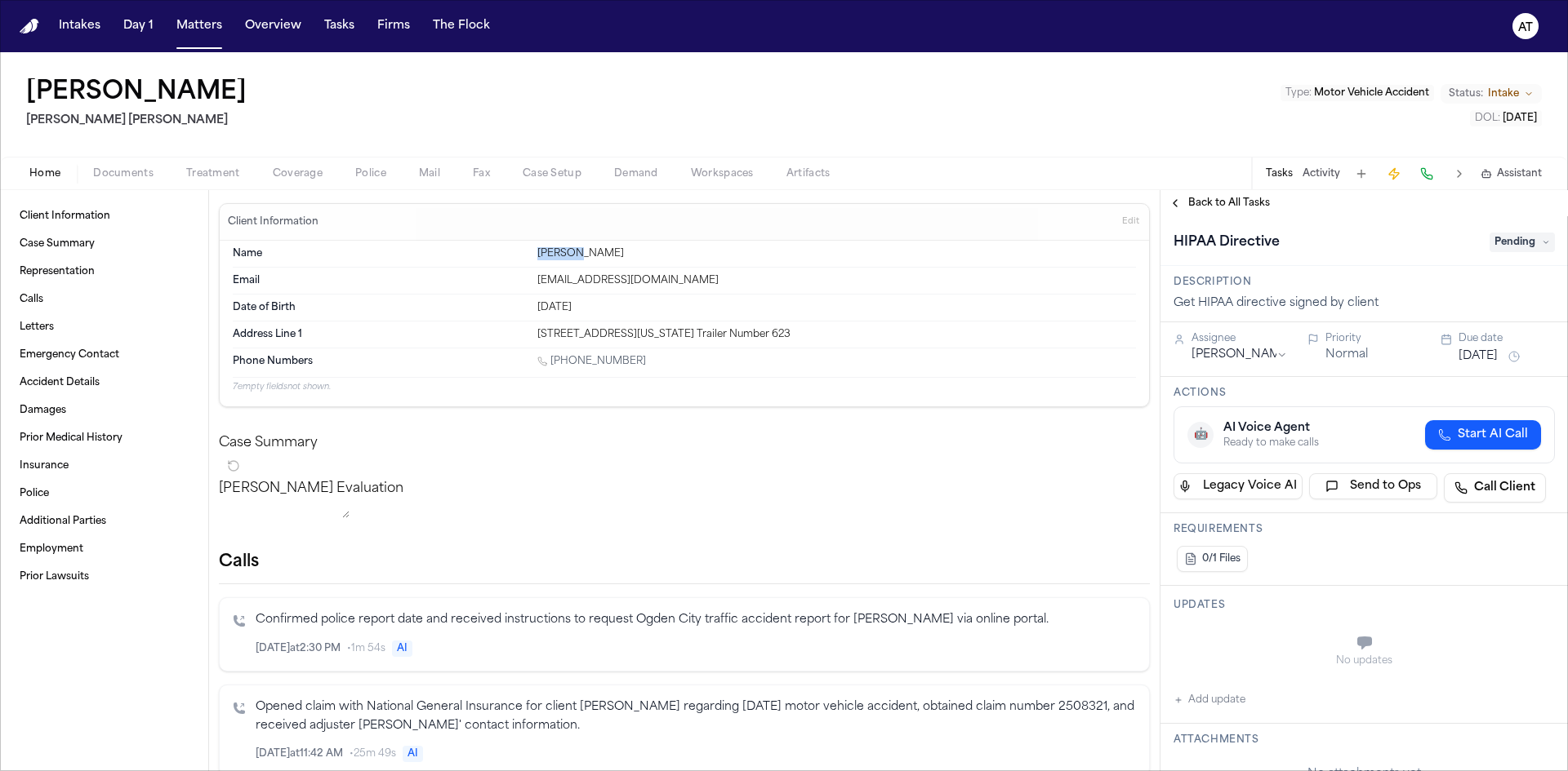
drag, startPoint x: 571, startPoint y: 254, endPoint x: 530, endPoint y: 251, distance: 41.1
click at [530, 251] on div "Name [PERSON_NAME]" at bounding box center [684, 254] width 904 height 27
copy div "[PERSON_NAME]"
drag, startPoint x: 611, startPoint y: 248, endPoint x: 577, endPoint y: 249, distance: 34.0
click at [577, 249] on div "[PERSON_NAME]" at bounding box center [836, 254] width 599 height 13
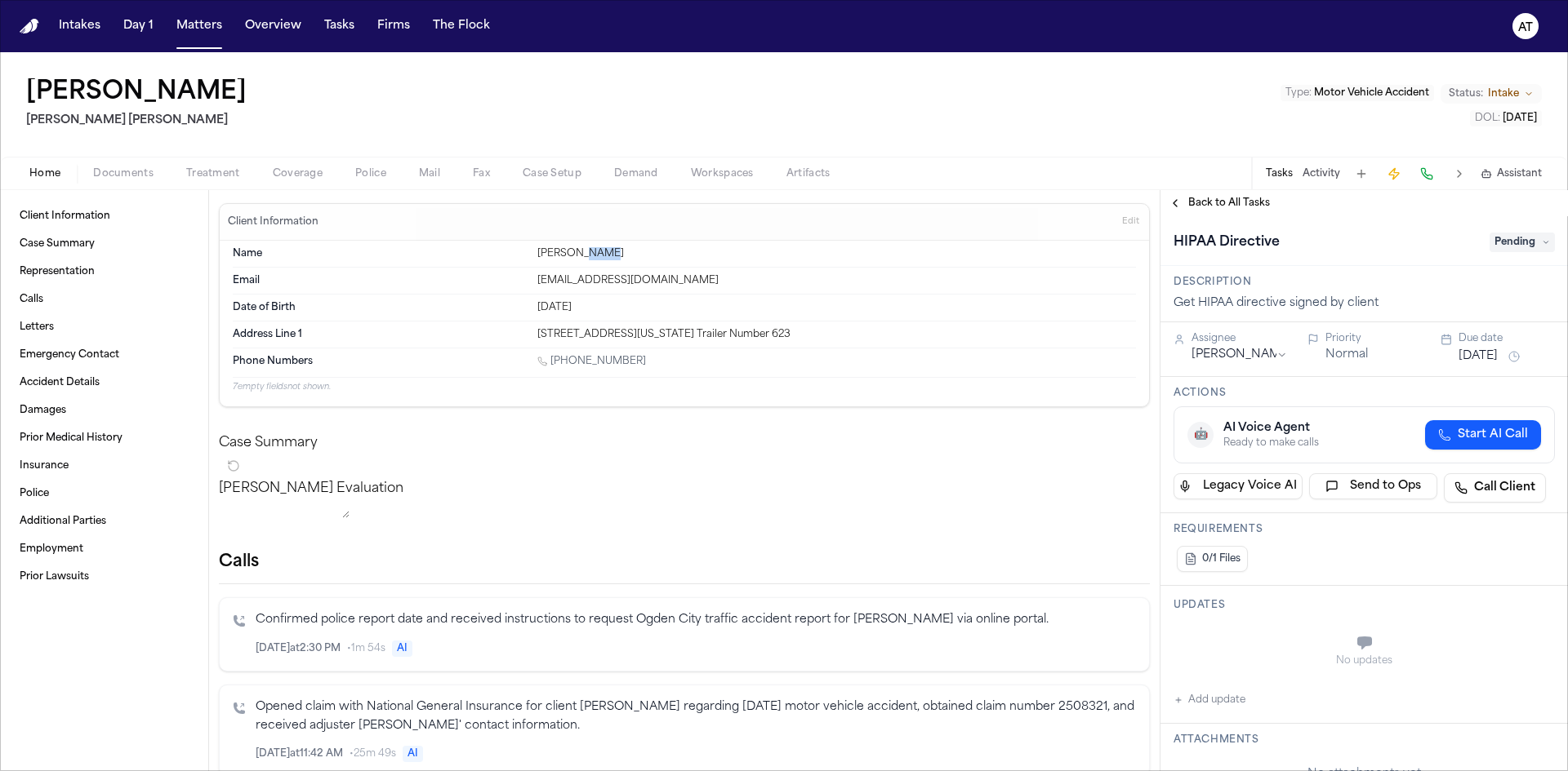
copy div "Vert"
drag, startPoint x: 664, startPoint y: 360, endPoint x: 554, endPoint y: 362, distance: 110.0
click at [554, 362] on div "[PHONE_NUMBER]" at bounding box center [836, 362] width 599 height 15
copy link "385) 292-6444"
drag, startPoint x: 749, startPoint y: 336, endPoint x: 718, endPoint y: 339, distance: 31.1
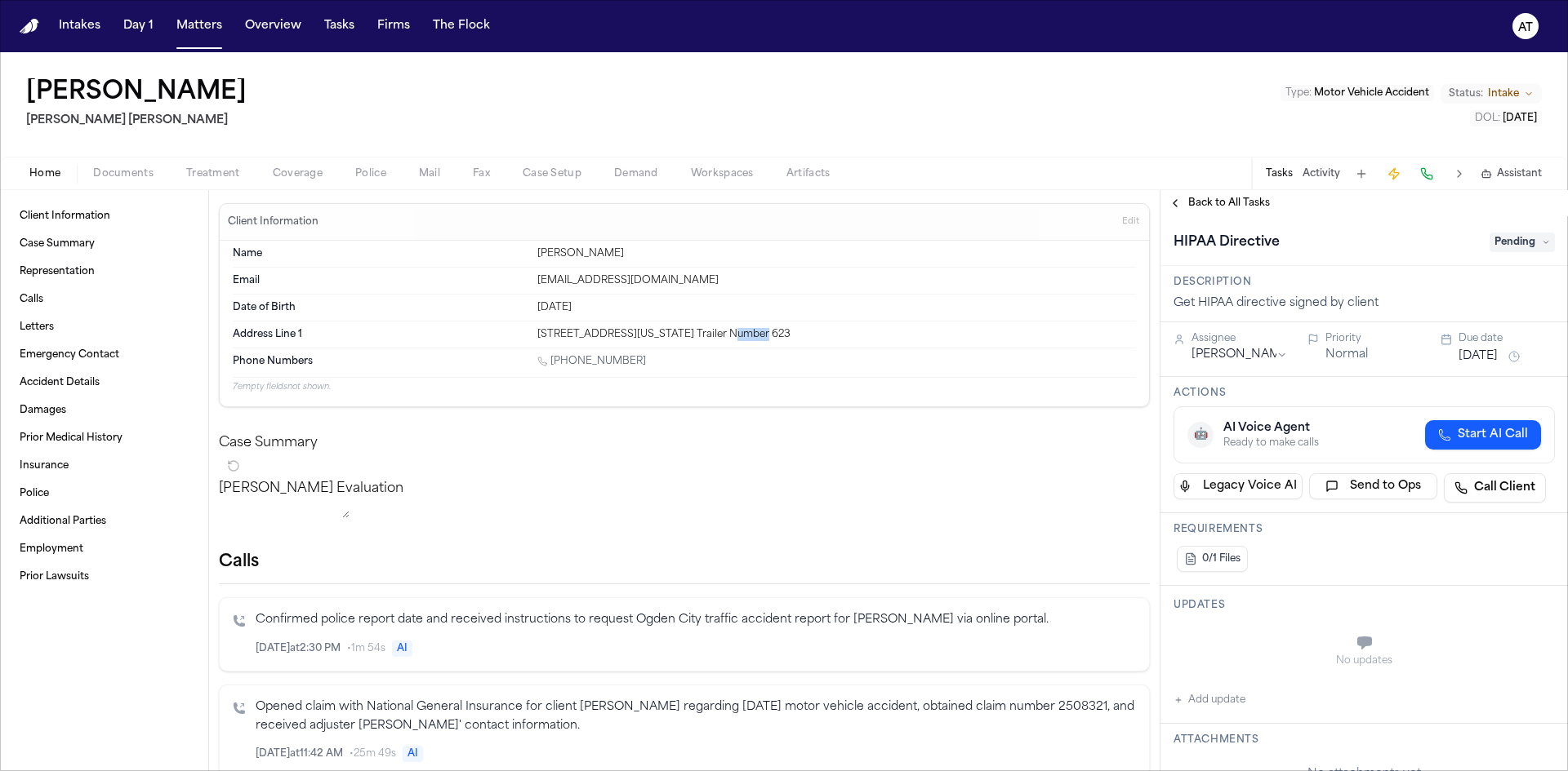
click at [718, 339] on div "[STREET_ADDRESS][US_STATE] Trailer Number 623" at bounding box center [836, 334] width 599 height 13
copy div "84404"
drag, startPoint x: 685, startPoint y: 333, endPoint x: 621, endPoint y: 332, distance: 64.0
click at [621, 332] on div "[STREET_ADDRESS][US_STATE] Trailer Number 623" at bounding box center [836, 334] width 599 height 13
copy div "Pleasantview"
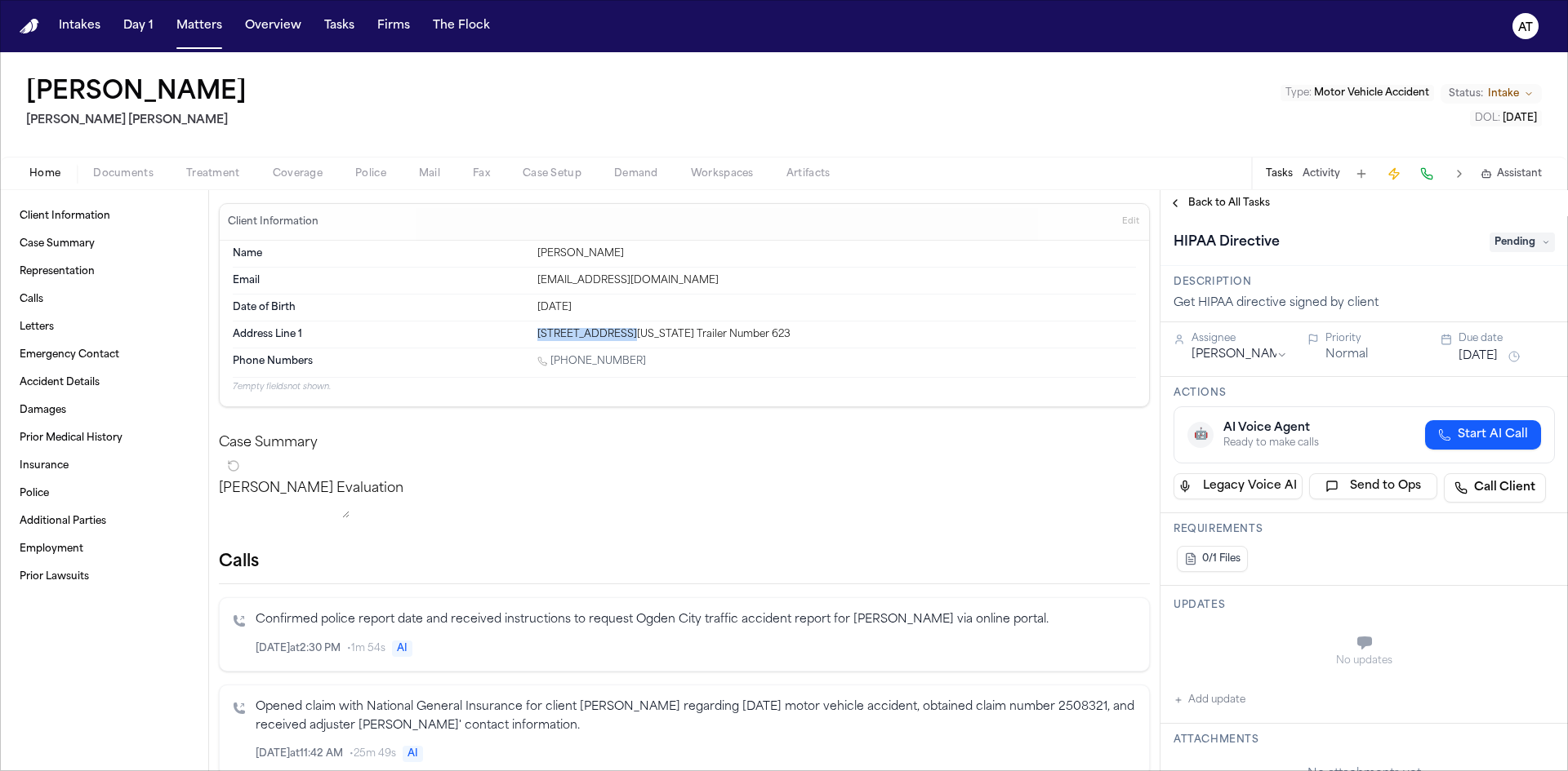
drag, startPoint x: 616, startPoint y: 333, endPoint x: 535, endPoint y: 335, distance: 81.0
click at [537, 334] on div "[STREET_ADDRESS][US_STATE] Trailer Number 623" at bounding box center [836, 334] width 599 height 13
copy div "[STREET_ADDRESS]"
click at [630, 362] on div "[PHONE_NUMBER]" at bounding box center [836, 362] width 599 height 15
drag, startPoint x: 634, startPoint y: 360, endPoint x: 555, endPoint y: 365, distance: 79.2
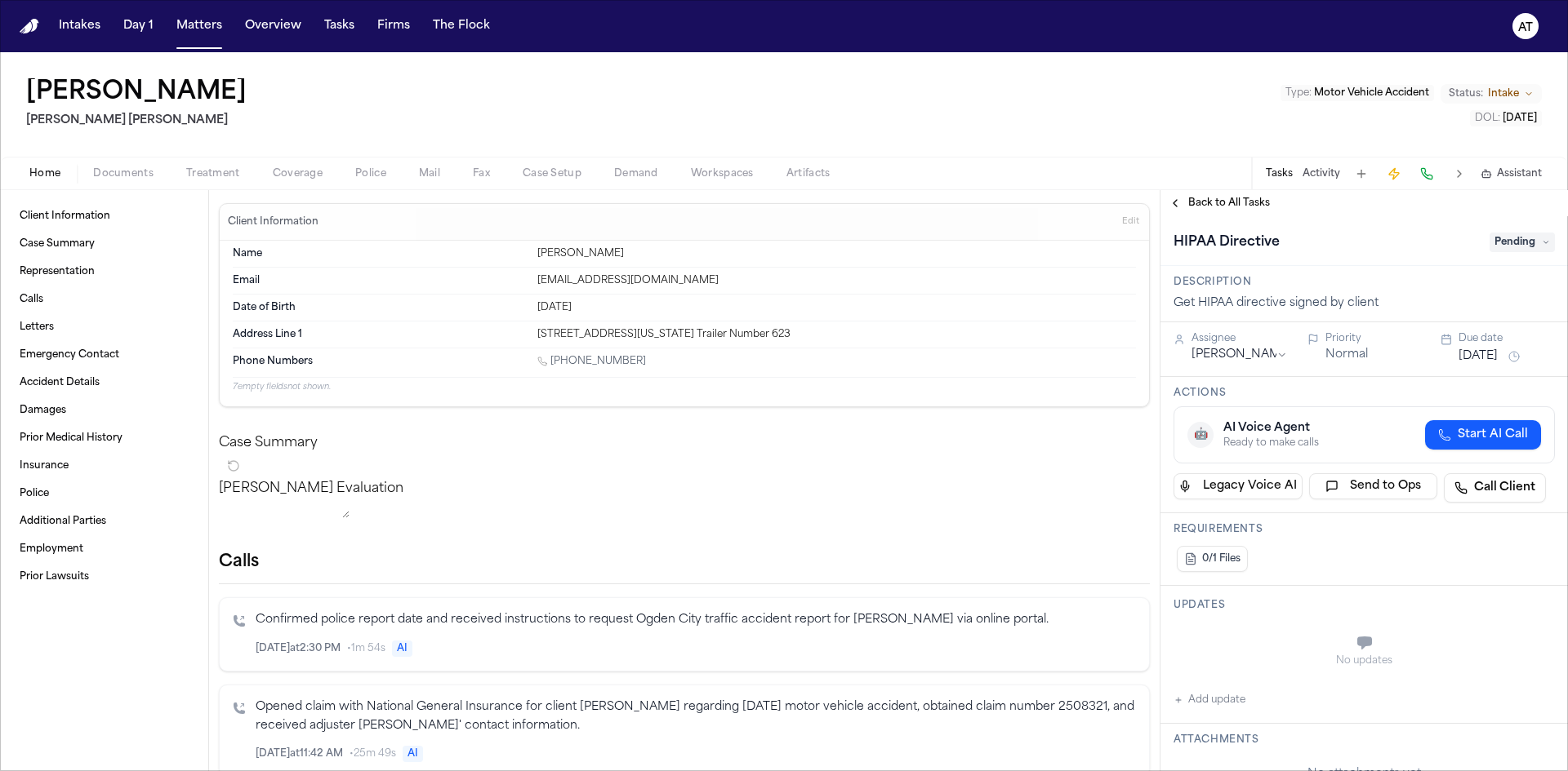
click at [555, 365] on div "[PHONE_NUMBER]" at bounding box center [836, 362] width 599 height 15
copy link "385) 292-6444"
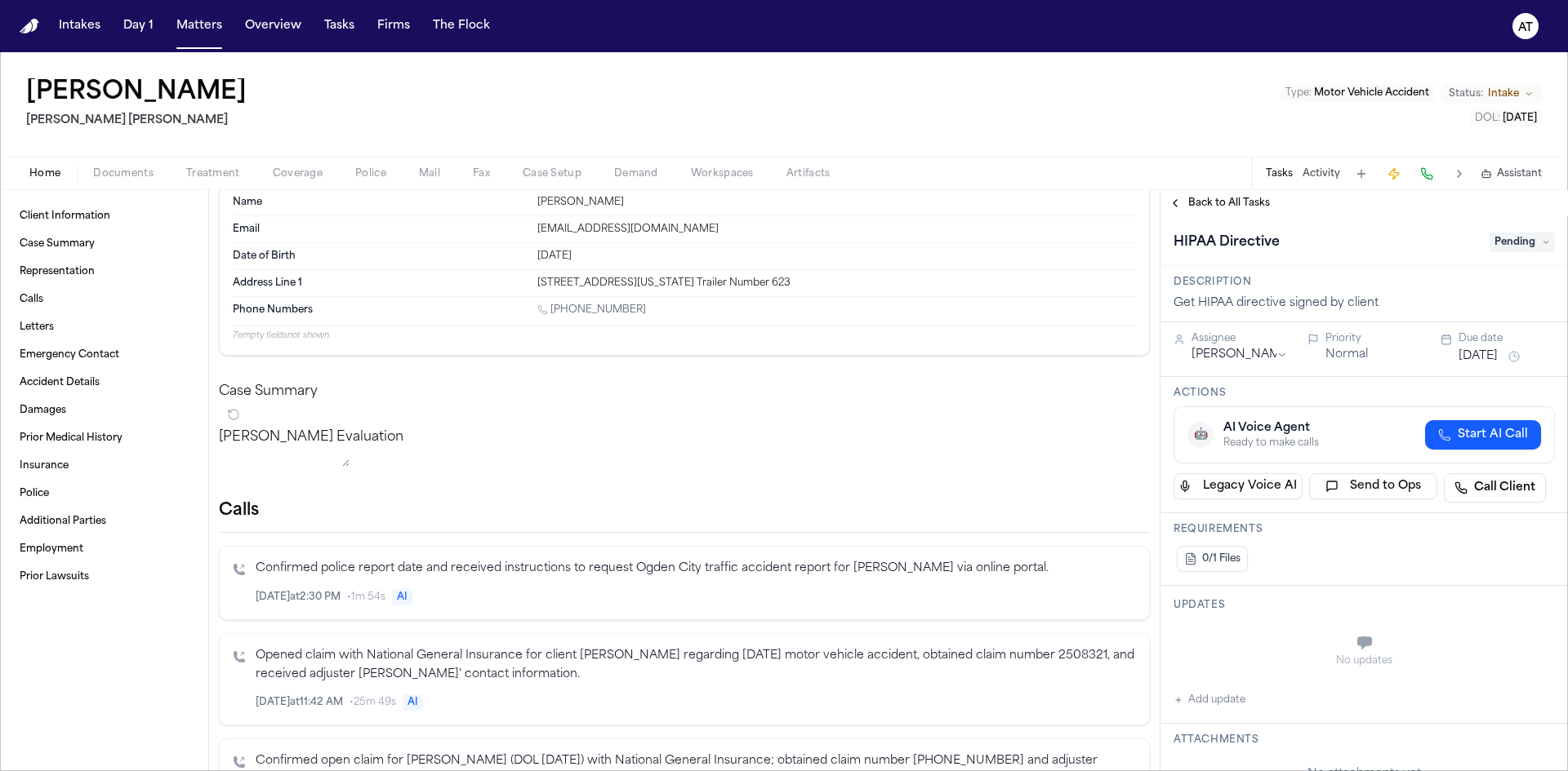
scroll to position [327, 0]
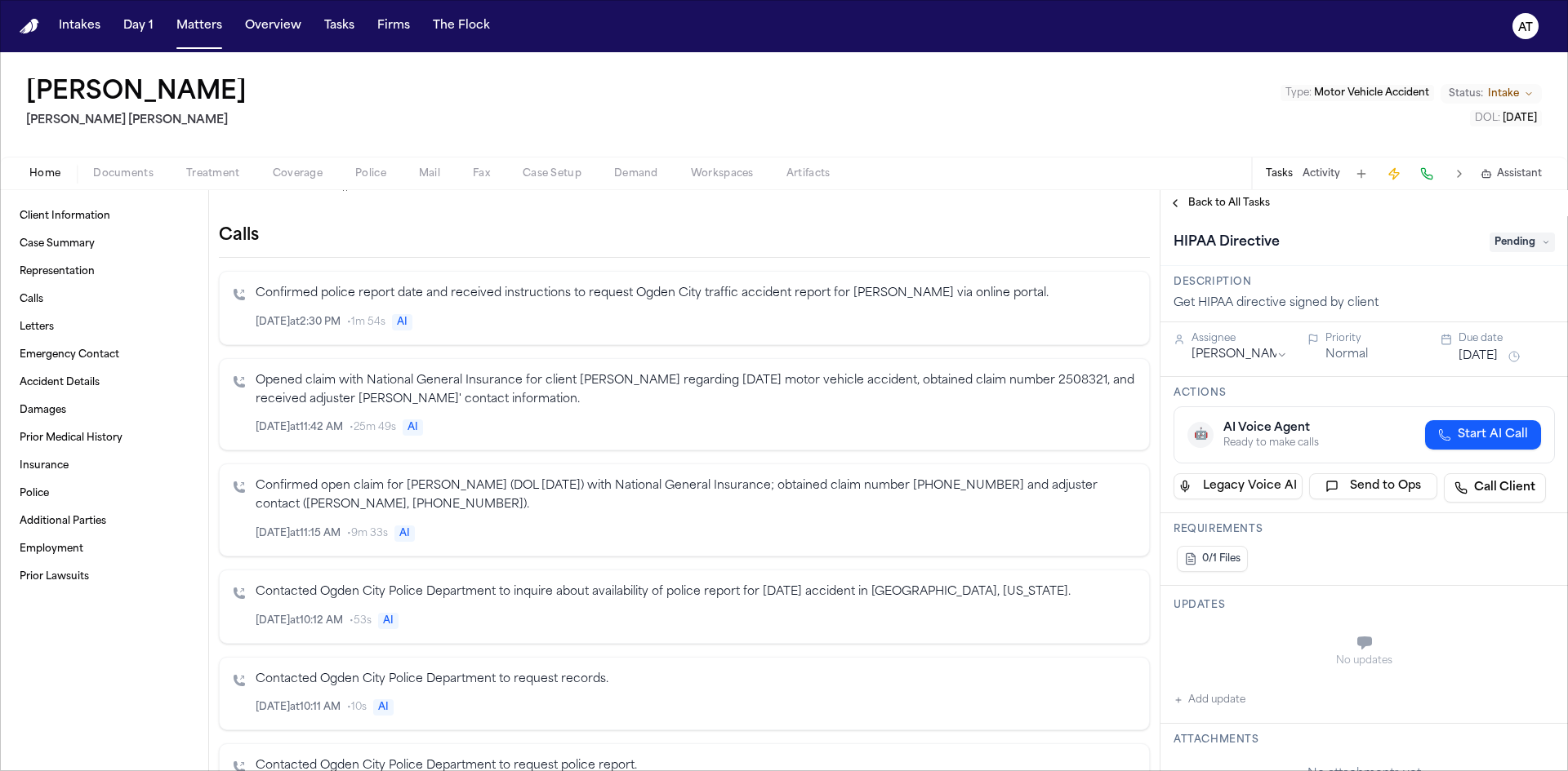
click at [134, 177] on span "Documents" at bounding box center [123, 174] width 61 height 13
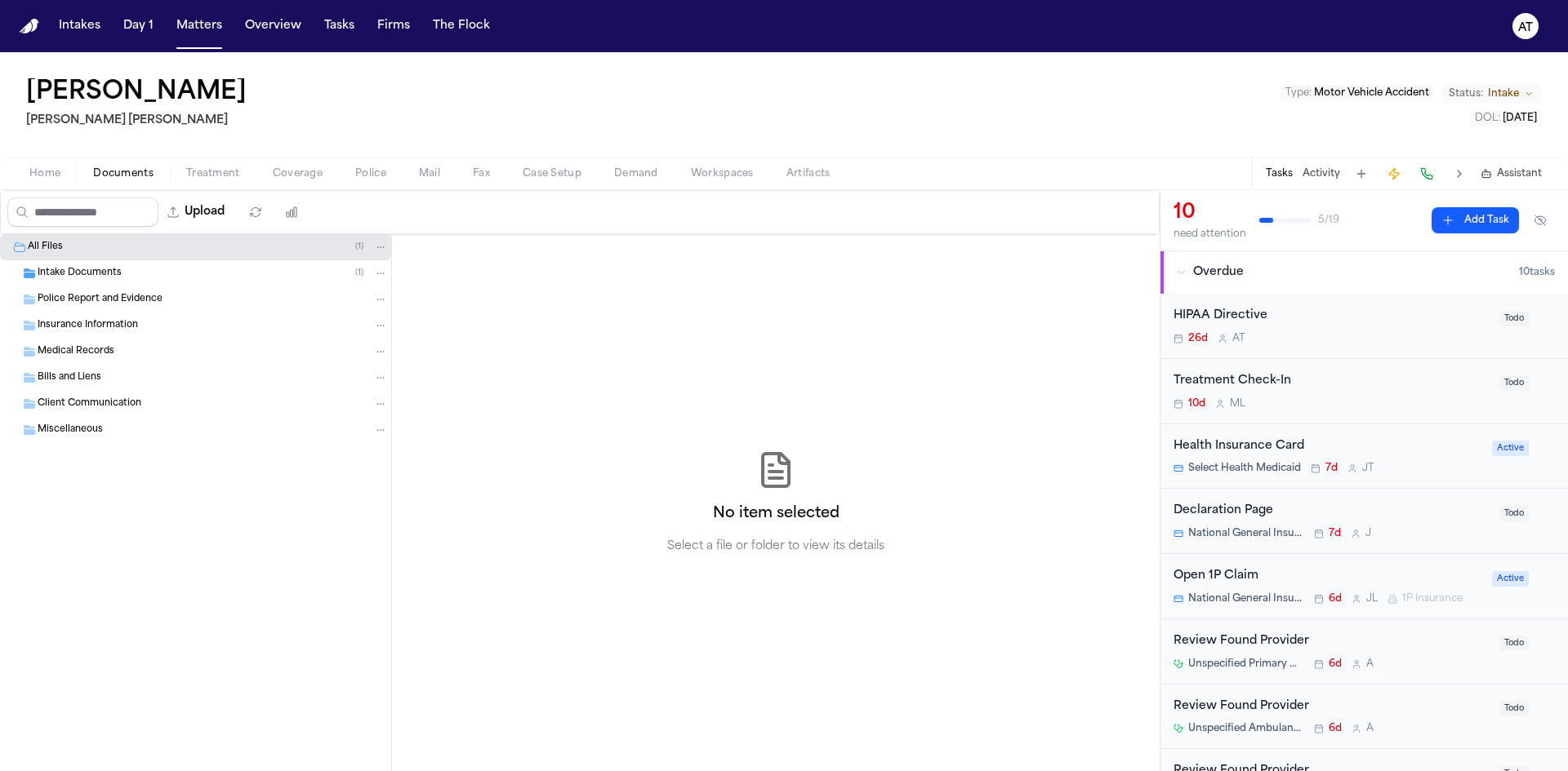
click at [187, 171] on span "Treatment" at bounding box center [213, 174] width 54 height 13
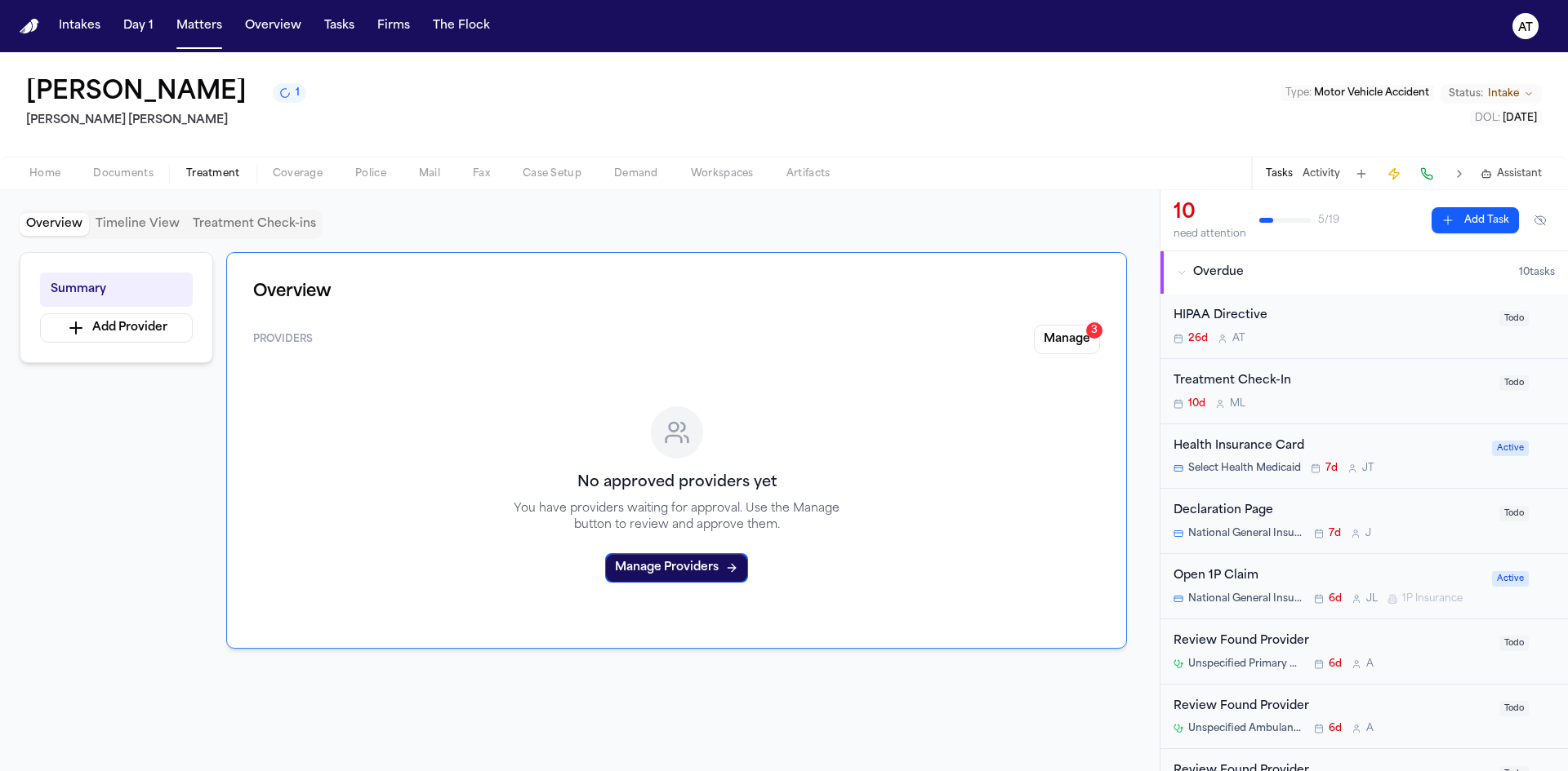
click at [140, 184] on div "Home Documents Treatment Coverage Police Mail Fax Case Setup Demand Workspaces …" at bounding box center [784, 173] width 1568 height 33
click at [138, 174] on span "Documents" at bounding box center [123, 174] width 61 height 13
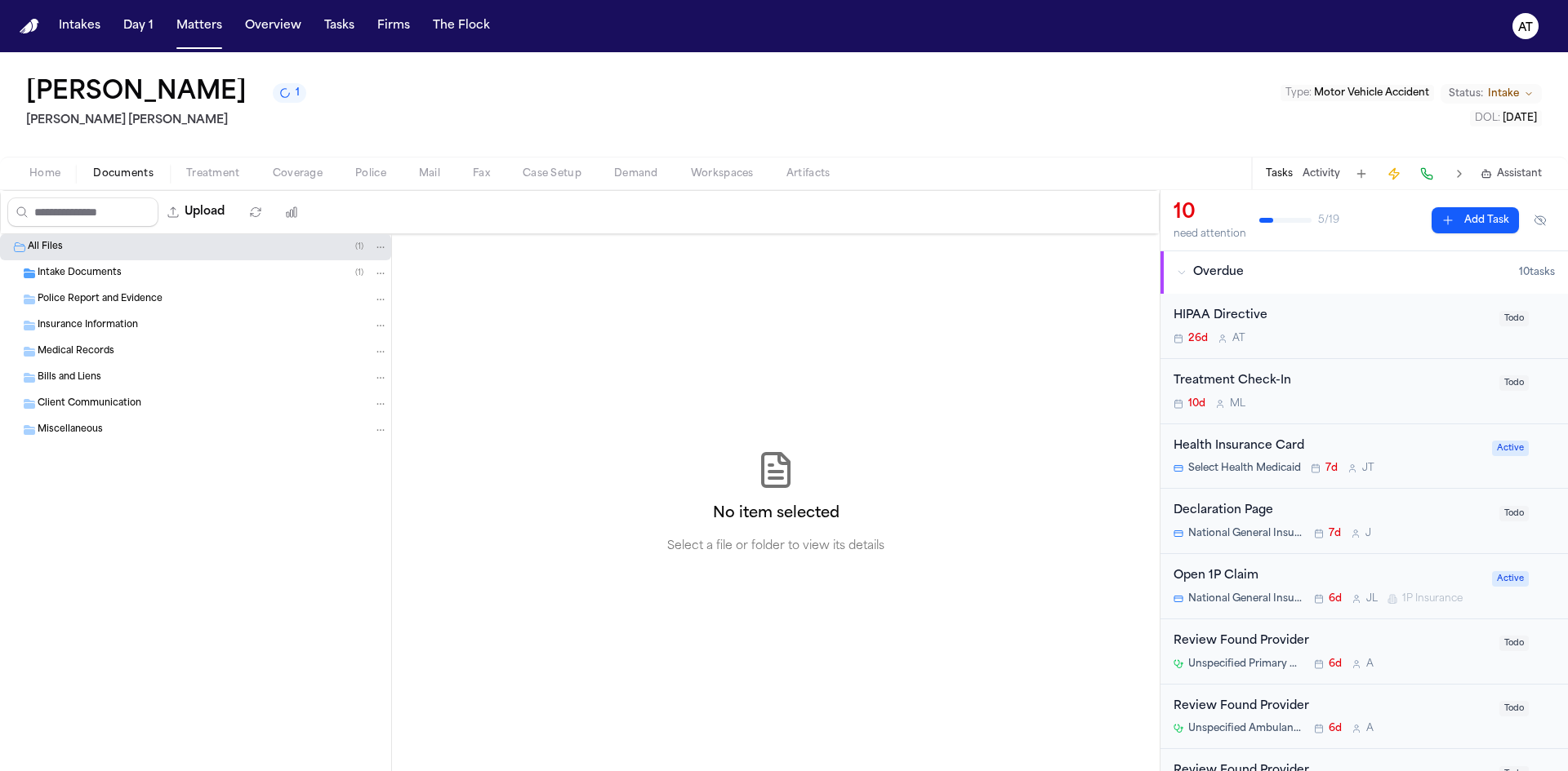
click at [153, 268] on div "Intake Documents ( 1 )" at bounding box center [212, 273] width 350 height 14
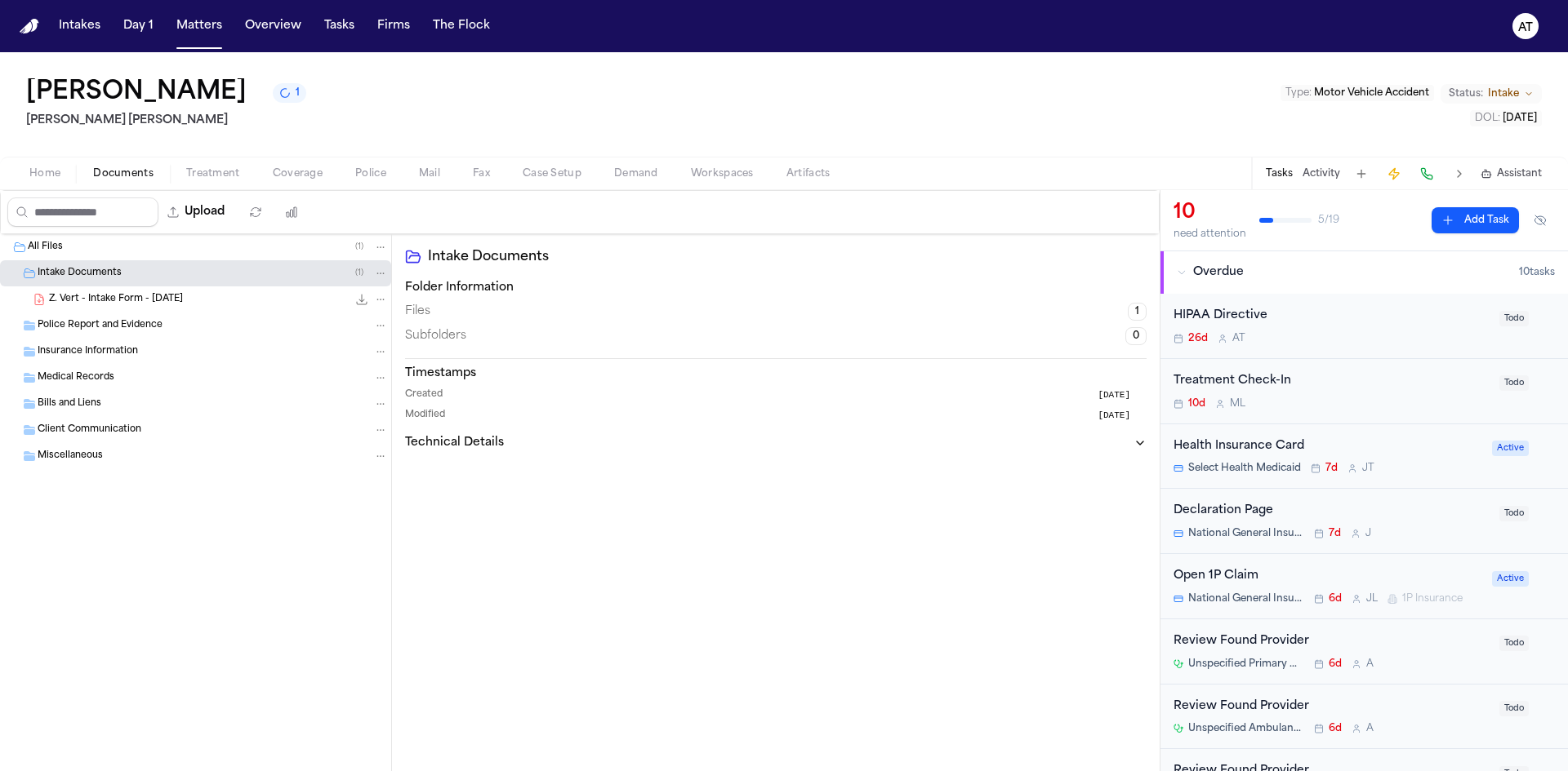
click at [1079, 449] on button "Technical Details" at bounding box center [775, 442] width 742 height 16
click at [220, 308] on div "Z. Vert - Intake Form - [DATE] 22.8 KB • PDF" at bounding box center [196, 299] width 392 height 26
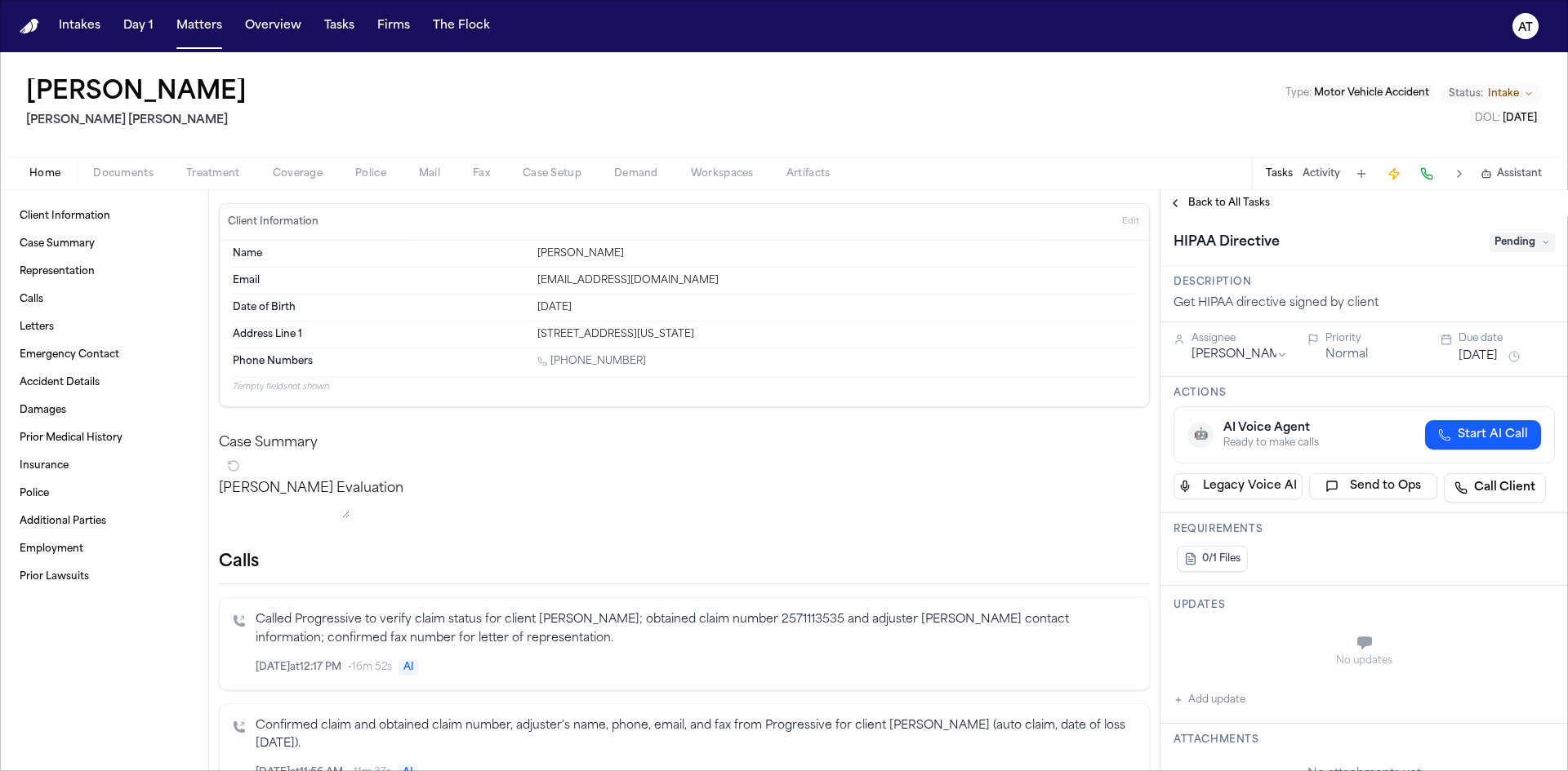
drag, startPoint x: 631, startPoint y: 359, endPoint x: 570, endPoint y: 362, distance: 61.1
click at [570, 362] on div "[PHONE_NUMBER]" at bounding box center [836, 362] width 599 height 15
drag, startPoint x: 770, startPoint y: 370, endPoint x: 541, endPoint y: 365, distance: 229.1
click at [771, 370] on div "[PHONE_NUMBER]" at bounding box center [836, 362] width 599 height 15
drag, startPoint x: 563, startPoint y: 253, endPoint x: 530, endPoint y: 254, distance: 33.0
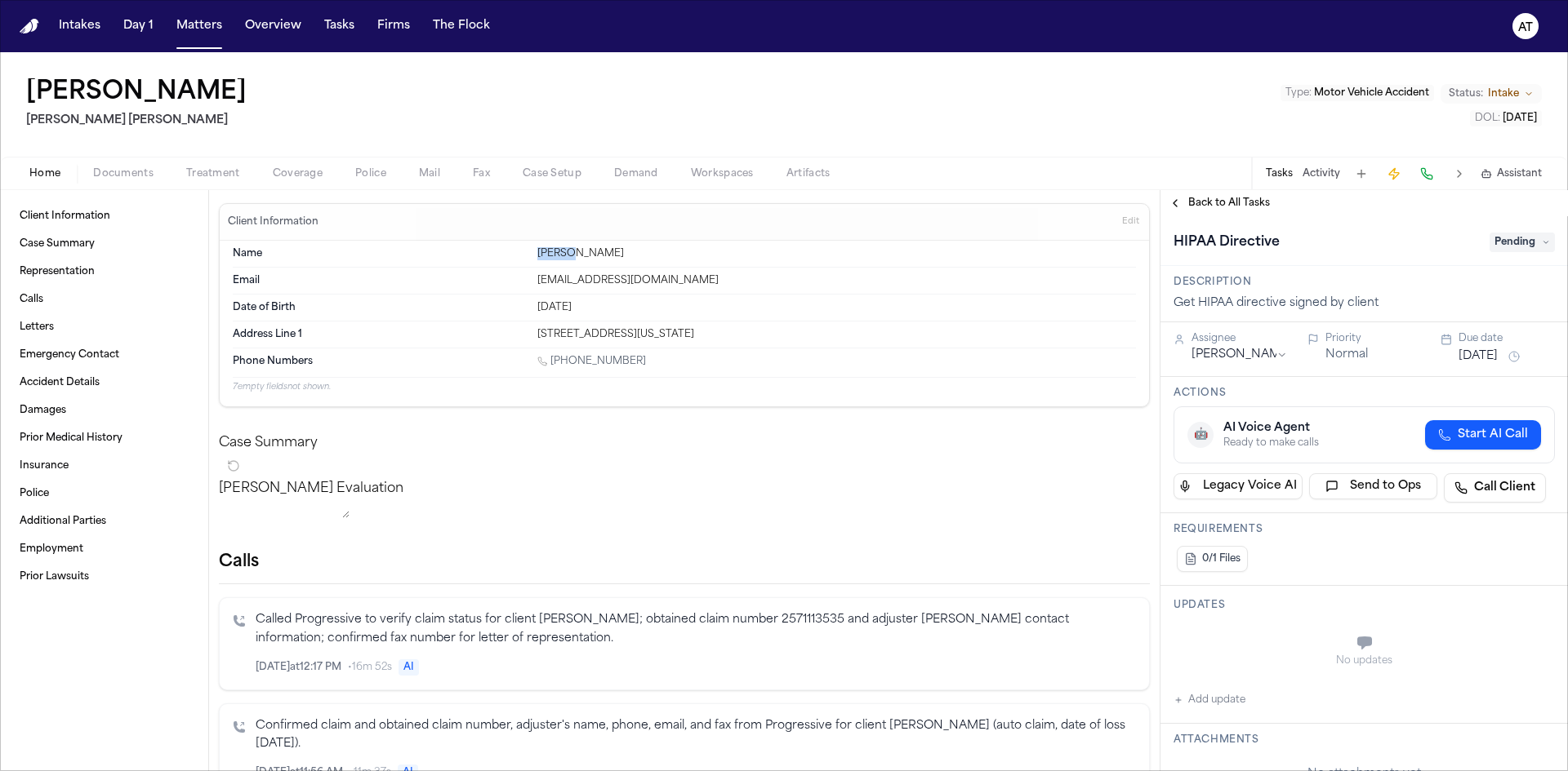
click at [530, 254] on div "Name [PERSON_NAME]" at bounding box center [684, 254] width 904 height 27
copy div "[PERSON_NAME]"
drag, startPoint x: 615, startPoint y: 253, endPoint x: 568, endPoint y: 258, distance: 47.3
click at [568, 258] on div "[PERSON_NAME]" at bounding box center [836, 254] width 599 height 13
copy div "[PERSON_NAME]"
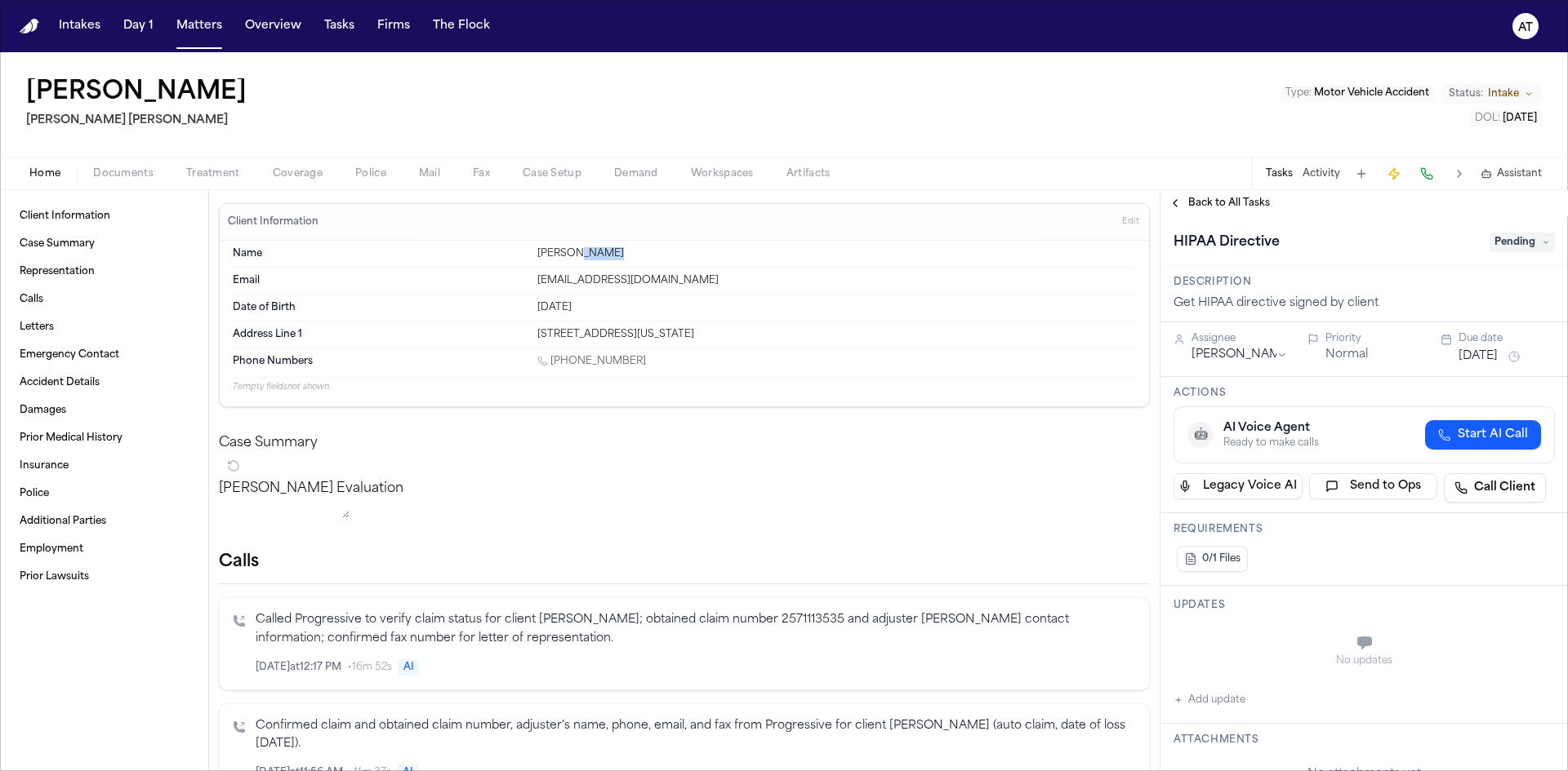
drag, startPoint x: 611, startPoint y: 361, endPoint x: 554, endPoint y: 366, distance: 57.2
click at [554, 365] on div "[PHONE_NUMBER]" at bounding box center [836, 362] width 599 height 15
copy link "435) 299-5167"
drag, startPoint x: 640, startPoint y: 332, endPoint x: 529, endPoint y: 339, distance: 111.2
click at [529, 339] on div "Address Line 1 [STREET_ADDRESS][US_STATE]" at bounding box center [684, 334] width 904 height 26
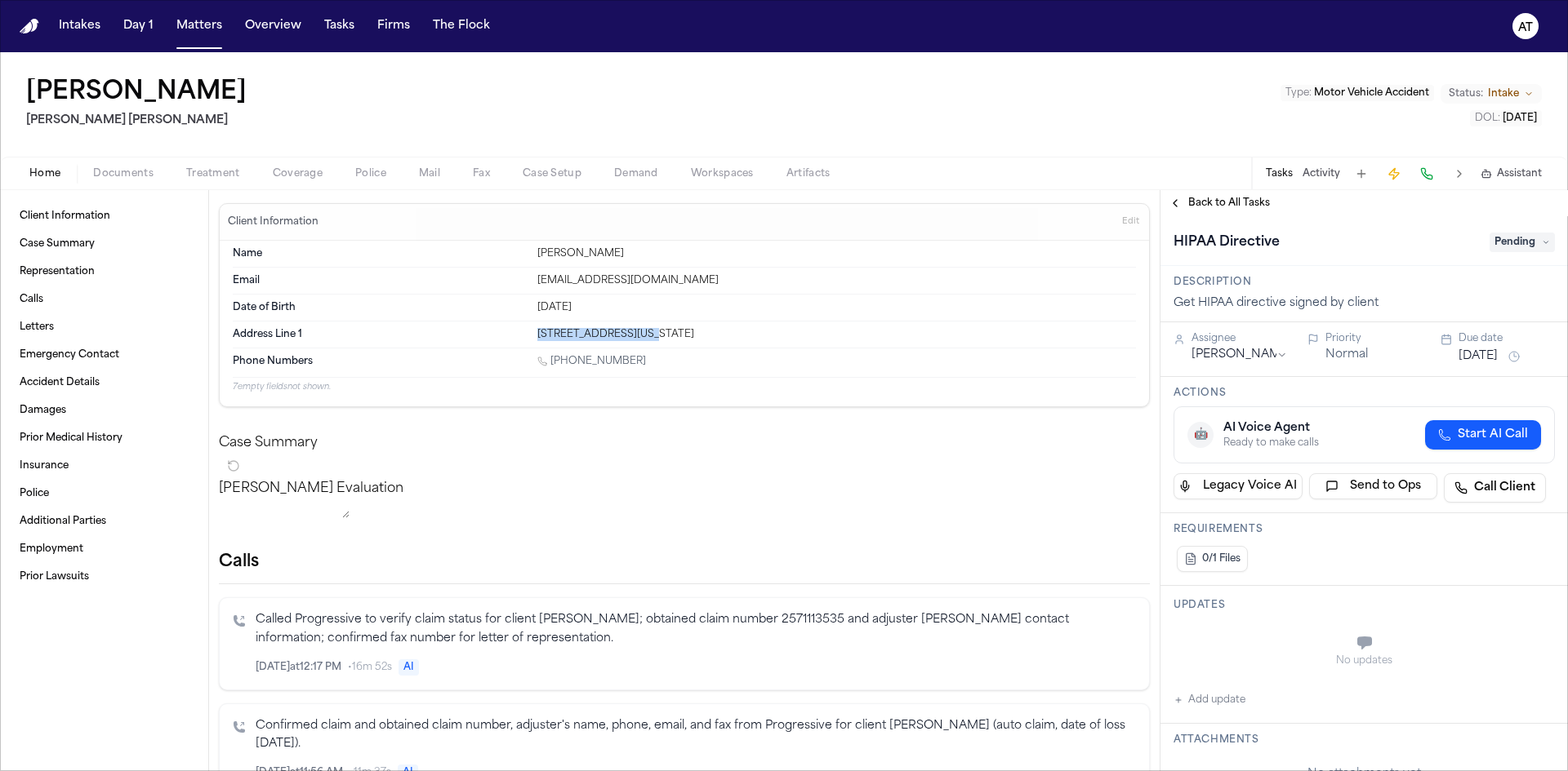
copy div "[STREET_ADDRESS]"
drag, startPoint x: 669, startPoint y: 333, endPoint x: 647, endPoint y: 331, distance: 22.1
click at [647, 331] on div "[STREET_ADDRESS][US_STATE]" at bounding box center [836, 334] width 599 height 13
copy div "Price"
click at [715, 326] on div "Address Line 1 [STREET_ADDRESS][US_STATE]" at bounding box center [684, 334] width 904 height 26
